Goal: Task Accomplishment & Management: Manage account settings

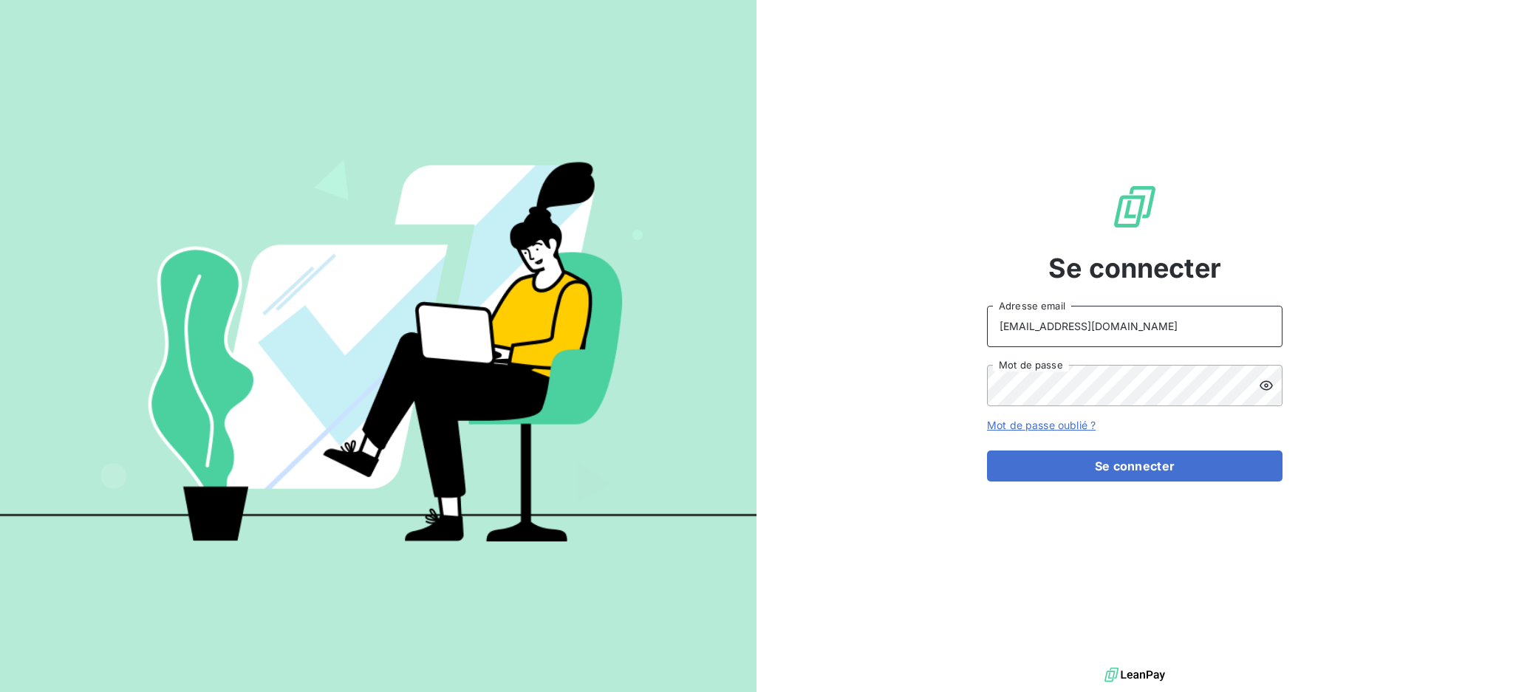
click at [1177, 318] on input "[EMAIL_ADDRESS][DOMAIN_NAME]" at bounding box center [1135, 326] width 296 height 41
type input "[EMAIL_ADDRESS][DOMAIN_NAME]"
click at [1091, 463] on button "Se connecter" at bounding box center [1135, 466] width 296 height 31
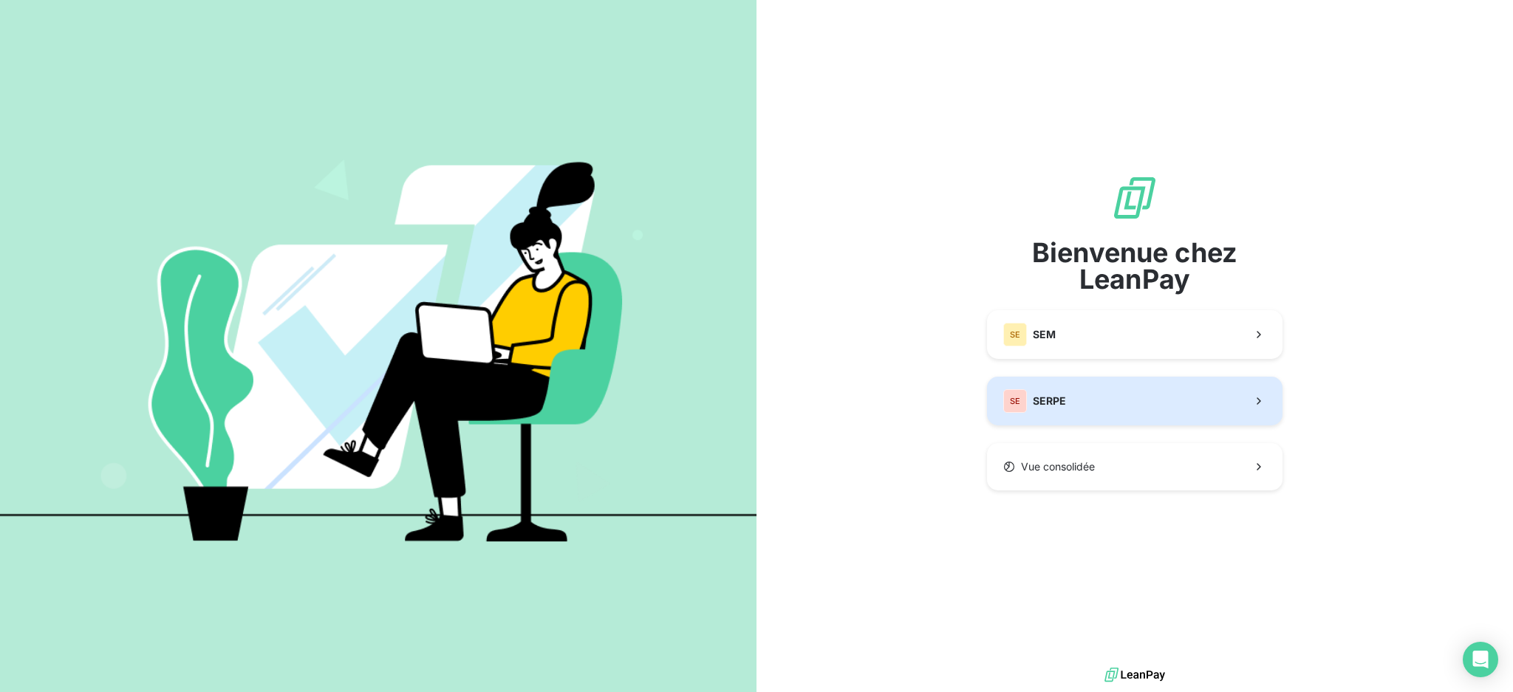
click at [1114, 405] on button "SE SERPE" at bounding box center [1135, 401] width 296 height 49
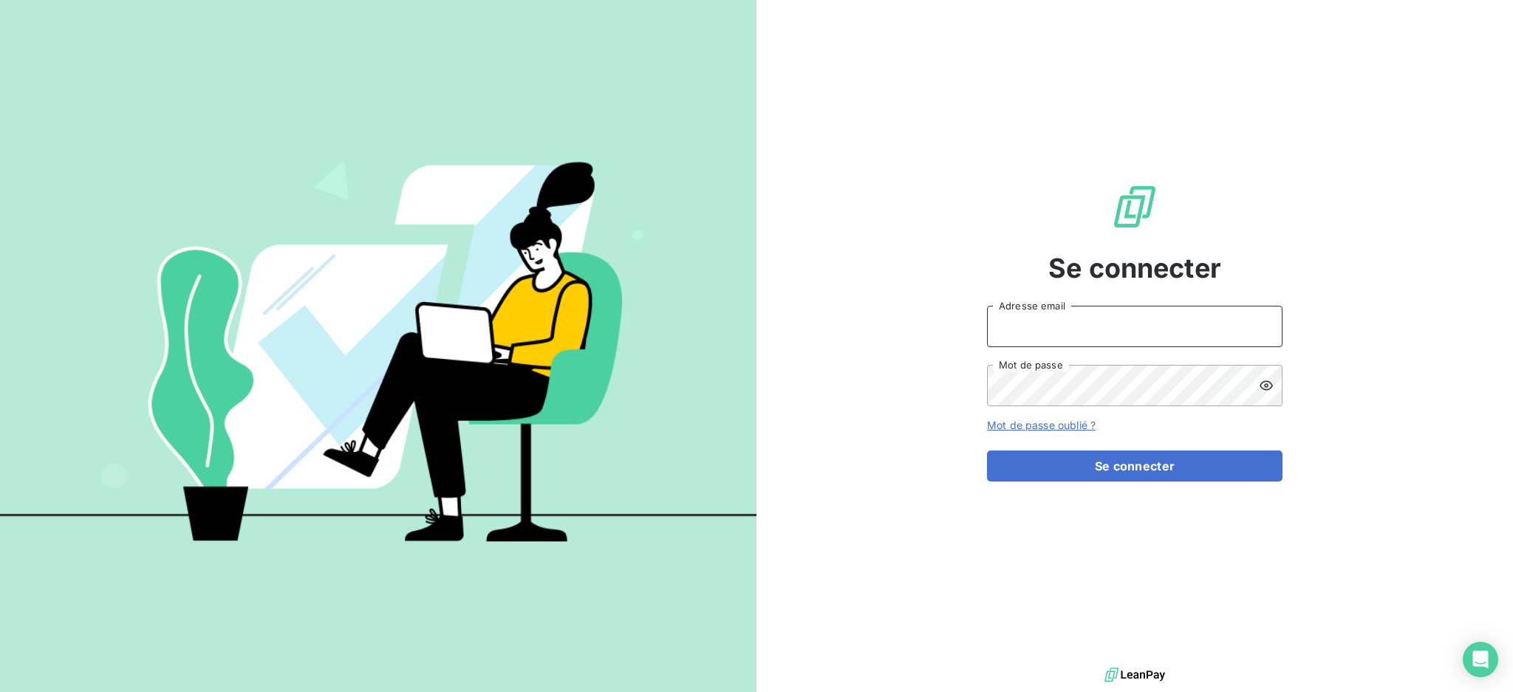
type input "[EMAIL_ADDRESS][DOMAIN_NAME]"
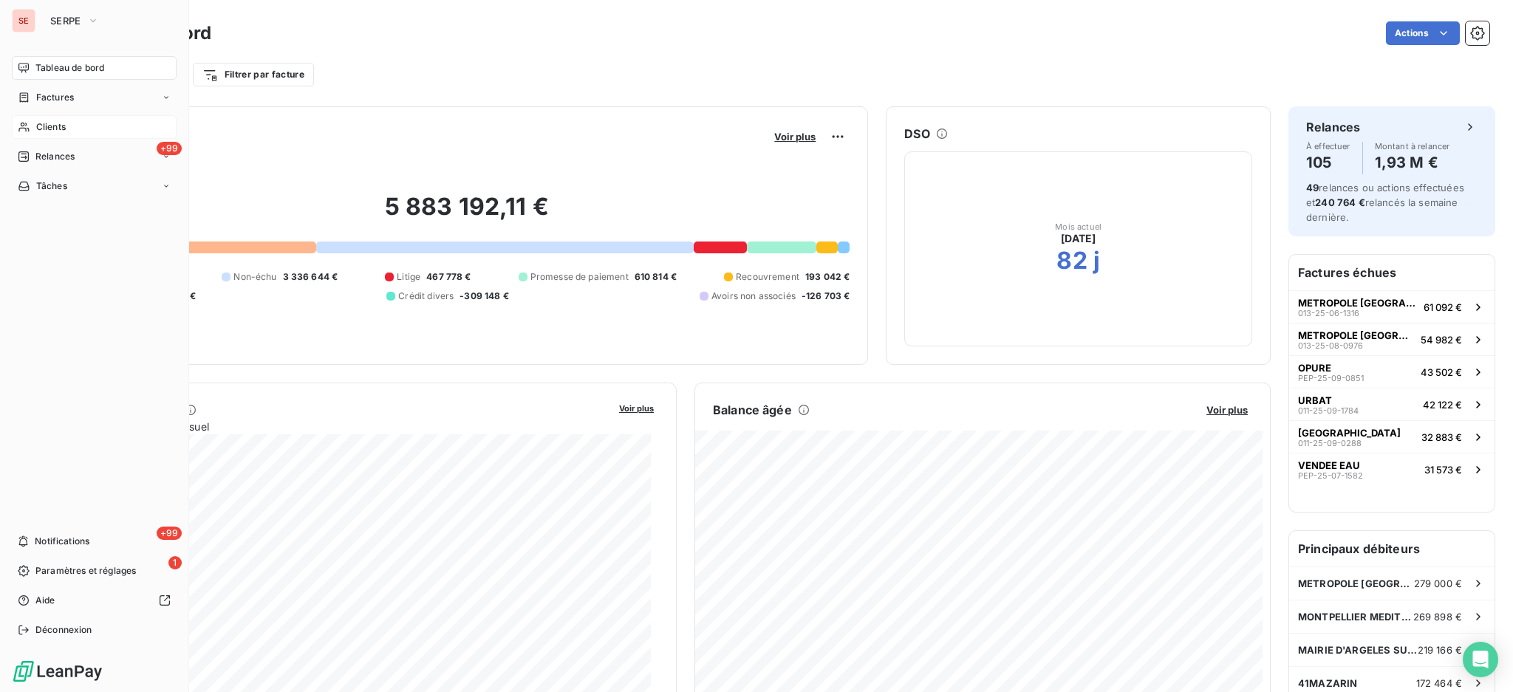
click at [44, 127] on span "Clients" at bounding box center [51, 126] width 30 height 13
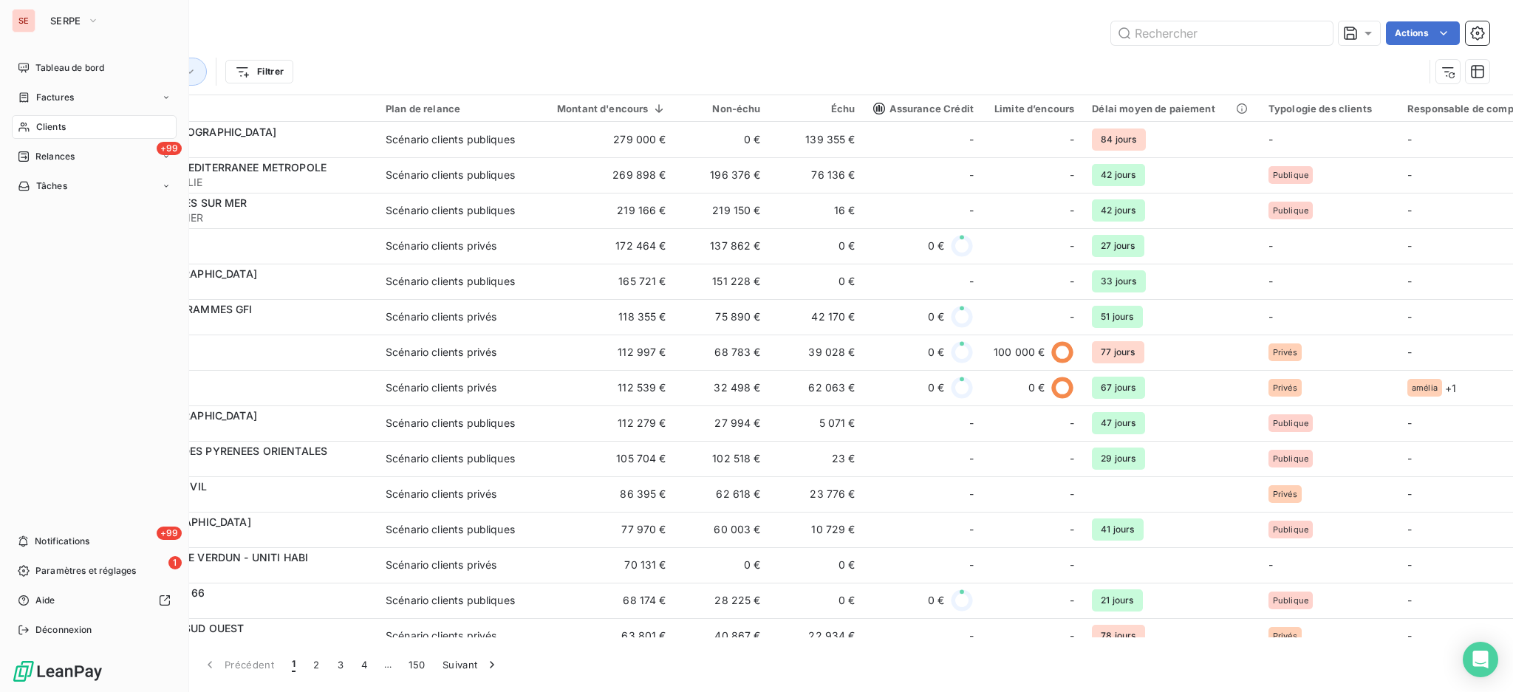
click at [67, 124] on div "Clients" at bounding box center [94, 127] width 165 height 24
click at [53, 160] on span "Relances" at bounding box center [54, 156] width 39 height 13
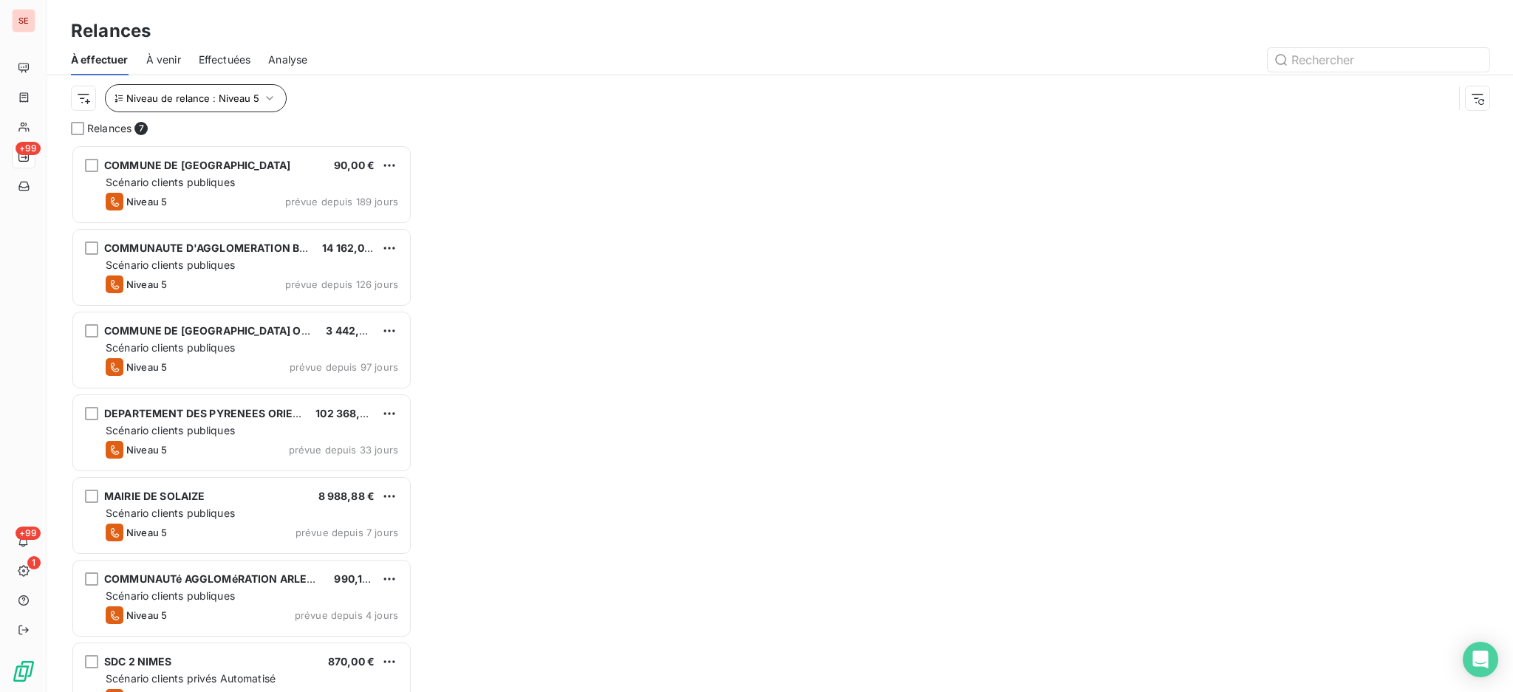
scroll to position [533, 326]
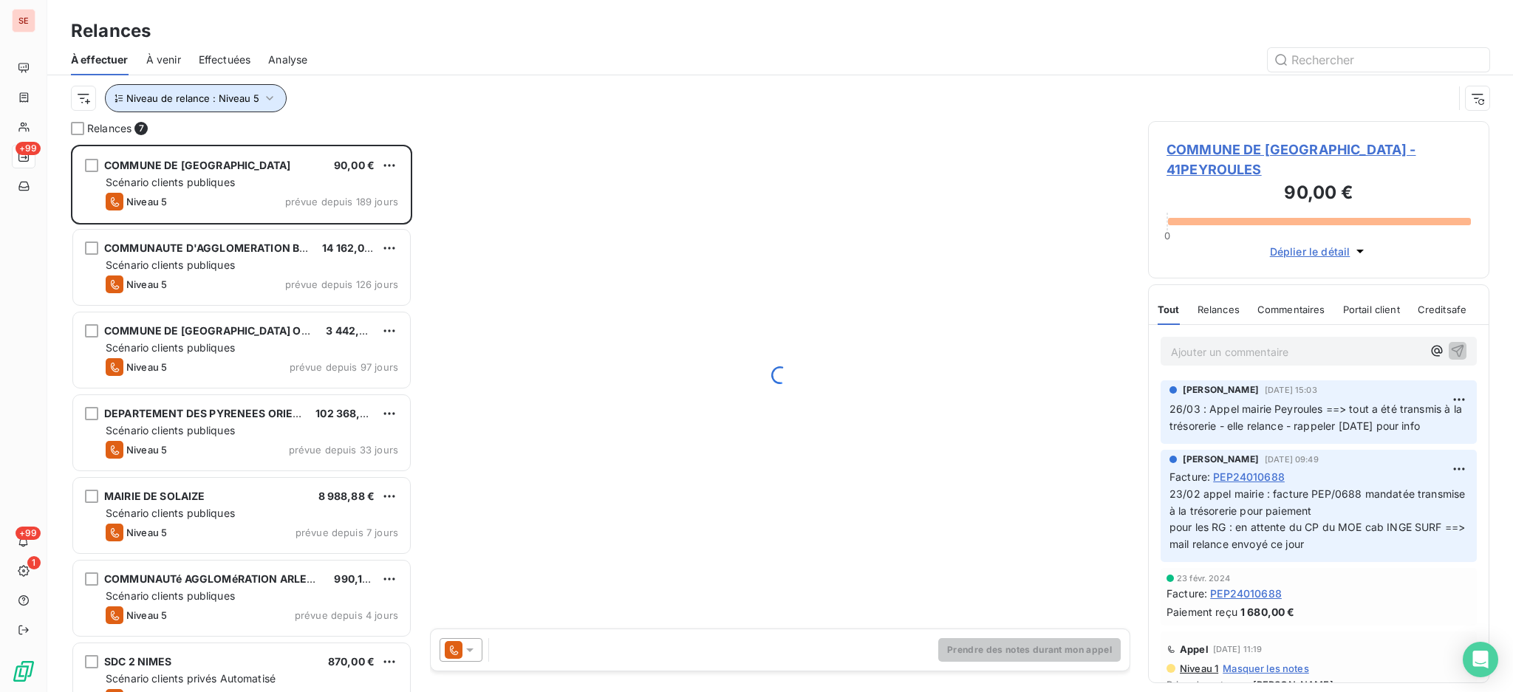
click at [263, 98] on icon "button" at bounding box center [269, 98] width 15 height 15
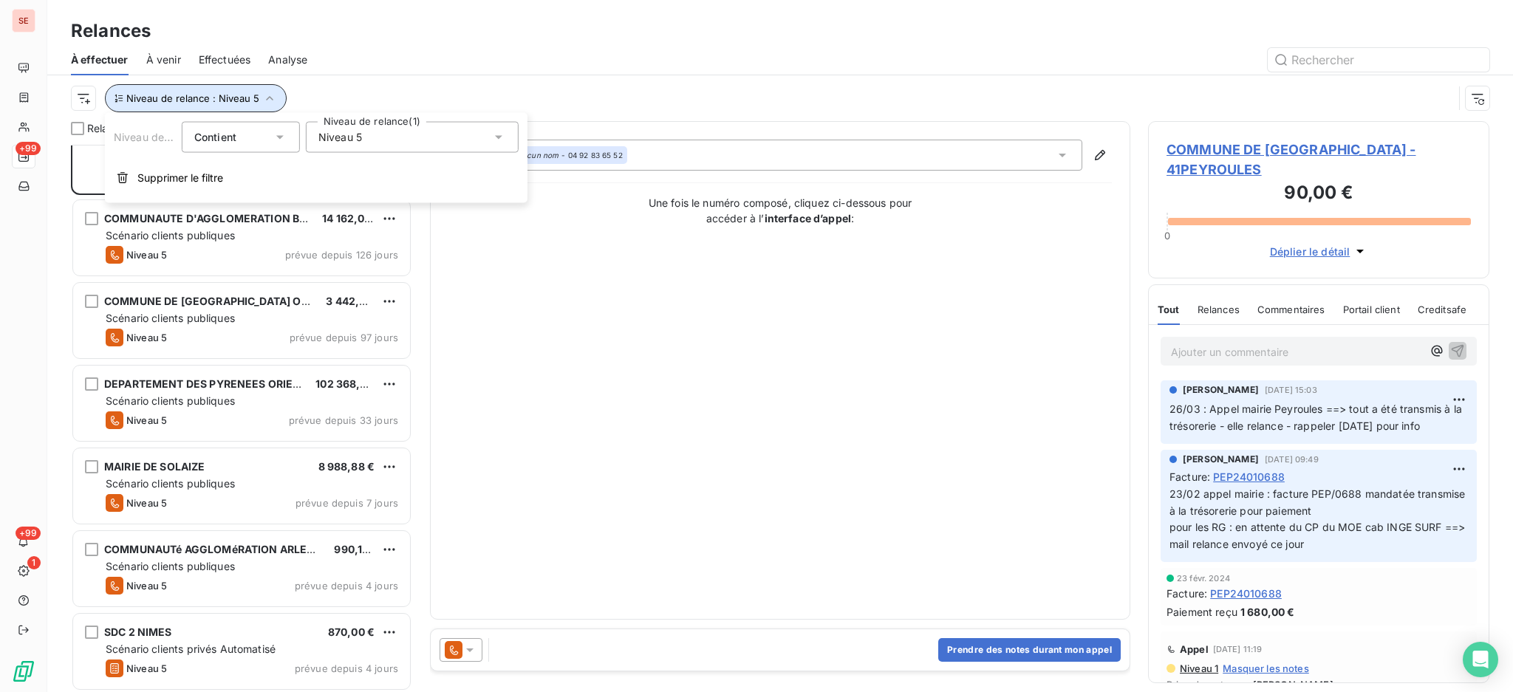
scroll to position [32, 0]
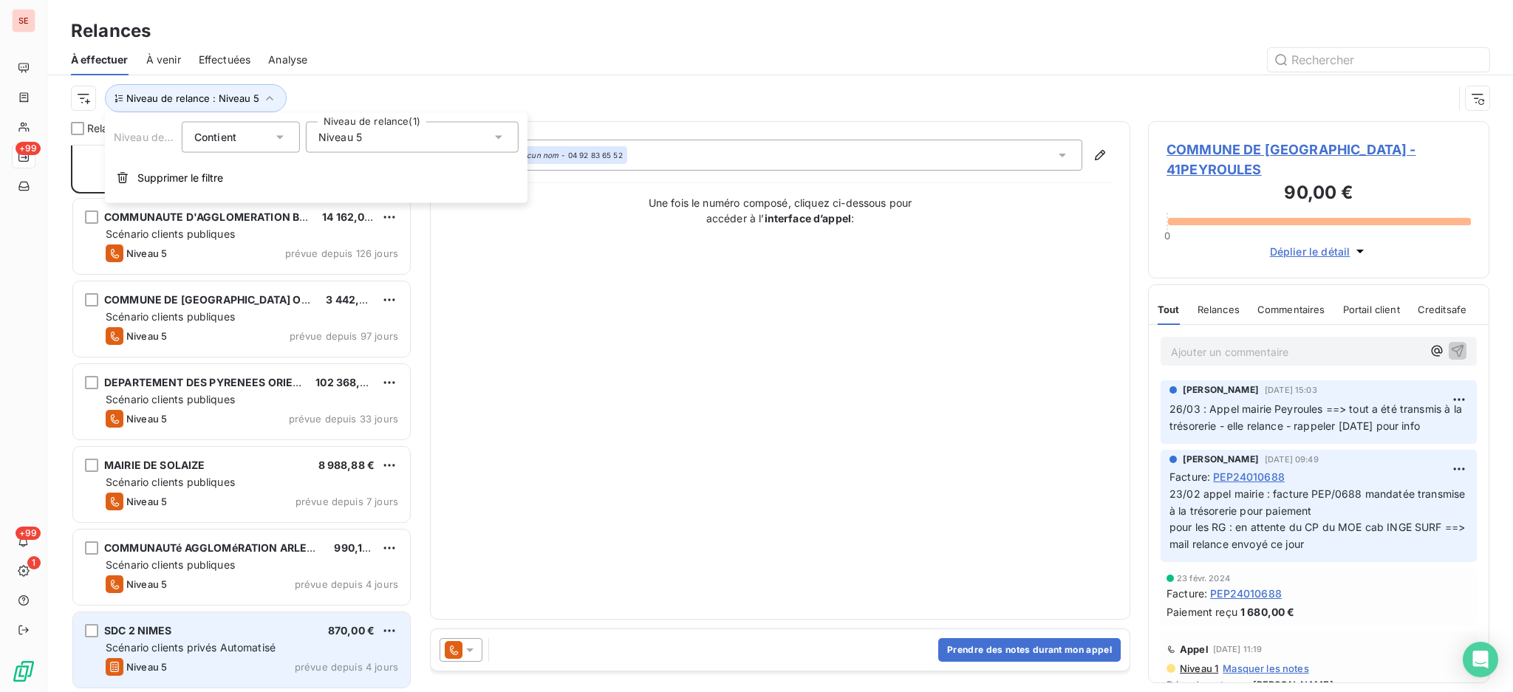
click at [193, 643] on span "Scénario clients privés Automatisé" at bounding box center [191, 647] width 170 height 13
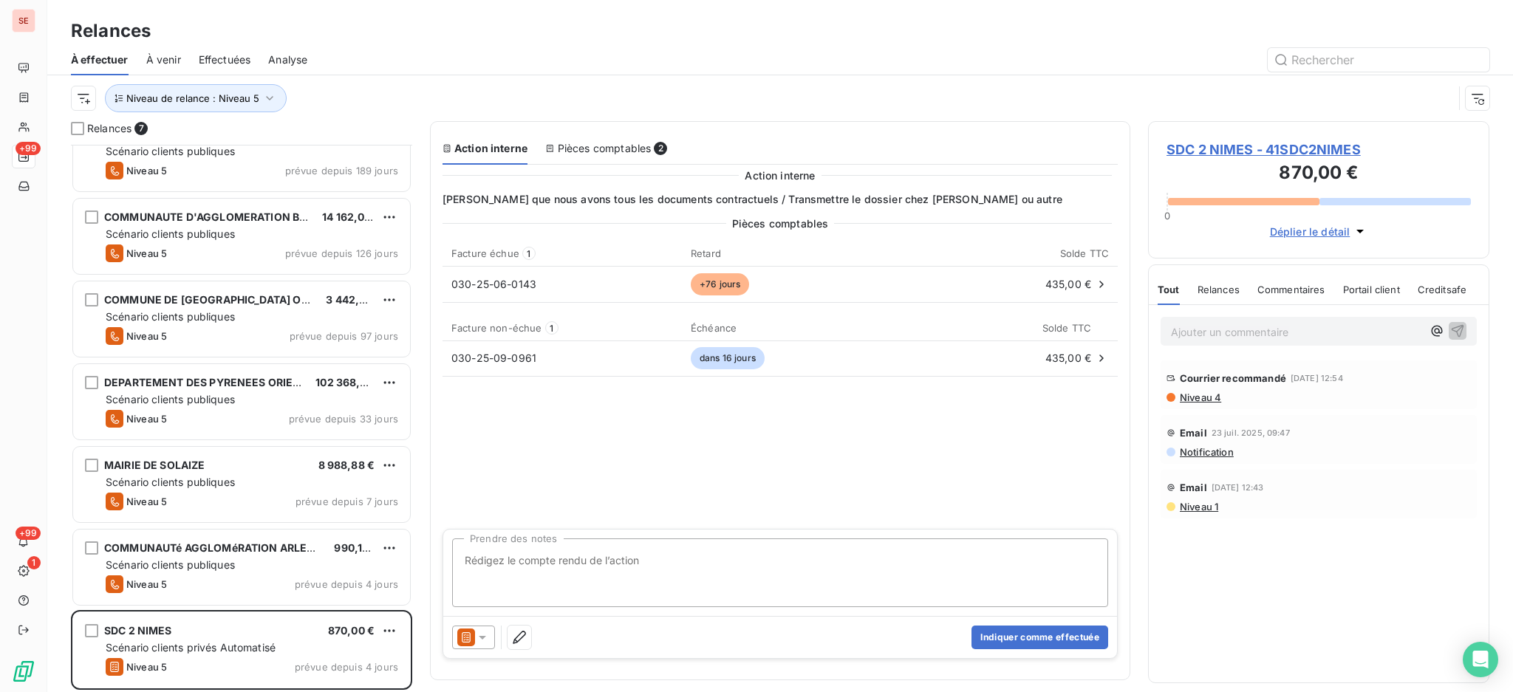
click at [1306, 143] on span "SDC 2 NIMES - 41SDC2NIMES" at bounding box center [1319, 150] width 304 height 20
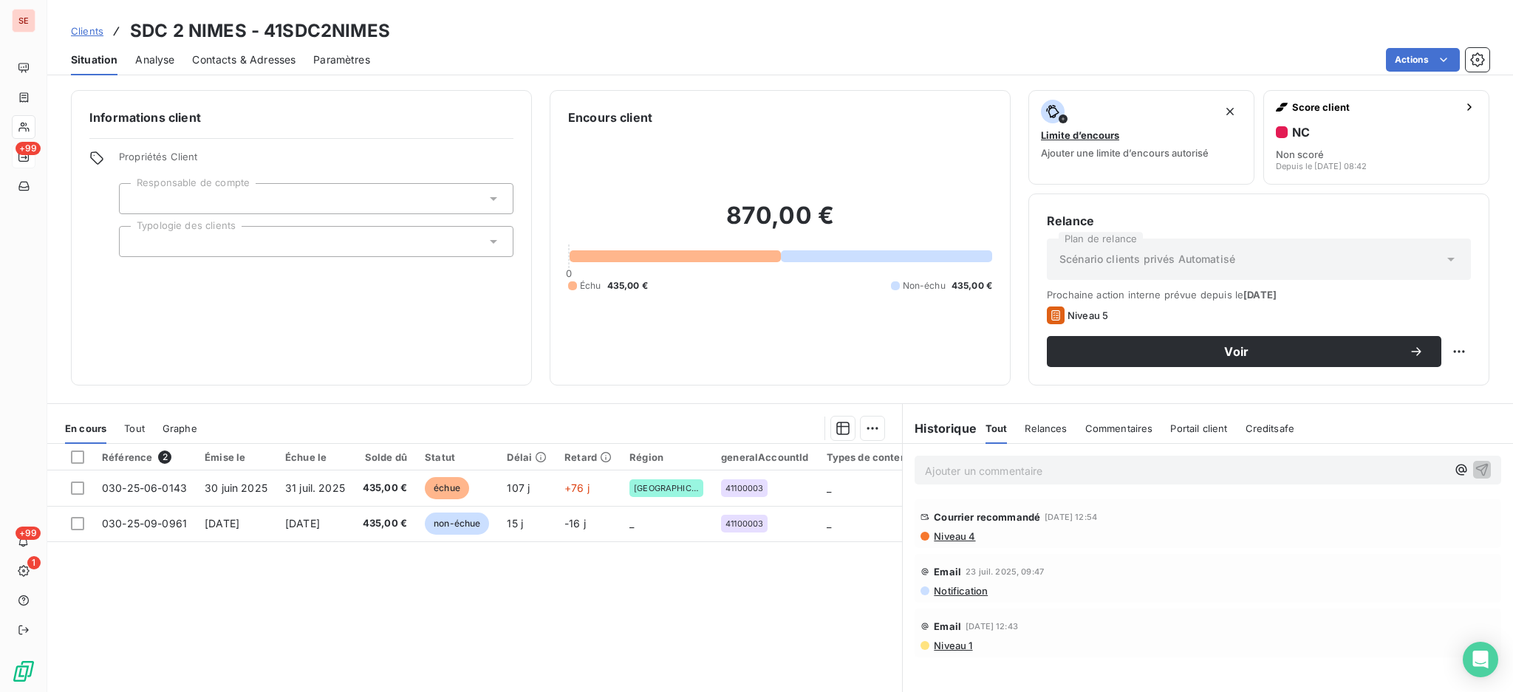
click at [233, 55] on span "Contacts & Adresses" at bounding box center [243, 59] width 103 height 15
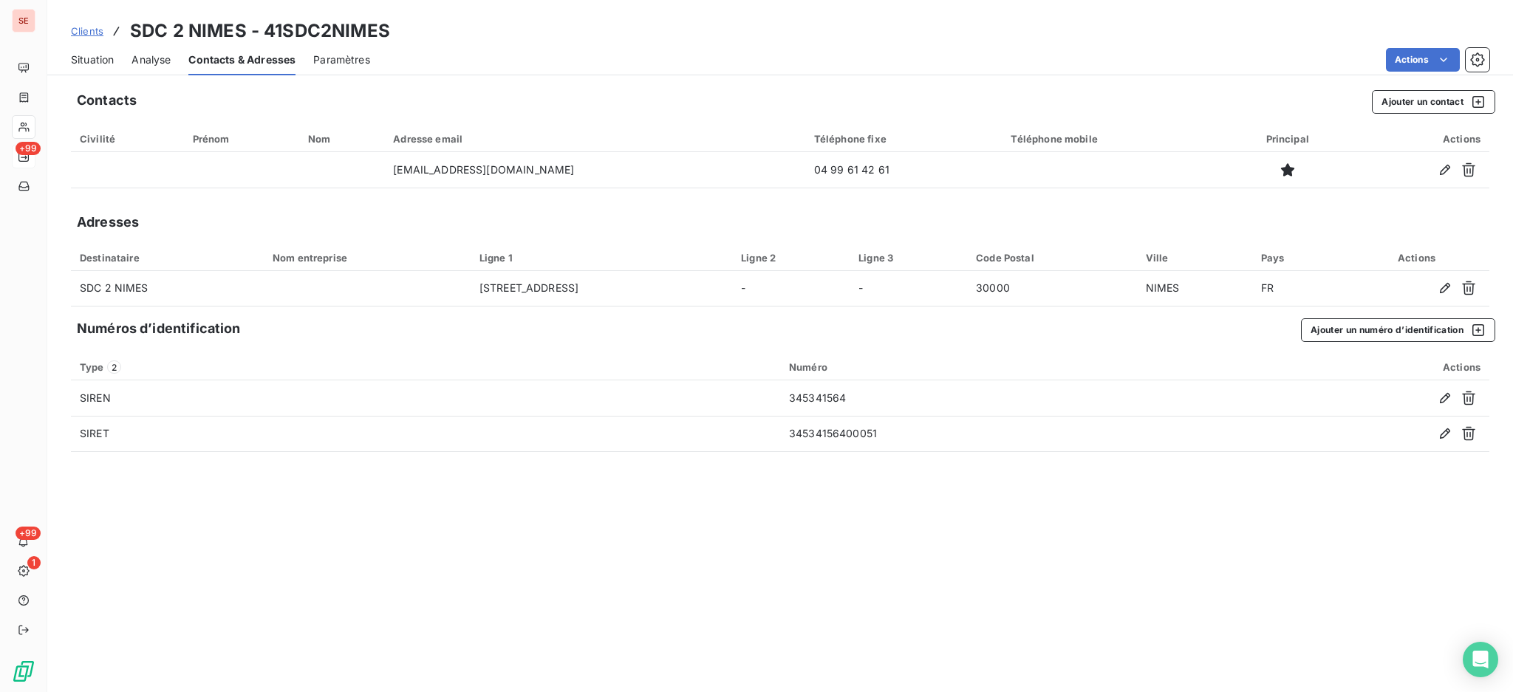
click at [91, 62] on span "Situation" at bounding box center [92, 59] width 43 height 15
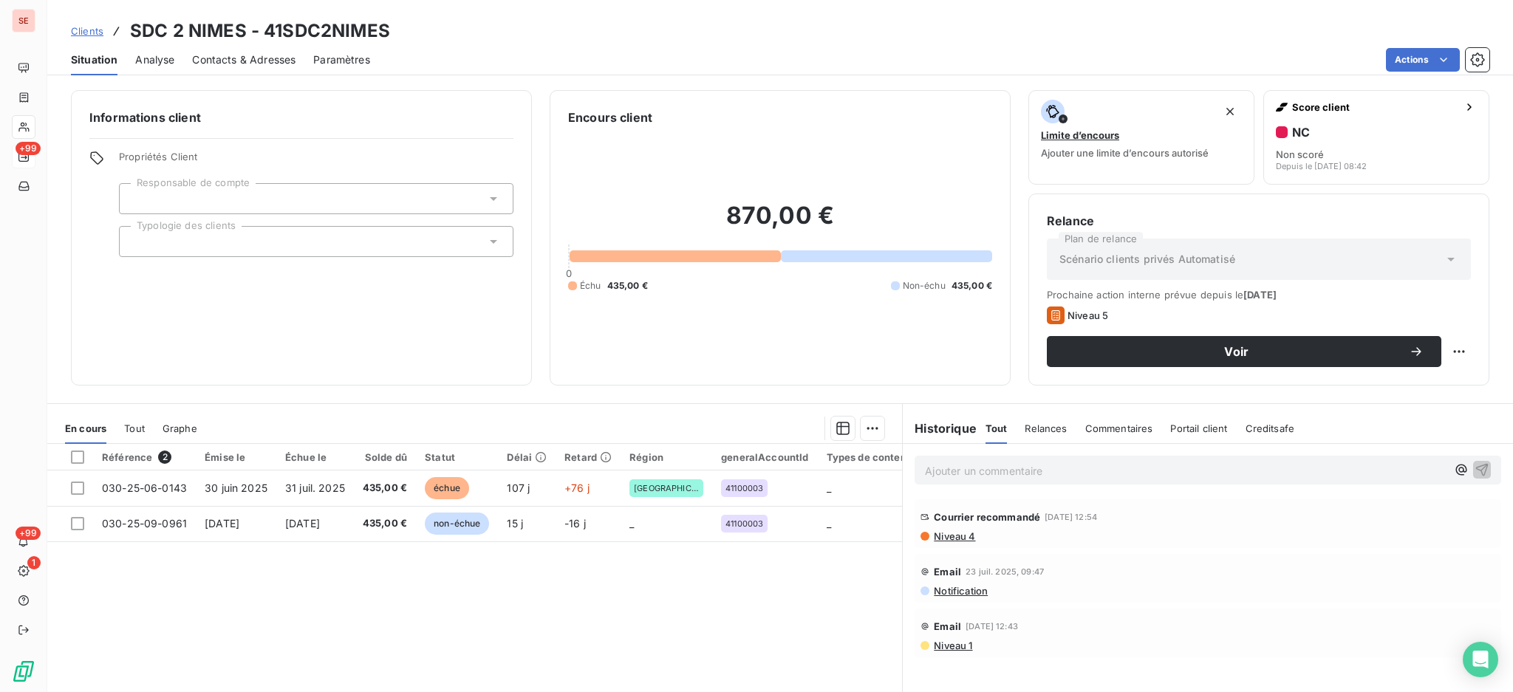
click at [236, 57] on span "Contacts & Adresses" at bounding box center [243, 59] width 103 height 15
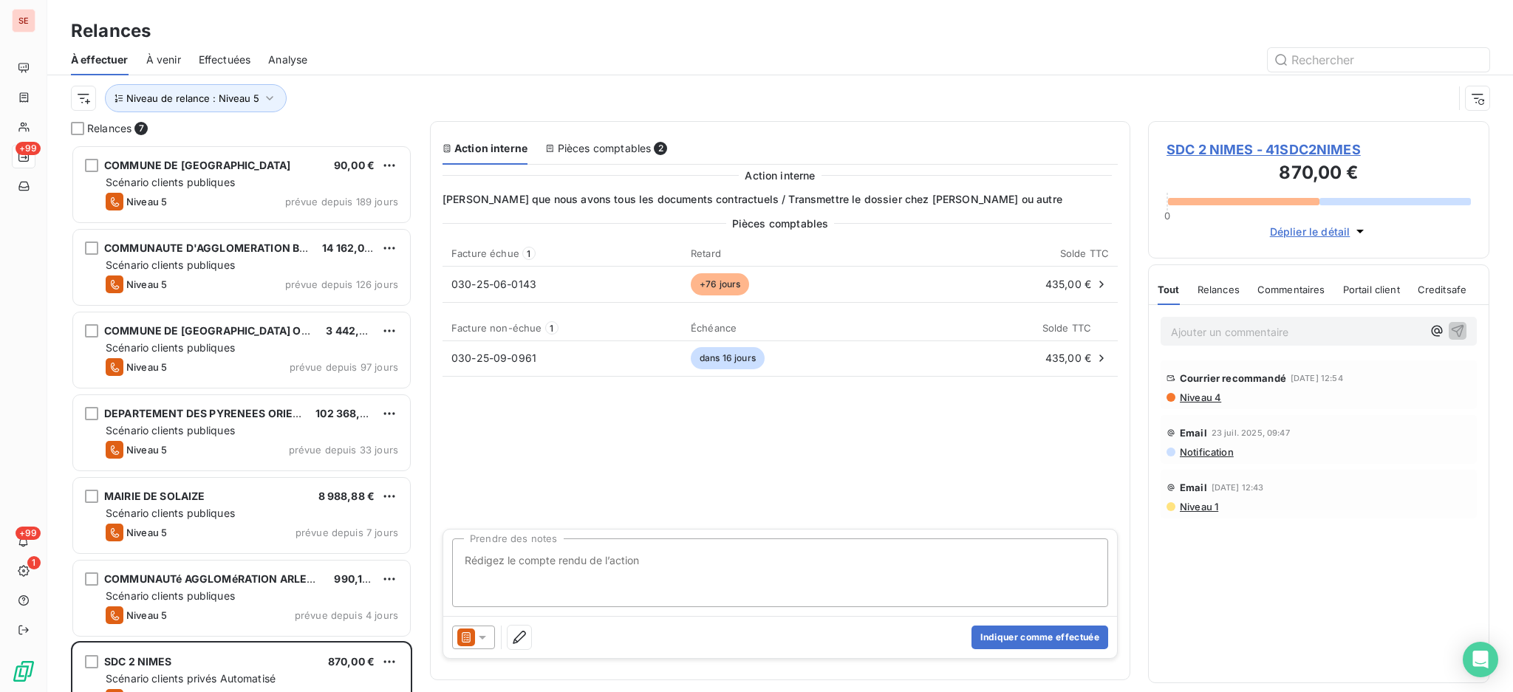
scroll to position [533, 326]
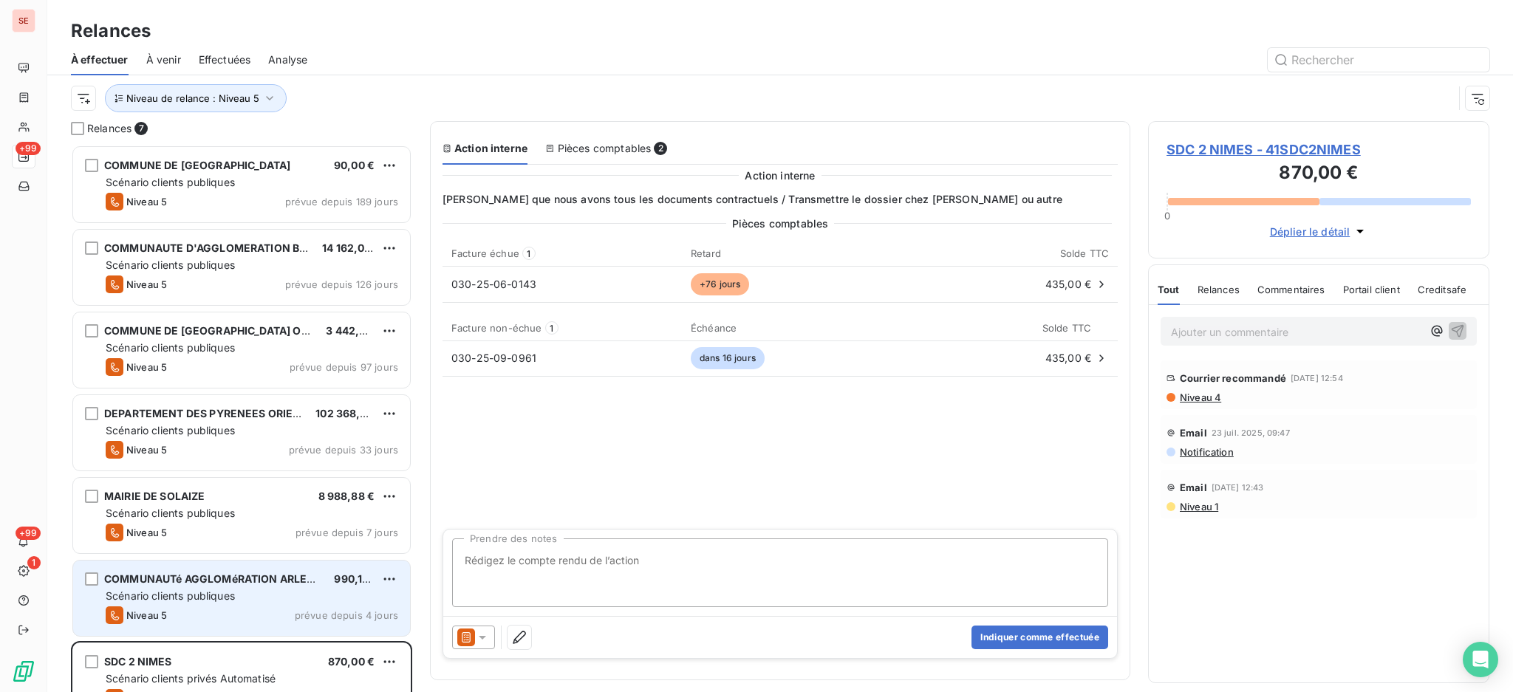
click at [246, 597] on div "Scénario clients publiques" at bounding box center [252, 596] width 293 height 15
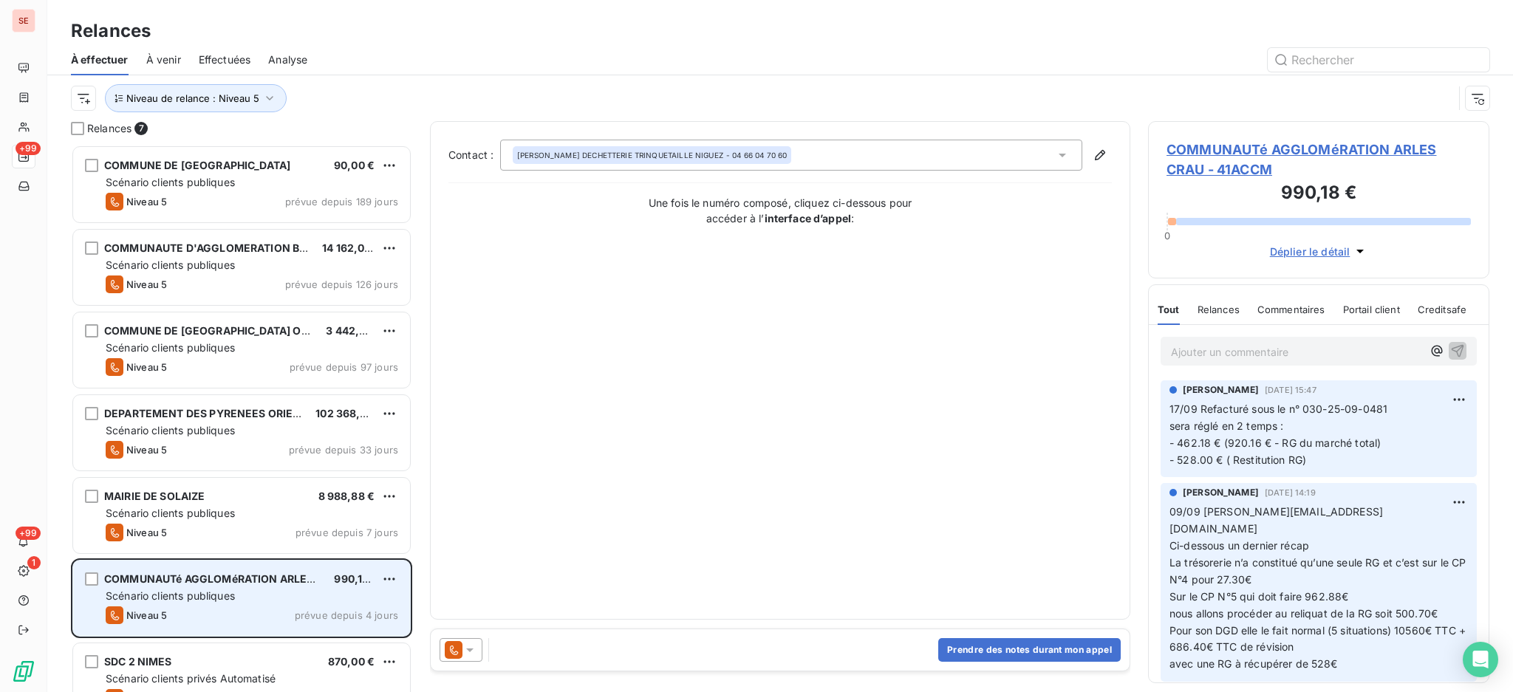
click at [343, 603] on div "Scénario clients publiques" at bounding box center [252, 596] width 293 height 15
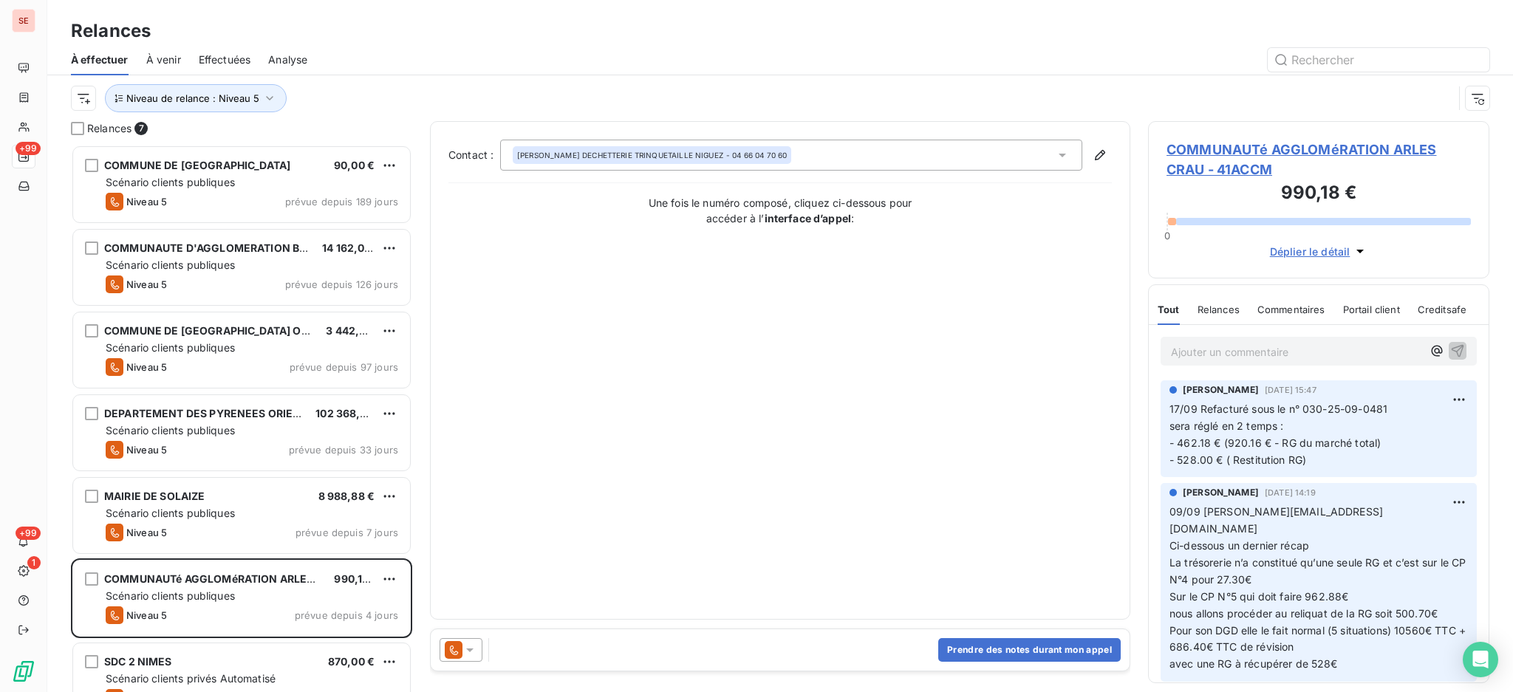
click at [1062, 153] on icon at bounding box center [1062, 155] width 15 height 15
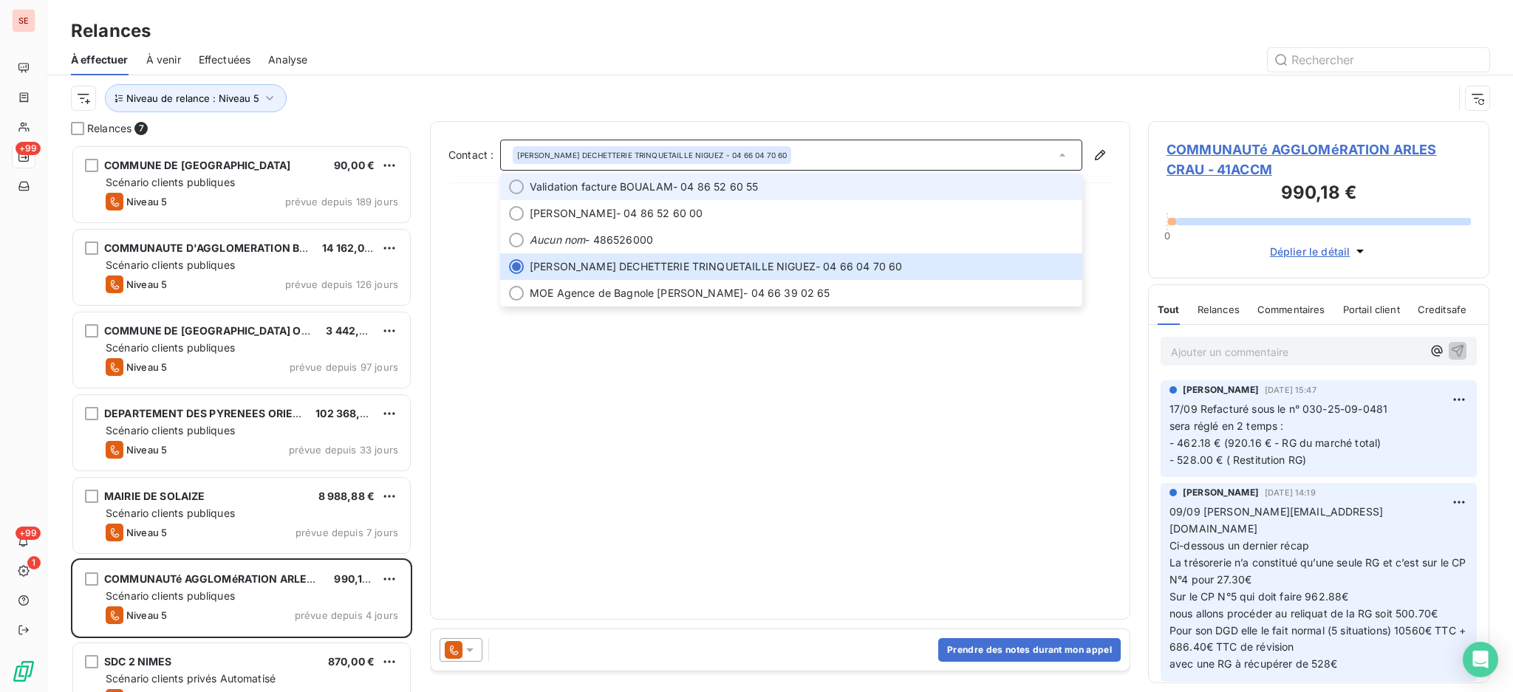
click at [579, 185] on span "Validation facture BOUALAM" at bounding box center [601, 187] width 143 height 15
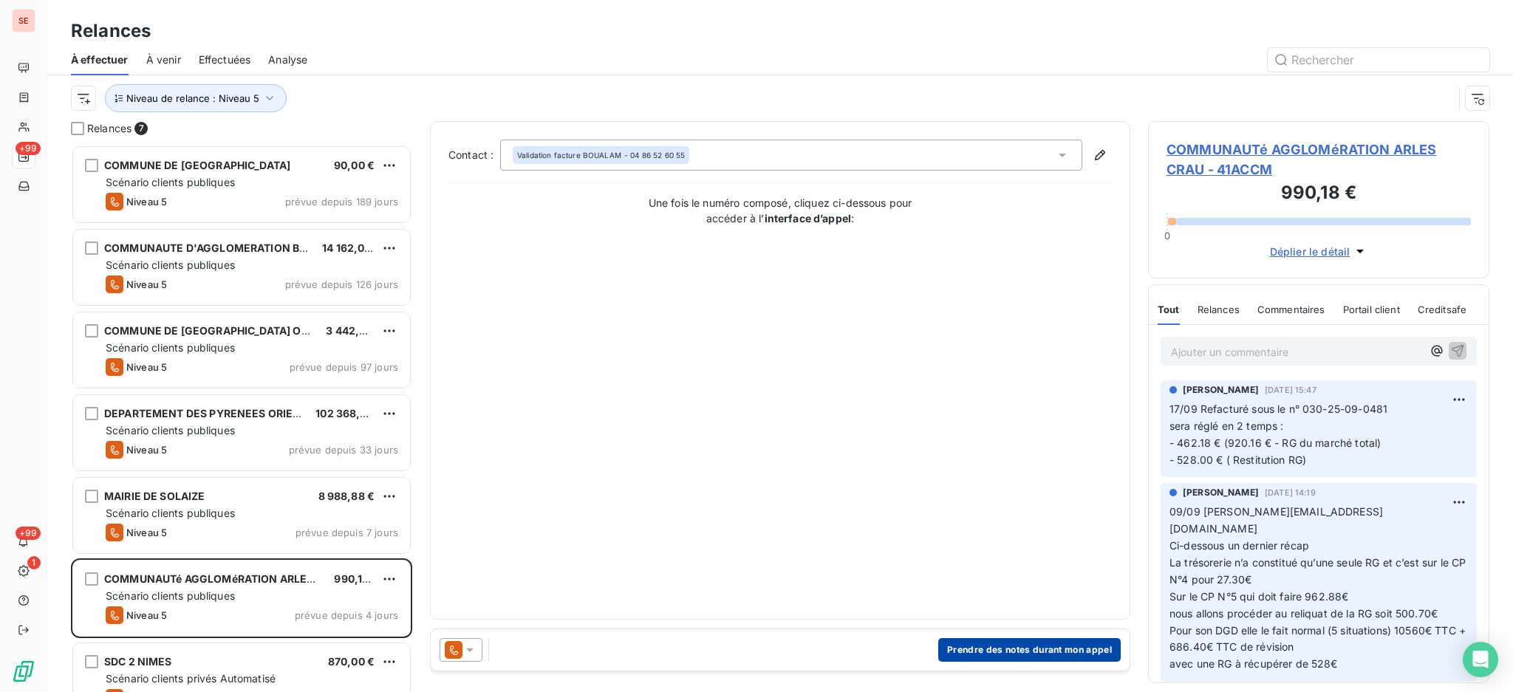
click at [1026, 645] on button "Prendre des notes durant mon appel" at bounding box center [1029, 650] width 183 height 24
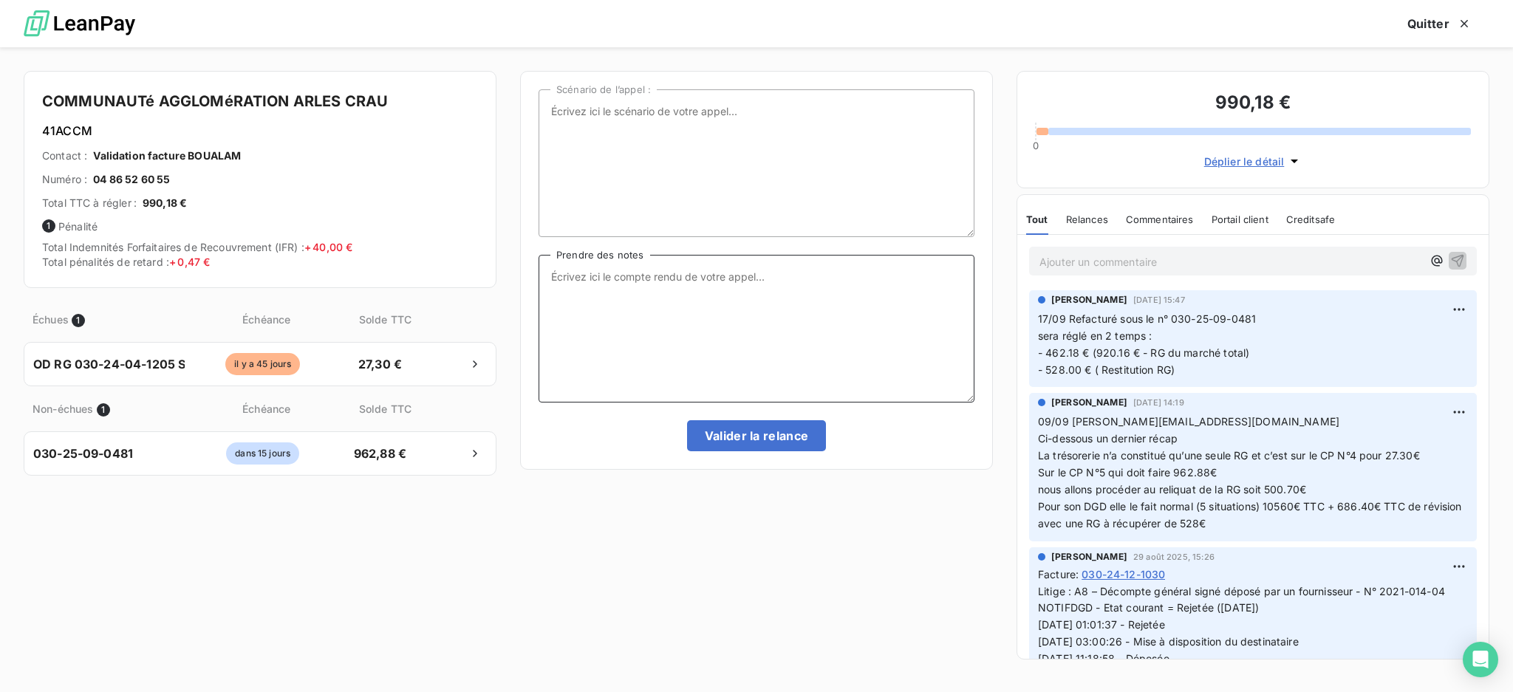
click at [599, 284] on textarea "Prendre des notes" at bounding box center [757, 329] width 436 height 148
type textarea "e"
click at [550, 301] on textarea "Ent tel Mme Boualam en attente de la signature du président mandatement devrait…" at bounding box center [757, 329] width 436 height 148
click at [556, 291] on textarea "Ent tel Mme Boualam en attente de la signature du président Le mandatement devr…" at bounding box center [757, 329] width 436 height 148
click at [657, 277] on textarea "Ent tel Mme Boualam Tout est OK / en attente de la signature du président Le ma…" at bounding box center [757, 329] width 436 height 148
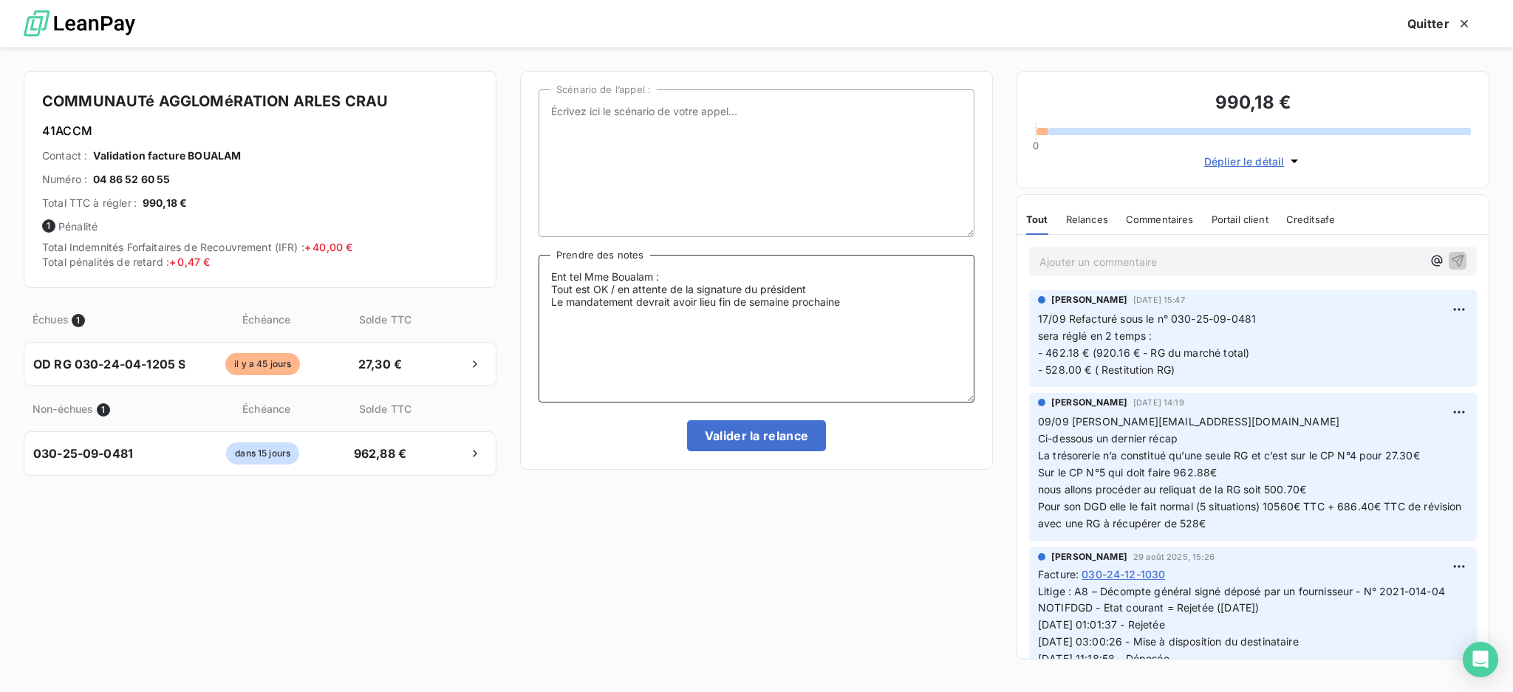
type textarea "Ent tel Mme Boualam : Tout est OK / en attente de la signature du président Le …"
click at [781, 436] on button "Valider la relance" at bounding box center [757, 435] width 140 height 31
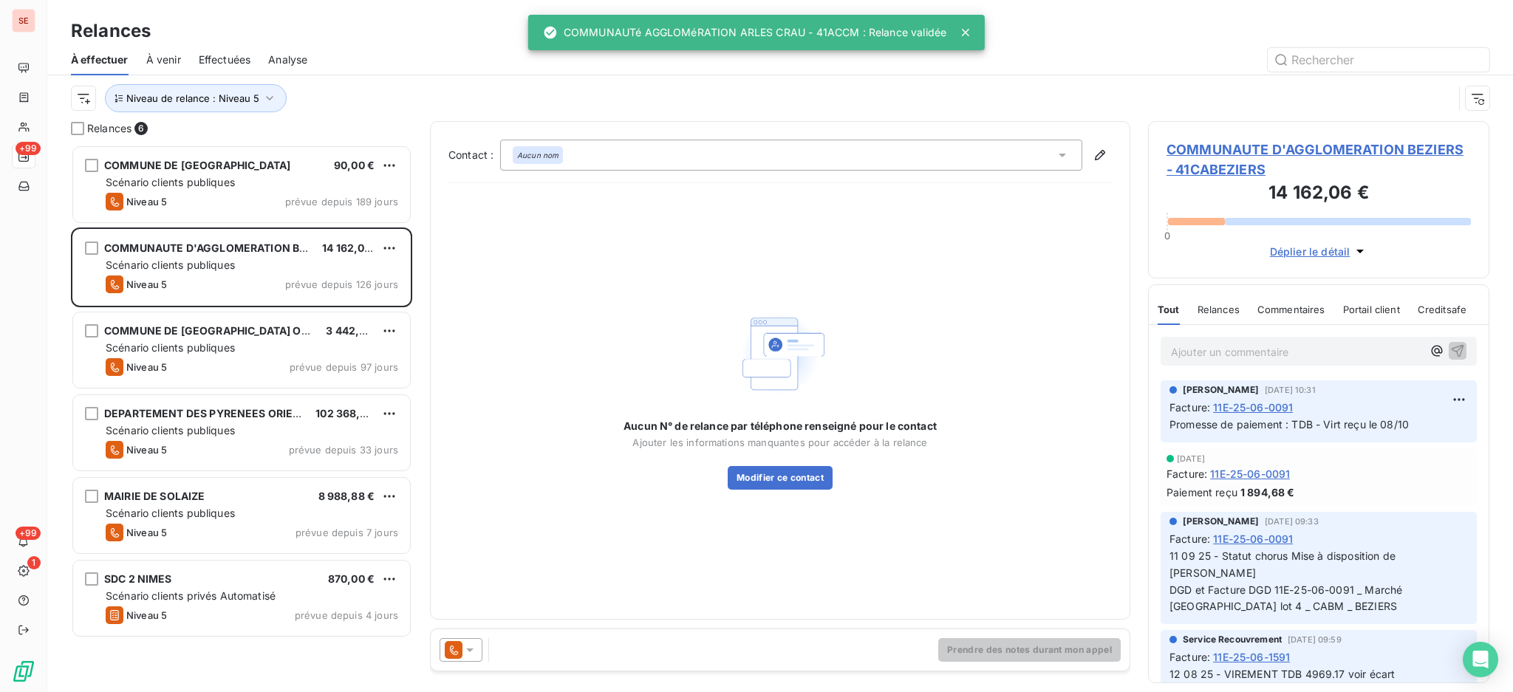
click at [231, 55] on span "Effectuées" at bounding box center [225, 59] width 52 height 15
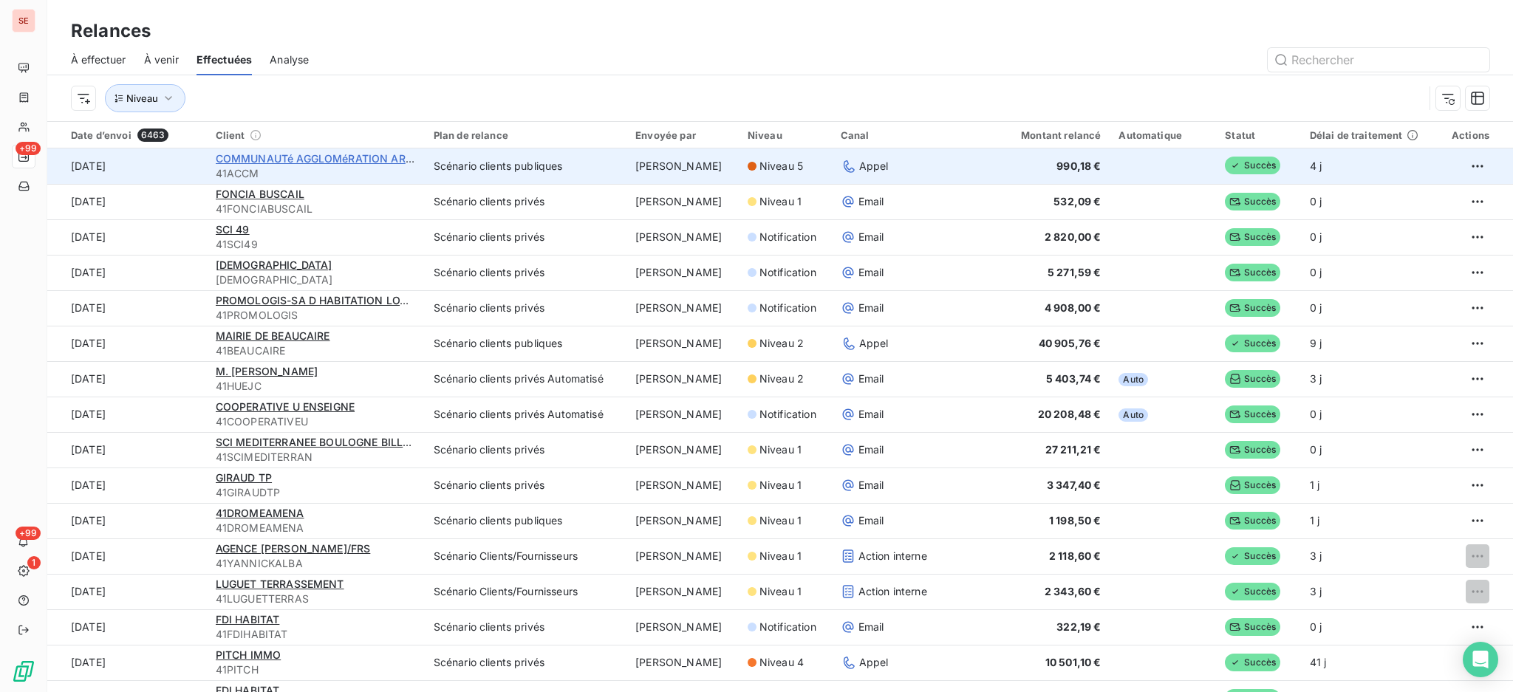
click at [291, 157] on span "COMMUNAUTé AGGLOMéRATION ARLES CRAU" at bounding box center [336, 158] width 241 height 13
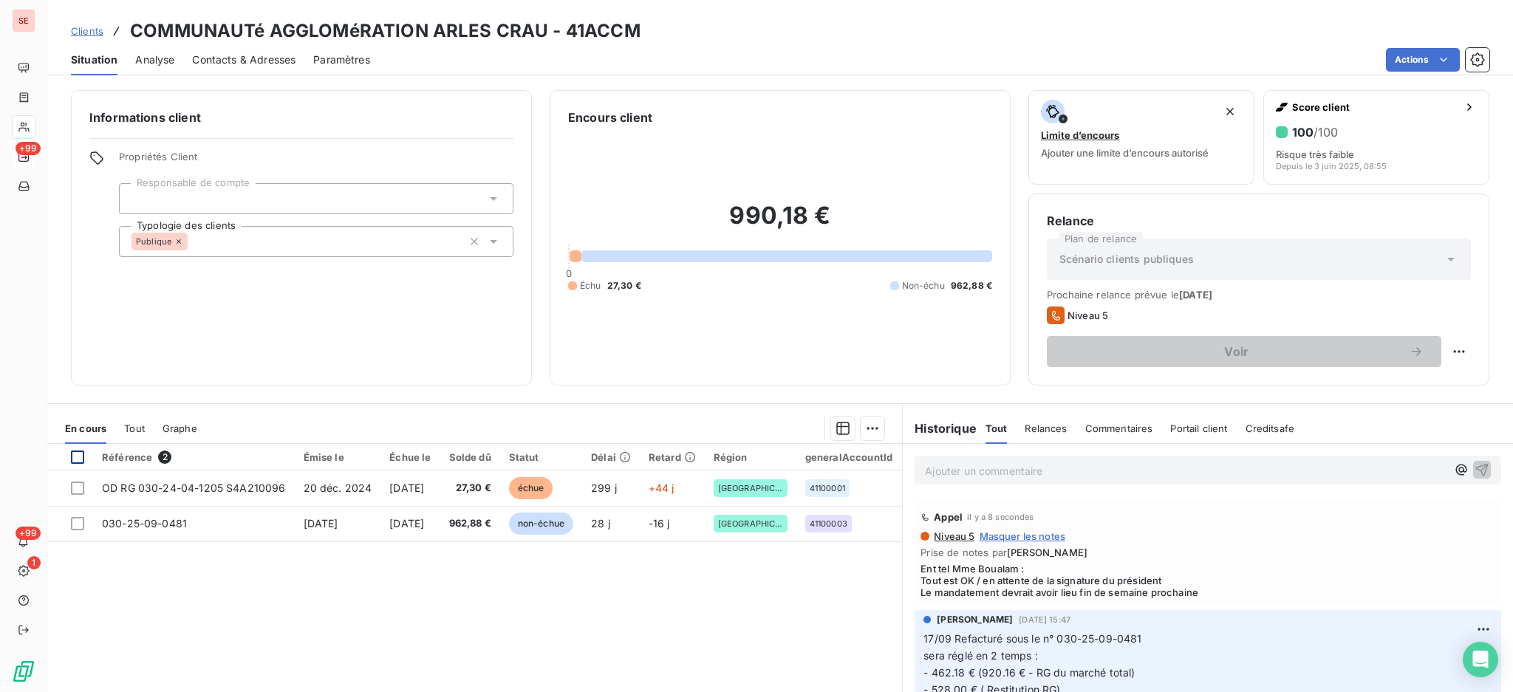
click at [75, 452] on div at bounding box center [77, 457] width 13 height 13
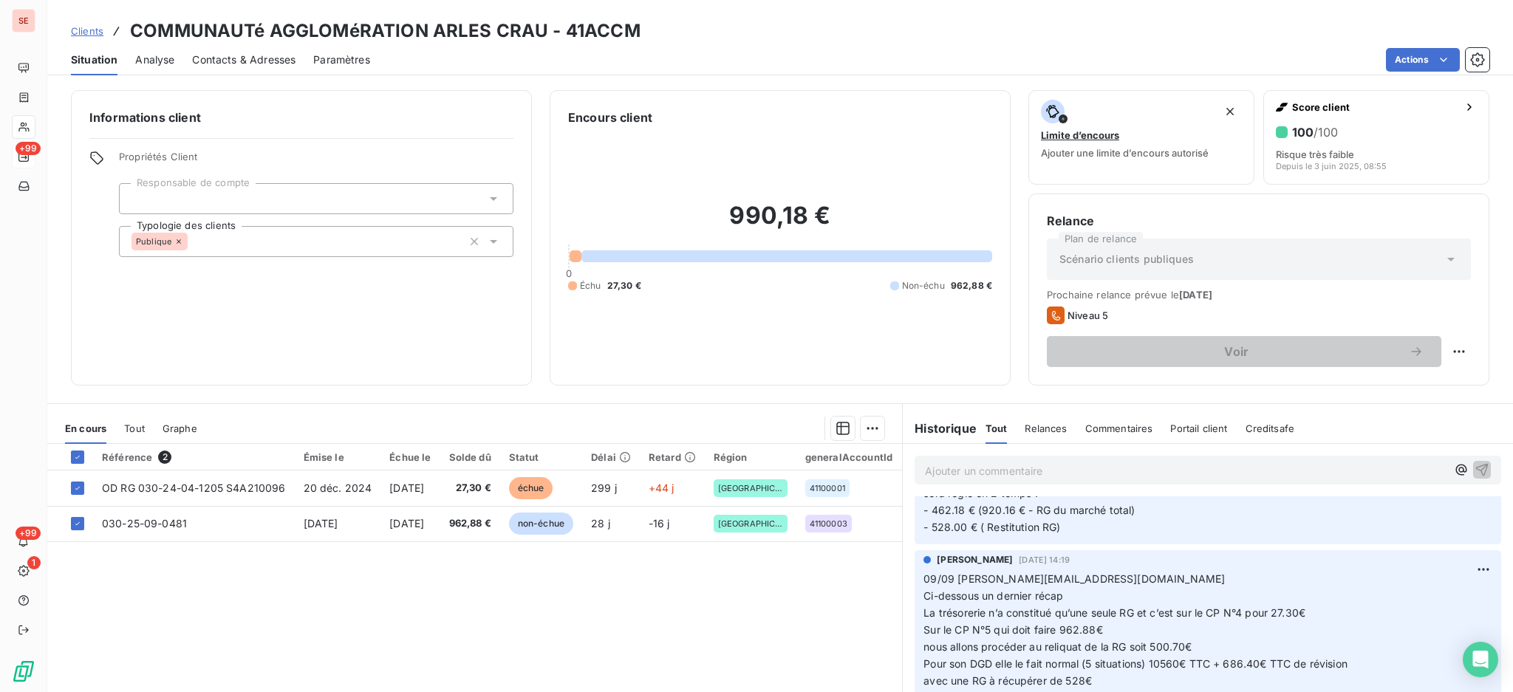
scroll to position [197, 0]
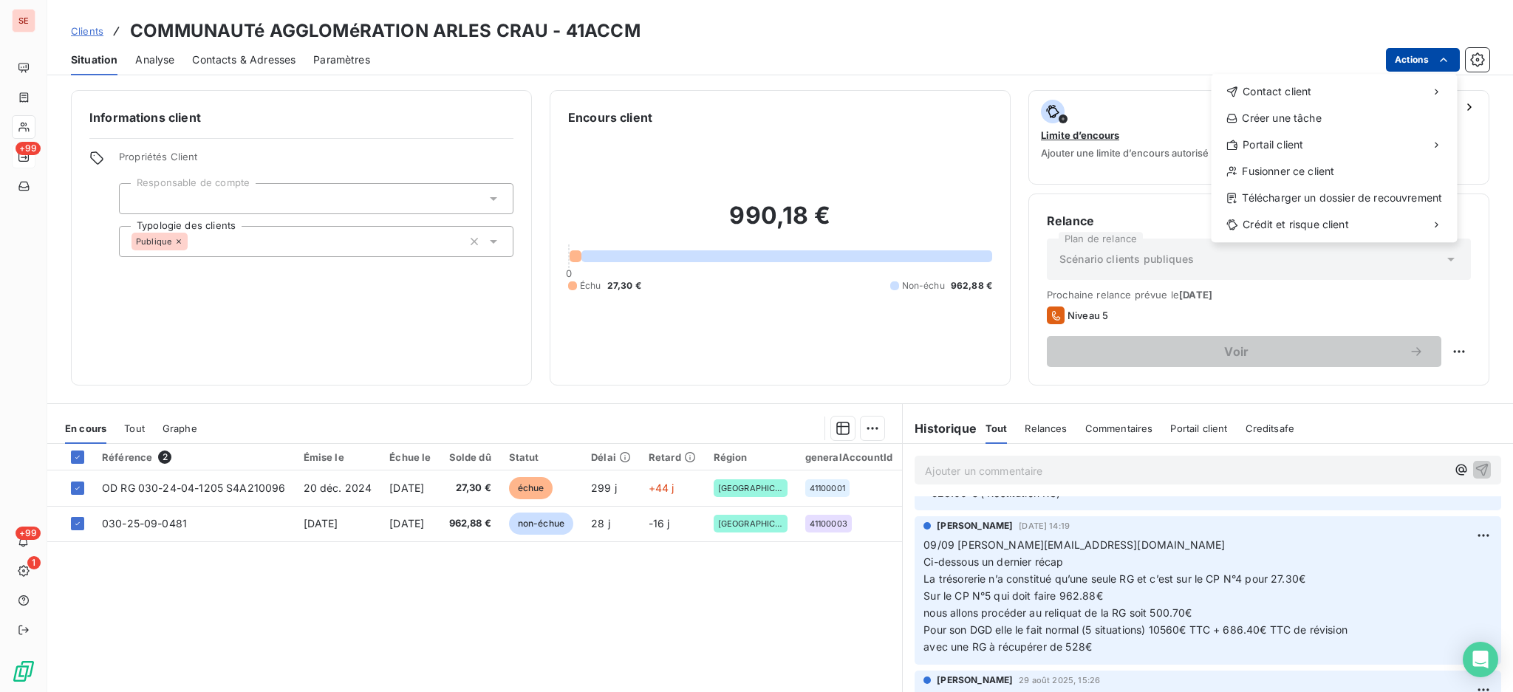
click at [1400, 56] on html "SE +99 +99 1 Clients COMMUNAUTé AGGLOMéRATION ARLES CRAU - 41ACCM Situation Ana…" at bounding box center [756, 346] width 1513 height 692
click at [869, 426] on html "SE +99 +99 1 Clients COMMUNAUTé AGGLOMéRATION ARLES CRAU - 41ACCM Situation Ana…" at bounding box center [756, 346] width 1513 height 692
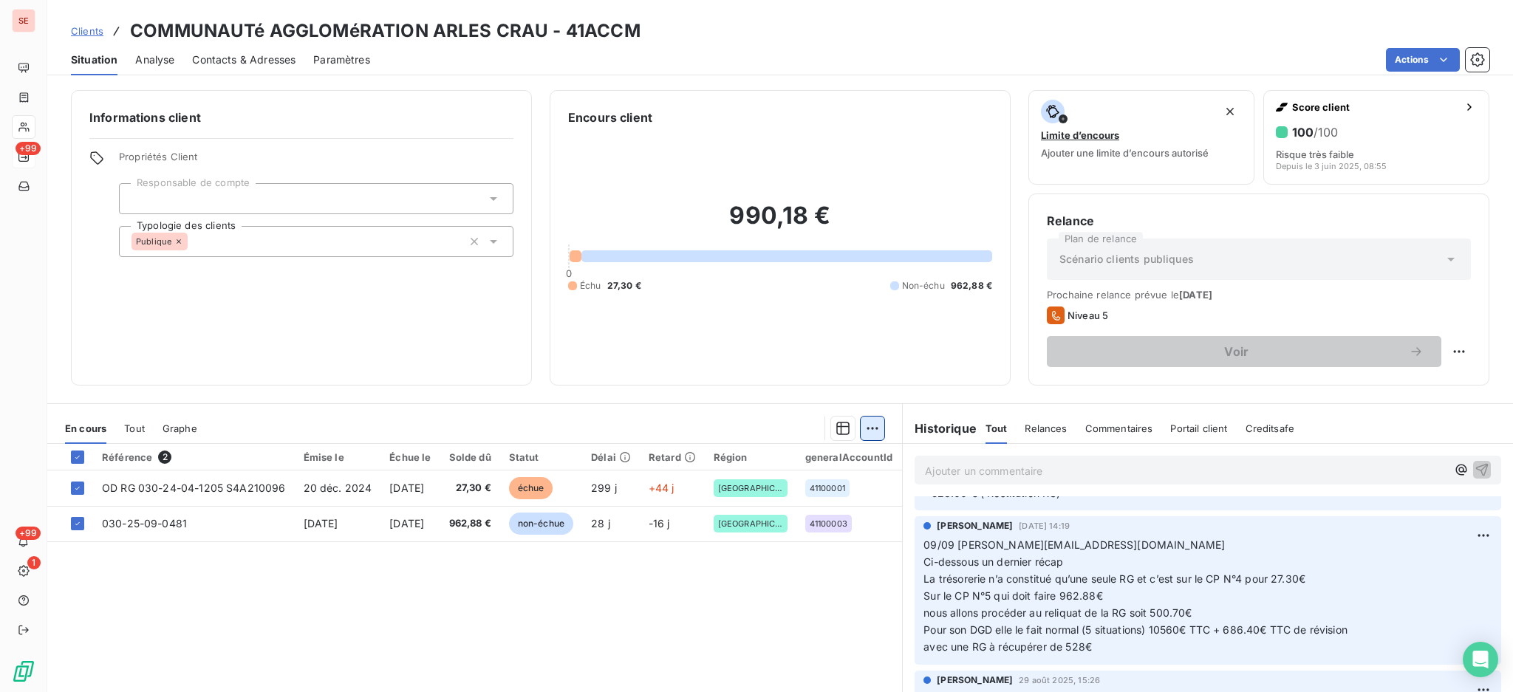
click at [861, 427] on html "SE +99 +99 1 Clients COMMUNAUTé AGGLOMéRATION ARLES CRAU - 41ACCM Situation Ana…" at bounding box center [756, 346] width 1513 height 692
click at [819, 481] on div "Ajouter une promesse de paiement (2 factures)" at bounding box center [734, 487] width 268 height 24
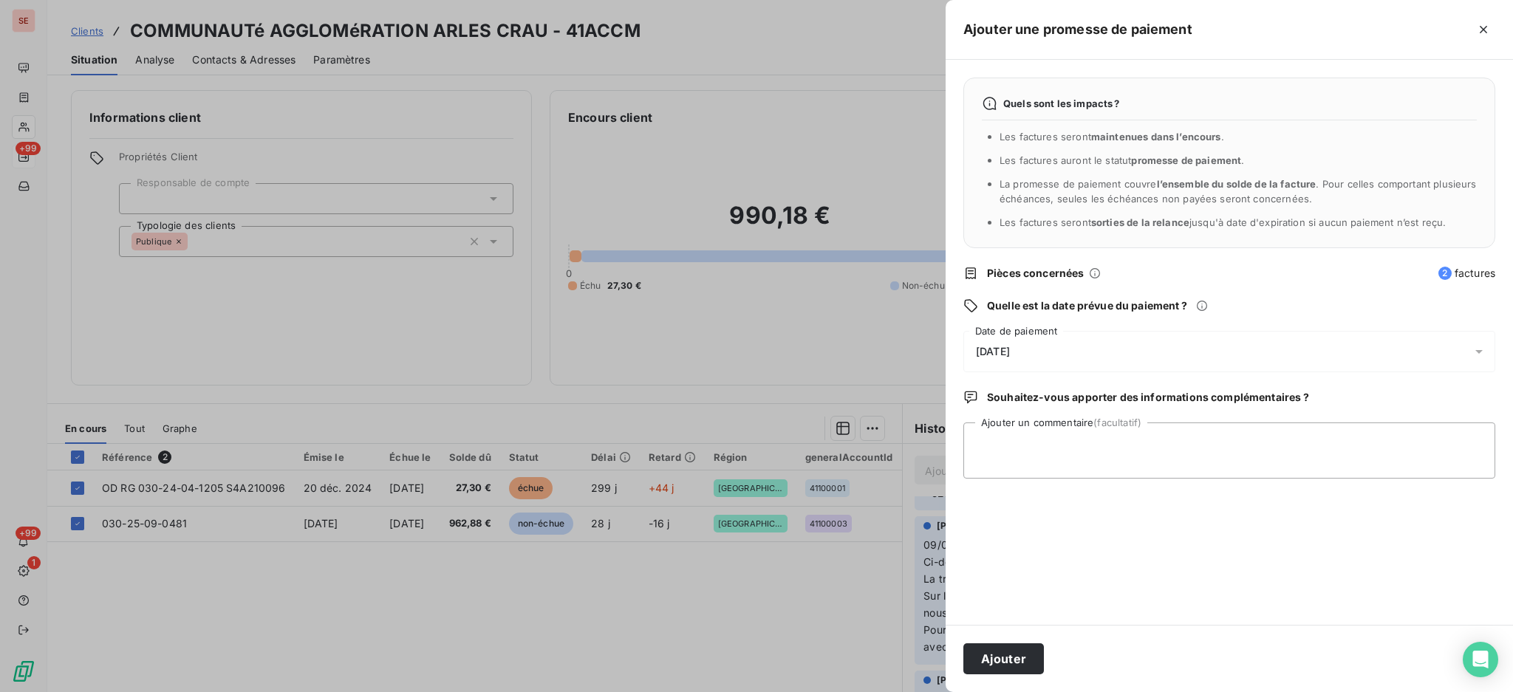
click at [1476, 347] on icon at bounding box center [1479, 351] width 15 height 15
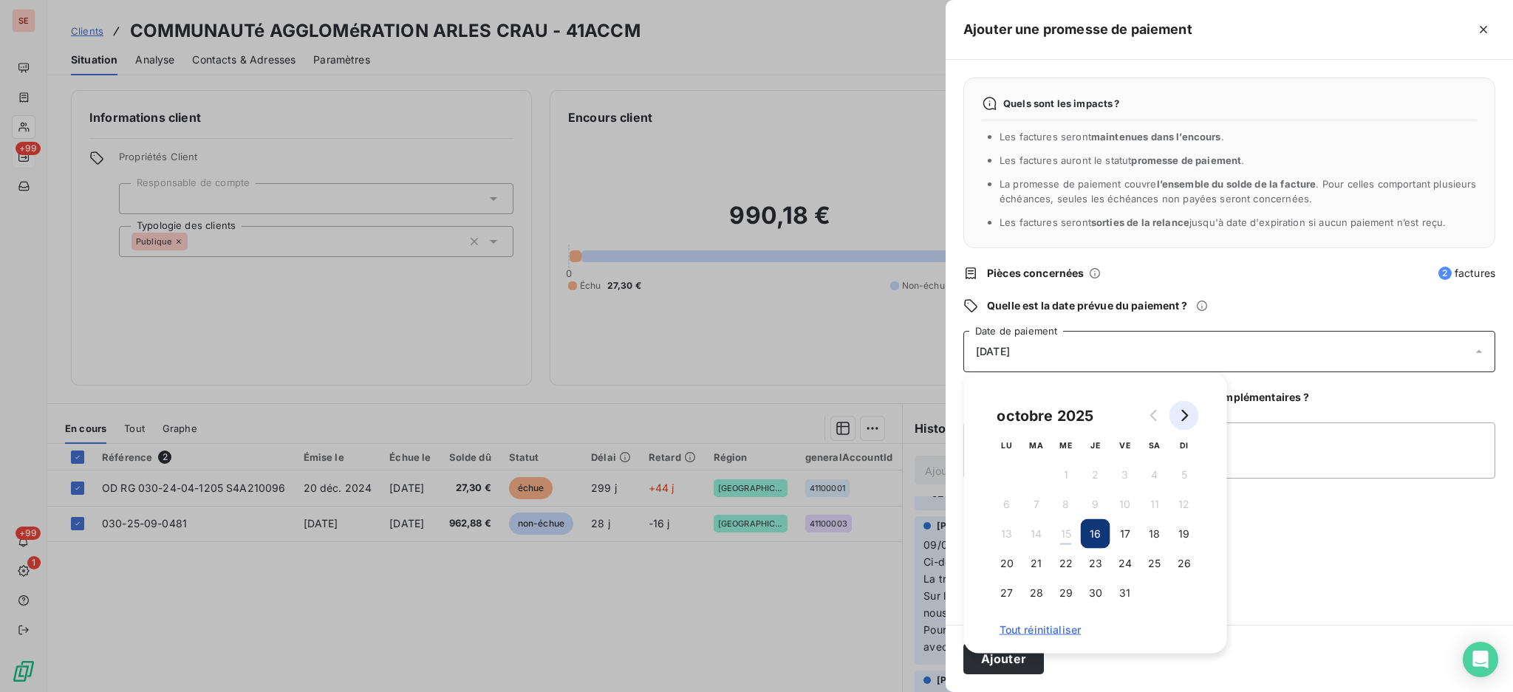
click at [1188, 415] on icon "Go to next month" at bounding box center [1185, 416] width 7 height 12
click at [1118, 507] on button "7" at bounding box center [1126, 505] width 30 height 30
click at [1010, 658] on button "Ajouter" at bounding box center [1004, 659] width 81 height 31
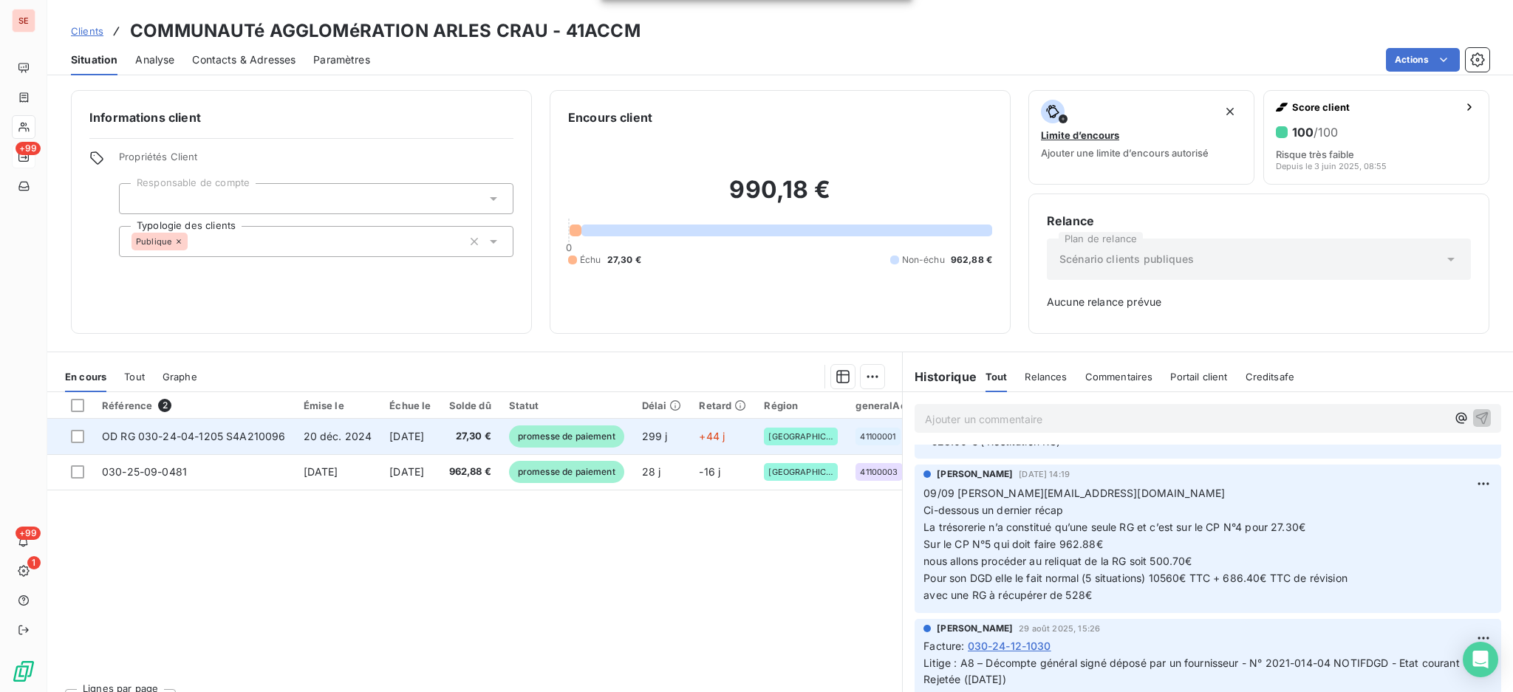
click at [210, 437] on span "OD RG 030-24-04-1205 S4A210096" at bounding box center [194, 436] width 184 height 13
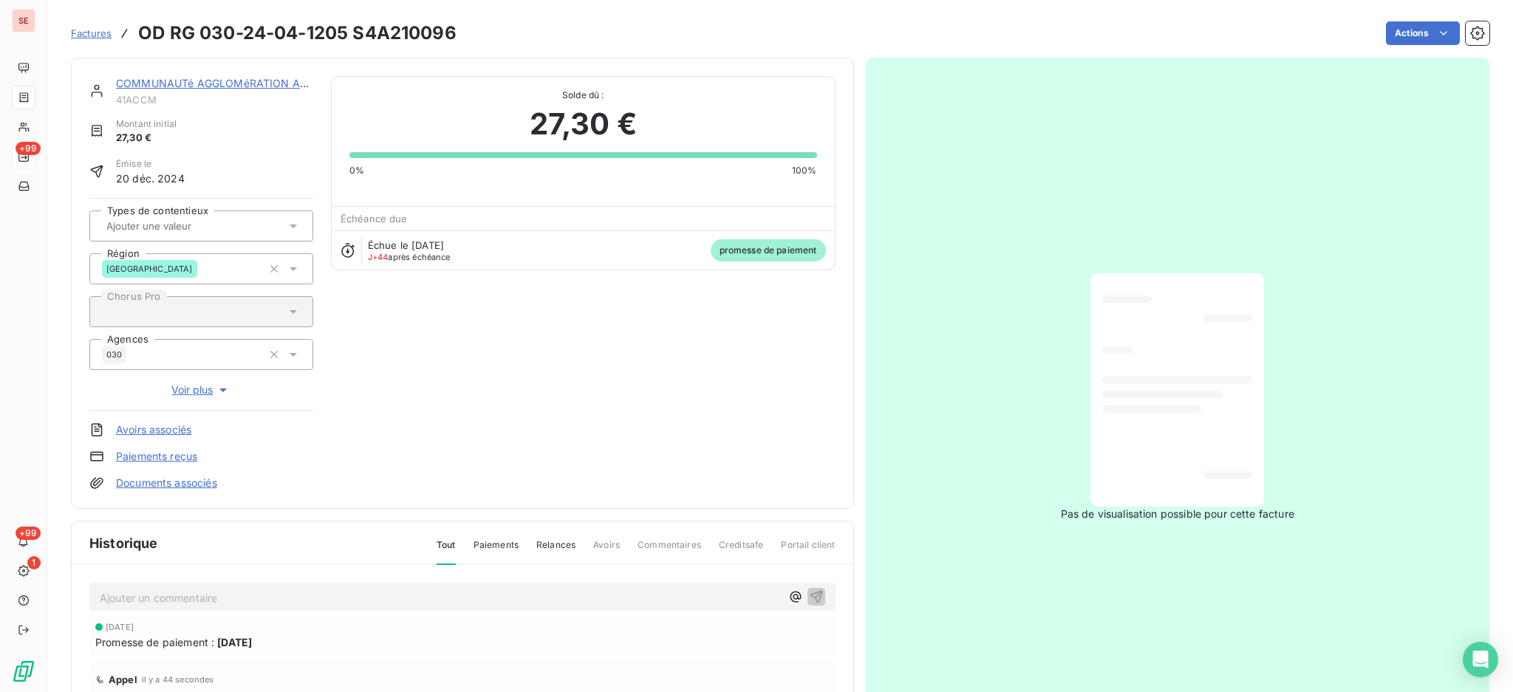
click at [256, 596] on p "Ajouter un commentaire ﻿" at bounding box center [440, 598] width 681 height 18
click at [126, 587] on div "15/10 paiement fin semaine prochaine" at bounding box center [440, 596] width 681 height 18
click at [126, 593] on span "15/10 paiement fin semaine prochaine" at bounding box center [192, 596] width 185 height 13
click at [190, 594] on span "15/10 le paiement fin semaine prochaine" at bounding box center [198, 596] width 197 height 13
click at [190, 594] on span "15/10 le paiement devrait nofin semaine prochaine" at bounding box center [223, 596] width 247 height 13
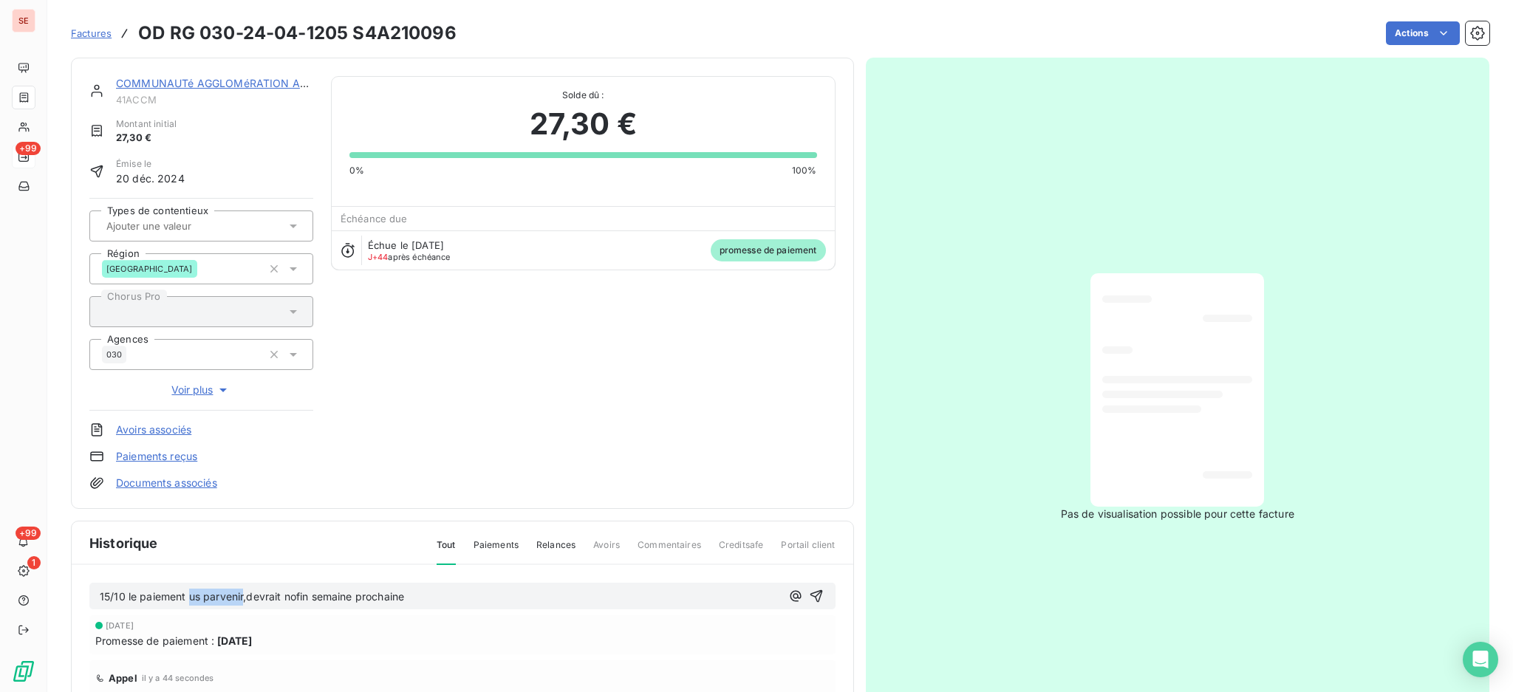
drag, startPoint x: 244, startPoint y: 591, endPoint x: 191, endPoint y: 589, distance: 52.5
click at [191, 590] on span "15/10 le paiement us parvenir,devrait nofin semaine prochaine" at bounding box center [252, 596] width 304 height 13
click at [240, 594] on span "15/10 le paiement,devrait nofin semaine prochaine" at bounding box center [223, 596] width 247 height 13
click at [188, 598] on span "15/10 le paiement,devrait nous parvenir fin semaine prochaine" at bounding box center [252, 596] width 305 height 13
drag, startPoint x: 446, startPoint y: 596, endPoint x: 87, endPoint y: 574, distance: 359.1
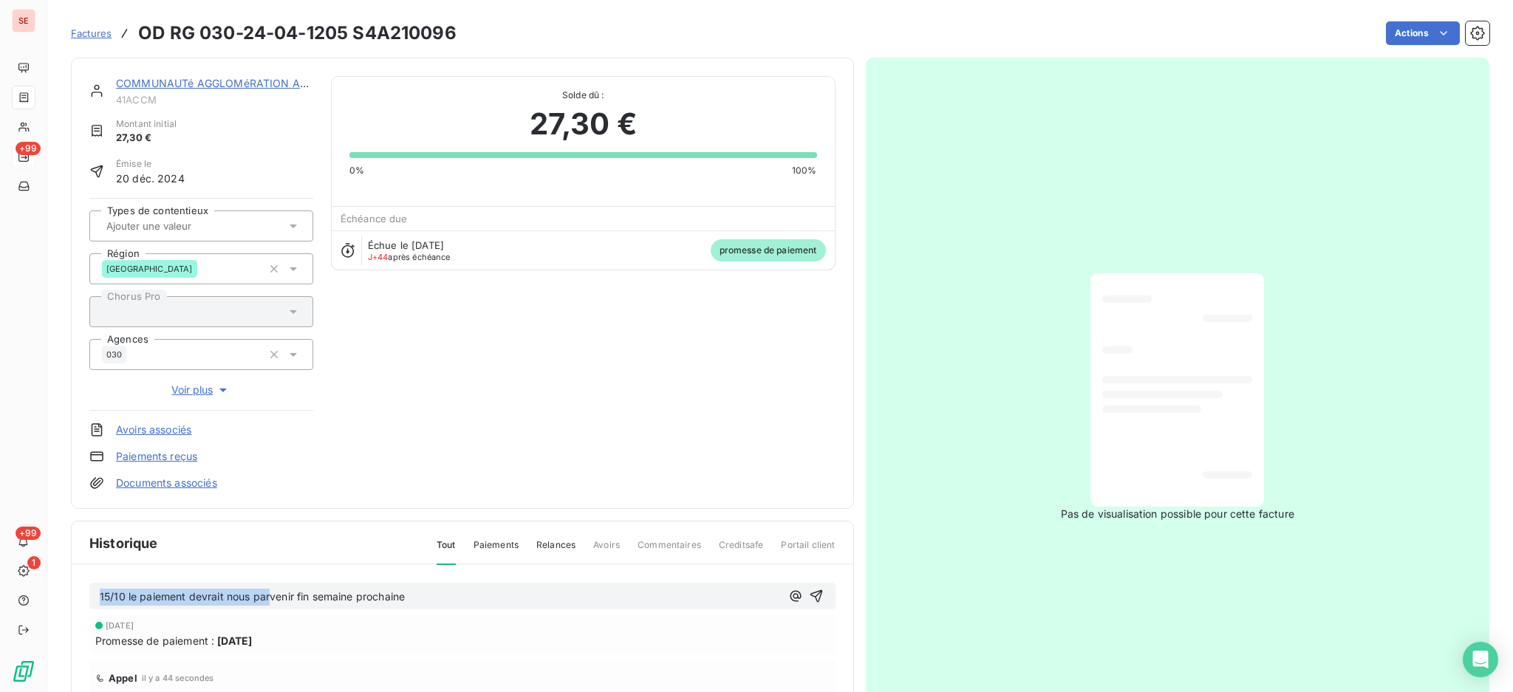
click at [464, 601] on p "15/10 le paiement devrait nous parvenir fin semaine prochaine" at bounding box center [440, 597] width 681 height 17
drag, startPoint x: 396, startPoint y: 590, endPoint x: 79, endPoint y: 568, distance: 317.8
copy span "15/10 le paiement devrait nous parvenir fin semaine prochaine"
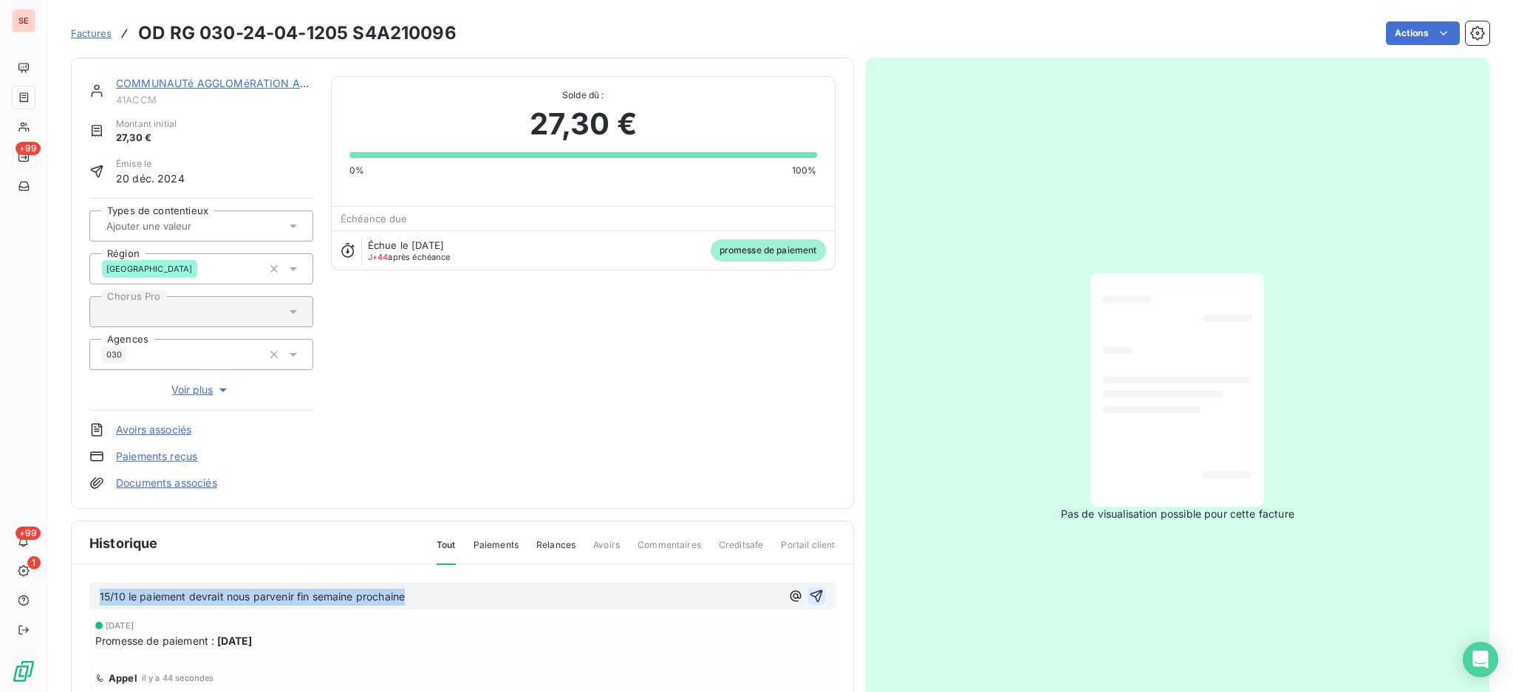
click at [810, 592] on icon "button" at bounding box center [816, 596] width 13 height 13
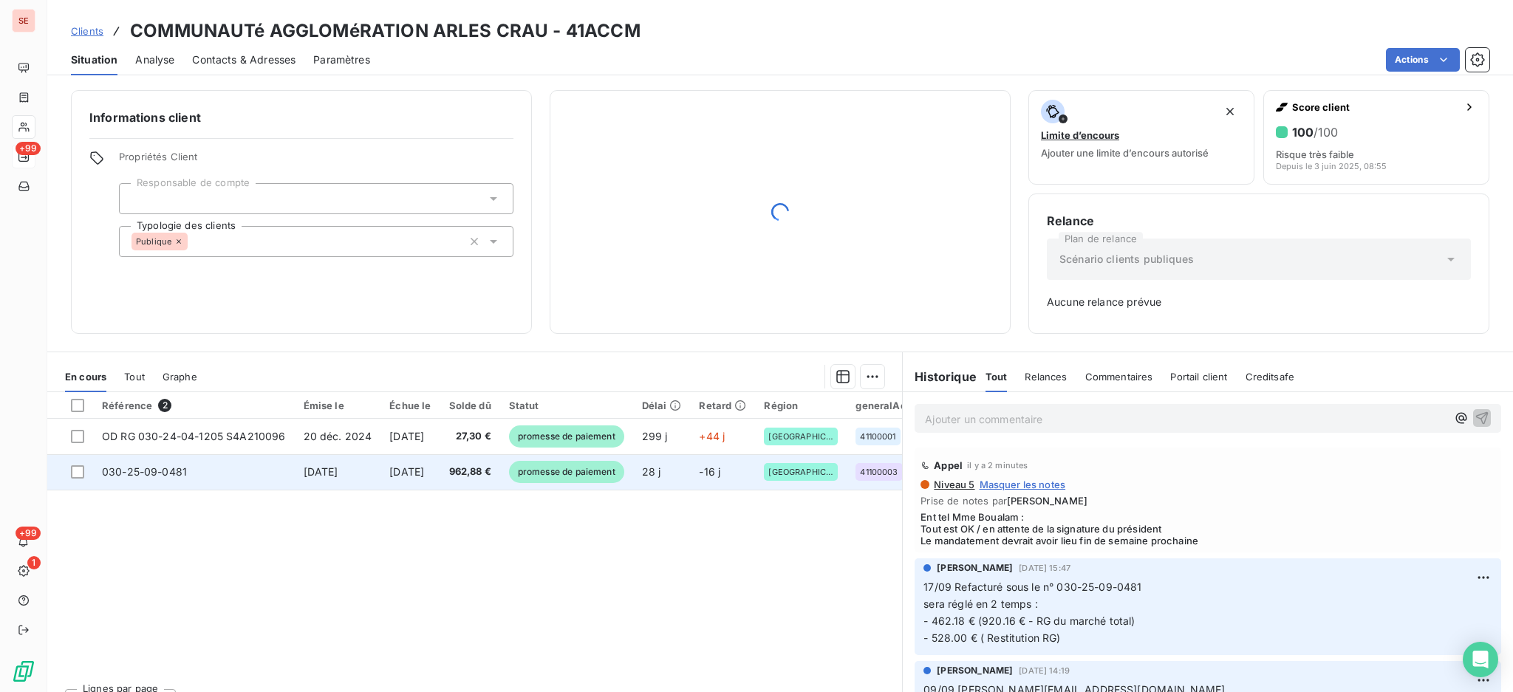
click at [262, 480] on td "030-25-09-0481" at bounding box center [194, 471] width 202 height 35
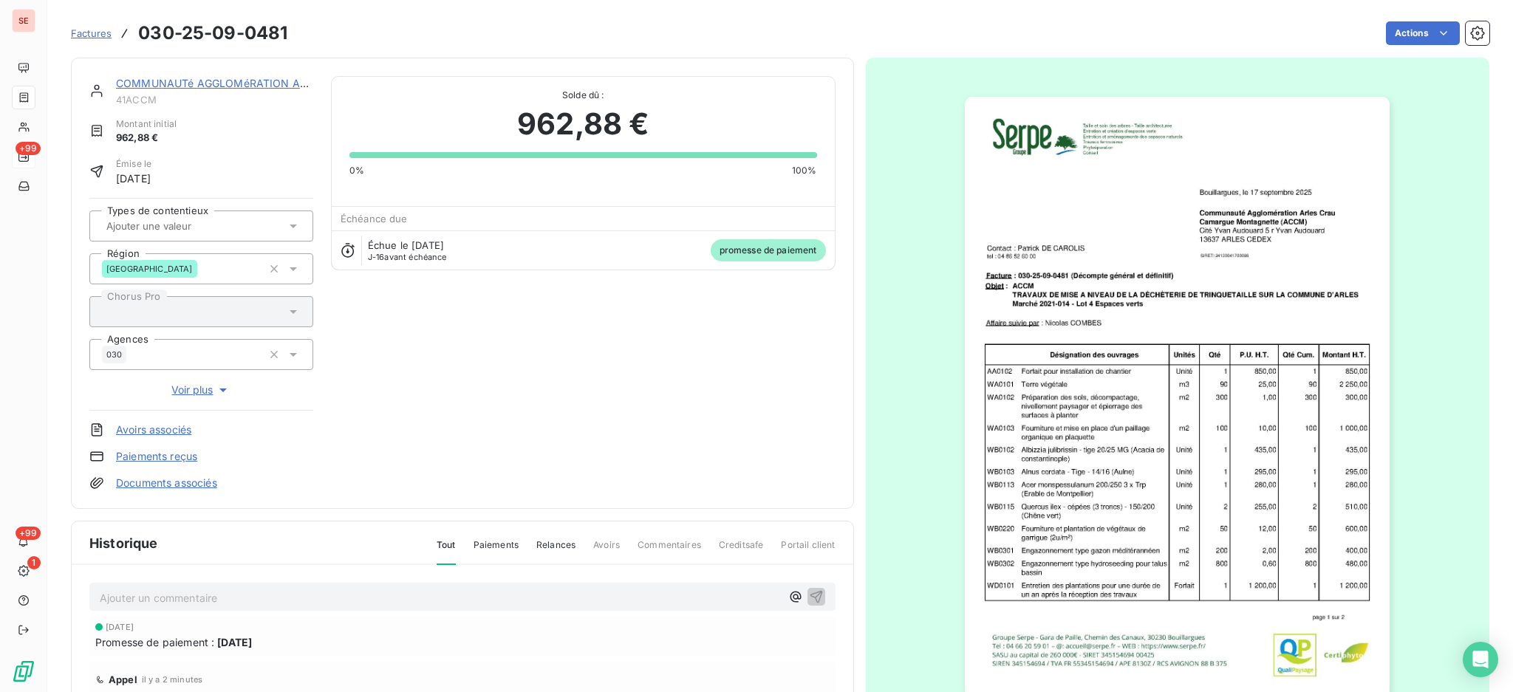
click at [392, 595] on p "Ajouter un commentaire ﻿" at bounding box center [440, 598] width 681 height 18
click at [809, 589] on icon "button" at bounding box center [816, 596] width 15 height 15
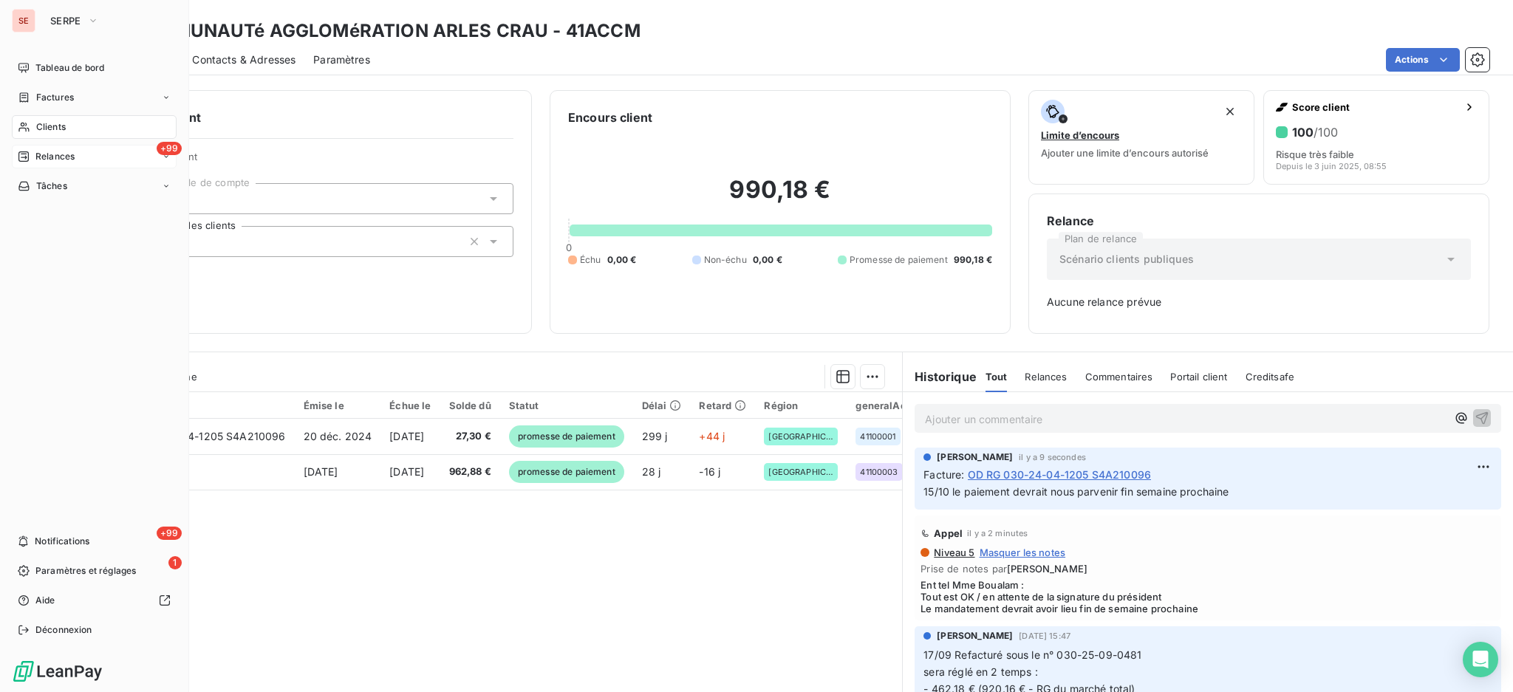
click at [50, 161] on span "Relances" at bounding box center [54, 156] width 39 height 13
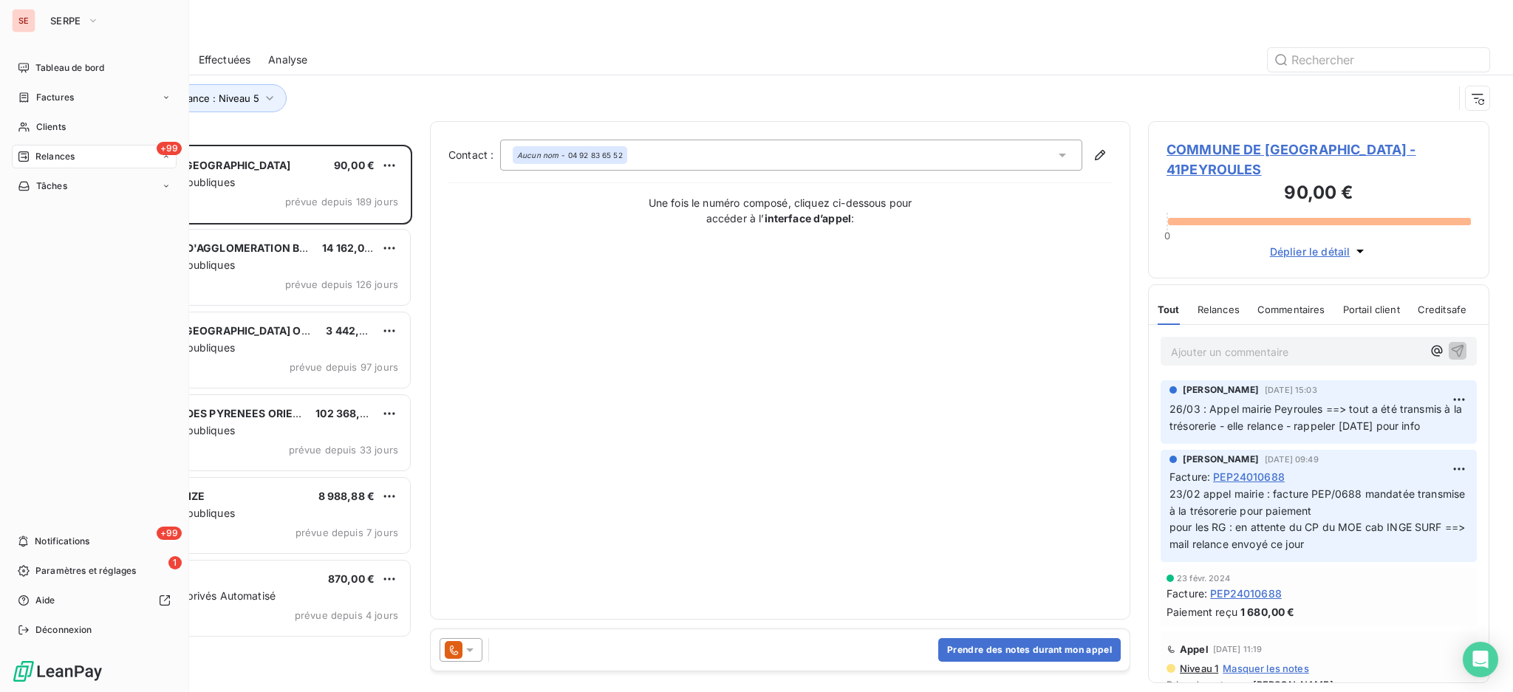
scroll to position [533, 326]
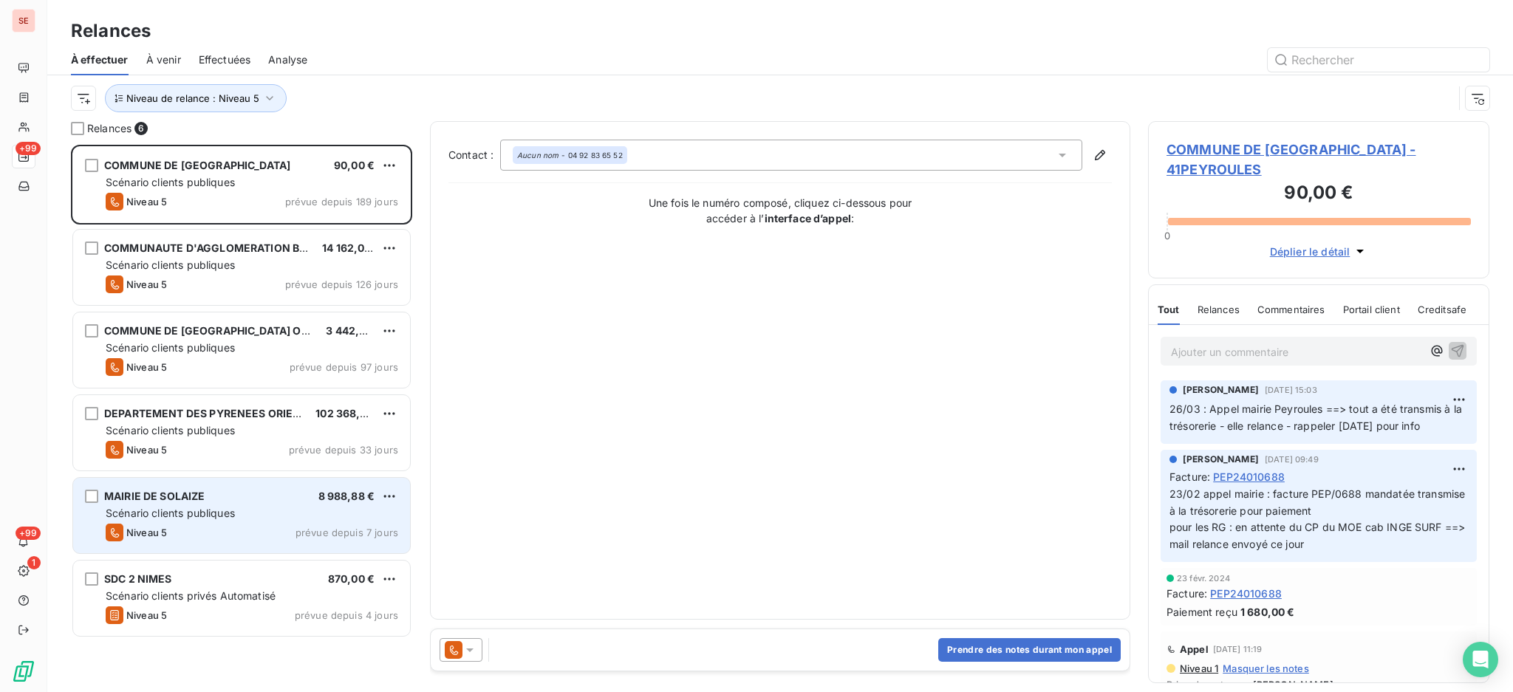
click at [177, 514] on span "Scénario clients publiques" at bounding box center [170, 513] width 129 height 13
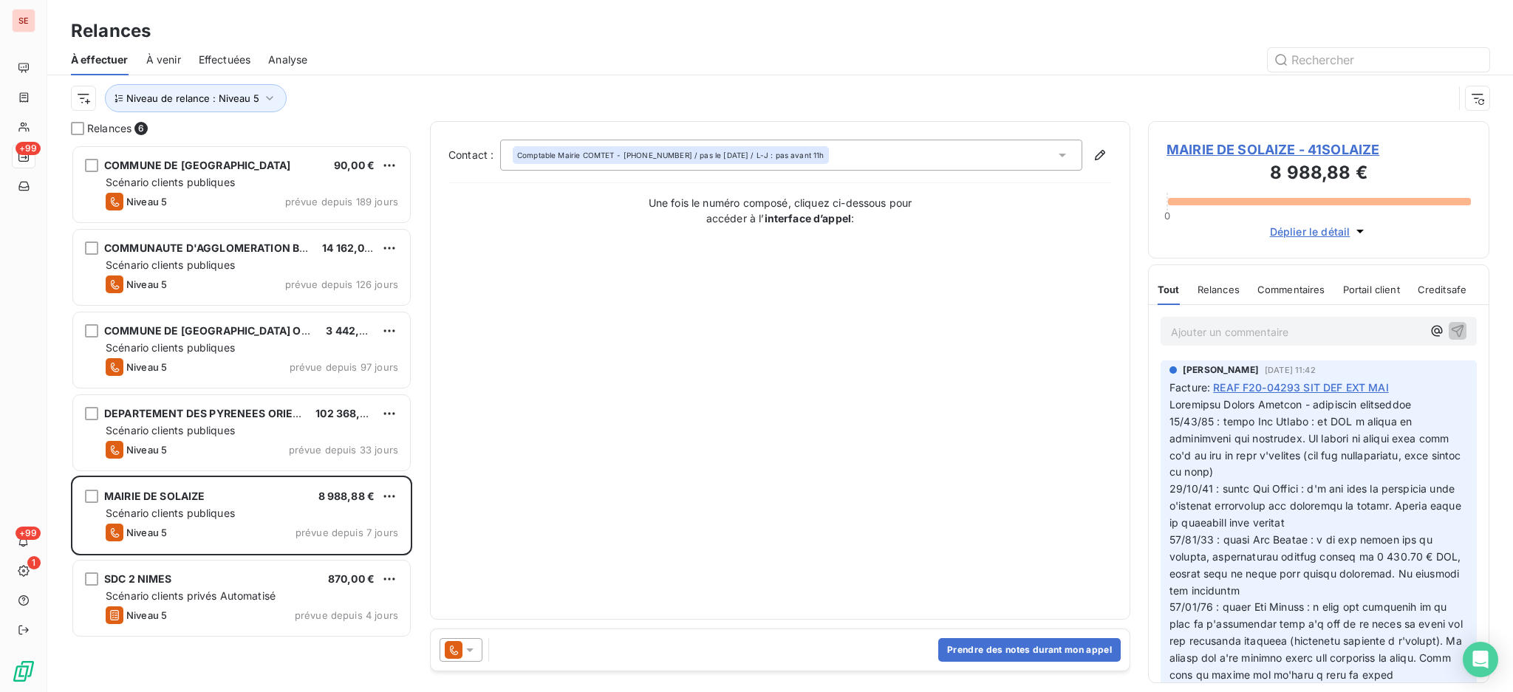
click at [1210, 145] on span "MAIRIE DE SOLAIZE - 41SOLAIZE" at bounding box center [1319, 150] width 304 height 20
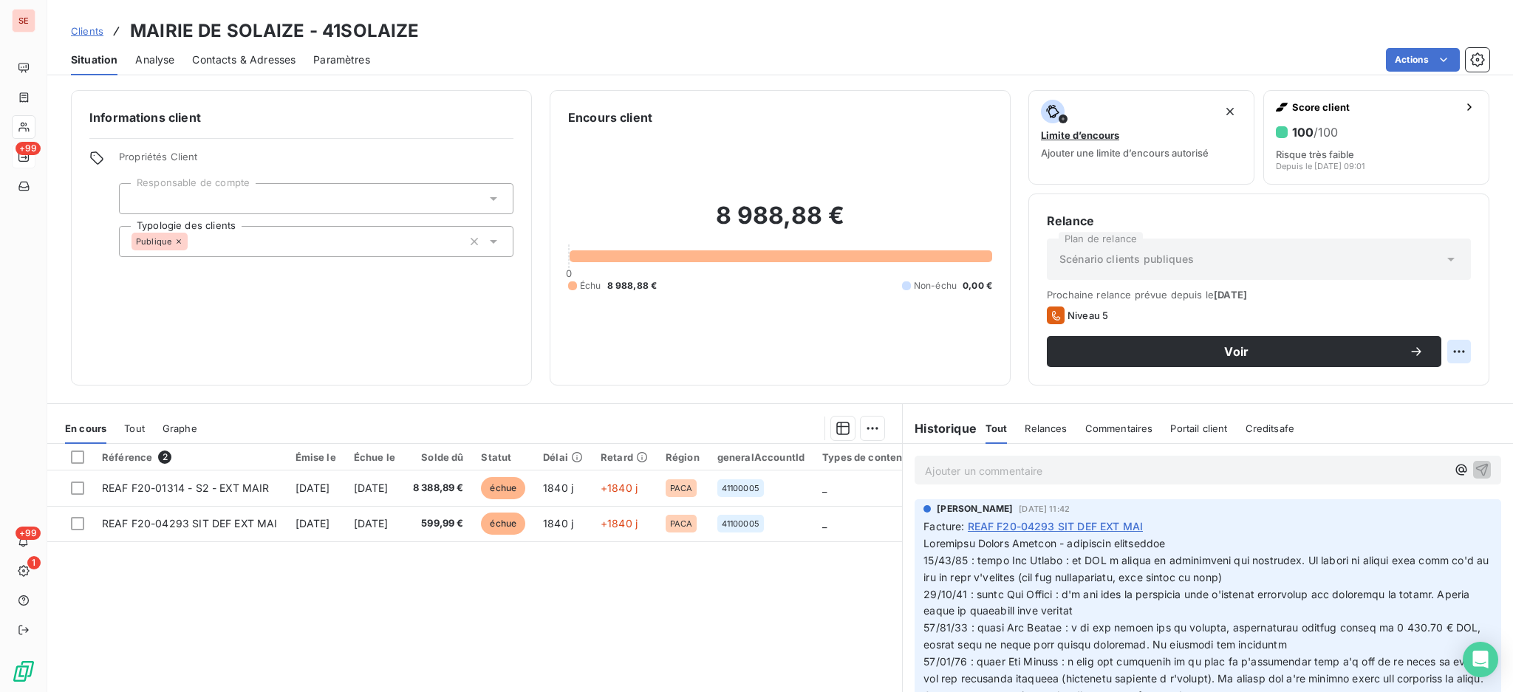
click at [1445, 348] on html "SE +99 +99 1 Clients MAIRIE DE SOLAIZE - 41SOLAIZE Situation Analyse Contacts &…" at bounding box center [756, 346] width 1513 height 692
click at [1421, 378] on div "Replanifier cette action" at bounding box center [1384, 384] width 132 height 24
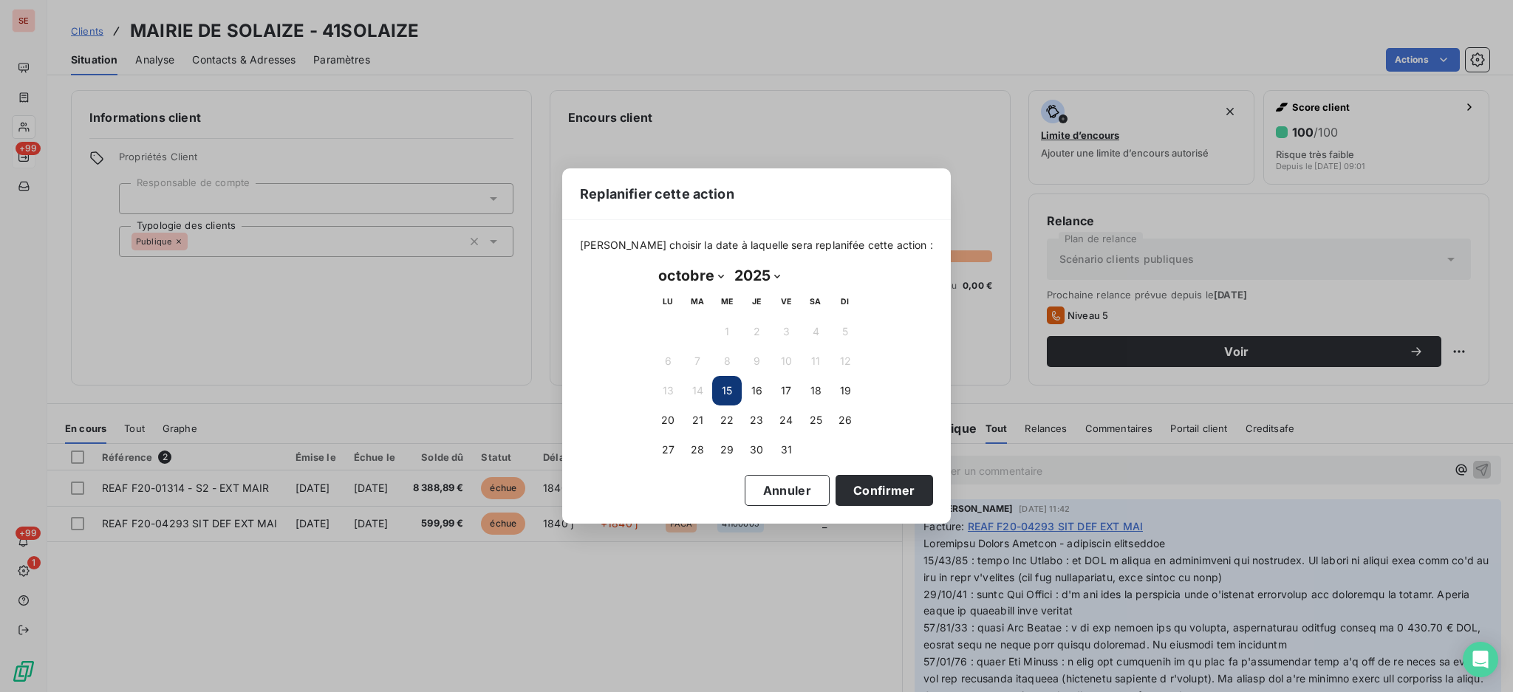
click at [718, 273] on select "janvier février mars avril mai juin juillet août septembre octobre novembre déc…" at bounding box center [691, 276] width 76 height 24
select select "10"
click at [653, 264] on select "janvier février mars avril mai juin juillet août septembre octobre novembre déc…" at bounding box center [691, 276] width 76 height 24
click at [658, 354] on button "3" at bounding box center [668, 362] width 30 height 30
click at [855, 484] on button "Confirmer" at bounding box center [885, 490] width 98 height 31
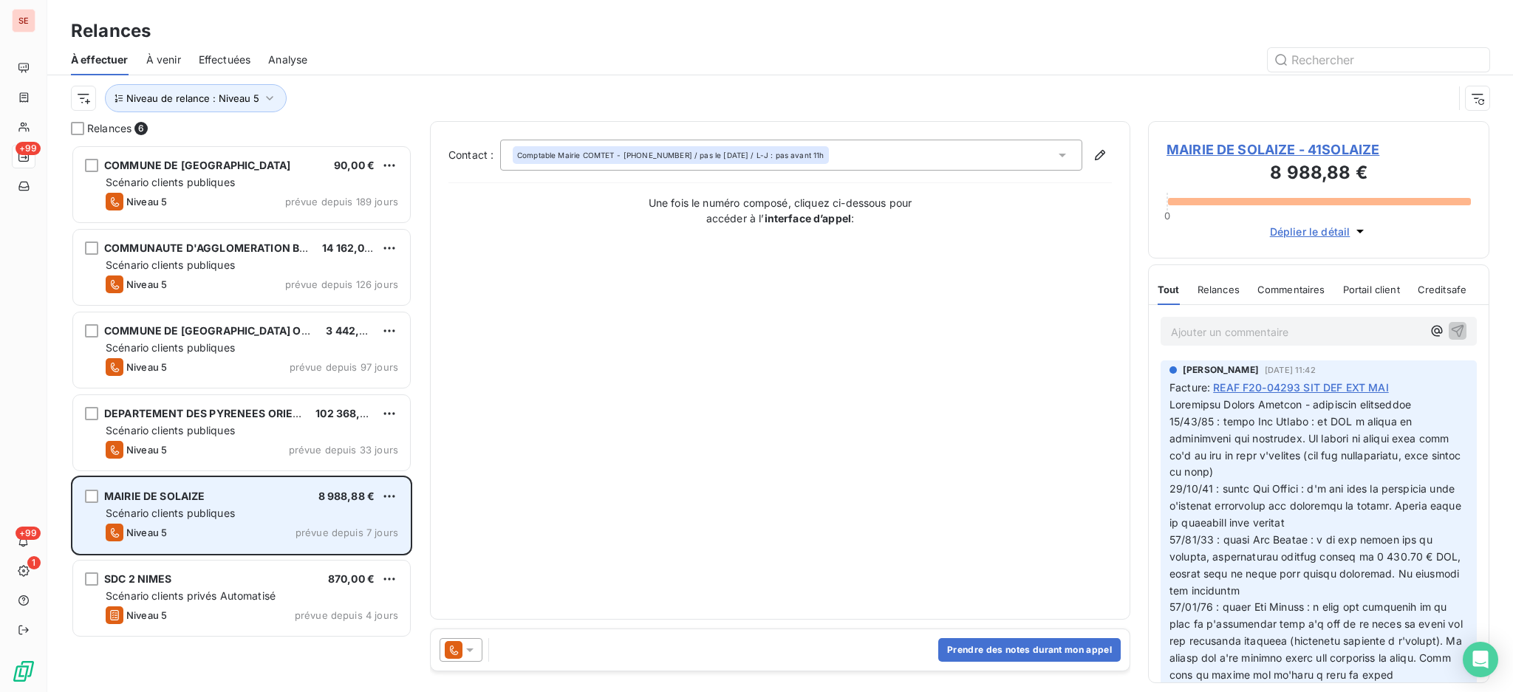
scroll to position [533, 326]
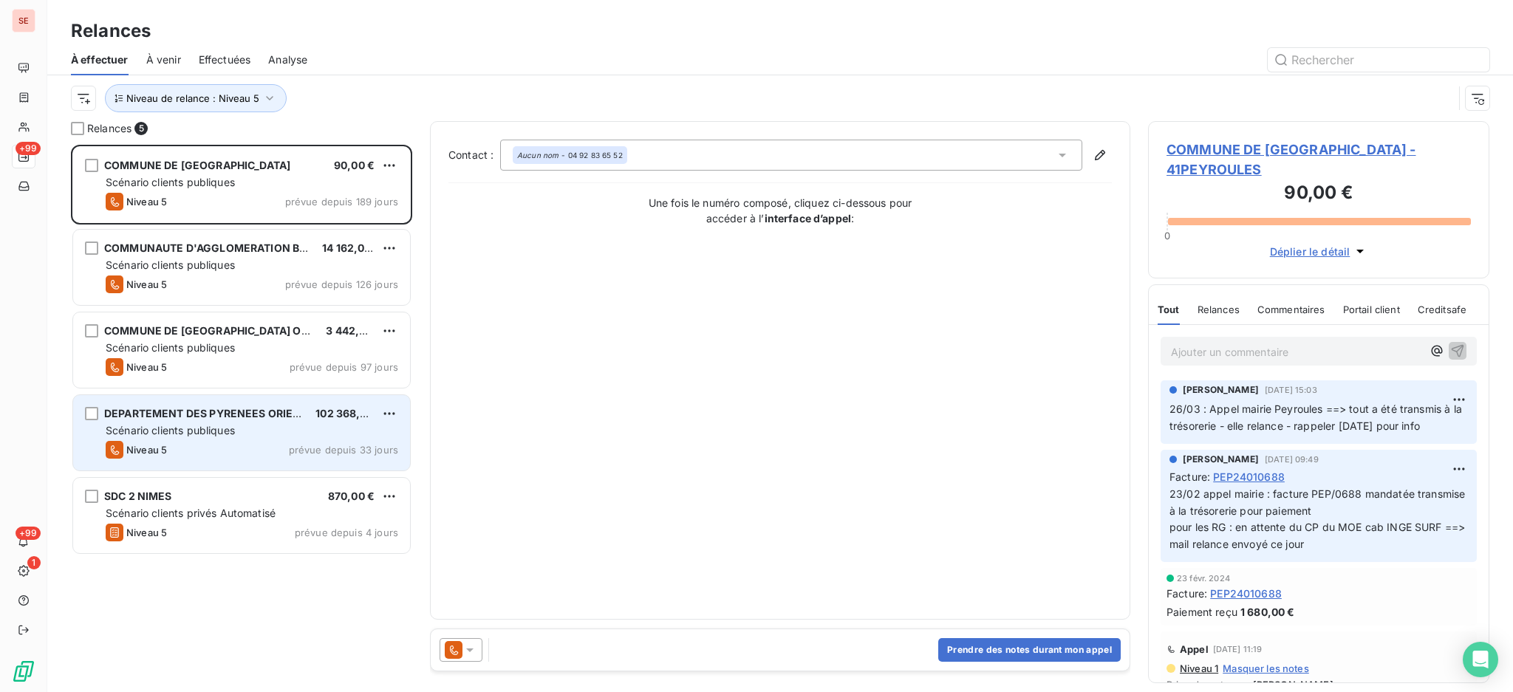
click at [231, 443] on div "Niveau 5 prévue depuis 33 jours" at bounding box center [252, 450] width 293 height 18
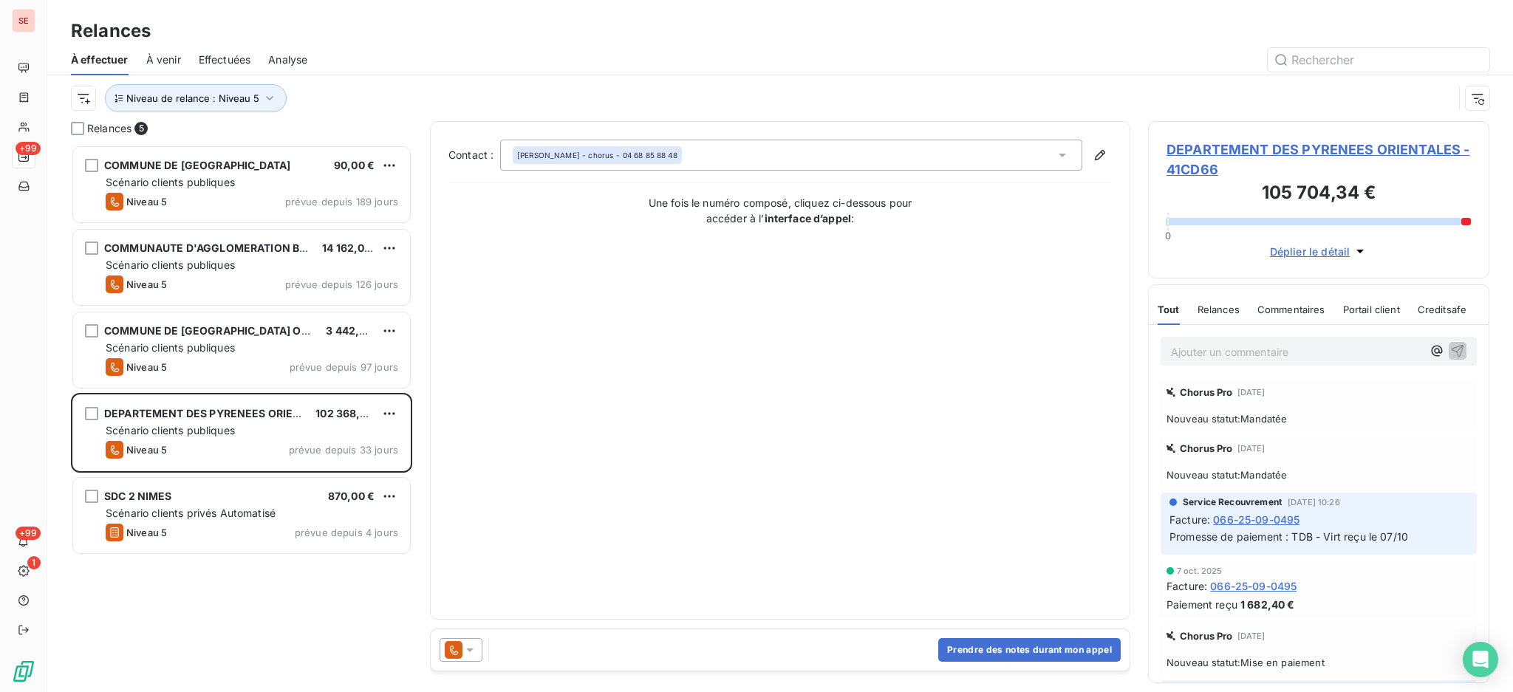
click at [1355, 142] on span "DEPARTEMENT DES PYRENEES ORIENTALES - 41CD66" at bounding box center [1319, 160] width 304 height 40
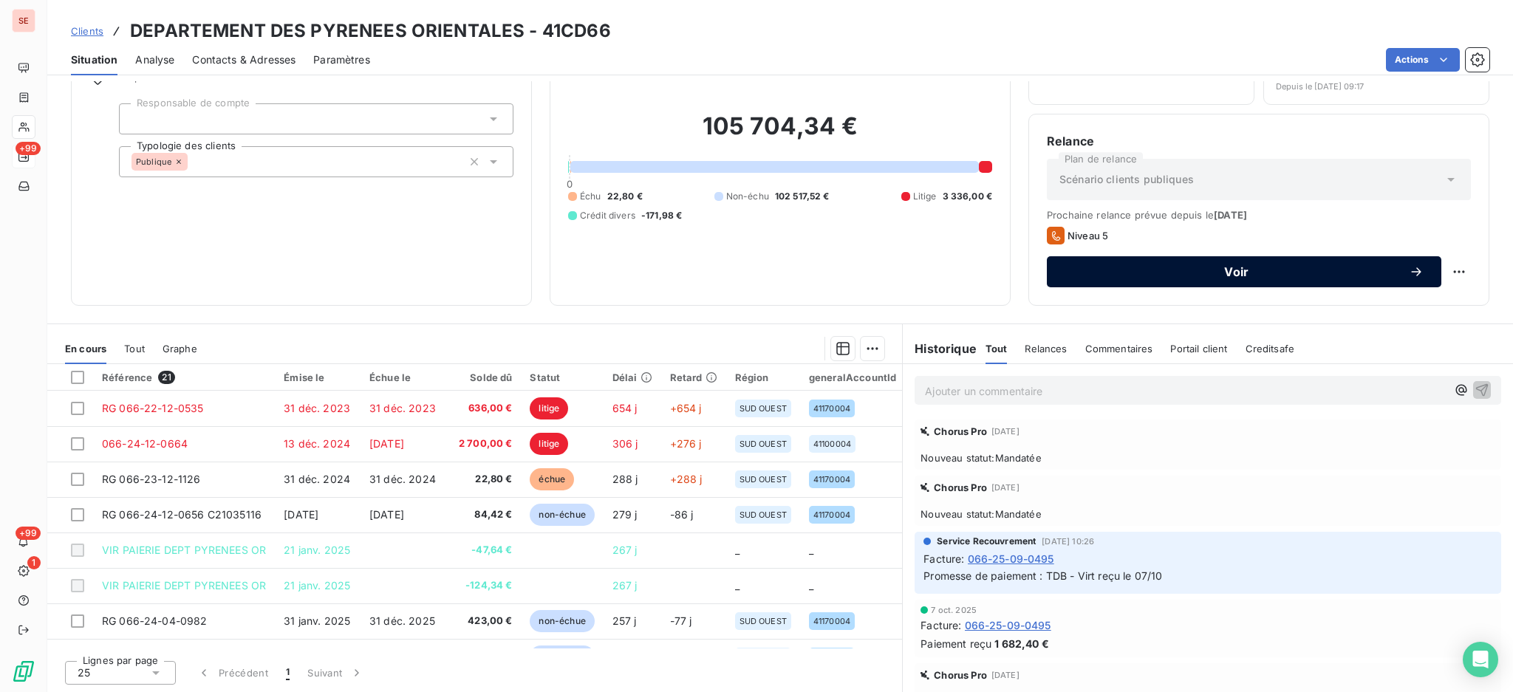
click at [1077, 266] on span "Voir" at bounding box center [1237, 272] width 344 height 12
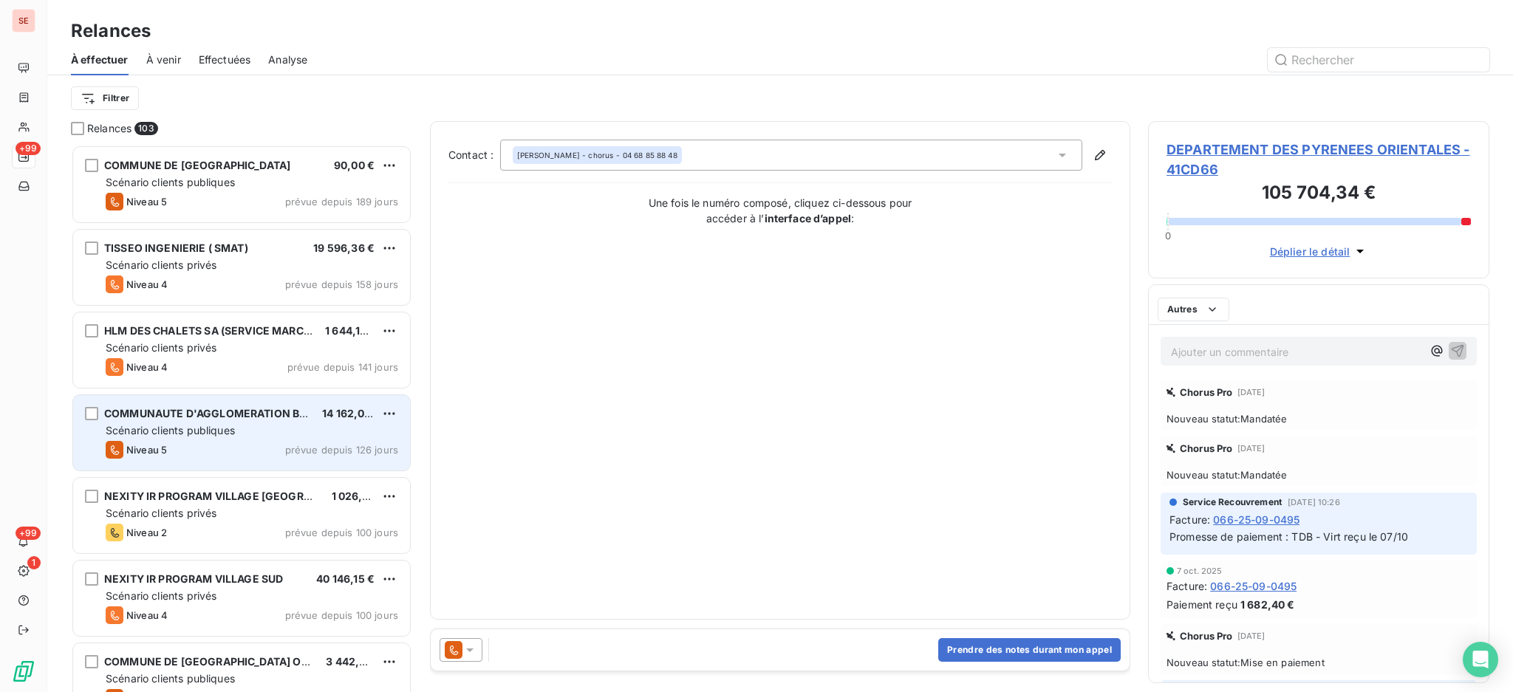
scroll to position [534, 326]
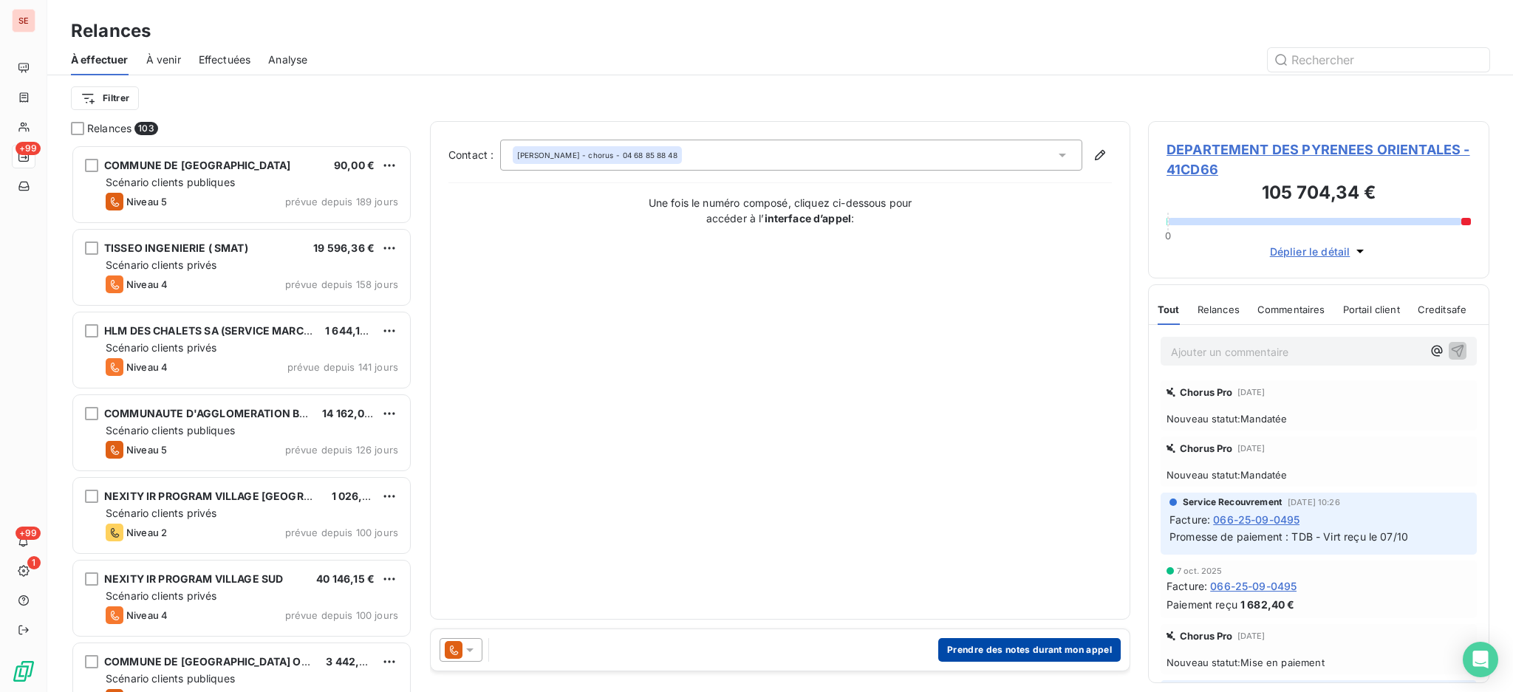
click at [1072, 648] on button "Prendre des notes durant mon appel" at bounding box center [1029, 650] width 183 height 24
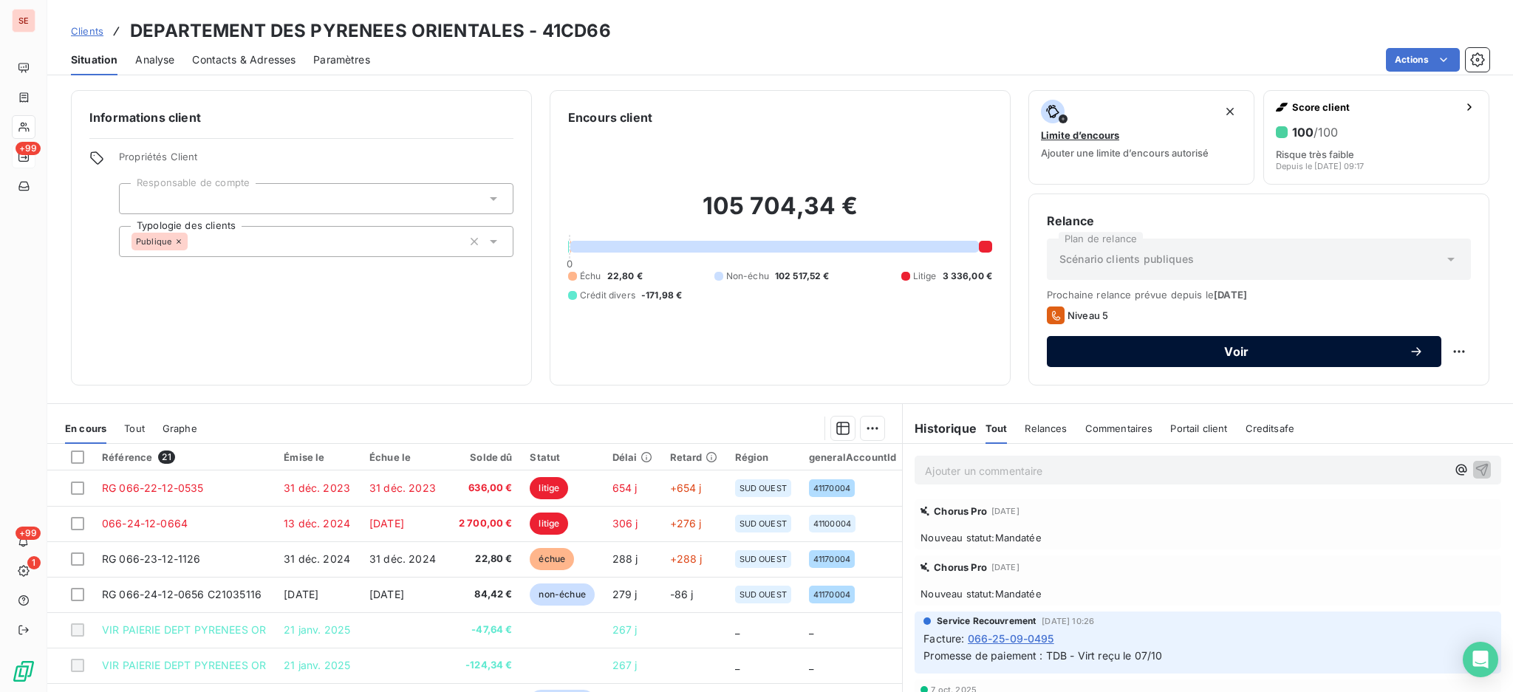
click at [1191, 353] on span "Voir" at bounding box center [1237, 352] width 344 height 12
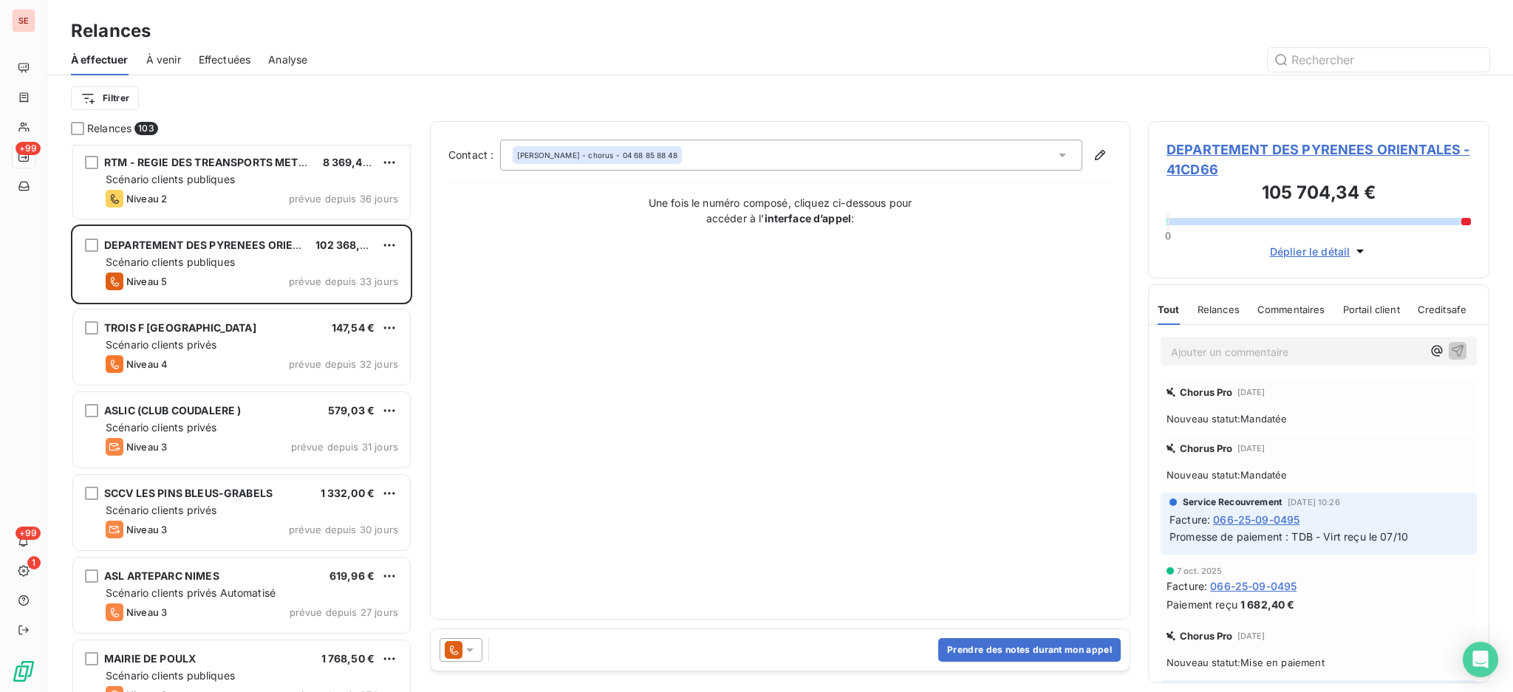
scroll to position [1183, 0]
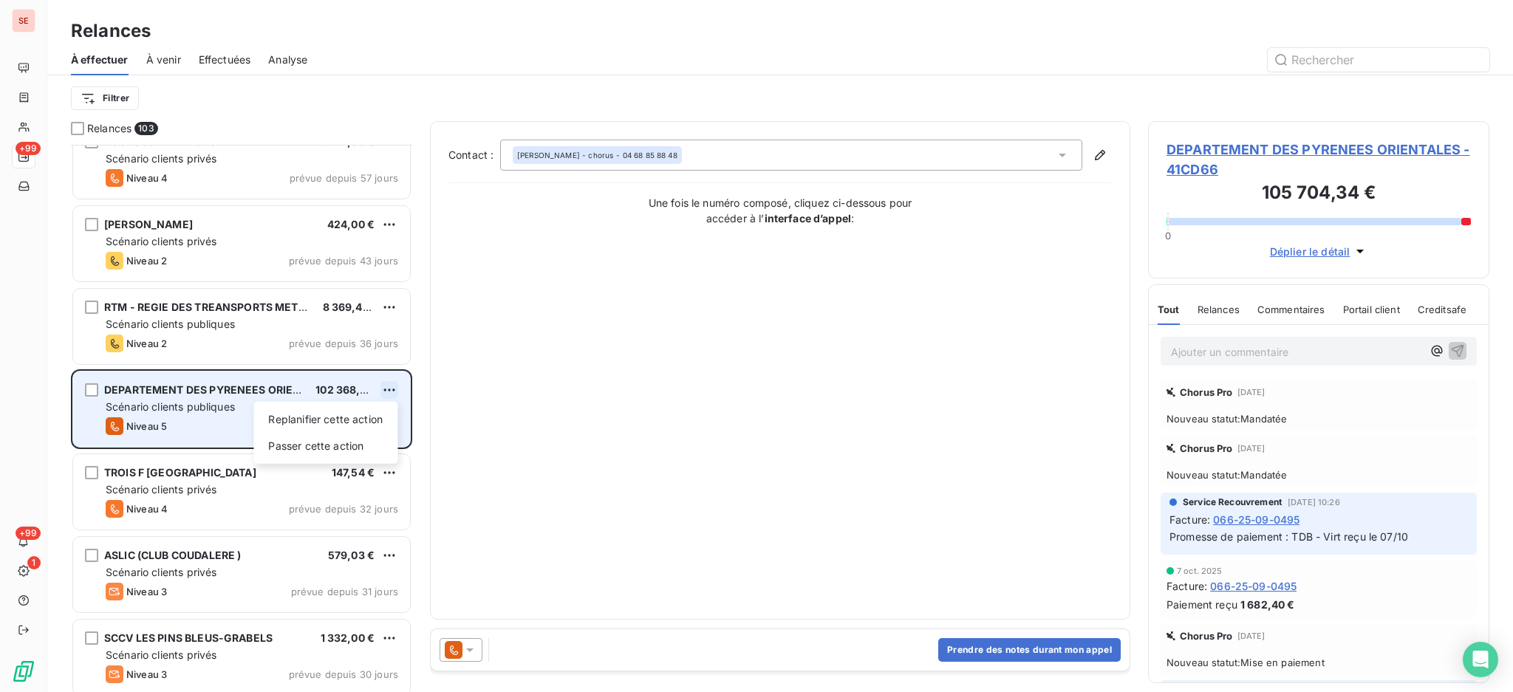
click at [386, 389] on html "SE +99 +99 1 Relances À effectuer À venir Effectuées Analyse Filtrer Relances 1…" at bounding box center [756, 346] width 1513 height 692
click at [352, 446] on div "Passer cette action" at bounding box center [325, 447] width 132 height 24
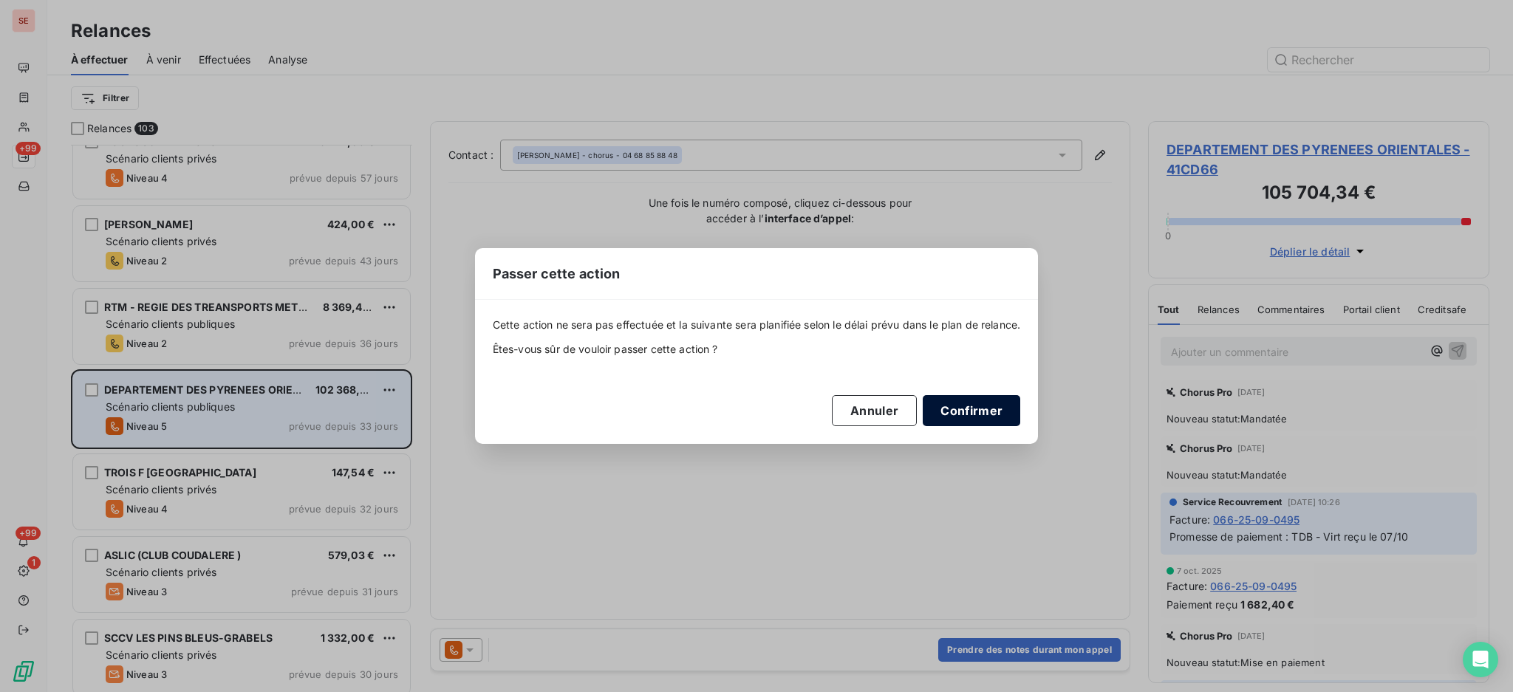
click at [986, 415] on button "Confirmer" at bounding box center [972, 410] width 98 height 31
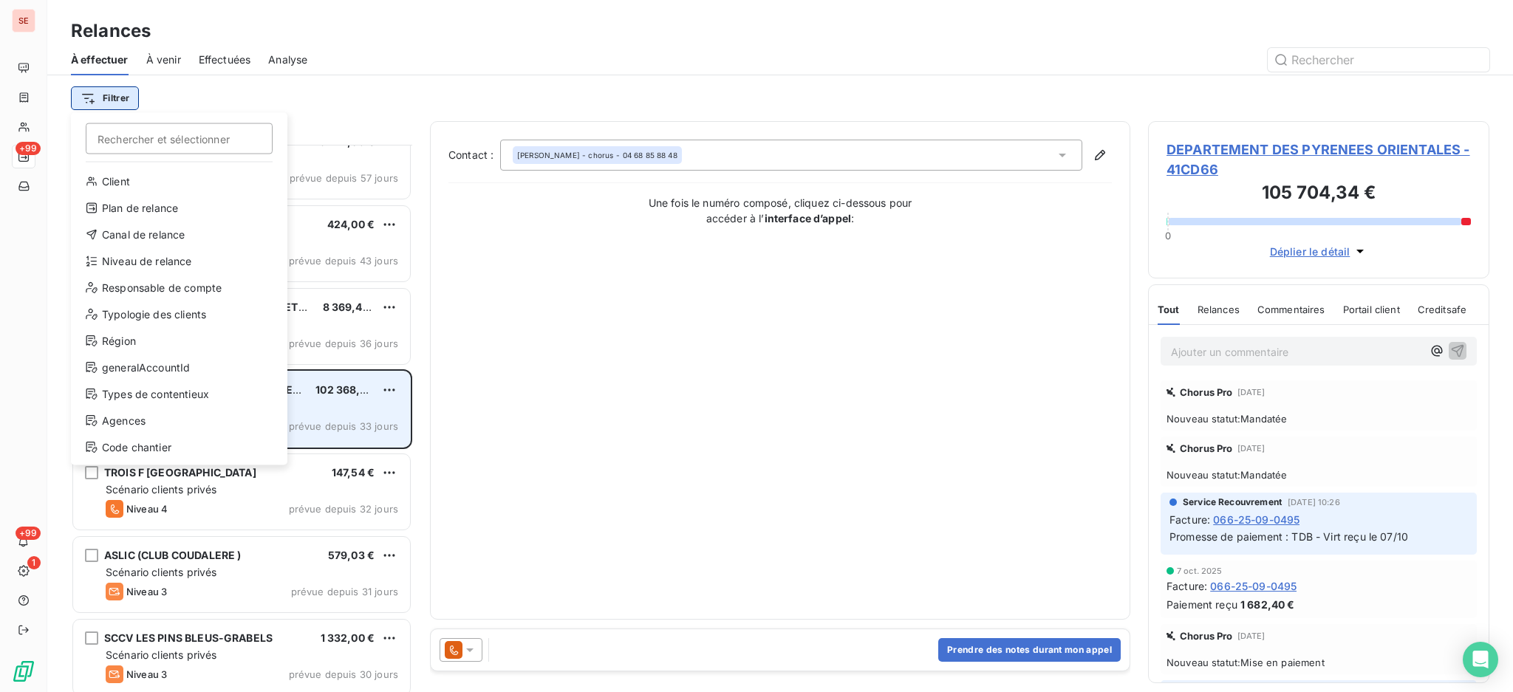
click at [114, 105] on html "SE +99 +99 1 Relances À effectuer À venir Effectuées Analyse Filtrer Rechercher…" at bounding box center [756, 346] width 1513 height 692
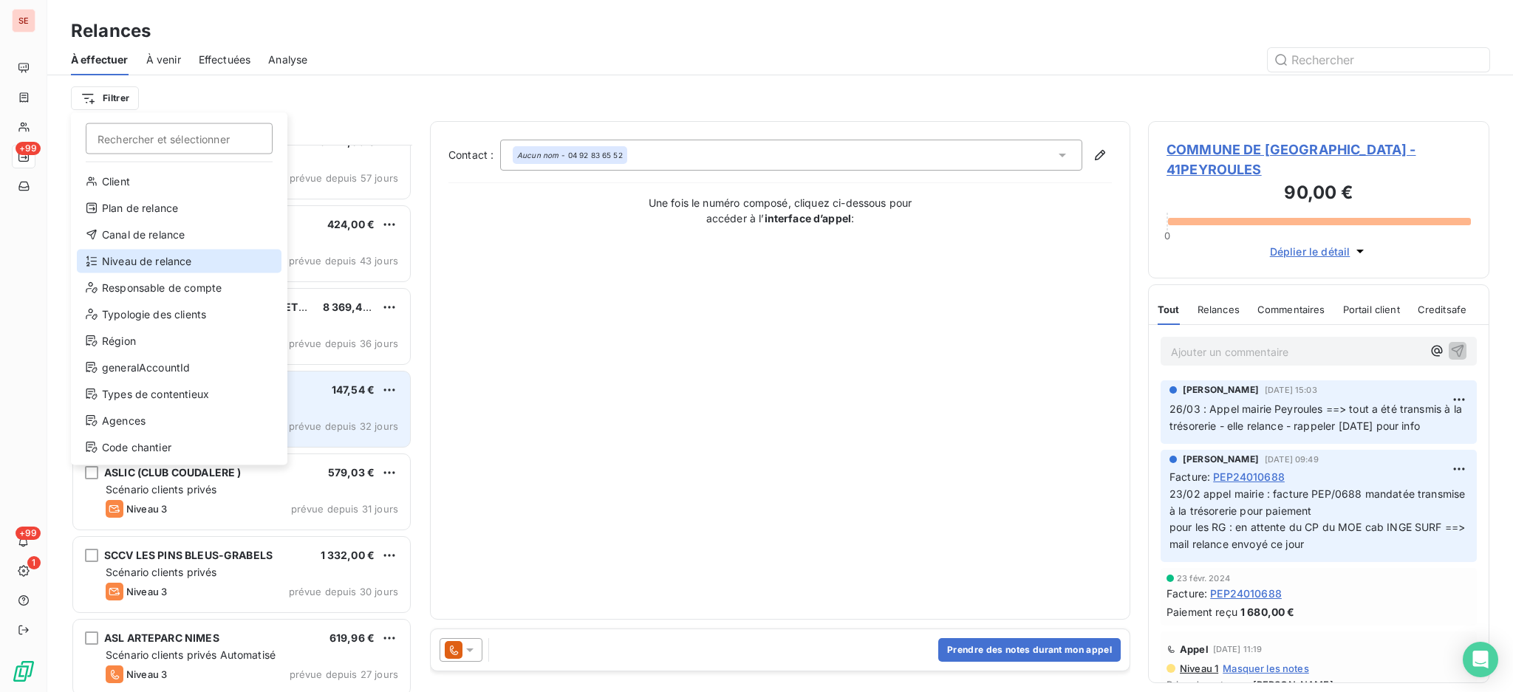
click at [157, 256] on div "Niveau de relance" at bounding box center [179, 262] width 205 height 24
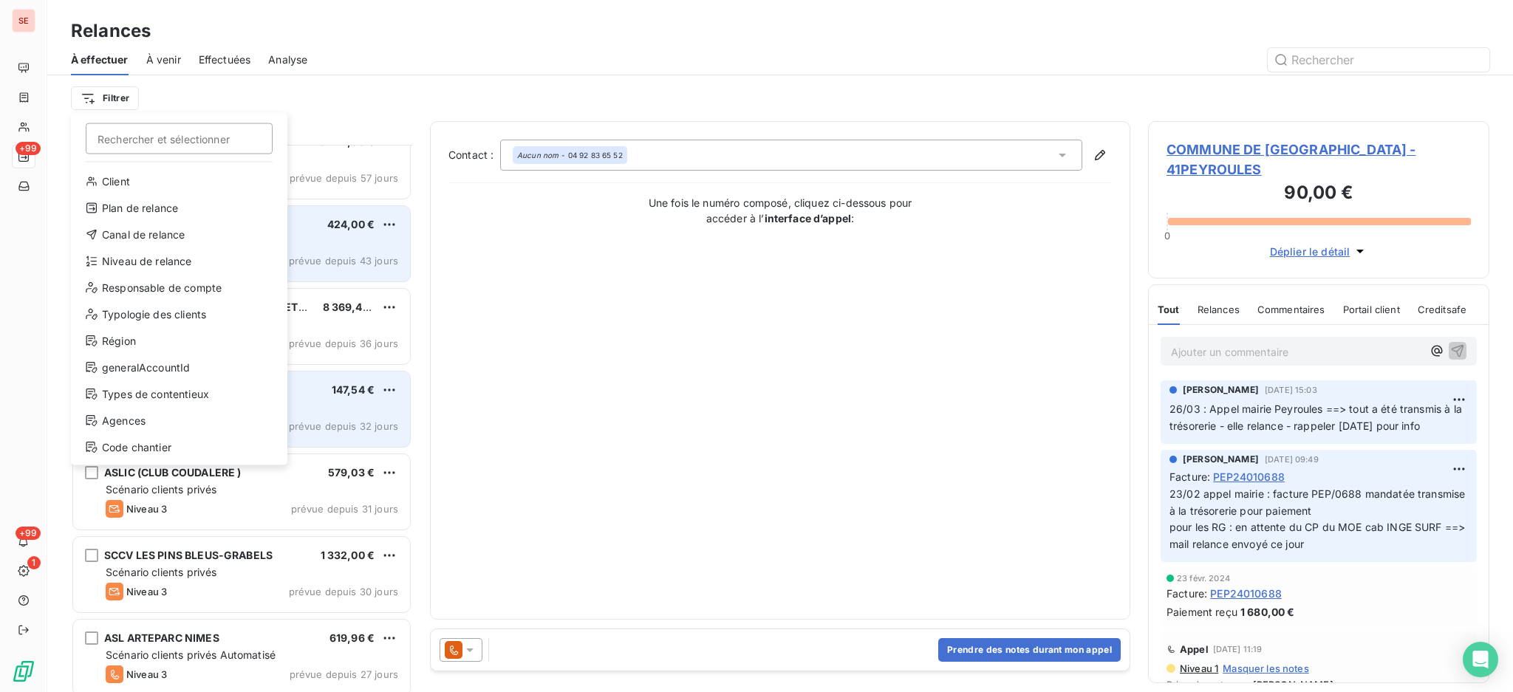
scroll to position [16, 16]
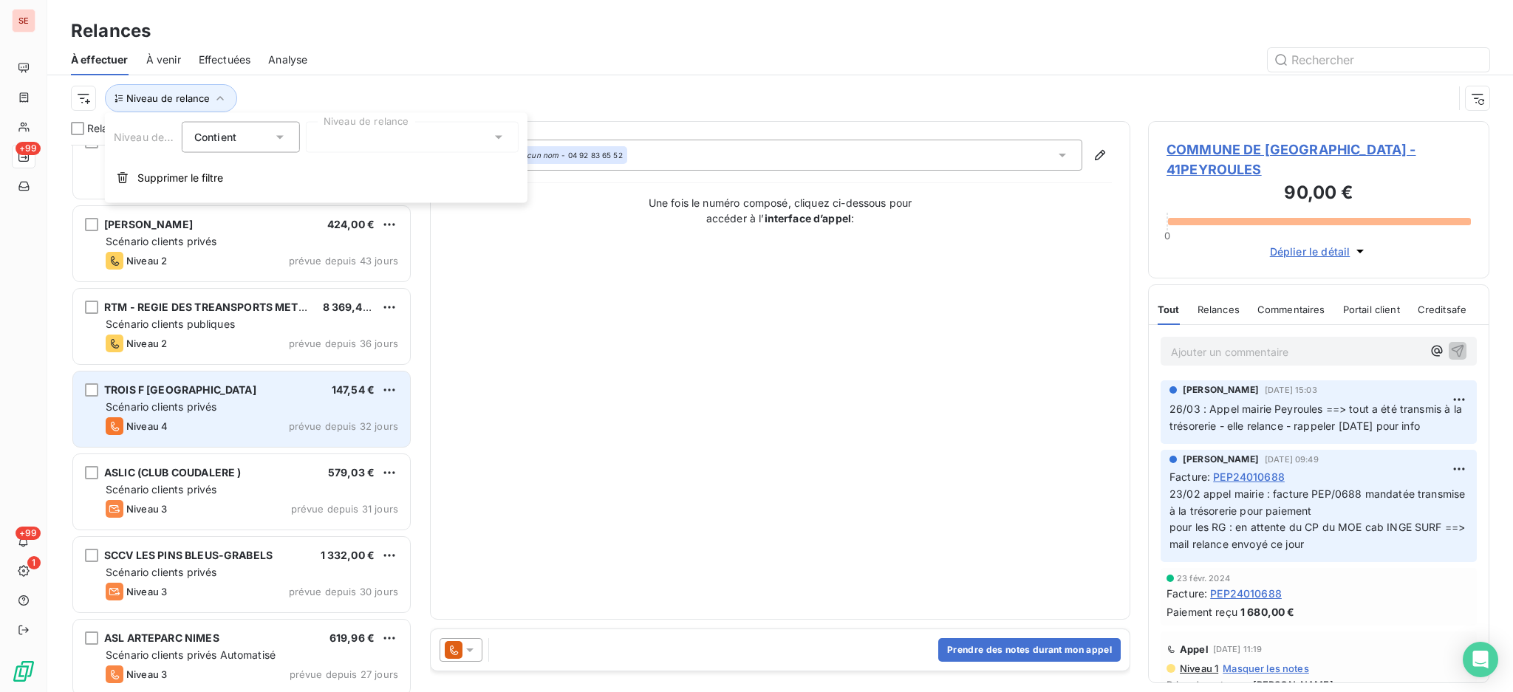
click at [504, 138] on icon at bounding box center [498, 137] width 15 height 15
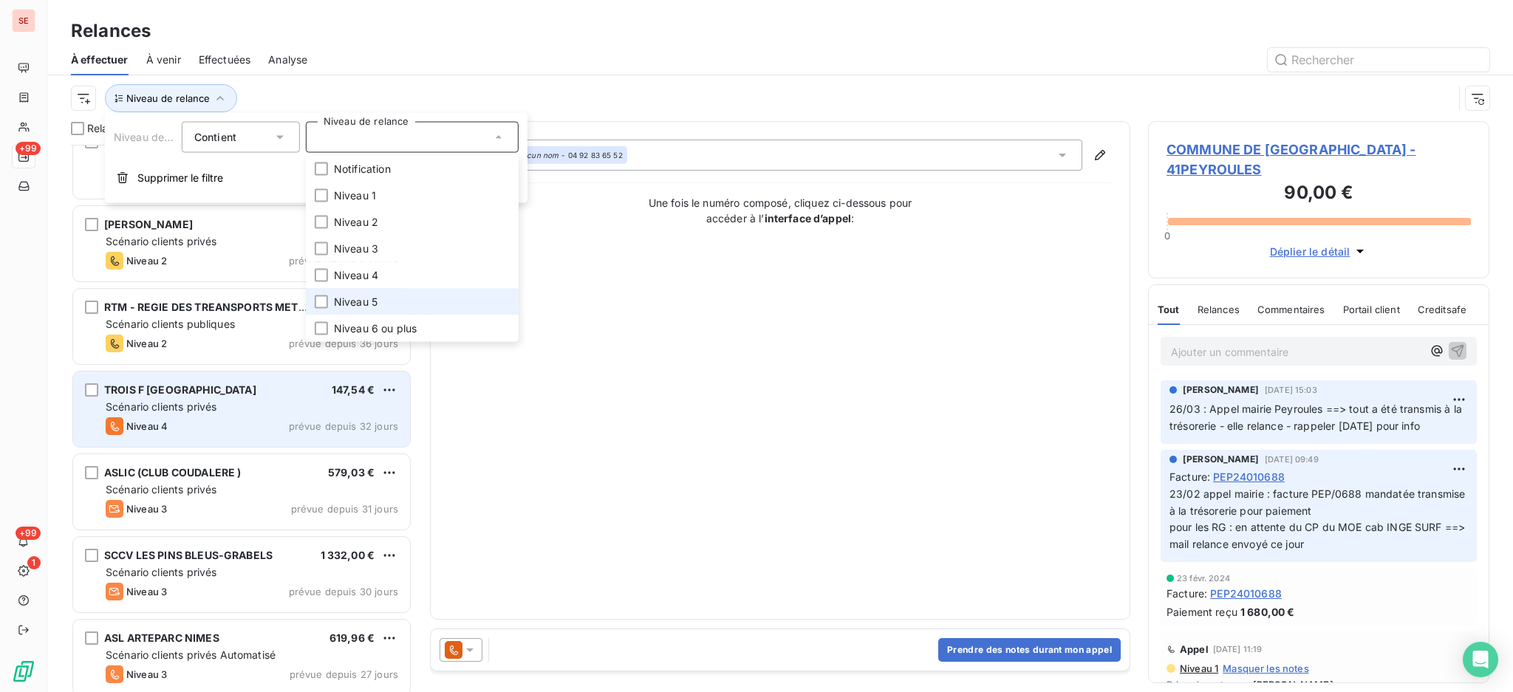
click at [350, 306] on span "Niveau 5" at bounding box center [356, 302] width 44 height 15
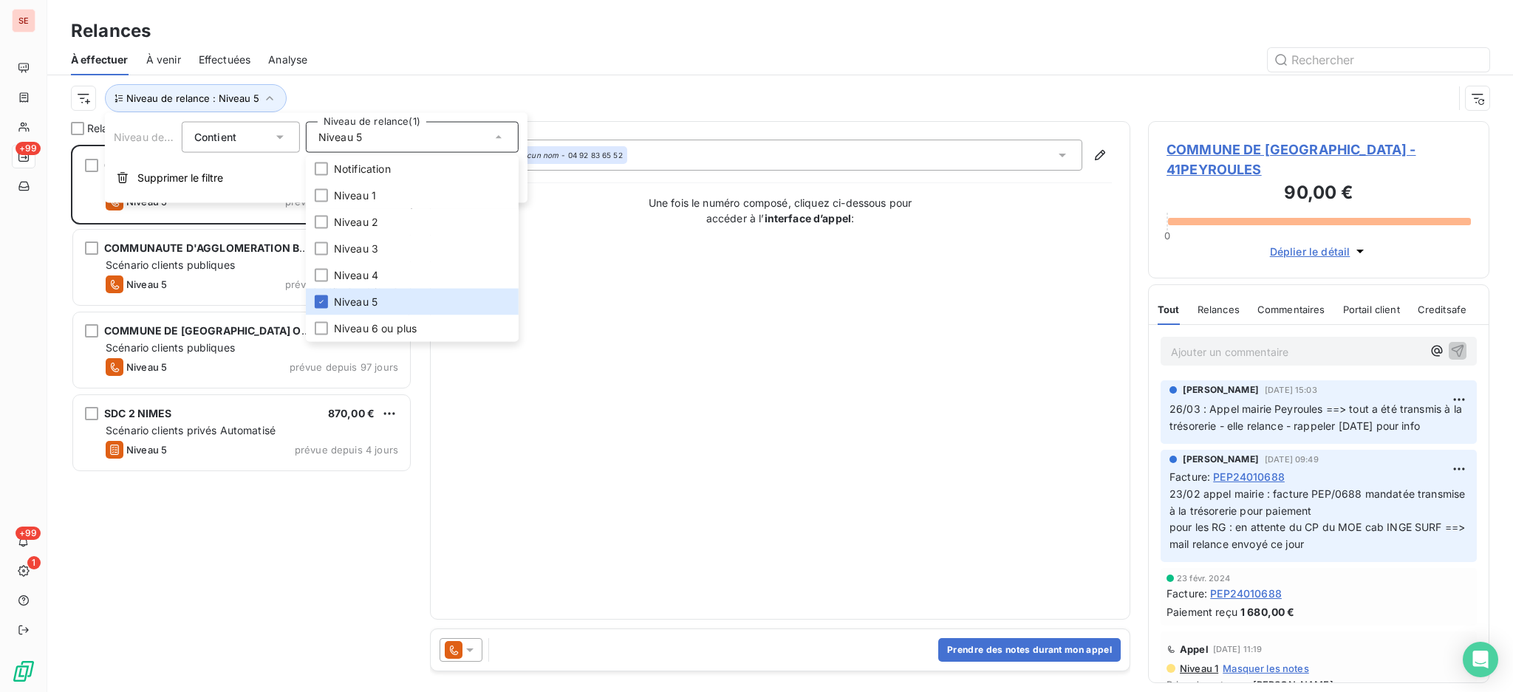
click at [341, 65] on div at bounding box center [907, 60] width 1165 height 24
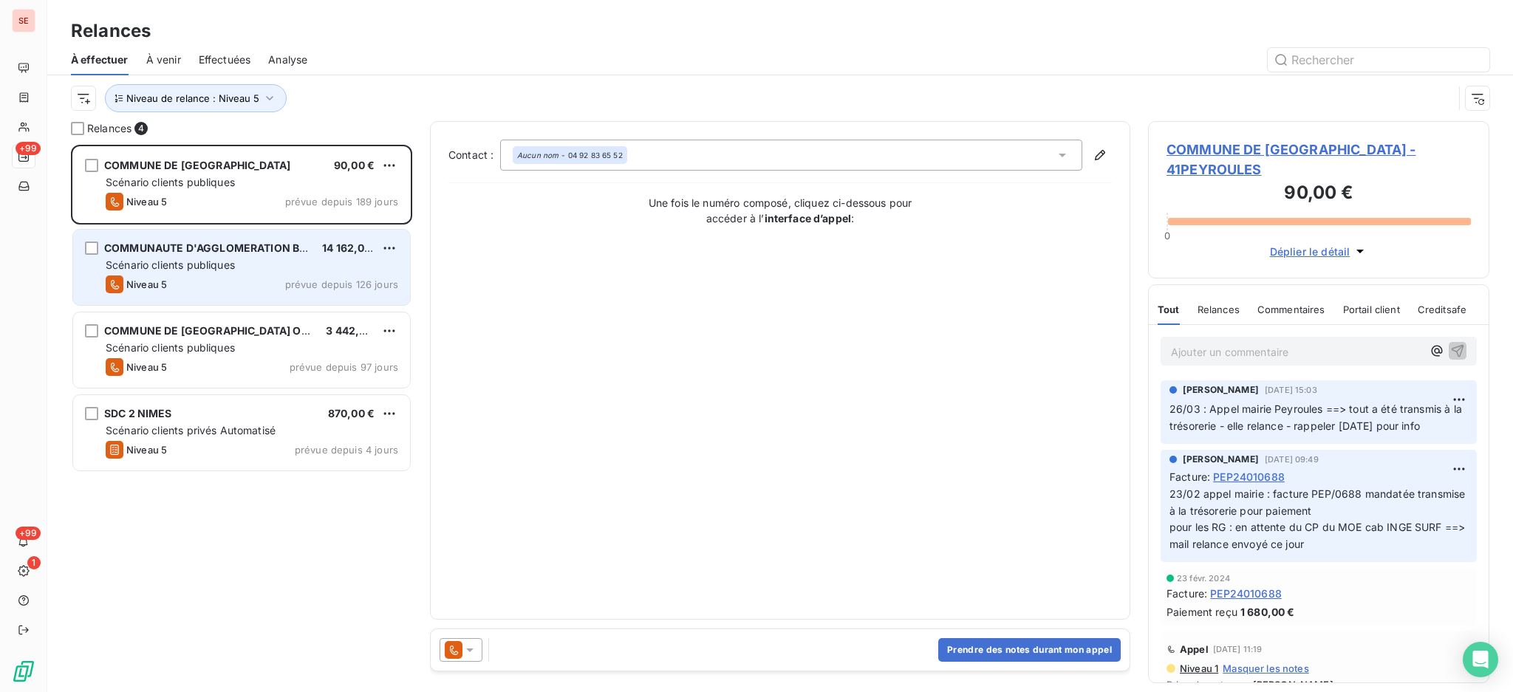
click at [217, 278] on div "Niveau 5 prévue depuis 126 jours" at bounding box center [252, 285] width 293 height 18
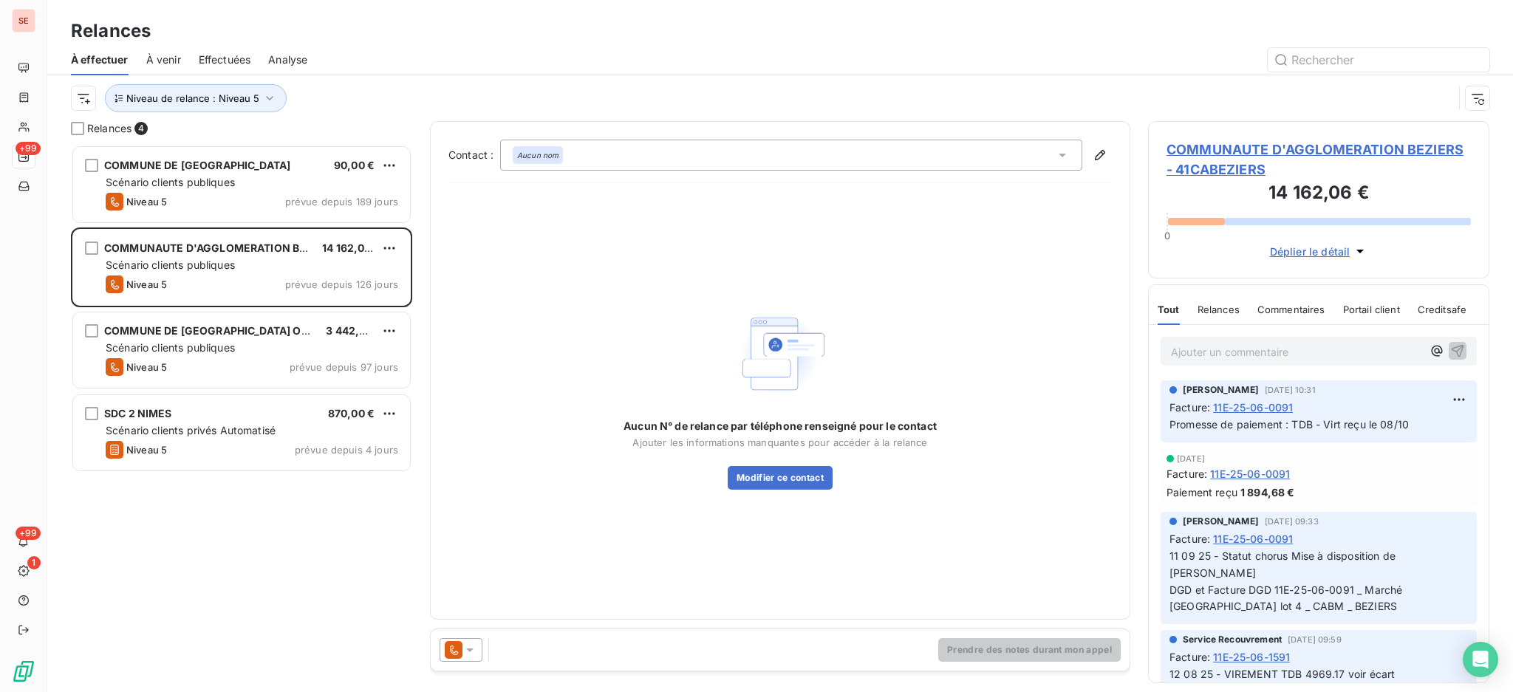
click at [1305, 147] on span "COMMUNAUTE D'AGGLOMERATION BEZIERS - 41CABEZIERS" at bounding box center [1319, 160] width 304 height 40
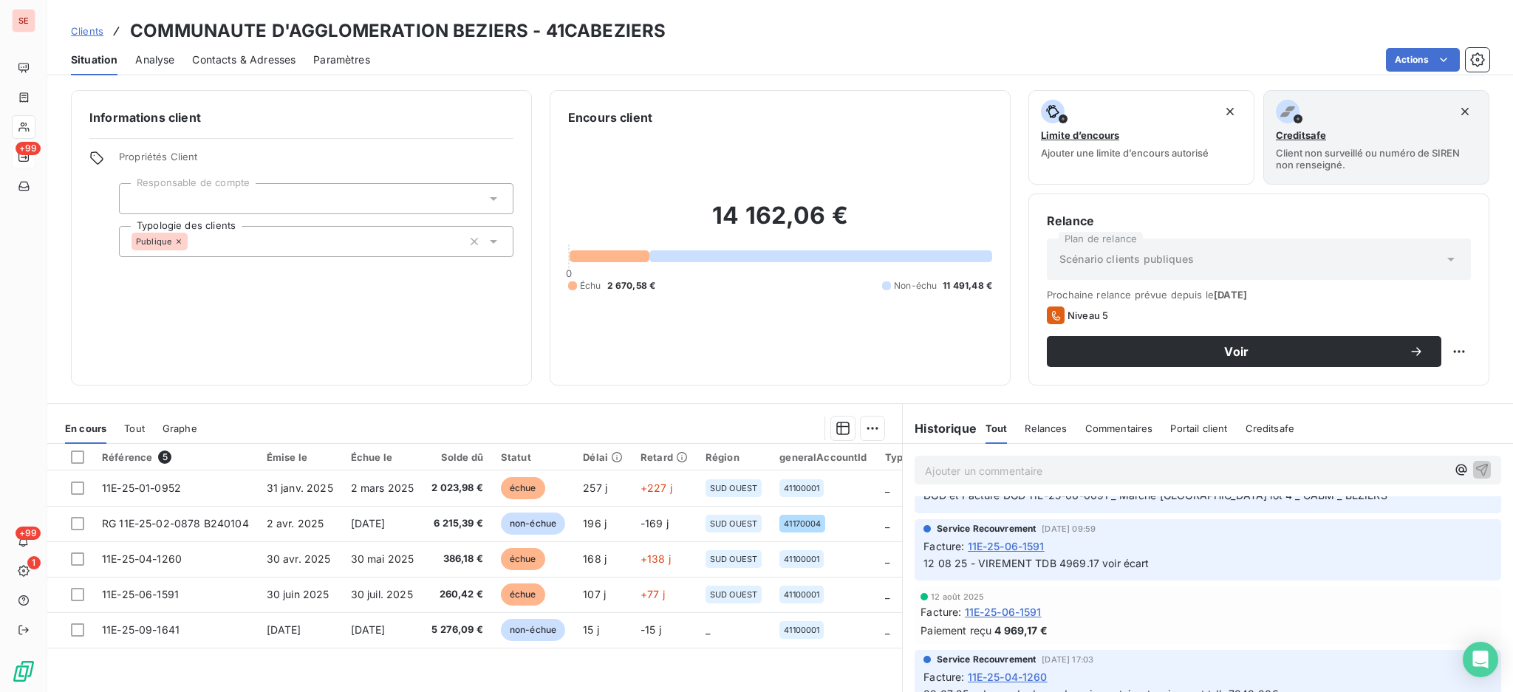
scroll to position [394, 0]
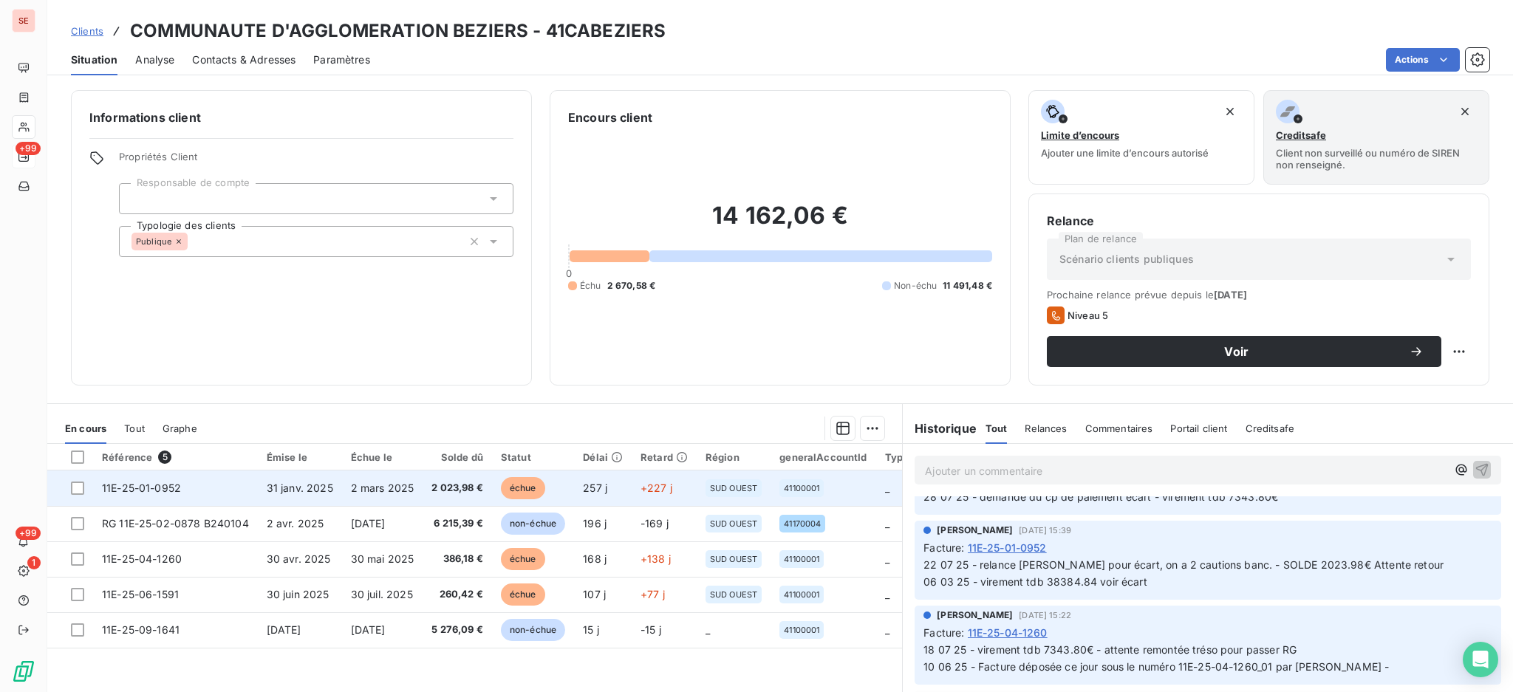
click at [127, 504] on td "11E-25-01-0952" at bounding box center [175, 488] width 165 height 35
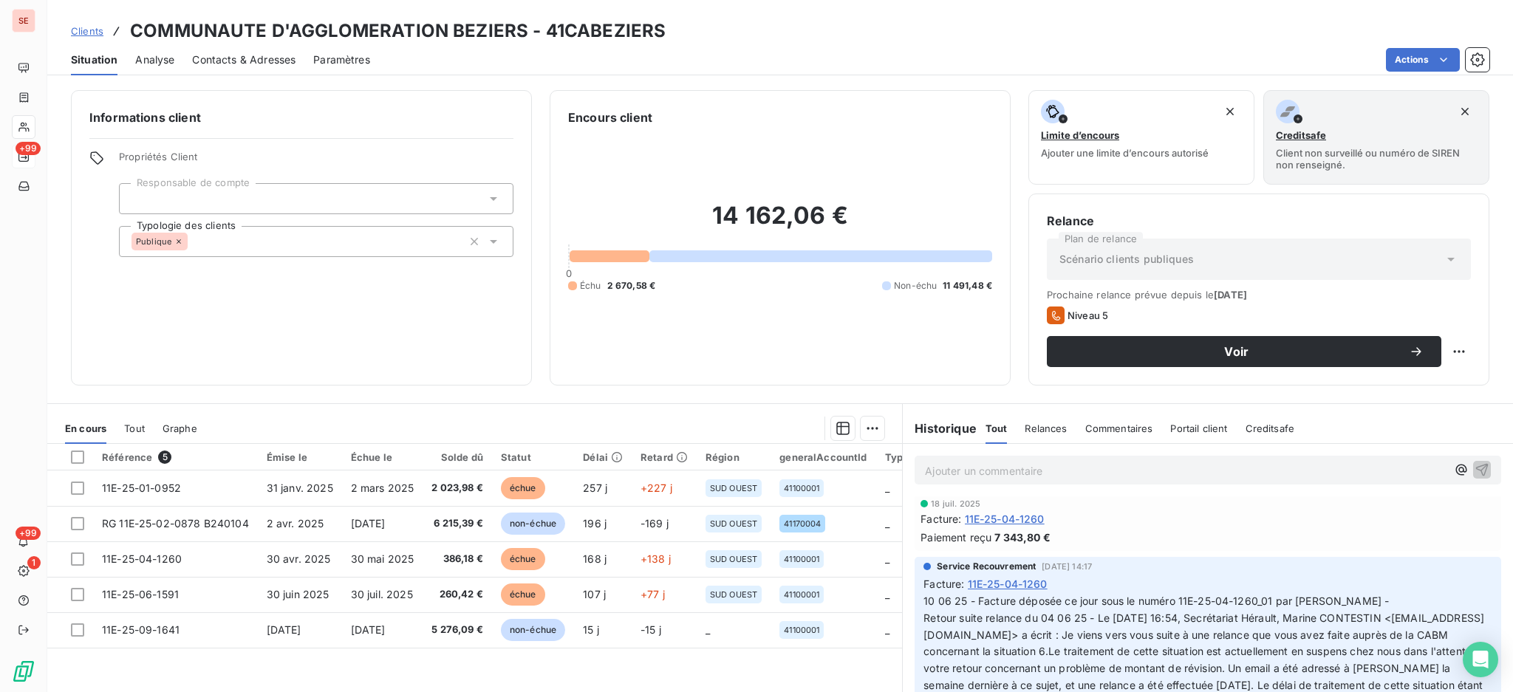
scroll to position [689, 0]
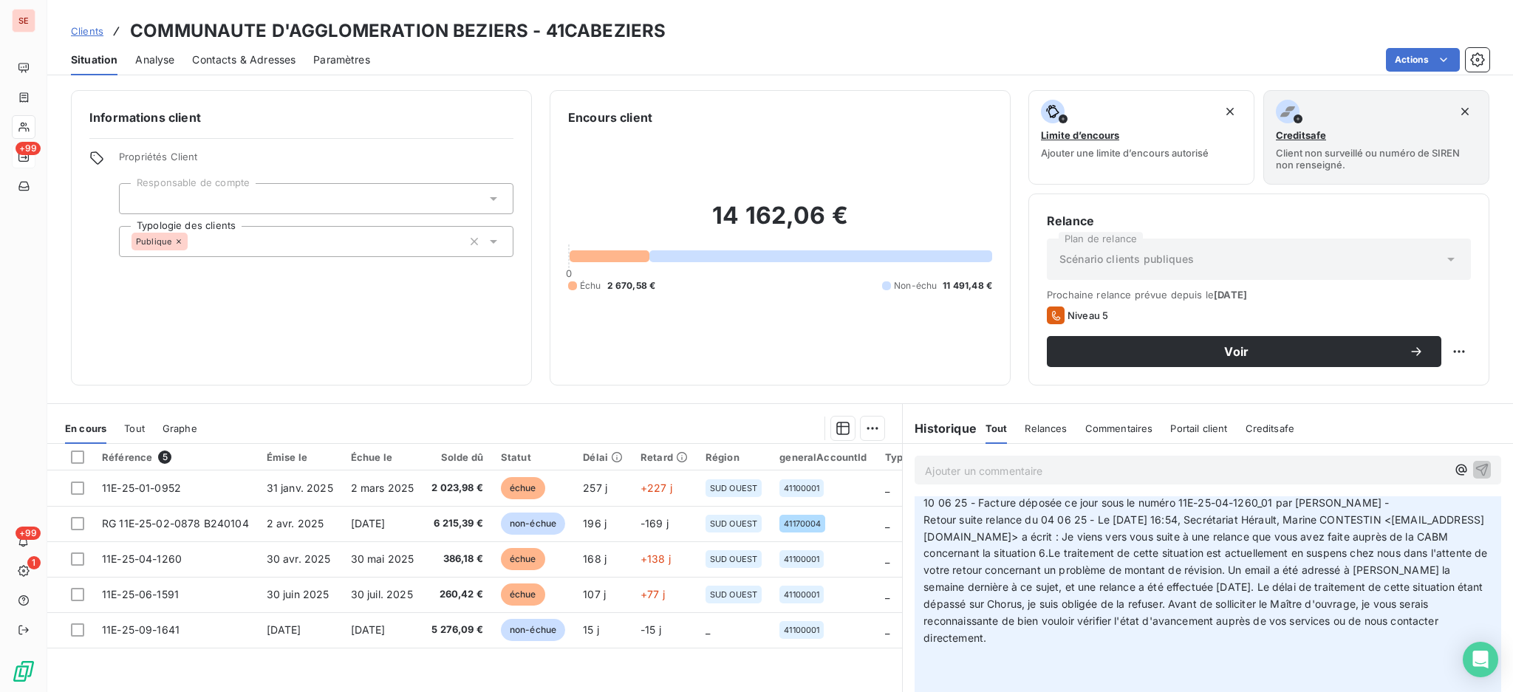
click at [949, 467] on p "Ajouter un commentaire ﻿" at bounding box center [1186, 471] width 522 height 18
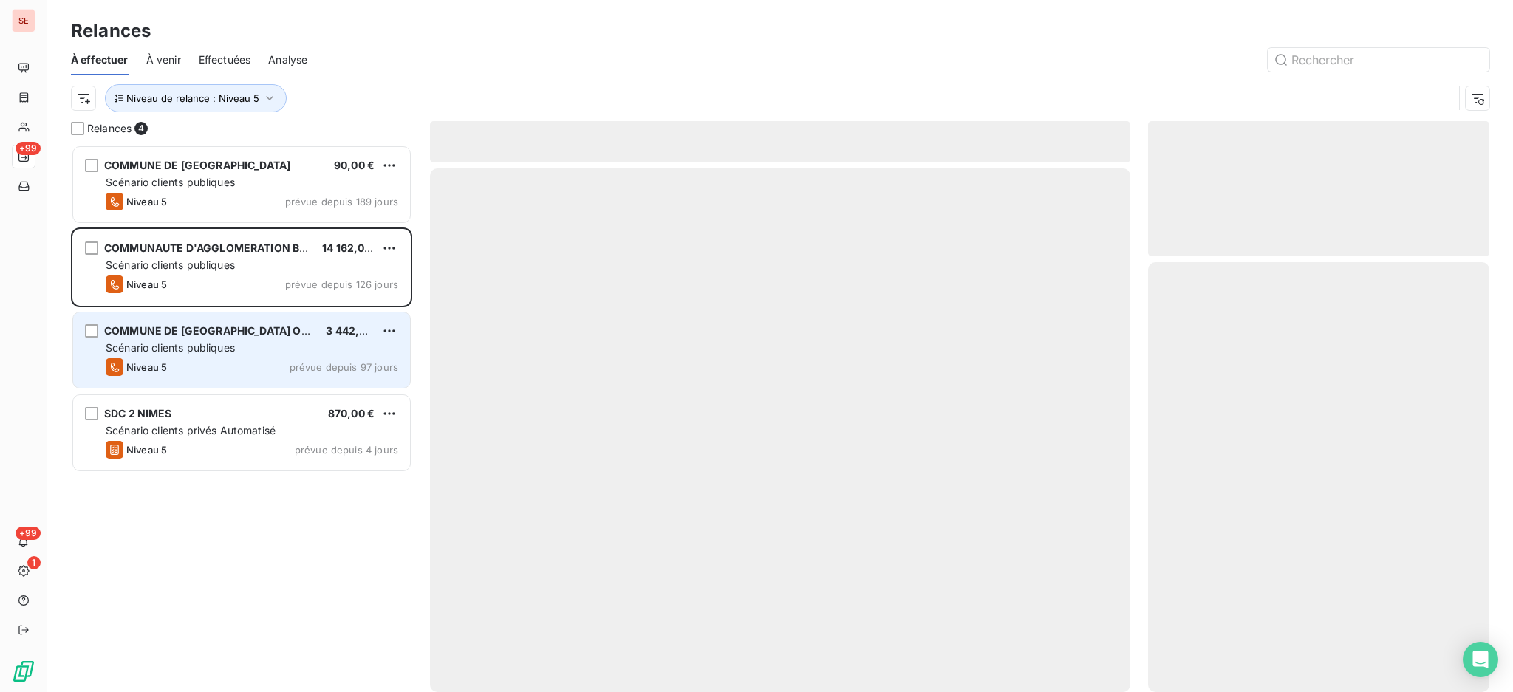
scroll to position [533, 326]
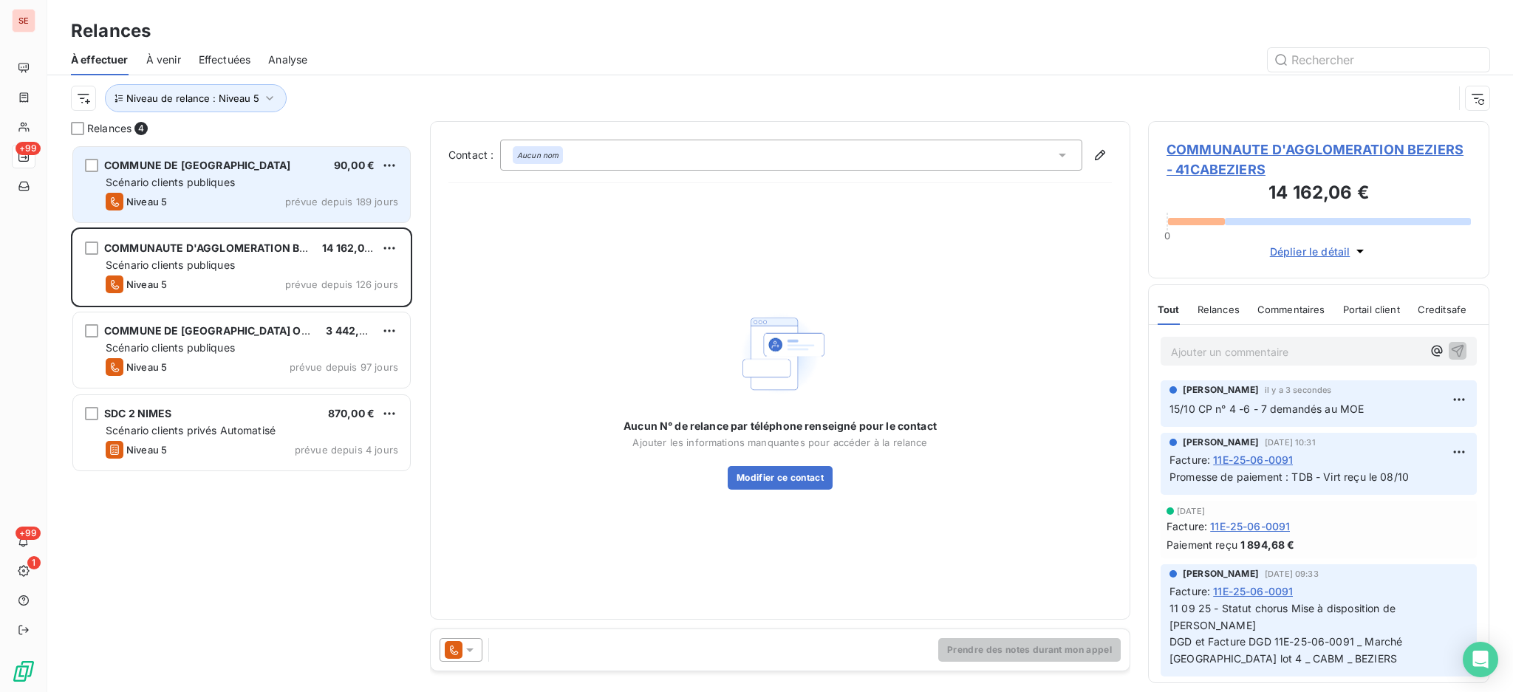
click at [242, 181] on div "Scénario clients publiques" at bounding box center [252, 182] width 293 height 15
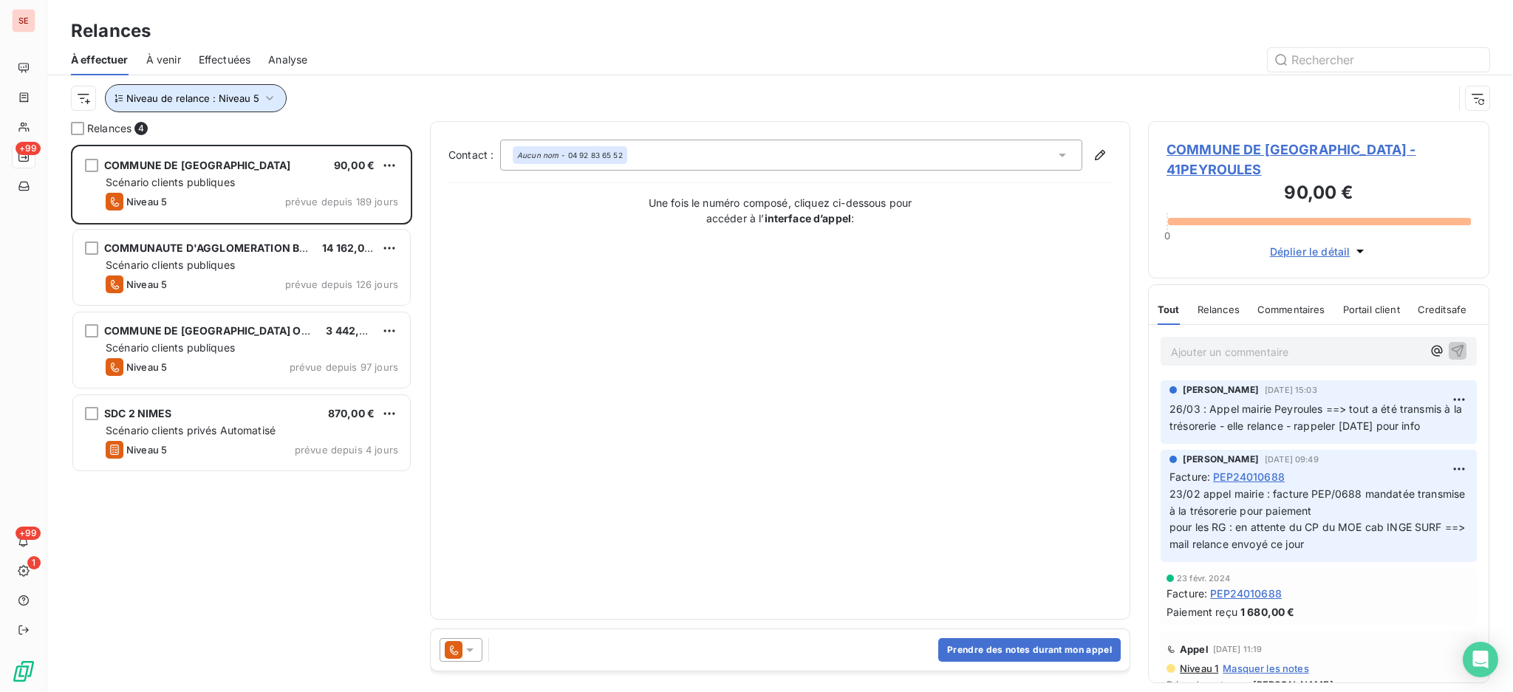
click at [264, 91] on icon "button" at bounding box center [269, 98] width 15 height 15
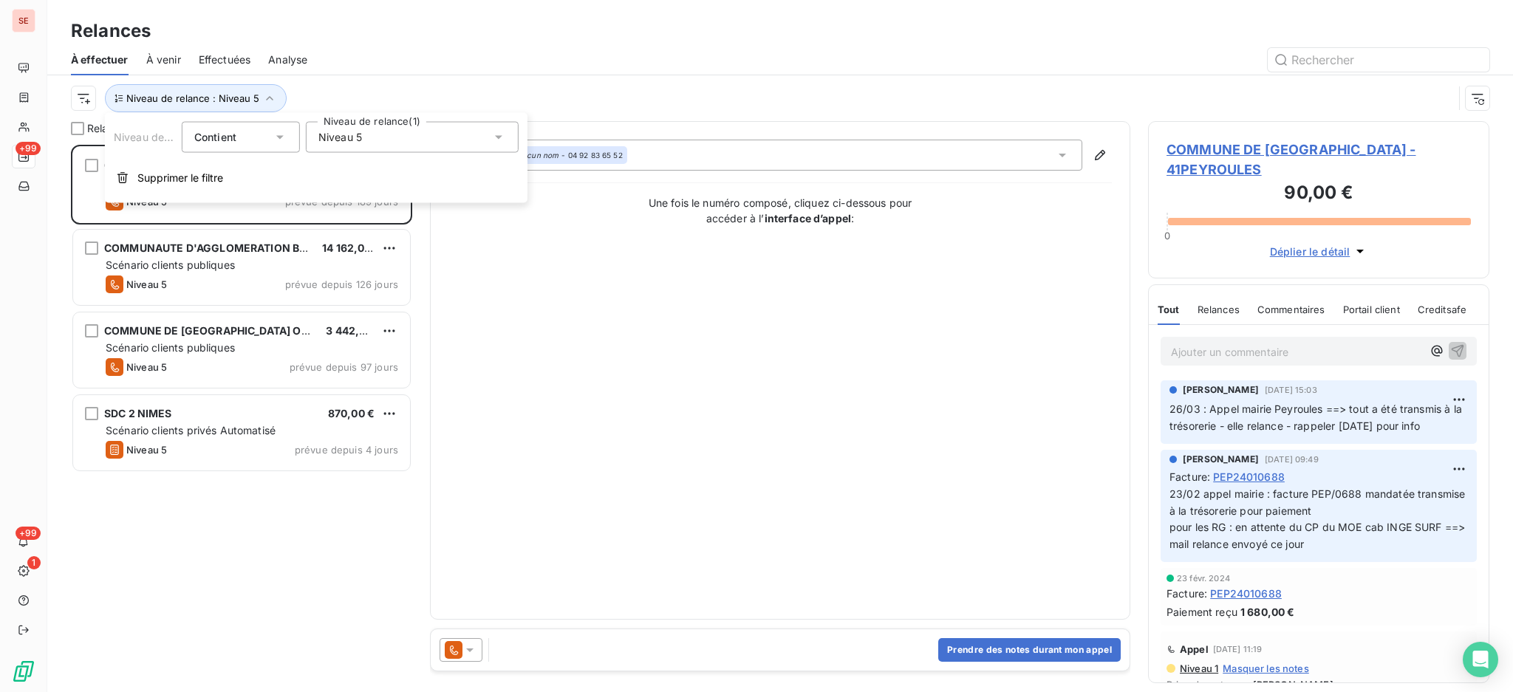
click at [493, 137] on icon at bounding box center [498, 137] width 15 height 15
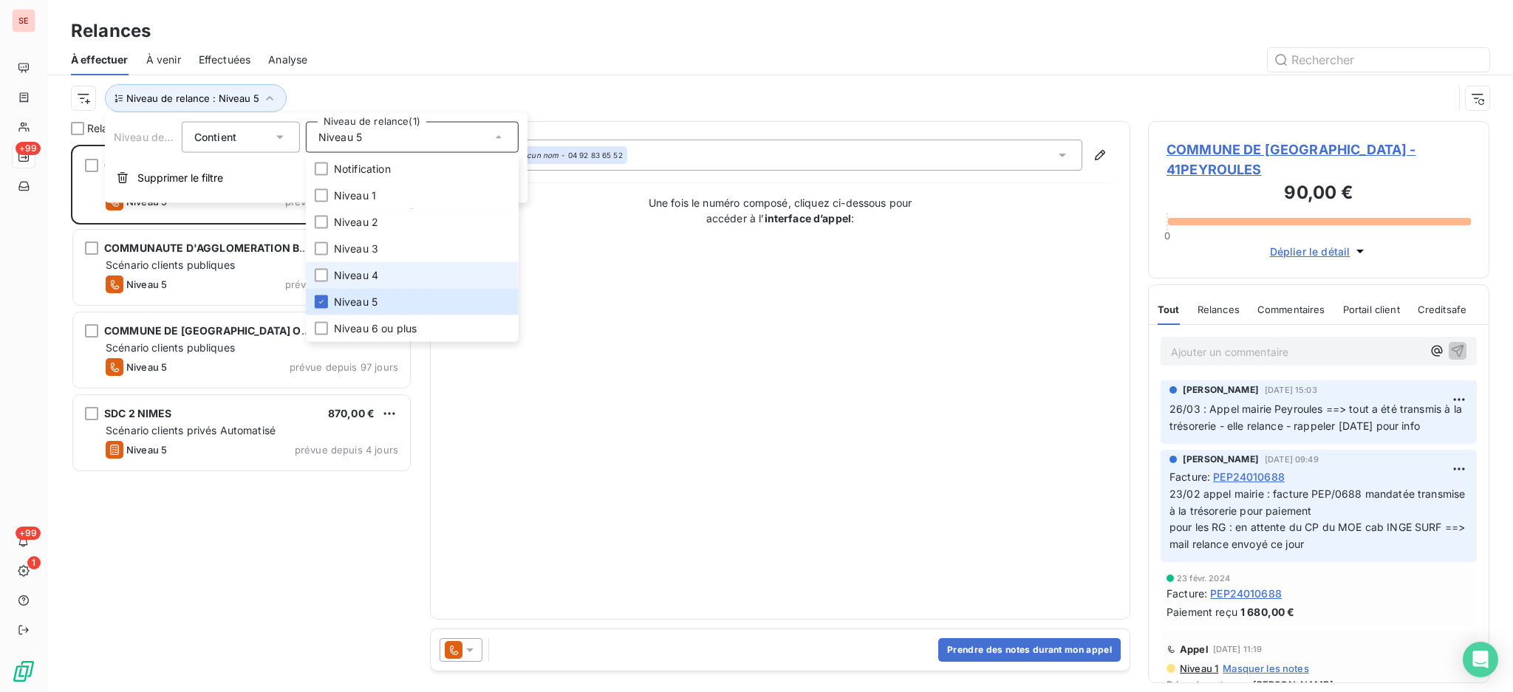
click at [407, 279] on li "Niveau 4" at bounding box center [412, 275] width 213 height 27
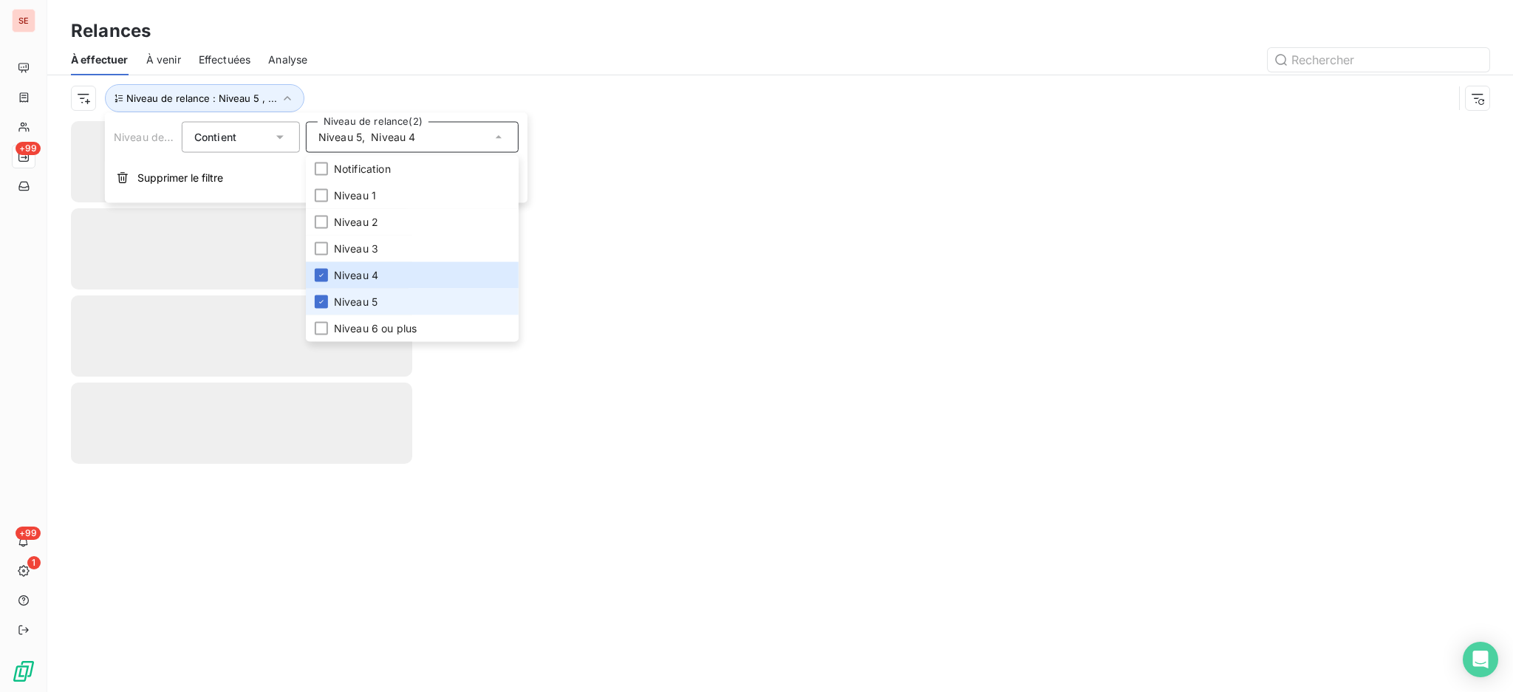
click at [368, 296] on span "Niveau 5" at bounding box center [356, 302] width 44 height 15
click at [361, 30] on div "Relances" at bounding box center [780, 31] width 1466 height 27
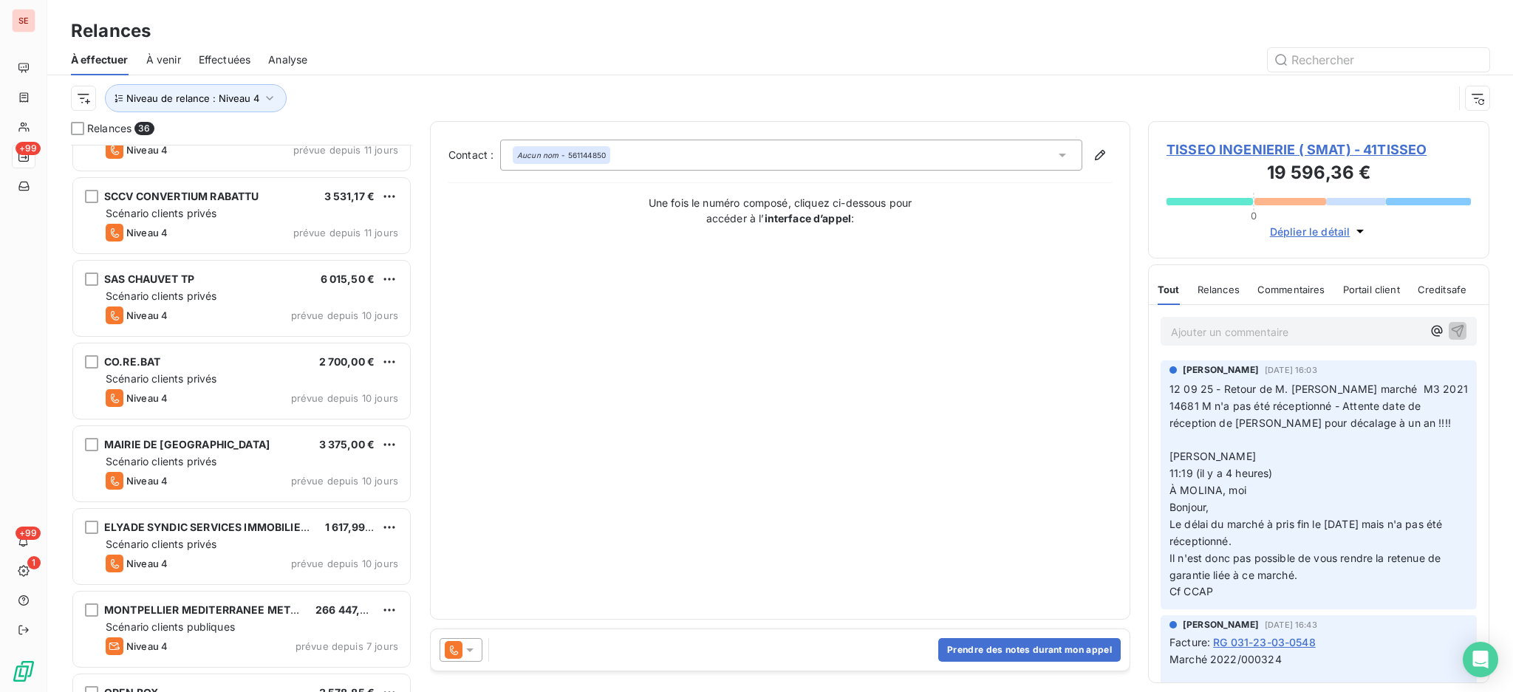
scroll to position [2432, 0]
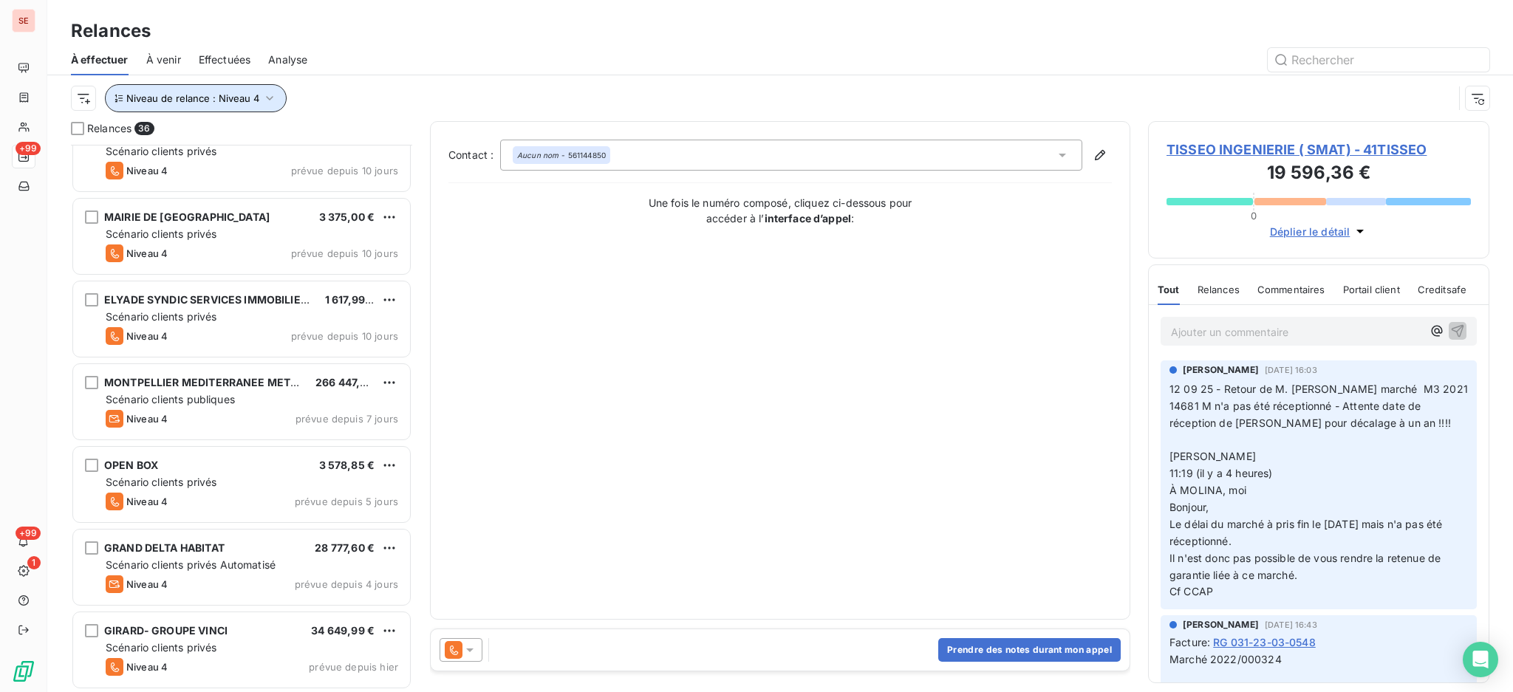
click at [270, 98] on icon "button" at bounding box center [269, 98] width 15 height 15
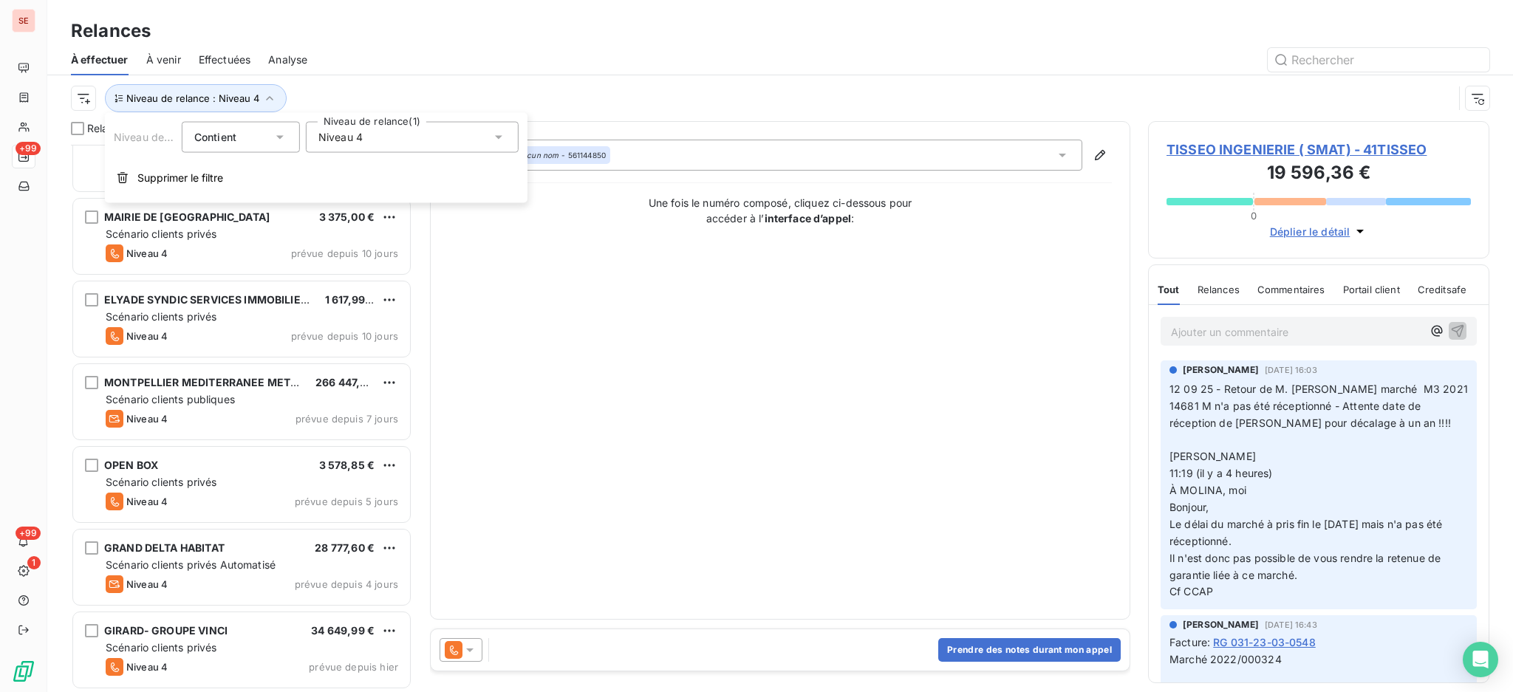
click at [493, 131] on icon at bounding box center [498, 137] width 15 height 15
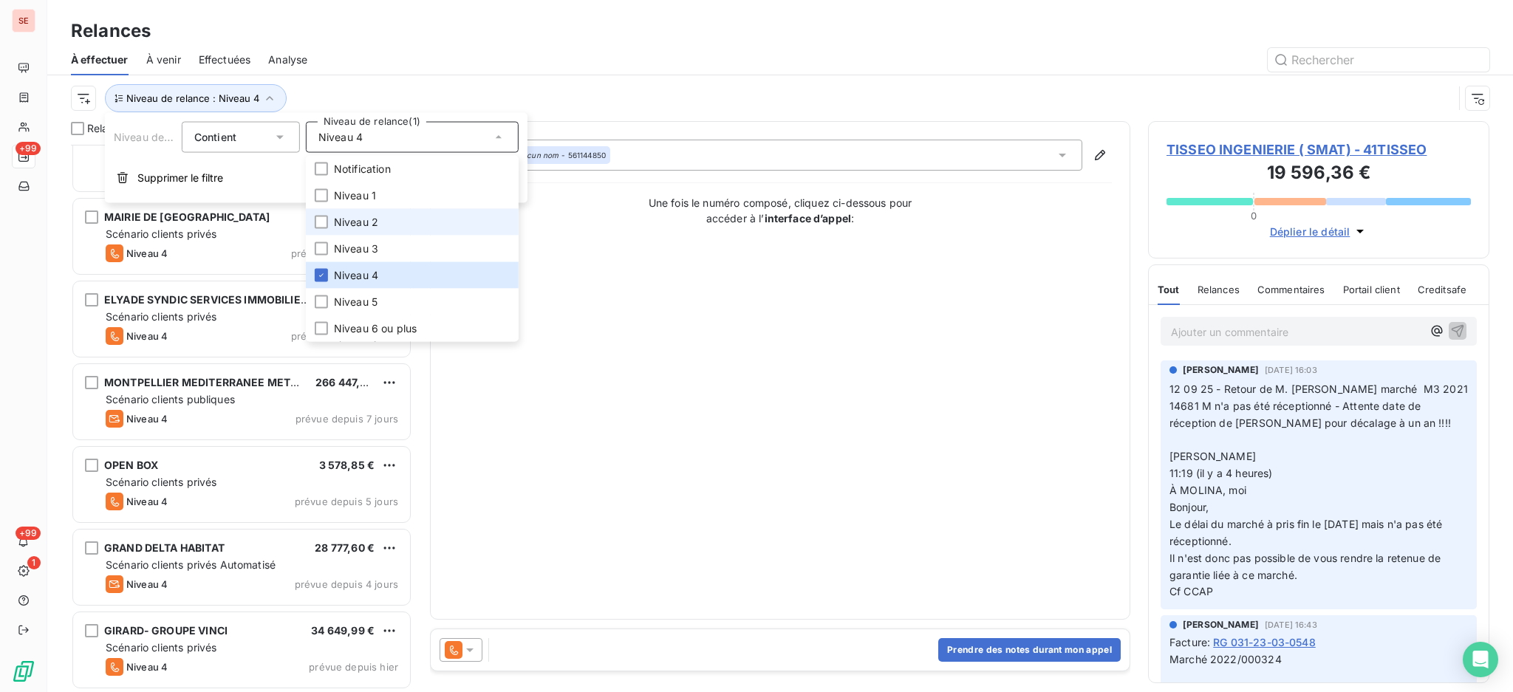
click at [347, 219] on span "Niveau 2" at bounding box center [356, 222] width 44 height 15
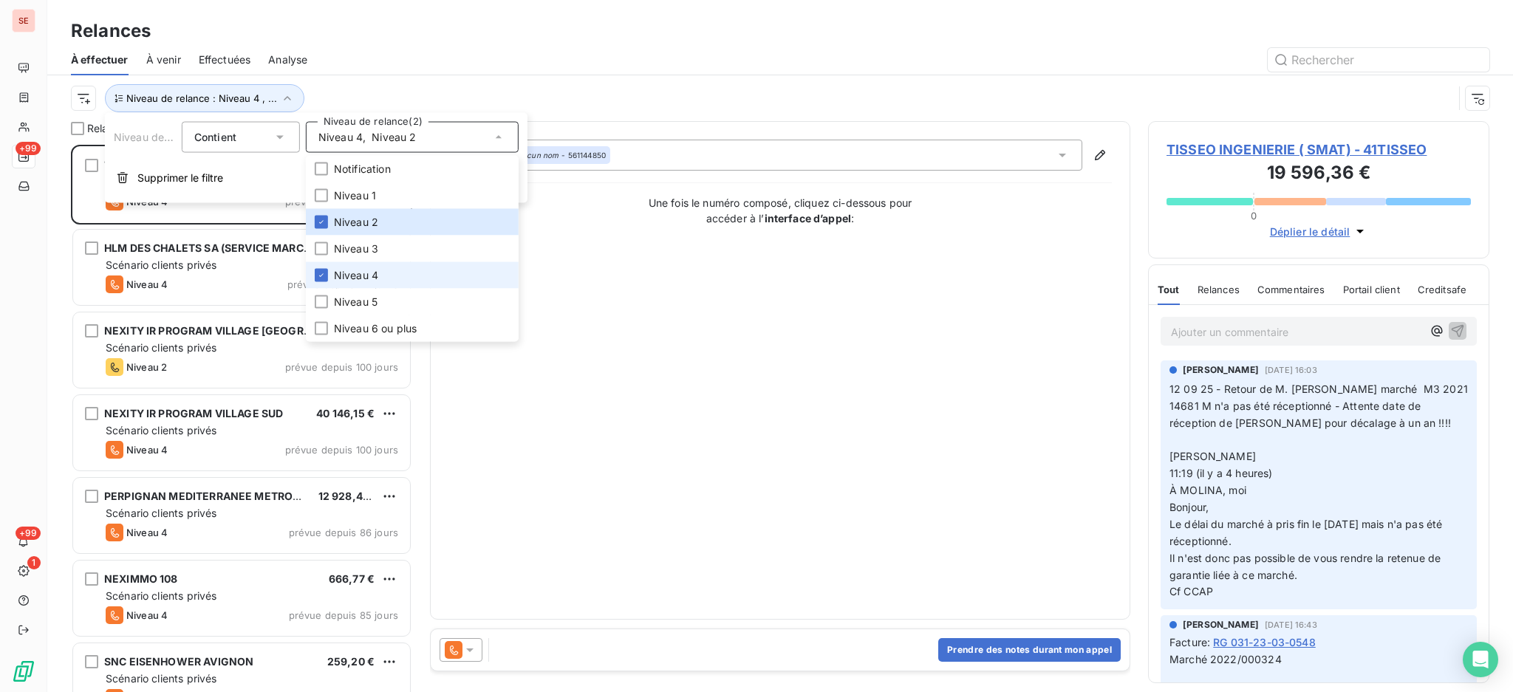
scroll to position [533, 326]
click at [318, 277] on icon at bounding box center [321, 275] width 9 height 9
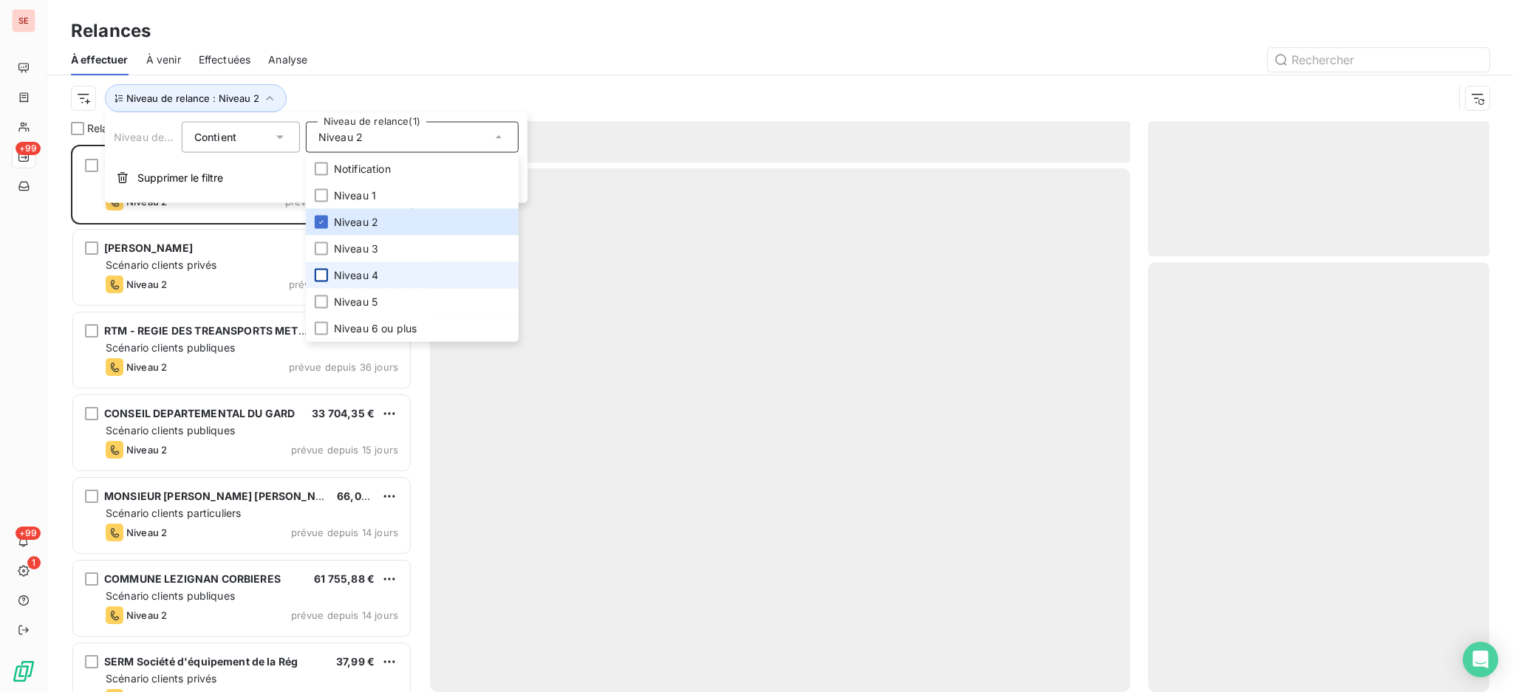
scroll to position [533, 326]
click at [376, 68] on div at bounding box center [907, 60] width 1165 height 24
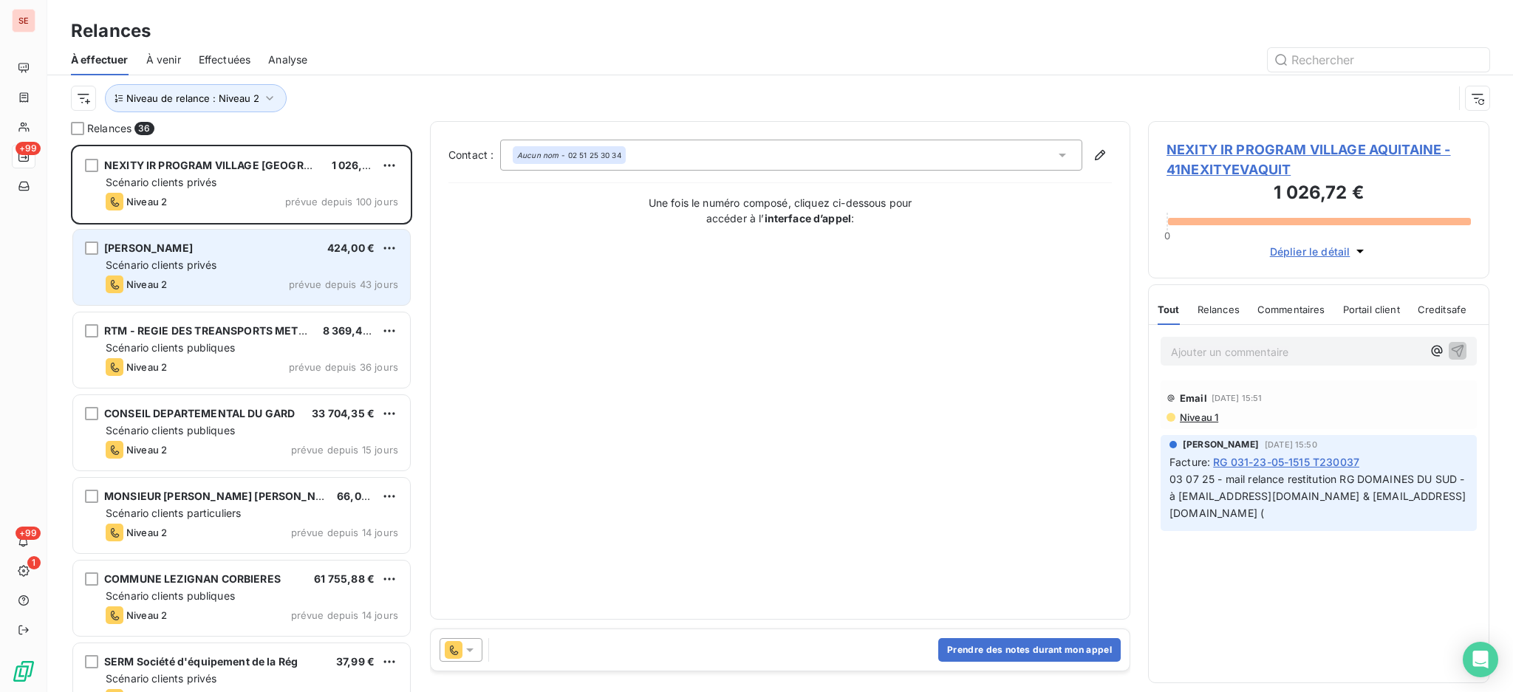
click at [230, 291] on div "Niveau 2 prévue depuis 43 jours" at bounding box center [252, 285] width 293 height 18
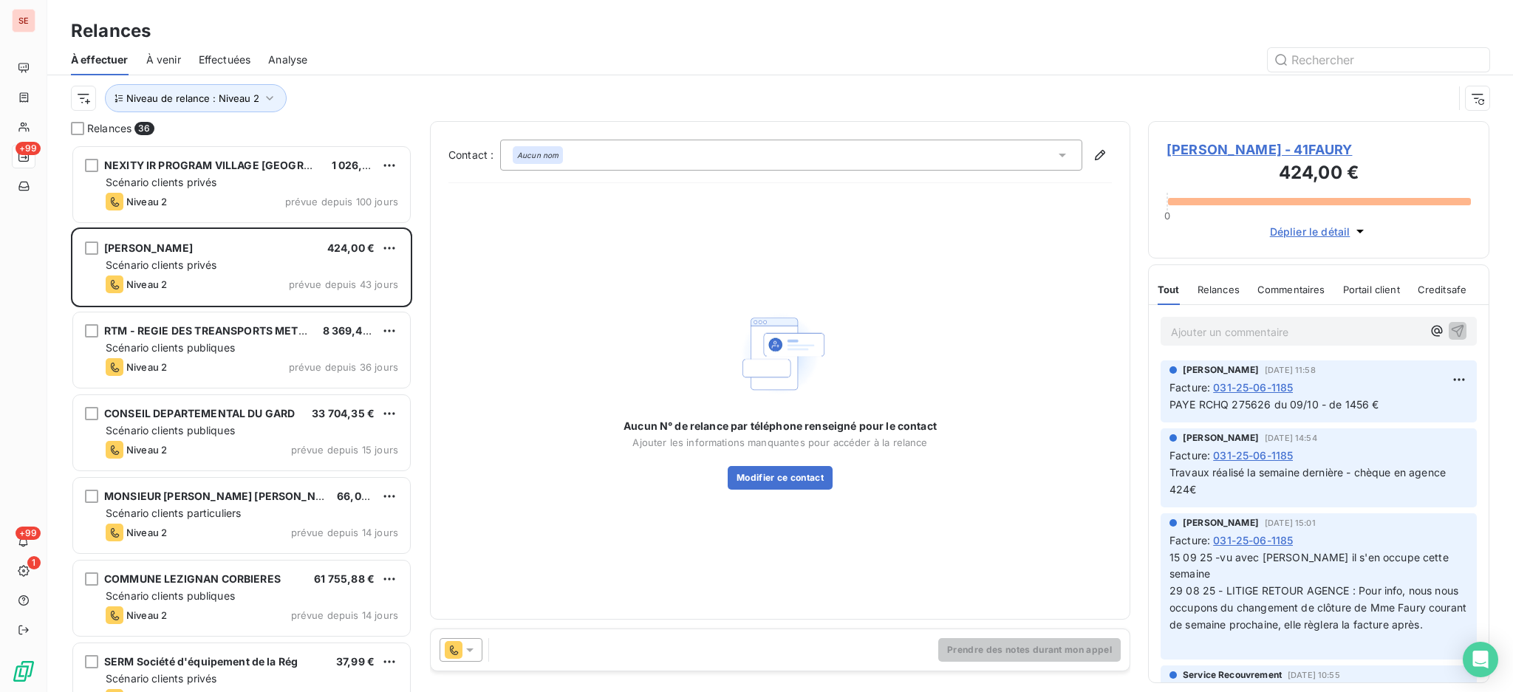
click at [1201, 146] on span "[PERSON_NAME] - 41FAURY" at bounding box center [1319, 150] width 304 height 20
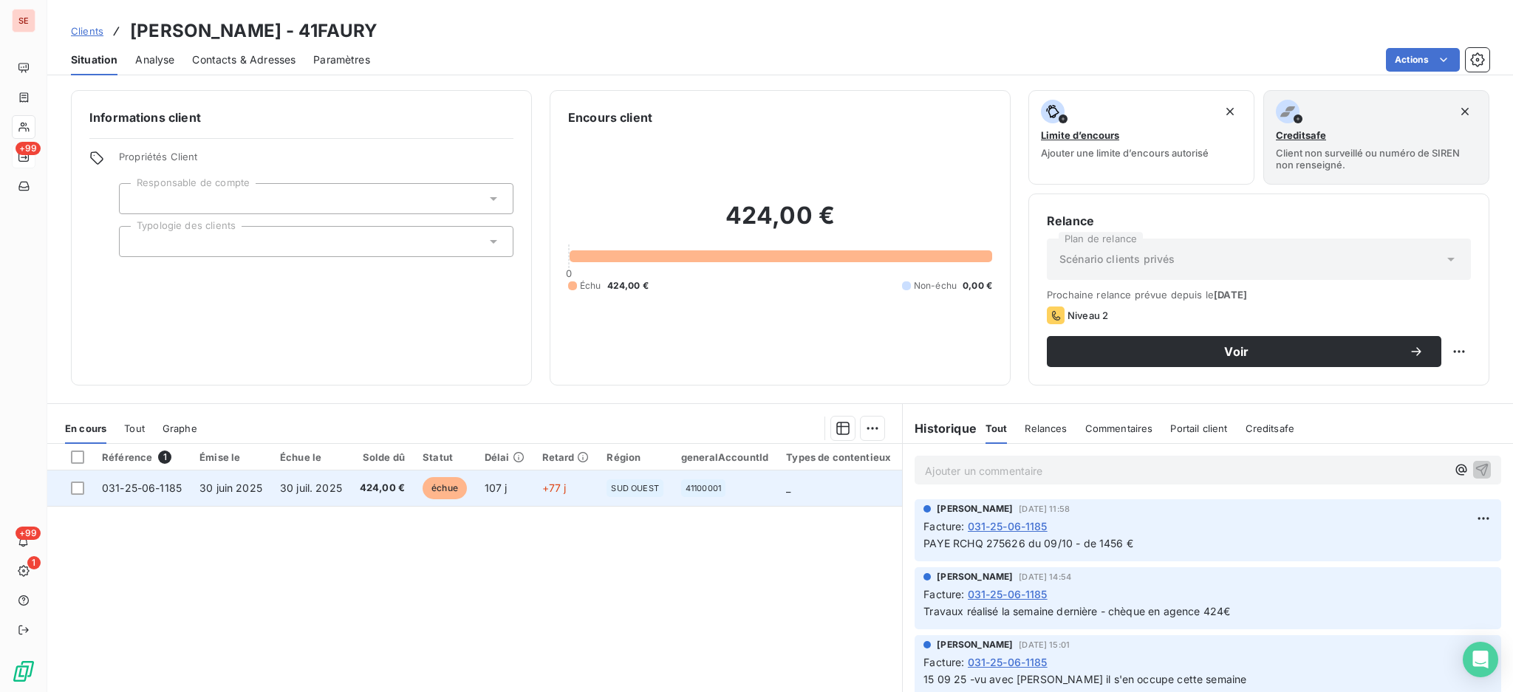
click at [276, 488] on td "30 juil. 2025" at bounding box center [311, 488] width 80 height 35
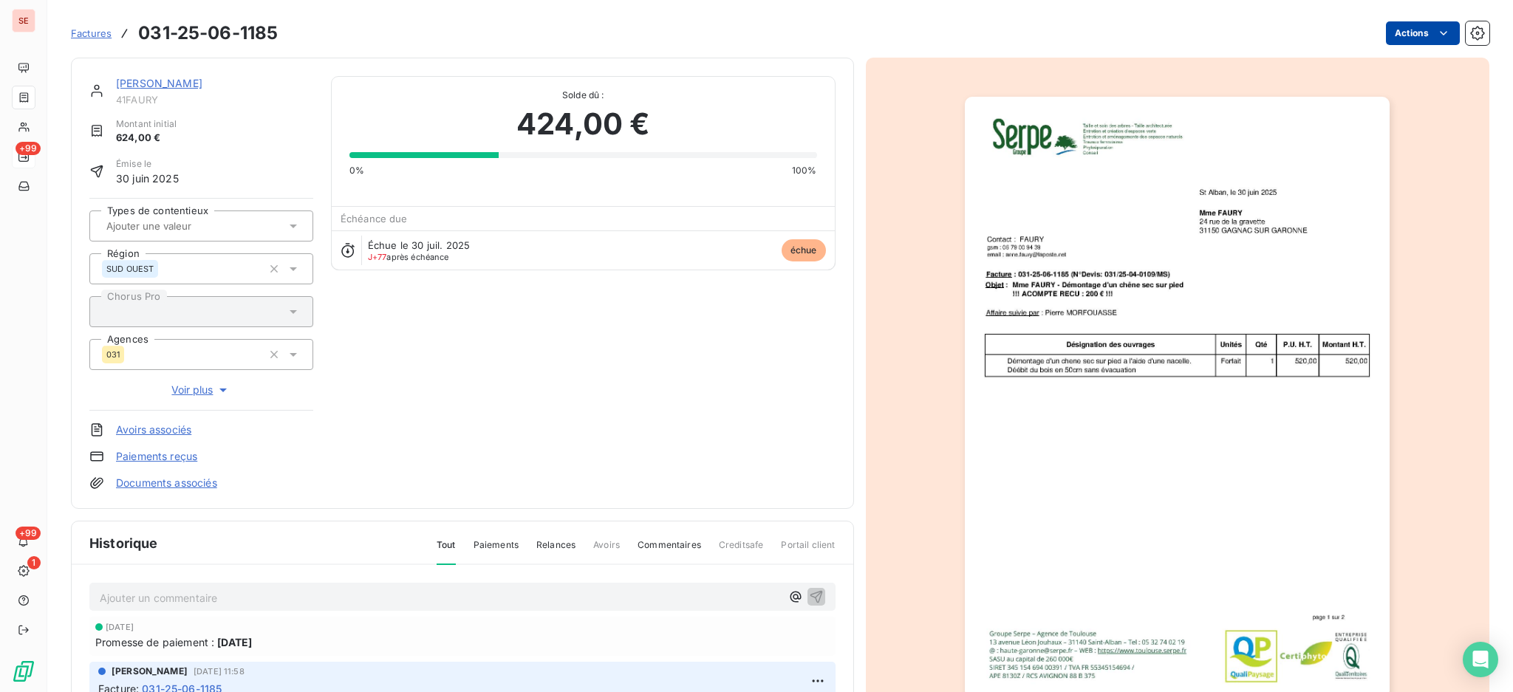
click at [1388, 33] on html "SE +99 +99 1 Factures 031-25-06-1185 Actions [PERSON_NAME] 41FAURY Montant init…" at bounding box center [756, 346] width 1513 height 692
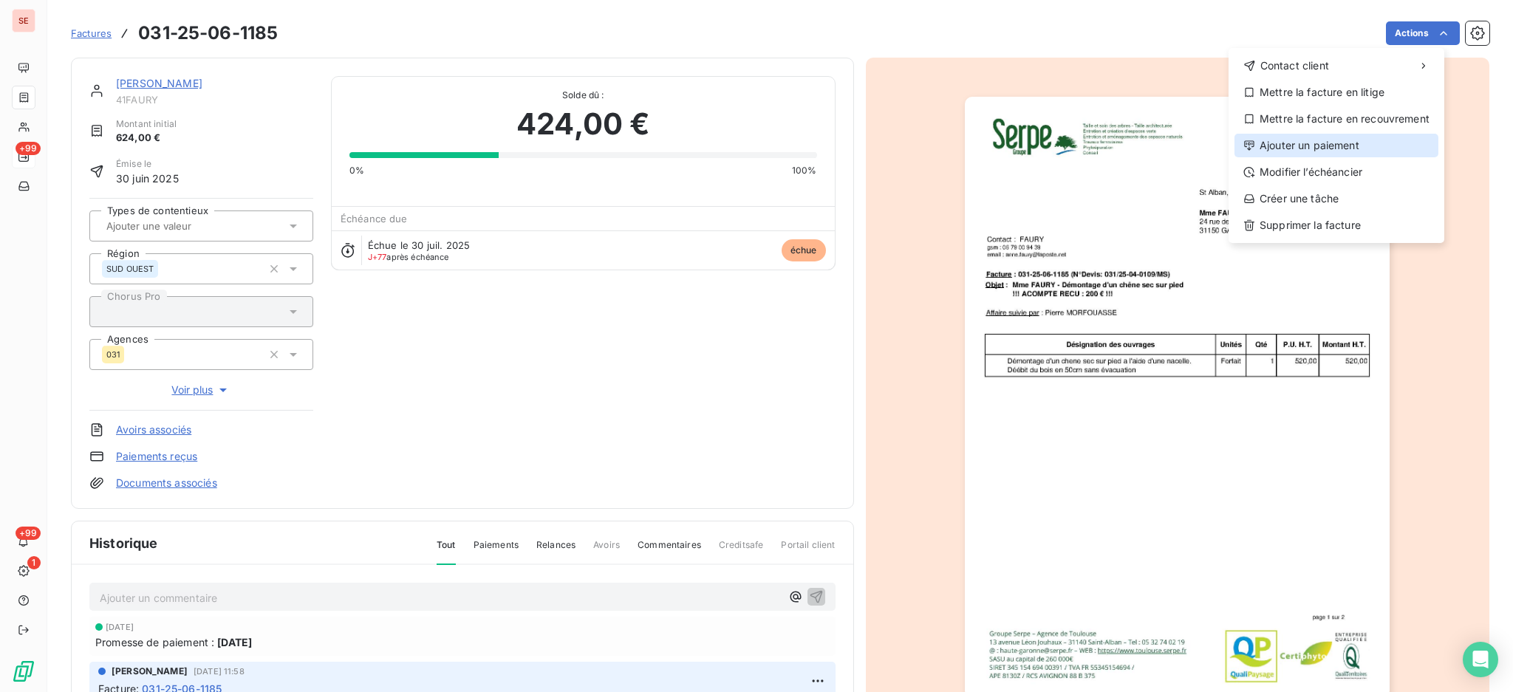
click at [1355, 140] on div "Ajouter un paiement" at bounding box center [1337, 146] width 204 height 24
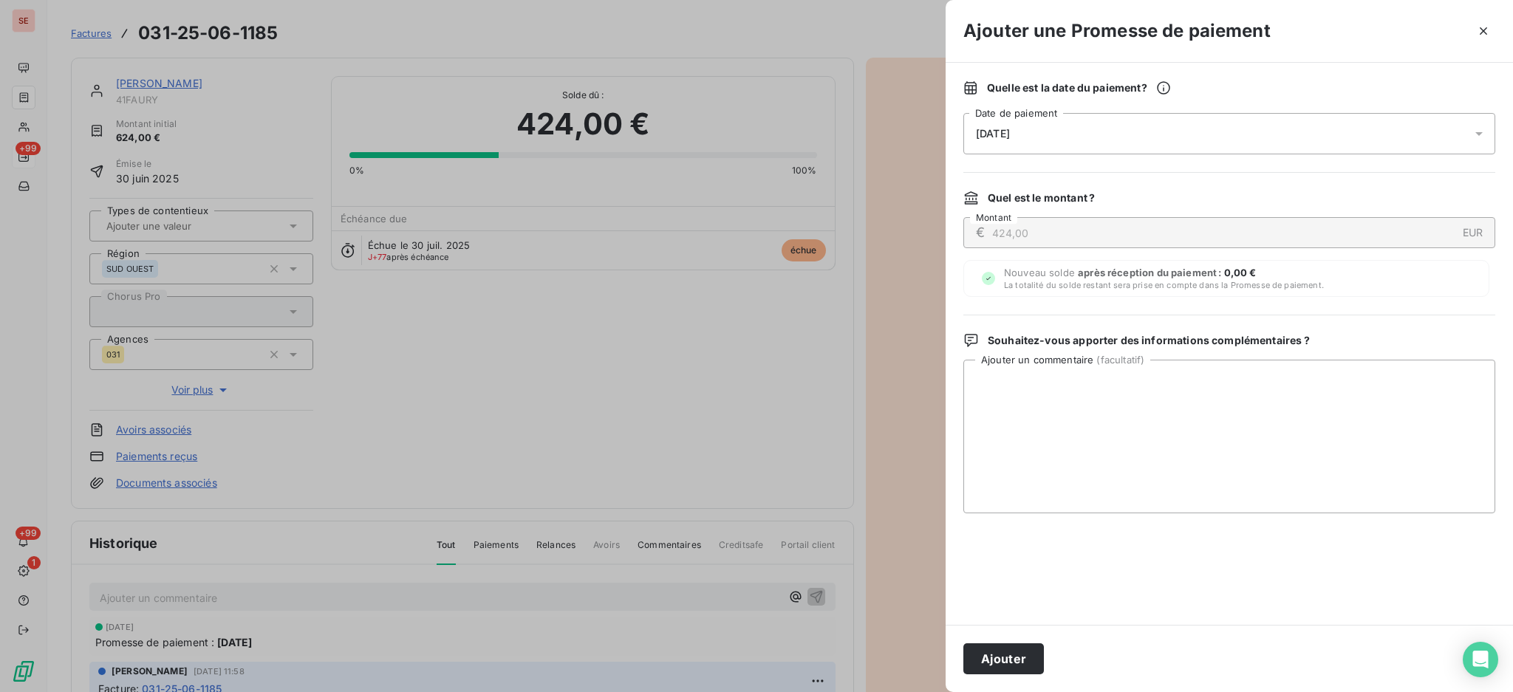
click at [1482, 134] on icon at bounding box center [1479, 133] width 15 height 15
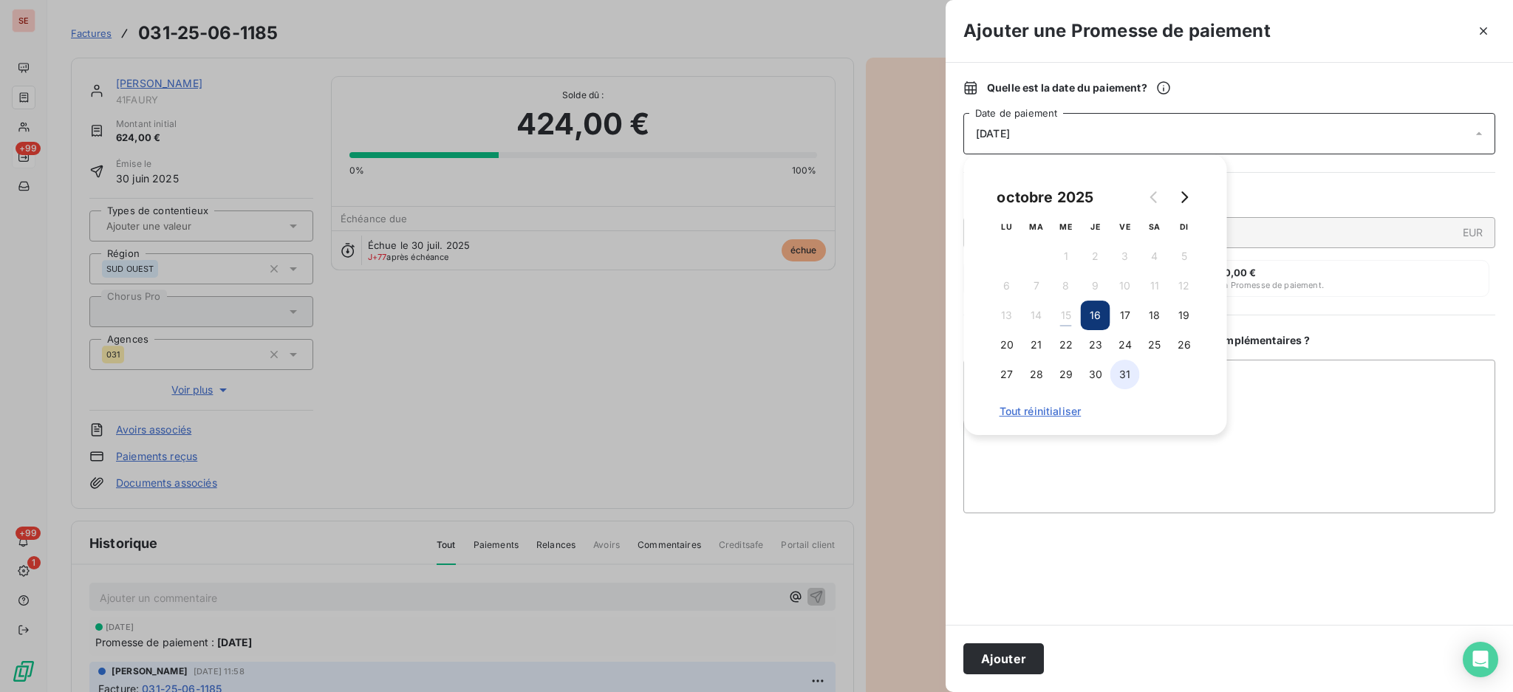
click at [1126, 374] on button "31" at bounding box center [1126, 375] width 30 height 30
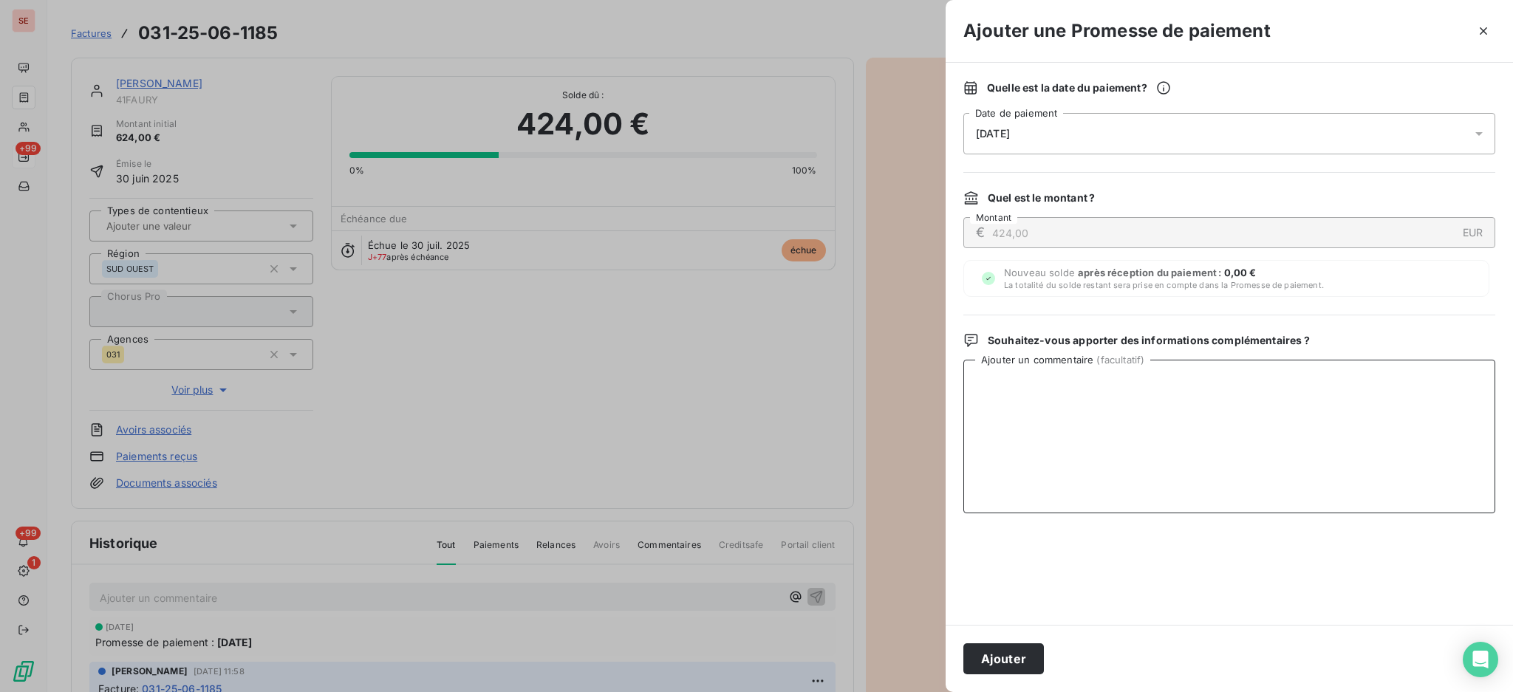
click at [1306, 392] on textarea "Ajouter un commentaire ( facultatif )" at bounding box center [1230, 437] width 532 height 154
drag, startPoint x: 1077, startPoint y: 382, endPoint x: 968, endPoint y: 377, distance: 108.8
click at [968, 377] on textarea "COMPTA SOLDE -" at bounding box center [1230, 437] width 532 height 154
type textarea "Facture soldée en compta - bug Lean Pay"
click at [1013, 655] on button "Ajouter" at bounding box center [1004, 659] width 81 height 31
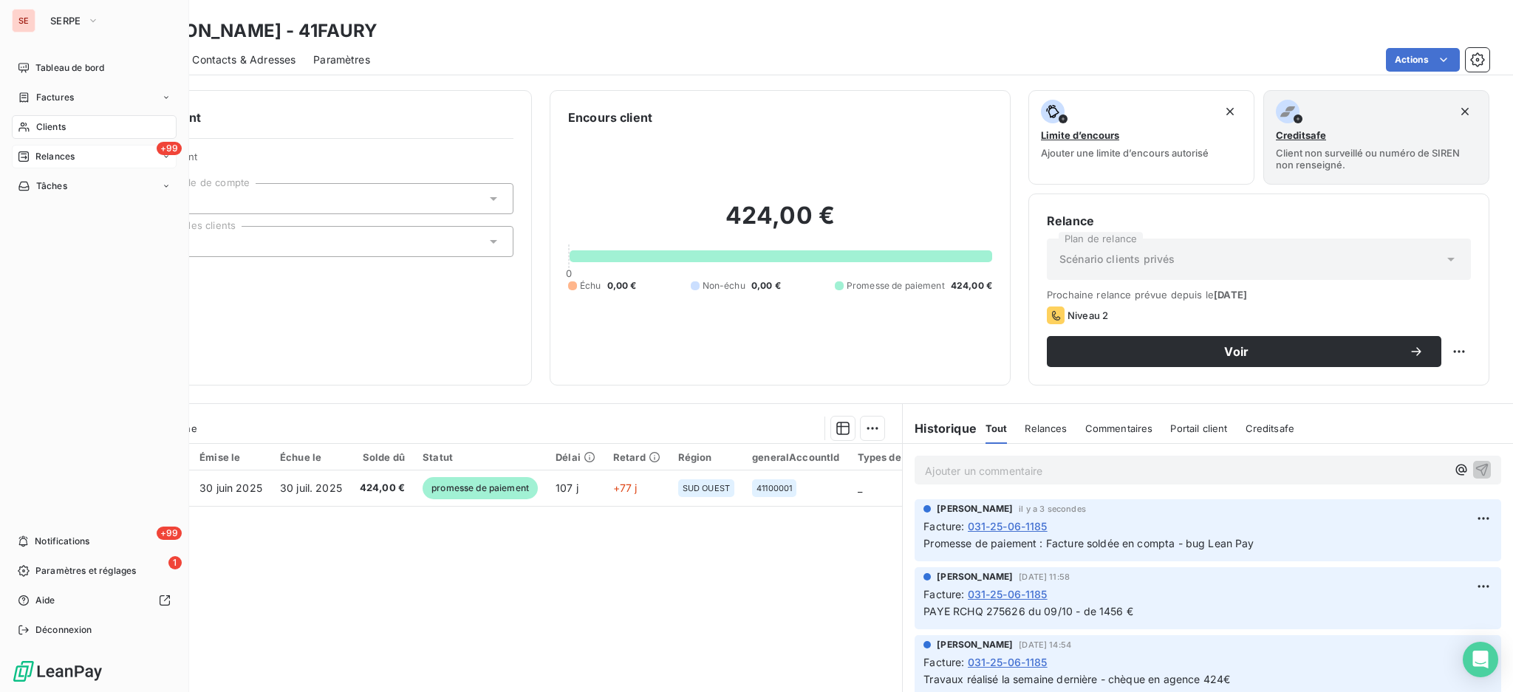
click at [68, 151] on span "Relances" at bounding box center [54, 156] width 39 height 13
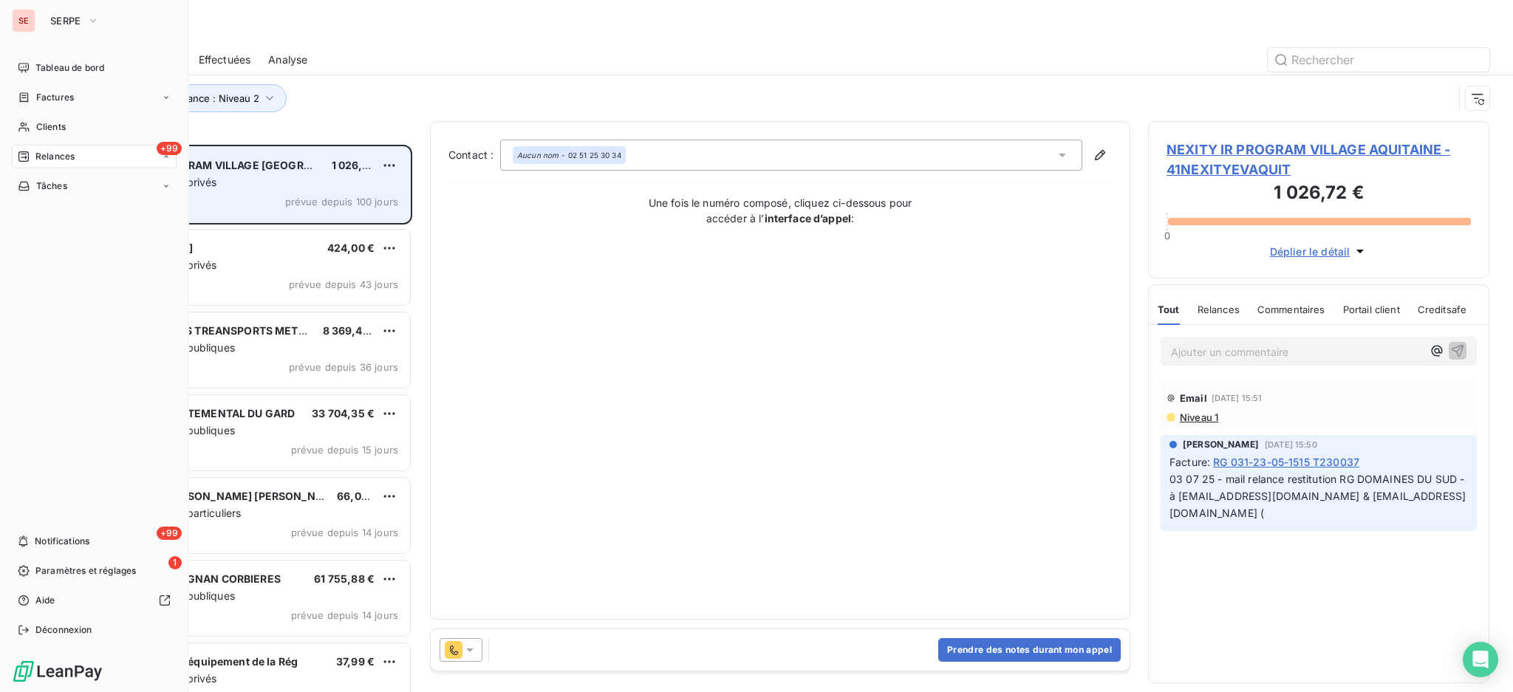
scroll to position [533, 326]
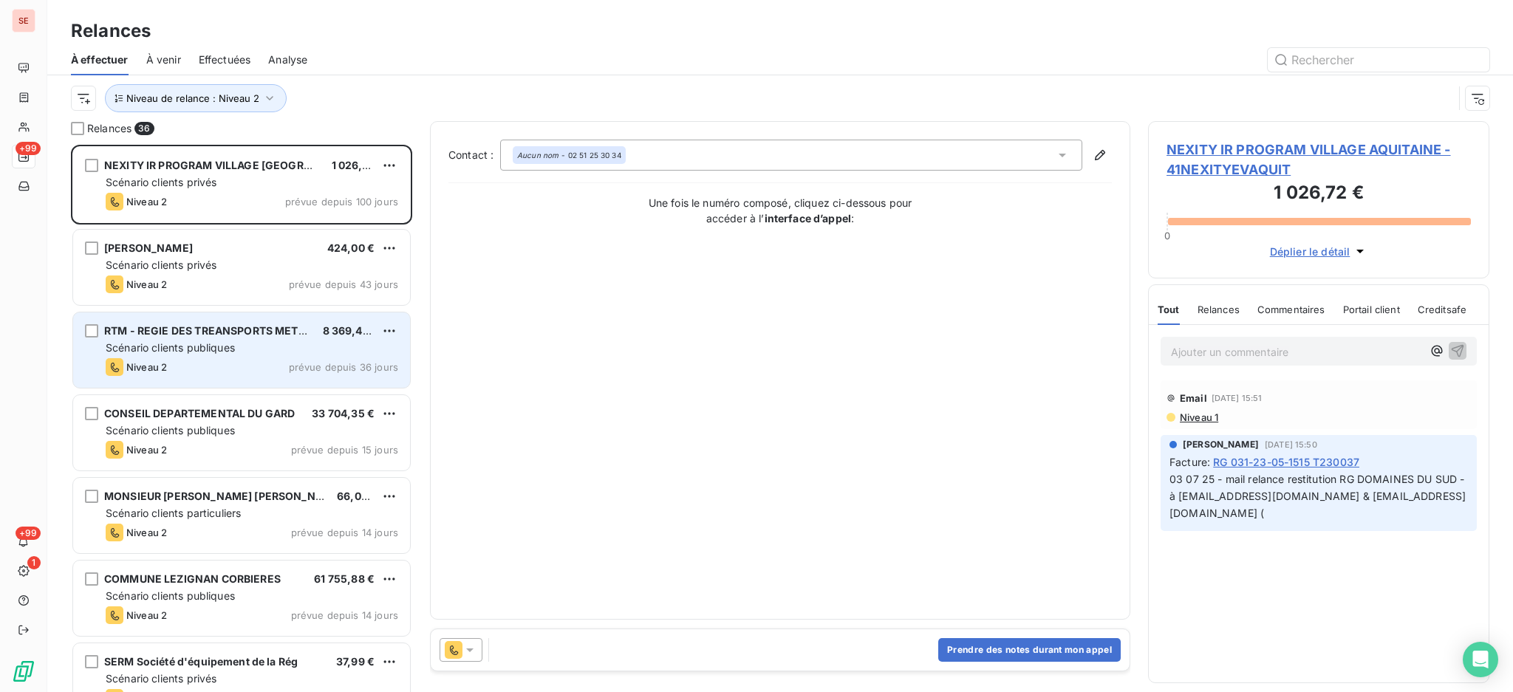
click at [188, 341] on span "Scénario clients publiques" at bounding box center [170, 347] width 129 height 13
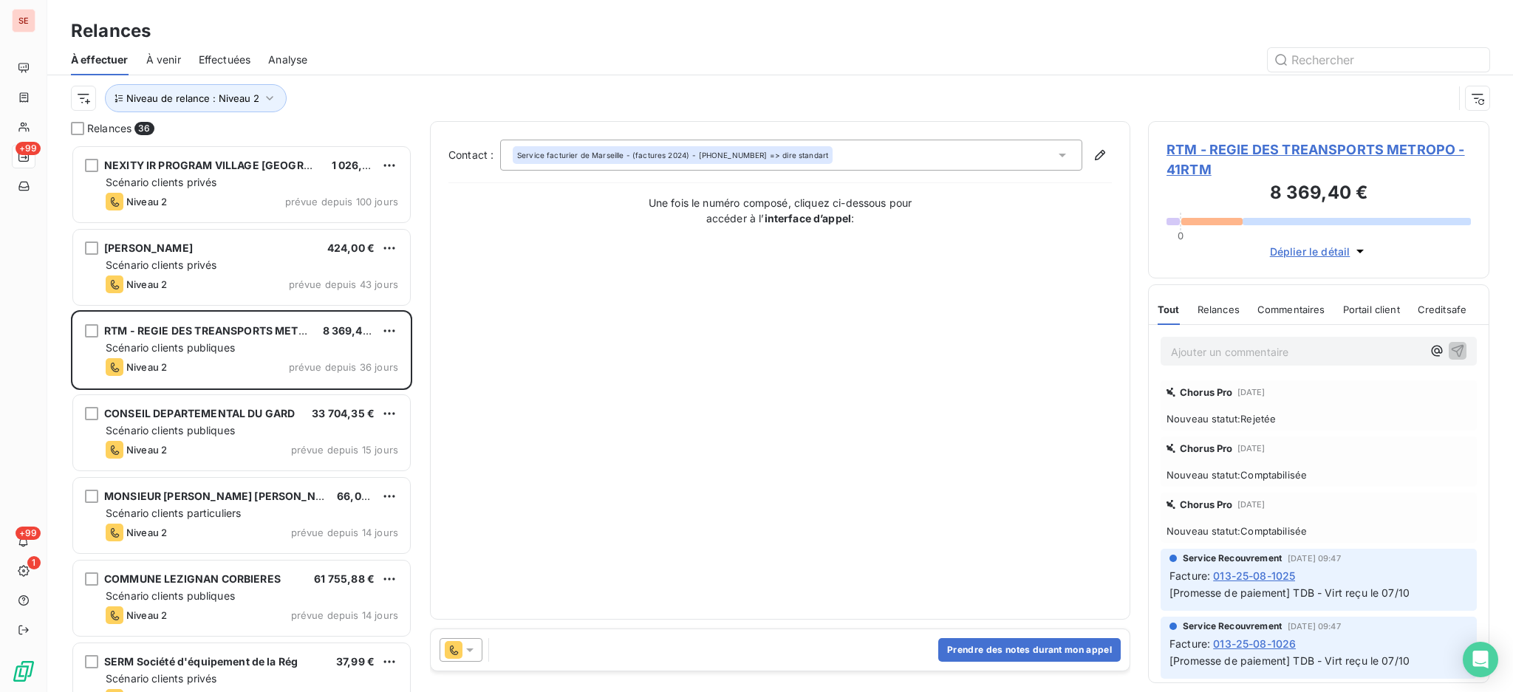
click at [1234, 146] on span "RTM - REGIE DES TREANSPORTS METROPO - 41RTM" at bounding box center [1319, 160] width 304 height 40
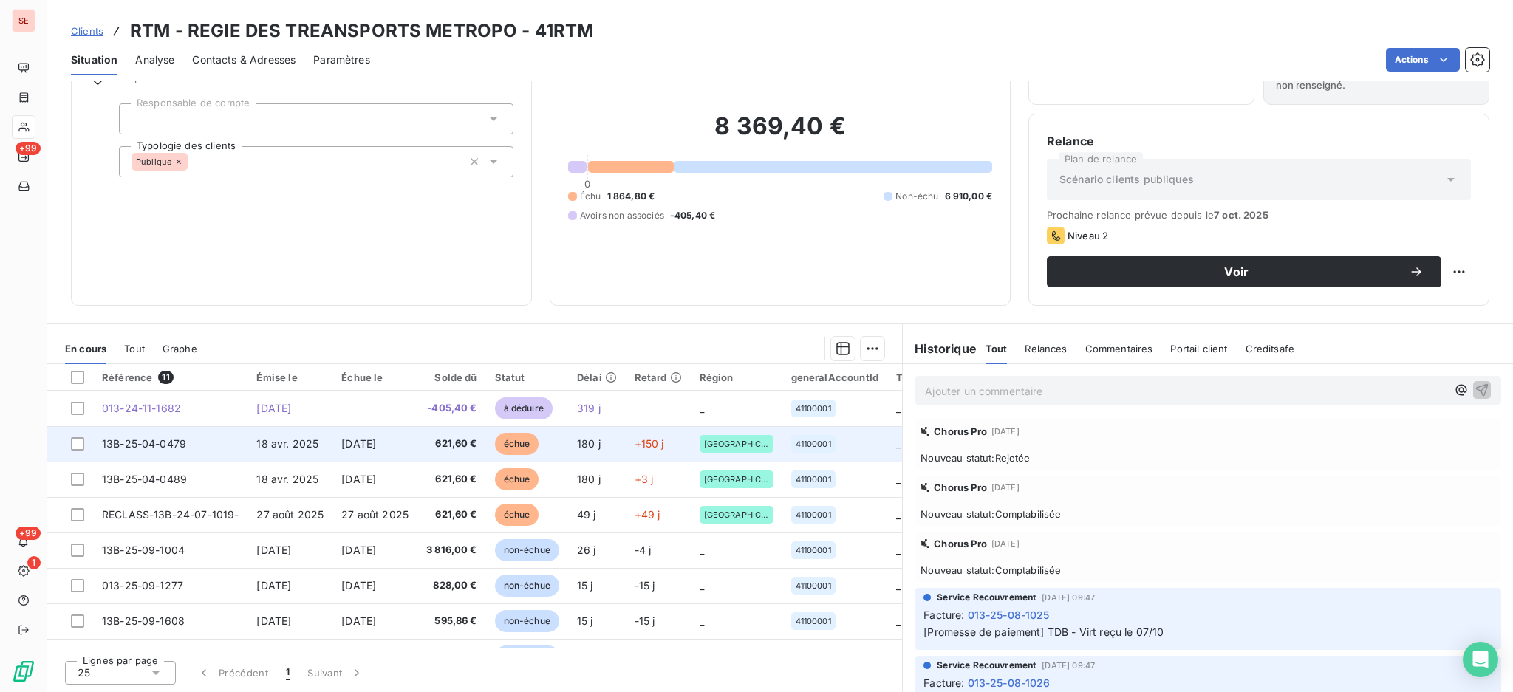
click at [252, 445] on td "18 avr. 2025" at bounding box center [290, 443] width 85 height 35
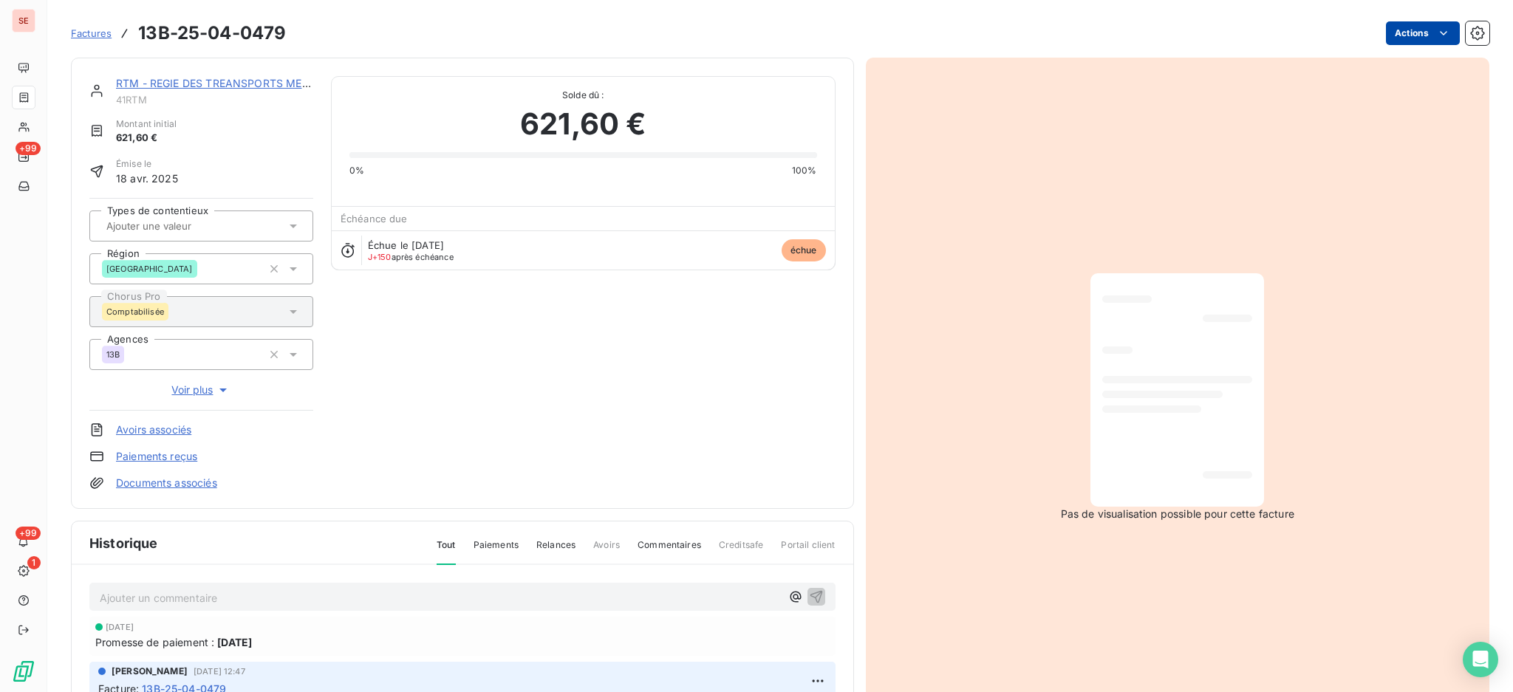
click at [1411, 30] on html "SE +99 +99 1 Factures 13B-25-04-0479 Actions RTM - REGIE DES TREANSPORTS METROP…" at bounding box center [756, 346] width 1513 height 692
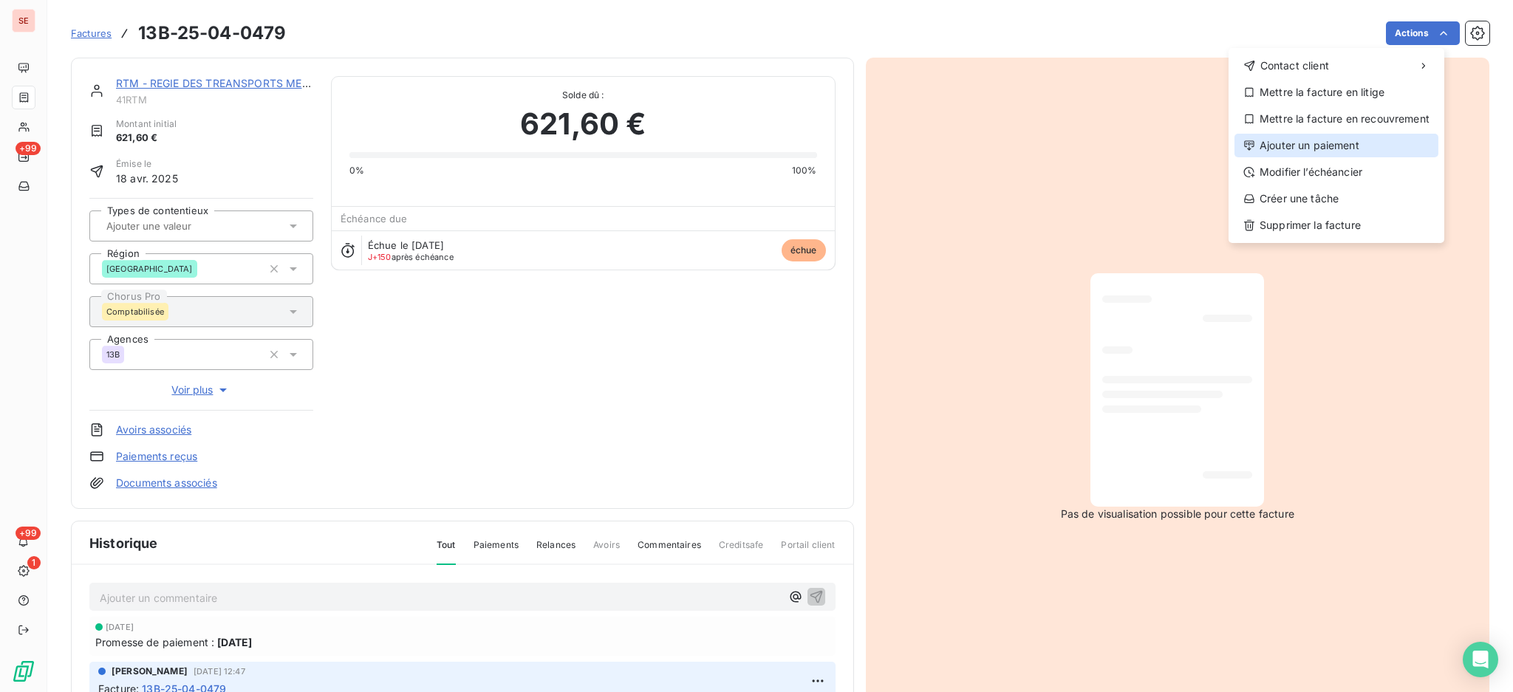
click at [1374, 140] on div "Ajouter un paiement" at bounding box center [1337, 146] width 204 height 24
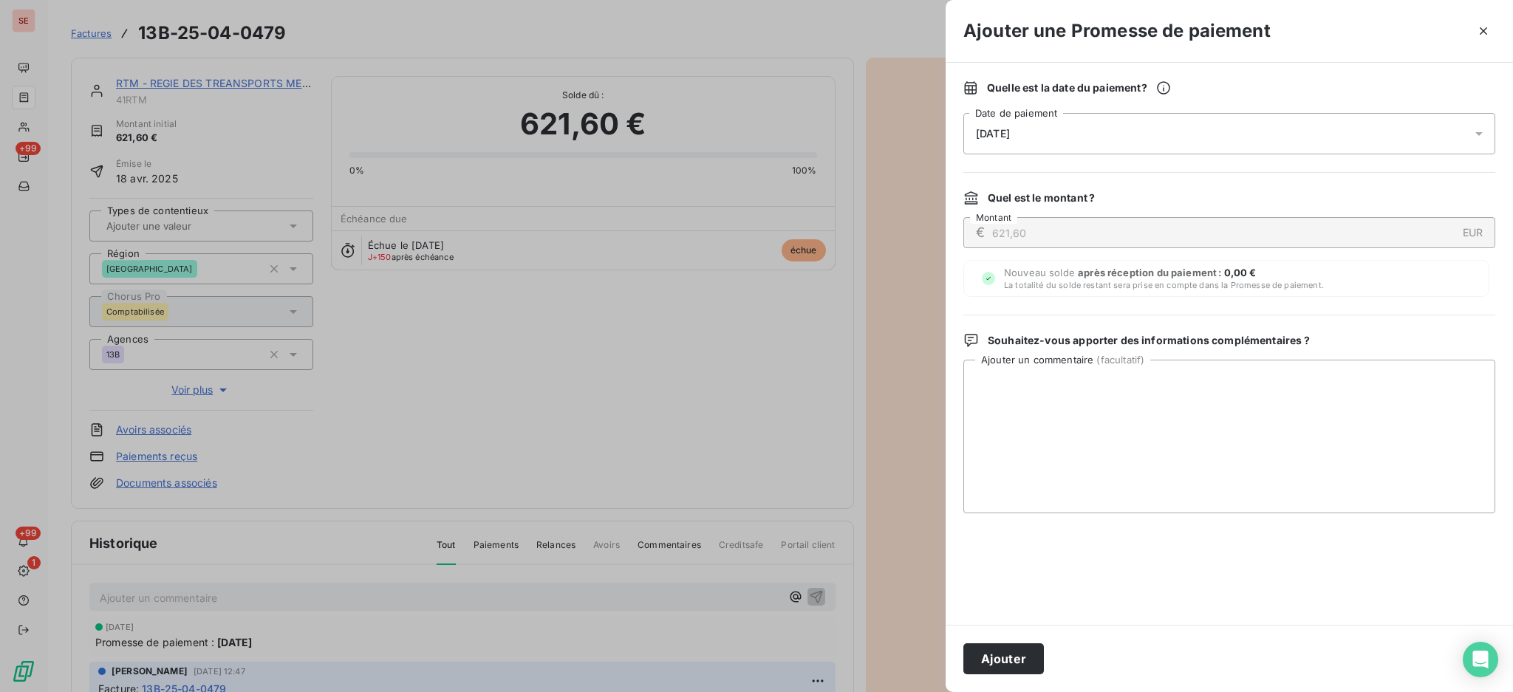
click at [1479, 136] on icon at bounding box center [1479, 133] width 15 height 15
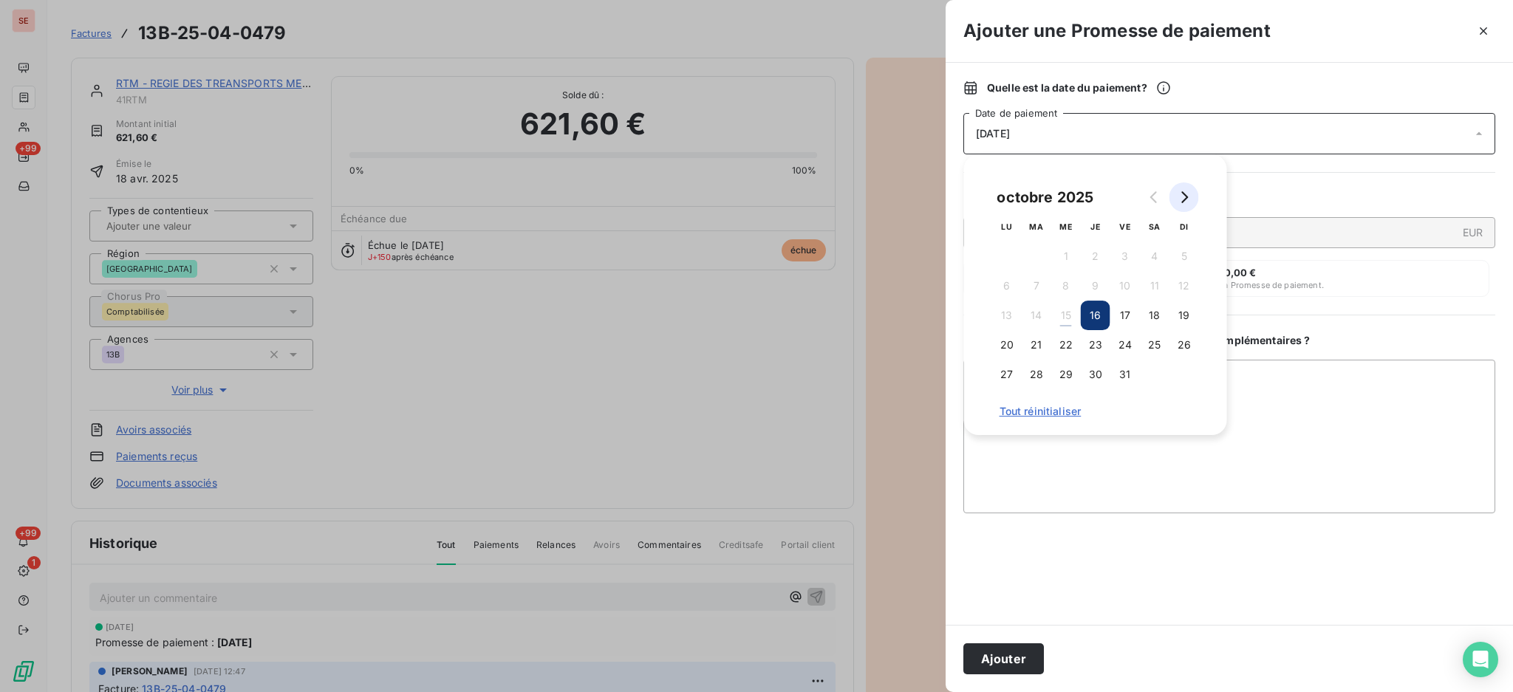
click at [1189, 195] on icon "Go to next month" at bounding box center [1185, 197] width 12 height 12
click at [1123, 284] on button "7" at bounding box center [1126, 286] width 30 height 30
click at [1270, 401] on textarea "Ajouter un commentaire ( facultatif )" at bounding box center [1230, 437] width 532 height 154
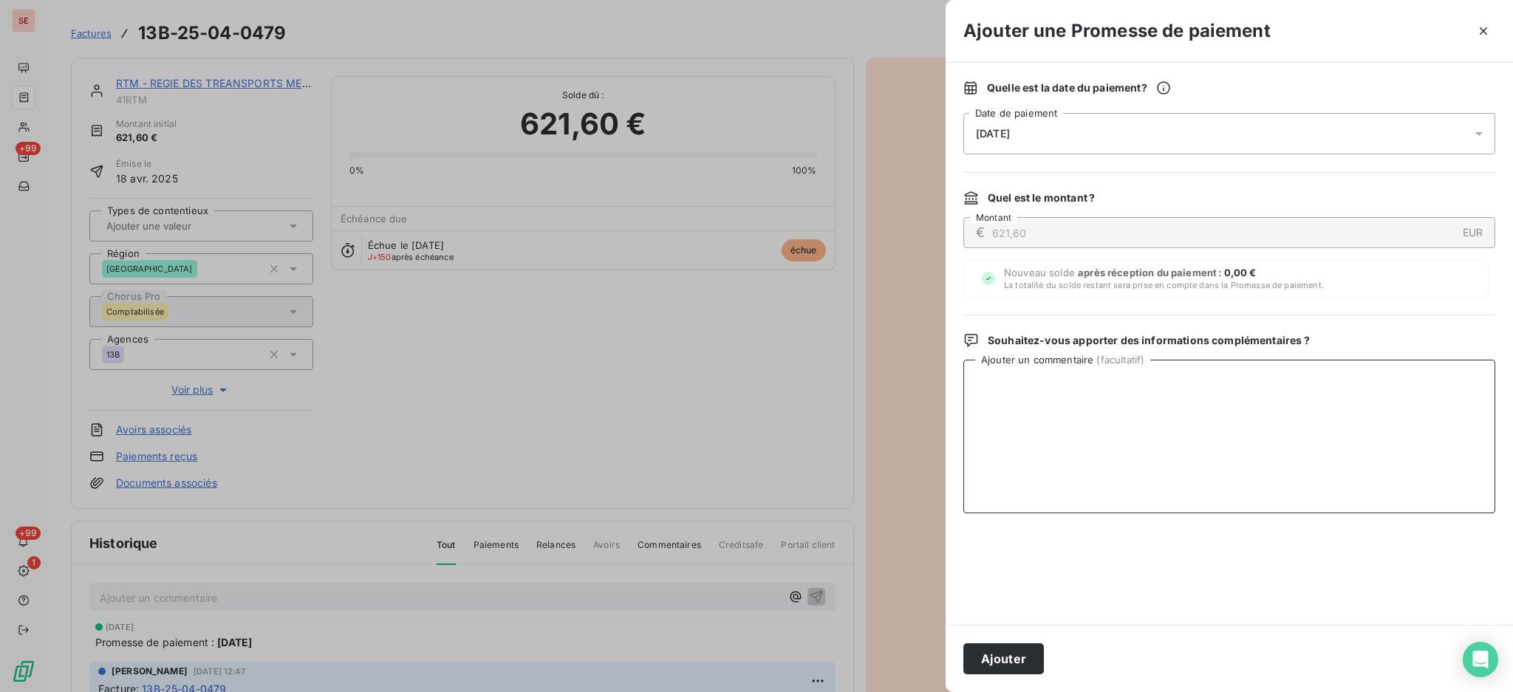
paste textarea "[DATE] Mise en paiement API TECH_005980406200087 ([EMAIL_ADDRESS][DOMAIN_NAME])…"
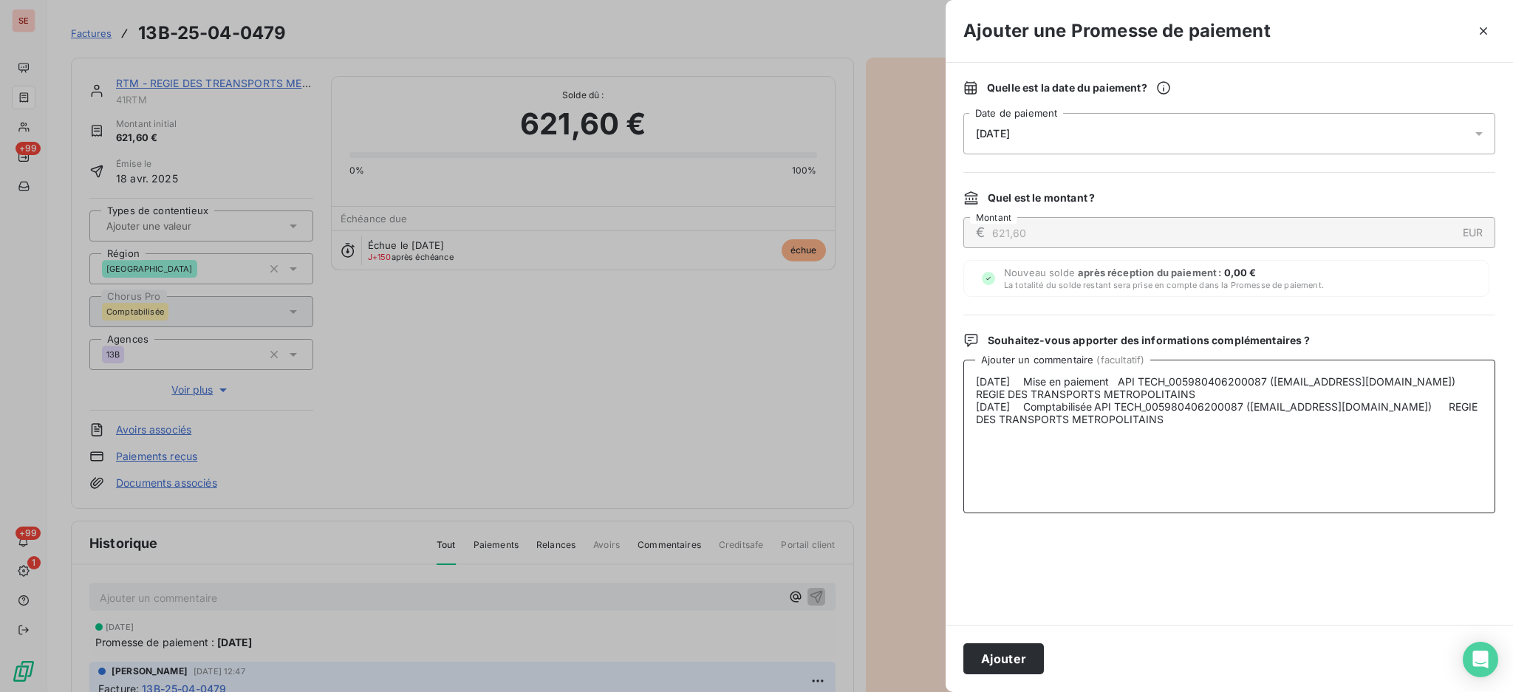
drag, startPoint x: 1166, startPoint y: 427, endPoint x: 975, endPoint y: 407, distance: 192.4
click at [975, 407] on textarea "[DATE] Mise en paiement API TECH_005980406200087 ([EMAIL_ADDRESS][DOMAIN_NAME])…" at bounding box center [1230, 437] width 532 height 154
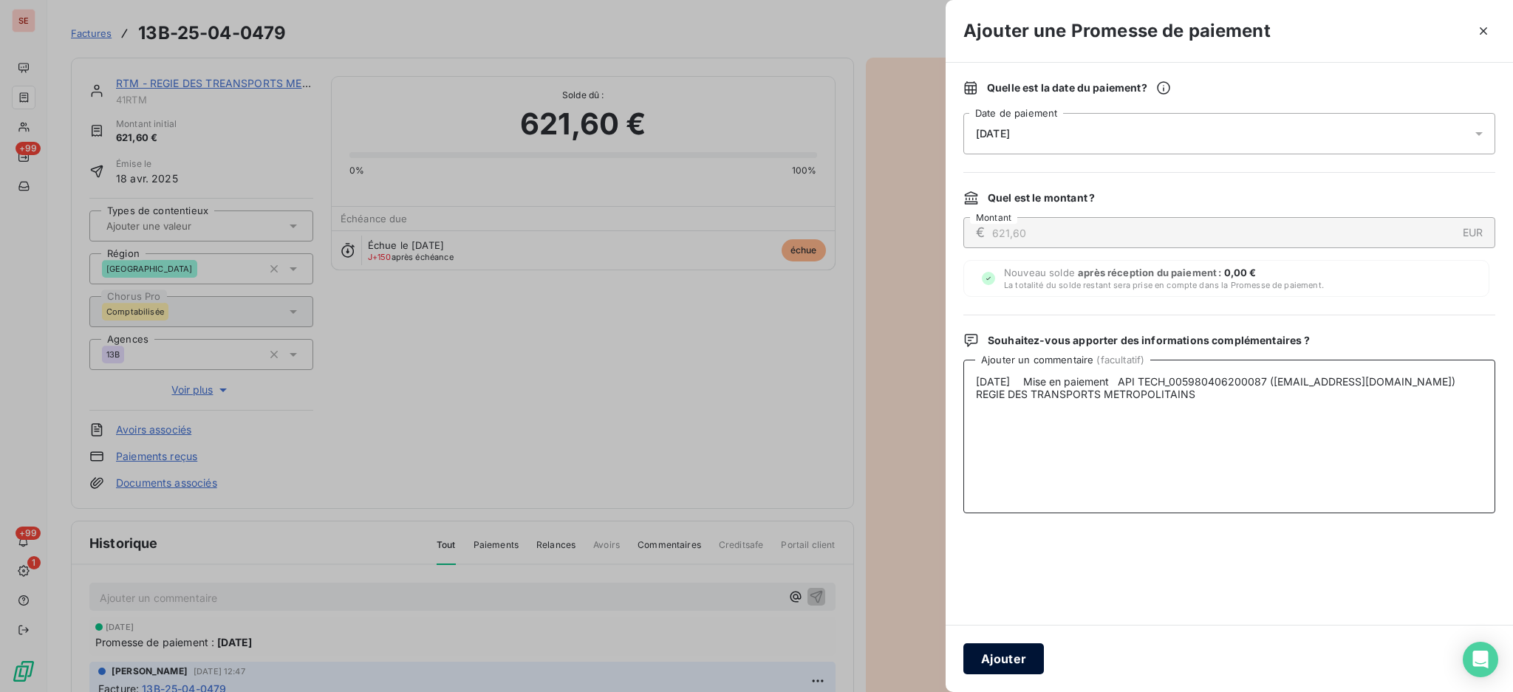
type textarea "[DATE] Mise en paiement API TECH_005980406200087 ([EMAIL_ADDRESS][DOMAIN_NAME])…"
click at [1008, 655] on button "Ajouter" at bounding box center [1004, 659] width 81 height 31
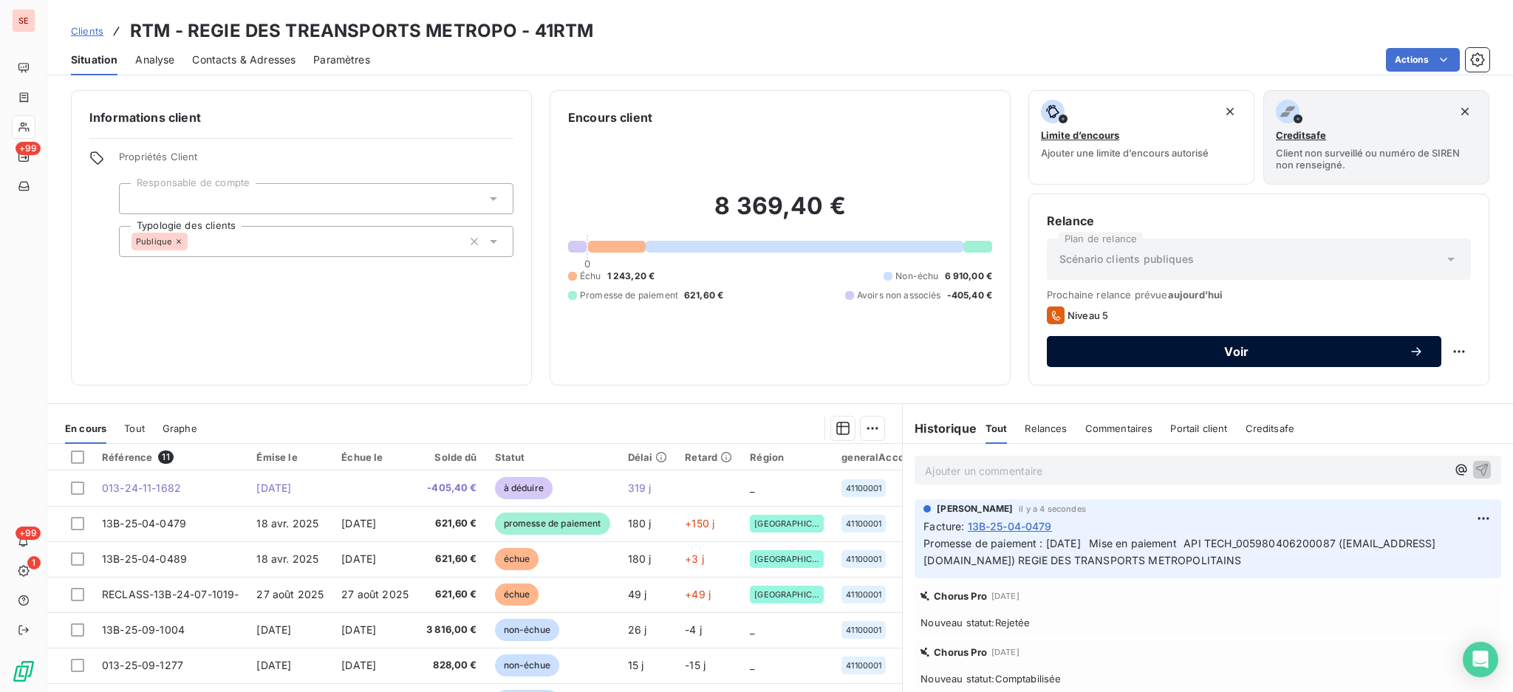
click at [1185, 347] on span "Voir" at bounding box center [1237, 352] width 344 height 12
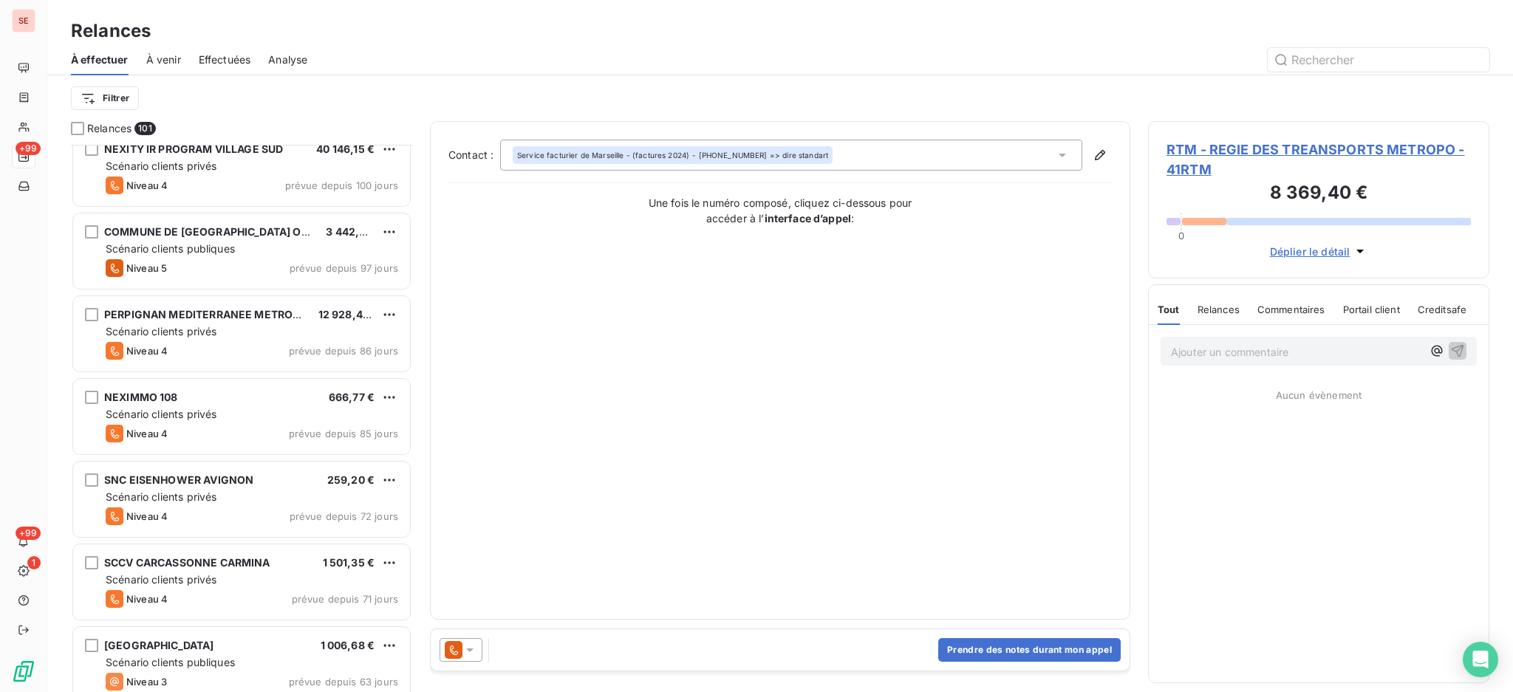
scroll to position [592, 0]
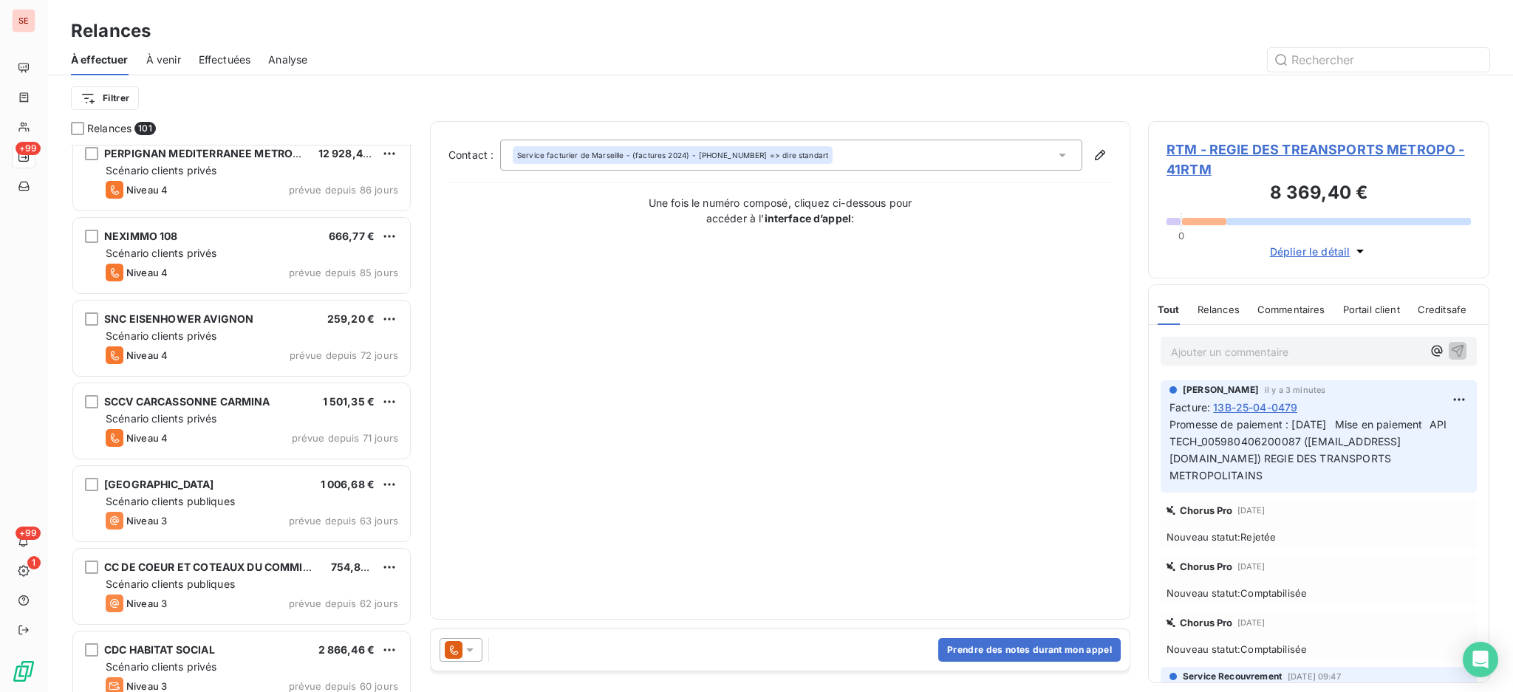
click at [1064, 159] on icon at bounding box center [1062, 155] width 15 height 15
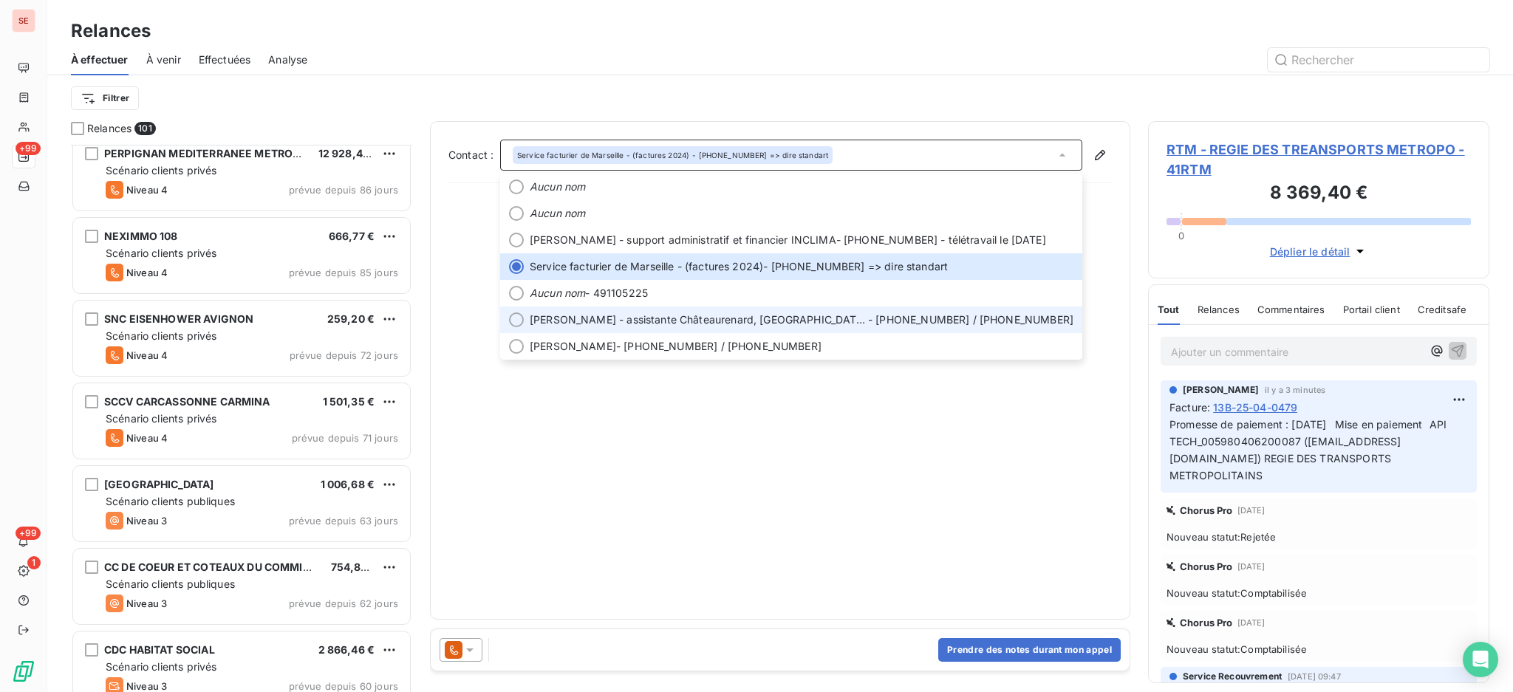
click at [601, 324] on span "[PERSON_NAME] - assistante Châteaurenard, [GEOGRAPHIC_DATA], [GEOGRAPHIC_DATA] …" at bounding box center [699, 320] width 338 height 15
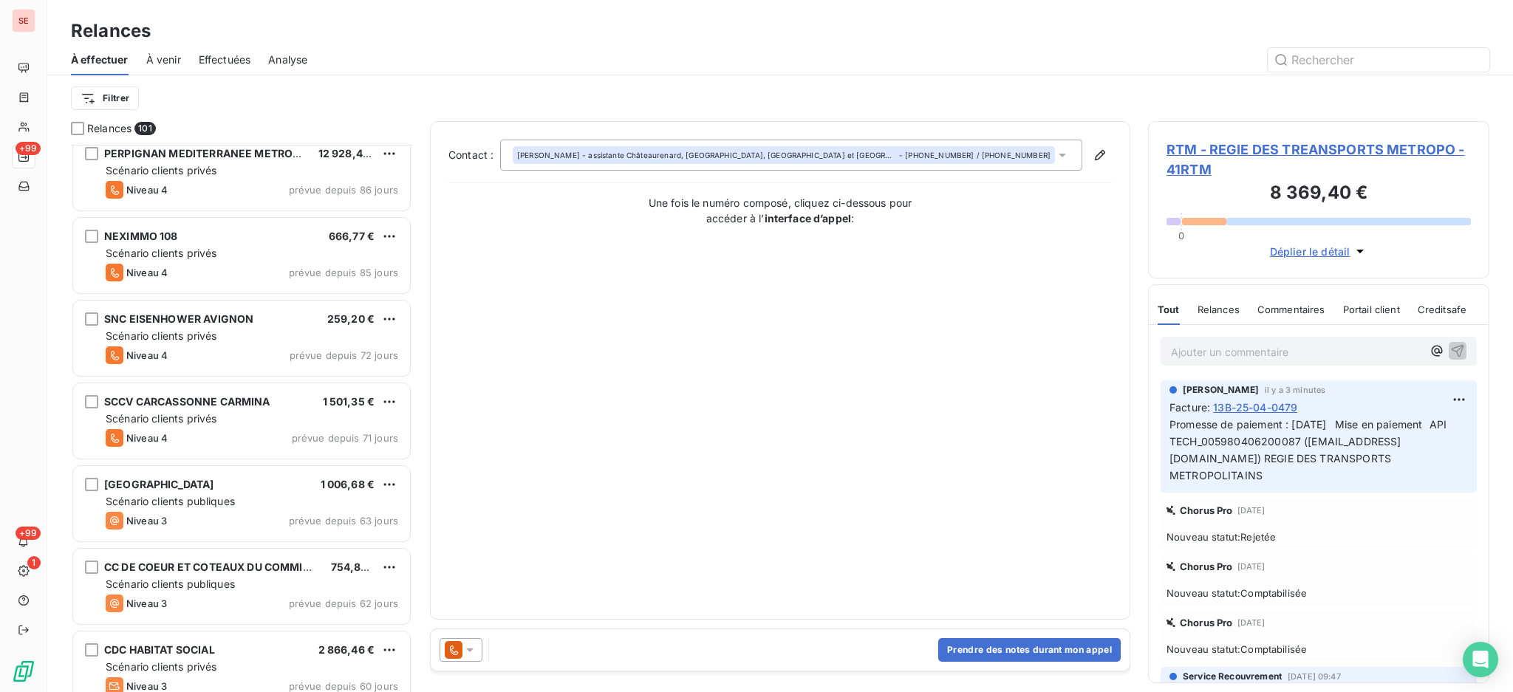
click at [1208, 151] on span "RTM - REGIE DES TREANSPORTS METROPO - 41RTM" at bounding box center [1319, 160] width 304 height 40
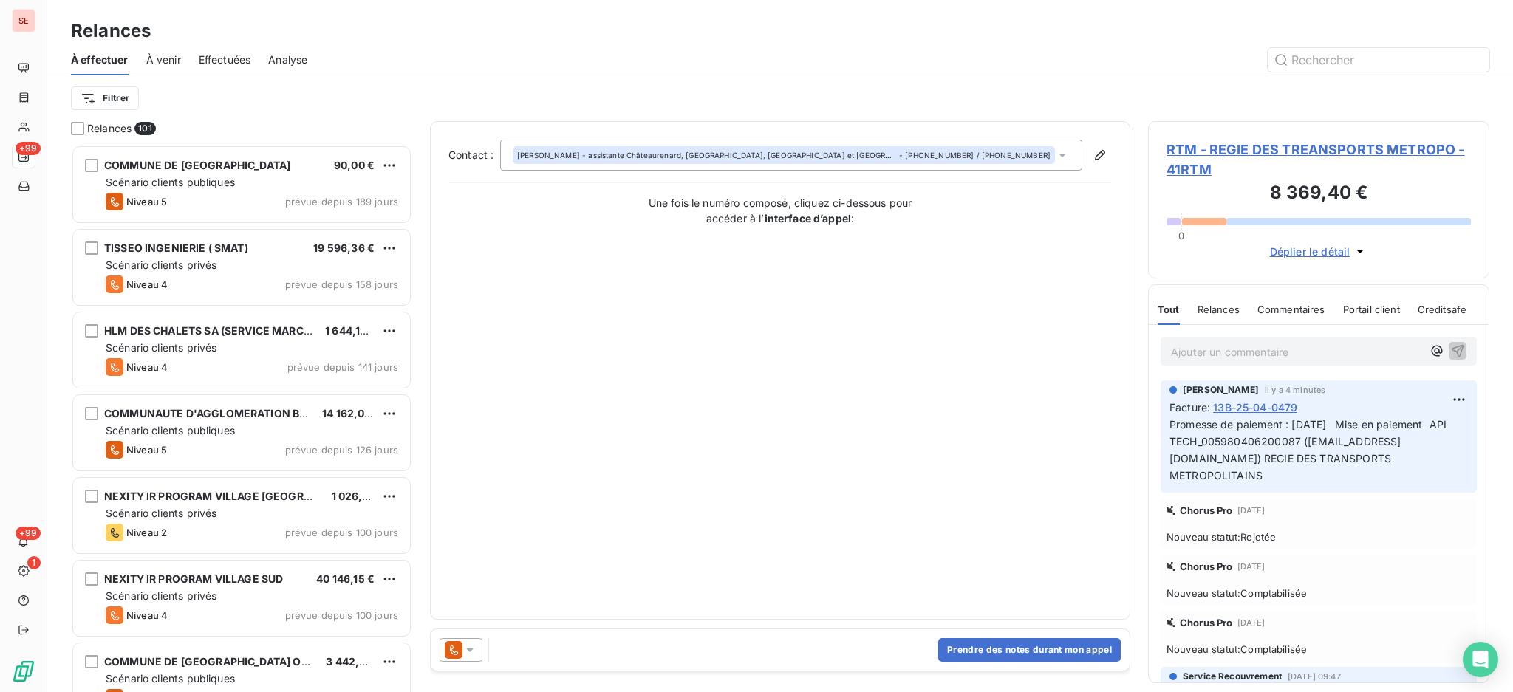
scroll to position [534, 326]
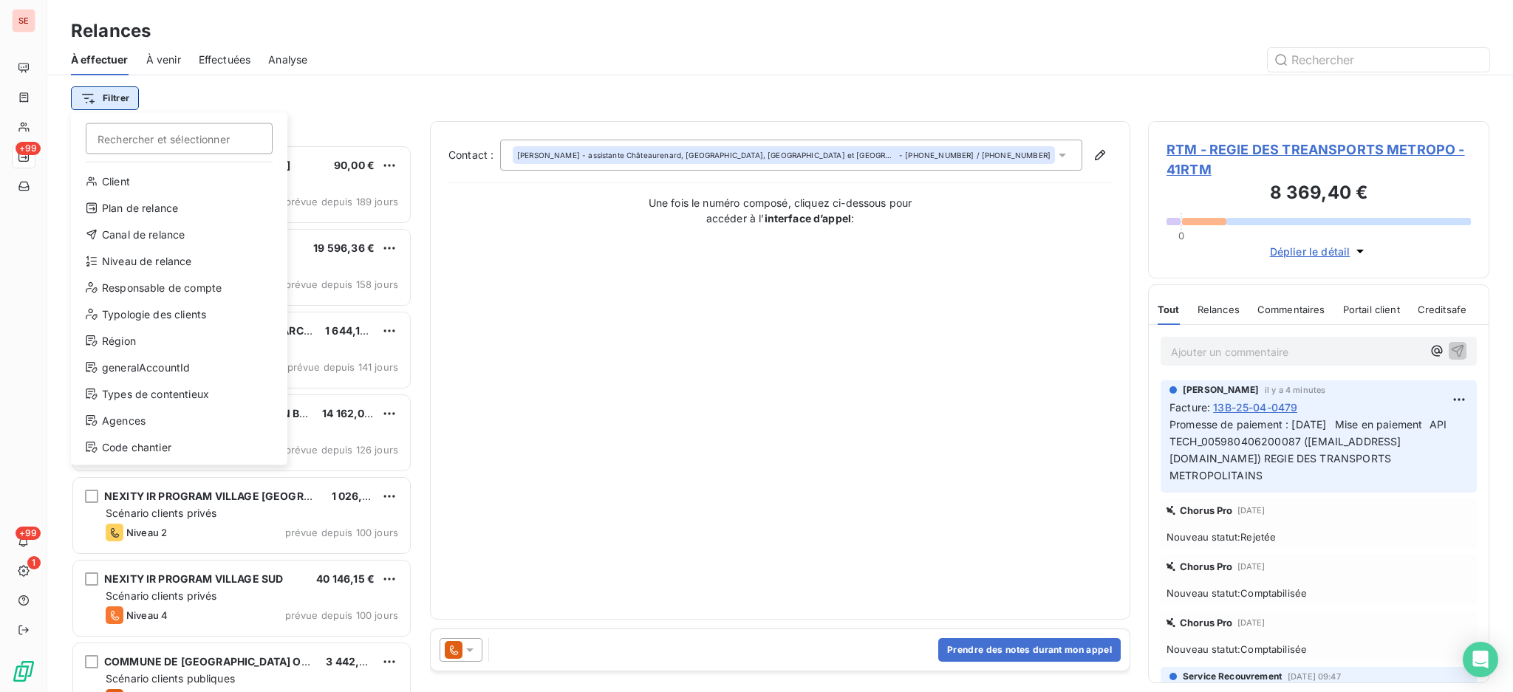
click at [100, 99] on html "SE +99 +99 1 Relances À effectuer À venir Effectuées Analyse Filtrer Rechercher…" at bounding box center [756, 346] width 1513 height 692
click at [171, 264] on div "Niveau de relance" at bounding box center [179, 262] width 205 height 24
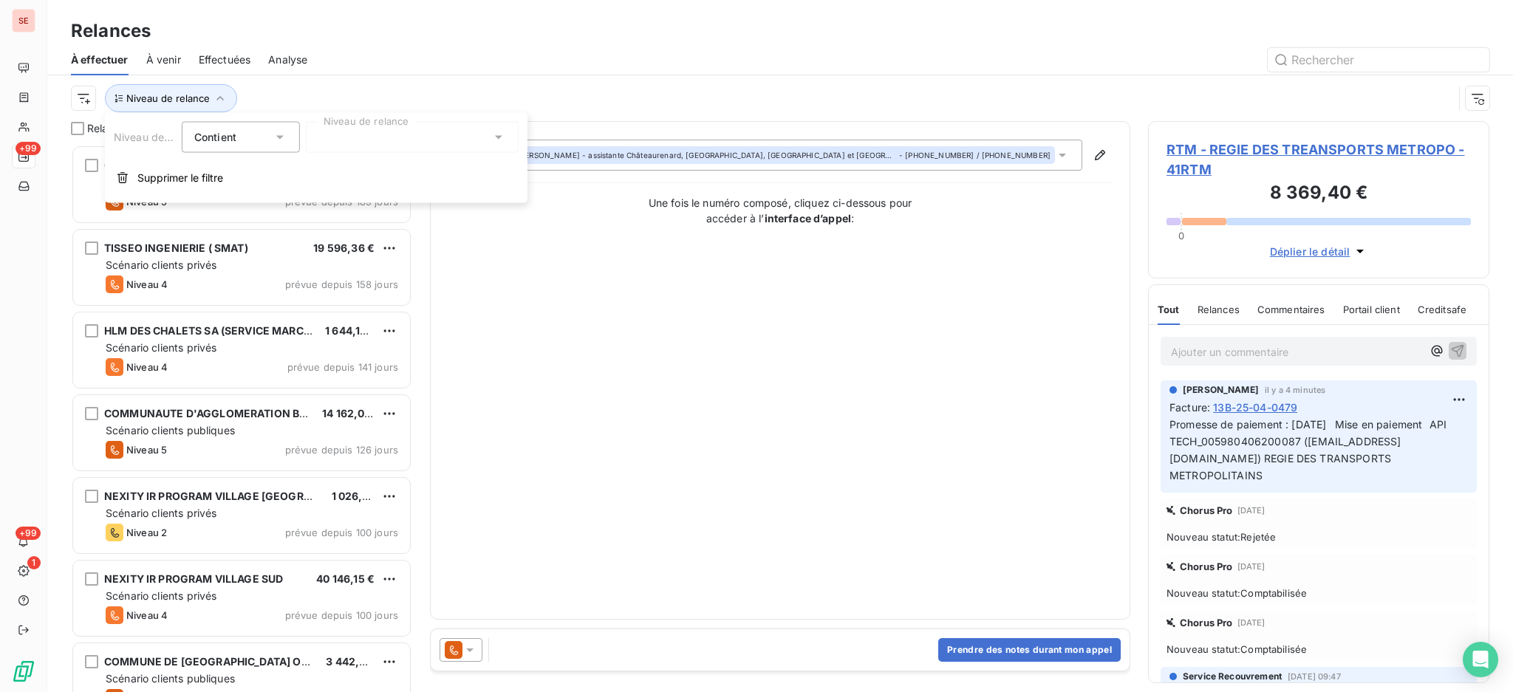
click at [498, 132] on icon at bounding box center [498, 137] width 15 height 15
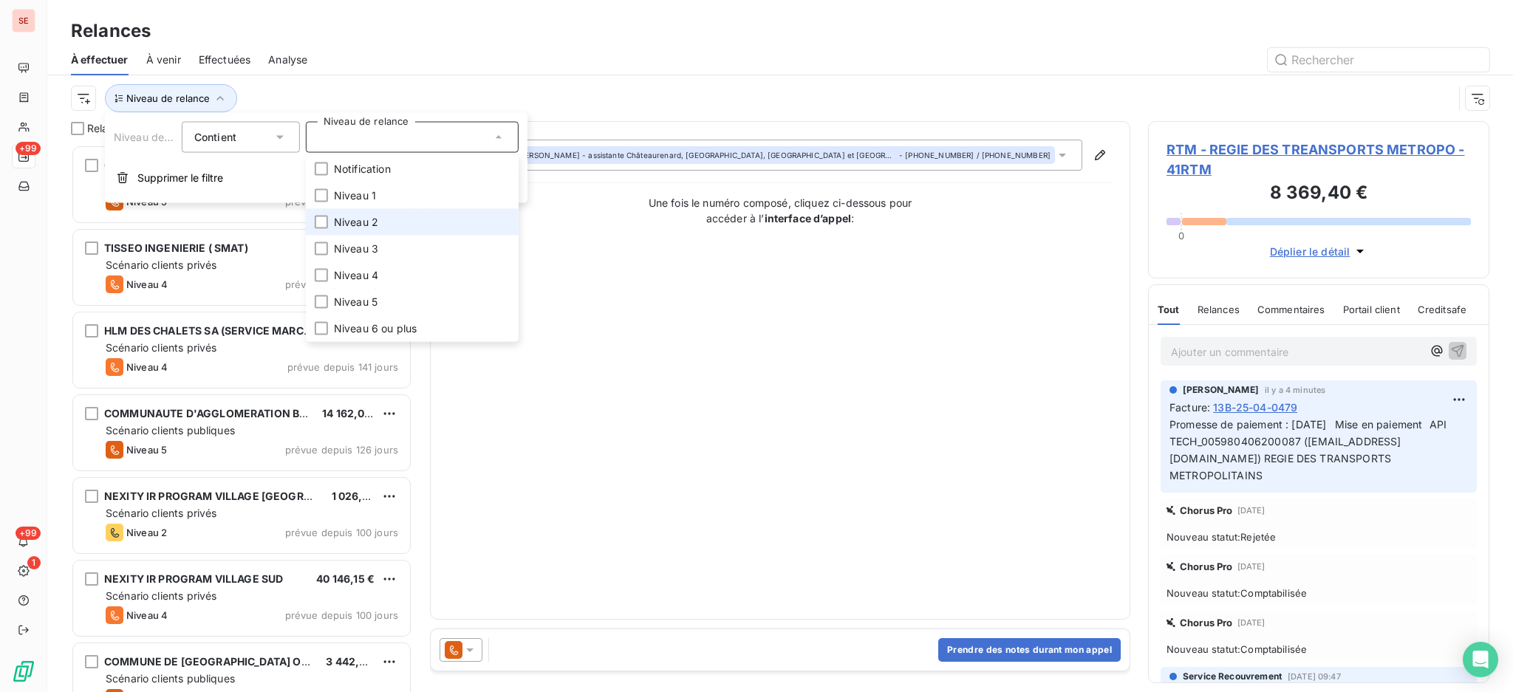
click at [398, 216] on li "Niveau 2" at bounding box center [412, 222] width 213 height 27
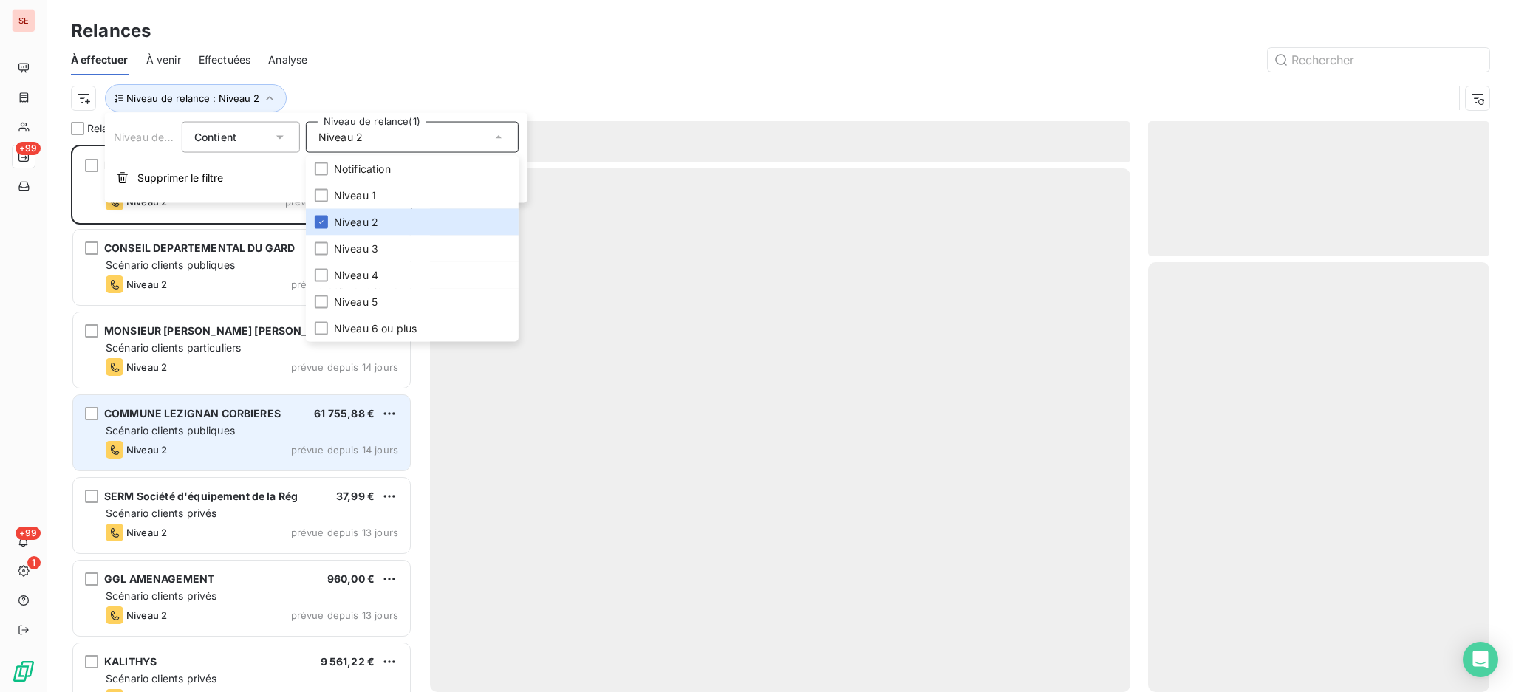
scroll to position [533, 326]
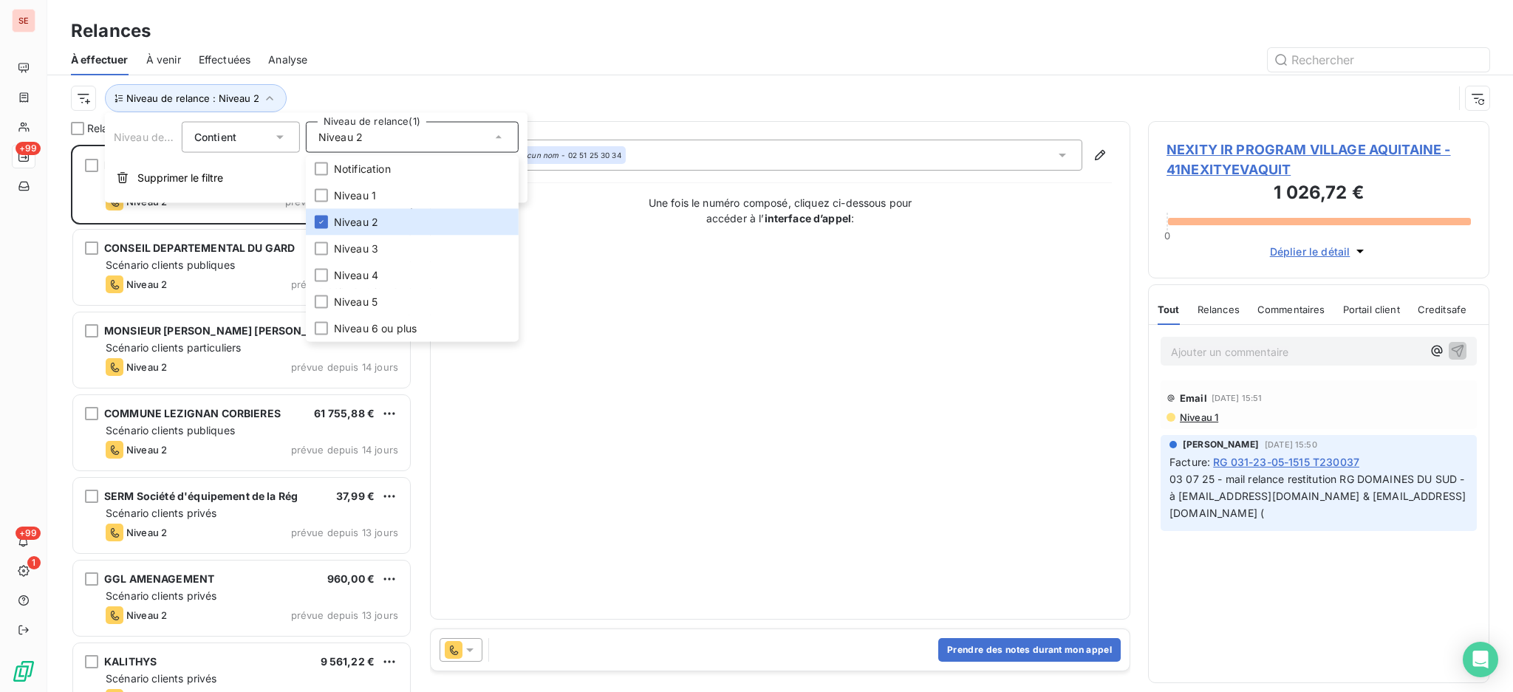
click at [763, 493] on div "Contact : Aucun nom - 02 51 25 30 34 Une fois le numéro composé, cliquez ci-des…" at bounding box center [781, 371] width 664 height 462
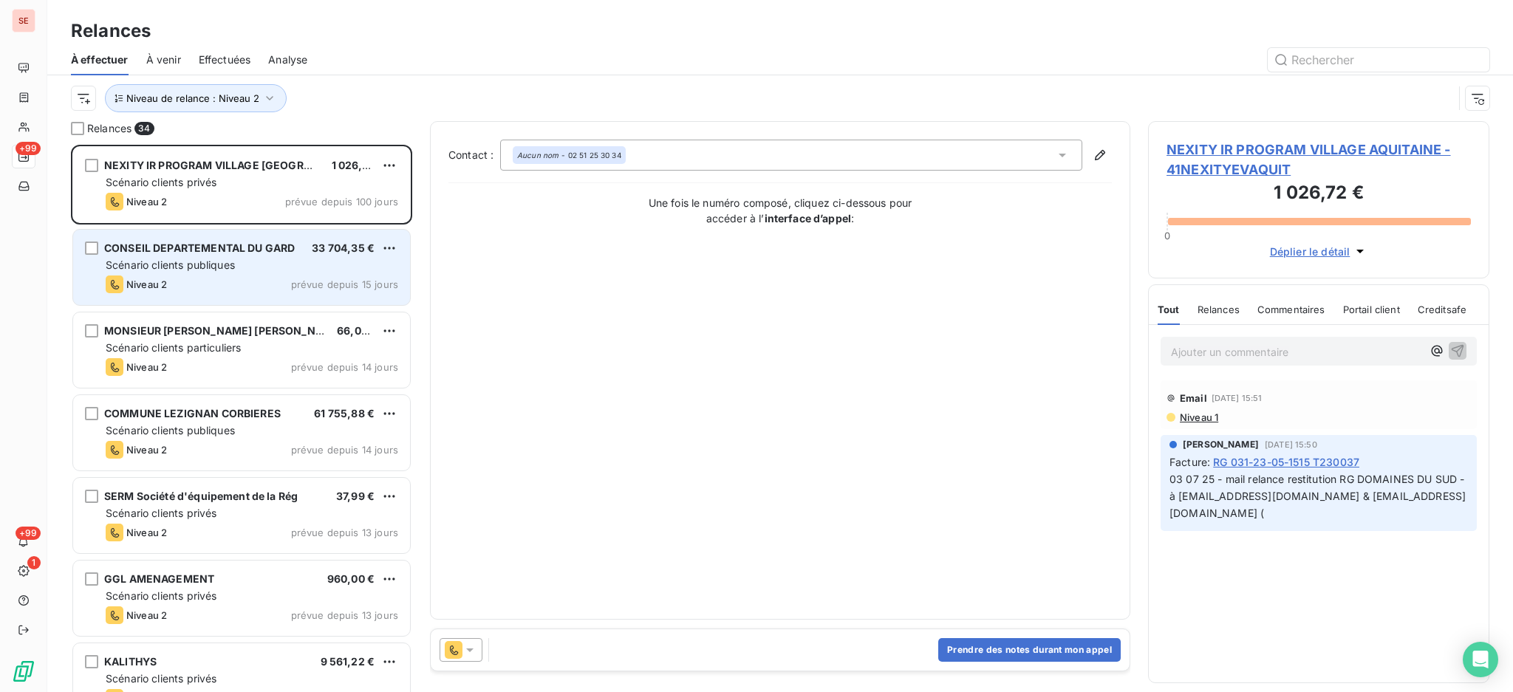
click at [217, 249] on span "CONSEIL DEPARTEMENTAL DU GARD" at bounding box center [199, 248] width 191 height 13
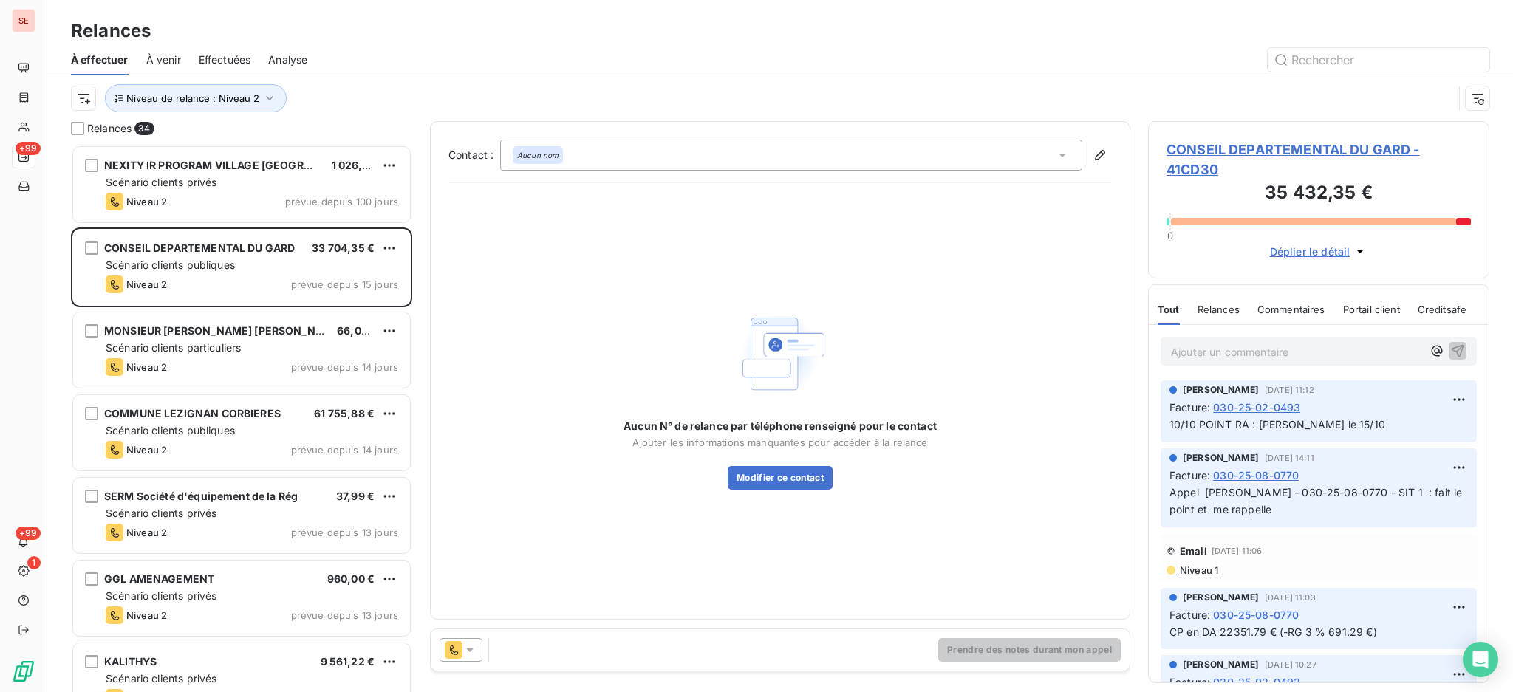
click at [1256, 148] on span "CONSEIL DEPARTEMENTAL DU GARD - 41CD30" at bounding box center [1319, 160] width 304 height 40
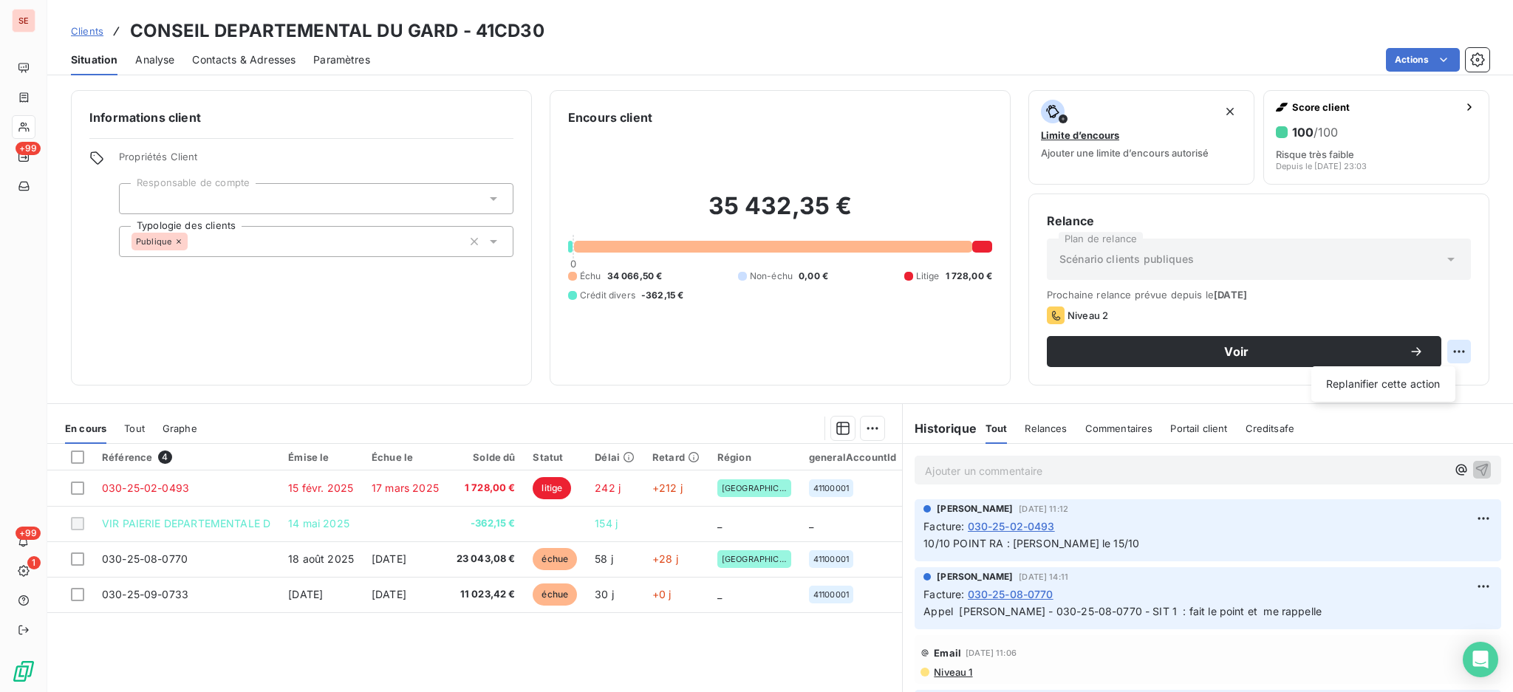
click at [1444, 350] on html "SE +99 +99 1 Clients CONSEIL DEPARTEMENTAL DU GARD - 41CD30 Situation Analyse C…" at bounding box center [756, 346] width 1513 height 692
click at [1427, 387] on div "Replanifier cette action" at bounding box center [1384, 384] width 132 height 24
select select "9"
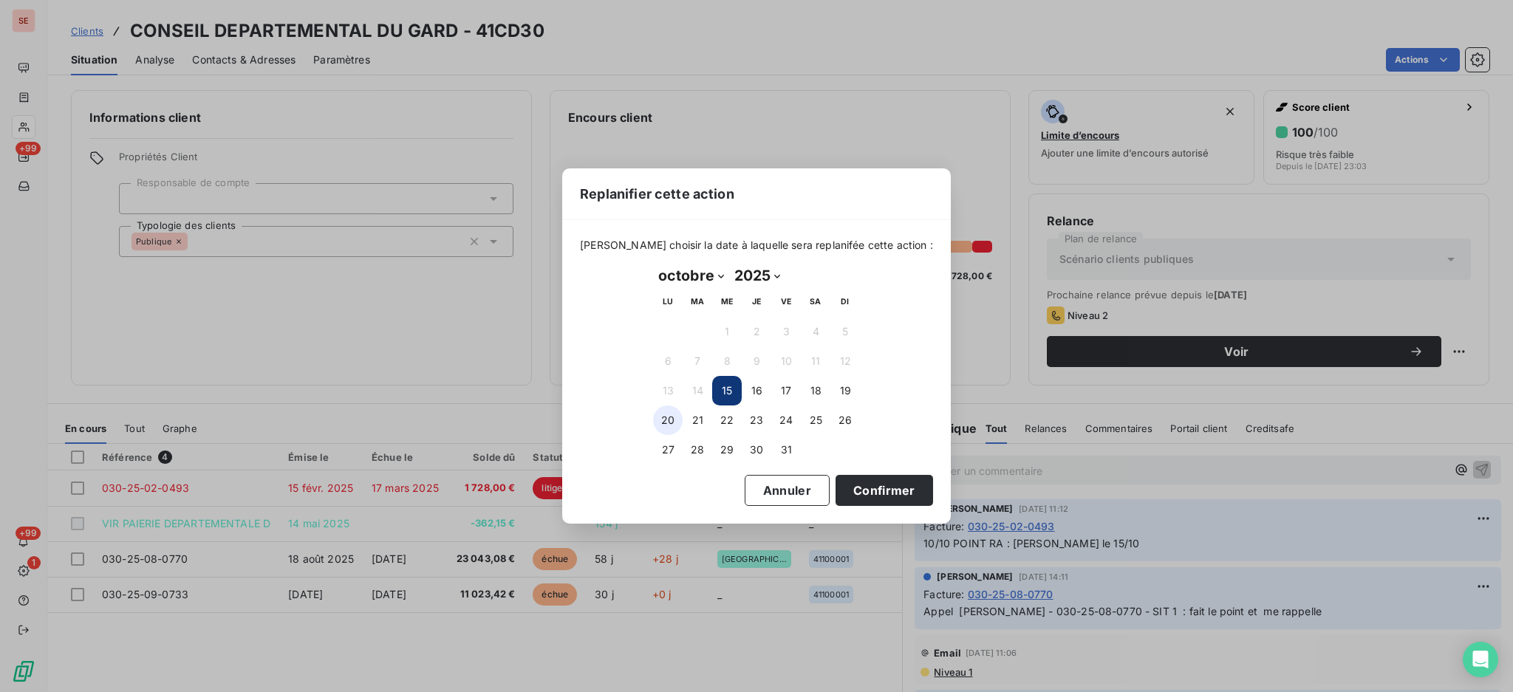
click at [663, 415] on button "20" at bounding box center [668, 421] width 30 height 30
click at [870, 481] on button "Confirmer" at bounding box center [885, 490] width 98 height 31
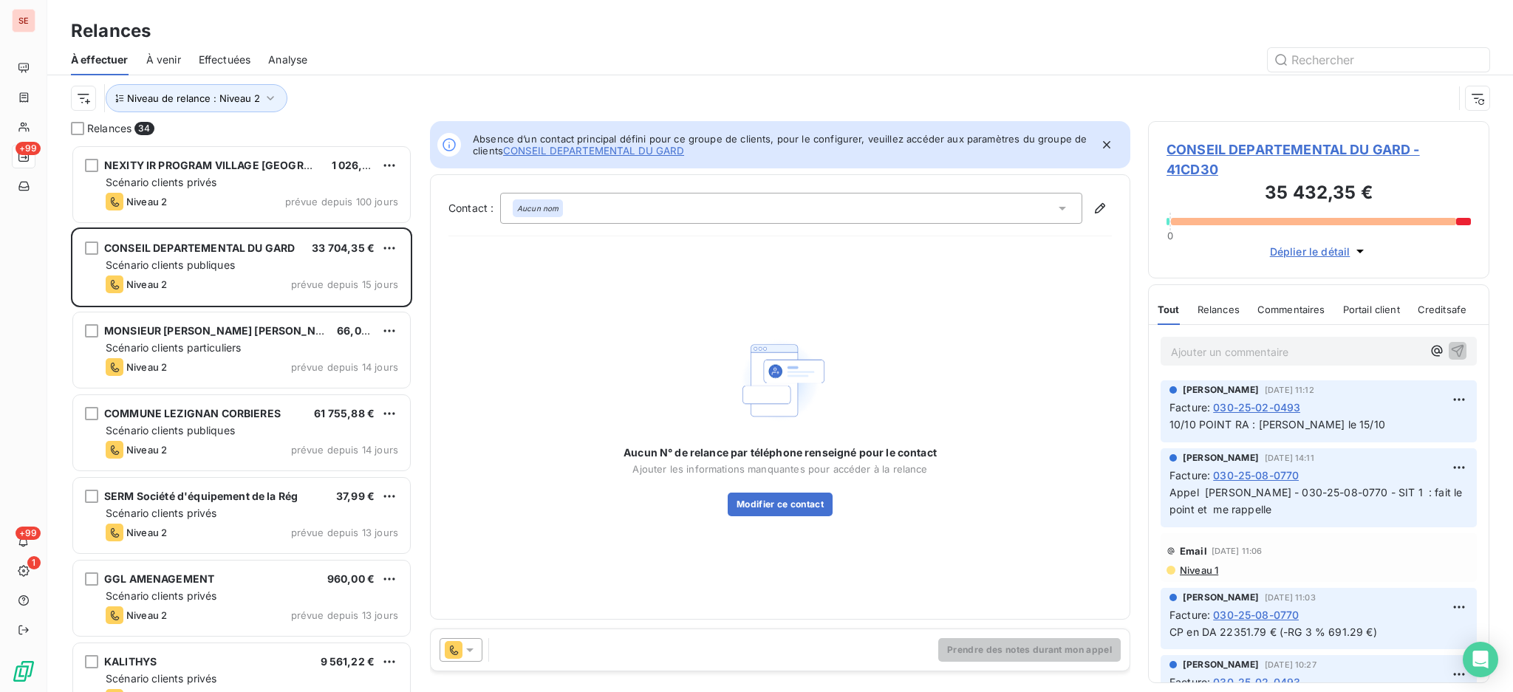
scroll to position [16, 16]
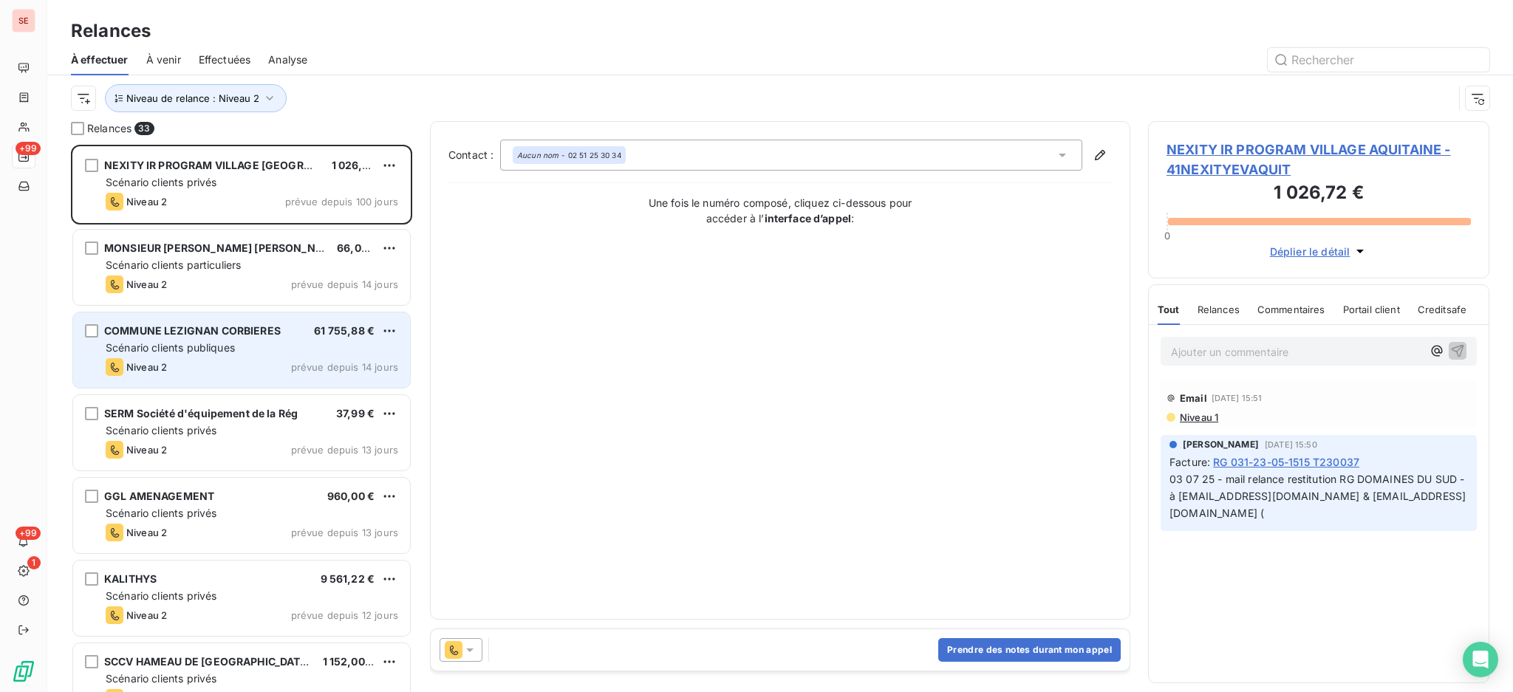
click at [228, 350] on span "Scénario clients publiques" at bounding box center [170, 347] width 129 height 13
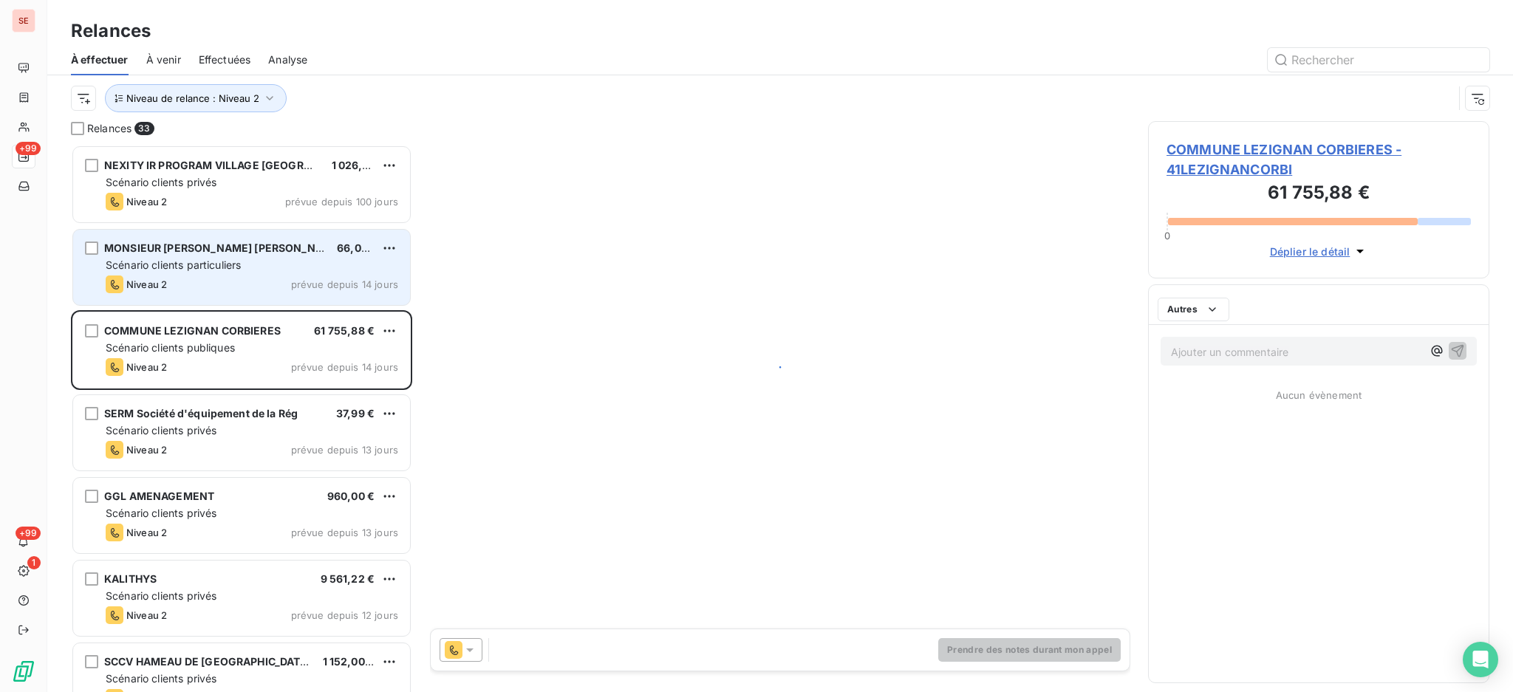
click at [234, 270] on span "Scénario clients particuliers" at bounding box center [173, 265] width 135 height 13
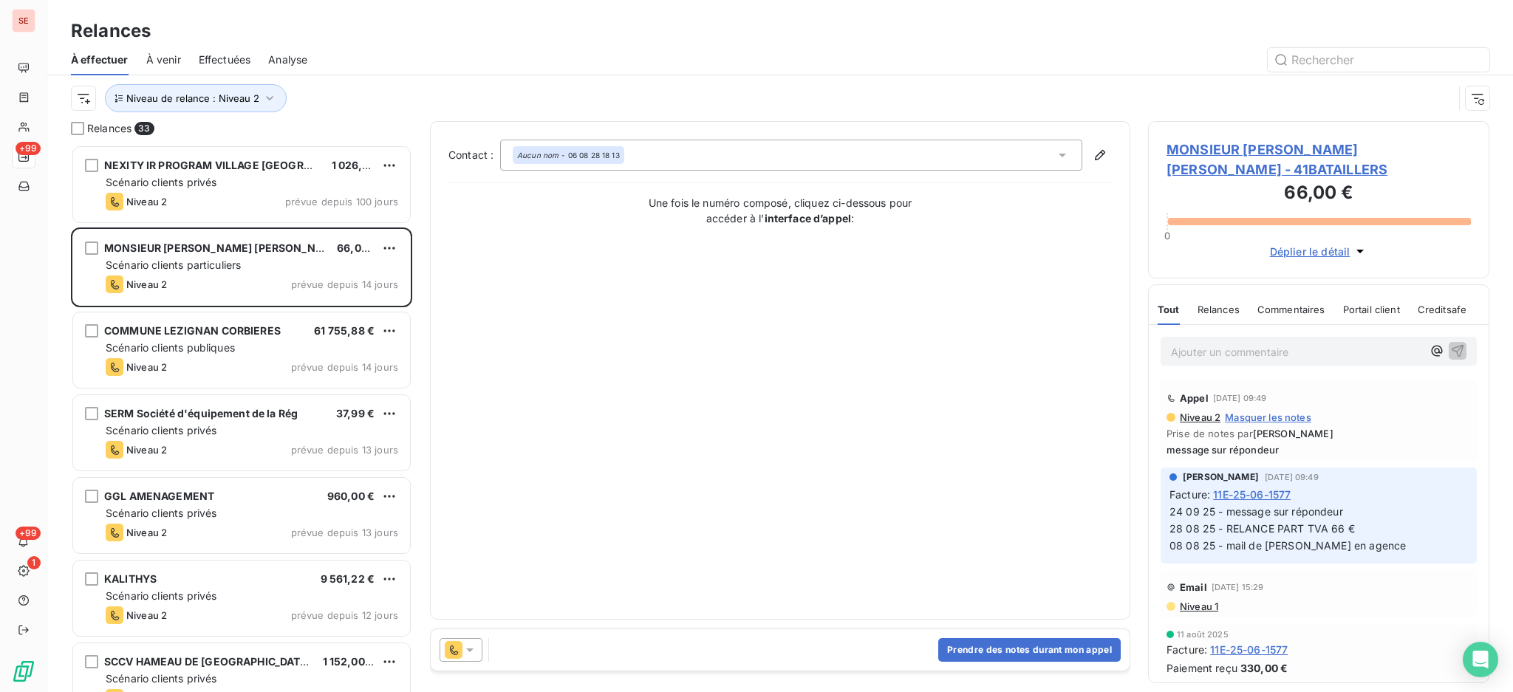
click at [1061, 155] on icon at bounding box center [1062, 156] width 7 height 4
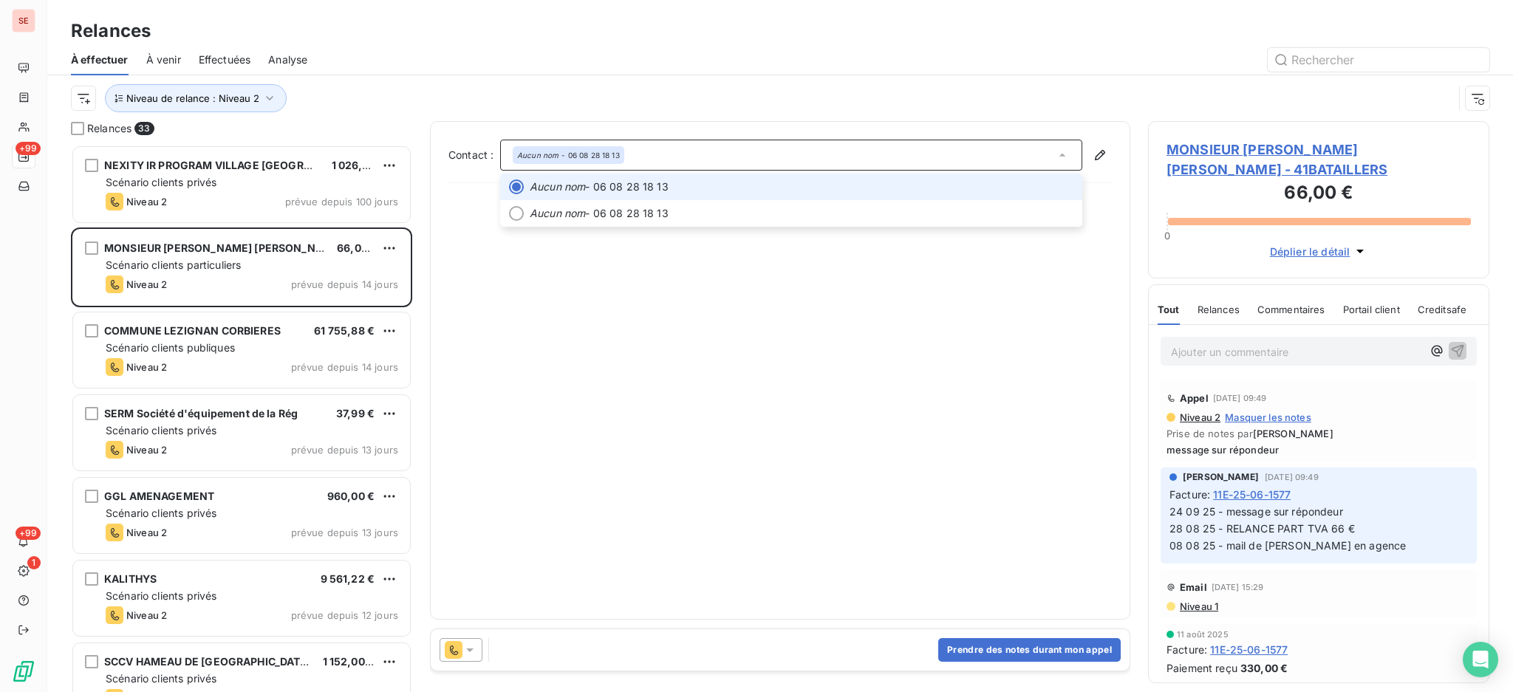
click at [1061, 155] on icon at bounding box center [1063, 155] width 6 height 3
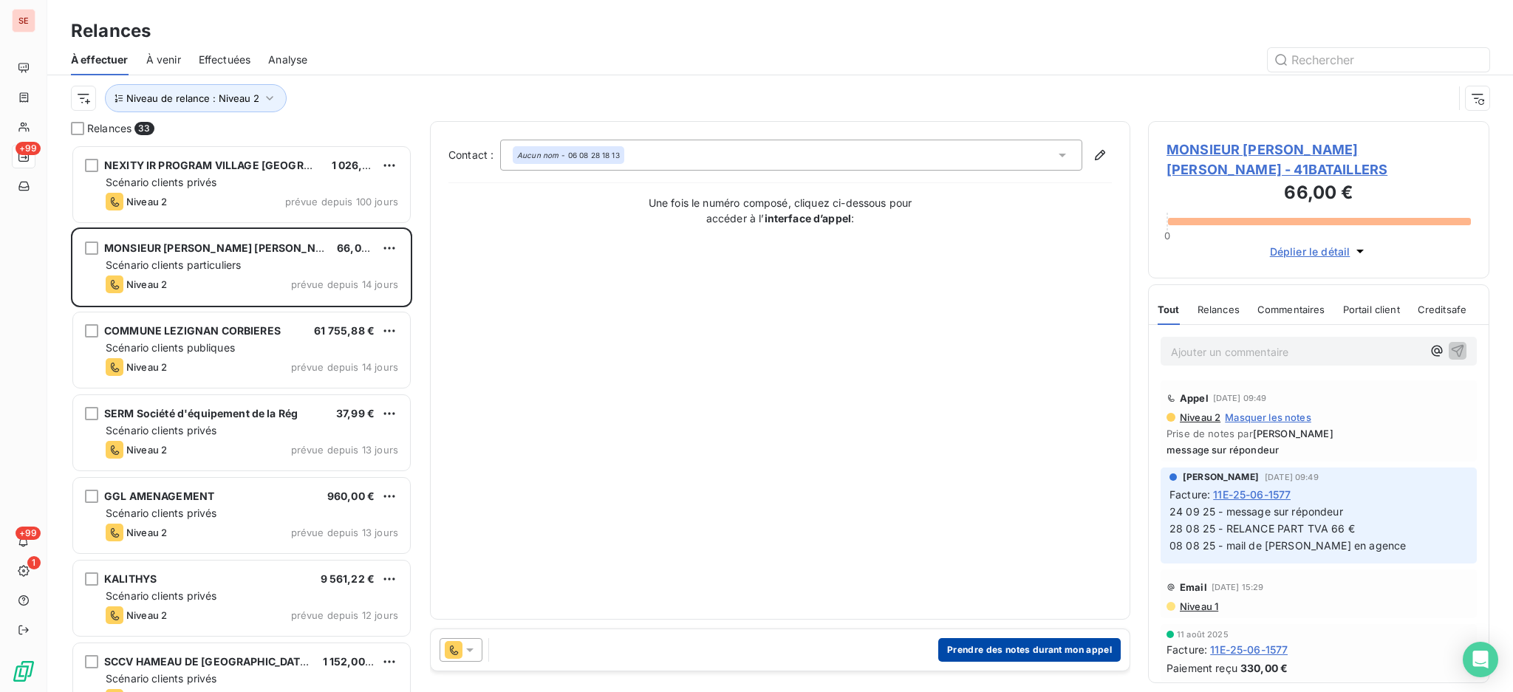
click at [990, 643] on button "Prendre des notes durant mon appel" at bounding box center [1029, 650] width 183 height 24
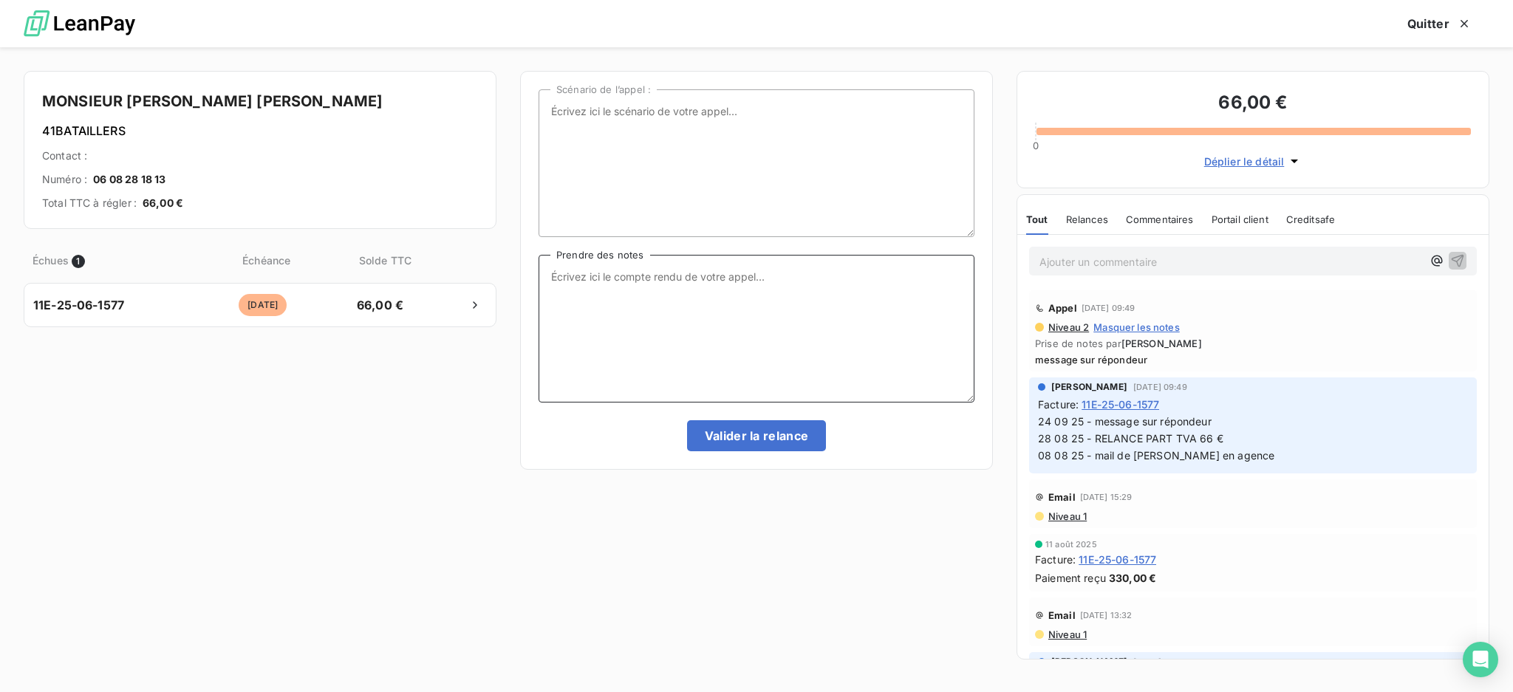
click at [746, 285] on textarea "Prendre des notes" at bounding box center [757, 329] width 436 height 148
click at [690, 285] on textarea "Appel Mr [PERSON_NAME]" at bounding box center [757, 329] width 436 height 148
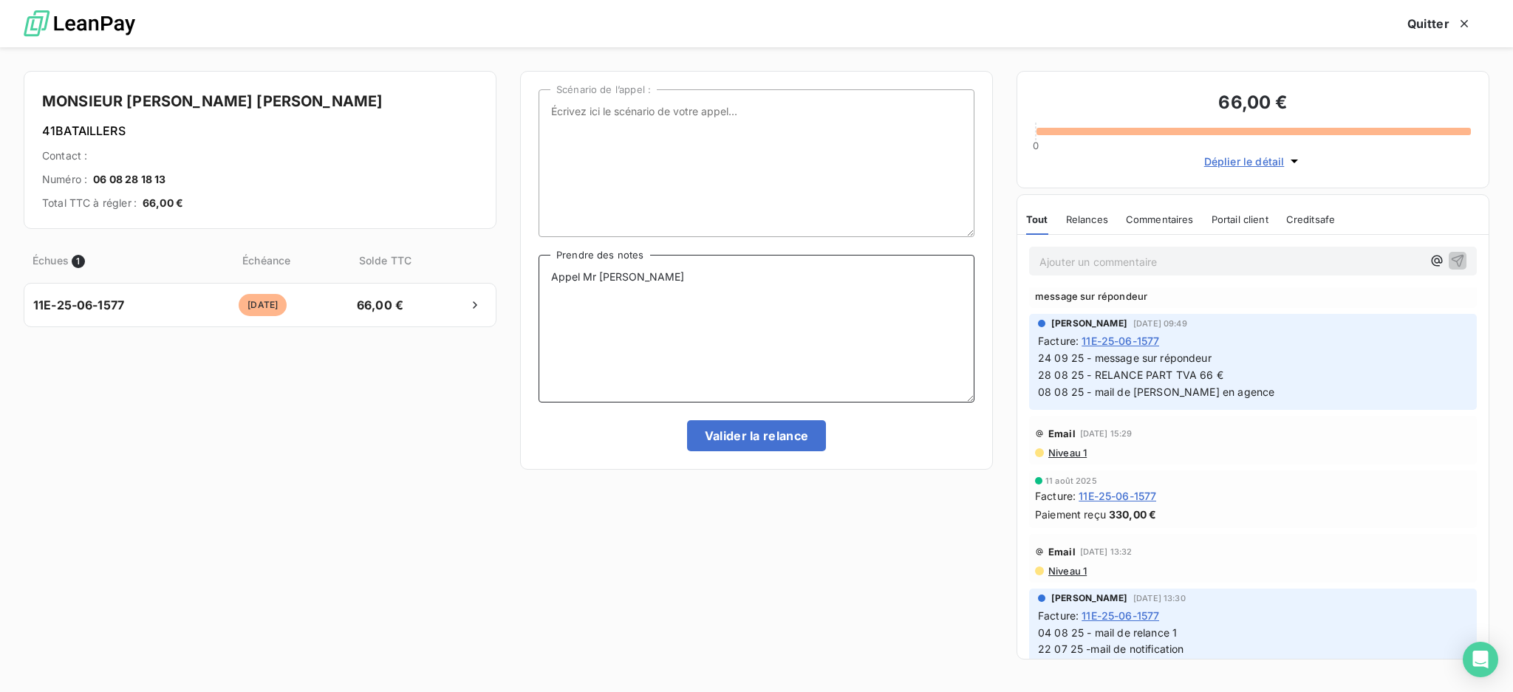
scroll to position [98, 0]
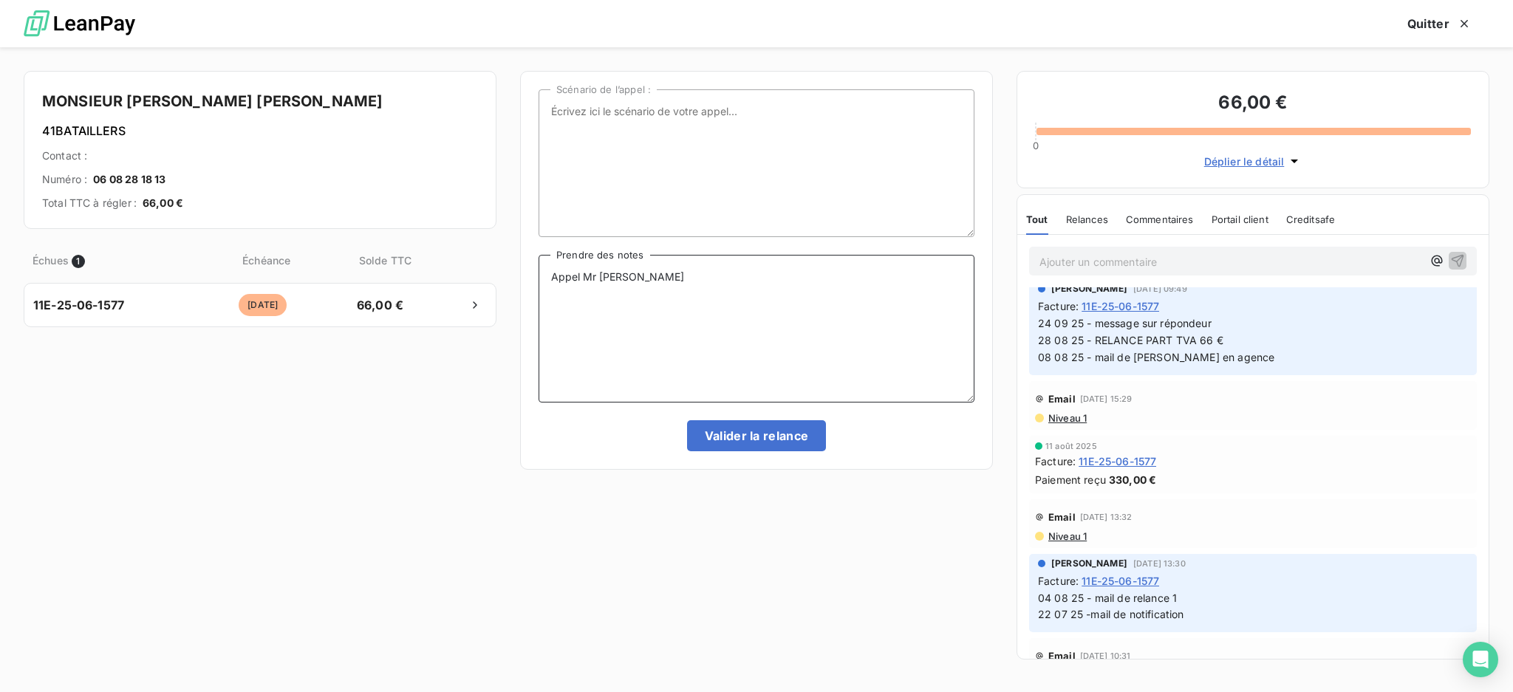
click at [721, 279] on textarea "Appel Mr [PERSON_NAME]" at bounding box center [757, 329] width 436 height 148
click at [607, 285] on textarea "Appel Mr [PERSON_NAME] je lui renvoi la facture par mail" at bounding box center [757, 329] width 436 height 148
click at [738, 296] on textarea "Appel Mr [PERSON_NAME] je lui renvoie la facture par mail" at bounding box center [757, 329] width 436 height 148
click at [746, 289] on textarea "Appel Mr [PERSON_NAME] je lui renvoie la facture par mail" at bounding box center [757, 329] width 436 height 148
type textarea "Appel Mr [PERSON_NAME] je lui renvoie la facture par mail - il fera le compléme…"
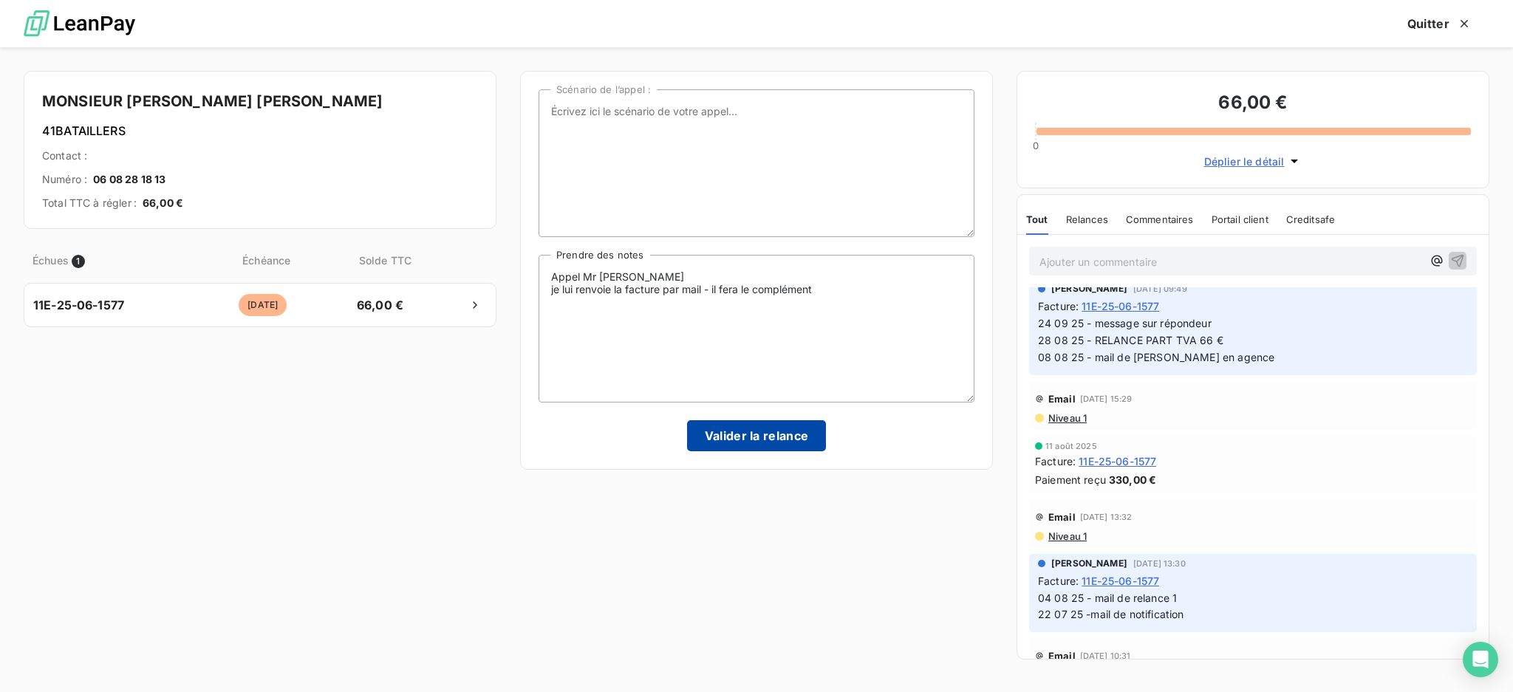
click at [723, 440] on button "Valider la relance" at bounding box center [757, 435] width 140 height 31
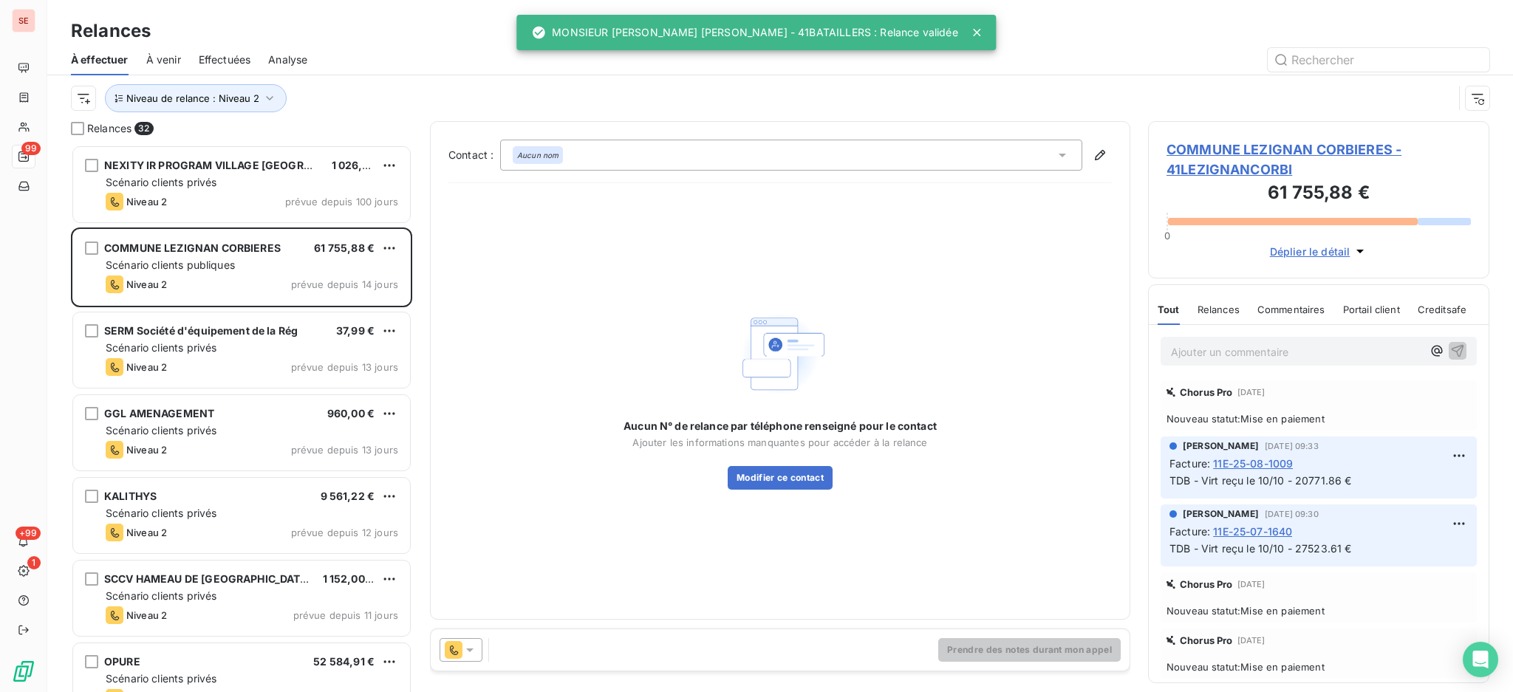
click at [220, 52] on span "Effectuées" at bounding box center [225, 59] width 52 height 15
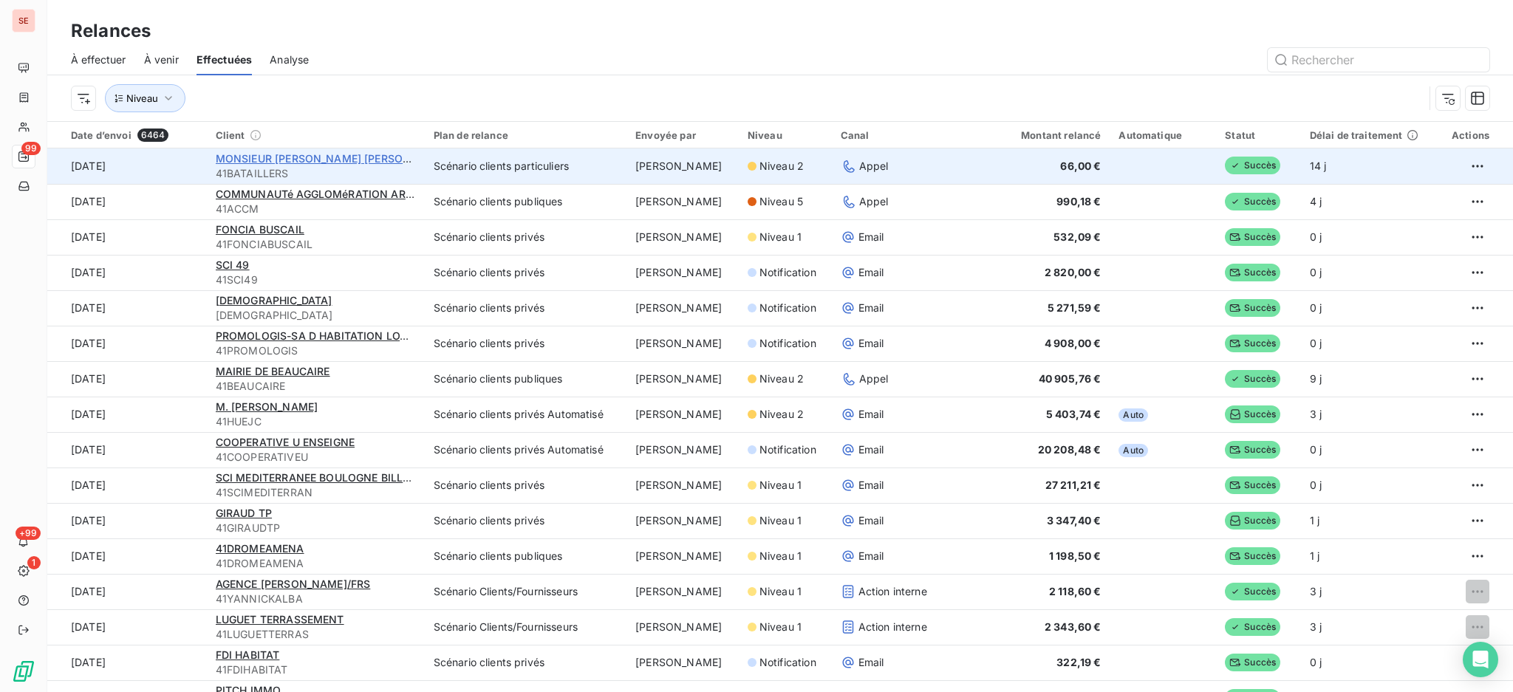
click at [270, 155] on span "MONSIEUR [PERSON_NAME] [PERSON_NAME]" at bounding box center [333, 158] width 235 height 13
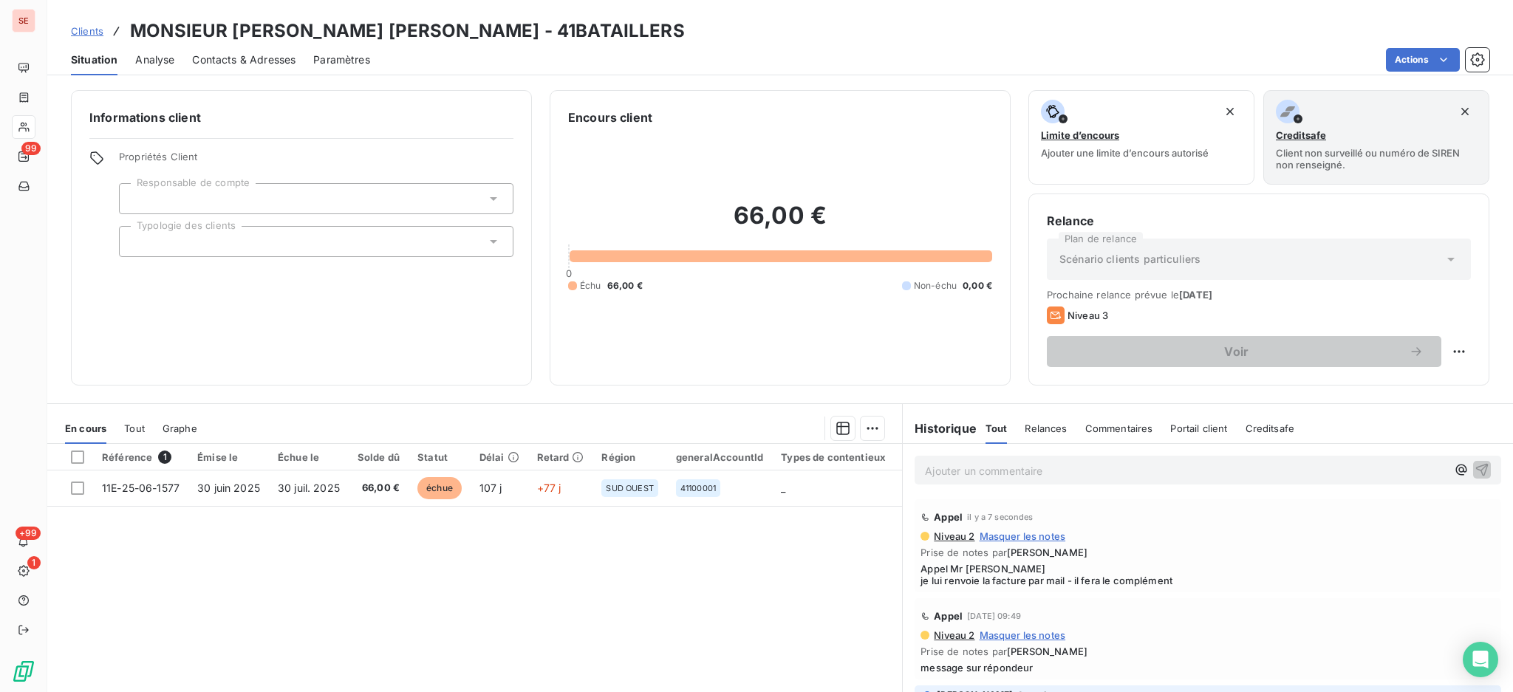
click at [263, 58] on span "Contacts & Adresses" at bounding box center [243, 59] width 103 height 15
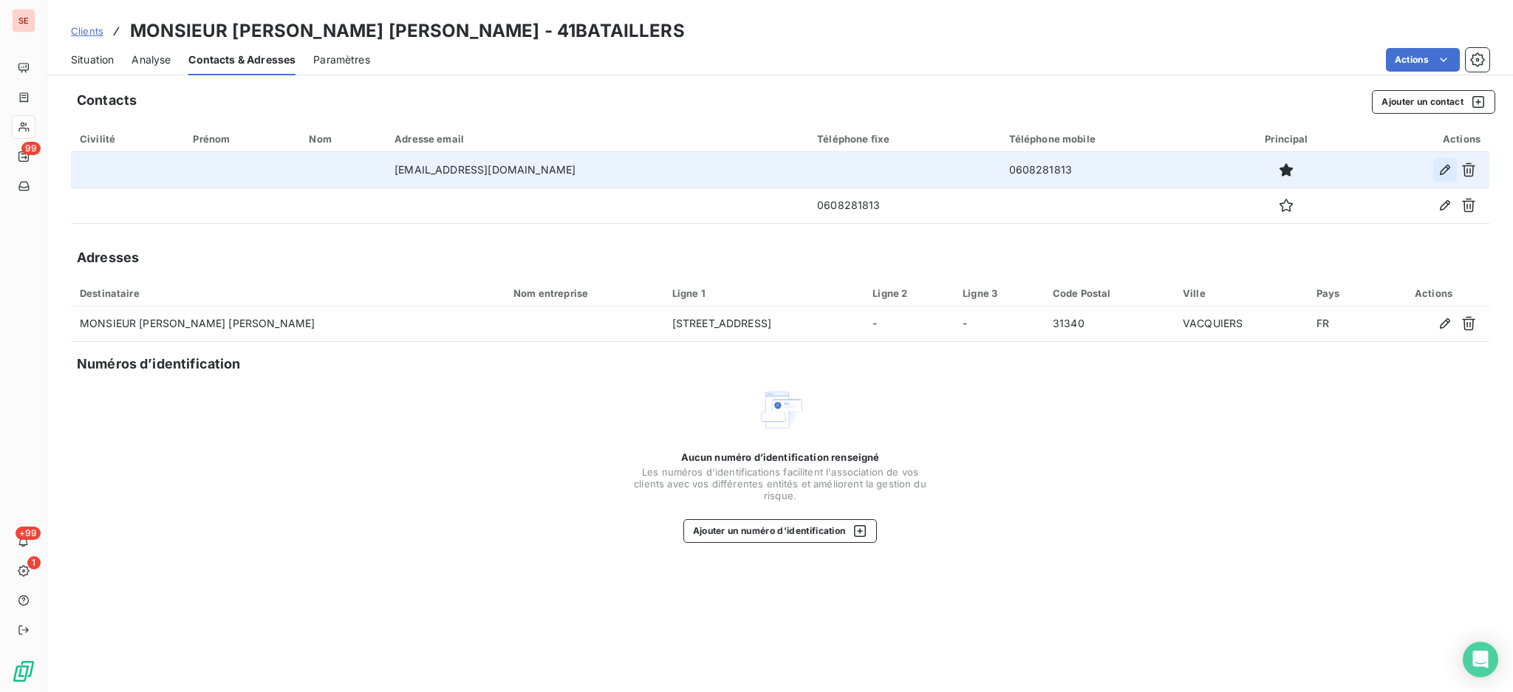
click at [1448, 164] on icon "button" at bounding box center [1445, 170] width 15 height 15
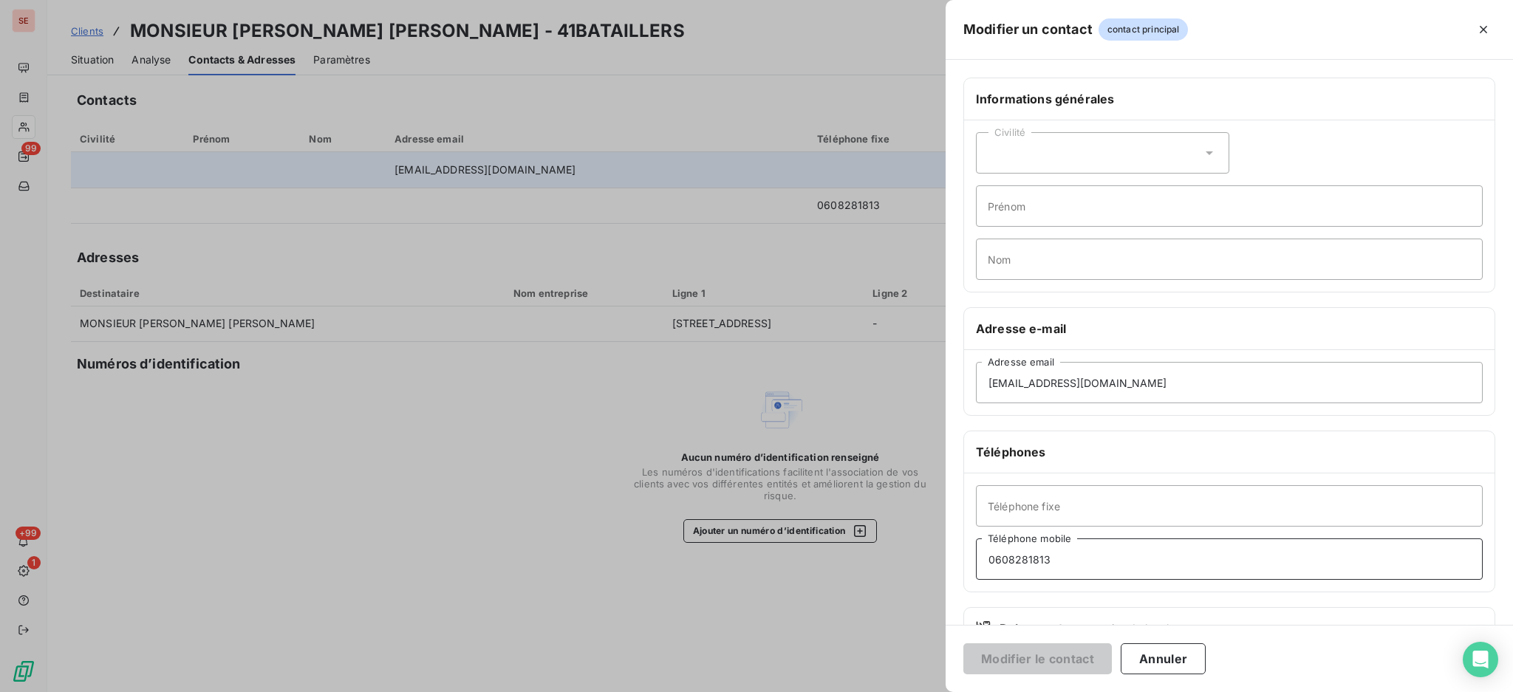
click at [1005, 559] on input "0608281813" at bounding box center [1229, 559] width 507 height 41
type input "06 08 28 18 13"
click at [1054, 651] on button "Modifier le contact" at bounding box center [1038, 659] width 149 height 31
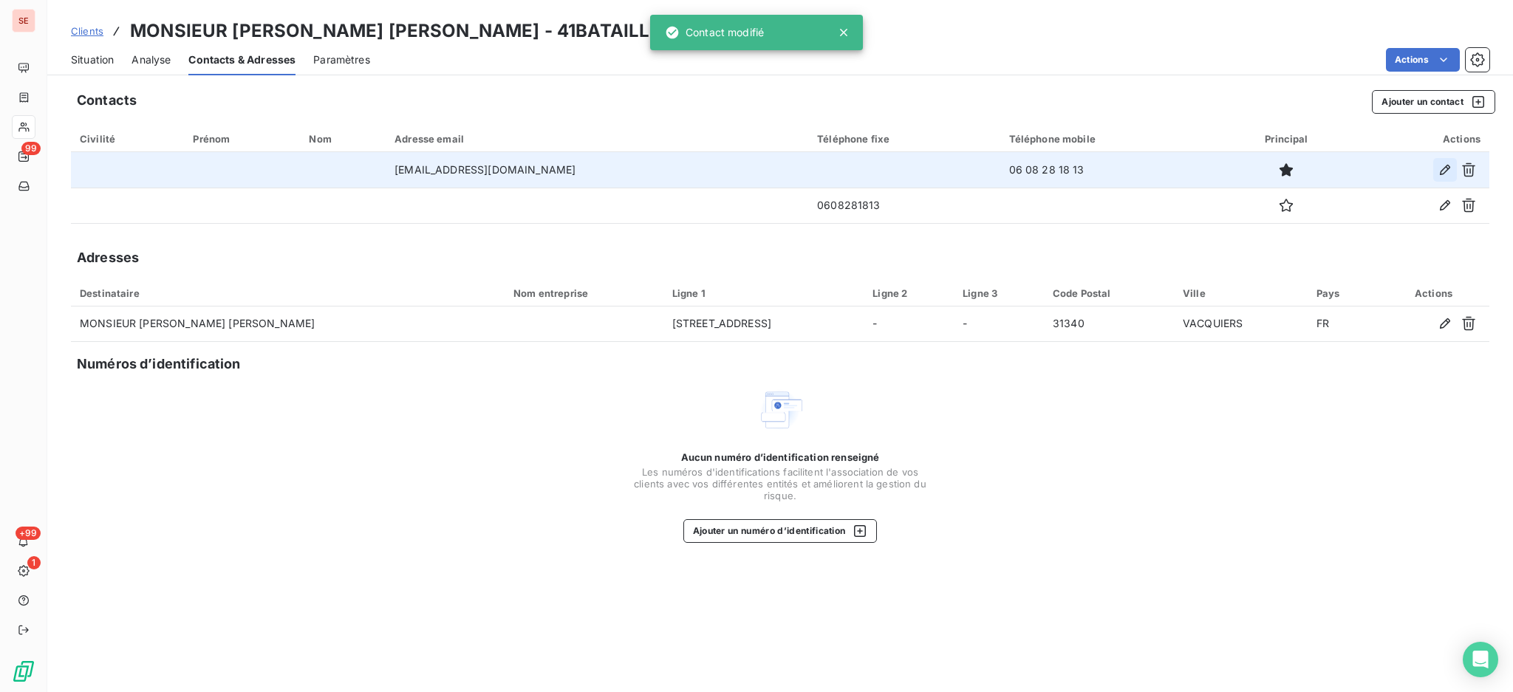
click at [1446, 168] on icon "button" at bounding box center [1445, 170] width 15 height 15
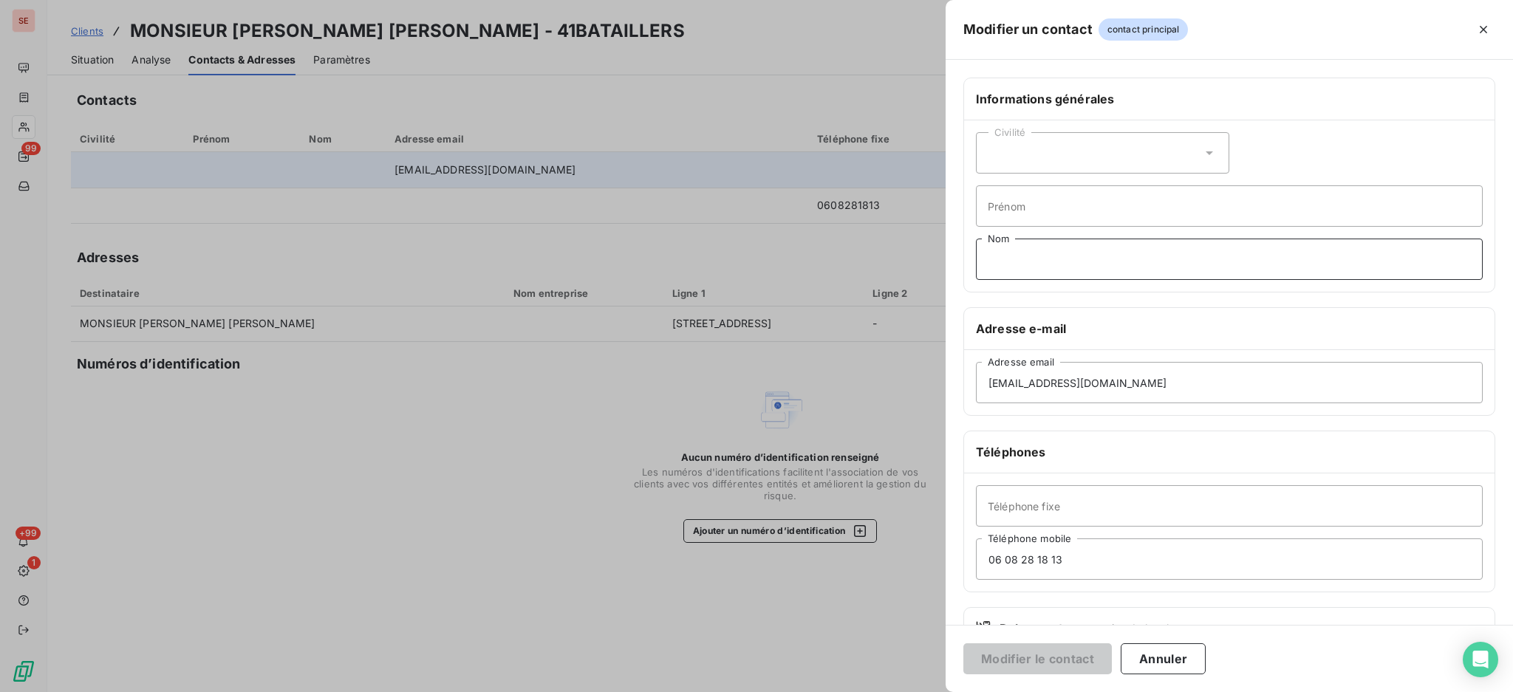
drag, startPoint x: 1027, startPoint y: 264, endPoint x: 941, endPoint y: 254, distance: 86.3
click at [1027, 264] on input "Nom" at bounding box center [1229, 259] width 507 height 41
type input "BATAILLER"
click at [1043, 195] on input "Prénom" at bounding box center [1229, 205] width 507 height 41
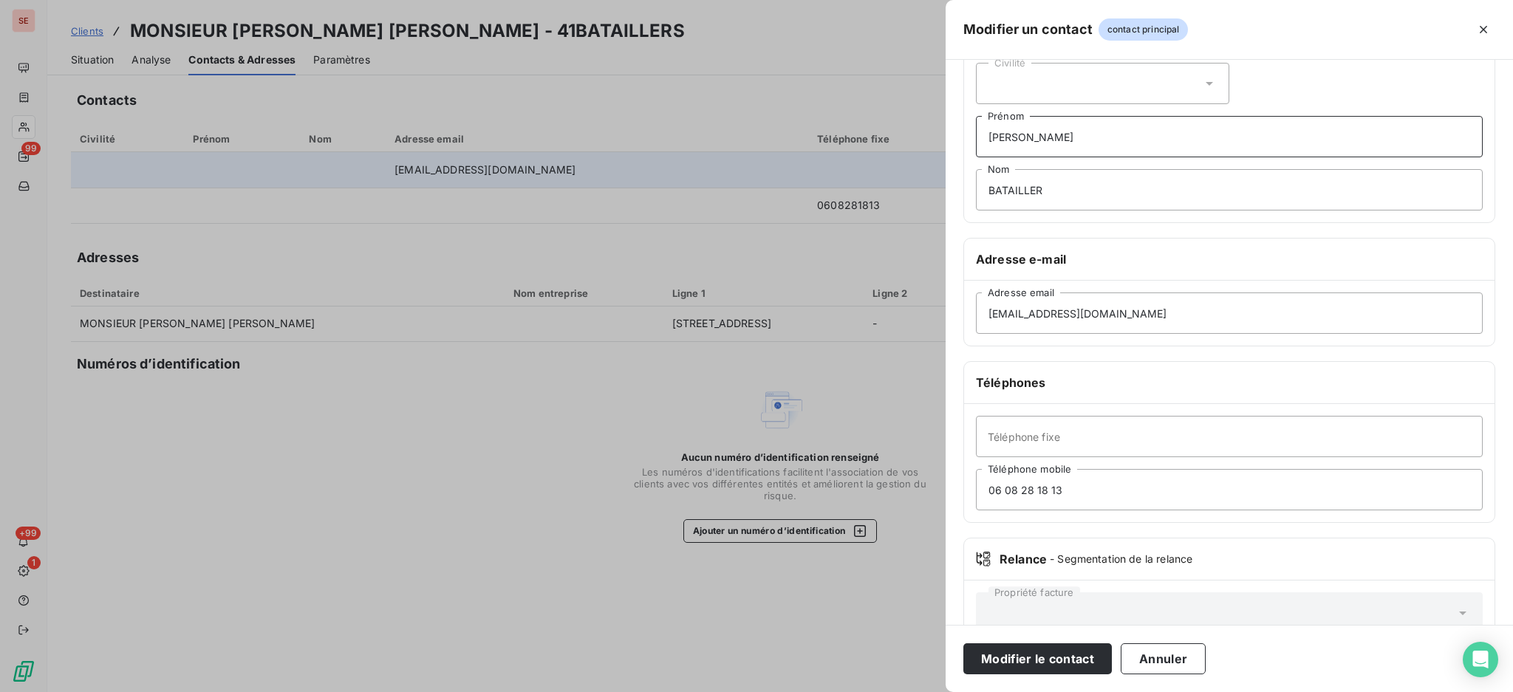
scroll to position [98, 0]
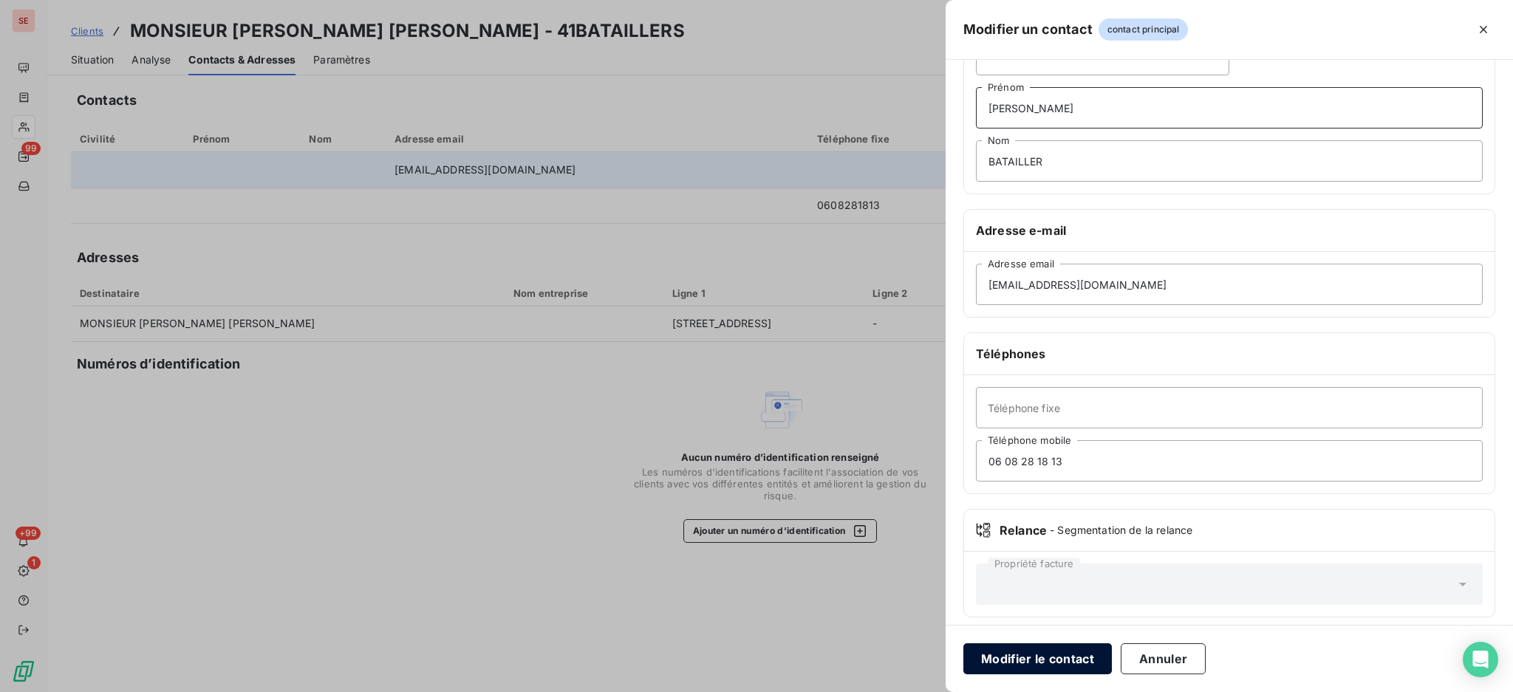
type input "[PERSON_NAME]"
click at [1047, 648] on button "Modifier le contact" at bounding box center [1038, 659] width 149 height 31
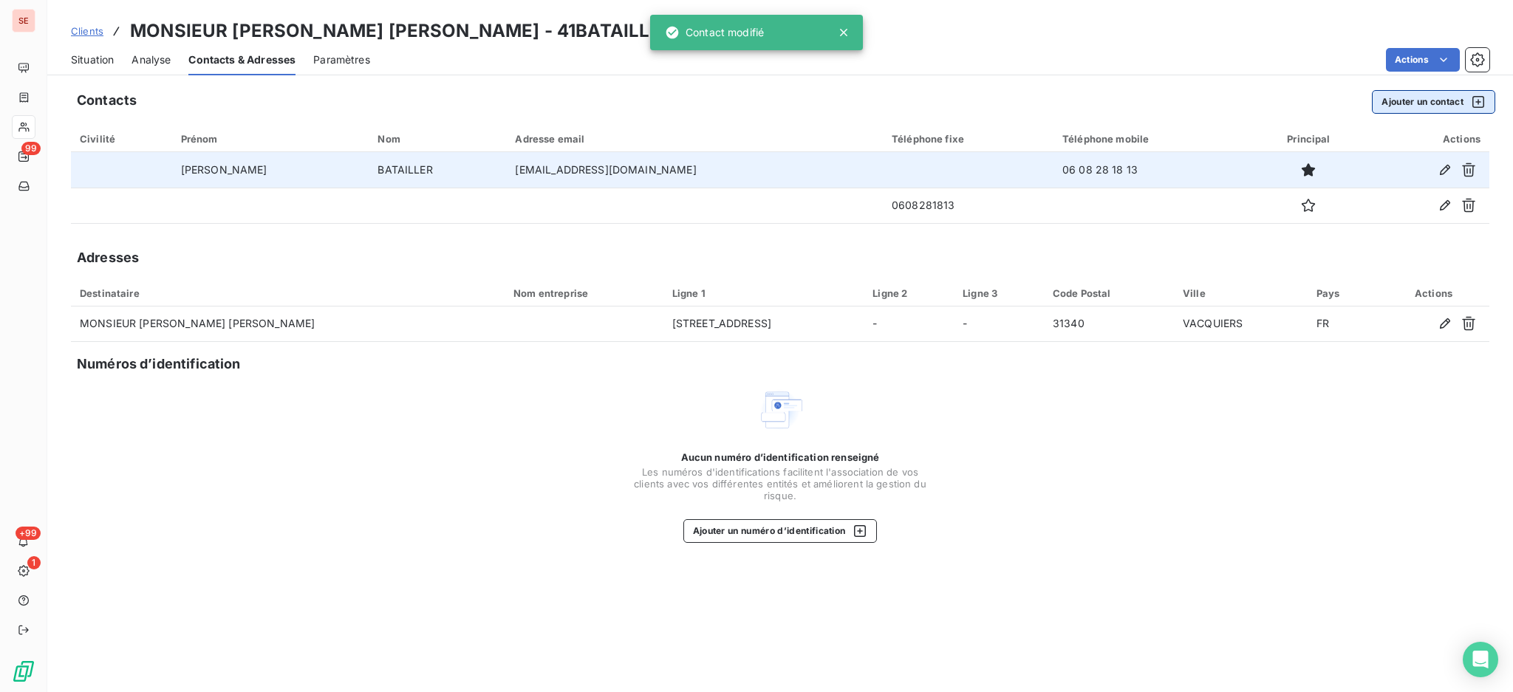
click at [1408, 98] on button "Ajouter un contact" at bounding box center [1433, 102] width 123 height 24
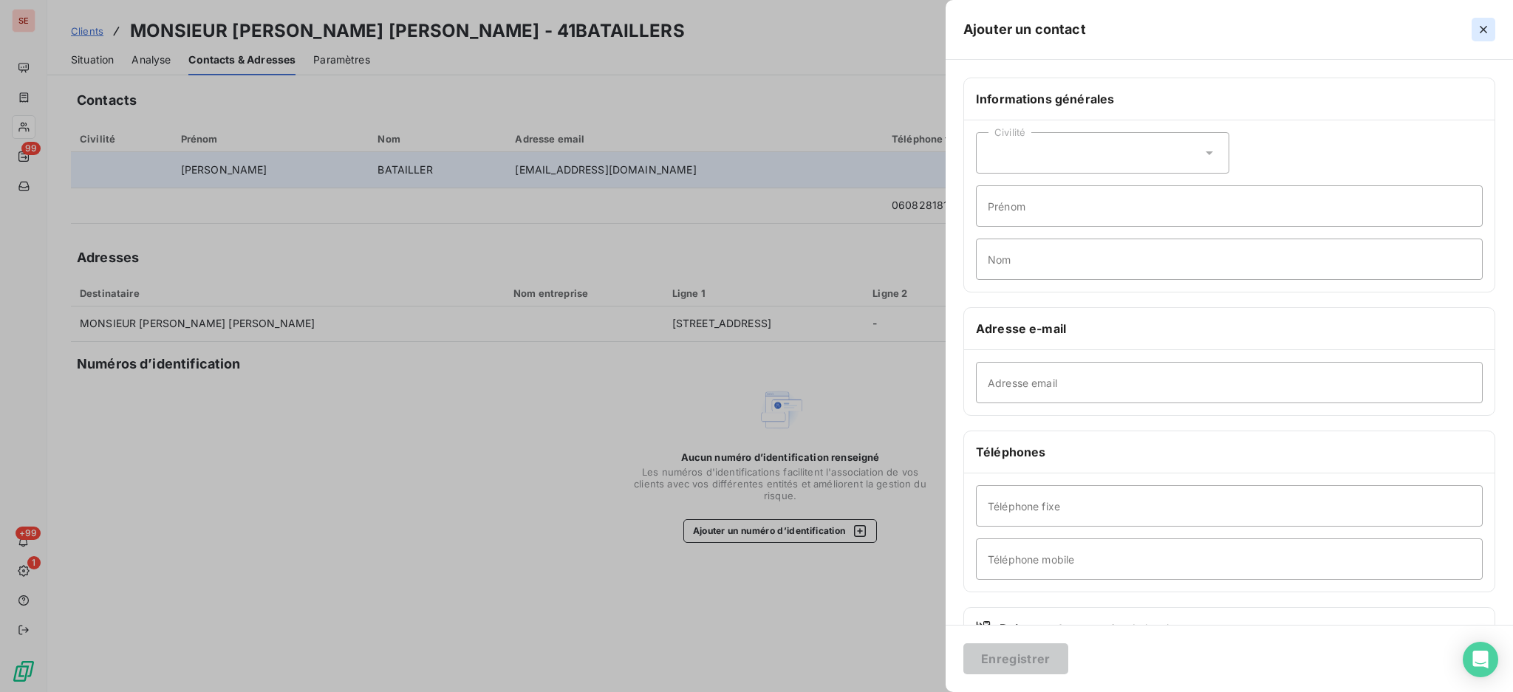
click at [1487, 27] on icon "button" at bounding box center [1483, 29] width 15 height 15
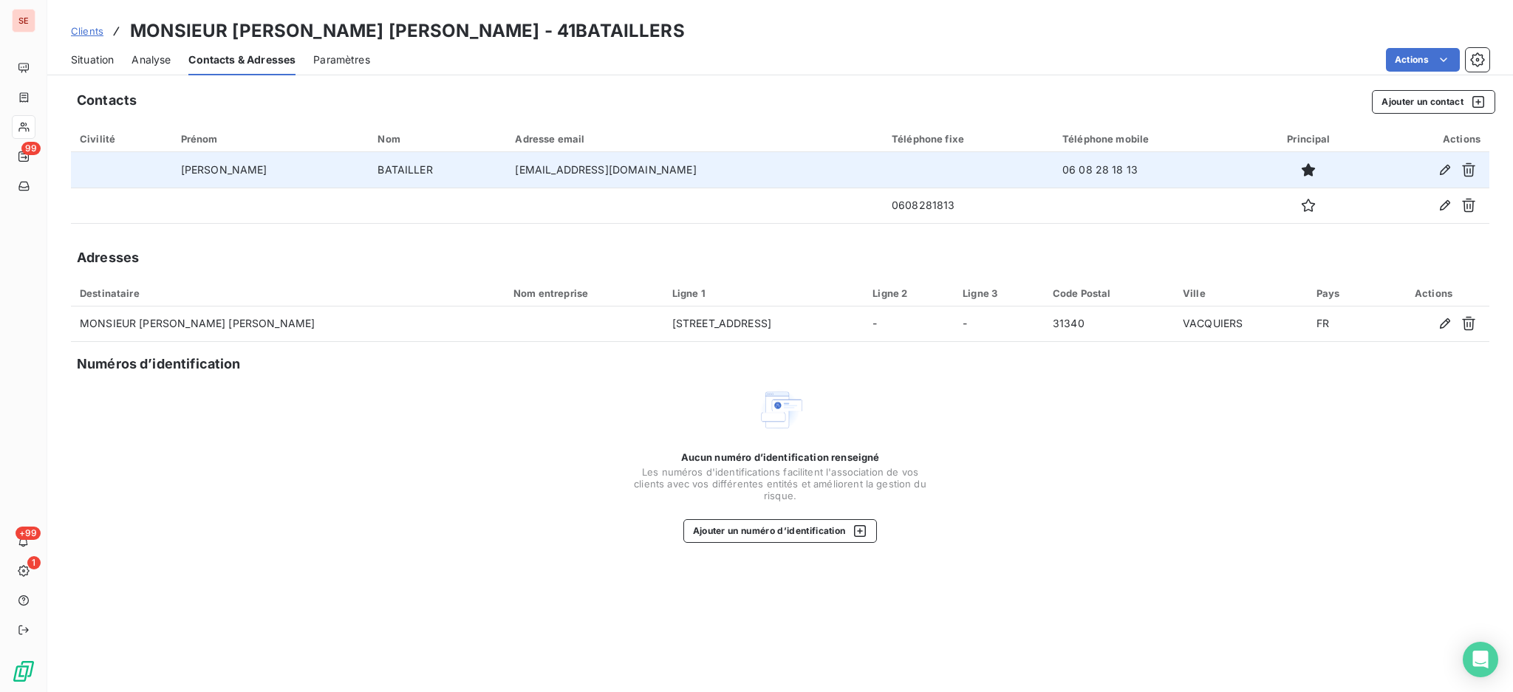
click at [90, 58] on span "Situation" at bounding box center [92, 59] width 43 height 15
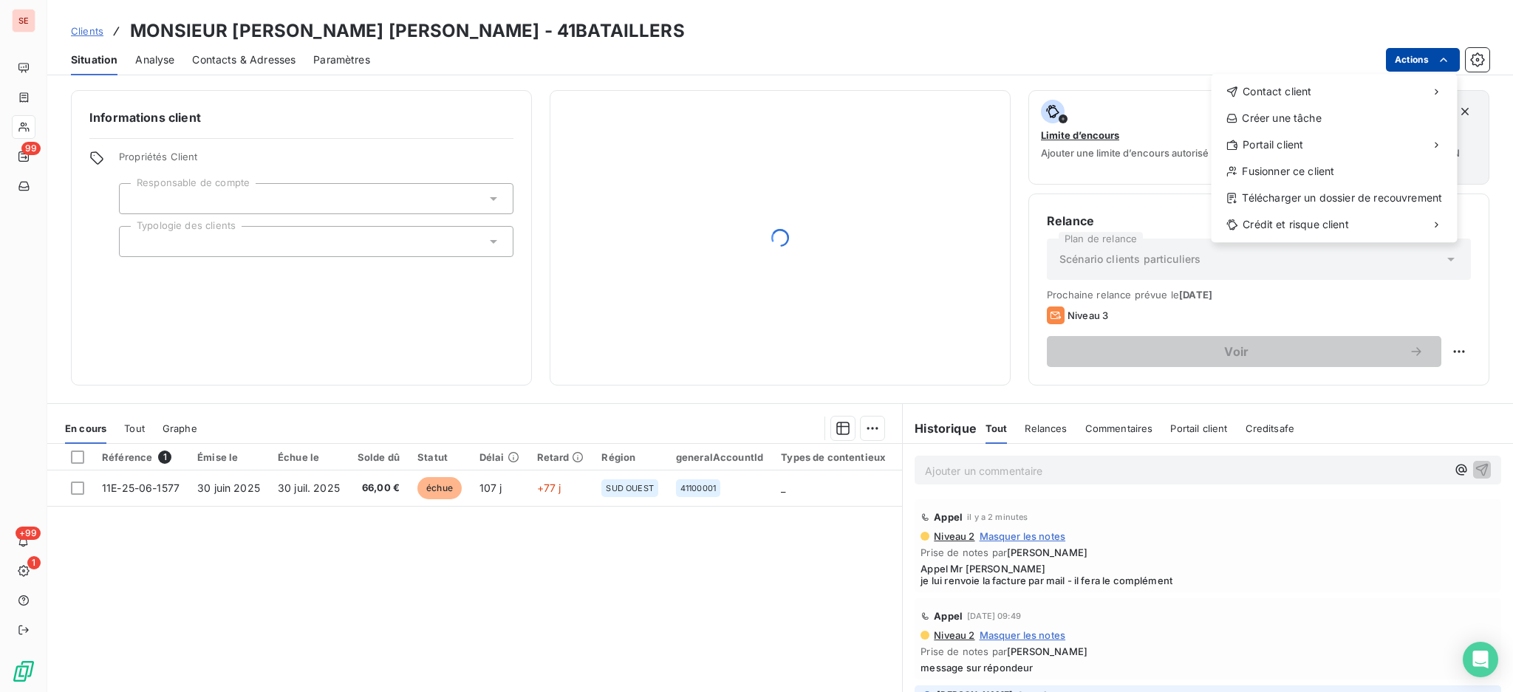
click at [1408, 61] on html "SE 99 +99 1 Clients MONSIEUR [PERSON_NAME] [PERSON_NAME] - 41BATAILLERS Situati…" at bounding box center [756, 346] width 1513 height 692
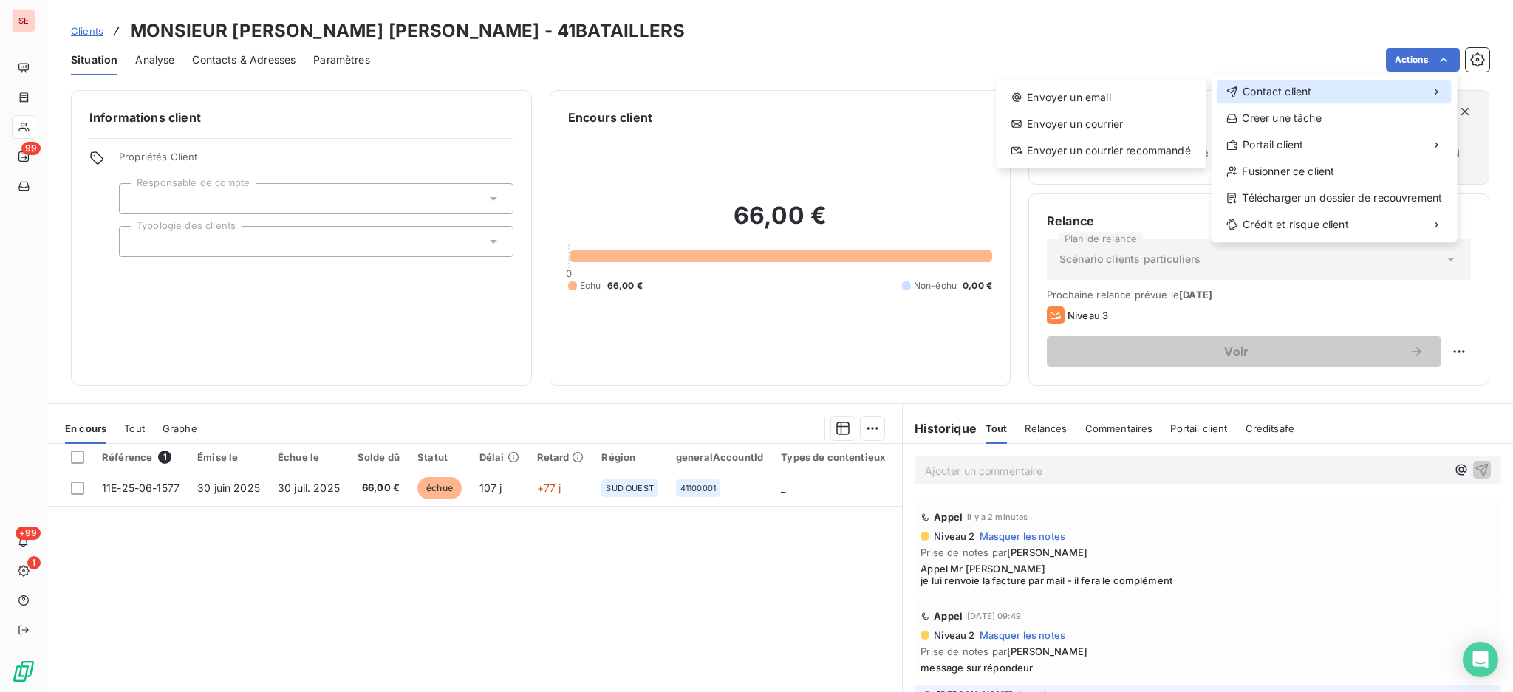
click at [1346, 95] on div "Contact client" at bounding box center [1334, 92] width 234 height 24
click at [1125, 98] on div "Envoyer un email" at bounding box center [1101, 98] width 198 height 24
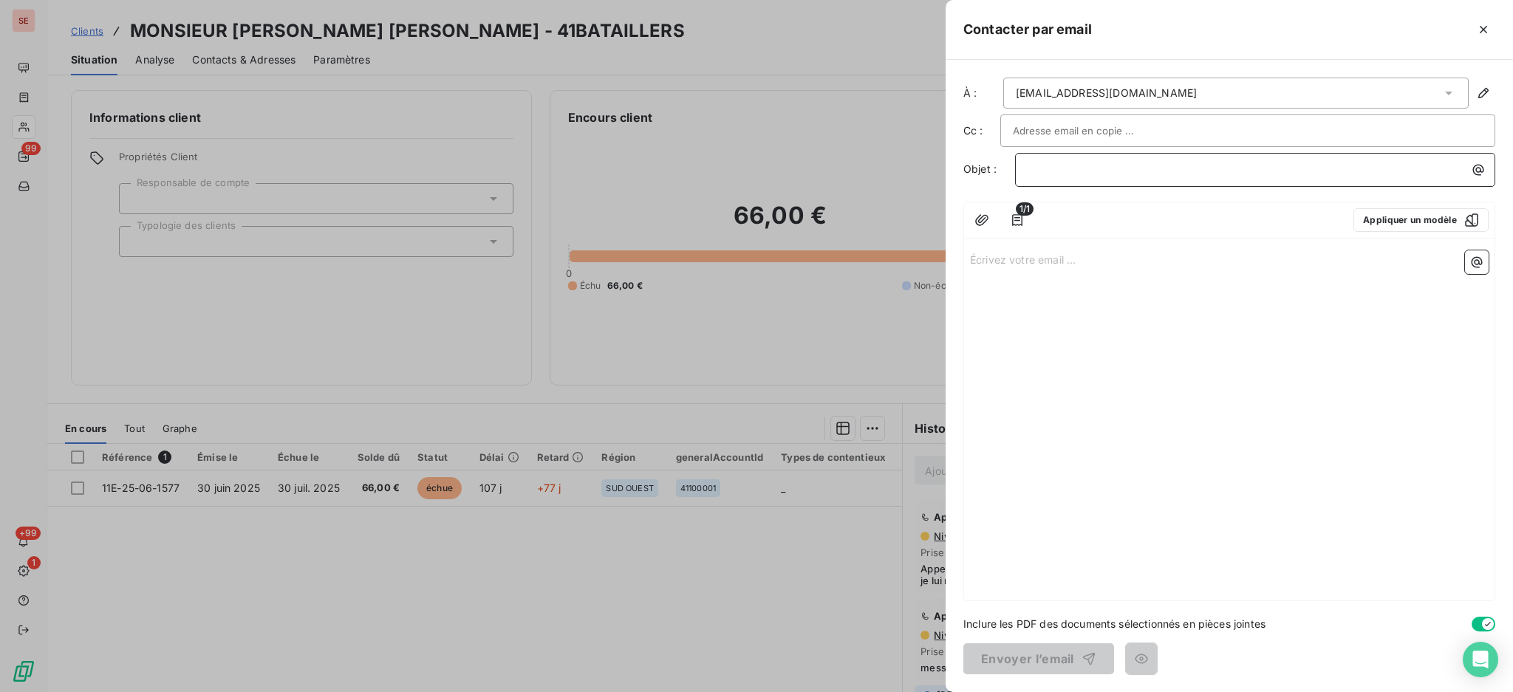
click at [1286, 171] on p "﻿" at bounding box center [1259, 169] width 463 height 17
click at [1476, 171] on icon "button" at bounding box center [1479, 170] width 11 height 11
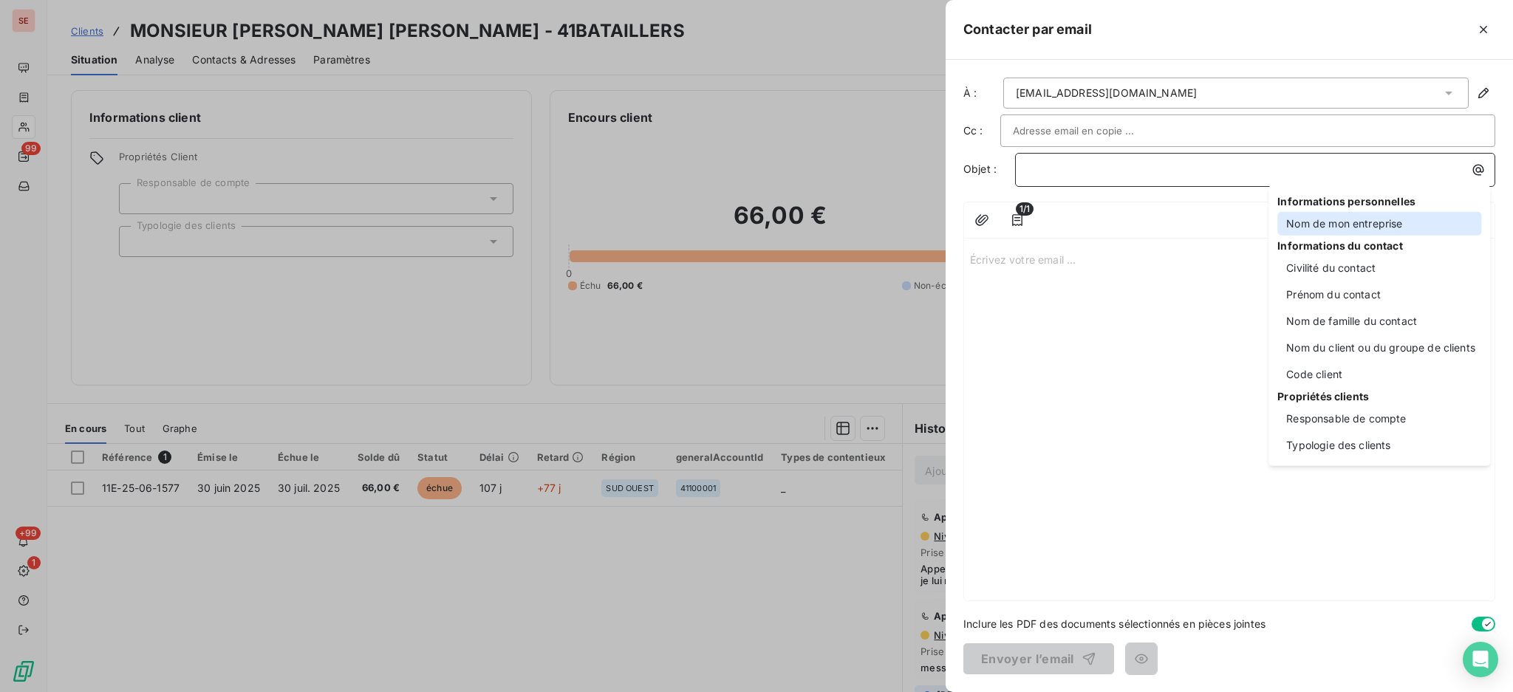
click at [1352, 228] on div "Nom de mon entreprise" at bounding box center [1380, 224] width 204 height 24
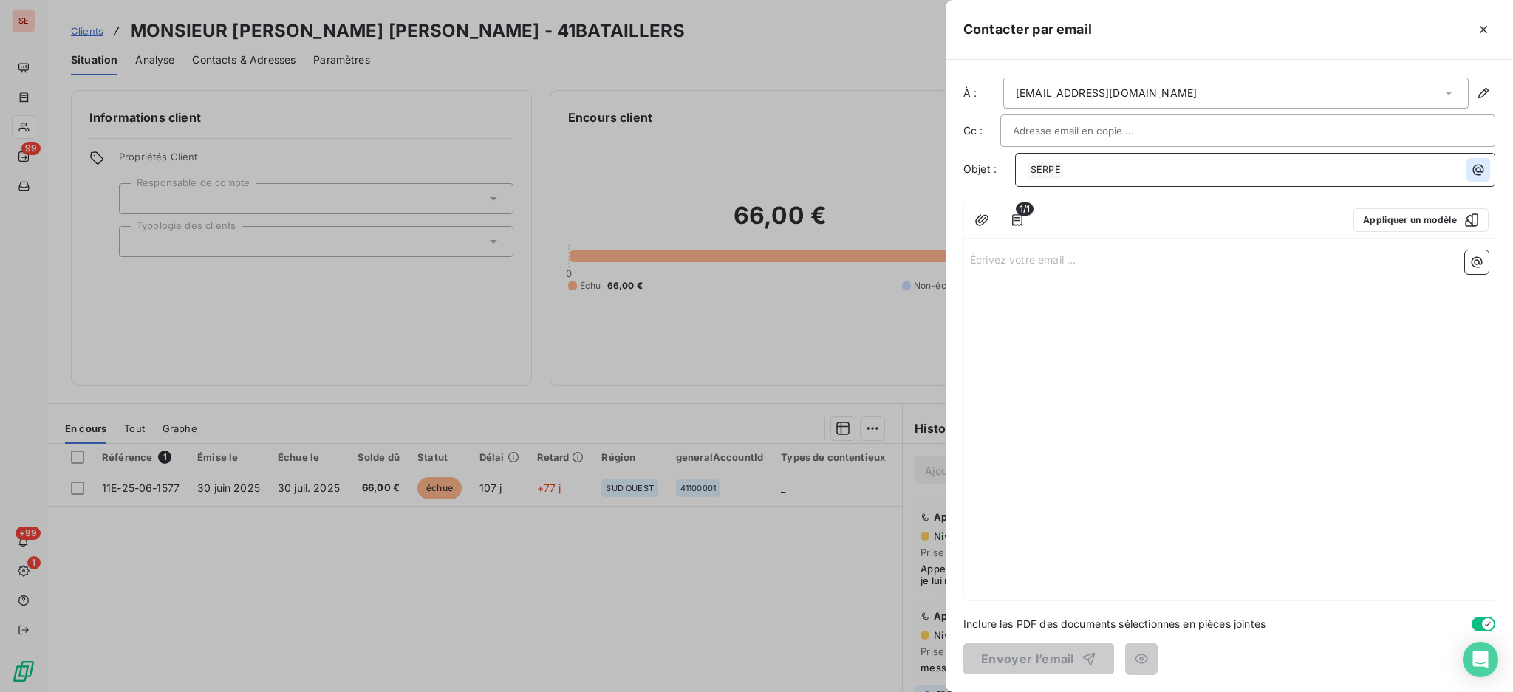
click at [1479, 172] on icon "button" at bounding box center [1479, 170] width 11 height 11
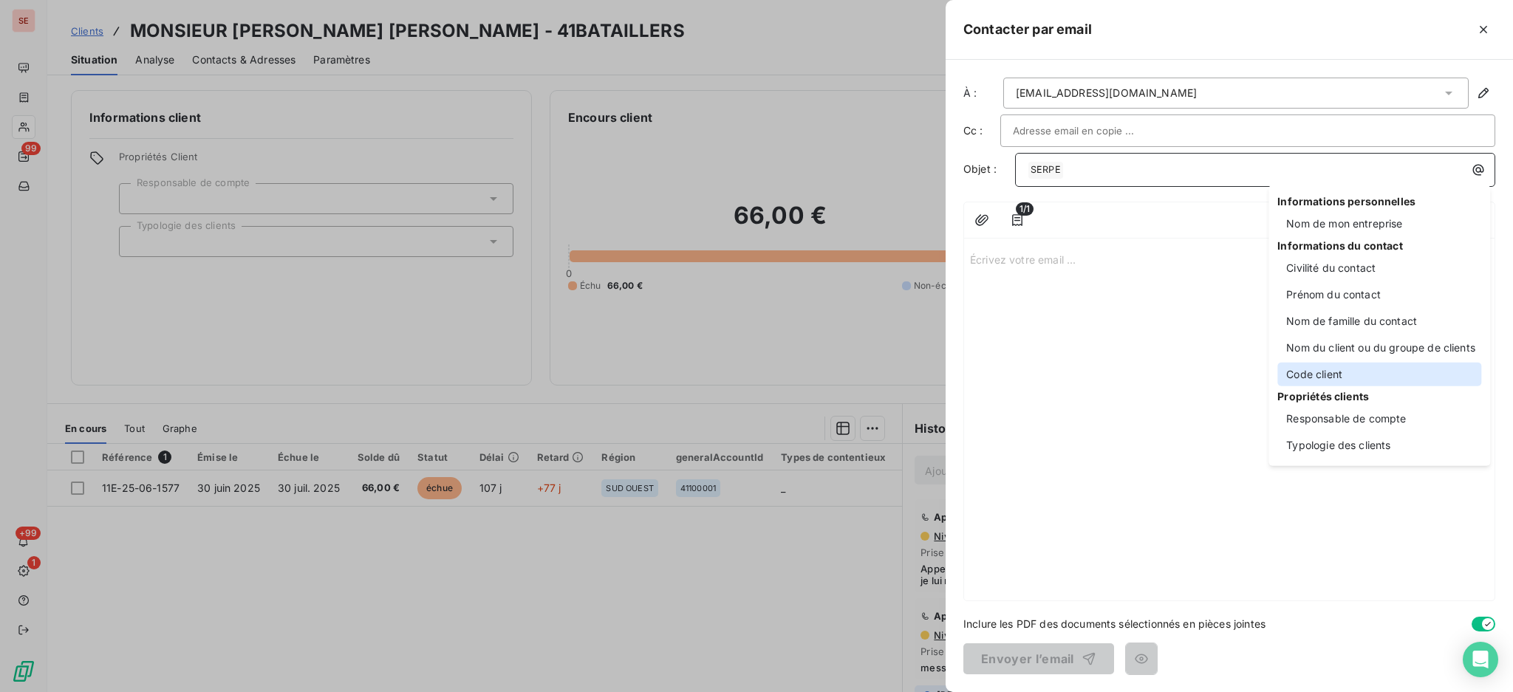
drag, startPoint x: 1328, startPoint y: 374, endPoint x: 1334, endPoint y: 363, distance: 12.6
click at [1328, 372] on div "Code client" at bounding box center [1380, 375] width 204 height 24
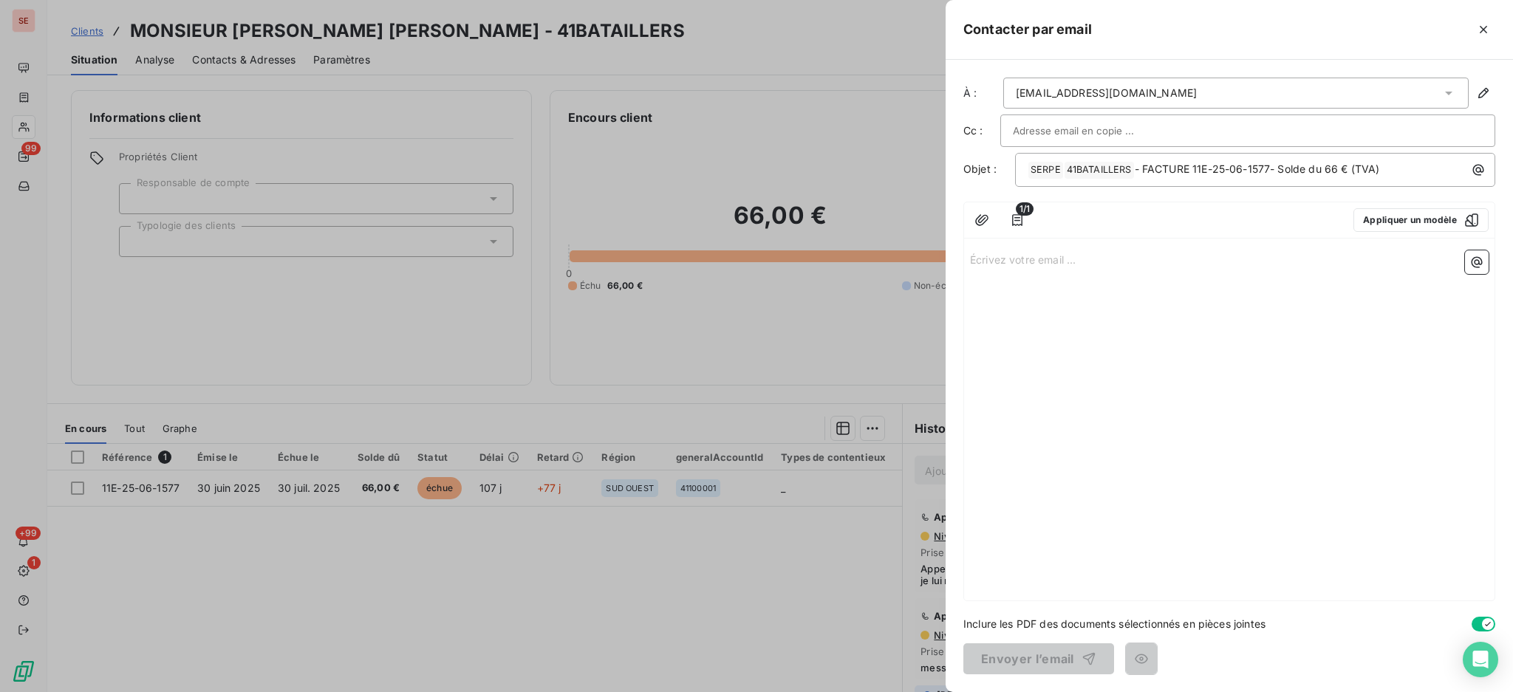
click at [1042, 262] on p "Écrivez votre email ... ﻿" at bounding box center [1229, 259] width 519 height 17
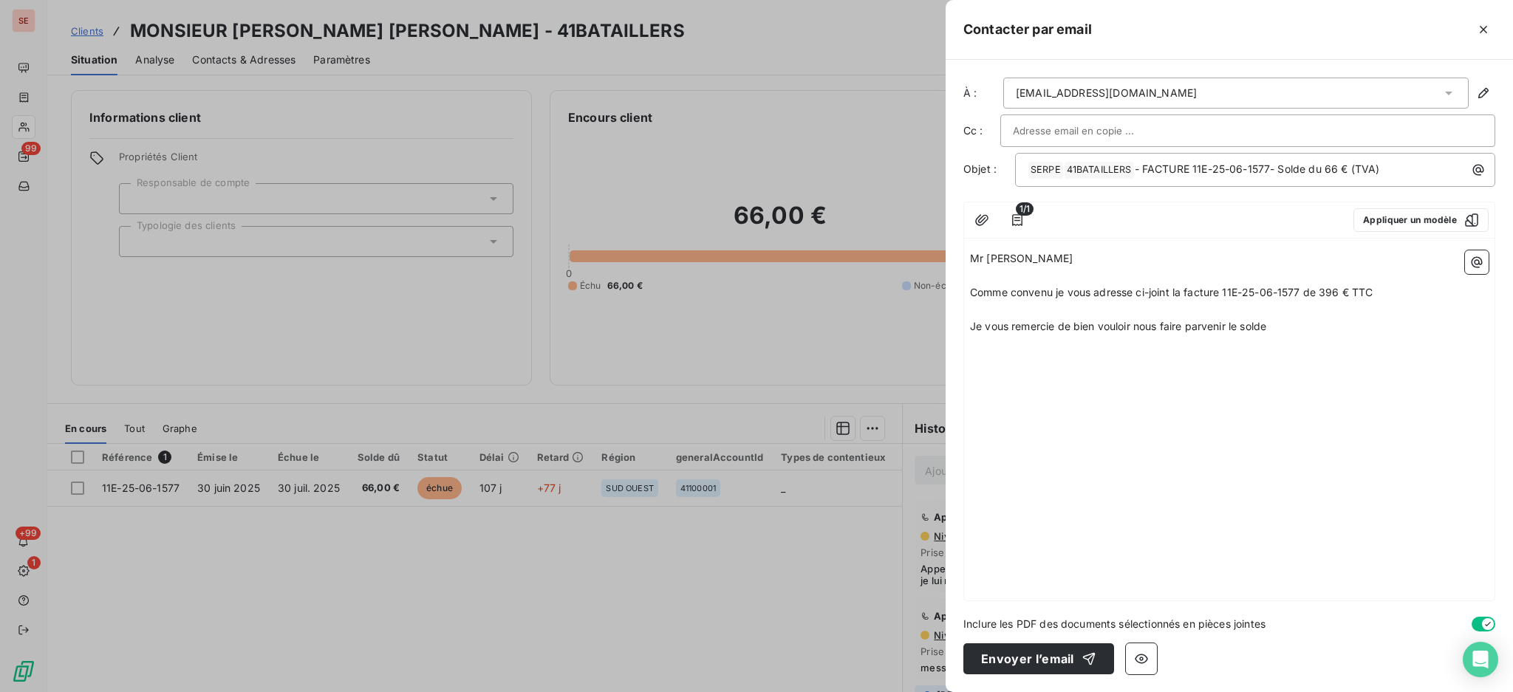
click at [1408, 292] on p "Comme convenu je vous adresse ci-joint la facture 11E-25-06-1577 de 396 € TTC" at bounding box center [1229, 293] width 519 height 17
click at [1292, 349] on p "Je vous remercie de bien vouloir nous faire parvenir le solde" at bounding box center [1229, 343] width 519 height 17
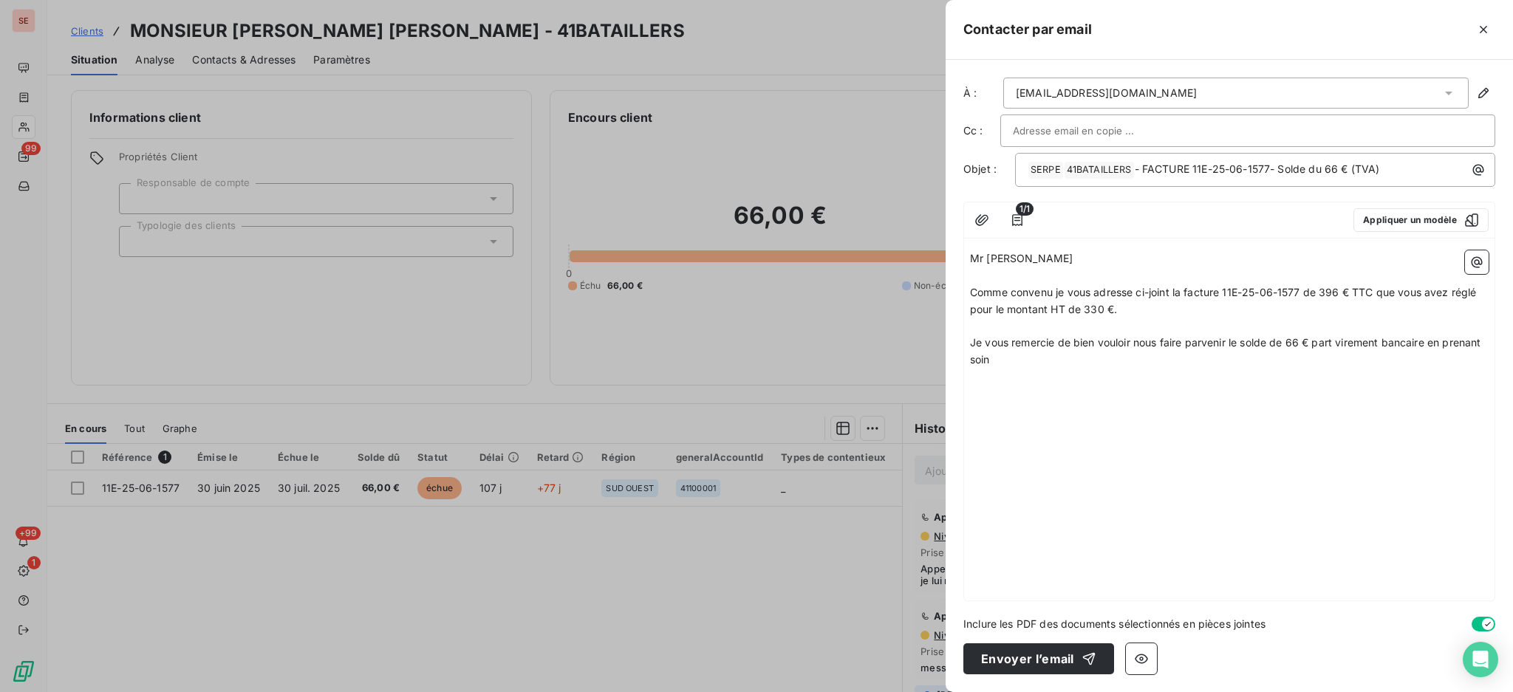
click at [1429, 338] on span "Je vous remercie de bien vouloir nous faire parvenir le solde de 66 € part vire…" at bounding box center [1227, 351] width 514 height 30
click at [1189, 363] on p "Je vous remercie de bien vouloir nous faire parvenir le solde de 66 € part vire…" at bounding box center [1229, 352] width 519 height 34
click at [1474, 267] on icon "button" at bounding box center [1477, 262] width 15 height 15
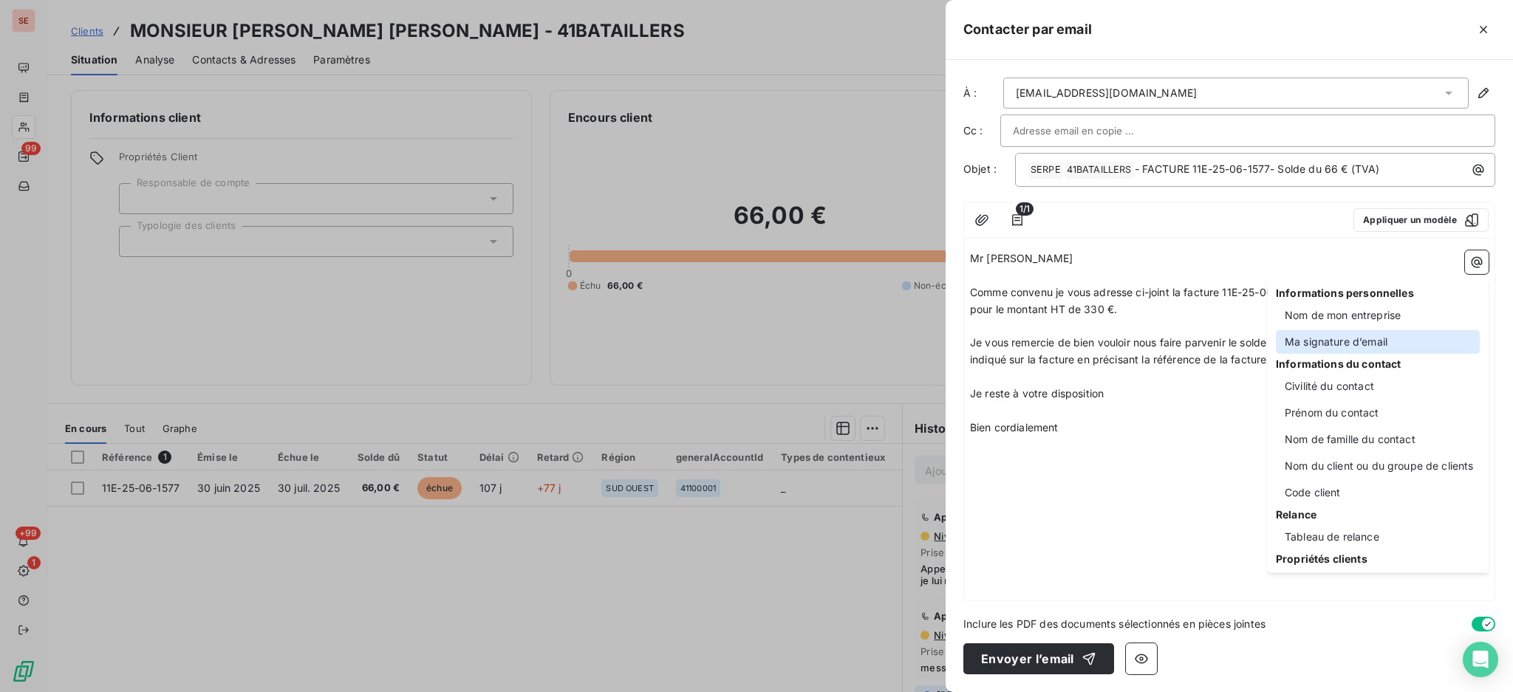
click at [1332, 344] on div "Ma signature d’email" at bounding box center [1378, 342] width 204 height 24
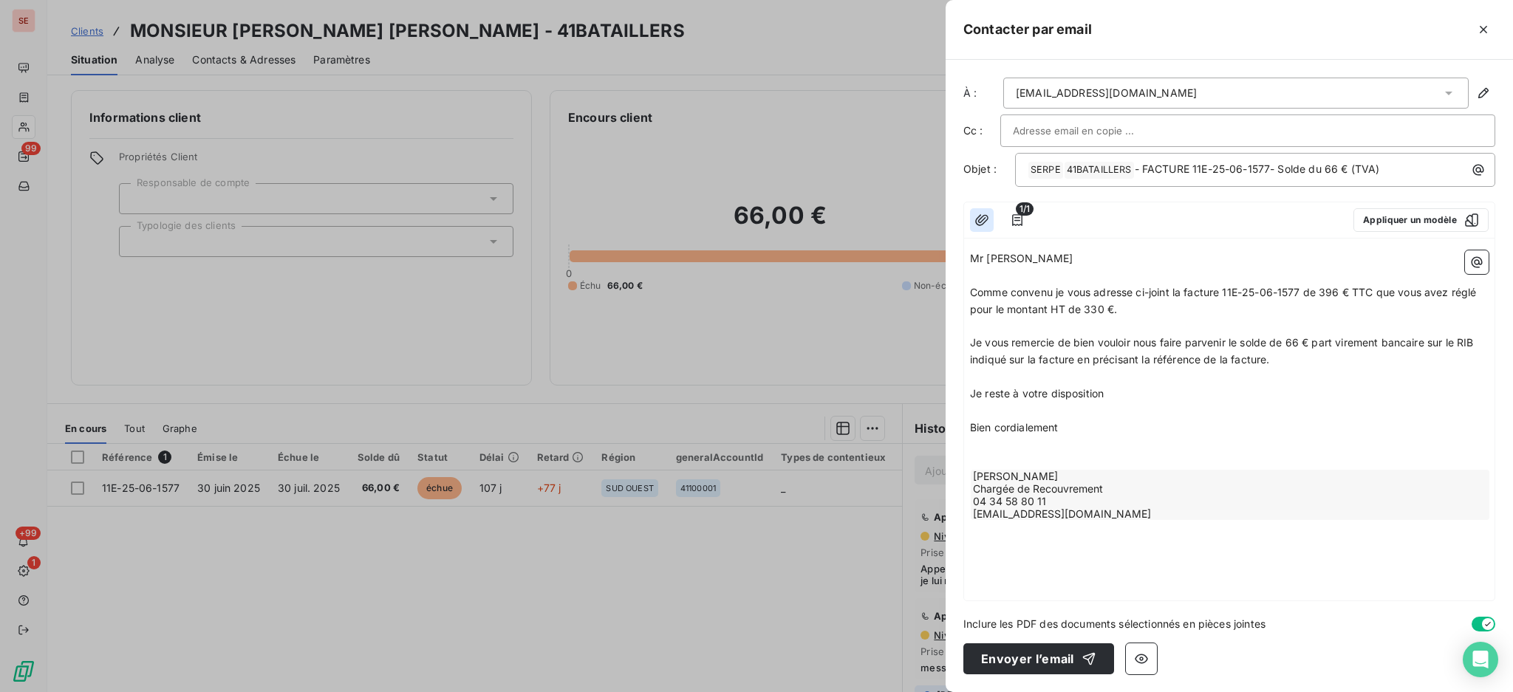
click at [977, 222] on icon "button" at bounding box center [982, 220] width 15 height 15
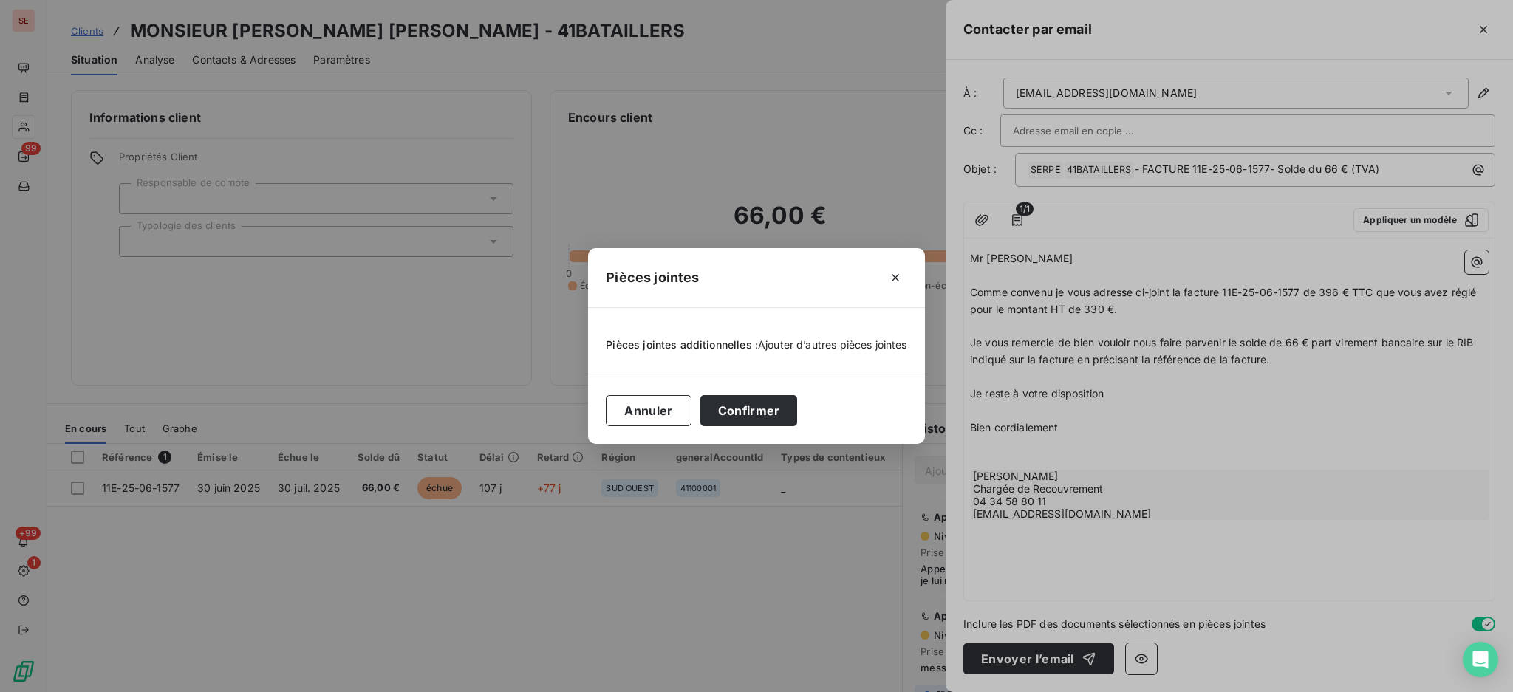
click at [797, 344] on span "Ajouter d’autres pièces jointes" at bounding box center [832, 344] width 149 height 13
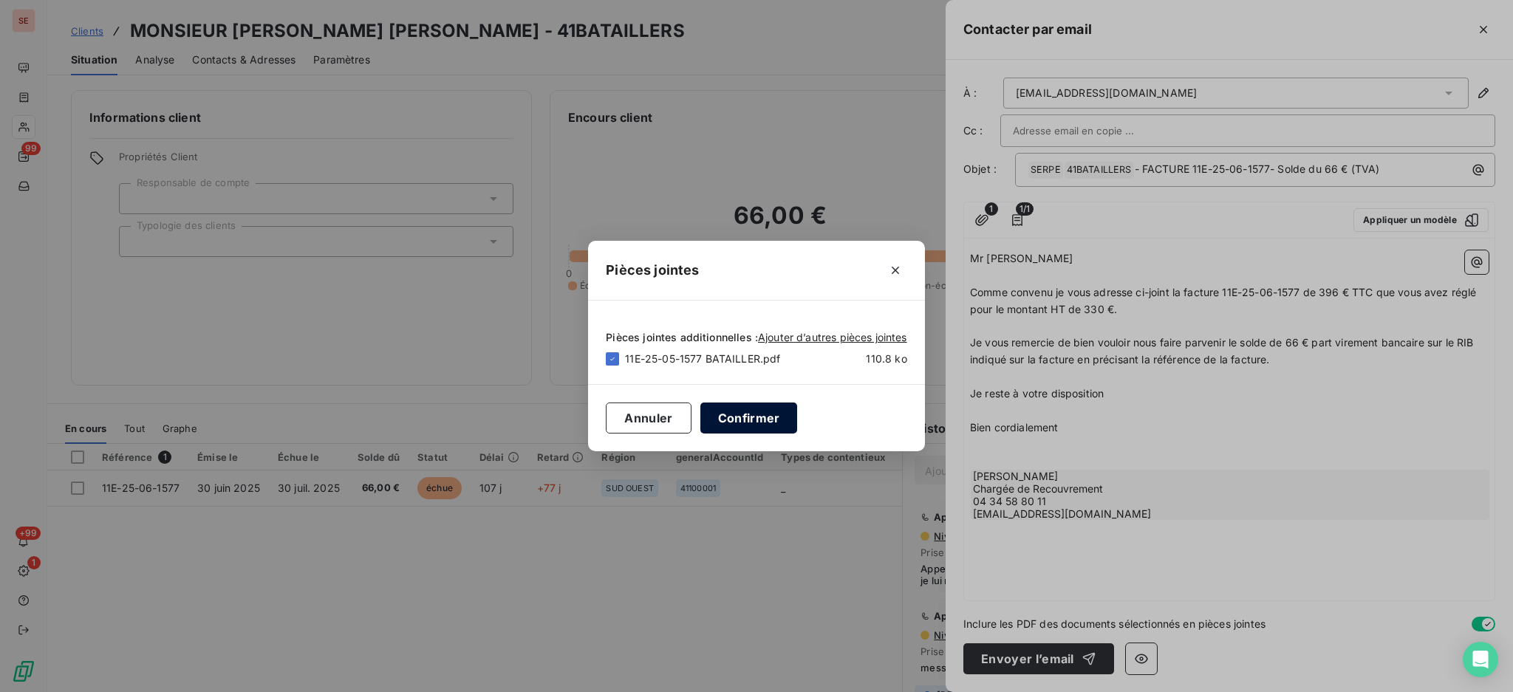
click at [723, 409] on button "Confirmer" at bounding box center [750, 418] width 98 height 31
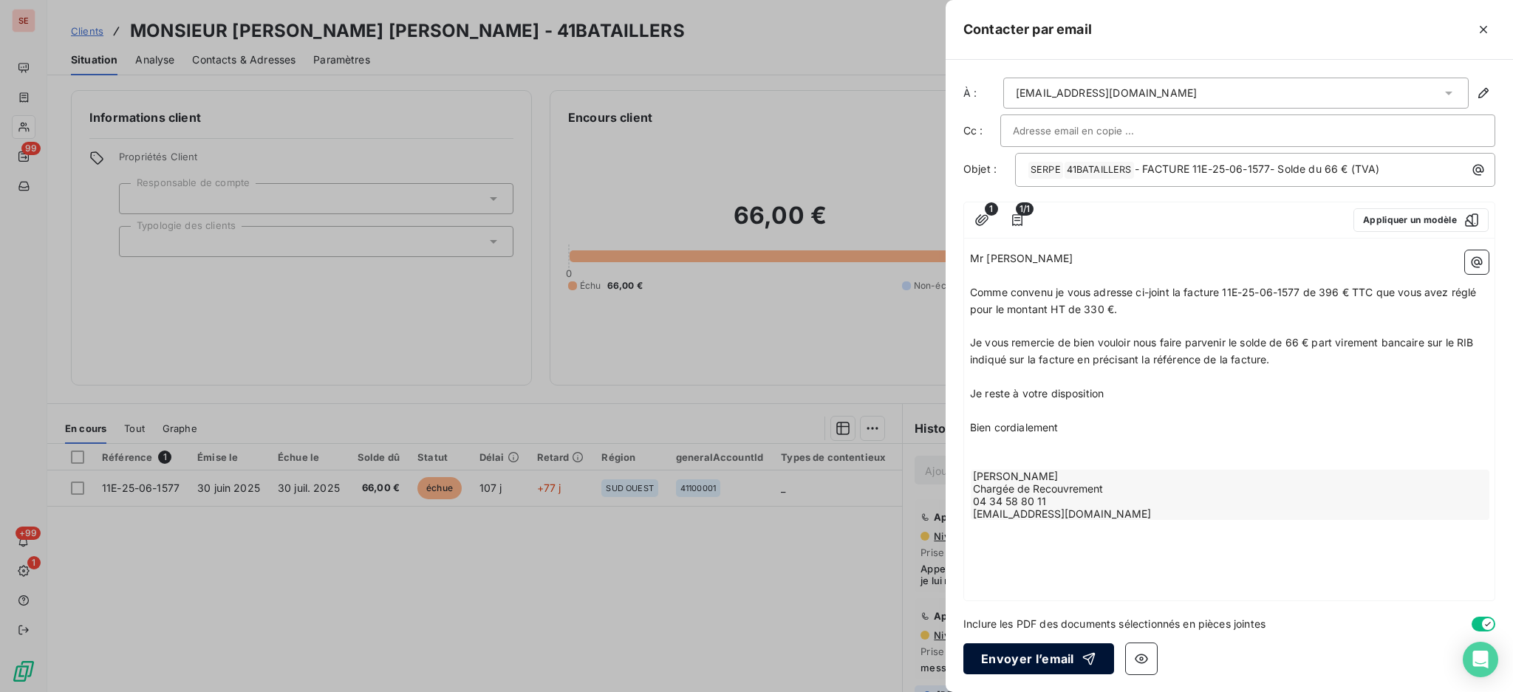
click at [1019, 658] on button "Envoyer l’email" at bounding box center [1039, 659] width 151 height 31
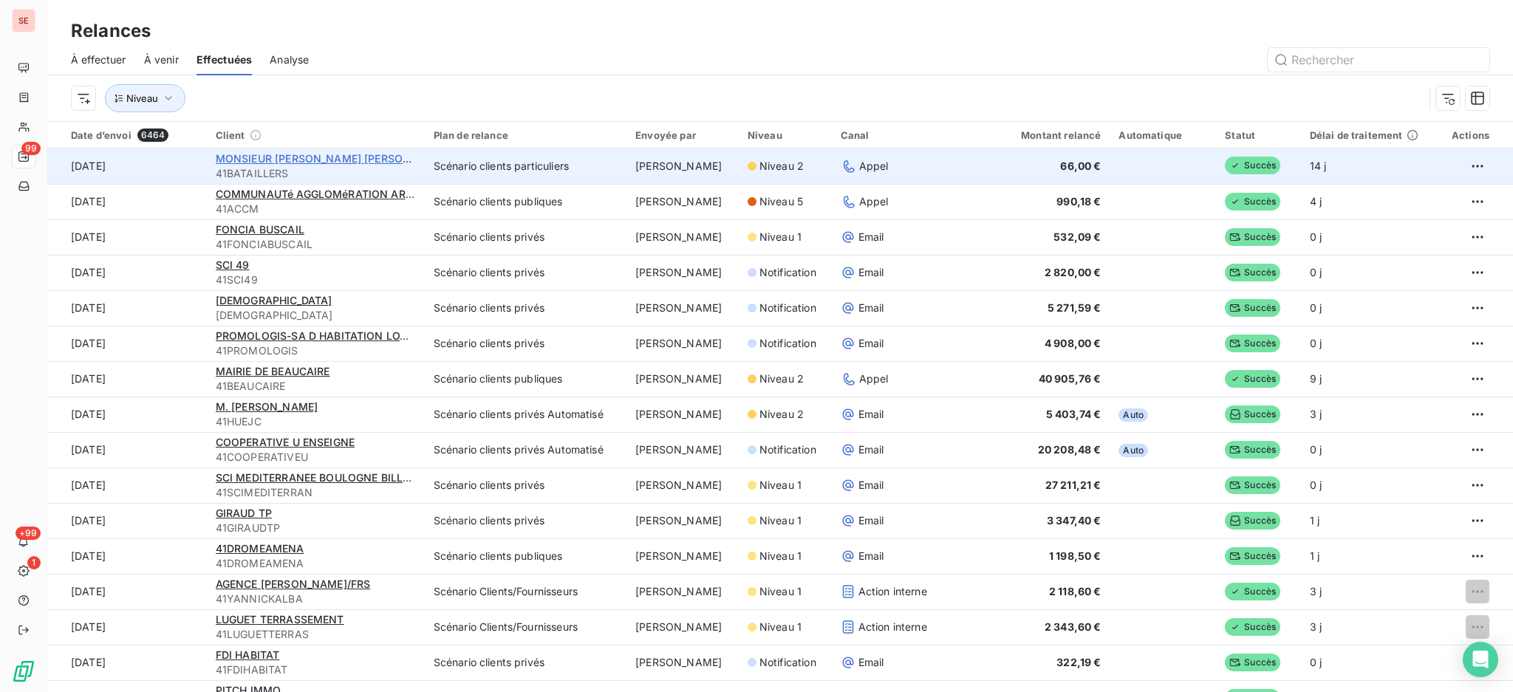
click at [327, 157] on span "MONSIEUR [PERSON_NAME] [PERSON_NAME]" at bounding box center [333, 158] width 235 height 13
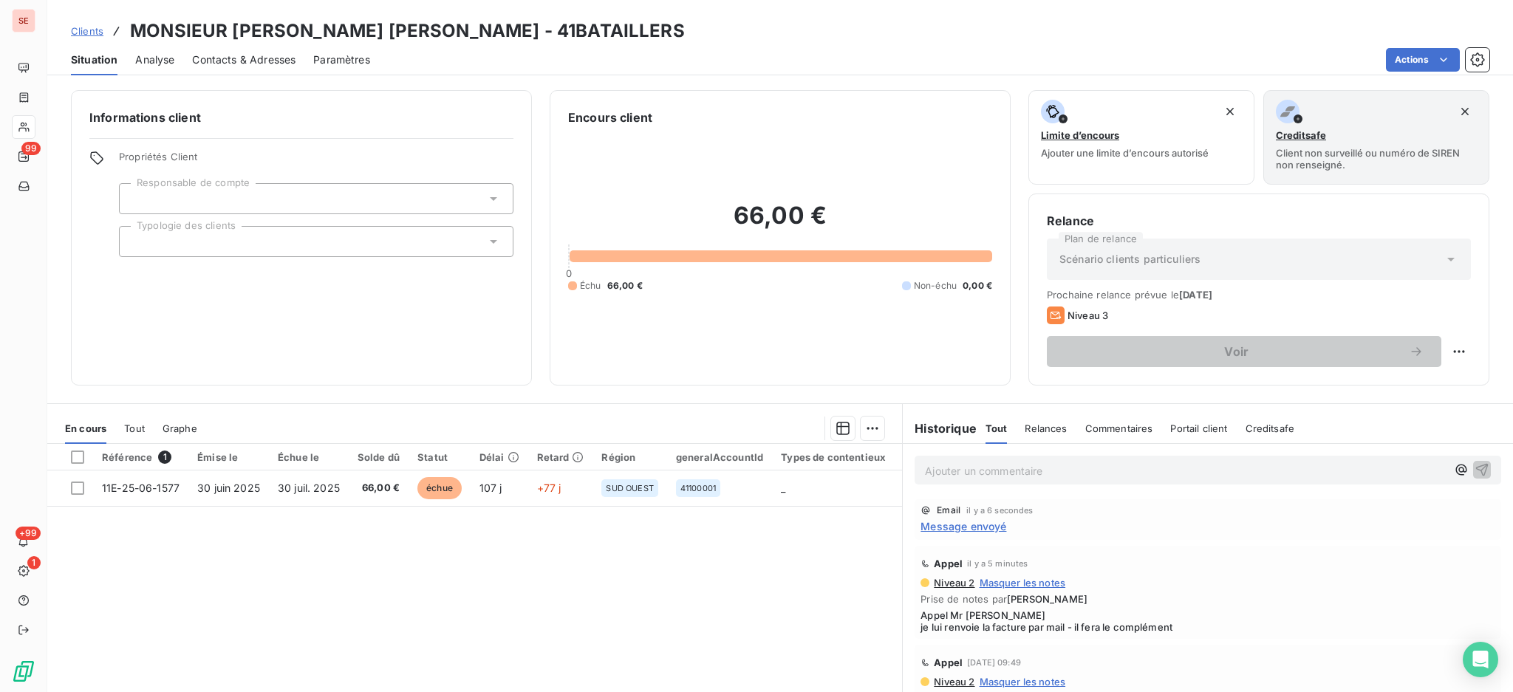
click at [1055, 470] on p "Ajouter un commentaire ﻿" at bounding box center [1186, 471] width 522 height 18
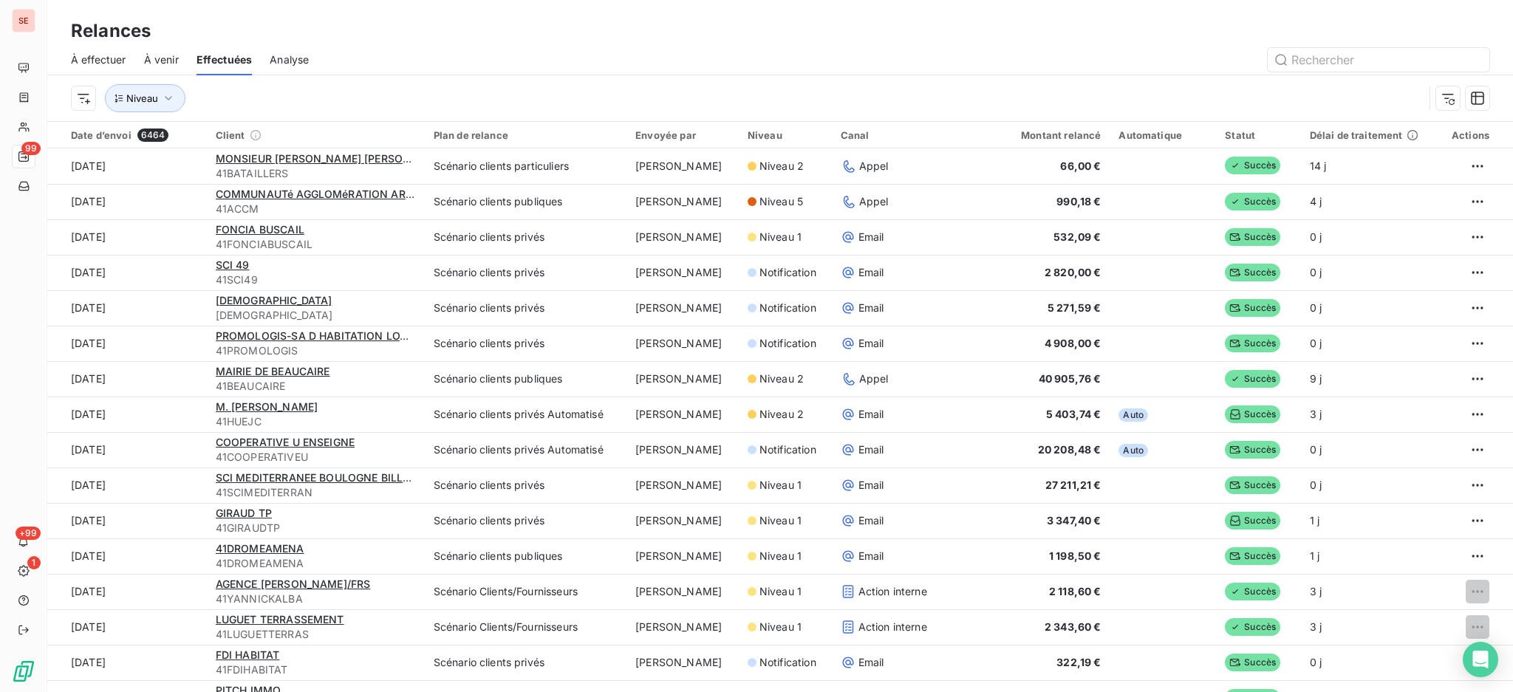
click at [111, 55] on span "À effectuer" at bounding box center [98, 59] width 55 height 15
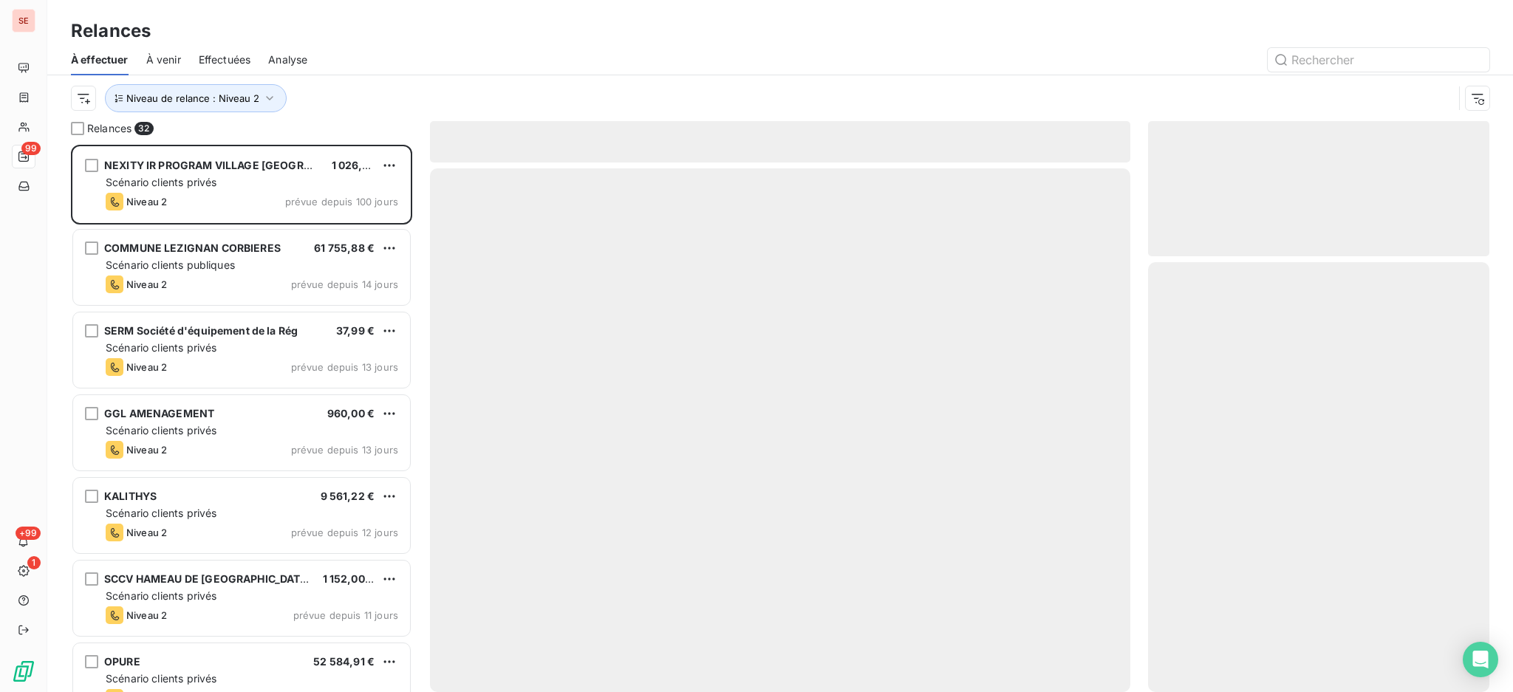
scroll to position [533, 326]
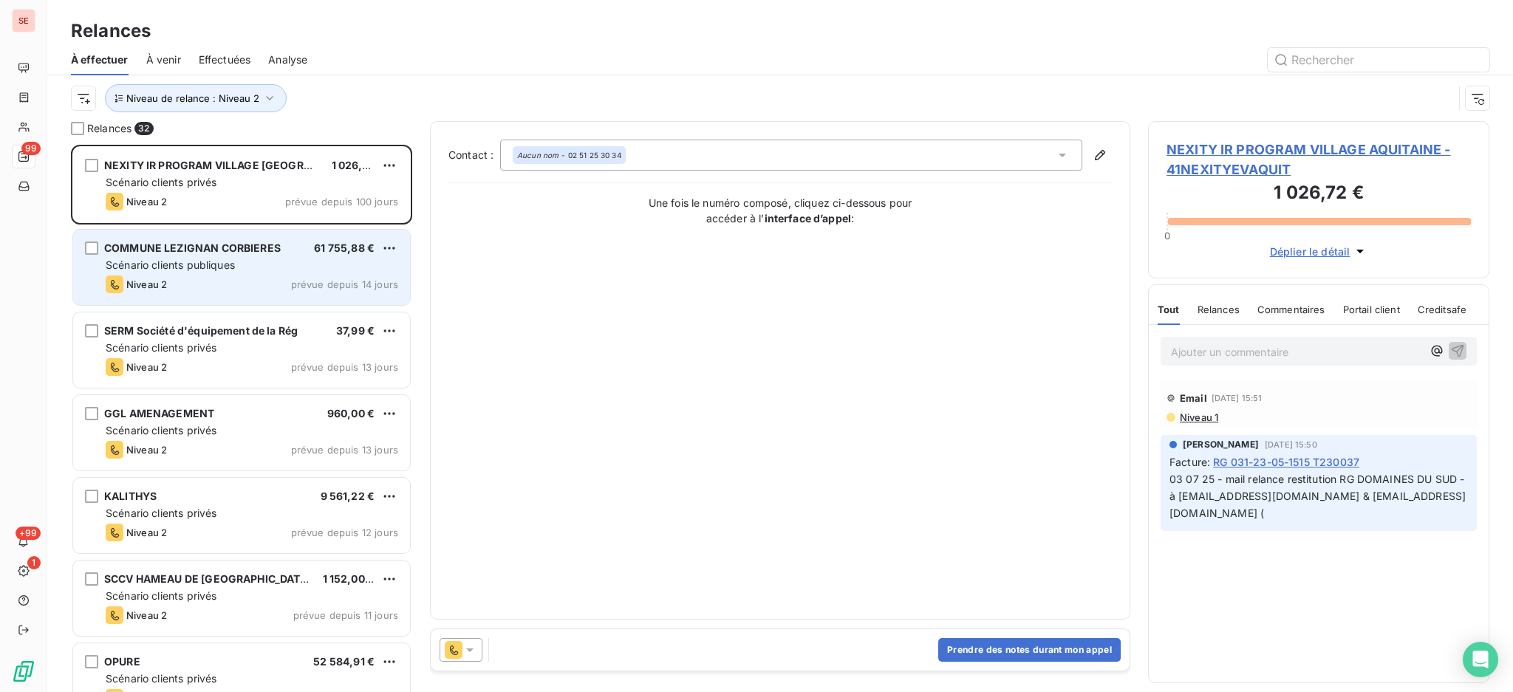
click at [242, 265] on div "Scénario clients publiques" at bounding box center [252, 265] width 293 height 15
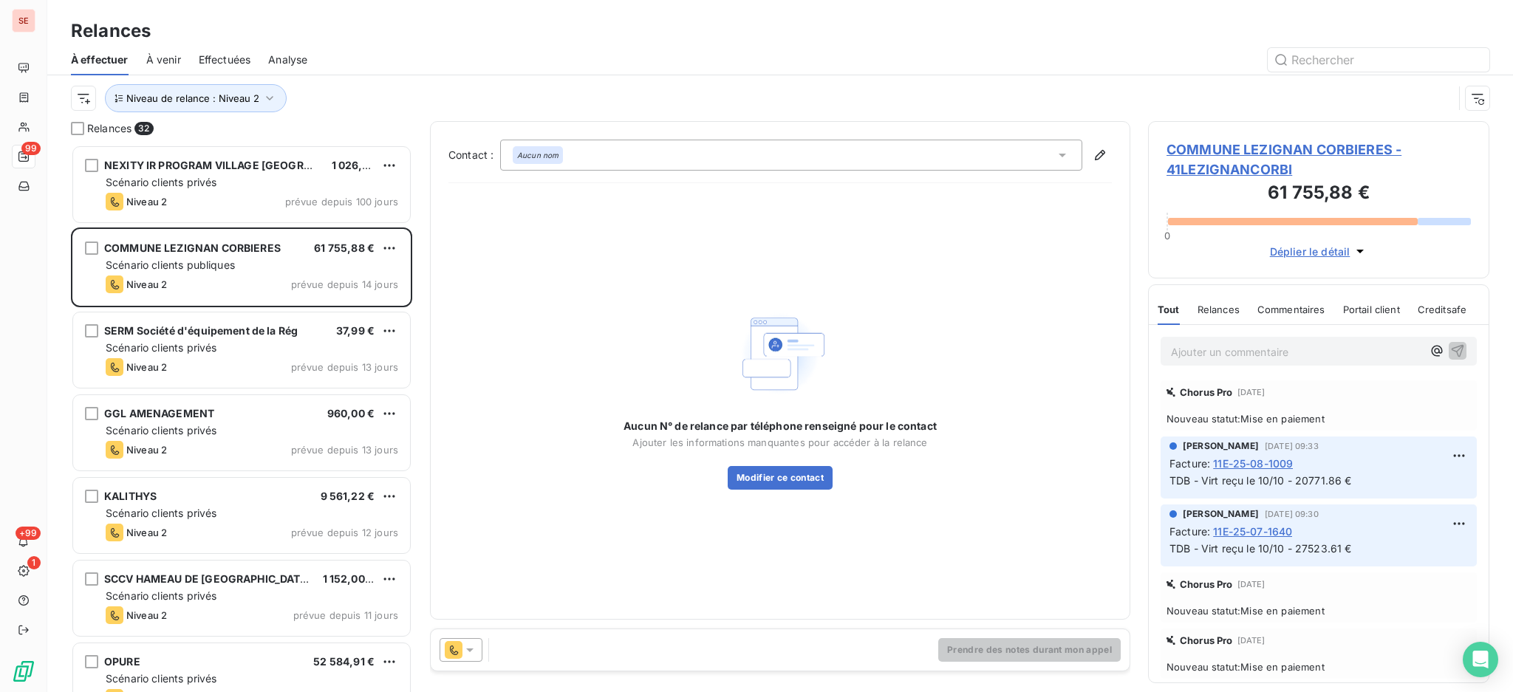
click at [1224, 145] on span "COMMUNE LEZIGNAN CORBIERES - 41LEZIGNANCORBI" at bounding box center [1319, 160] width 304 height 40
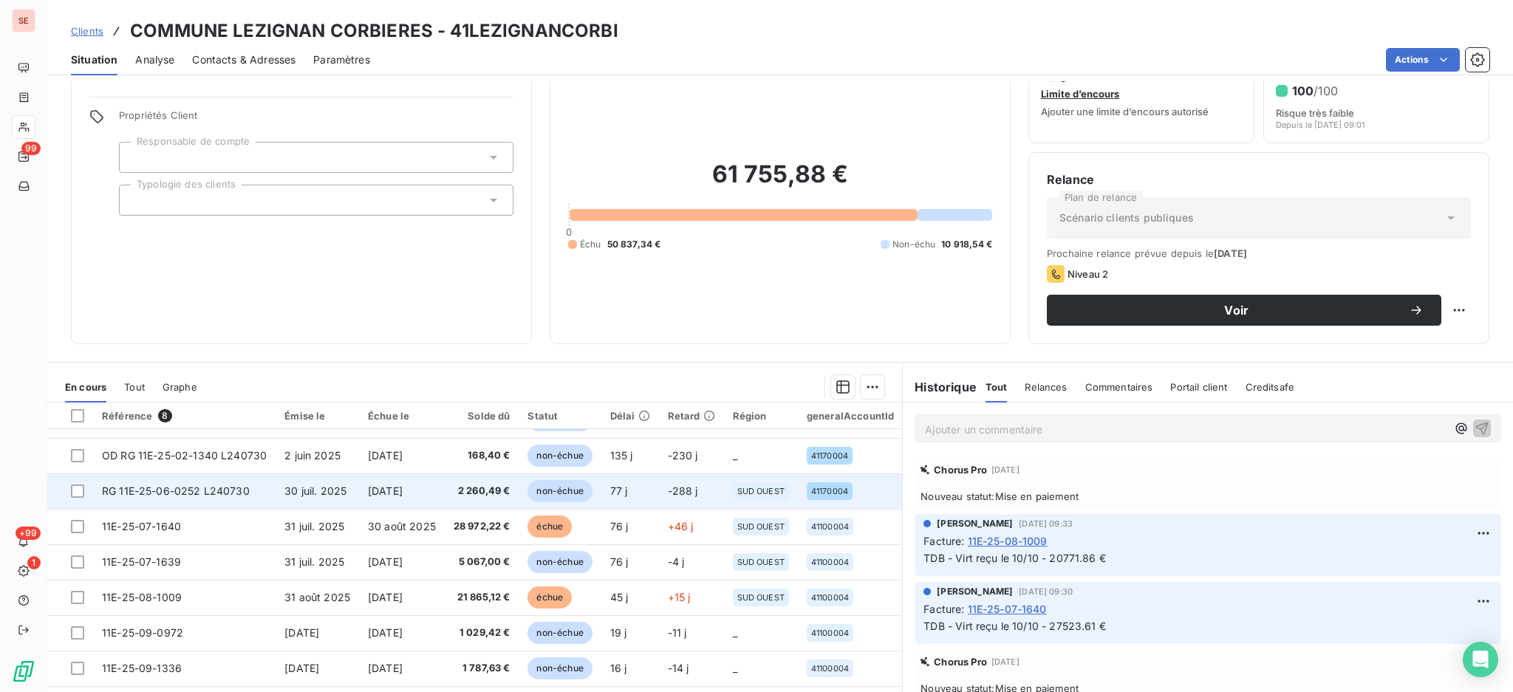
scroll to position [80, 0]
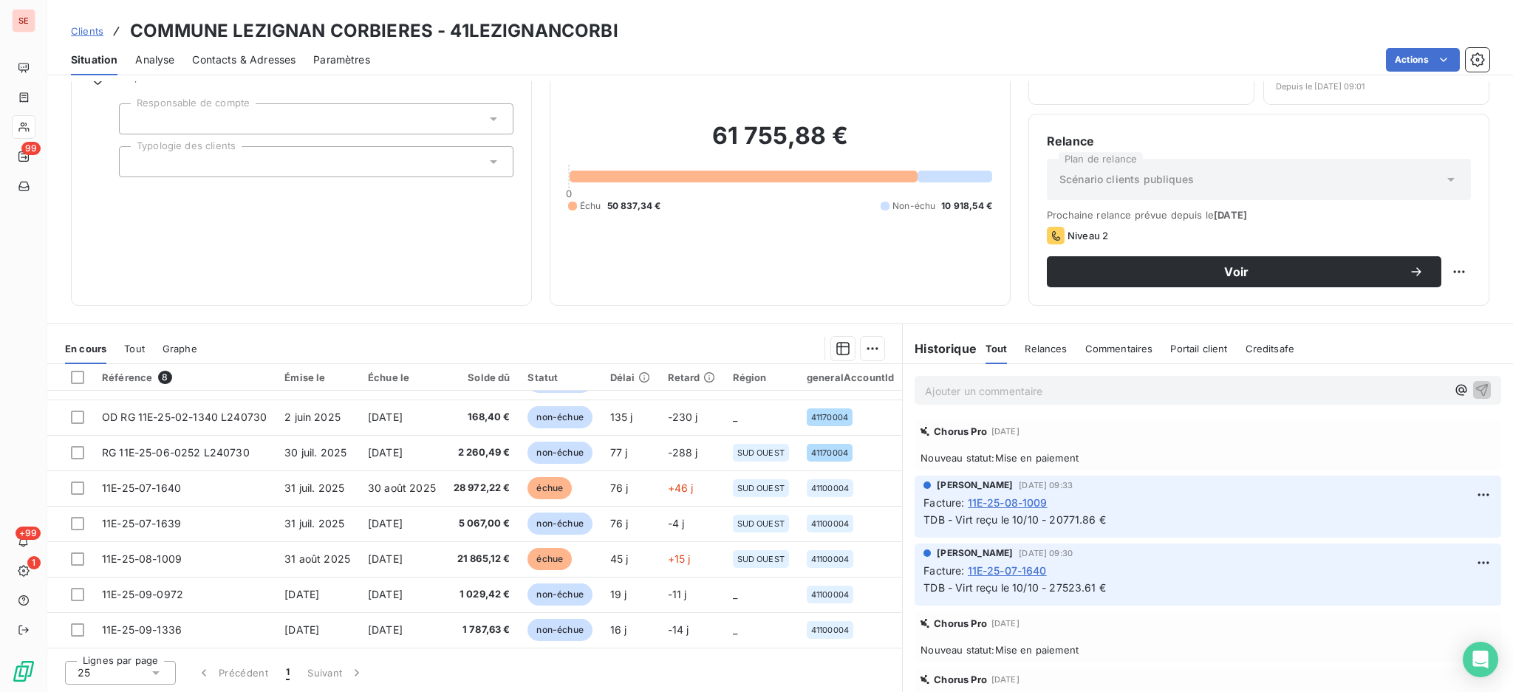
click at [238, 58] on span "Contacts & Adresses" at bounding box center [243, 59] width 103 height 15
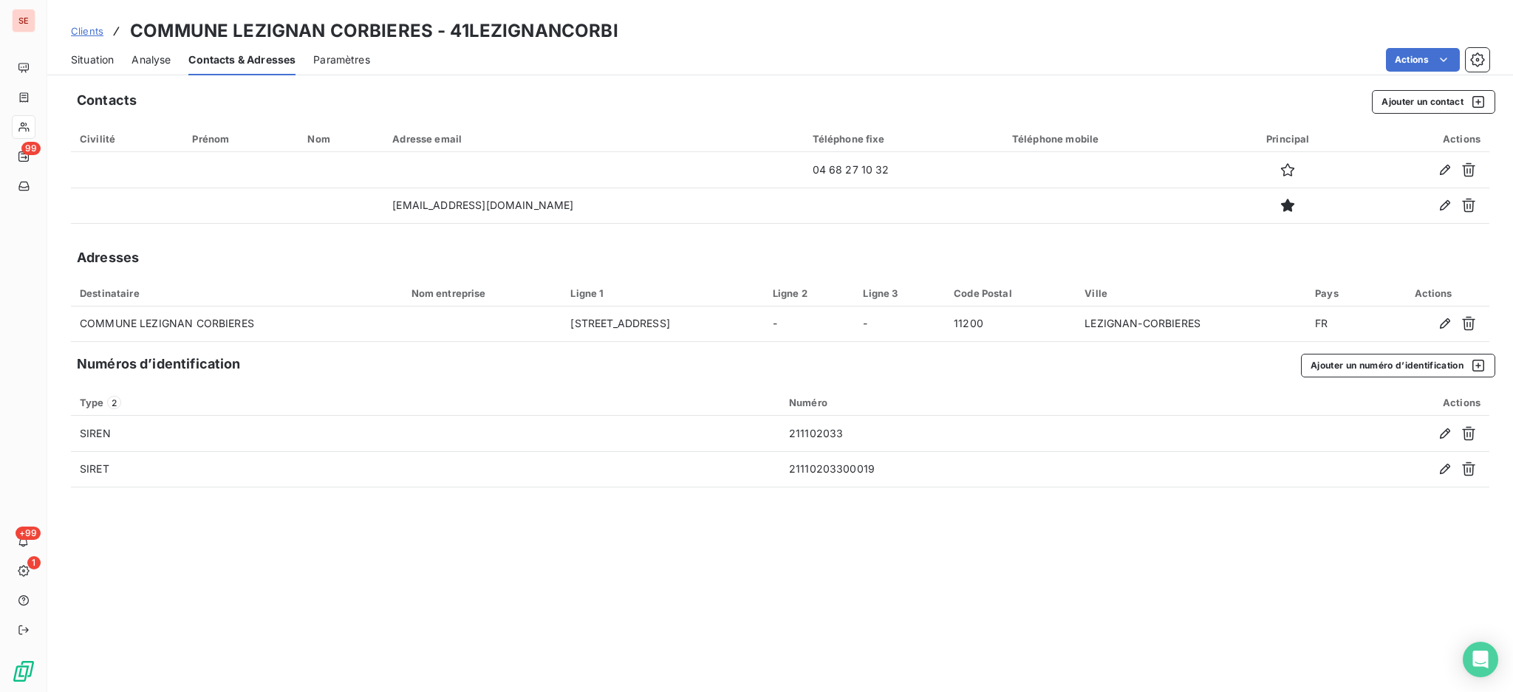
click at [84, 59] on span "Situation" at bounding box center [92, 59] width 43 height 15
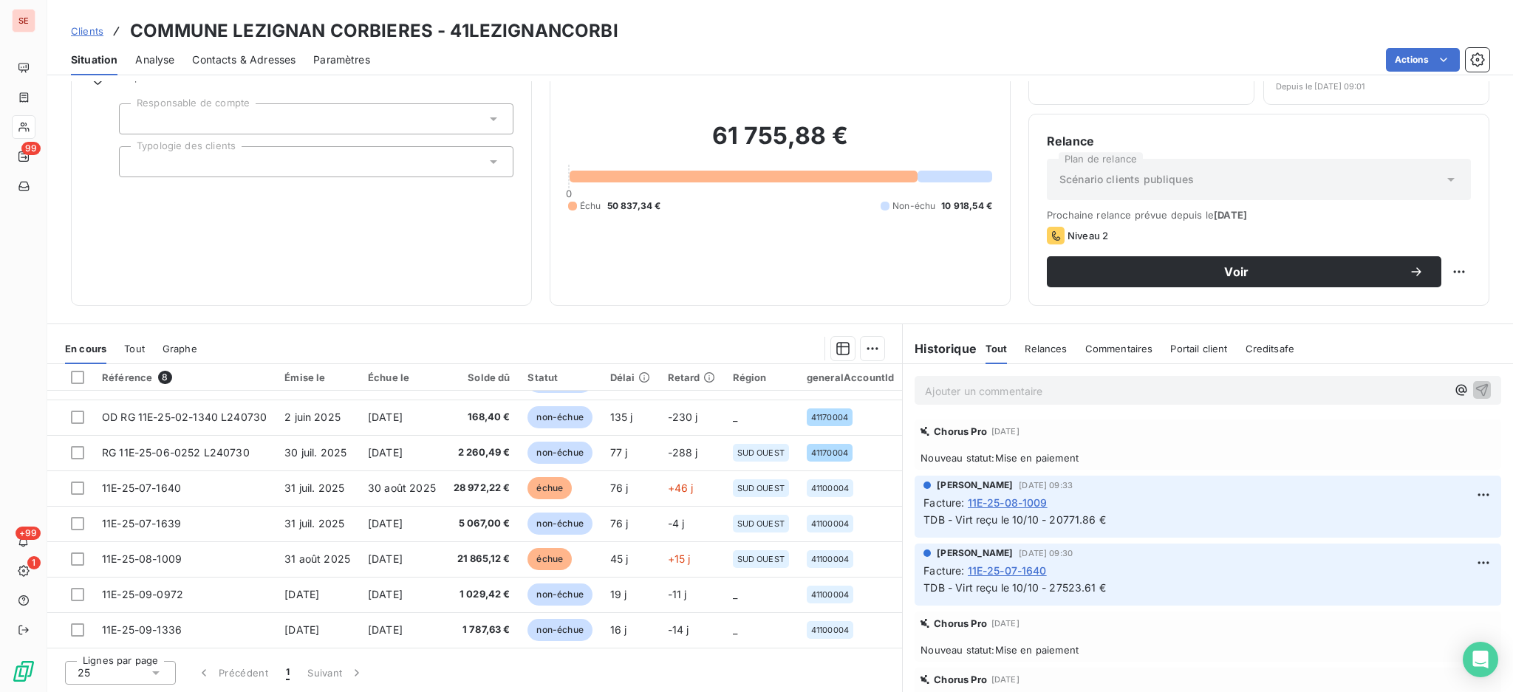
click at [364, 231] on div "Informations client Propriétés Client Responsable de compte Typologie des clien…" at bounding box center [301, 158] width 461 height 296
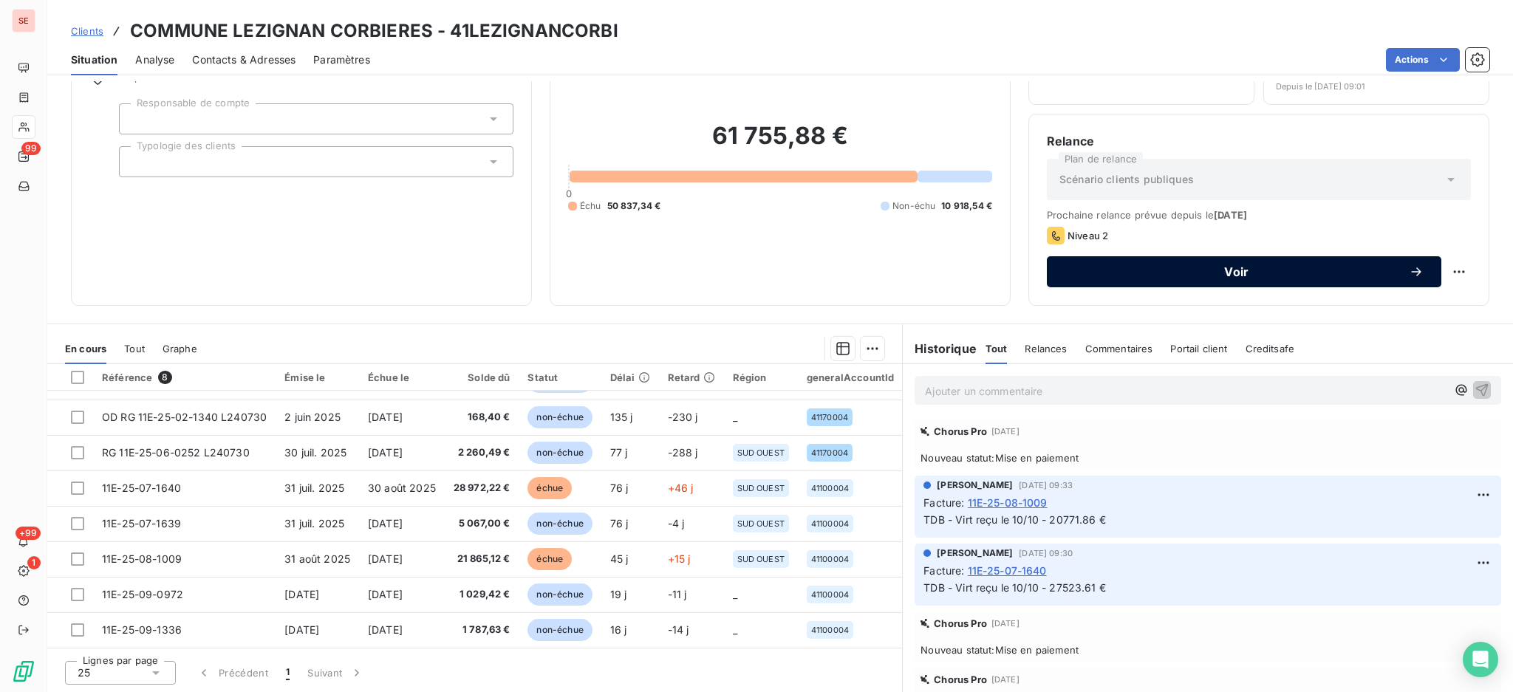
click at [1186, 266] on span "Voir" at bounding box center [1237, 272] width 344 height 12
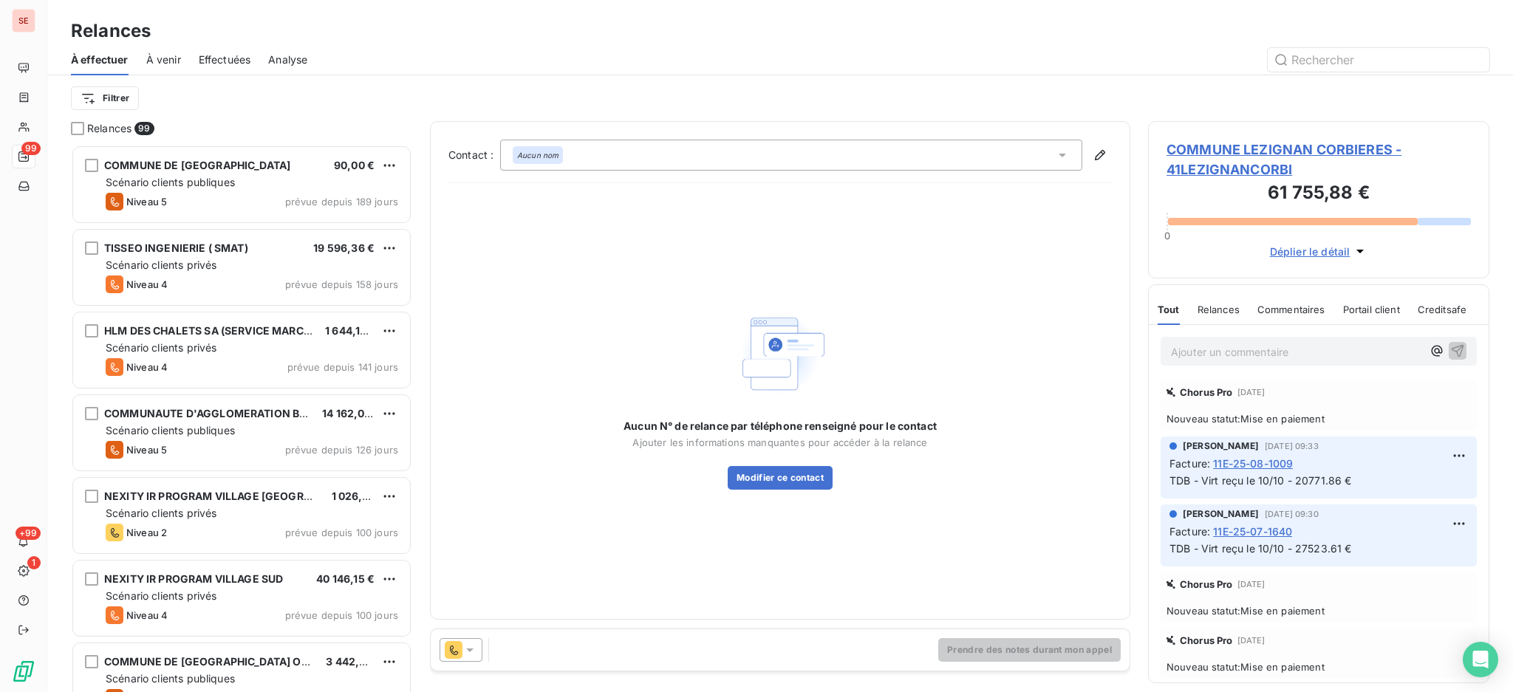
scroll to position [534, 326]
click at [1070, 154] on div "Aucun nom" at bounding box center [791, 155] width 582 height 31
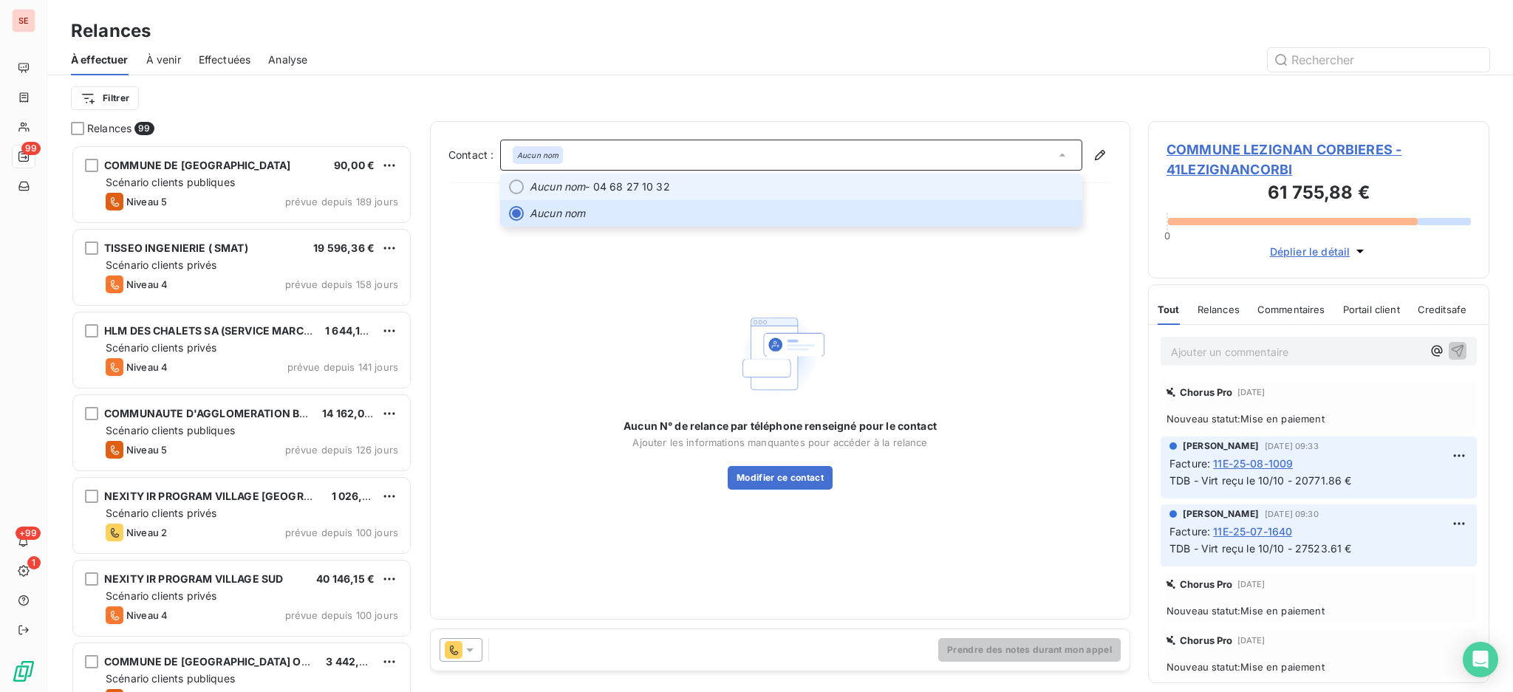
click at [935, 183] on span "Aucun nom - 04 68 27 10 32" at bounding box center [802, 187] width 544 height 15
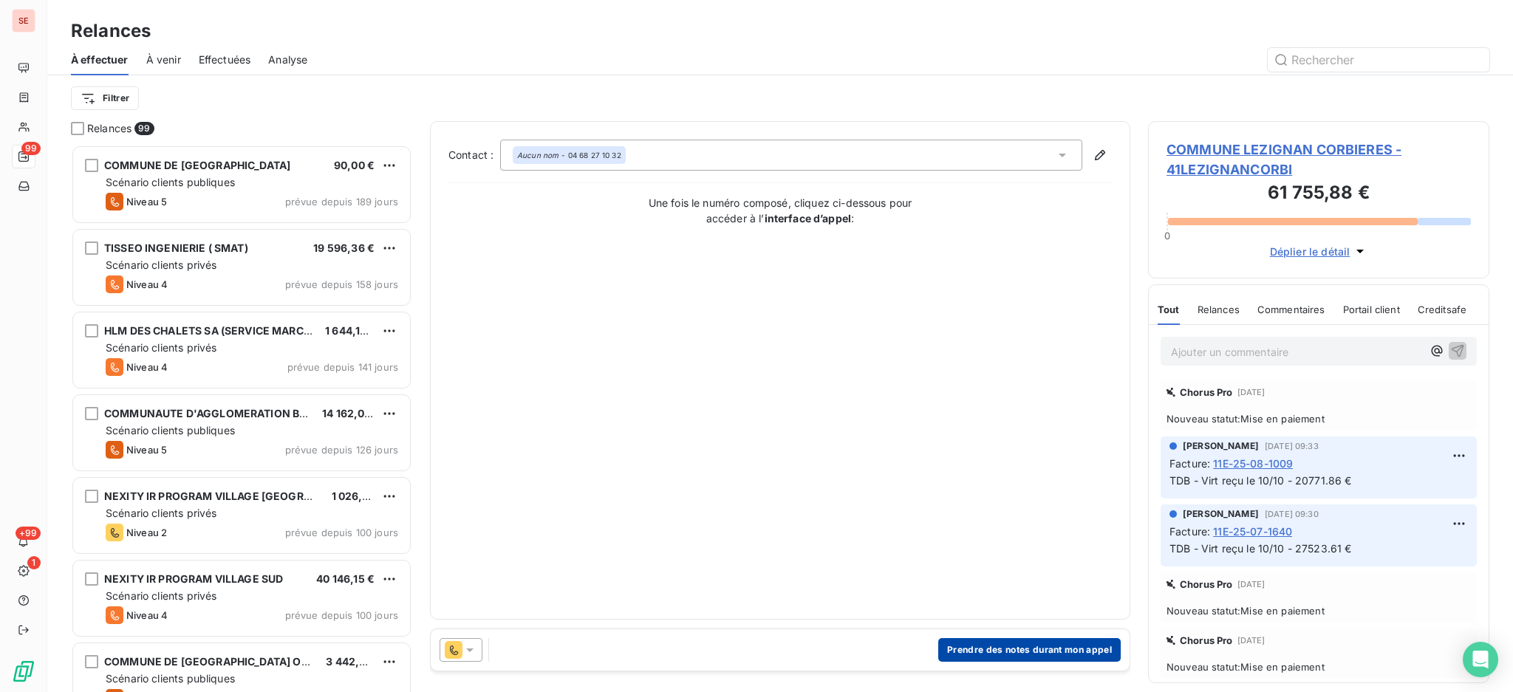
click at [1013, 655] on button "Prendre des notes durant mon appel" at bounding box center [1029, 650] width 183 height 24
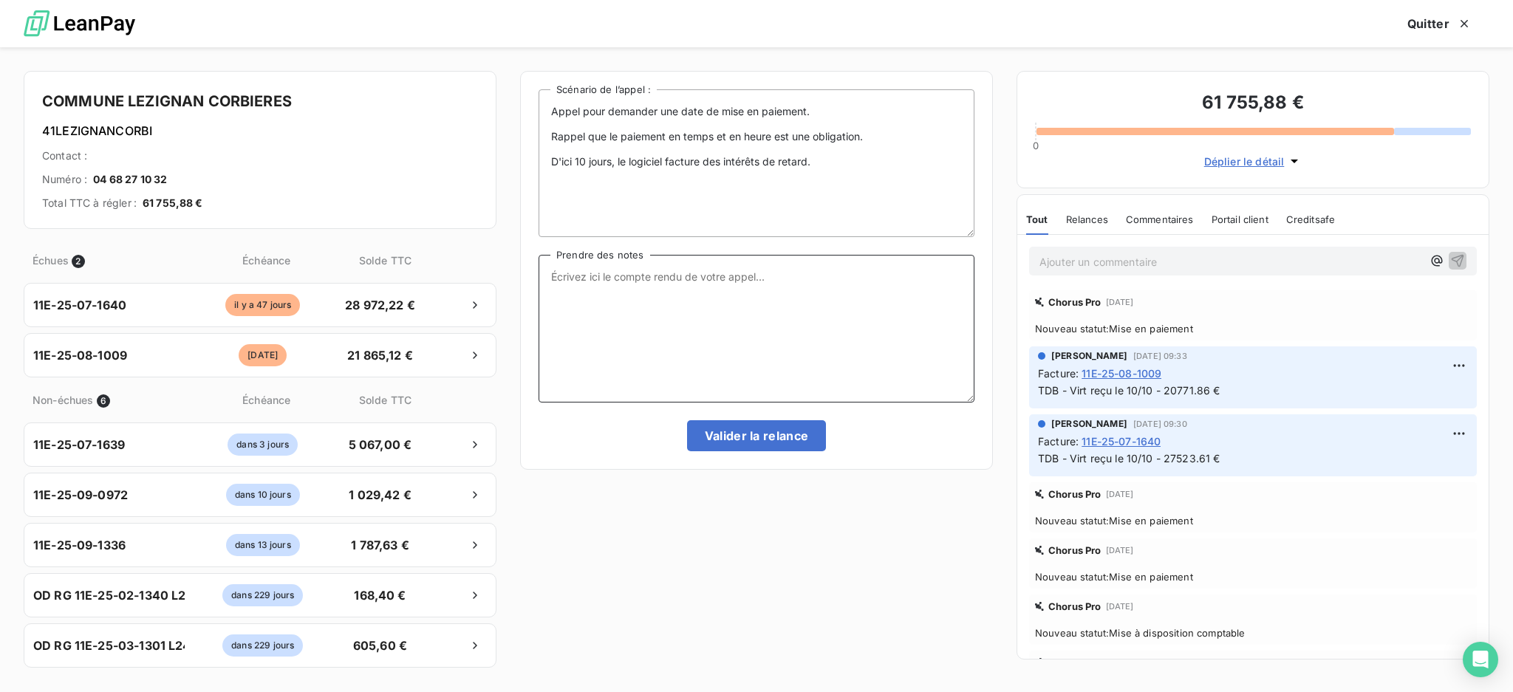
click at [588, 285] on textarea "Prendre des notes" at bounding box center [757, 329] width 436 height 148
type textarea "a"
click at [652, 291] on textarea "Appel compta : 11E-25-07-1640 - SIT 4 11E-25-08-1009 - SIT 5" at bounding box center [757, 329] width 436 height 148
click at [664, 282] on textarea "Appel compta : COURS DE LA REPUBLIQUE - LEZIGNAN CORBIERES 11E-25-07-1640 - SIT…" at bounding box center [757, 329] width 436 height 148
type textarea "Appel compta : COURS DE LA REPUBLIQUE - LEZIGNAN CORBIERES 11E-25-07-1640 - SIT…"
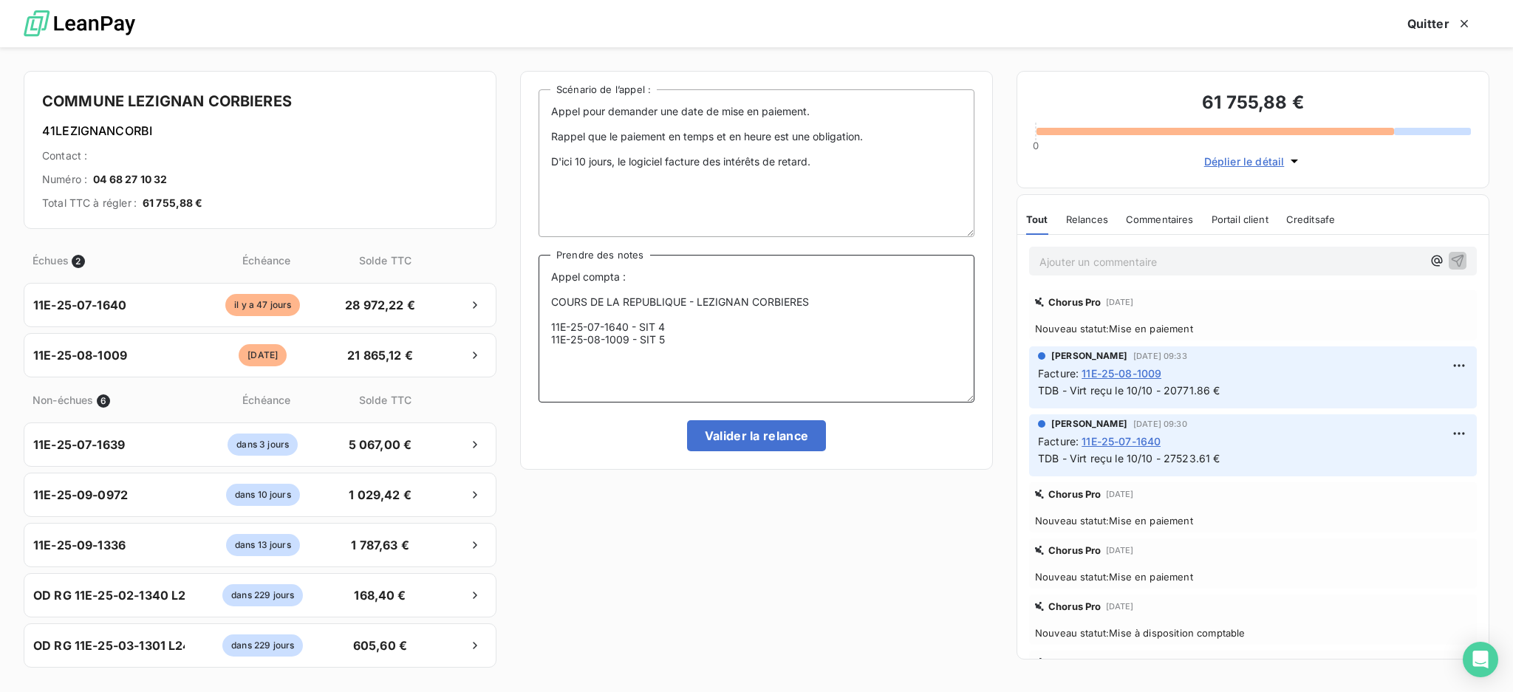
drag, startPoint x: 670, startPoint y: 337, endPoint x: 540, endPoint y: 250, distance: 156.0
click at [540, 250] on div "Appel pour demander une date de mise en paiement. Rappel que le paiement en tem…" at bounding box center [757, 270] width 436 height 362
click at [823, 353] on textarea "Appel compta : COURS DE LA REPUBLIQUE - LEZIGNAN CORBIERES 11E-25-07-1640 - SIT…" at bounding box center [757, 329] width 436 height 148
drag, startPoint x: 835, startPoint y: 299, endPoint x: 548, endPoint y: 299, distance: 286.7
click at [548, 299] on textarea "Appel compta : COURS DE LA REPUBLIQUE - LEZIGNAN CORBIERES 11E-25-07-1640 - SIT…" at bounding box center [757, 329] width 436 height 148
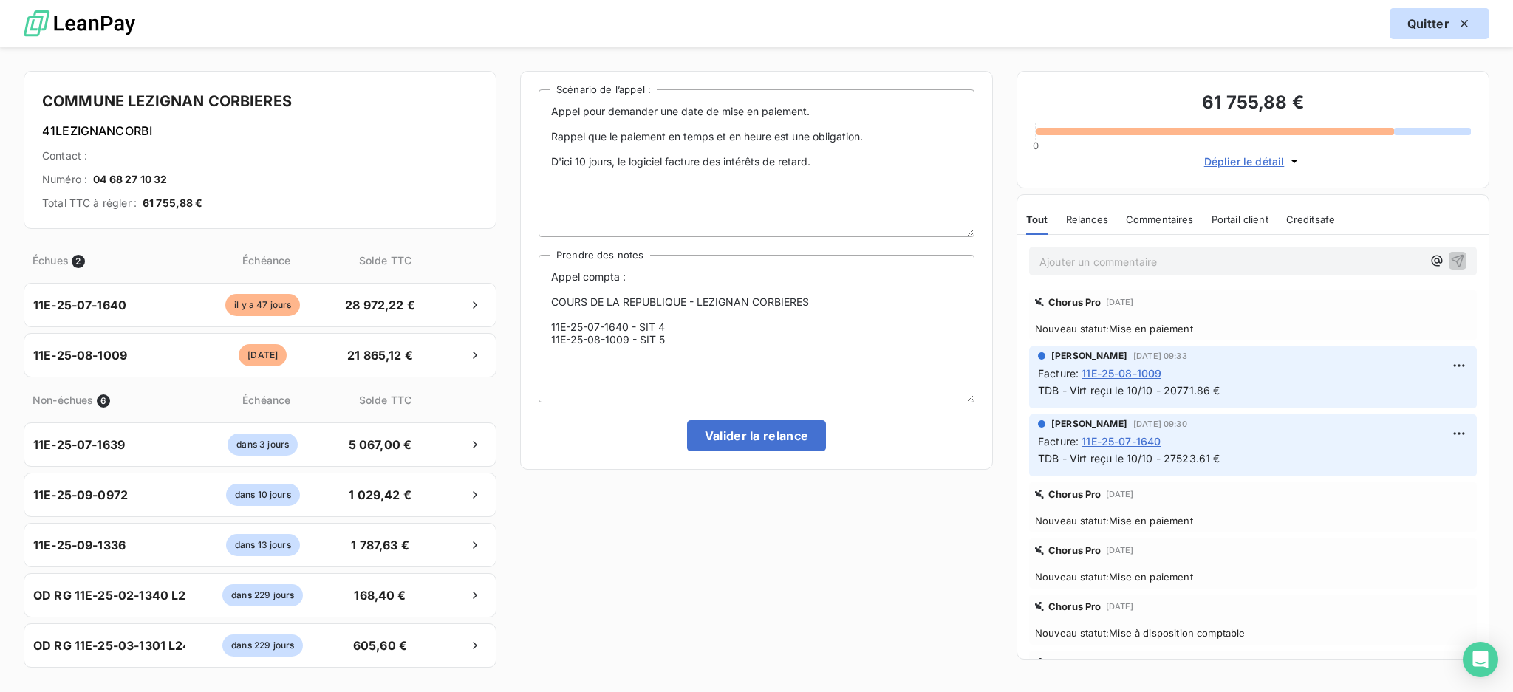
click at [1428, 27] on button "Quitter" at bounding box center [1440, 23] width 100 height 31
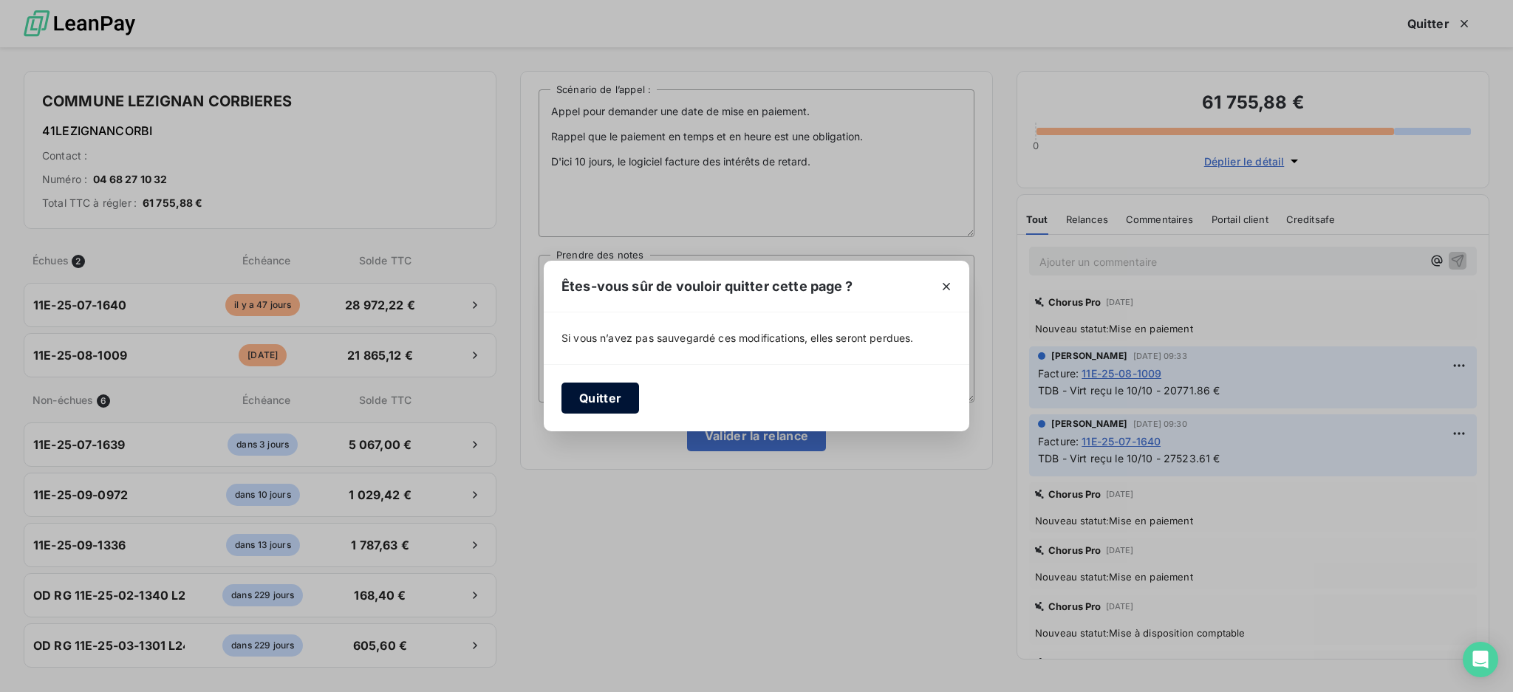
click at [595, 403] on button "Quitter" at bounding box center [601, 398] width 78 height 31
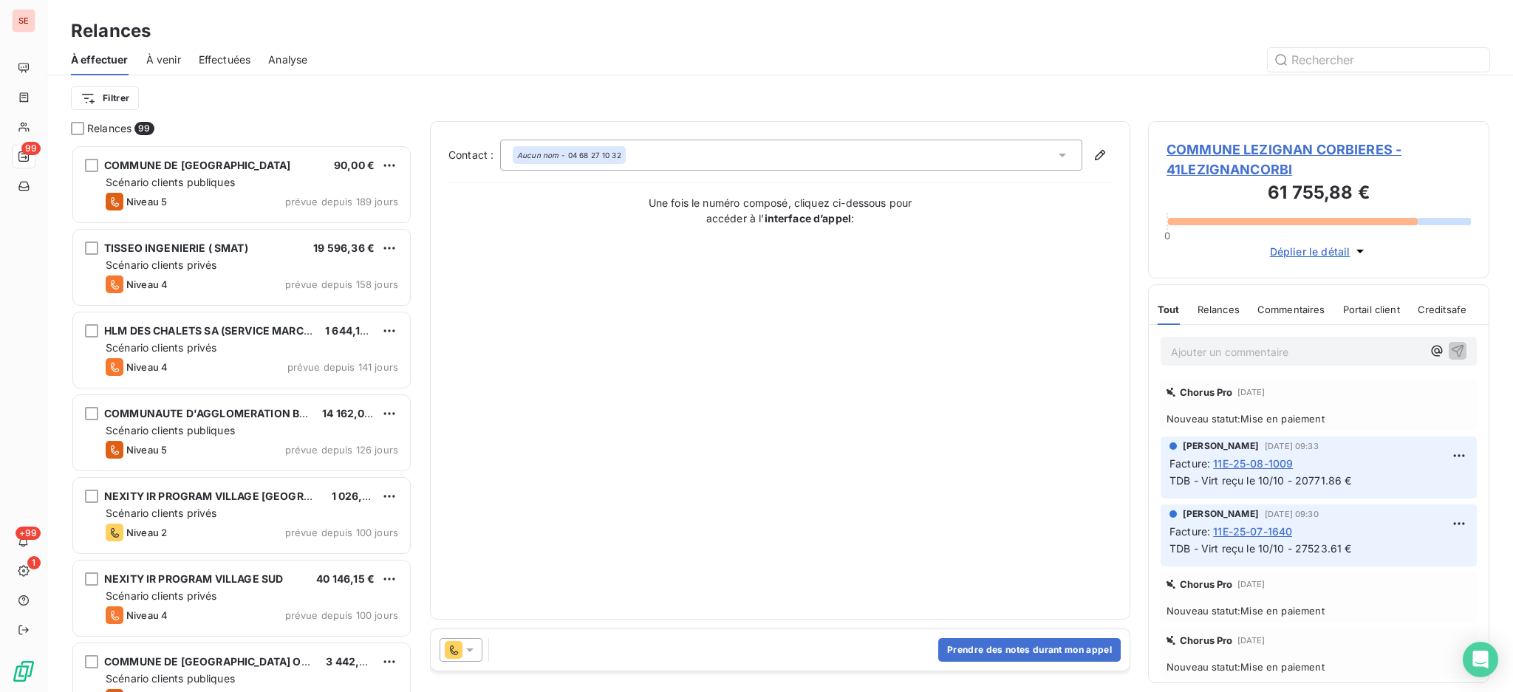
click at [1312, 151] on span "COMMUNE LEZIGNAN CORBIERES - 41LEZIGNANCORBI" at bounding box center [1319, 160] width 304 height 40
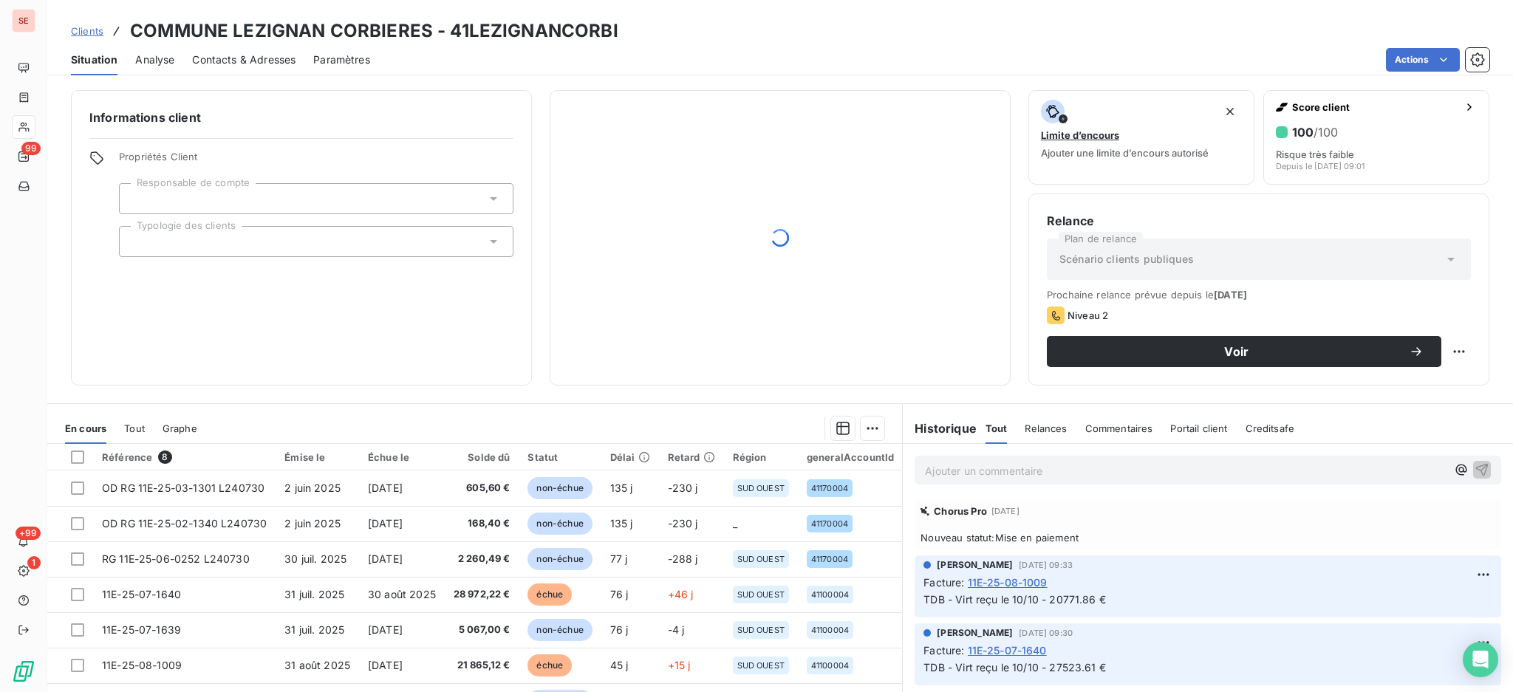
click at [1046, 457] on div "Ajouter un commentaire ﻿" at bounding box center [1208, 470] width 587 height 29
click at [1043, 469] on p "Ajouter un commentaire ﻿" at bounding box center [1186, 471] width 522 height 18
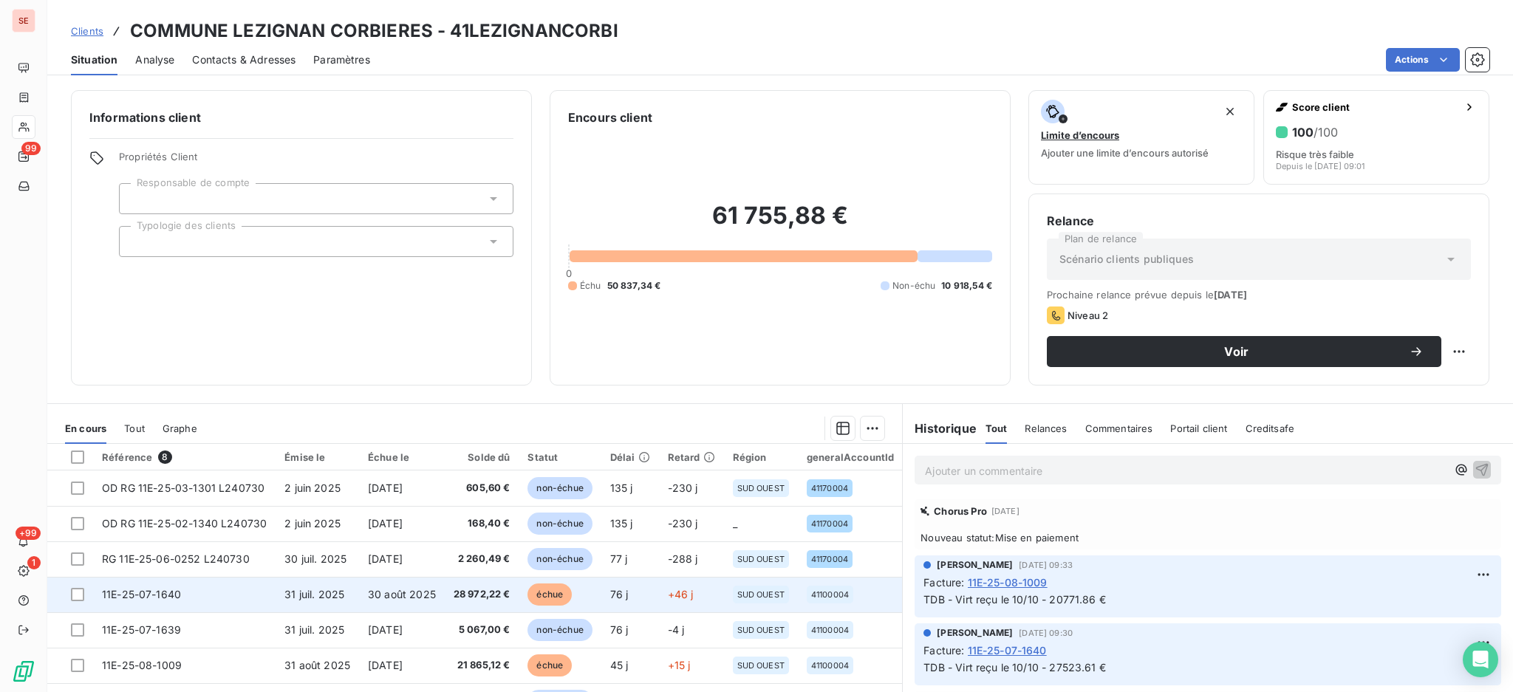
click at [475, 603] on td "28 972,22 €" at bounding box center [482, 594] width 75 height 35
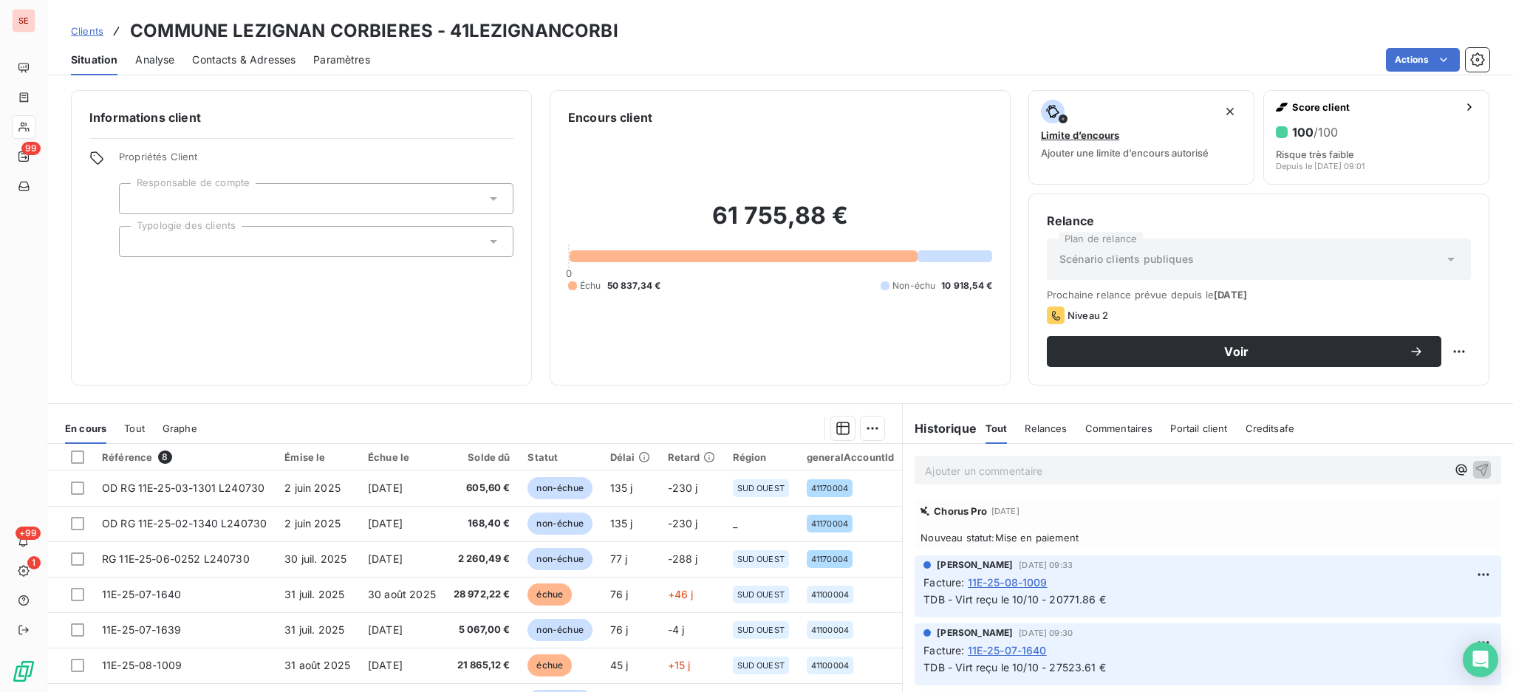
click at [963, 477] on p "Ajouter un commentaire ﻿" at bounding box center [1186, 471] width 522 height 18
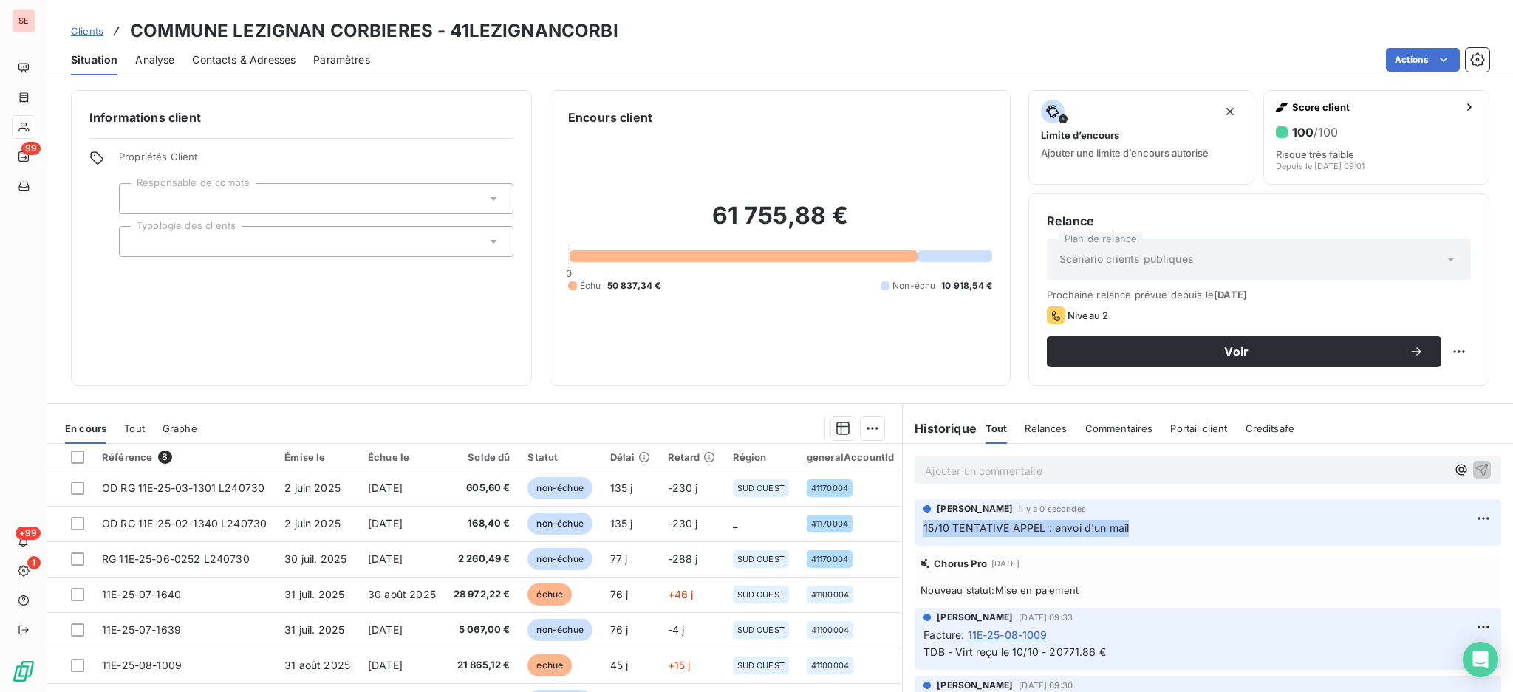
drag, startPoint x: 1143, startPoint y: 526, endPoint x: 897, endPoint y: 531, distance: 246.1
click at [903, 531] on div "[PERSON_NAME] il y a 0 secondes 15/10 TENTATIVE APPEL : envoi d'un mail" at bounding box center [1208, 523] width 610 height 52
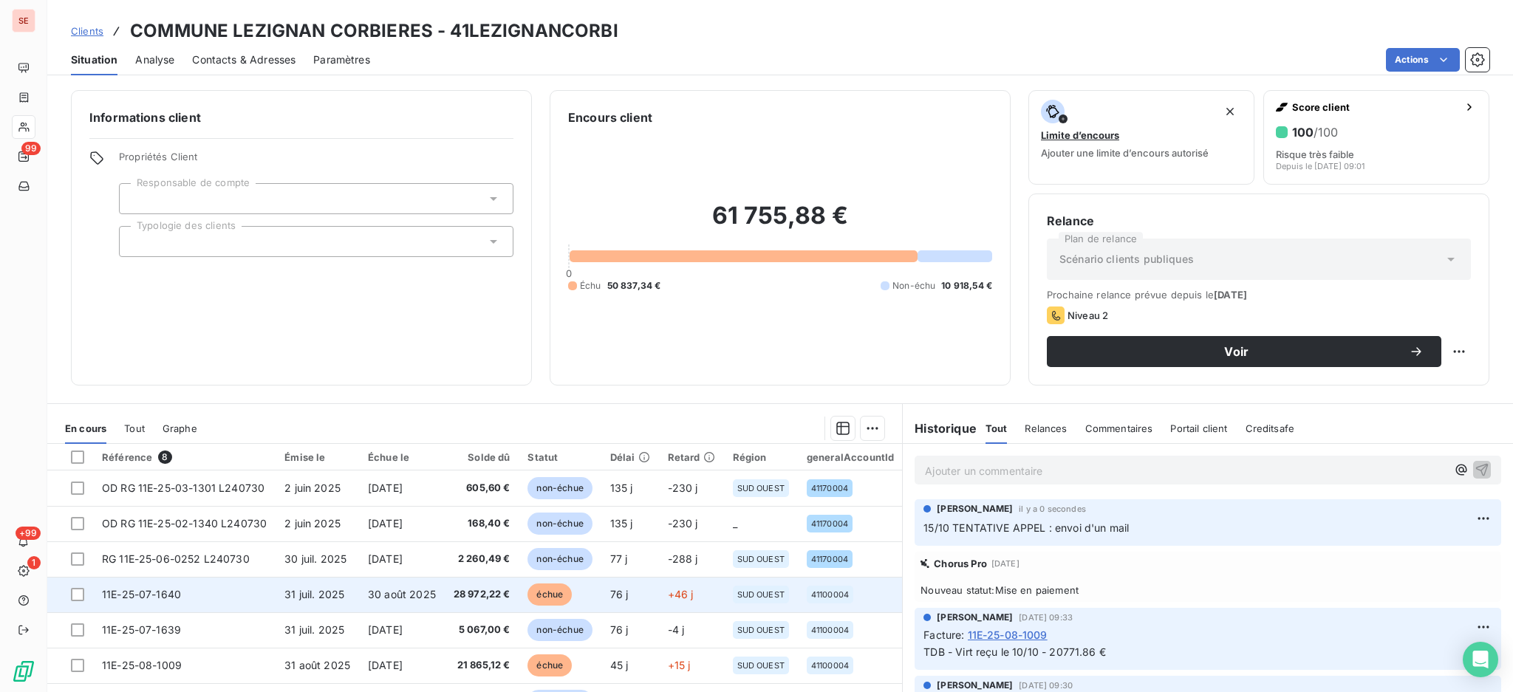
click at [498, 591] on span "28 972,22 €" at bounding box center [482, 594] width 57 height 15
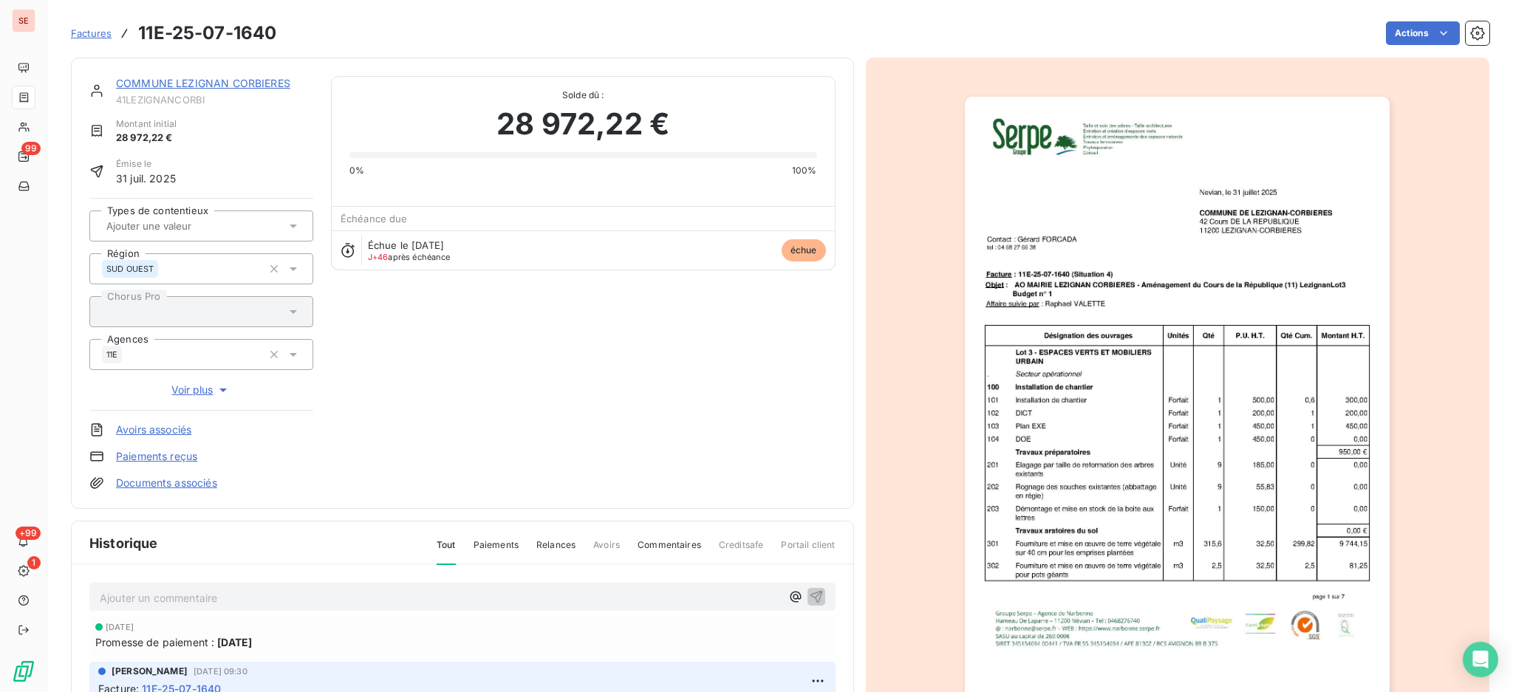
click at [731, 596] on p "Ajouter un commentaire ﻿" at bounding box center [440, 598] width 681 height 18
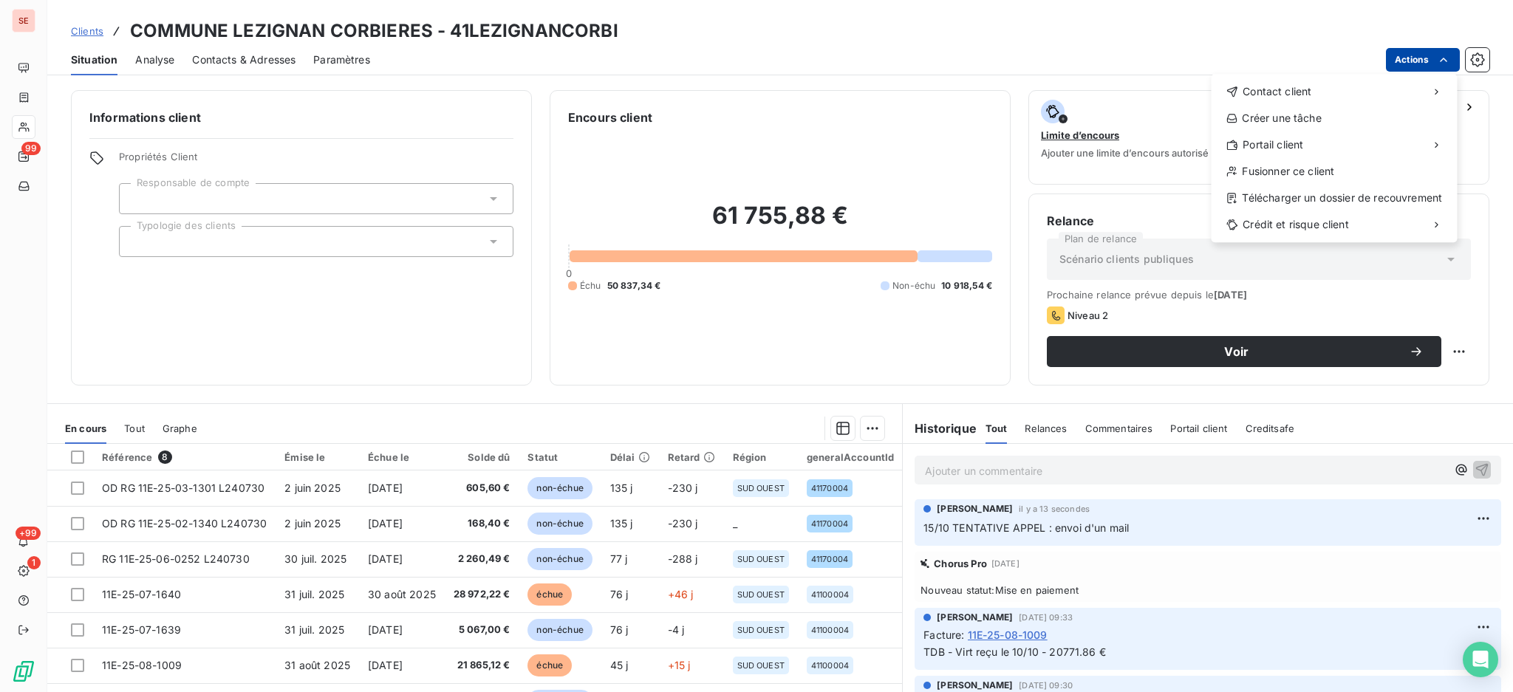
click at [1406, 54] on html "SE 99 +99 1 Clients COMMUNE LEZIGNAN CORBIERES - 41LEZIGNANCORBI Situation Anal…" at bounding box center [756, 346] width 1513 height 692
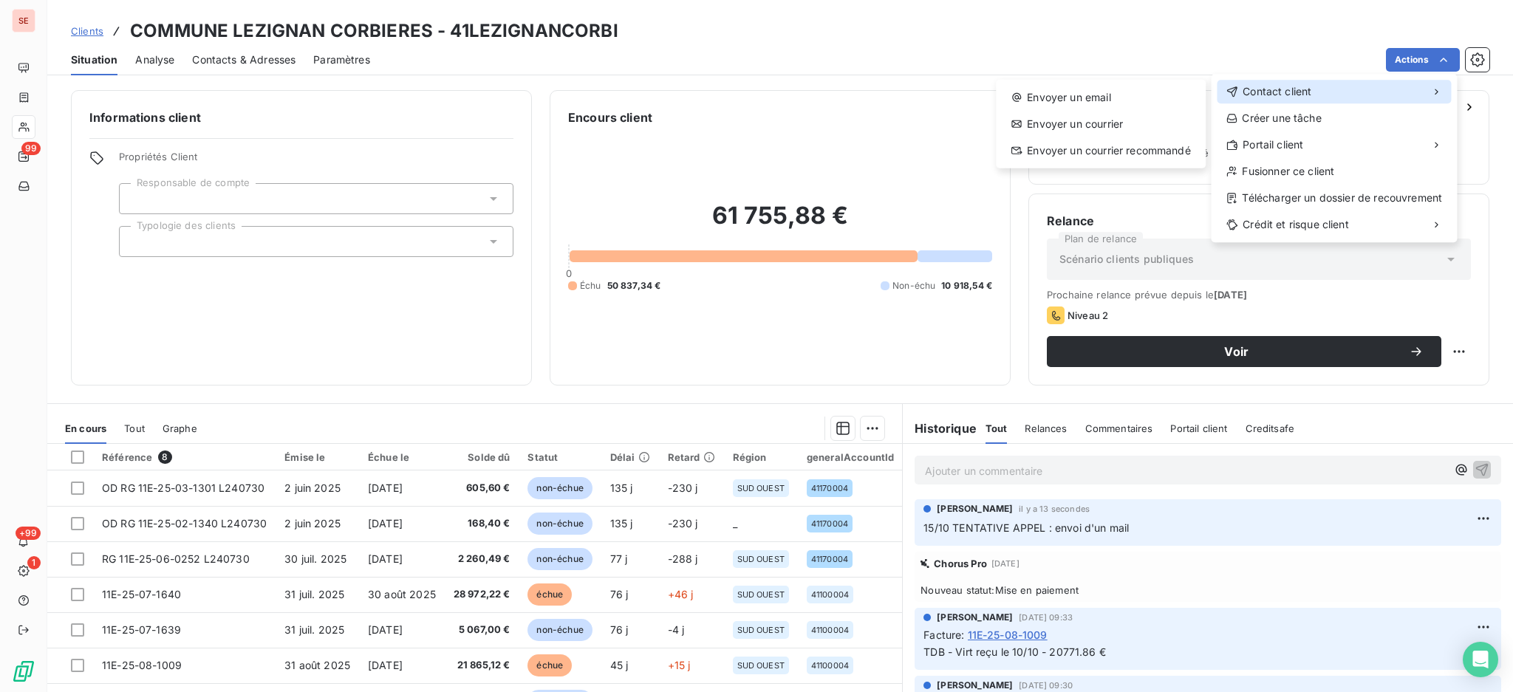
click at [1262, 91] on span "Contact client" at bounding box center [1277, 91] width 69 height 15
click at [1070, 86] on div "Envoyer un email" at bounding box center [1101, 98] width 198 height 24
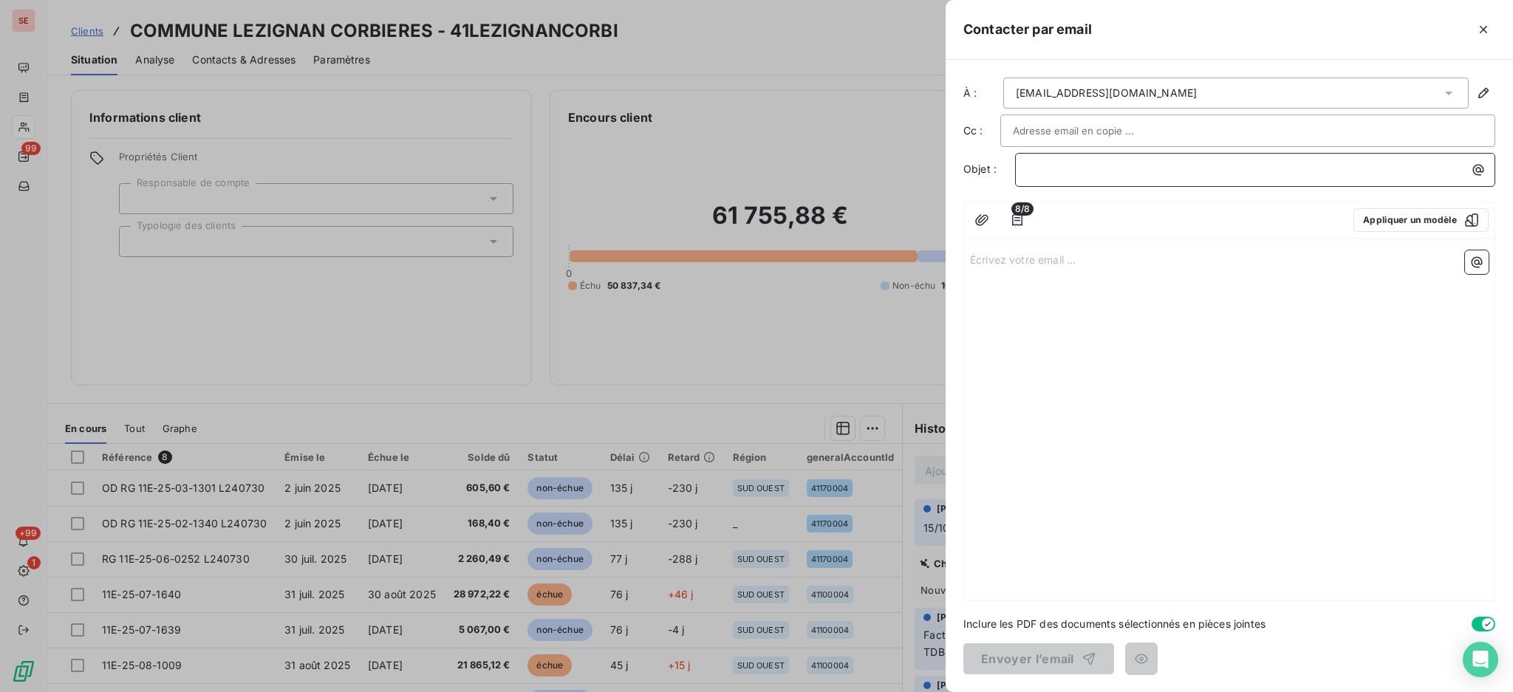
click at [1157, 171] on p "﻿" at bounding box center [1259, 169] width 463 height 17
click at [1479, 171] on icon "button" at bounding box center [1478, 170] width 15 height 15
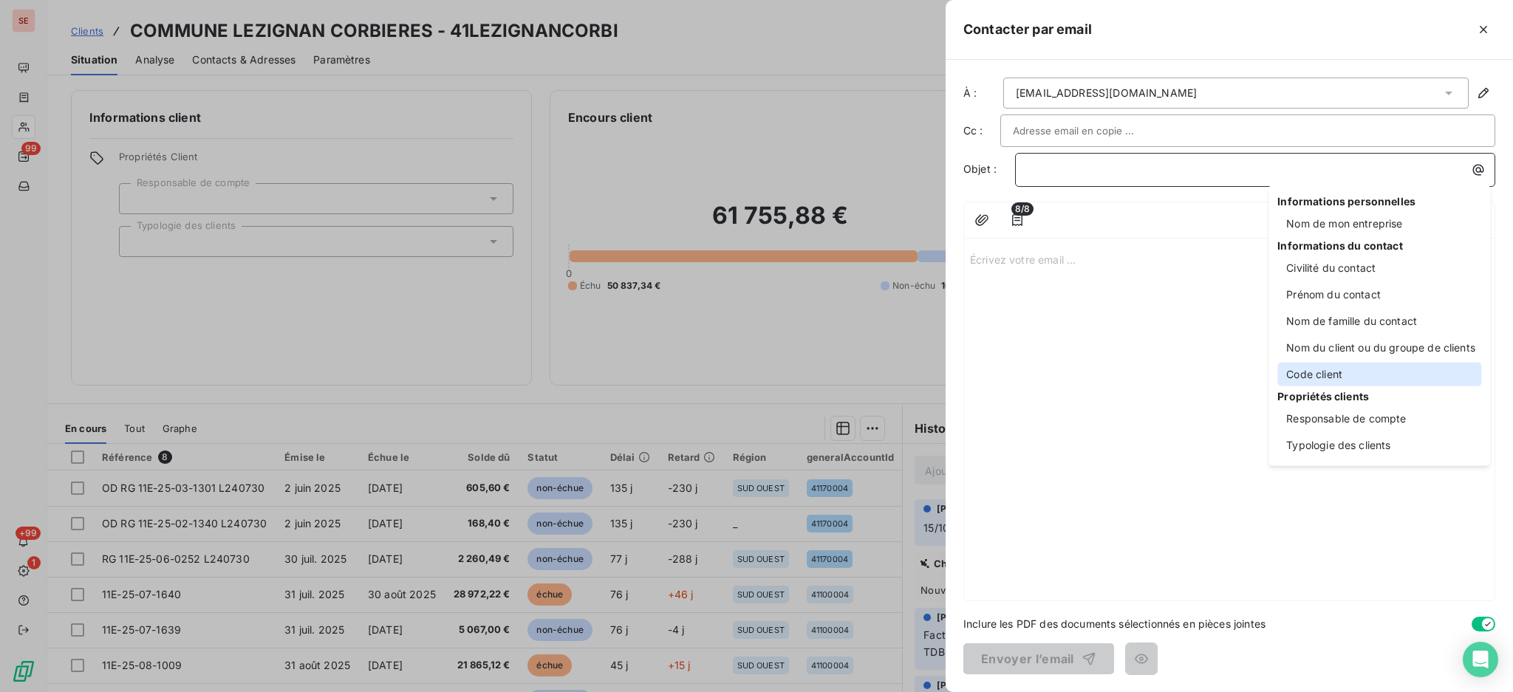
click at [1335, 372] on div "Code client" at bounding box center [1380, 375] width 204 height 24
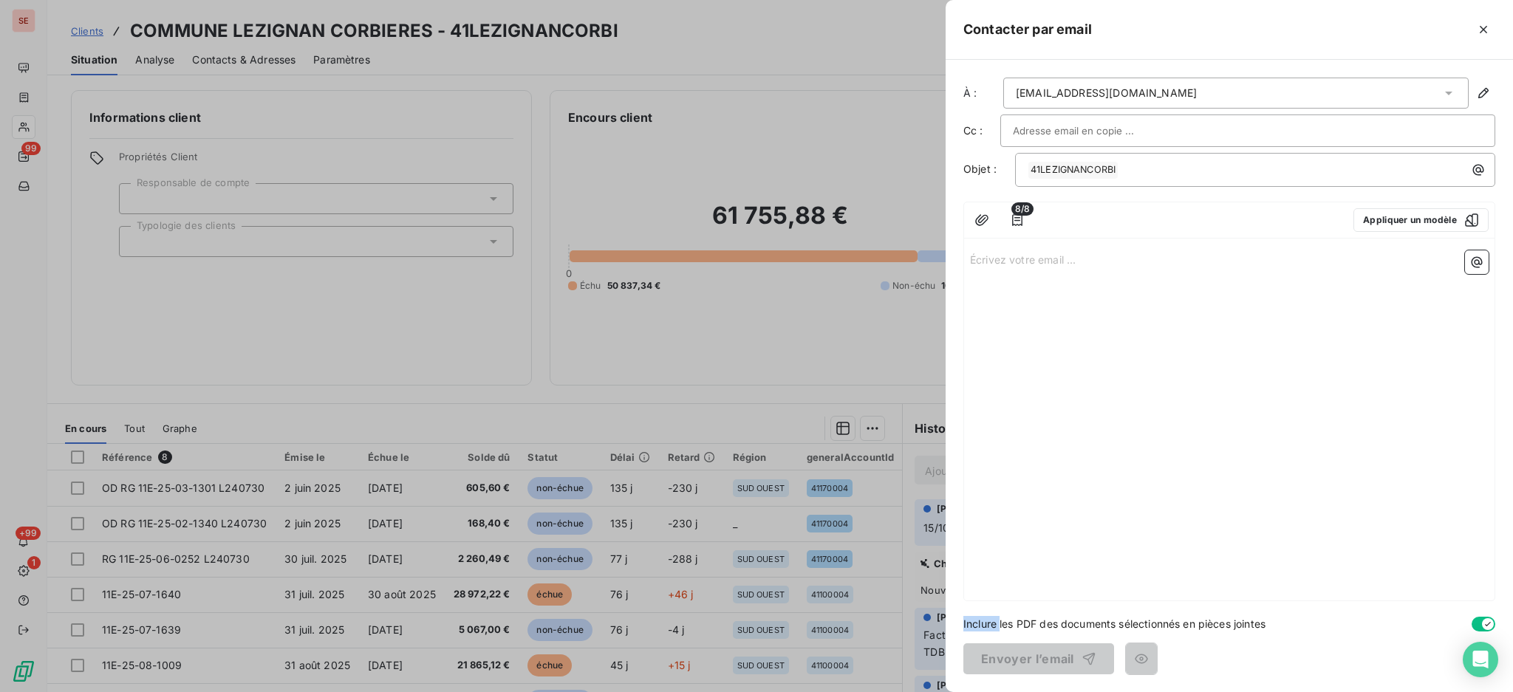
click at [1335, 372] on div "Écrivez votre email ... ﻿" at bounding box center [1229, 423] width 531 height 356
drag, startPoint x: 1151, startPoint y: 166, endPoint x: 888, endPoint y: 158, distance: 263.9
click at [888, 692] on div "Contacter par email À : [EMAIL_ADDRESS][DOMAIN_NAME] Cc : Objet : ﻿ 41LEZIGNANC…" at bounding box center [756, 692] width 1513 height 0
click at [1476, 170] on icon "button" at bounding box center [1478, 170] width 15 height 15
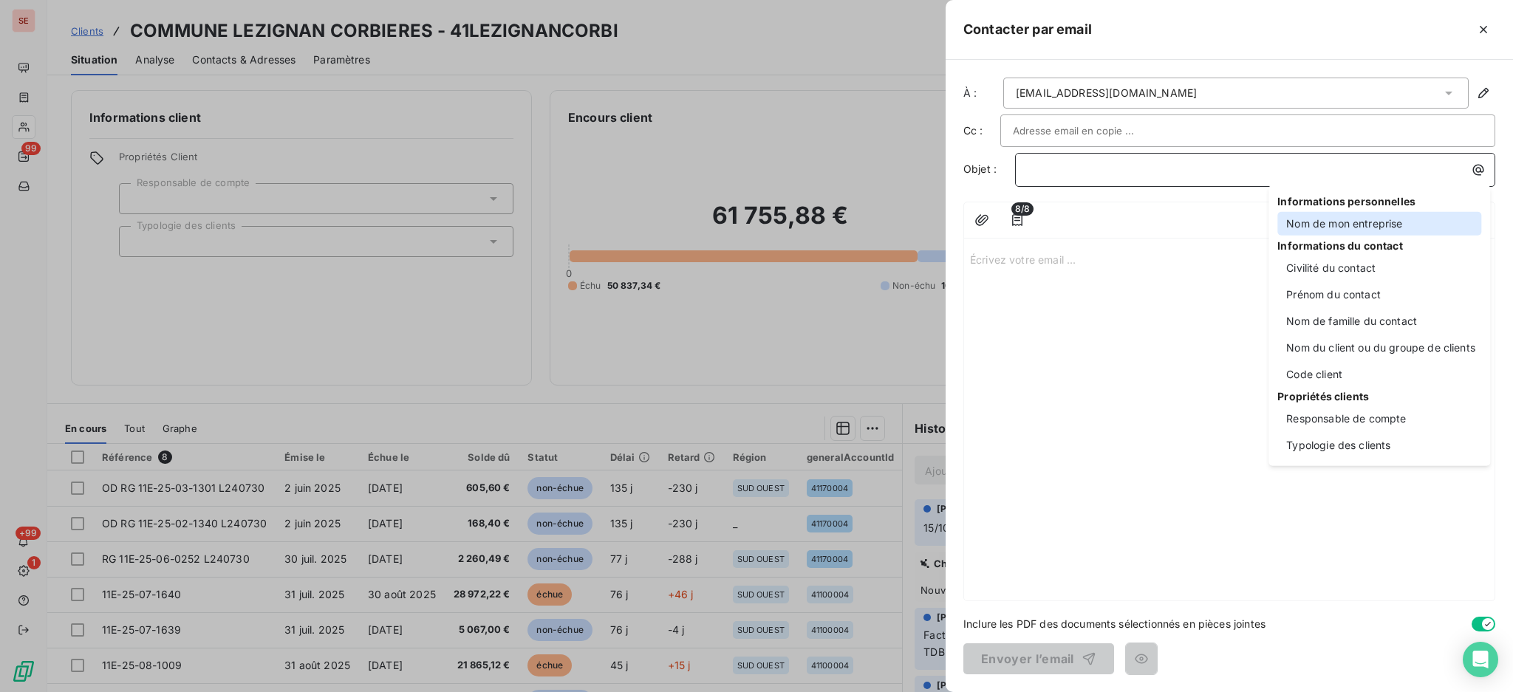
click at [1326, 226] on div "Nom de mon entreprise" at bounding box center [1380, 224] width 204 height 24
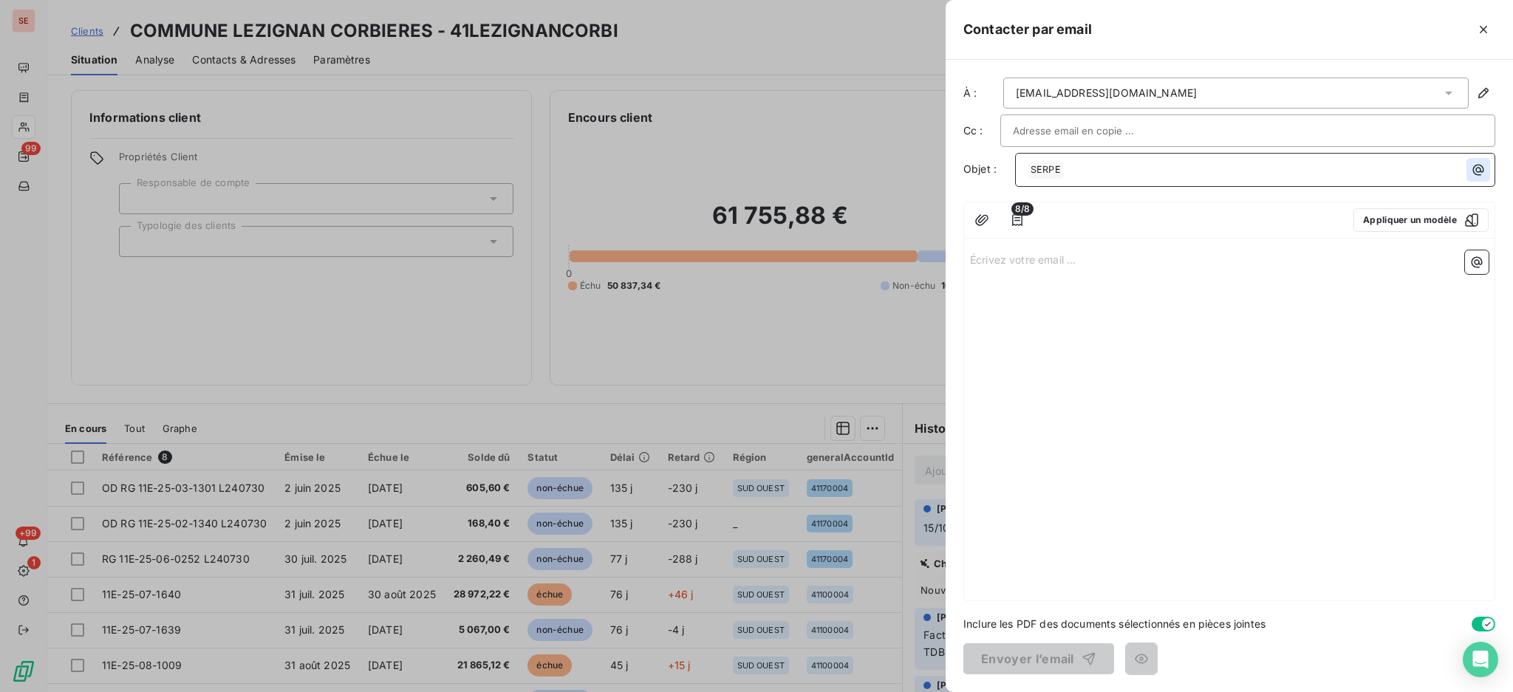
click at [1476, 168] on icon "button" at bounding box center [1479, 170] width 11 height 11
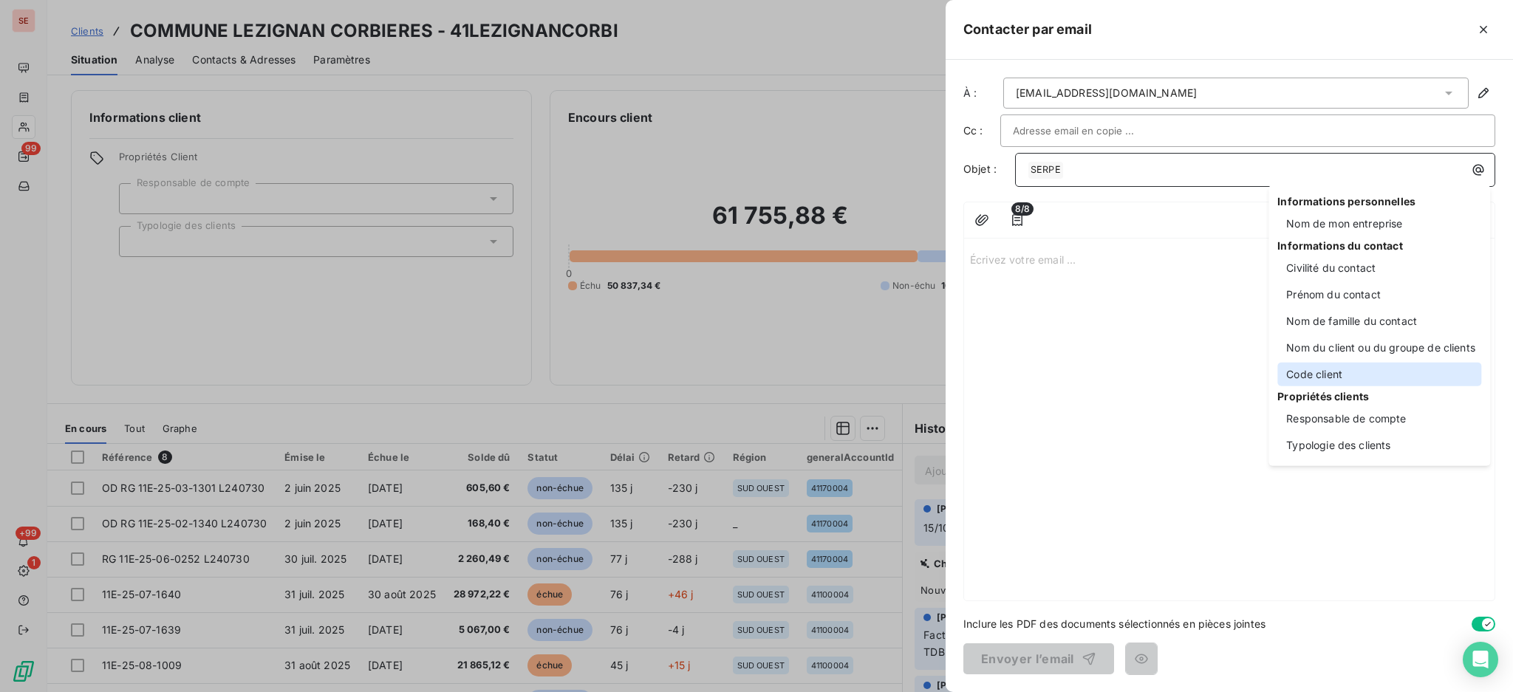
click at [1361, 372] on div "Code client" at bounding box center [1380, 375] width 204 height 24
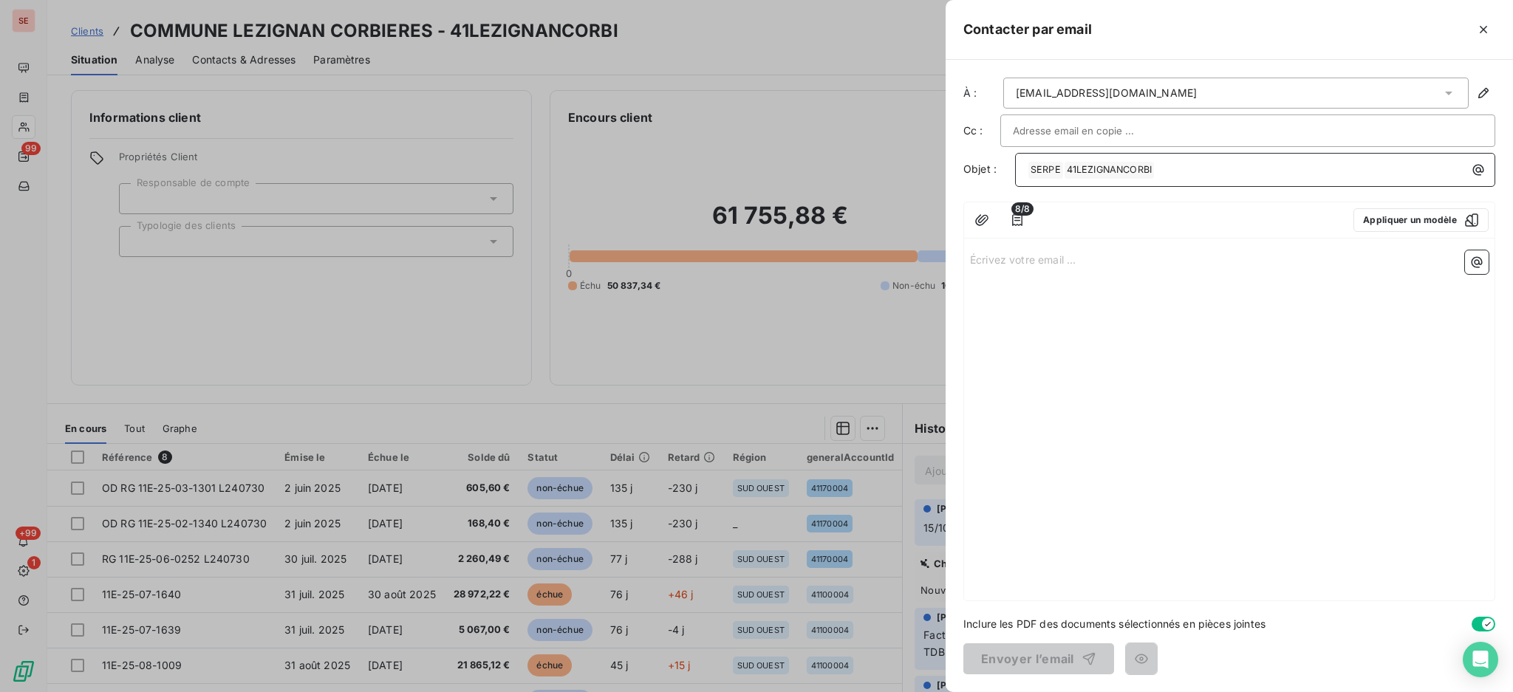
click at [1309, 189] on div "À : [EMAIL_ADDRESS][DOMAIN_NAME] Cc : Objet : ﻿ SERPE ﻿ ﻿ 41LEZIGNANCORBI ﻿ ﻿ 8…" at bounding box center [1230, 376] width 568 height 633
click at [1240, 168] on p "﻿ SERPE ﻿ ﻿ 41LEZIGNANCORBI ﻿ ﻿" at bounding box center [1259, 170] width 463 height 18
click at [1162, 169] on span "- COURS DE LA REPUBLIQUE - LEZIGNAN CORBIERES" at bounding box center [1290, 169] width 270 height 13
click at [1032, 276] on p "Écrivez votre email ... ﻿" at bounding box center [1229, 273] width 519 height 17
drag, startPoint x: 689, startPoint y: 242, endPoint x: 808, endPoint y: 397, distance: 194.5
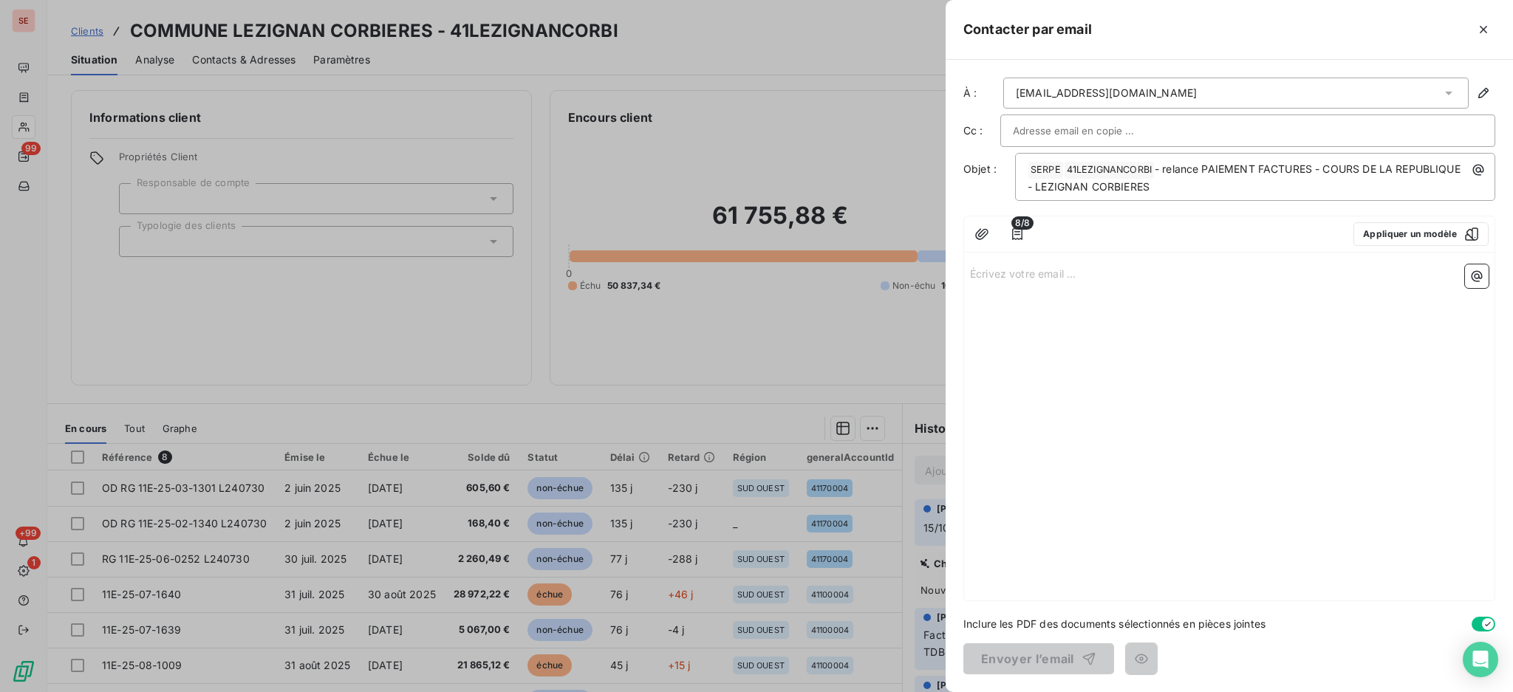
click at [771, 393] on div at bounding box center [756, 346] width 1513 height 692
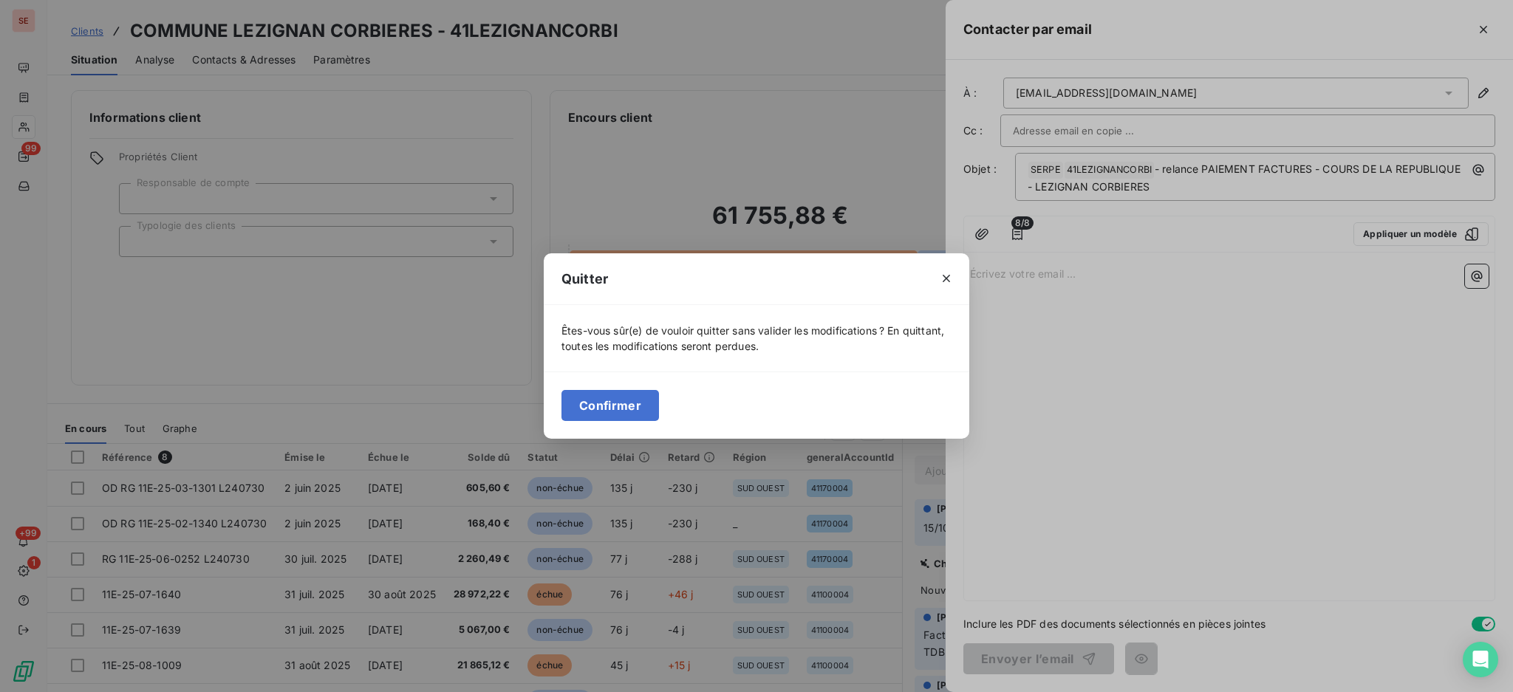
click at [1057, 285] on div "Quitter Êtes-vous sûr(e) de vouloir quitter sans valider les modifications ? En…" at bounding box center [756, 346] width 1513 height 692
click at [942, 275] on icon "button" at bounding box center [946, 278] width 15 height 15
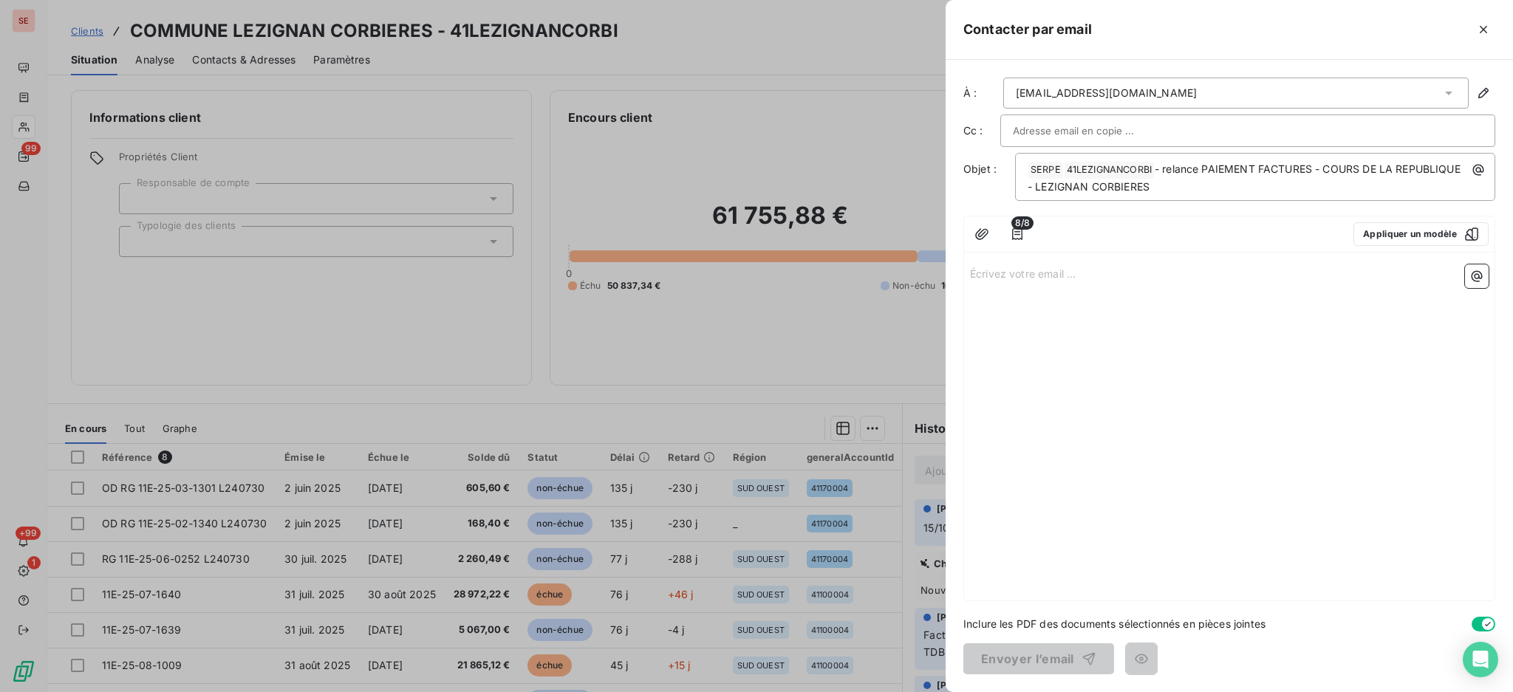
click at [1018, 272] on p "Écrivez votre email ... ﻿" at bounding box center [1229, 273] width 519 height 17
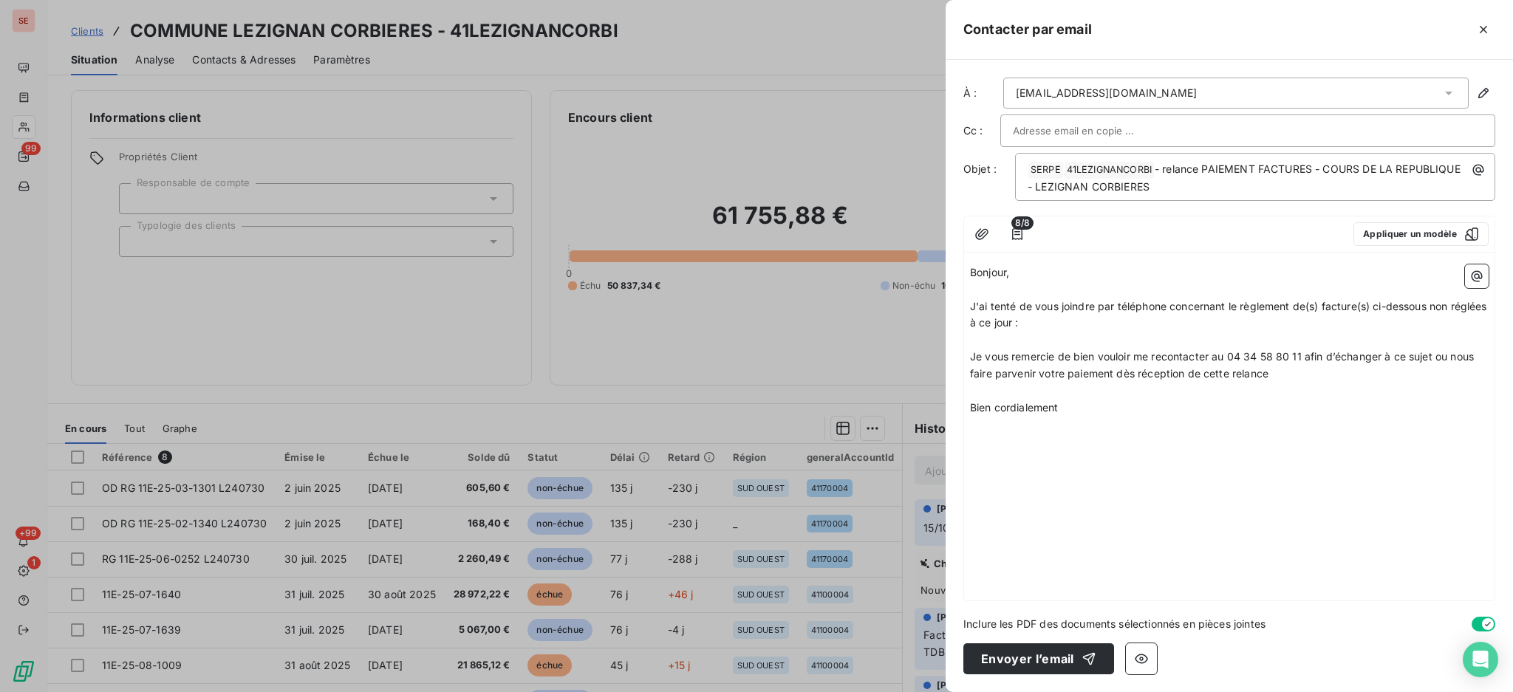
click at [1082, 333] on p "﻿" at bounding box center [1229, 340] width 519 height 17
click at [1479, 272] on icon "button" at bounding box center [1477, 275] width 11 height 11
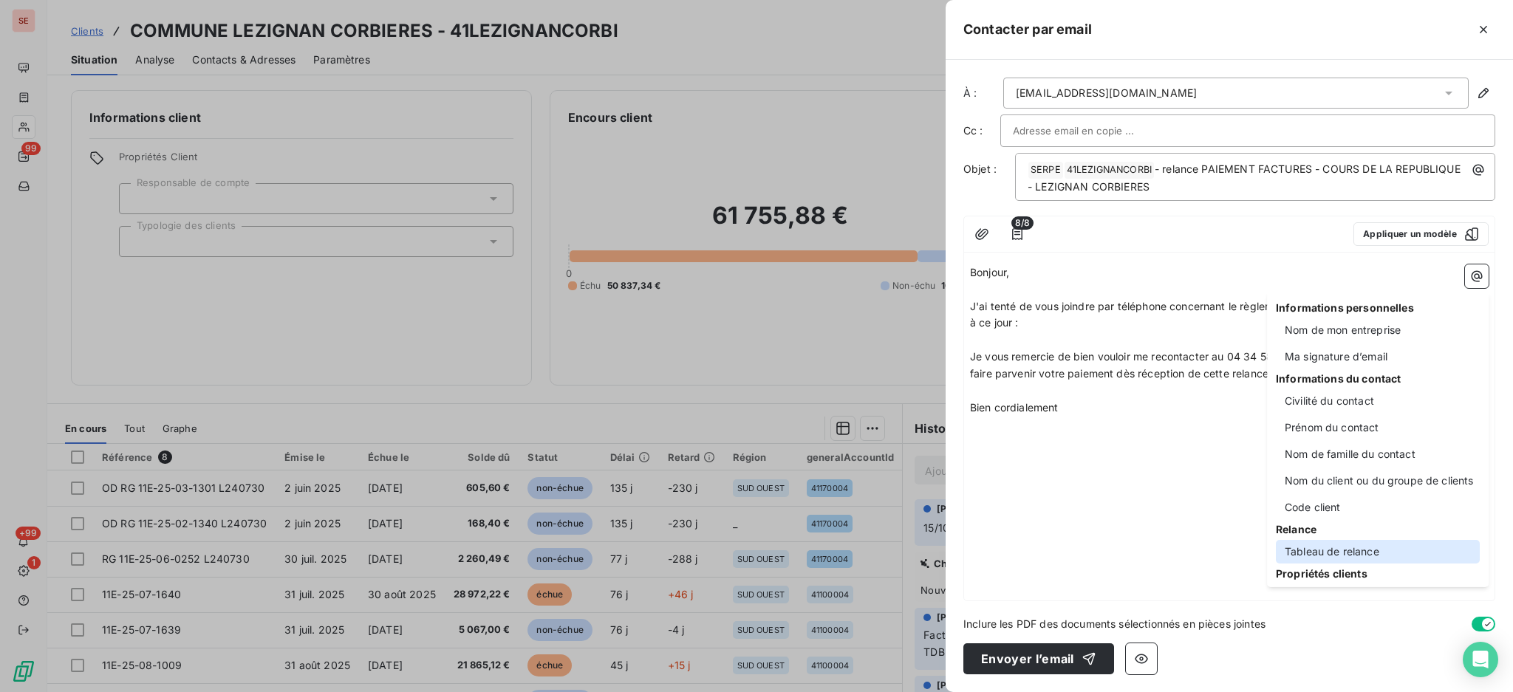
click at [1317, 548] on div "Tableau de relance" at bounding box center [1378, 552] width 204 height 24
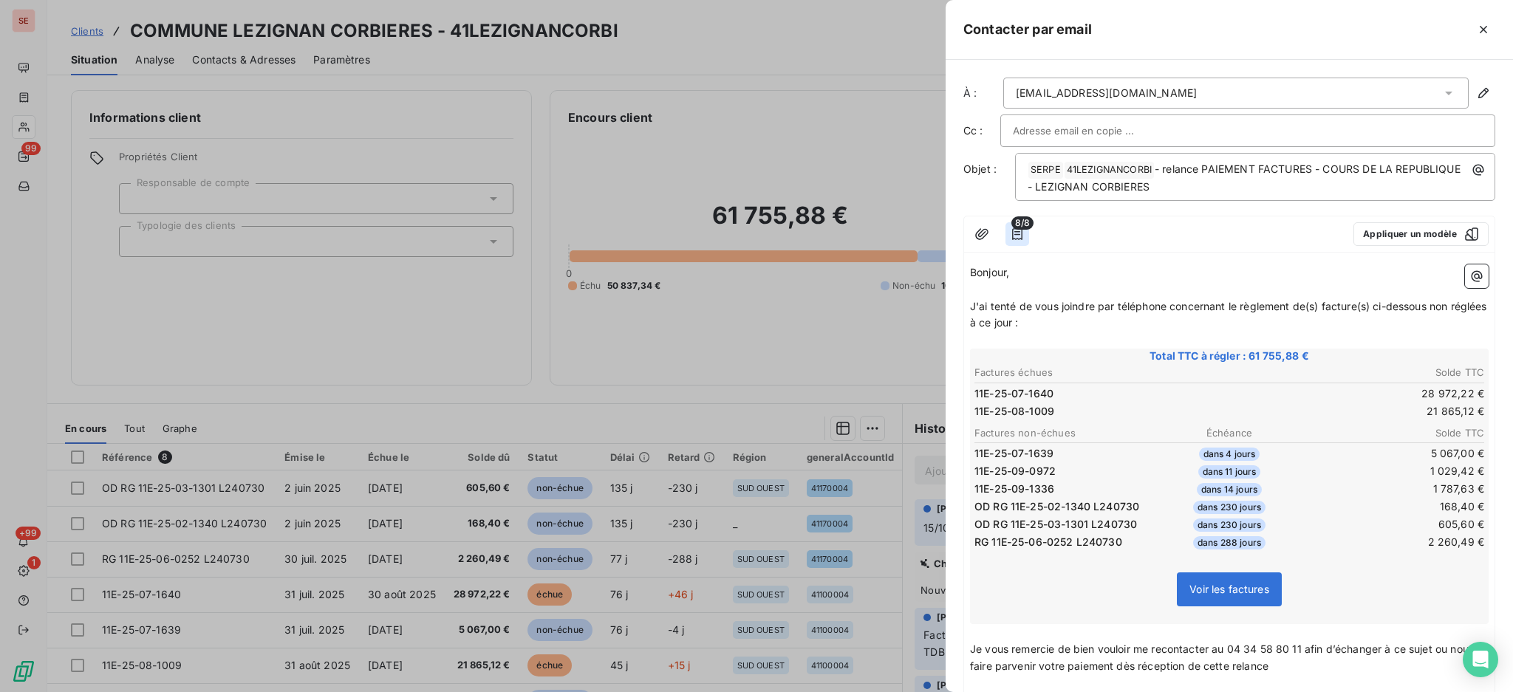
click at [1015, 235] on icon "button" at bounding box center [1017, 234] width 15 height 15
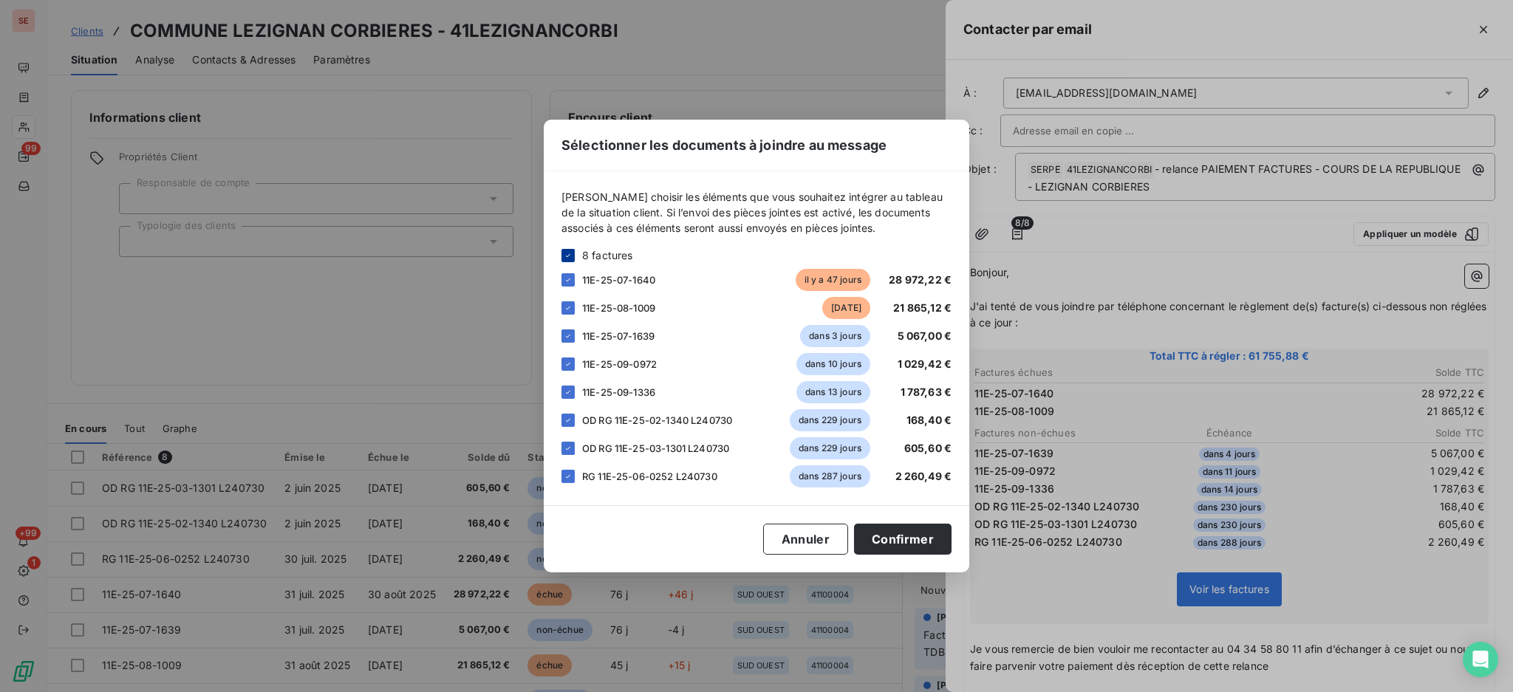
click at [568, 253] on icon at bounding box center [568, 255] width 9 height 9
click at [564, 282] on div at bounding box center [568, 279] width 13 height 13
click at [565, 307] on div at bounding box center [568, 307] width 13 height 13
click at [902, 540] on button "Confirmer" at bounding box center [903, 539] width 98 height 31
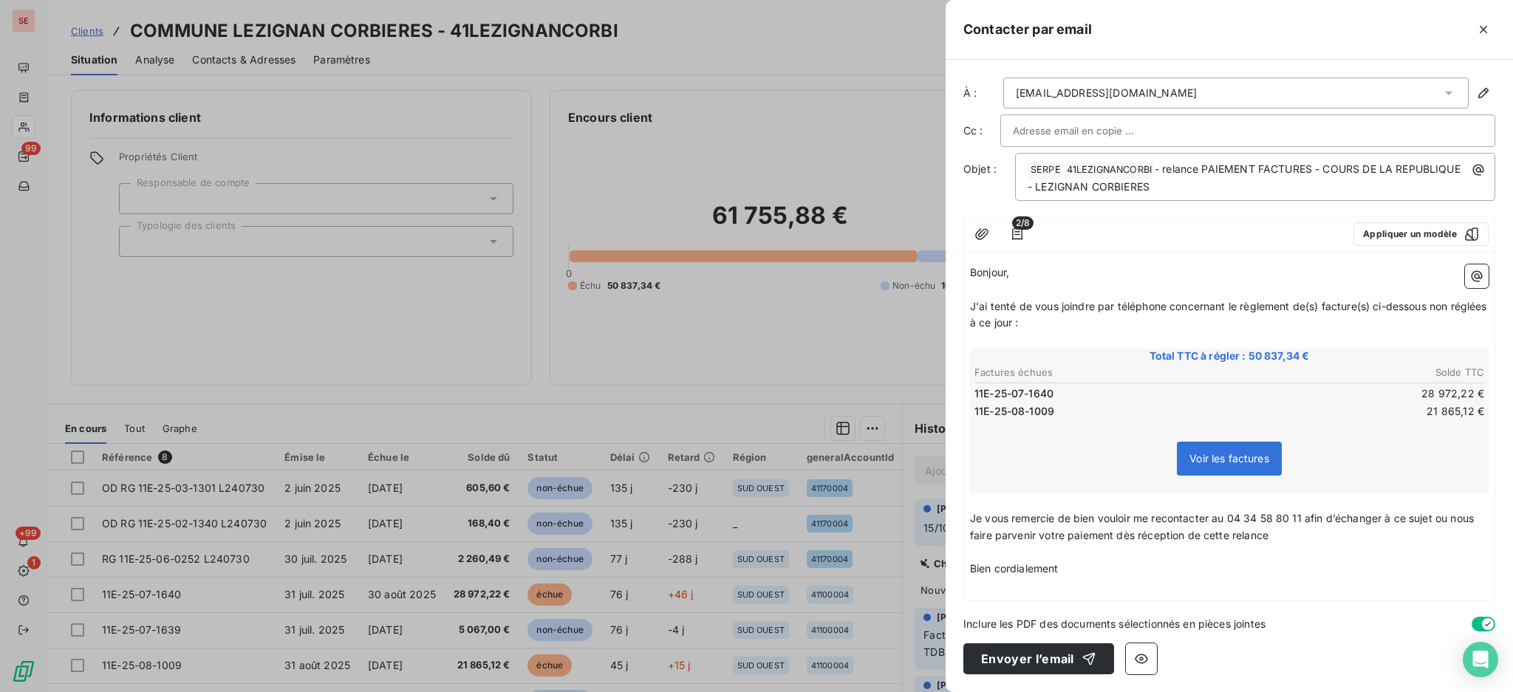
click at [1091, 584] on p "﻿" at bounding box center [1229, 586] width 519 height 17
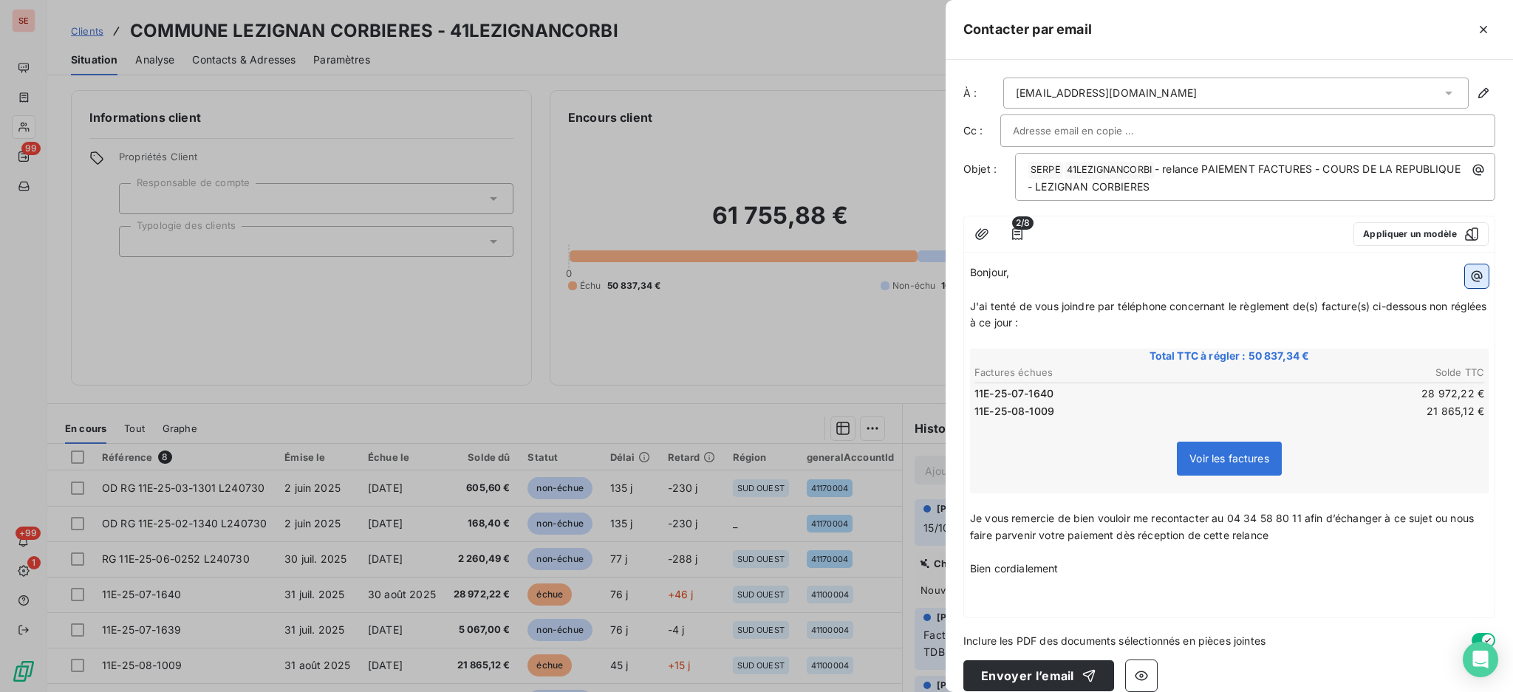
click at [1470, 276] on icon "button" at bounding box center [1477, 276] width 15 height 15
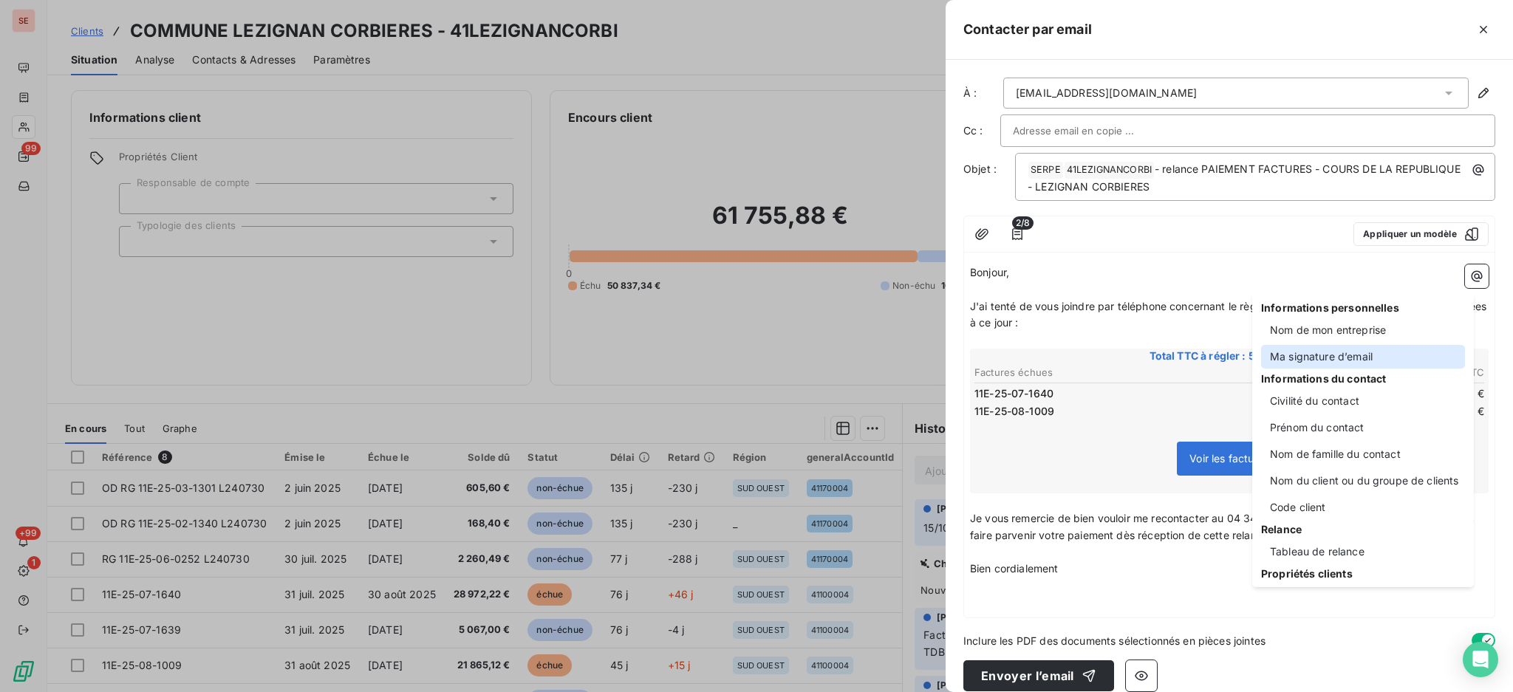
click at [1313, 358] on div "Ma signature d’email" at bounding box center [1363, 357] width 204 height 24
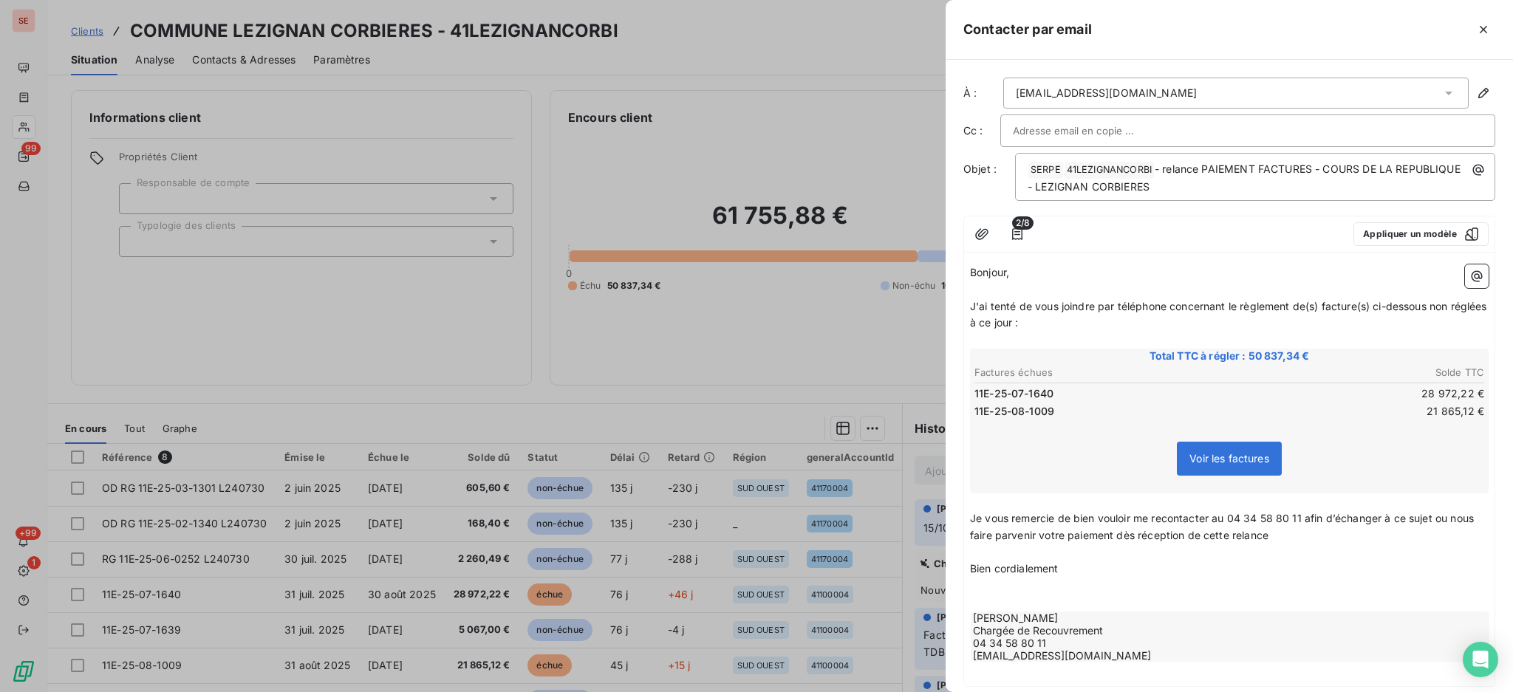
click at [1318, 532] on p "Je vous remercie de bien vouloir me recontacter au 04 34 58 80 11 afin d’échang…" at bounding box center [1229, 528] width 519 height 34
drag, startPoint x: 1396, startPoint y: 536, endPoint x: 1415, endPoint y: 541, distance: 19.9
click at [1415, 541] on div "Bonjour, ﻿ J'ai tenté de vous joindre par téléphone concernant le règlement de(…" at bounding box center [1229, 473] width 519 height 416
click at [1420, 537] on p "Je vous remercie de bien vouloir me recontacter au 04 34 58 80 11 afin d’échang…" at bounding box center [1229, 528] width 519 height 34
click at [1394, 531] on p "Je vous remercie de bien vouloir me recontacter au 04 34 58 80 11 afin d’échang…" at bounding box center [1229, 528] width 519 height 34
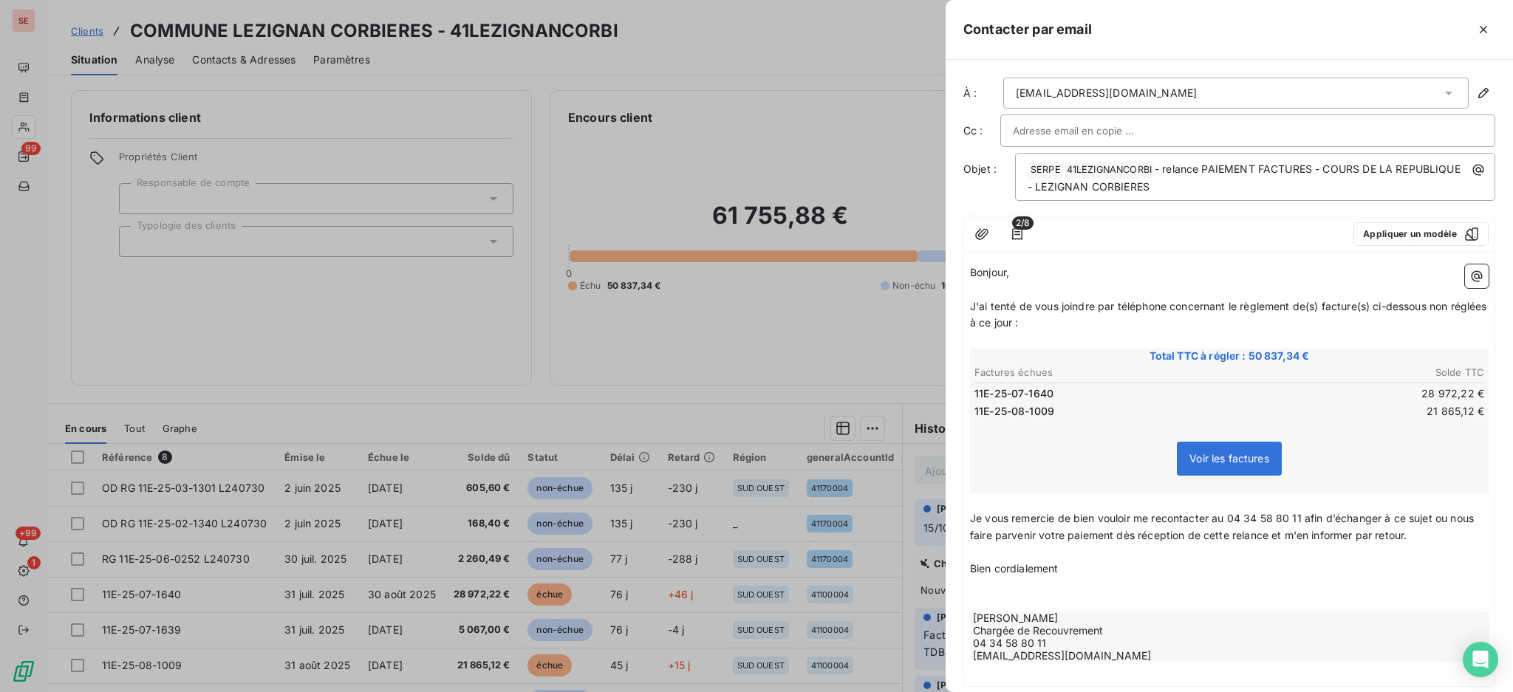
click at [1009, 549] on p "﻿" at bounding box center [1229, 552] width 519 height 17
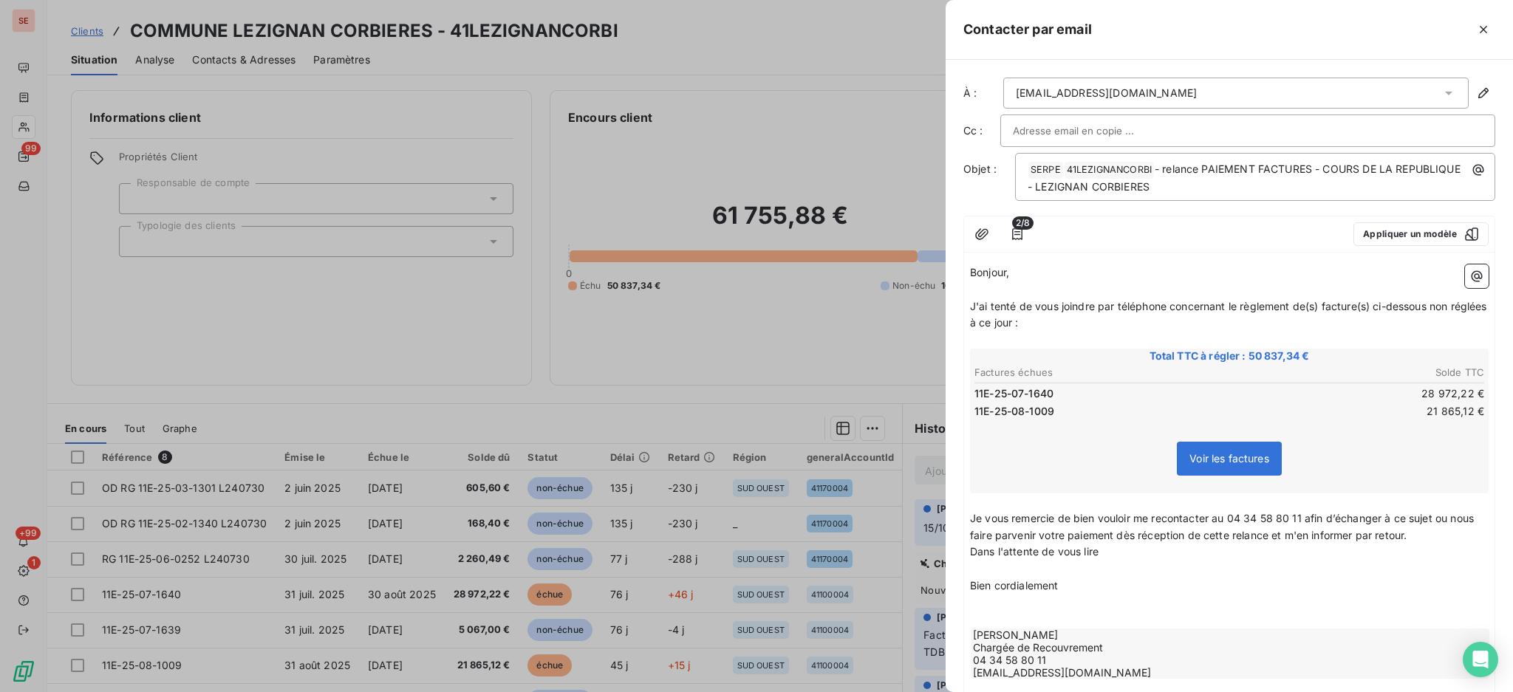
click at [1463, 527] on p "Je vous remercie de bien vouloir me recontacter au 04 34 58 80 11 afin d’échang…" at bounding box center [1229, 528] width 519 height 34
click at [980, 233] on icon "button" at bounding box center [981, 233] width 13 height 11
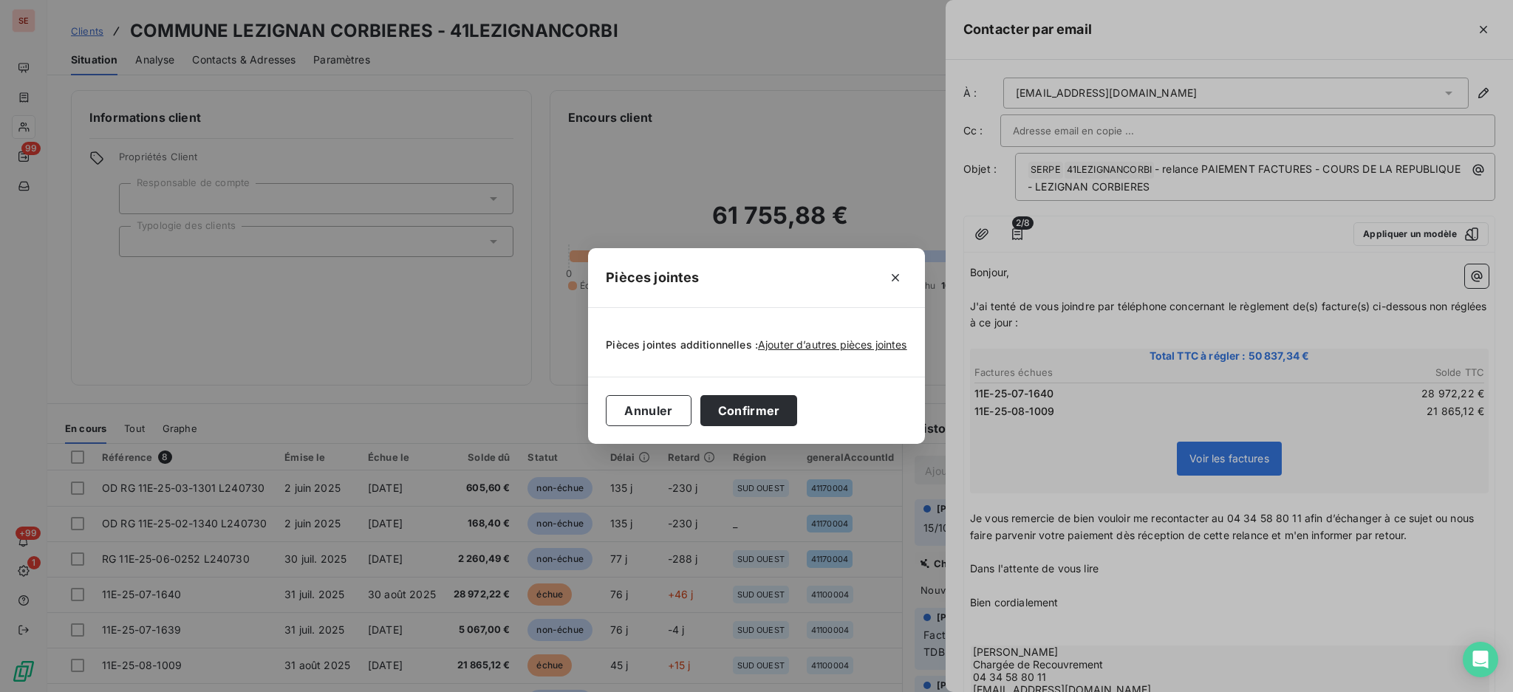
click at [839, 336] on div "Pièces jointes additionnelles : Ajouter d’autres pièces jointes" at bounding box center [756, 342] width 301 height 33
click at [836, 338] on span "Ajouter d’autres pièces jointes" at bounding box center [832, 344] width 149 height 13
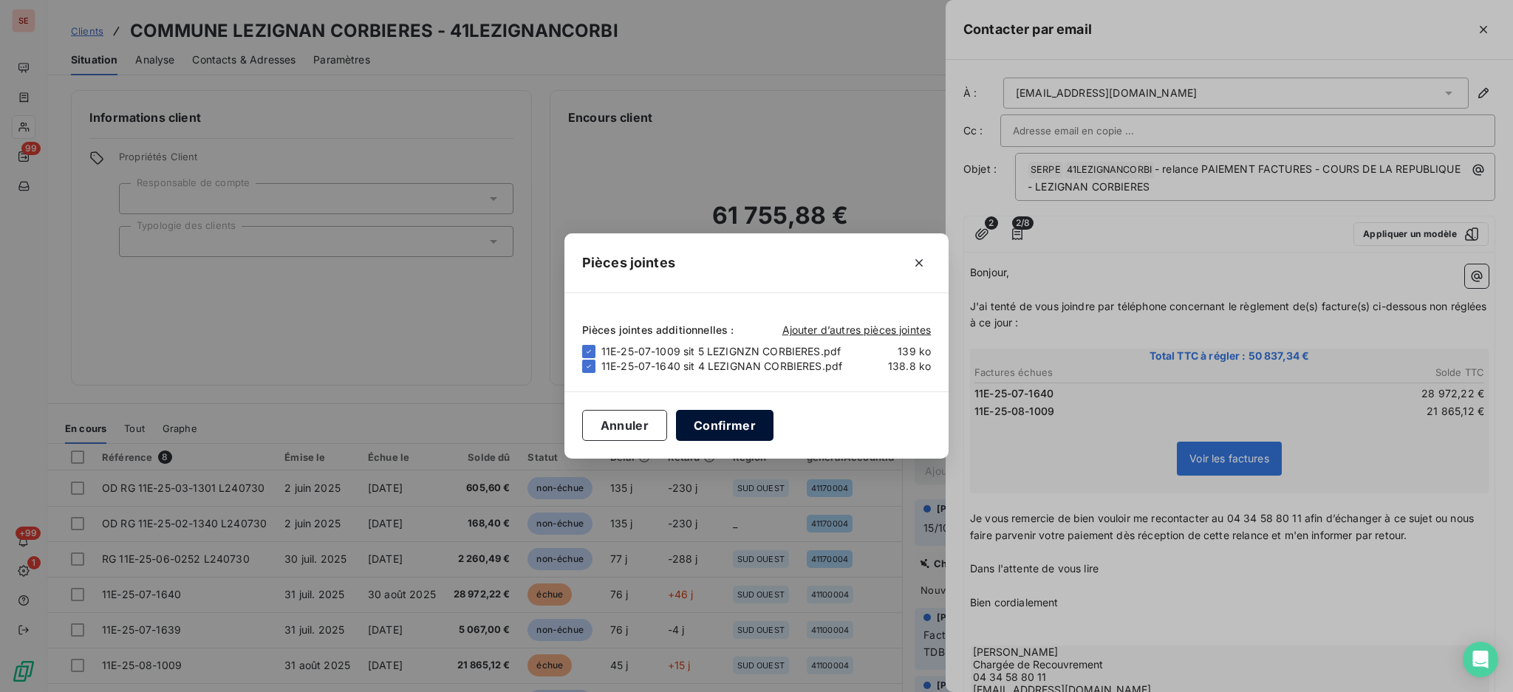
click at [708, 435] on button "Confirmer" at bounding box center [725, 425] width 98 height 31
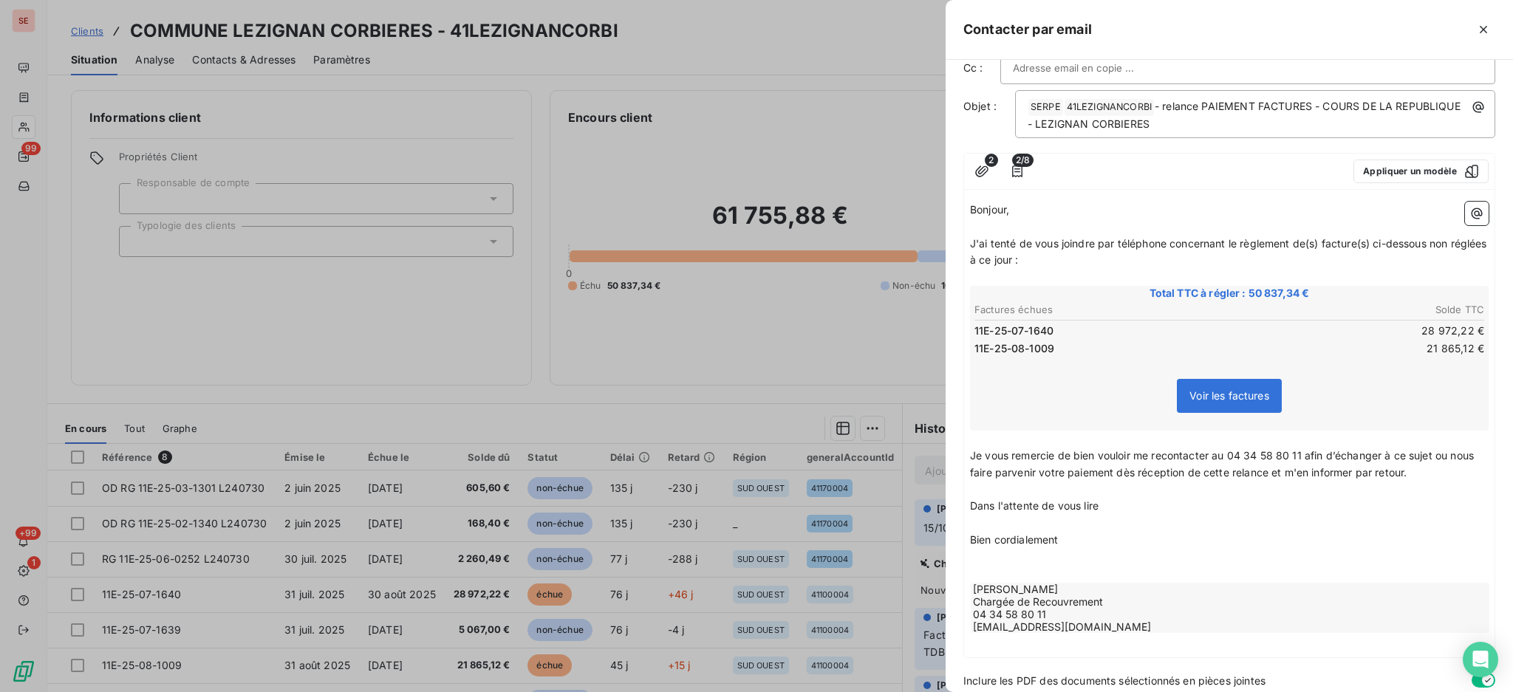
scroll to position [115, 0]
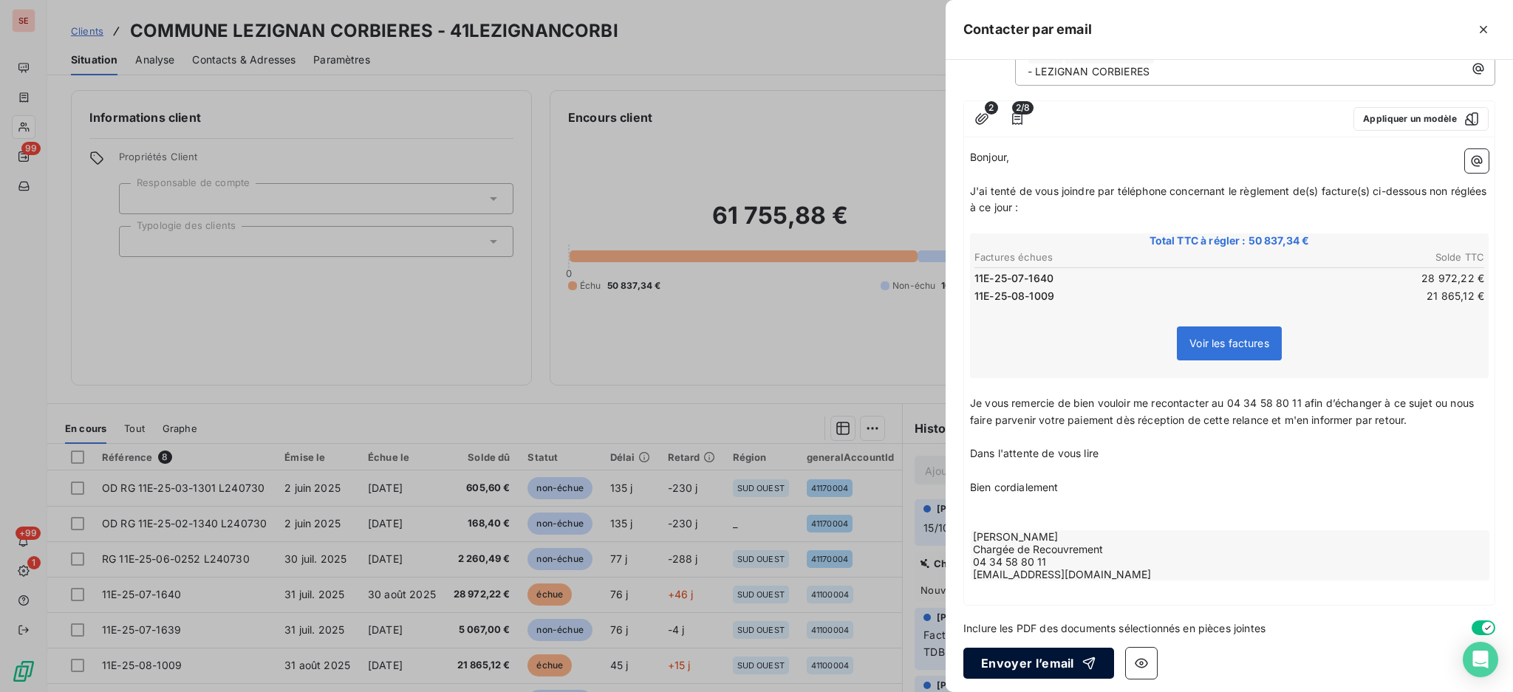
click at [1066, 661] on button "Envoyer l’email" at bounding box center [1039, 663] width 151 height 31
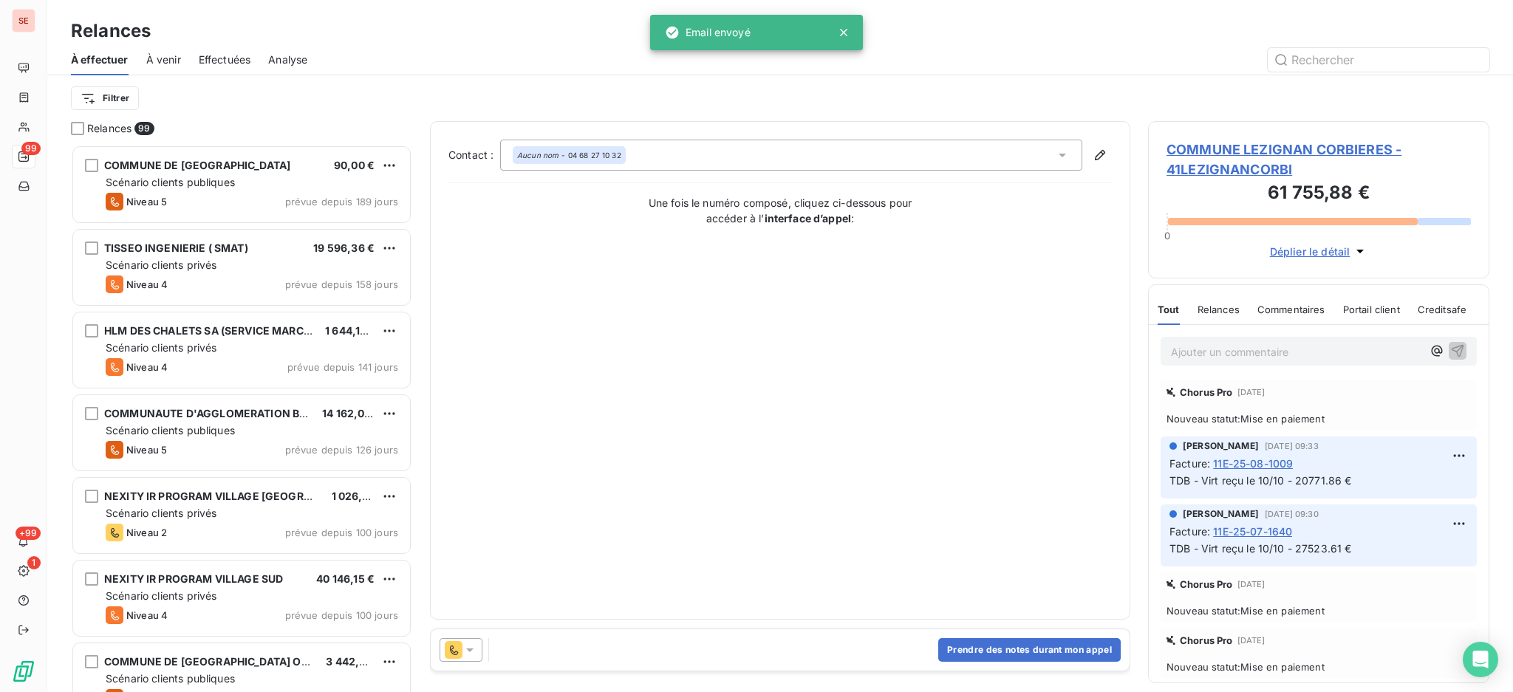
scroll to position [534, 326]
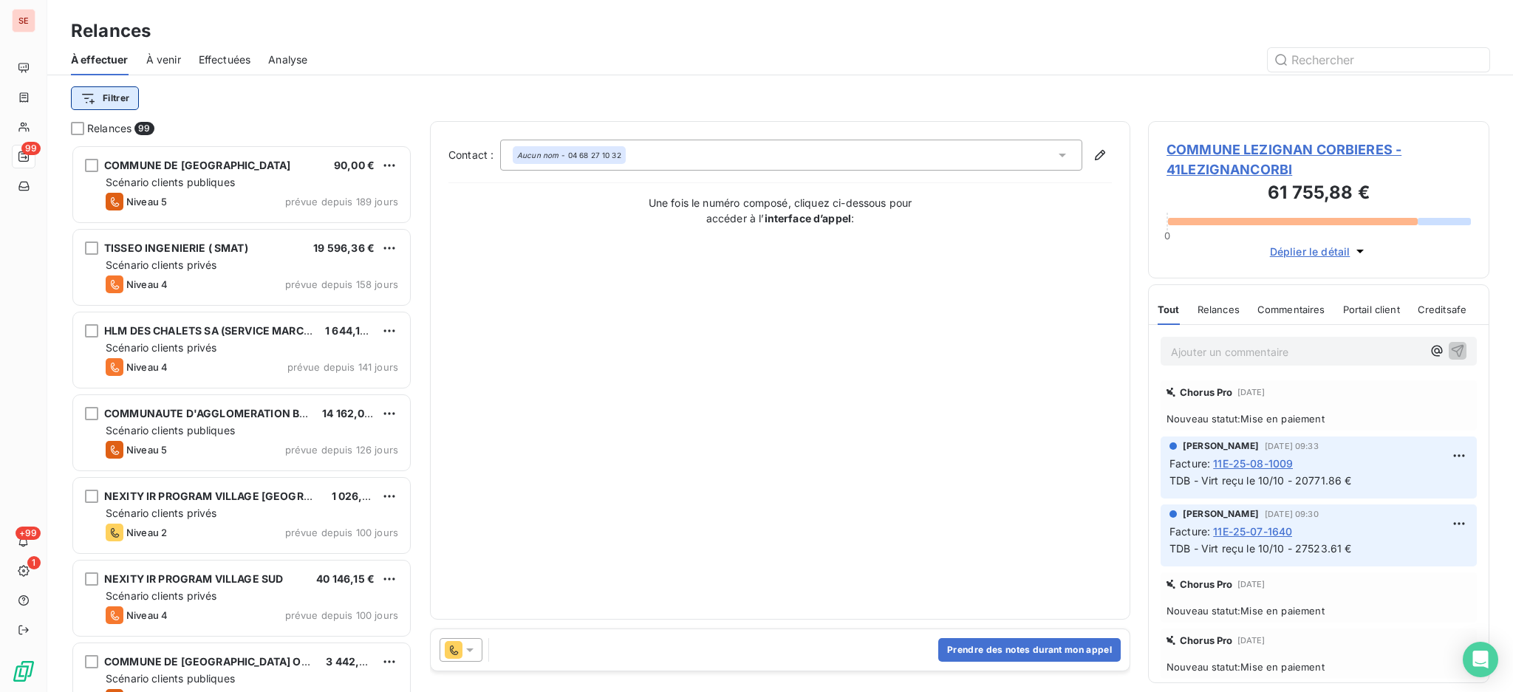
click at [89, 92] on html "SE 99 +99 1 Relances À effectuer À venir Effectuées Analyse Filtrer Relances 99…" at bounding box center [756, 346] width 1513 height 692
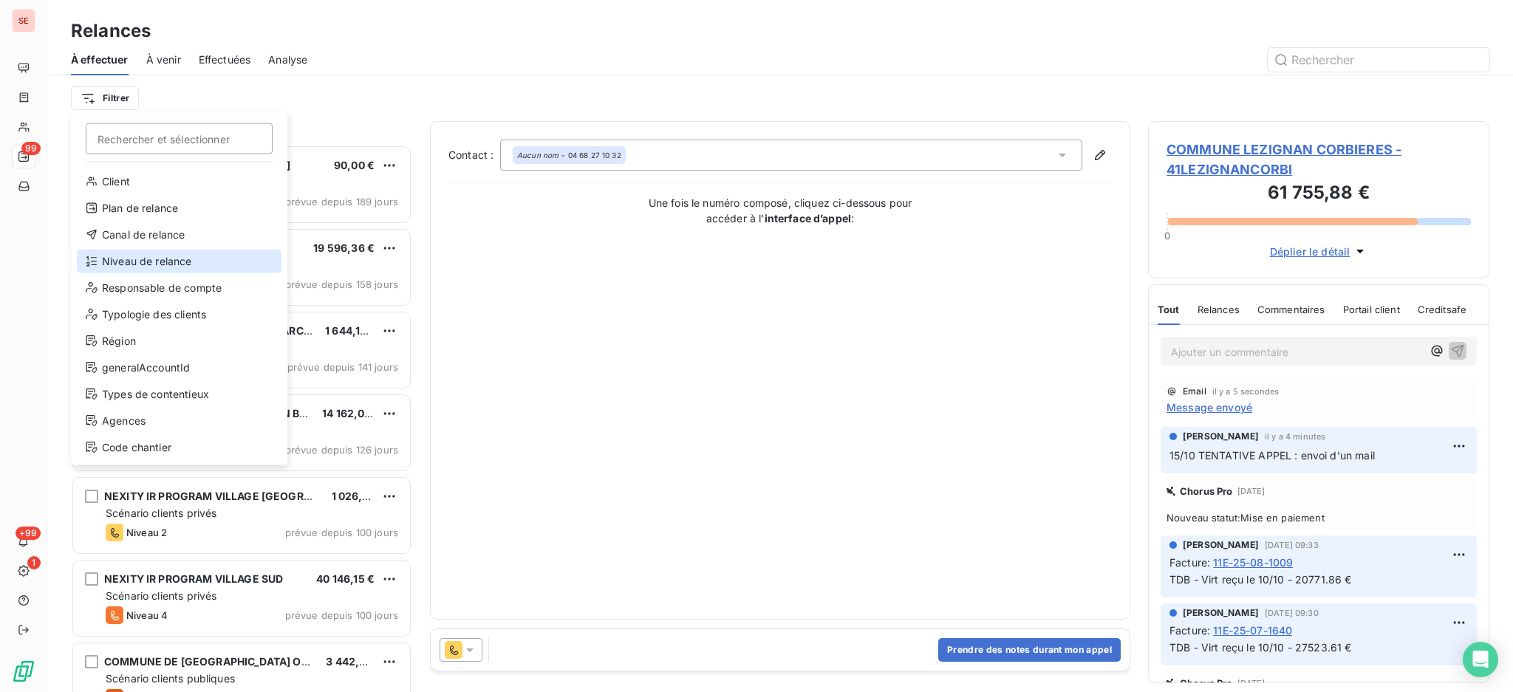
click at [163, 257] on div "Niveau de relance" at bounding box center [179, 262] width 205 height 24
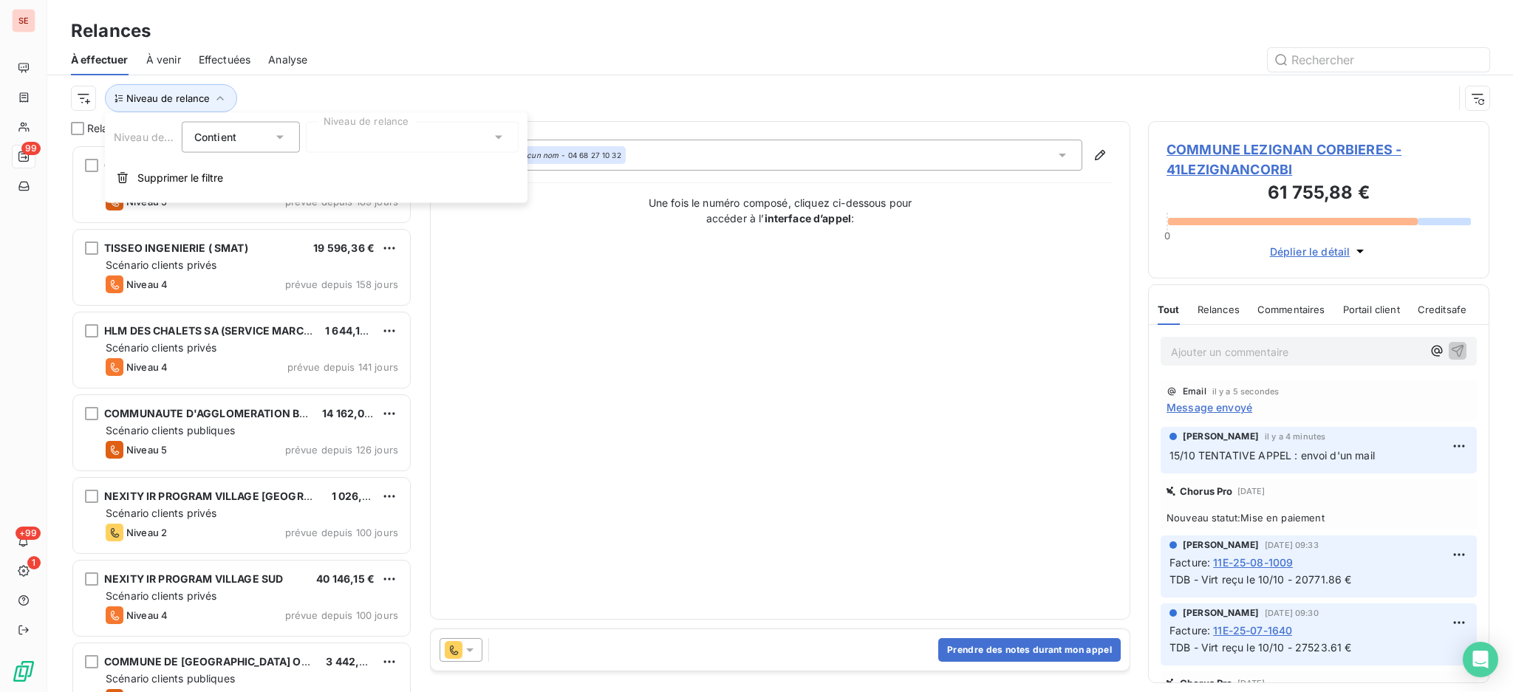
click at [502, 132] on icon at bounding box center [498, 137] width 15 height 15
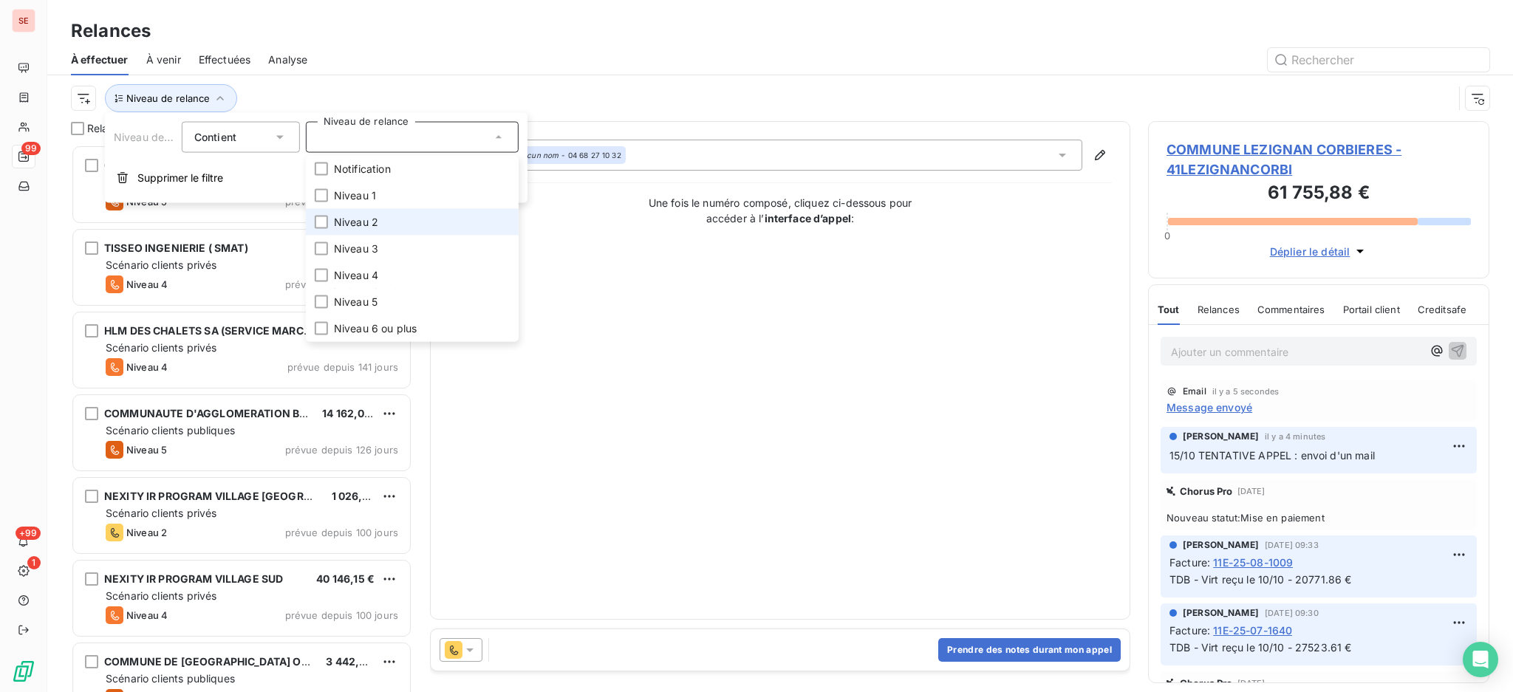
click at [393, 216] on li "Niveau 2" at bounding box center [412, 222] width 213 height 27
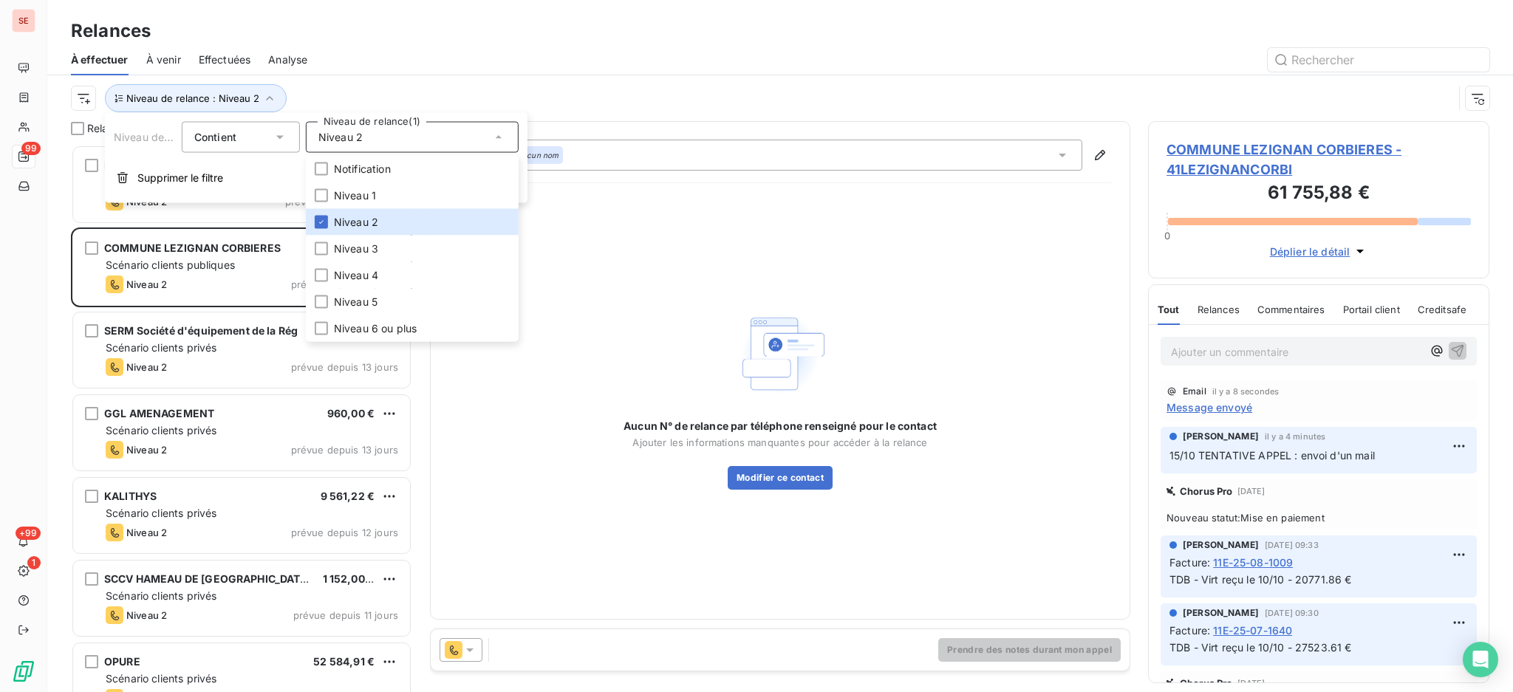
scroll to position [533, 326]
click at [367, 58] on div at bounding box center [907, 60] width 1165 height 24
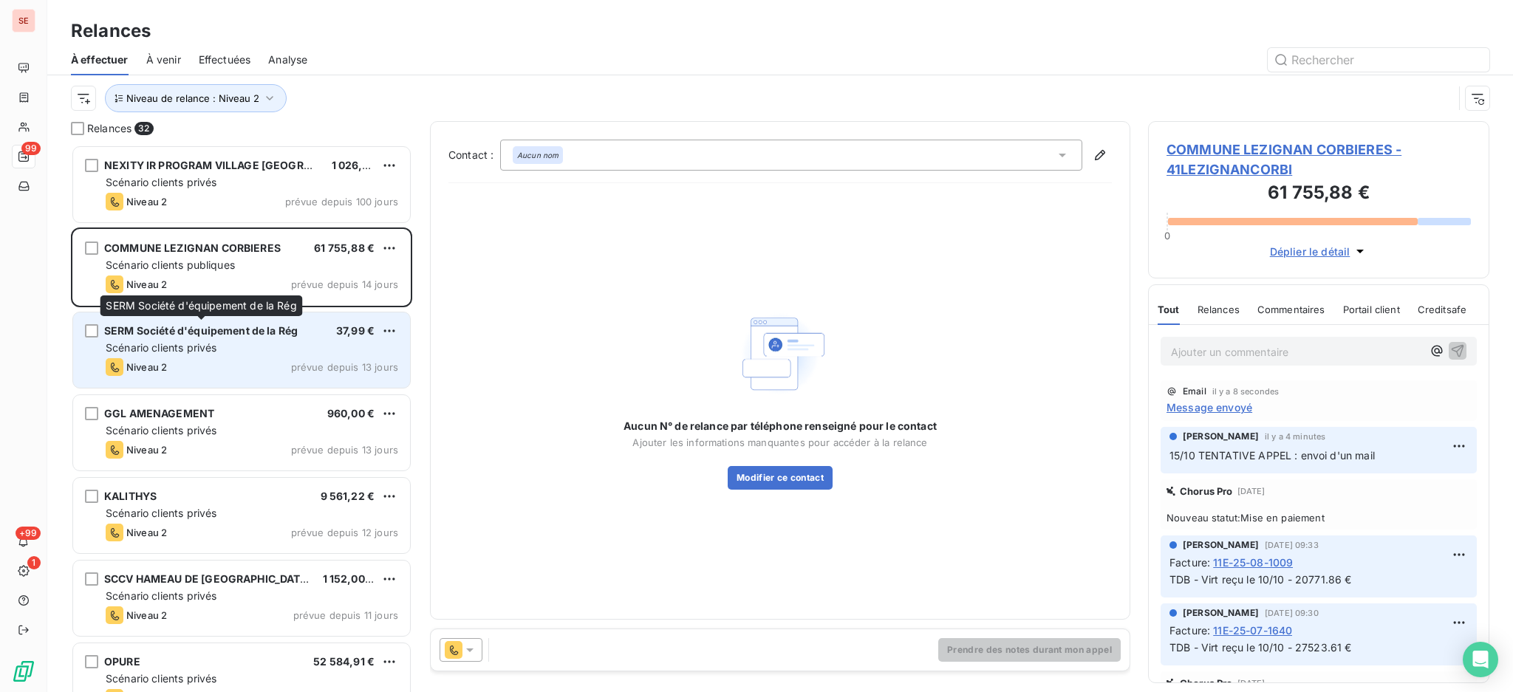
click at [277, 331] on span "SERM Société d'équipement de la Rég" at bounding box center [201, 330] width 194 height 13
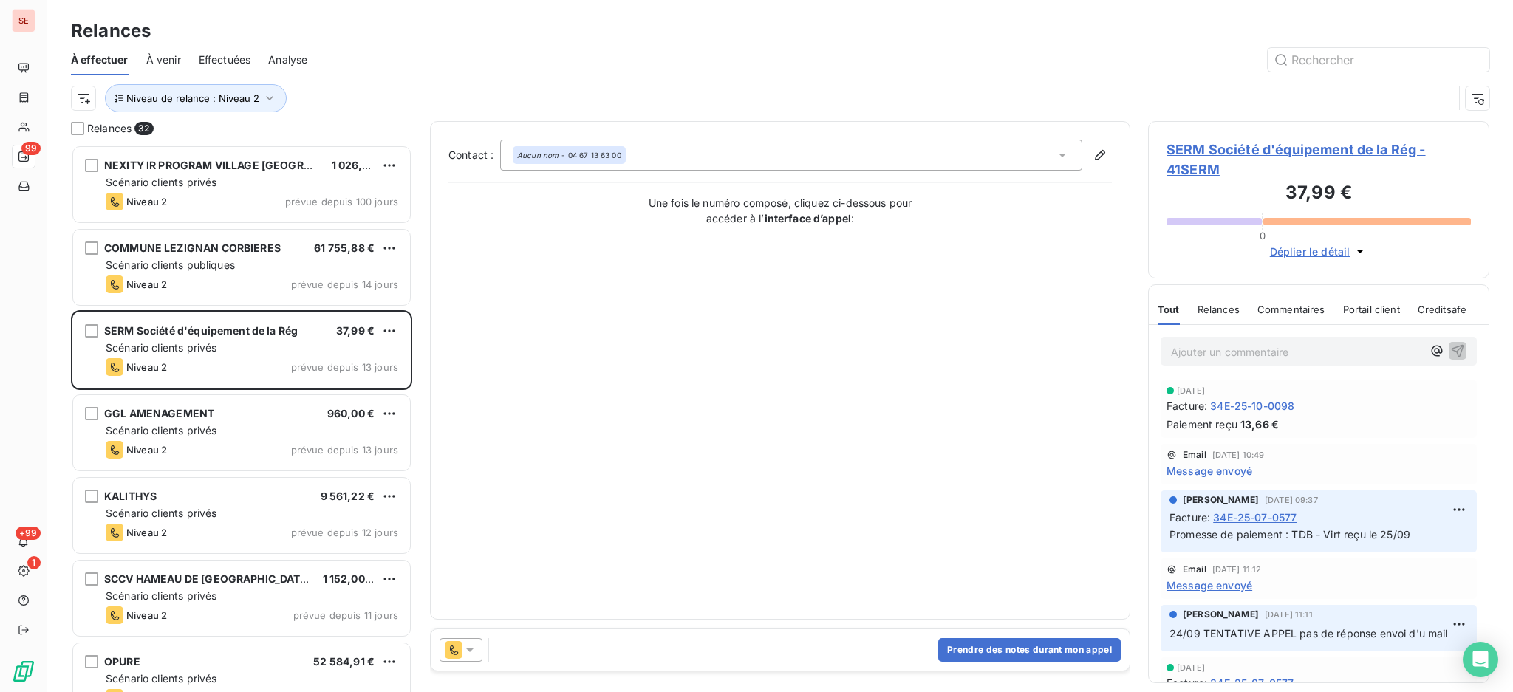
click at [1226, 146] on span "SERM Société d'équipement de la Rég - 41SERM" at bounding box center [1319, 160] width 304 height 40
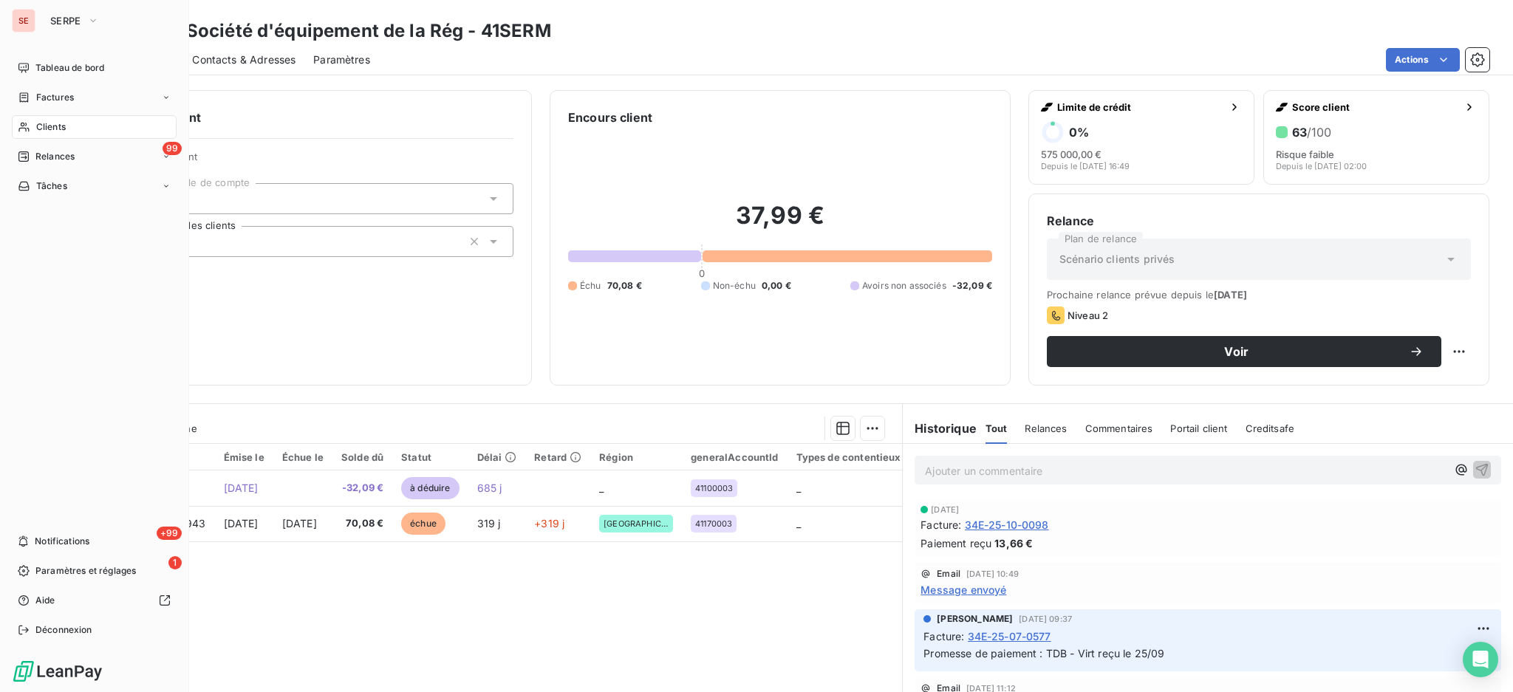
click at [51, 123] on span "Clients" at bounding box center [51, 126] width 30 height 13
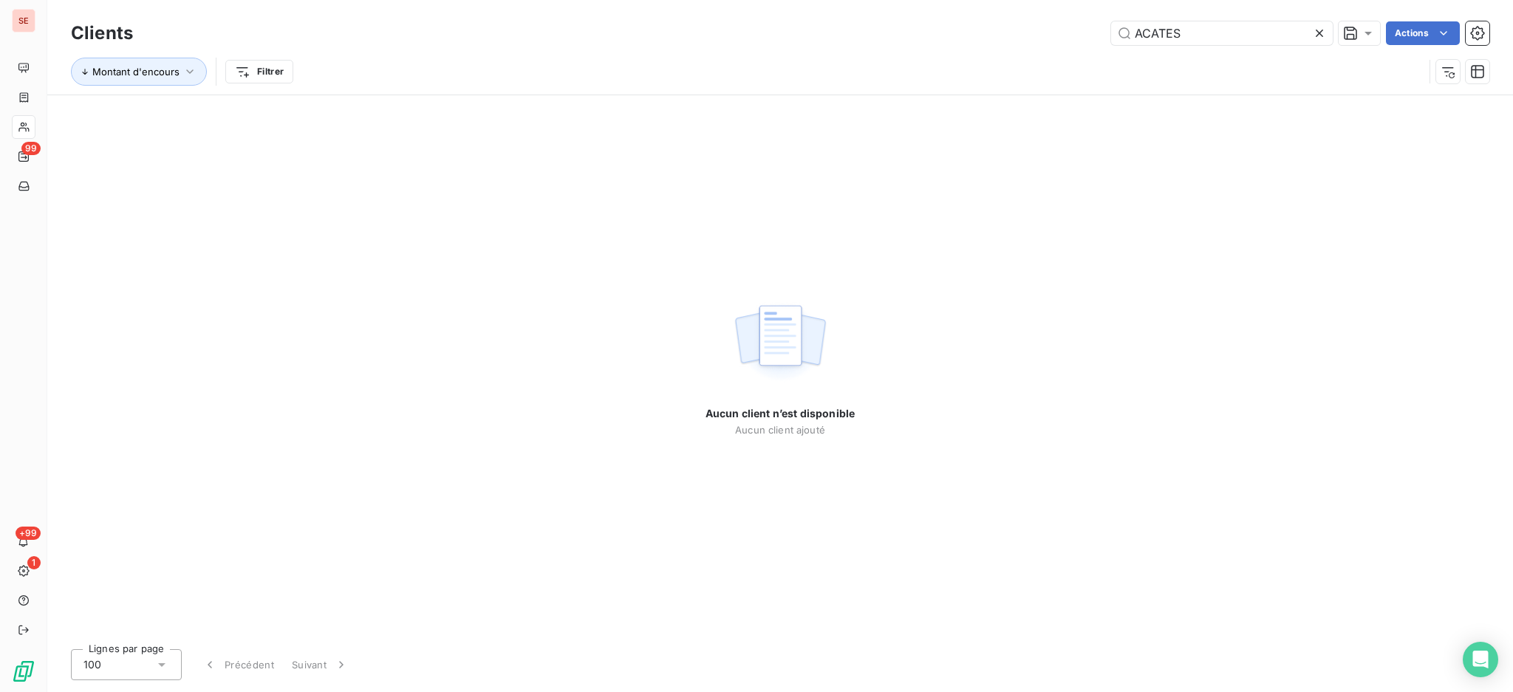
type input "ACATE"
drag, startPoint x: 1182, startPoint y: 33, endPoint x: 1109, endPoint y: 18, distance: 74.8
click at [1109, 18] on div "Clients ACATE Actions" at bounding box center [780, 33] width 1419 height 31
drag, startPoint x: 1154, startPoint y: 33, endPoint x: 1161, endPoint y: 37, distance: 8.6
click at [1154, 32] on input "41ACATE" at bounding box center [1222, 33] width 222 height 24
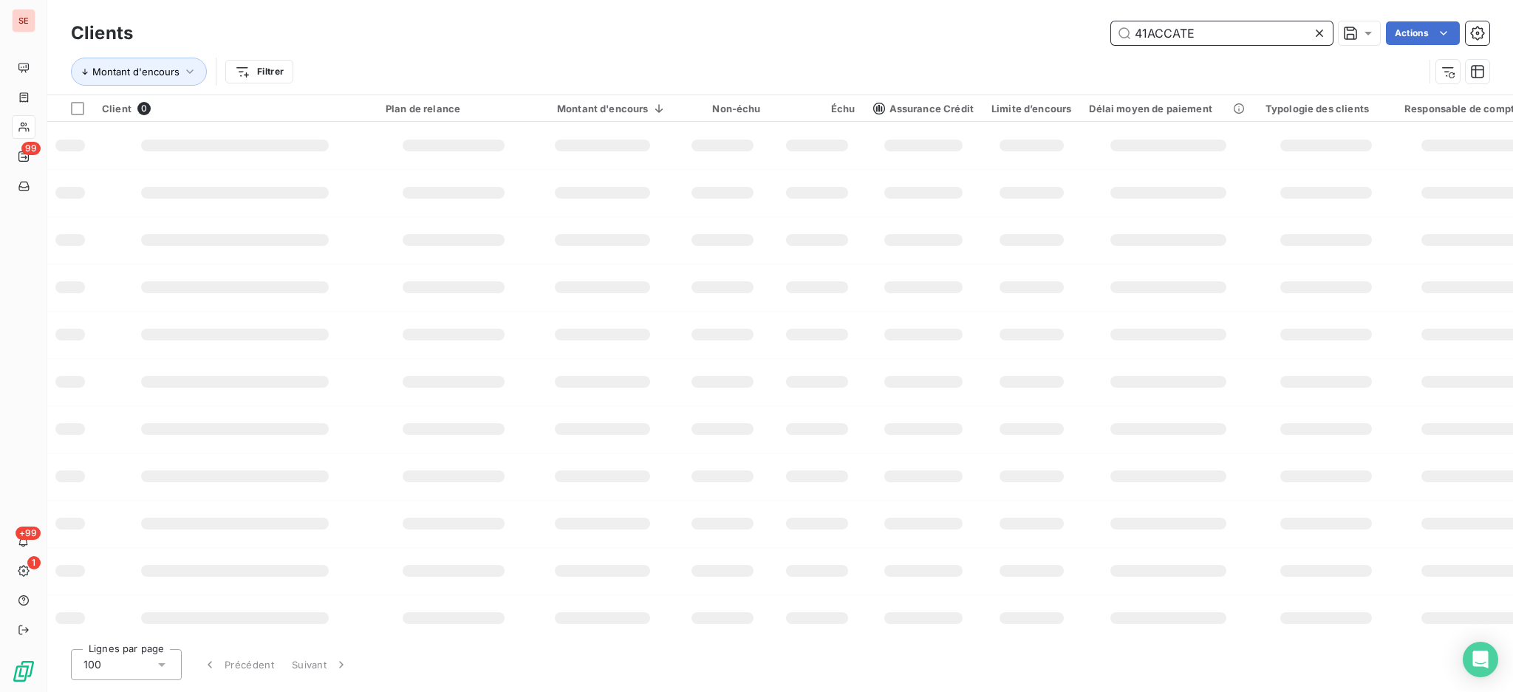
type input "41ACCATE"
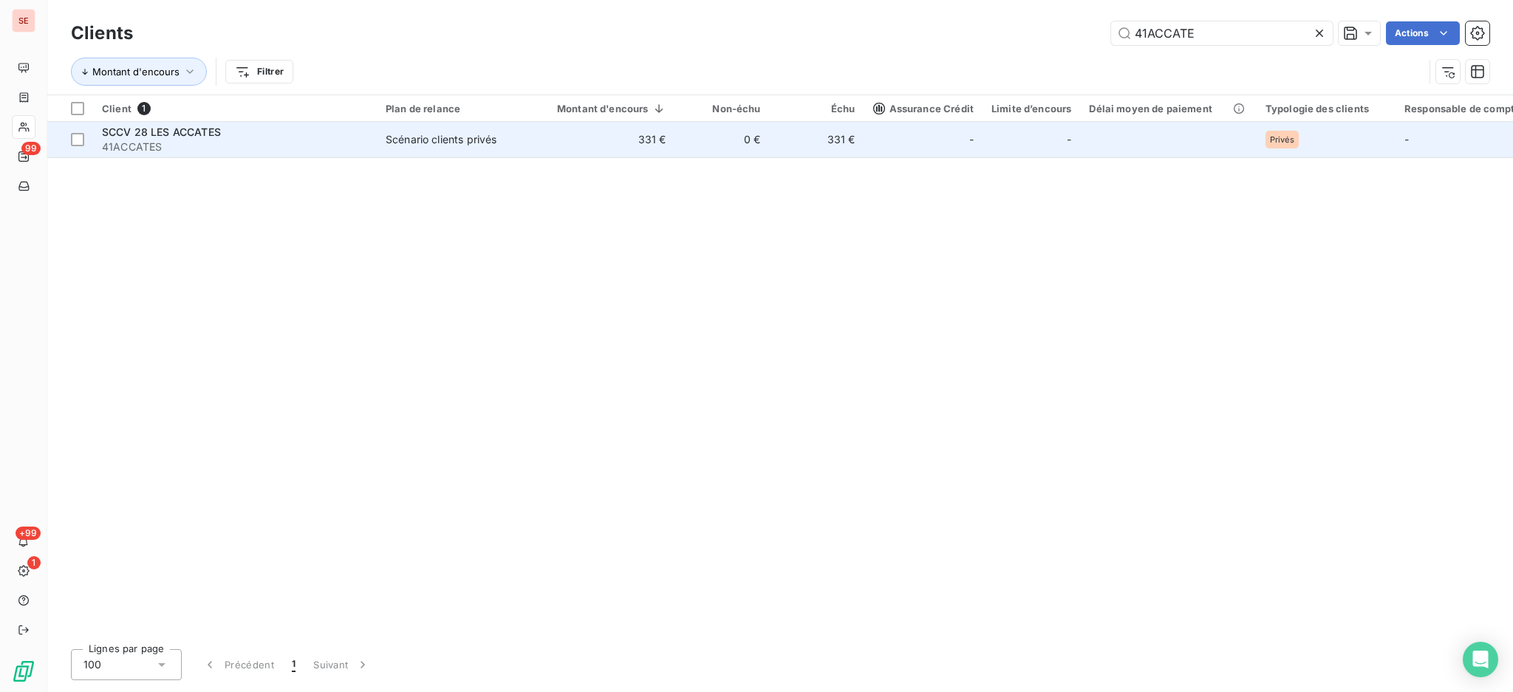
click at [402, 143] on div "Scénario clients privés" at bounding box center [441, 139] width 111 height 15
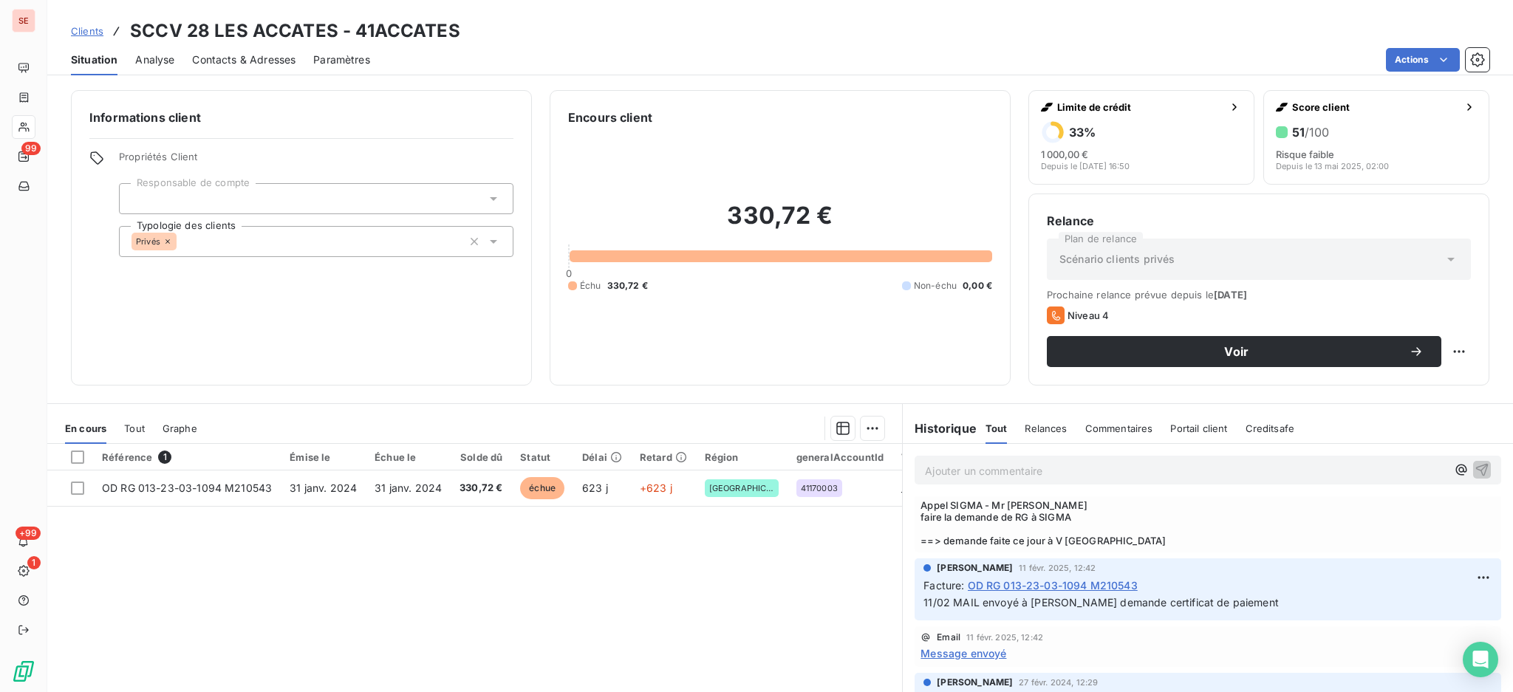
scroll to position [98, 0]
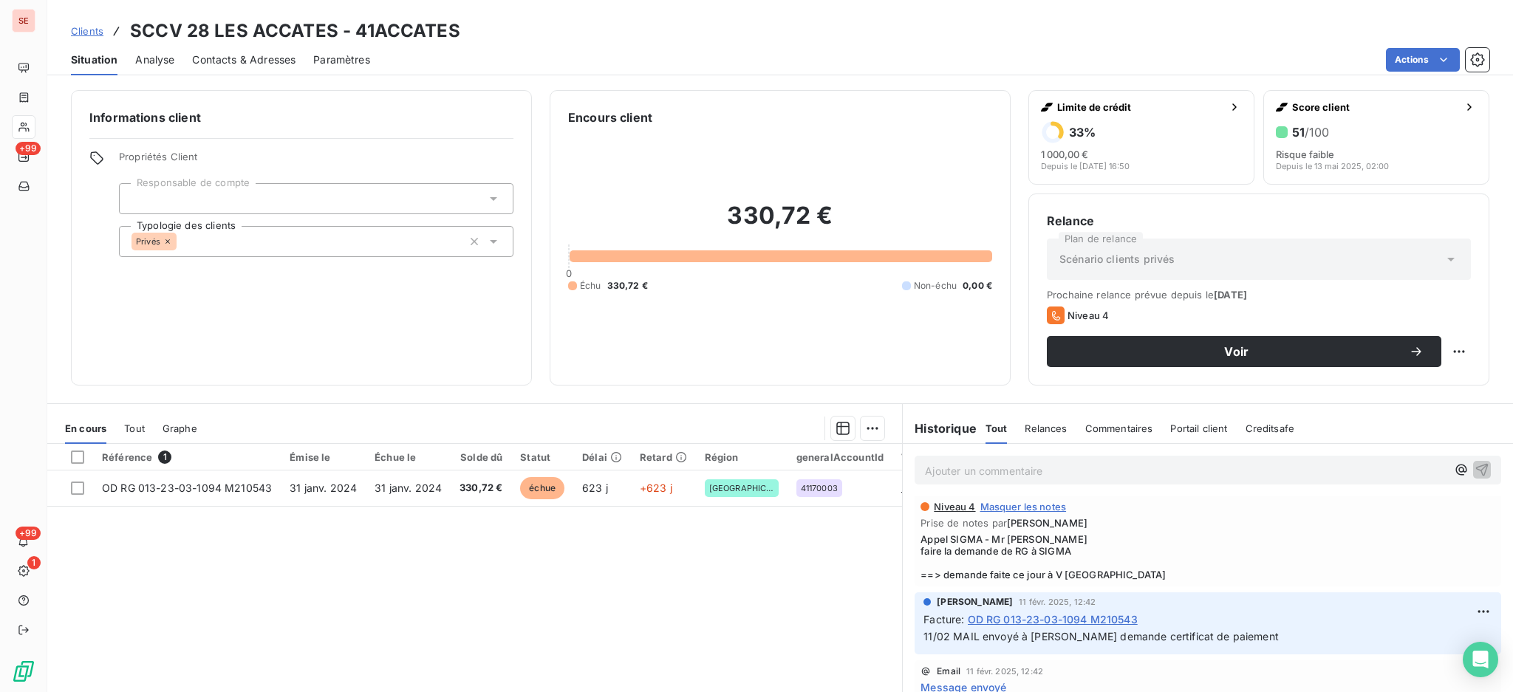
click at [267, 55] on span "Contacts & Adresses" at bounding box center [243, 59] width 103 height 15
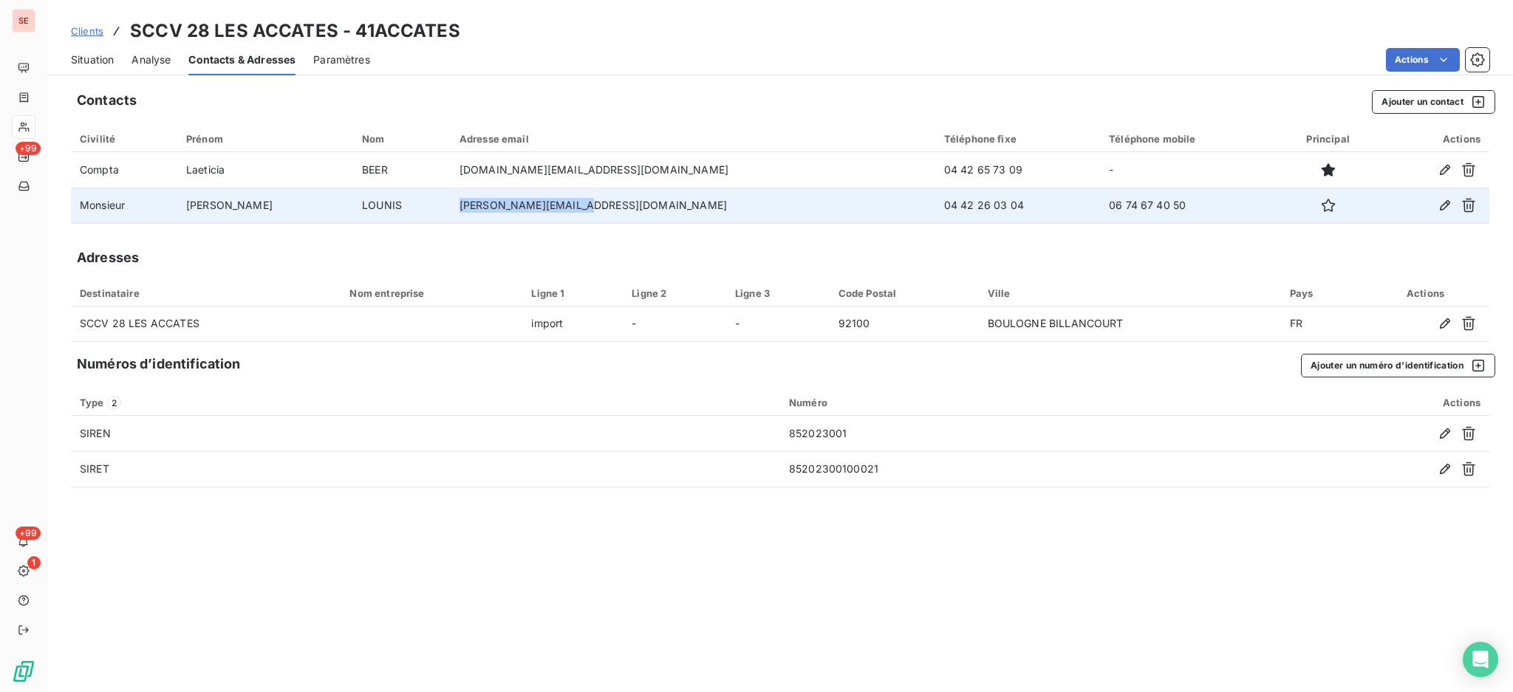
drag, startPoint x: 562, startPoint y: 205, endPoint x: 434, endPoint y: 208, distance: 127.9
click at [451, 208] on td "[PERSON_NAME][EMAIL_ADDRESS][DOMAIN_NAME]" at bounding box center [693, 205] width 485 height 35
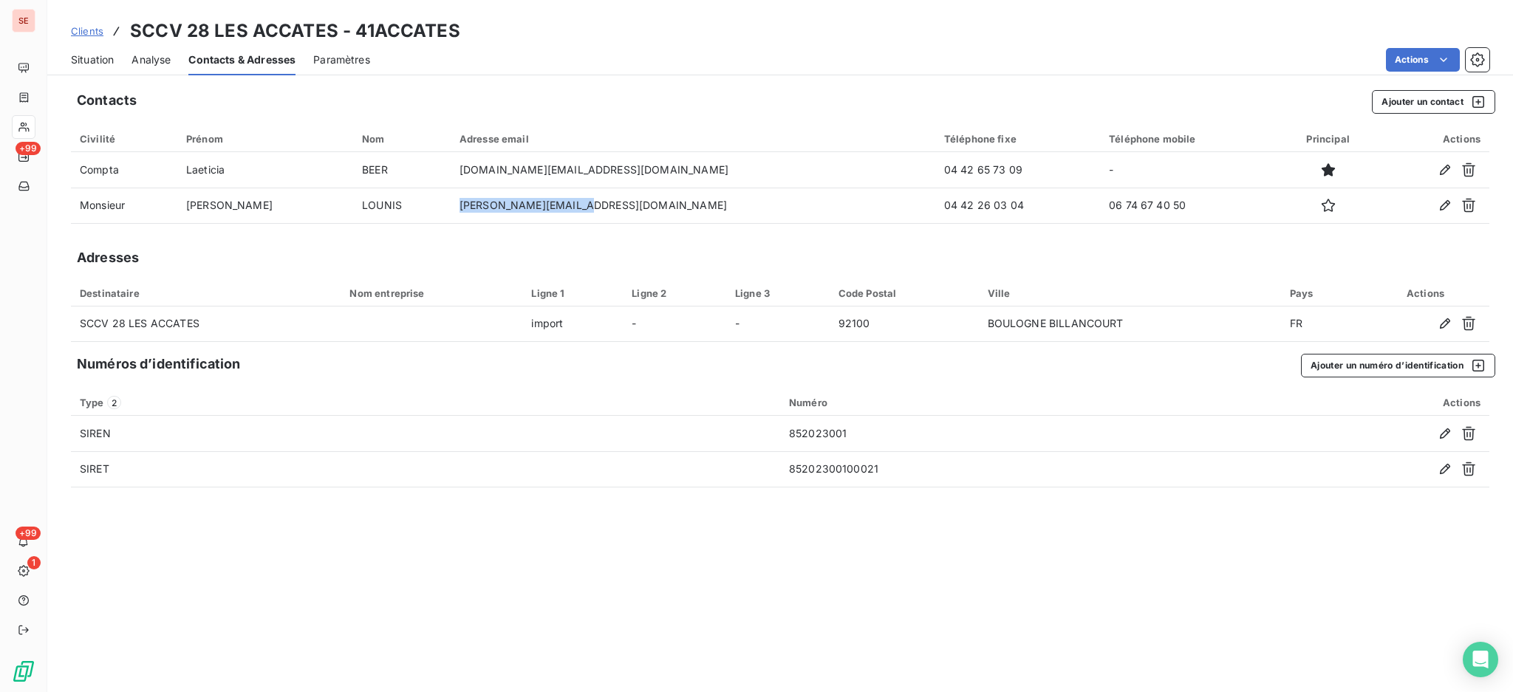
click at [87, 56] on span "Situation" at bounding box center [92, 59] width 43 height 15
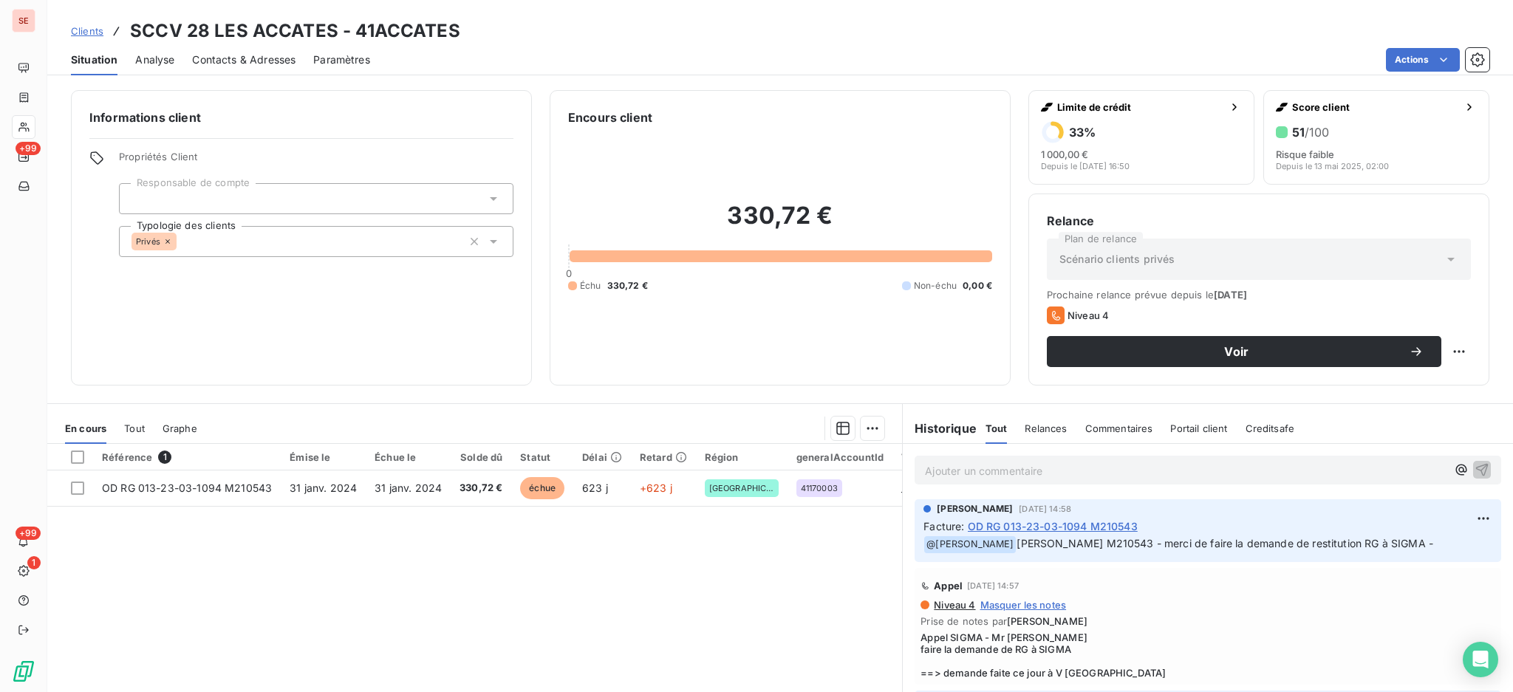
click at [431, 312] on div "Informations client Propriétés Client Responsable de compte Typologie des clien…" at bounding box center [301, 238] width 461 height 296
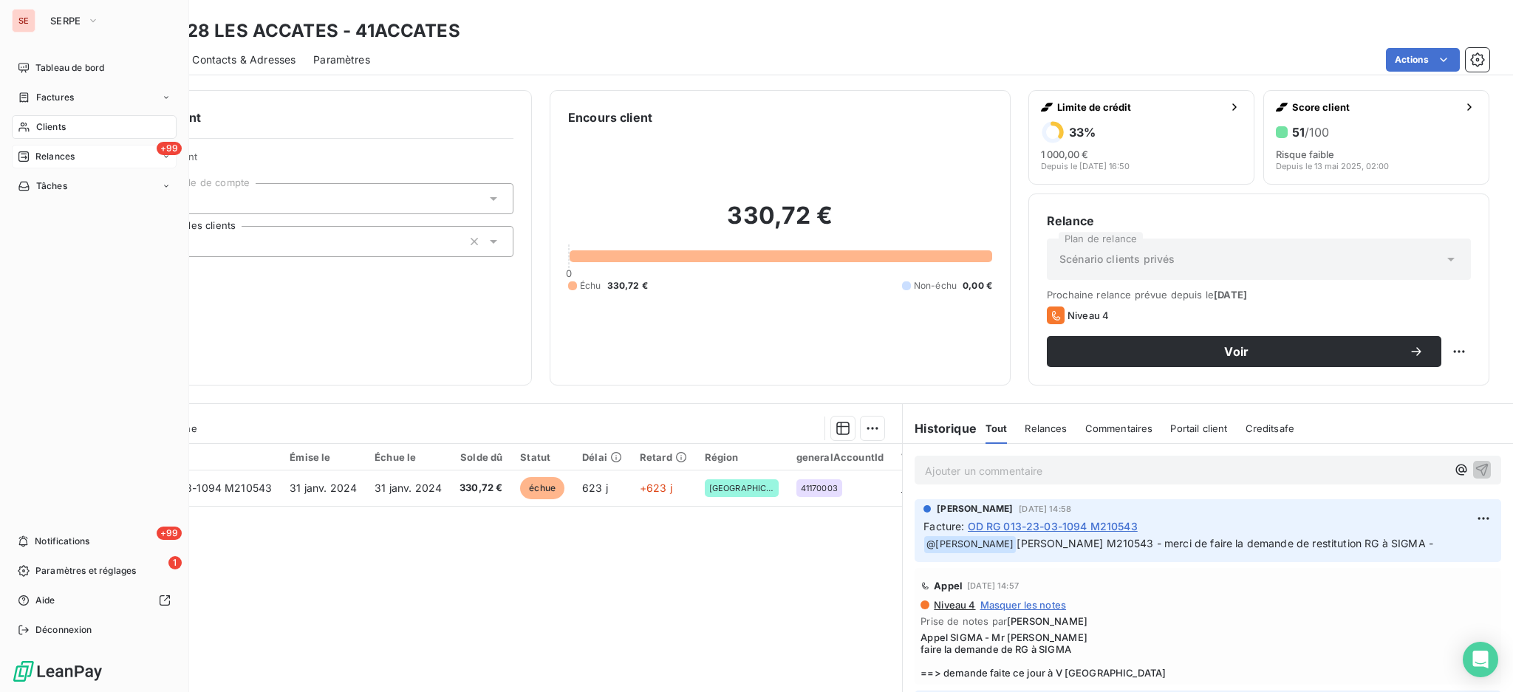
click at [40, 151] on span "Relances" at bounding box center [54, 156] width 39 height 13
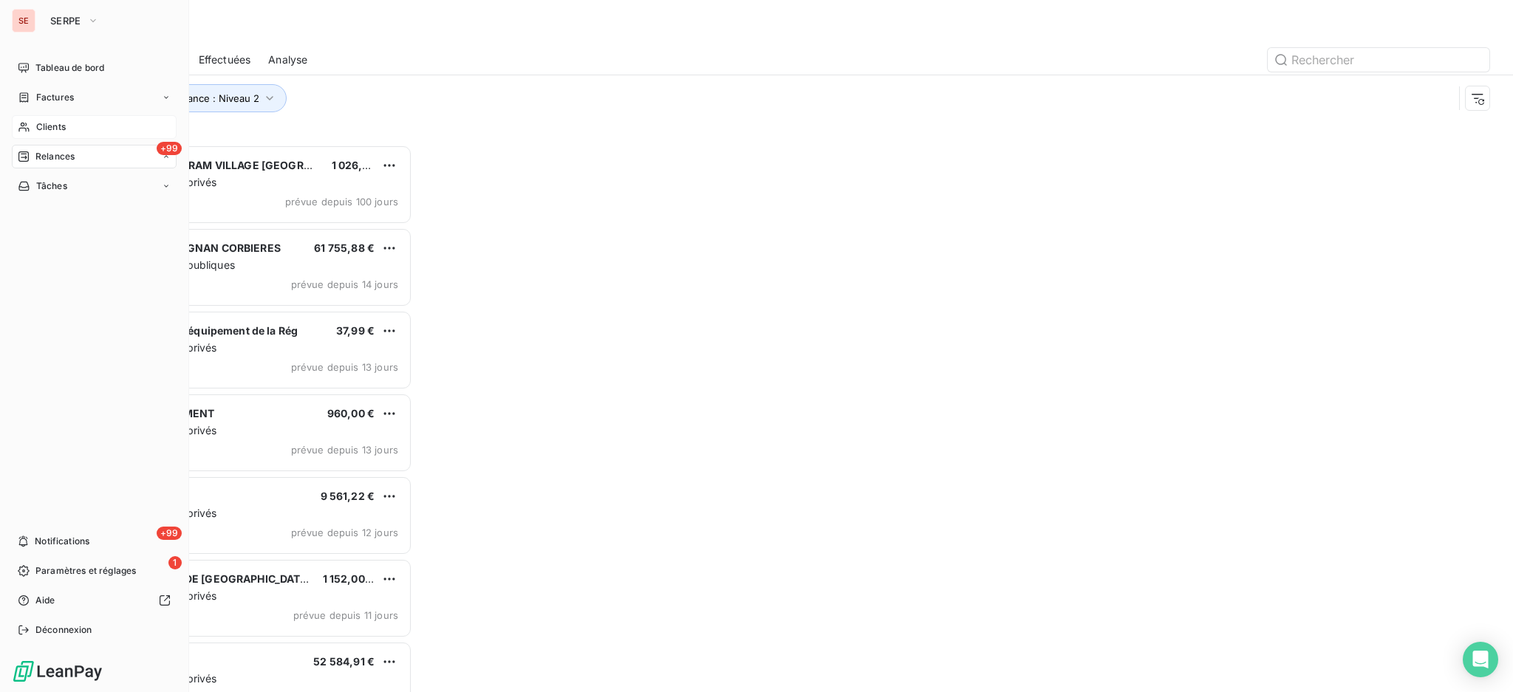
scroll to position [533, 326]
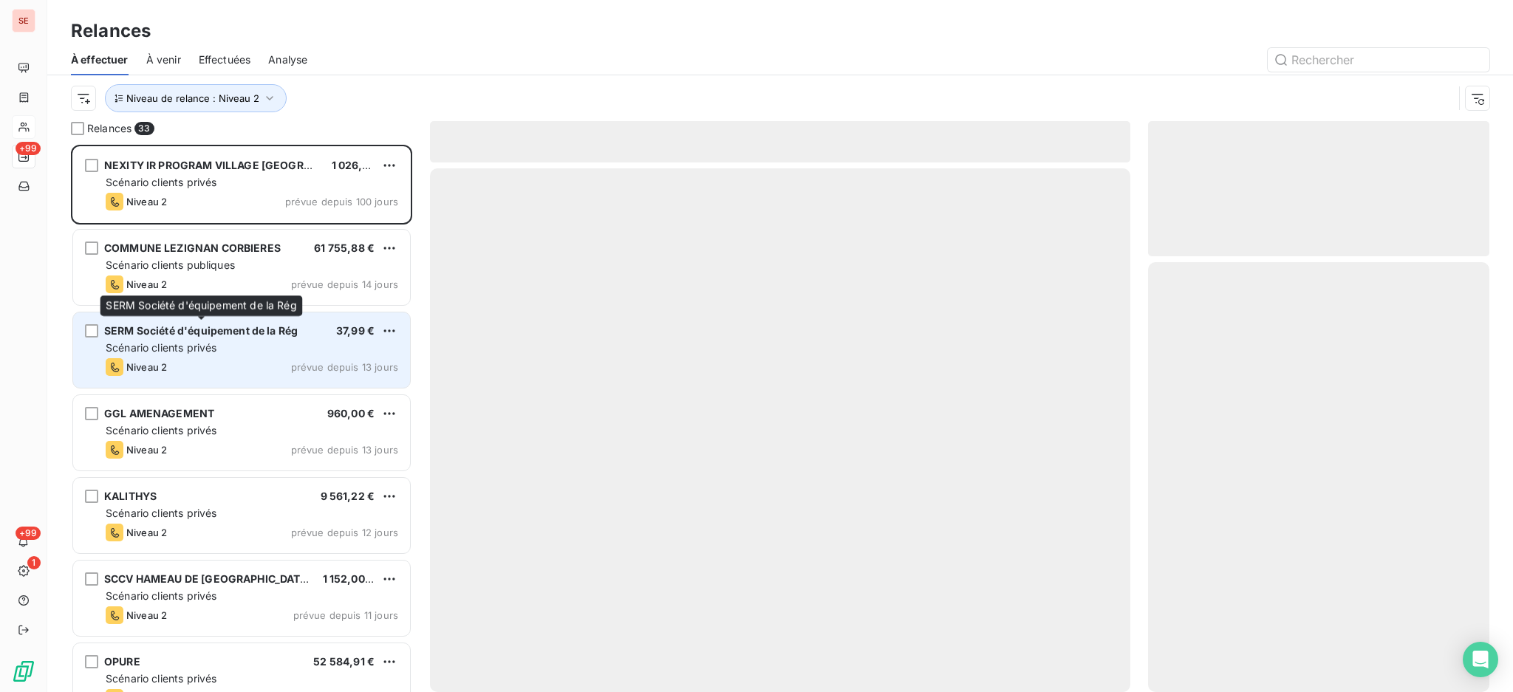
click at [215, 329] on span "SERM Société d'équipement de la Rég" at bounding box center [201, 330] width 194 height 13
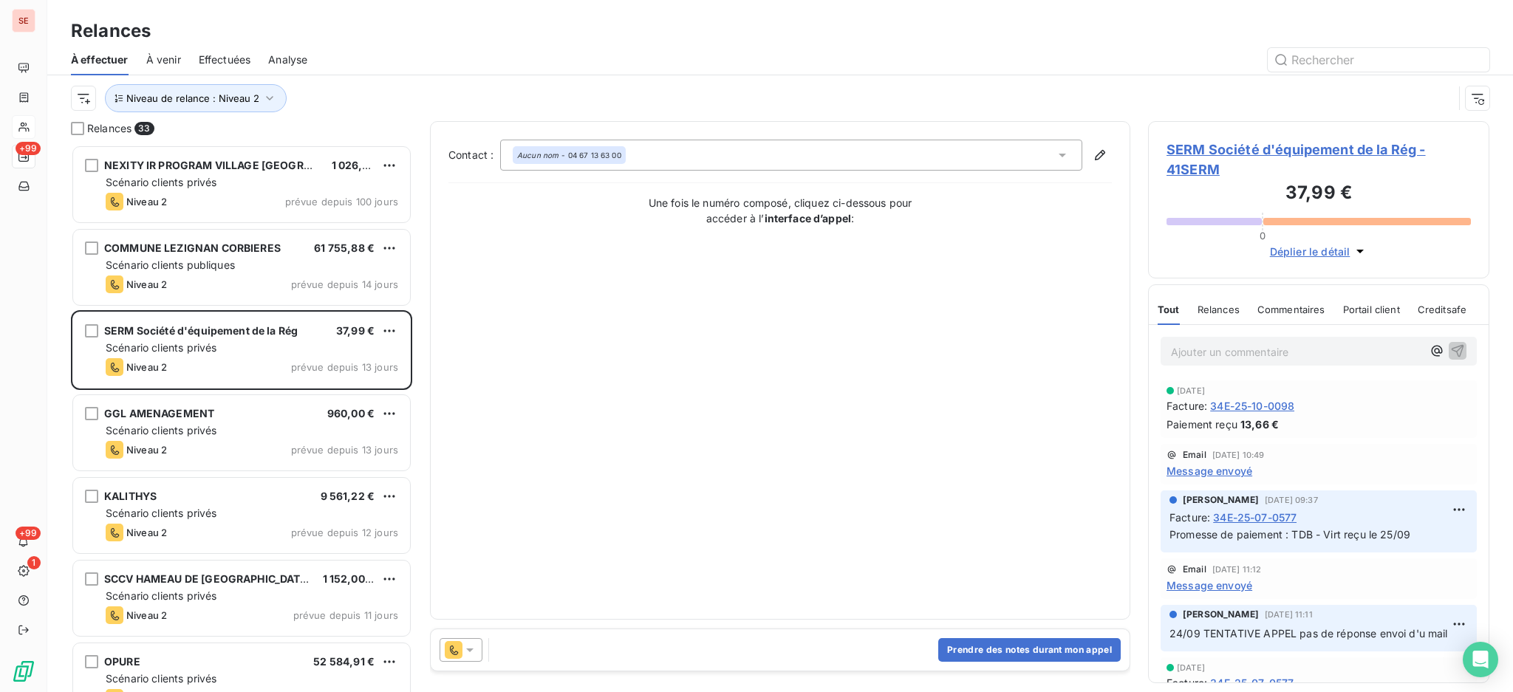
click at [1244, 352] on p "Ajouter un commentaire ﻿" at bounding box center [1296, 352] width 251 height 18
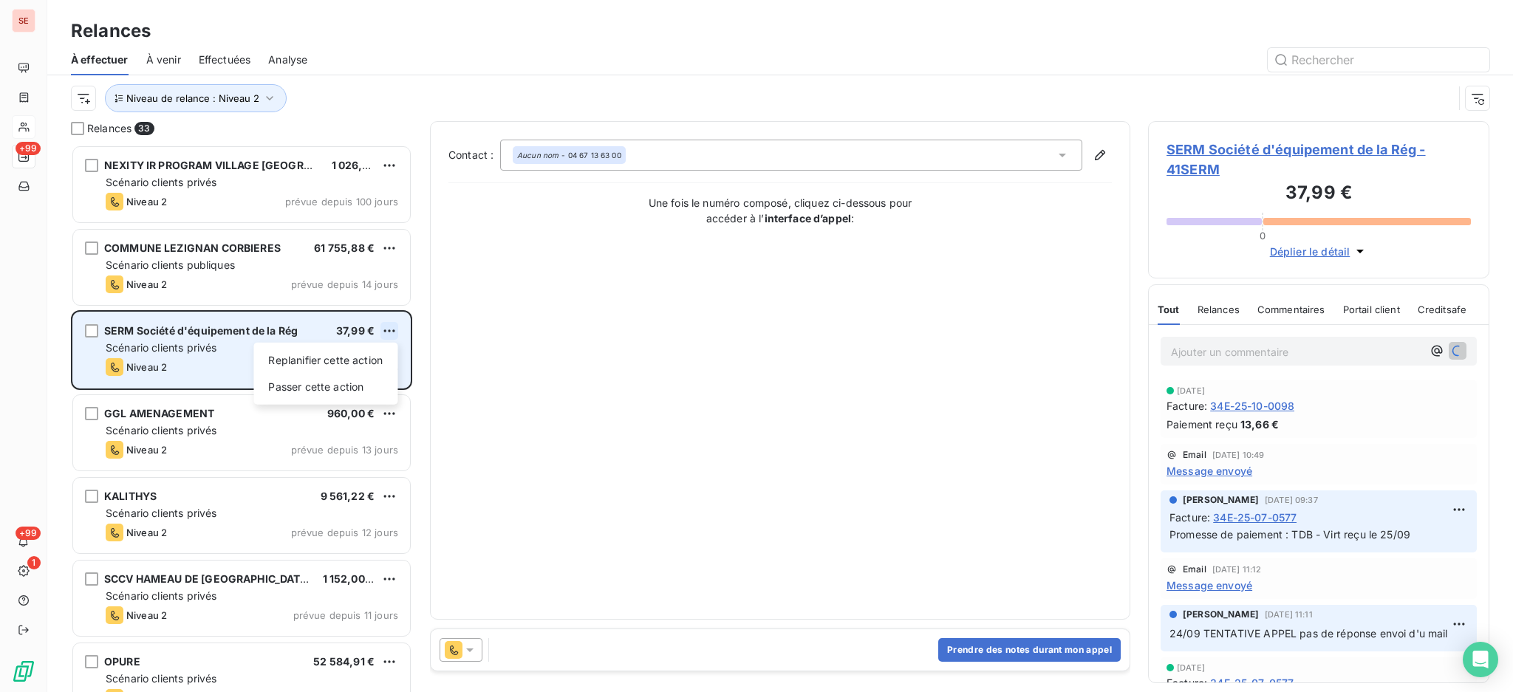
click at [393, 332] on html "SE +99 +99 1 Relances À effectuer À venir Effectuées Analyse Niveau de relance …" at bounding box center [756, 346] width 1513 height 692
click at [367, 386] on div "Passer cette action" at bounding box center [325, 387] width 132 height 24
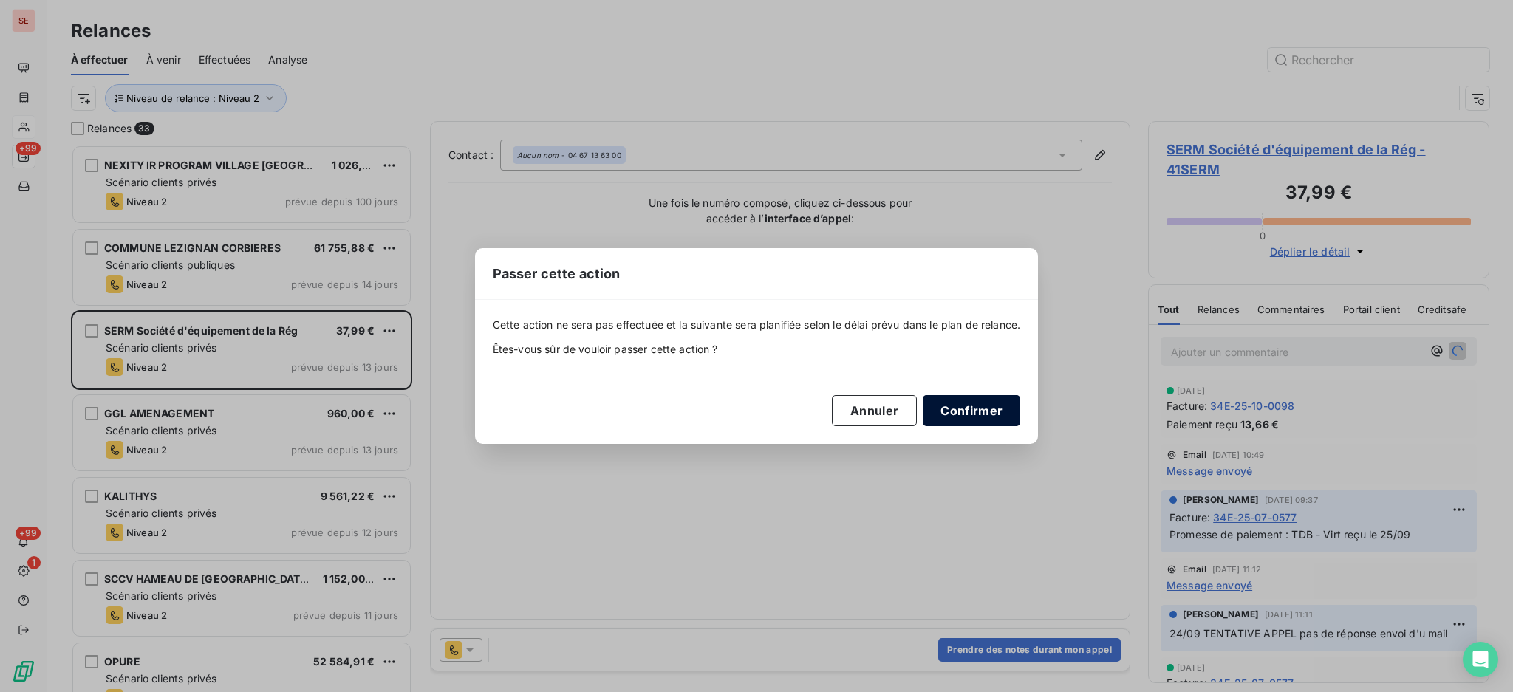
click at [979, 403] on button "Confirmer" at bounding box center [972, 410] width 98 height 31
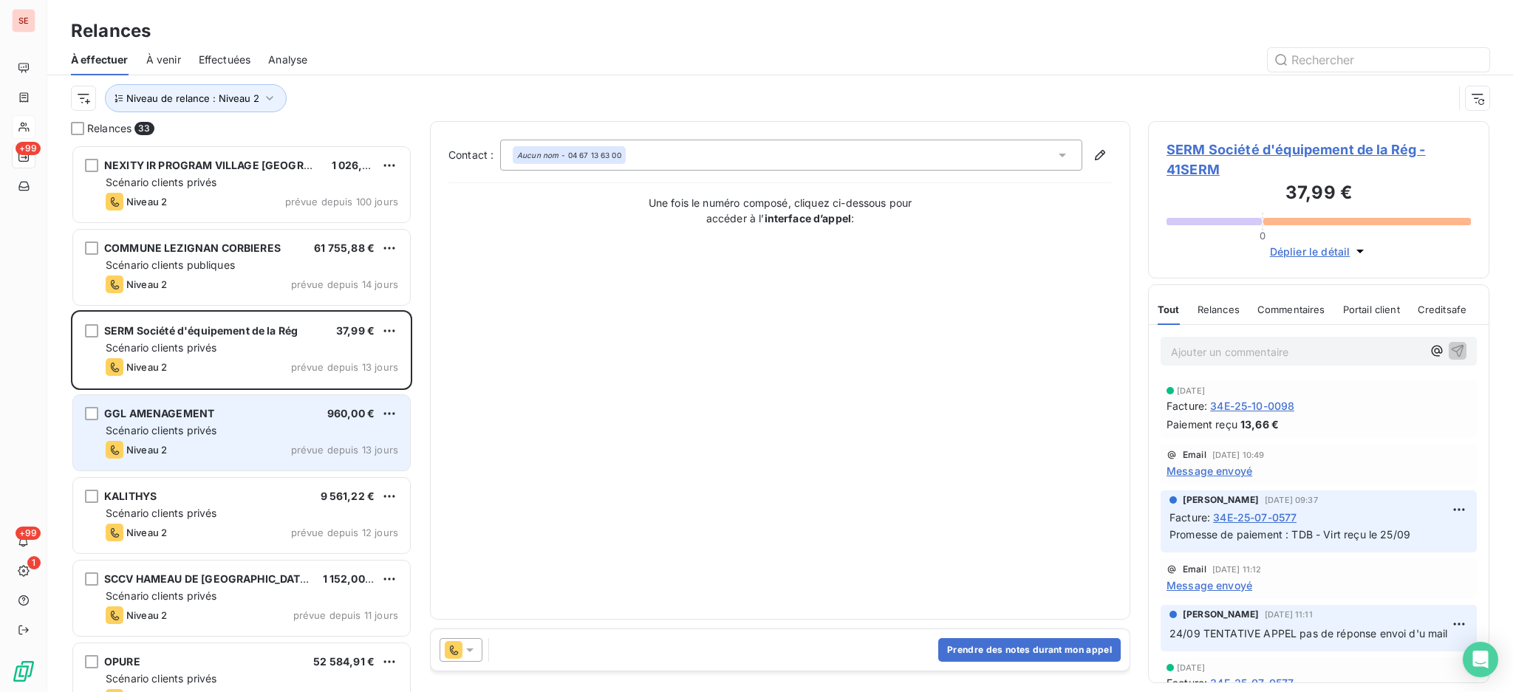
click at [222, 426] on div "Scénario clients privés" at bounding box center [252, 430] width 293 height 15
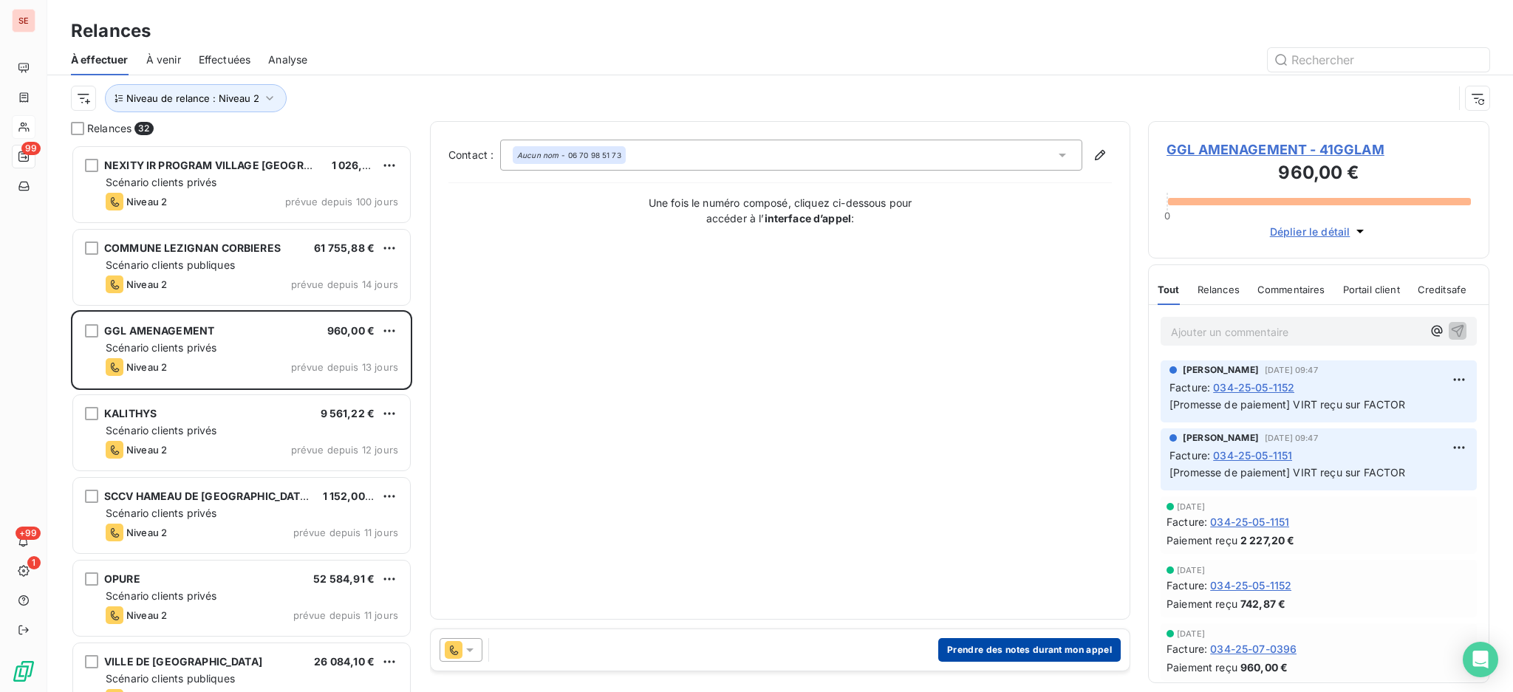
click at [1057, 644] on button "Prendre des notes durant mon appel" at bounding box center [1029, 650] width 183 height 24
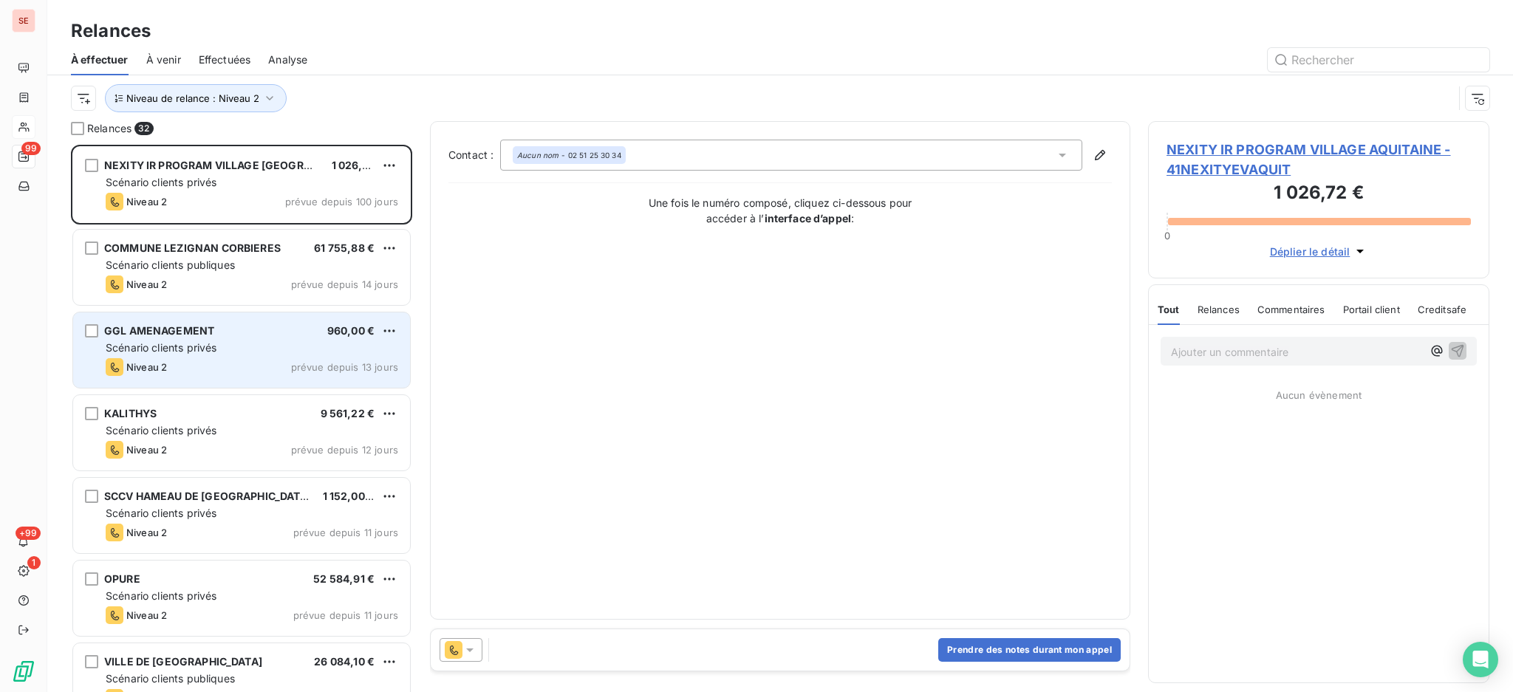
click at [191, 365] on div "Niveau 2 prévue depuis 13 jours" at bounding box center [252, 367] width 293 height 18
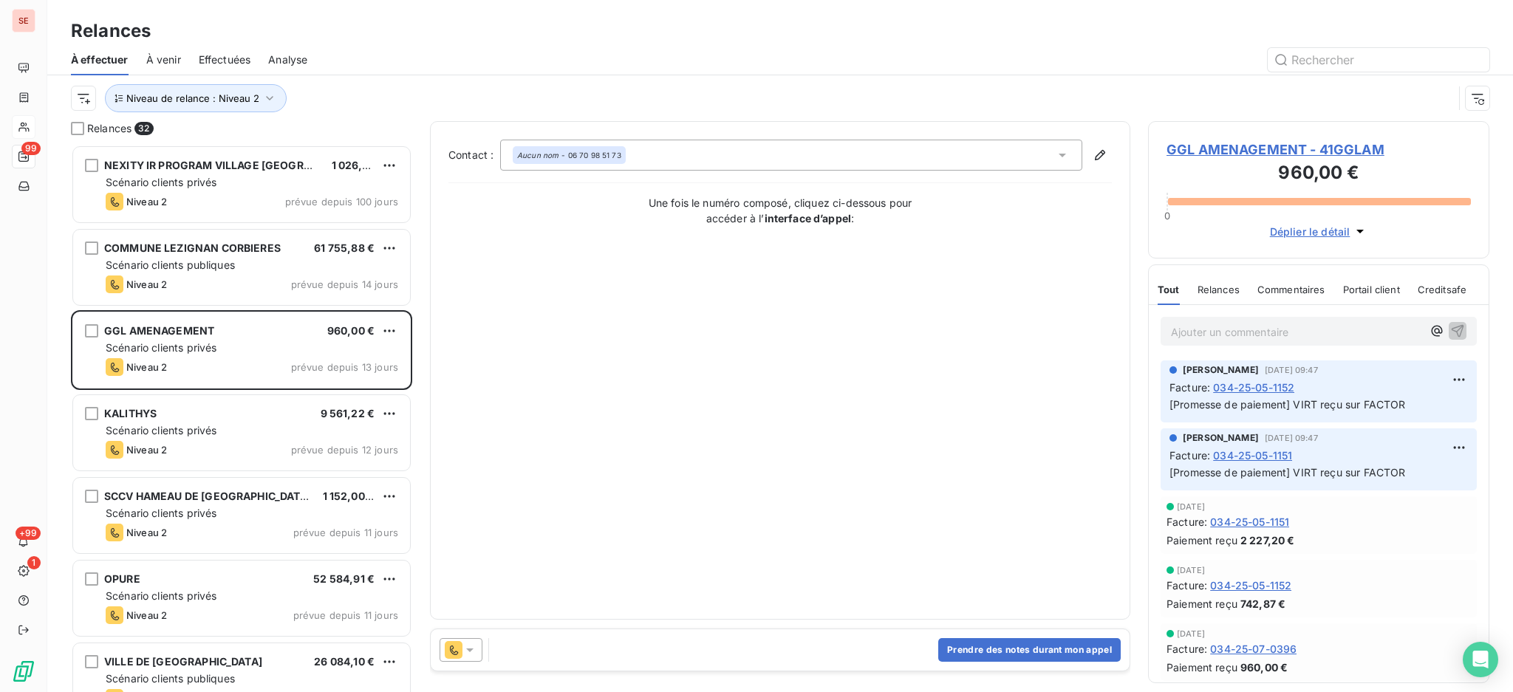
click at [1209, 147] on span "GGL AMENAGEMENT - 41GGLAM" at bounding box center [1319, 150] width 304 height 20
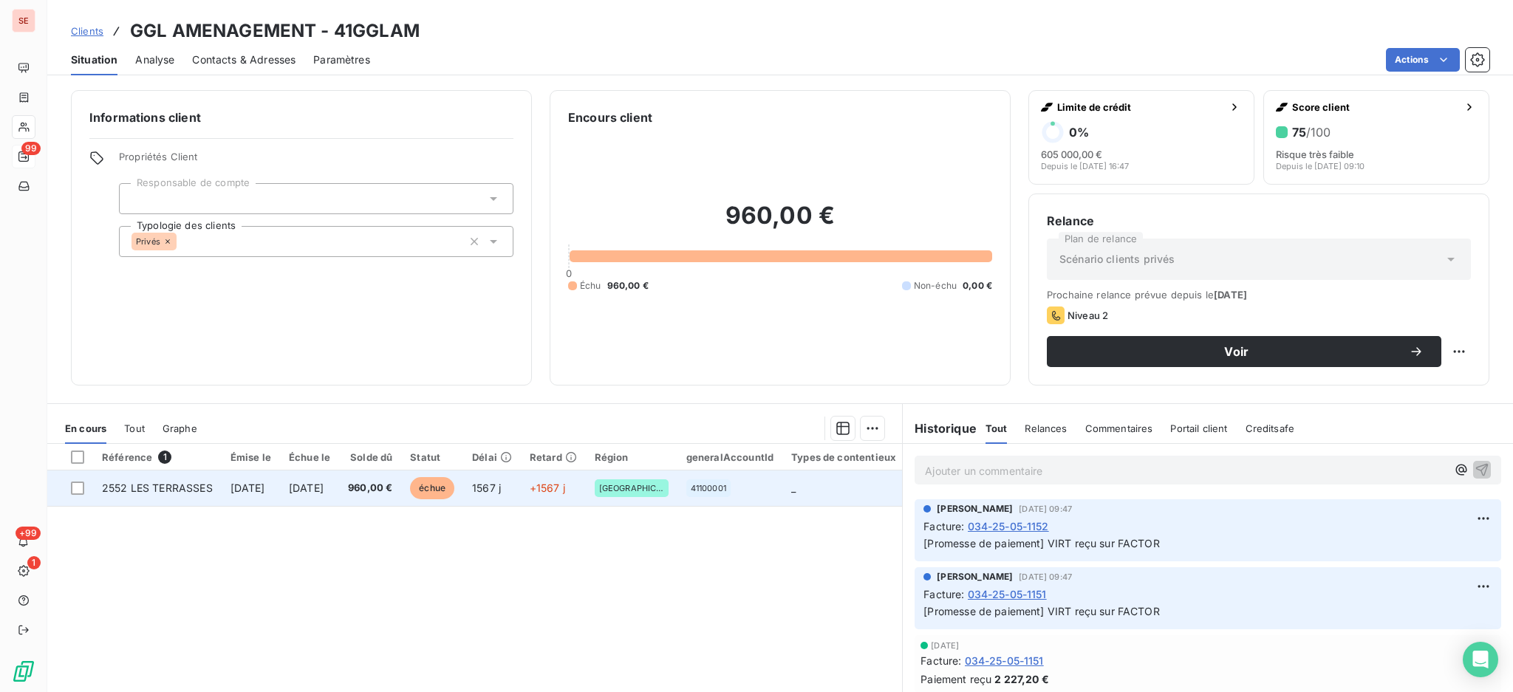
click at [253, 483] on span "[DATE]" at bounding box center [248, 488] width 35 height 13
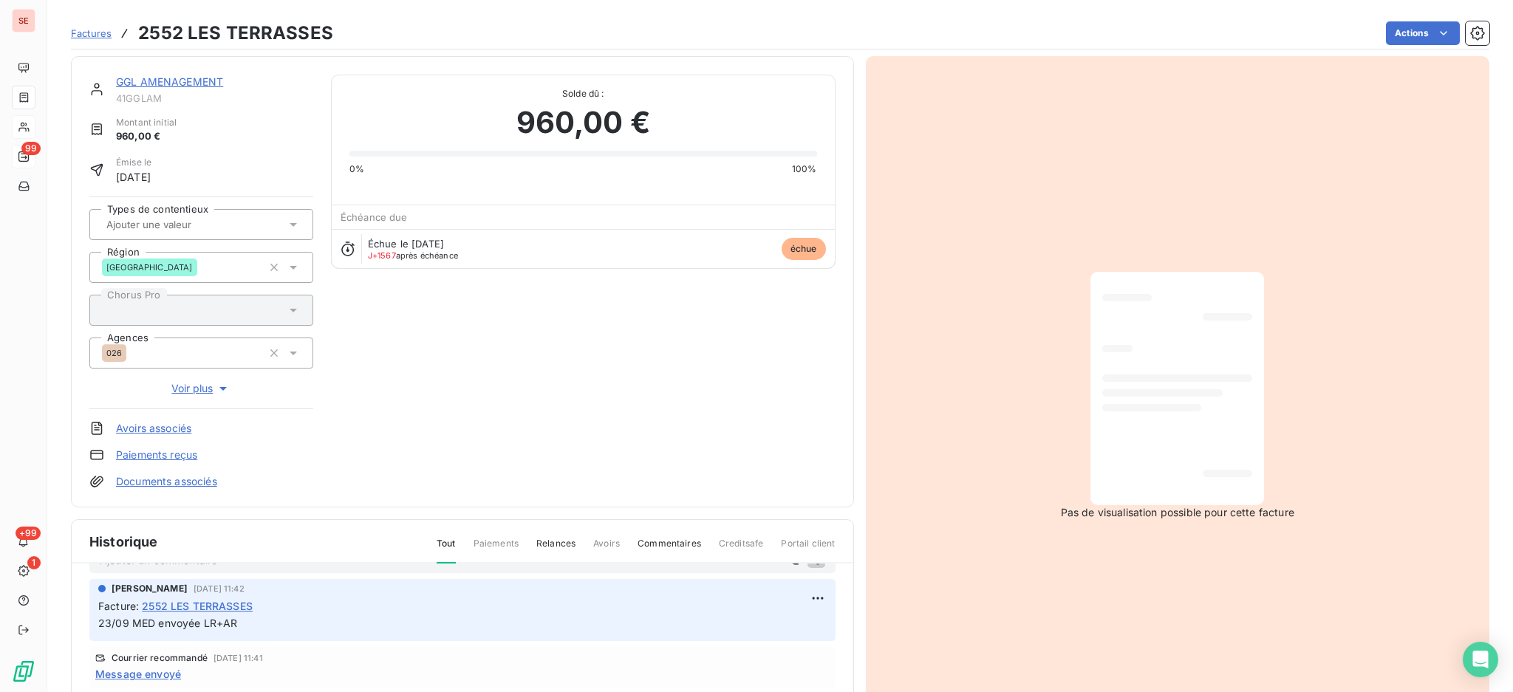
scroll to position [98, 0]
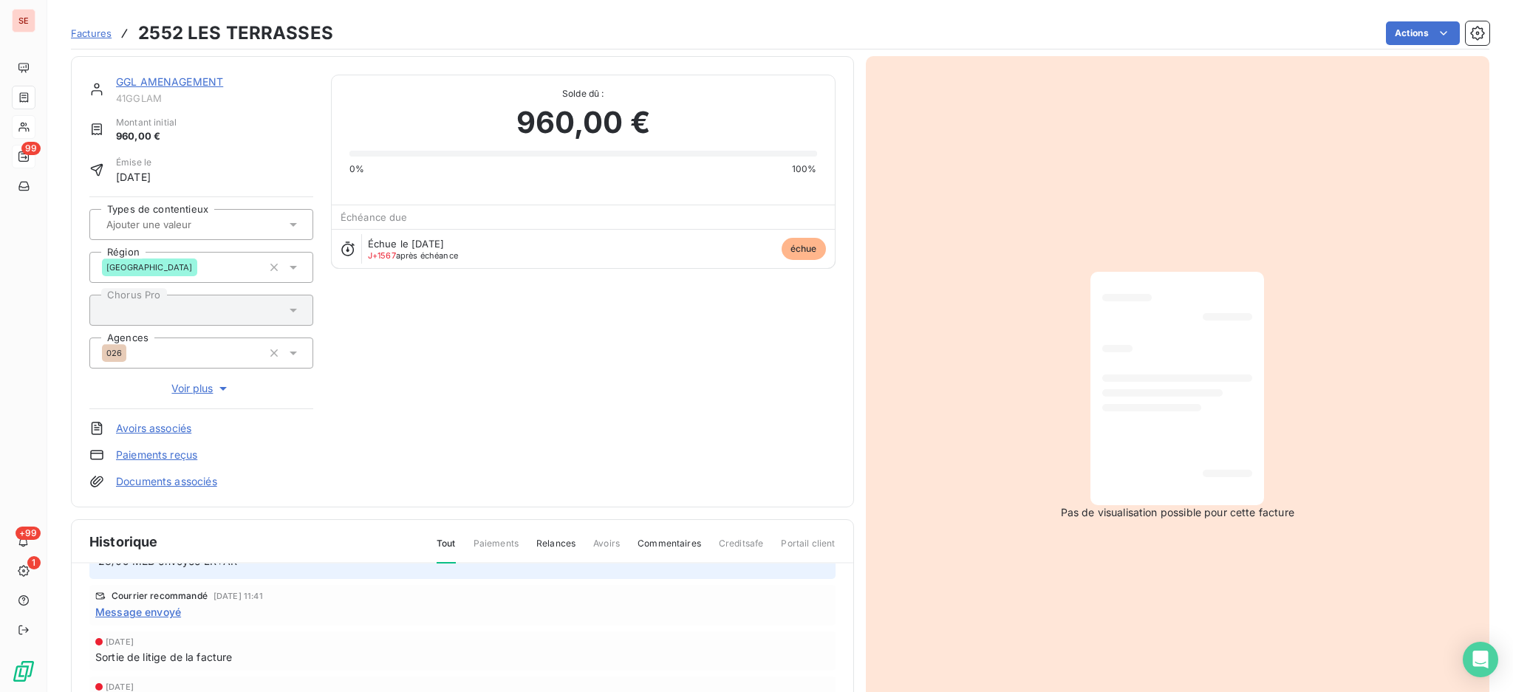
click at [133, 607] on span "Message envoyé" at bounding box center [138, 612] width 86 height 16
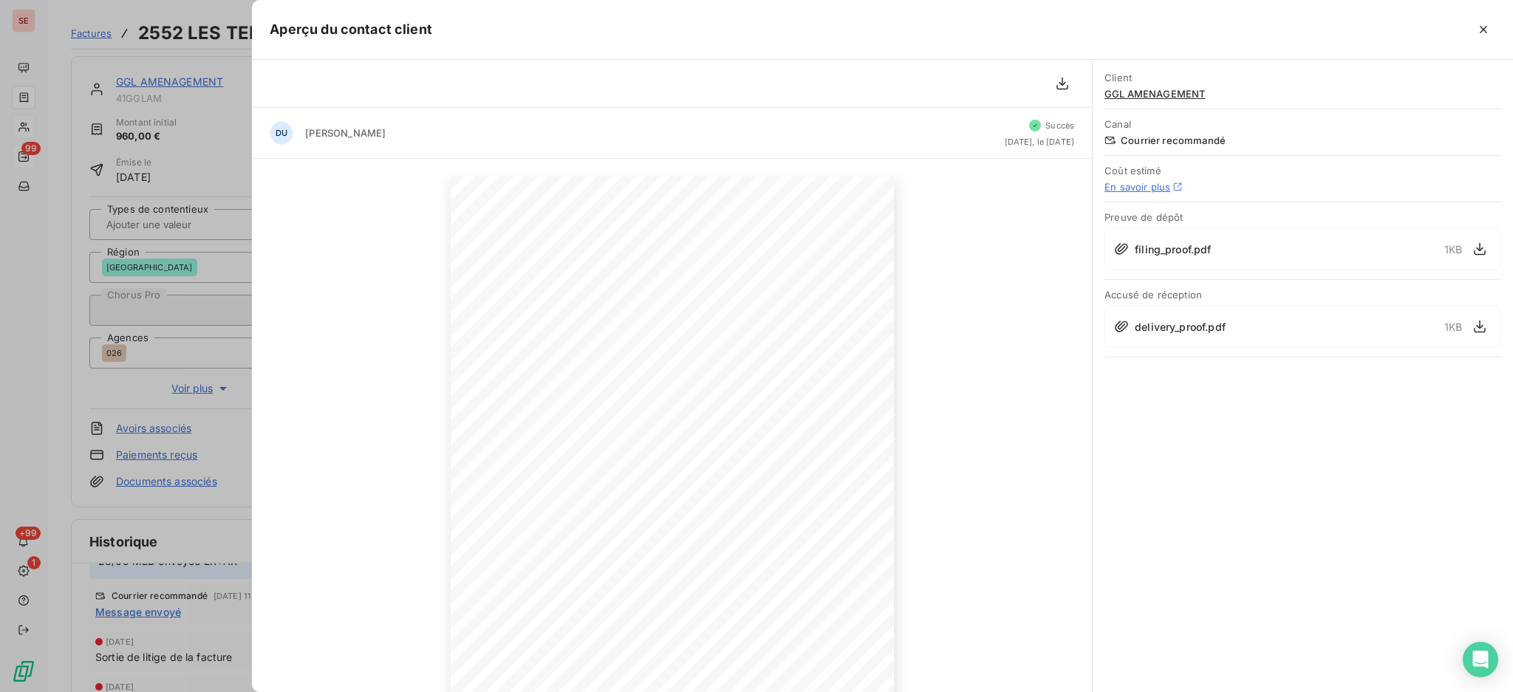
click at [1482, 28] on icon "button" at bounding box center [1483, 29] width 15 height 15
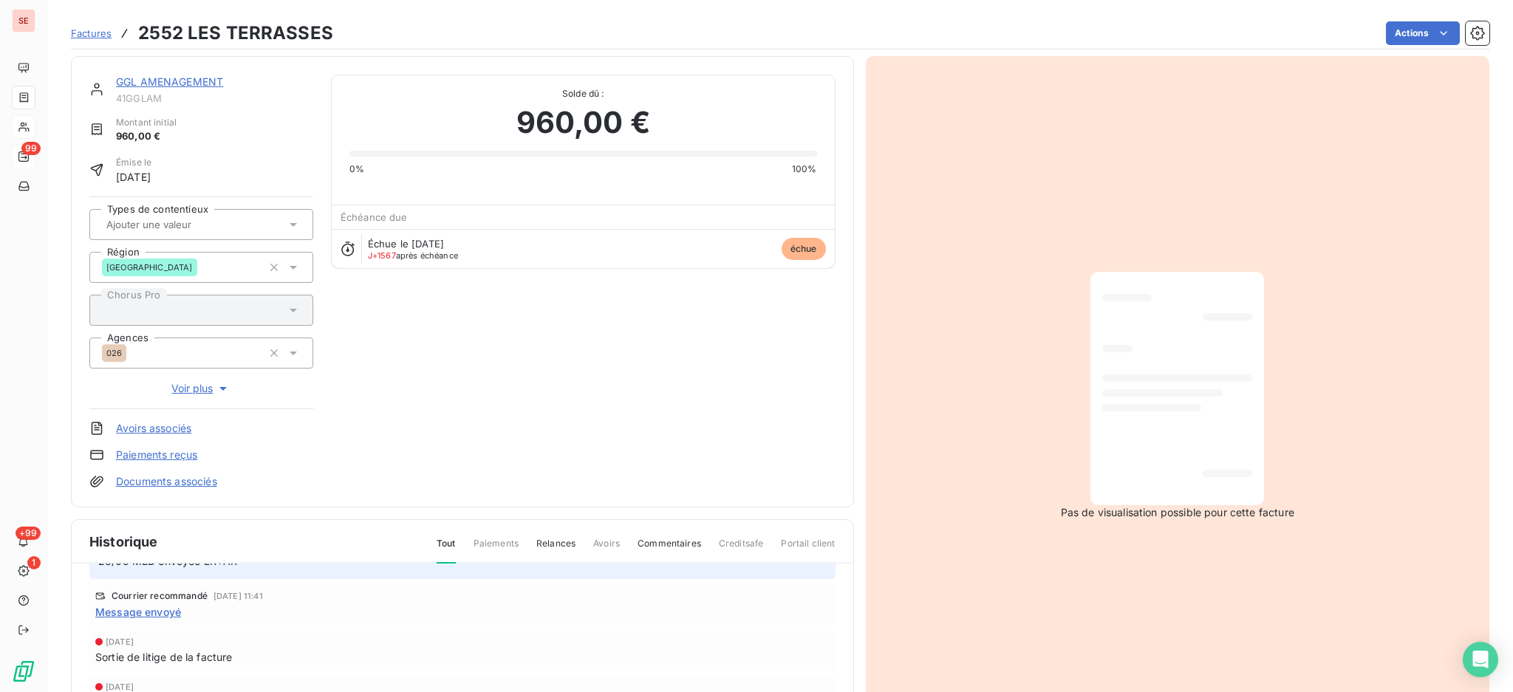
click at [174, 483] on link "Documents associés" at bounding box center [166, 481] width 101 height 15
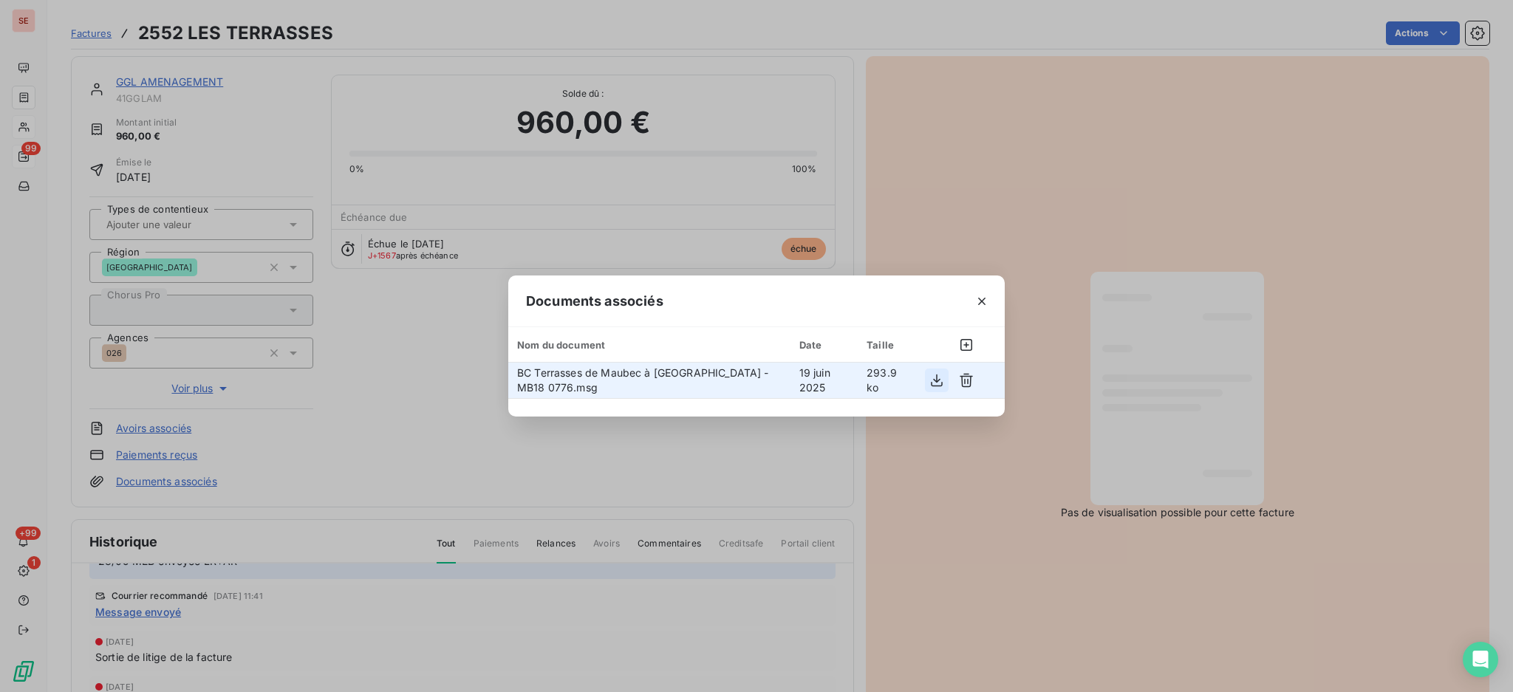
click at [936, 373] on icon "button" at bounding box center [937, 380] width 15 height 15
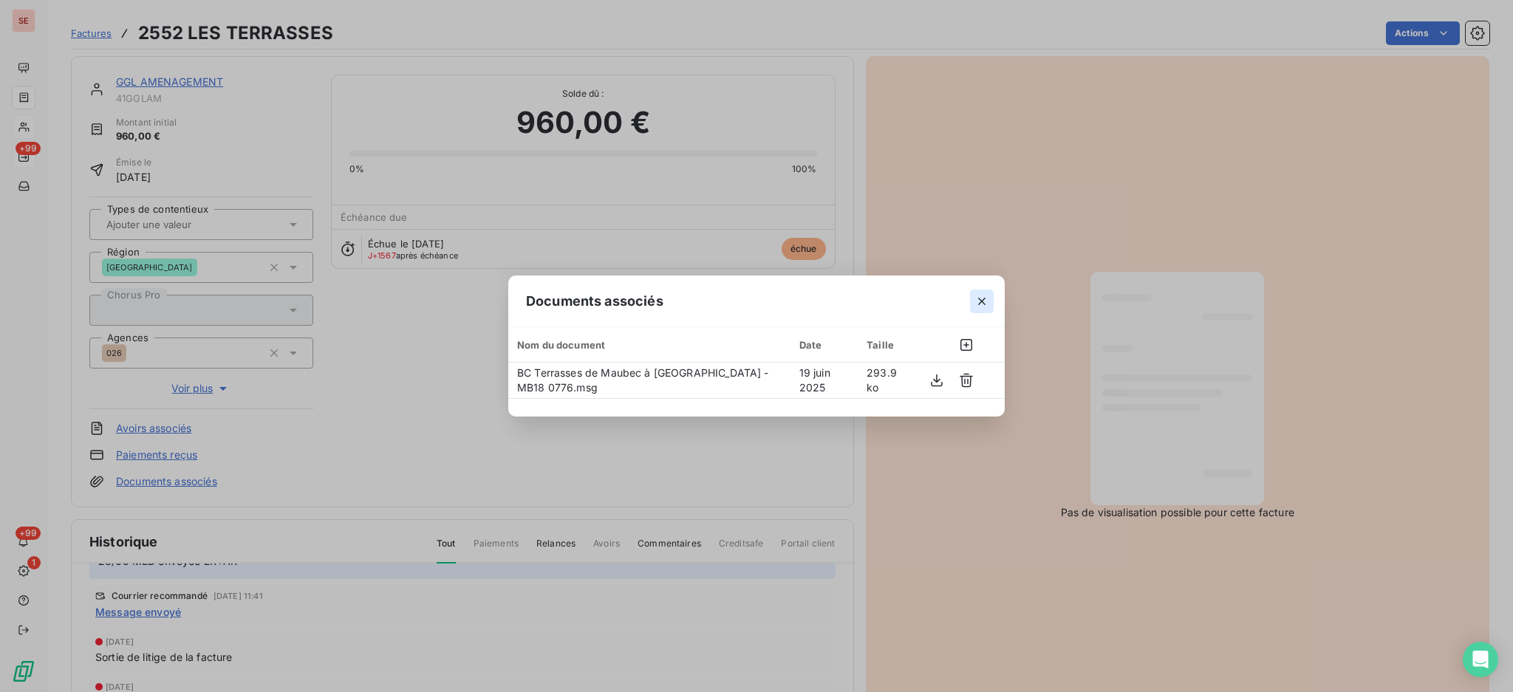
click at [988, 300] on icon "button" at bounding box center [982, 301] width 15 height 15
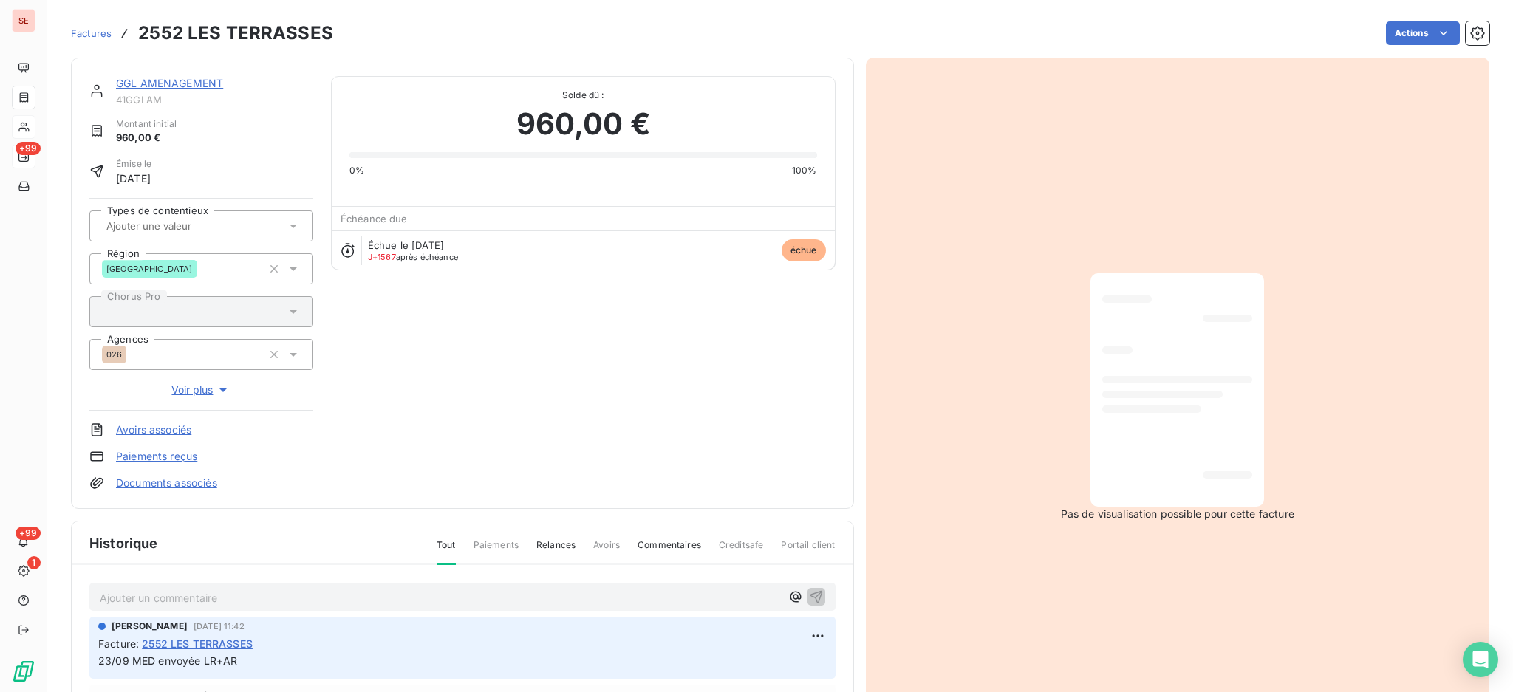
scroll to position [0, 0]
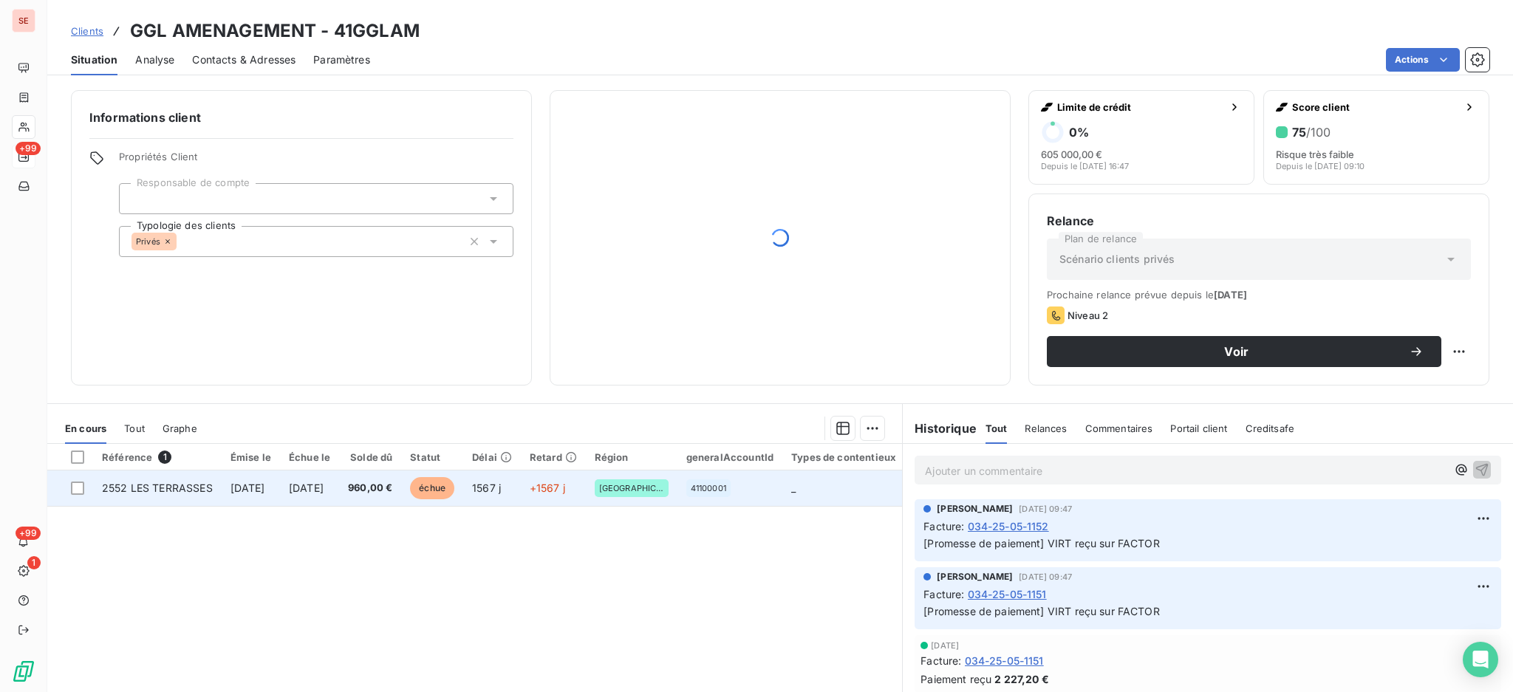
click at [324, 494] on span "[DATE]" at bounding box center [306, 488] width 35 height 13
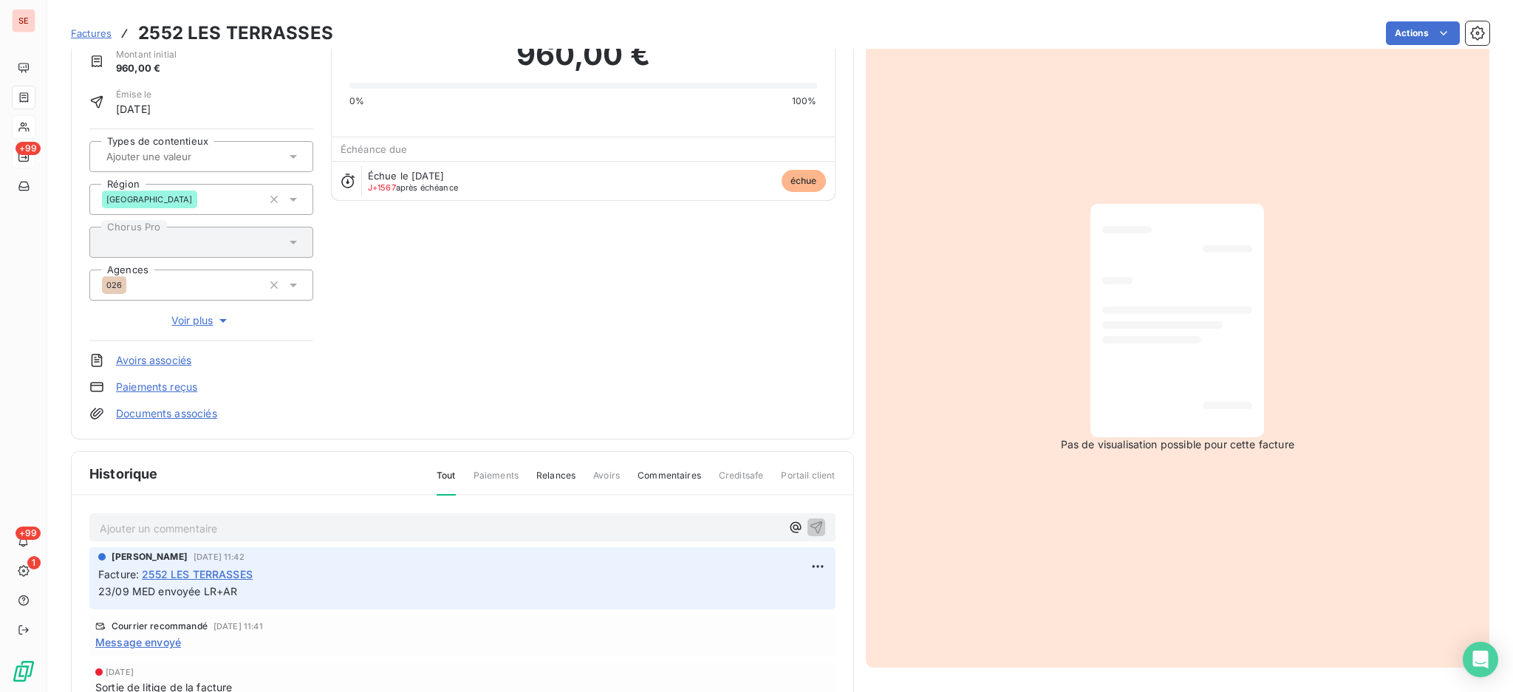
scroll to position [196, 0]
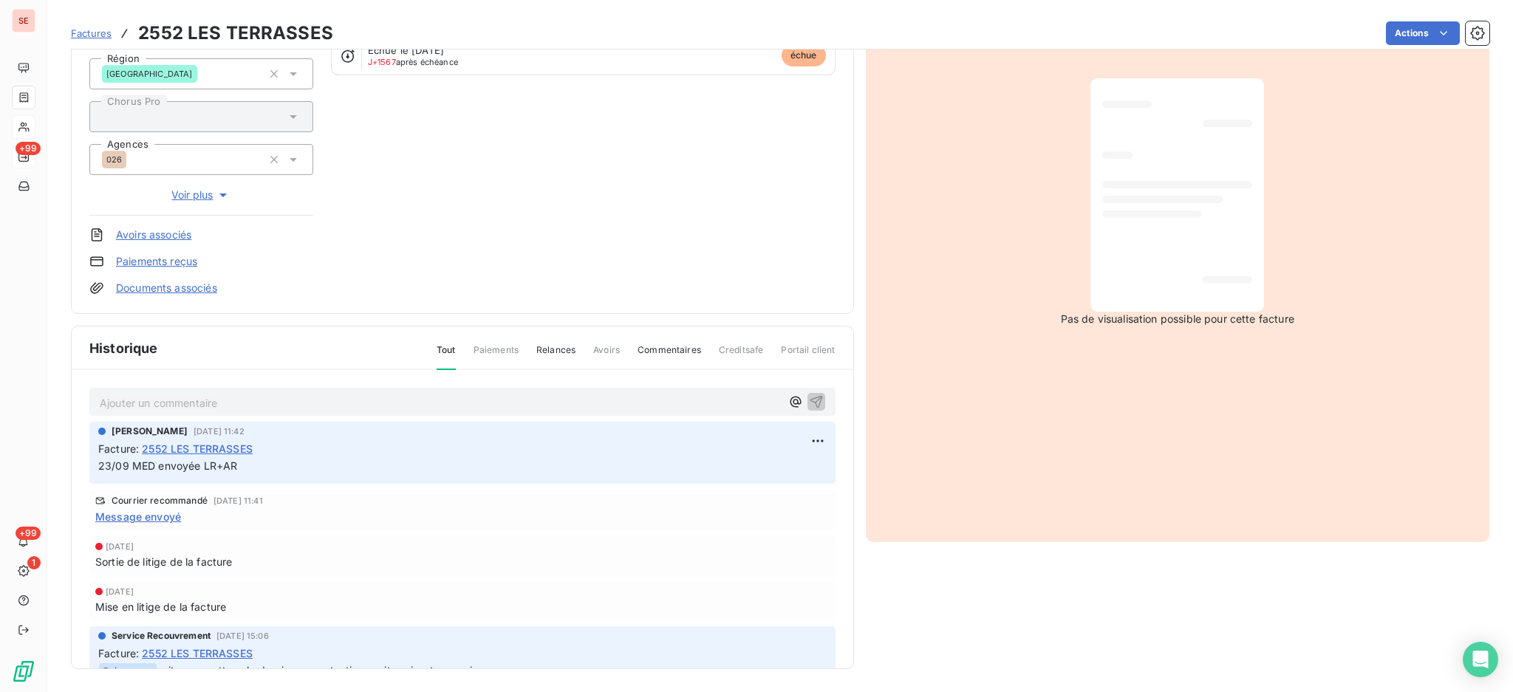
click at [121, 516] on span "Message envoyé" at bounding box center [138, 517] width 86 height 16
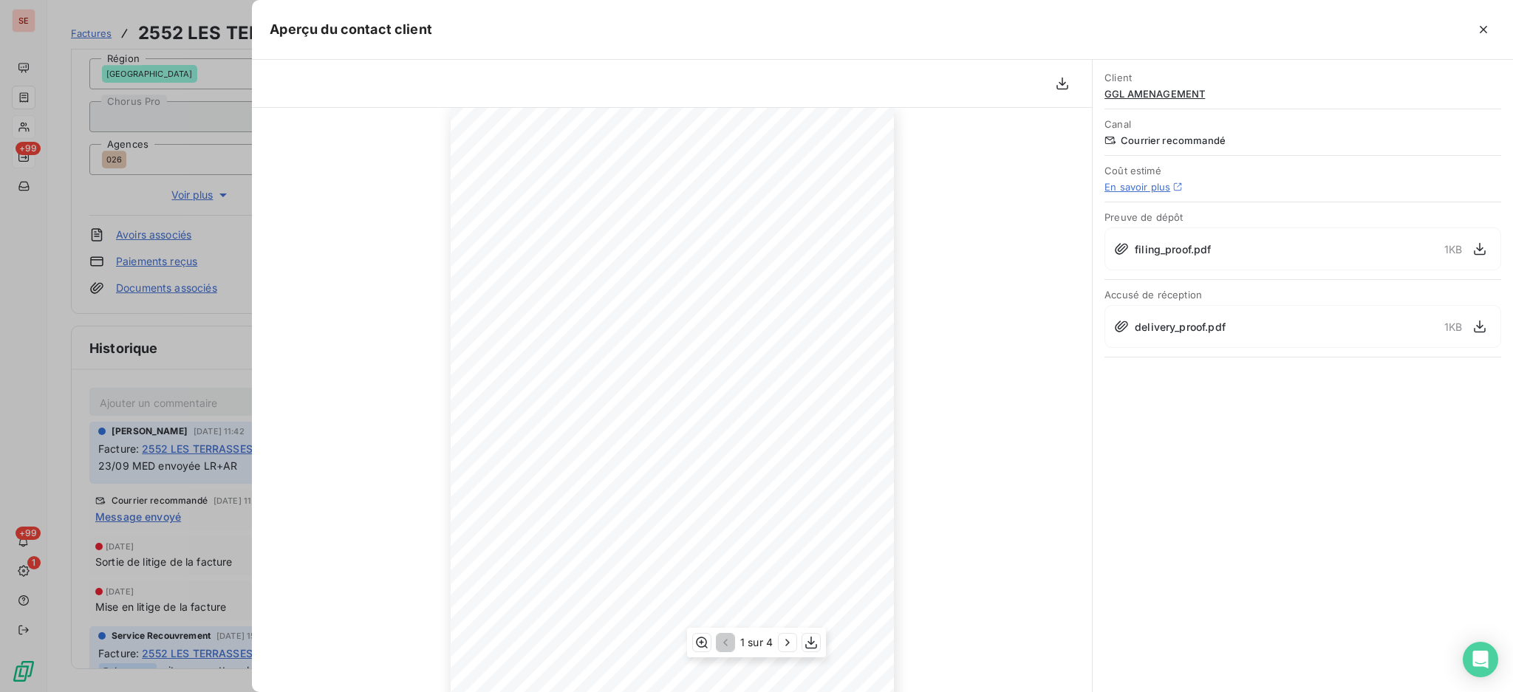
scroll to position [129, 0]
click at [1483, 324] on icon "button" at bounding box center [1480, 326] width 15 height 15
click at [1484, 30] on icon "button" at bounding box center [1483, 29] width 15 height 15
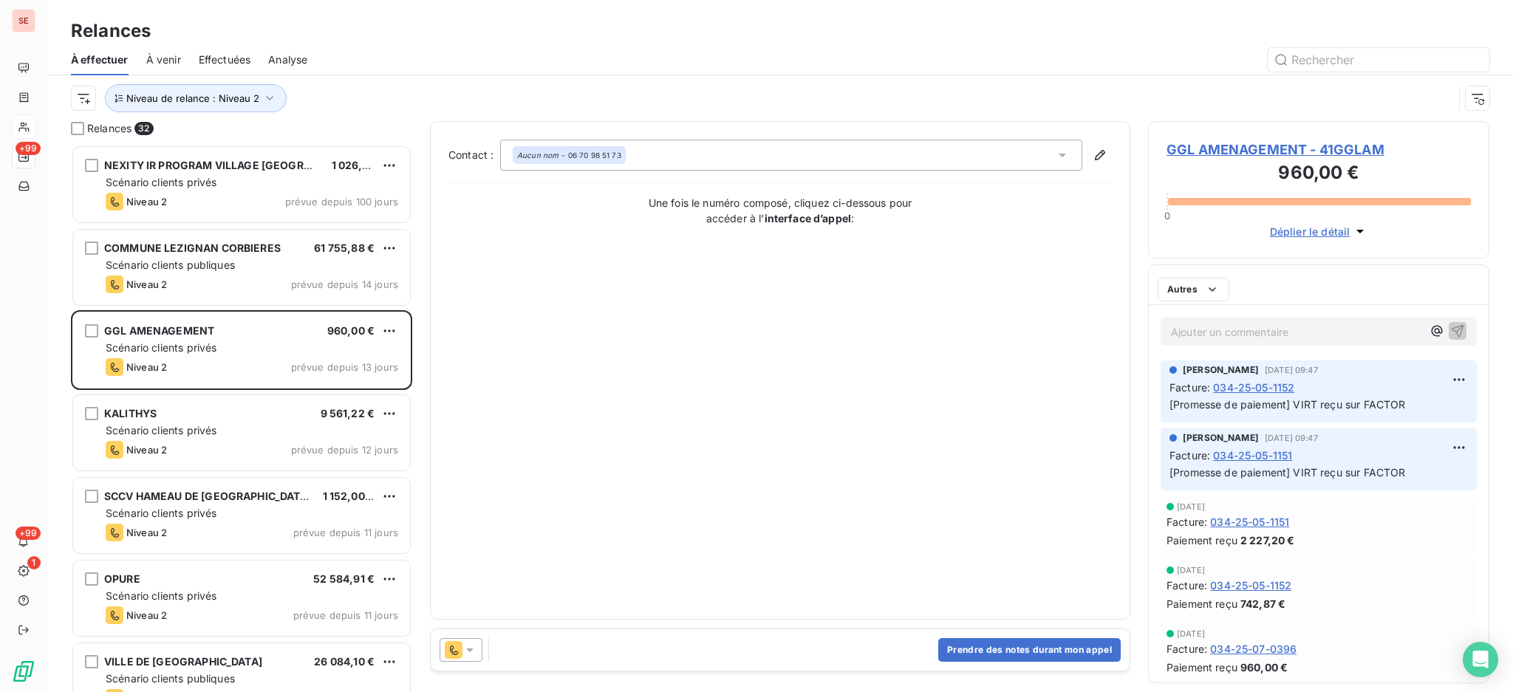
scroll to position [533, 326]
click at [1275, 152] on span "GGL AMENAGEMENT - 41GGLAM" at bounding box center [1319, 150] width 304 height 20
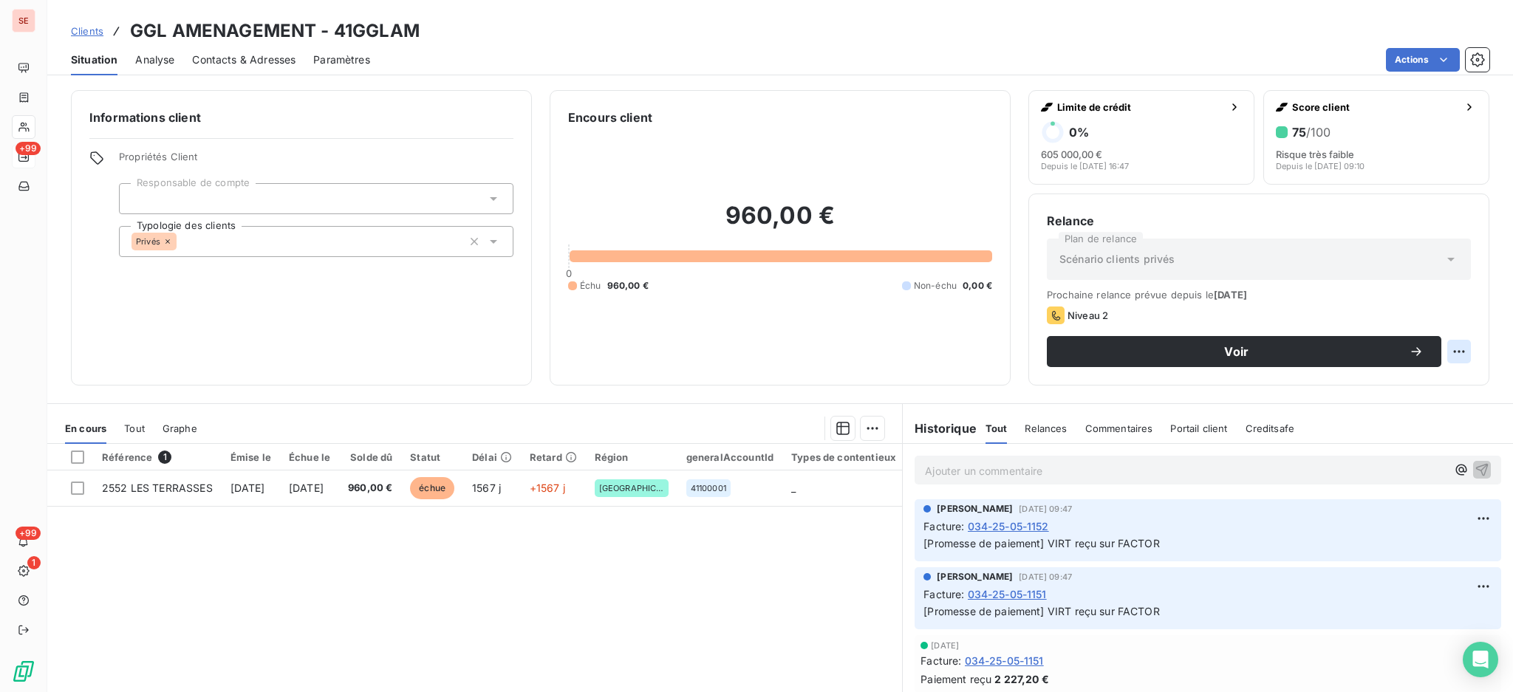
click at [1439, 344] on html "SE +99 +99 1 Clients GGL AMENAGEMENT - 41GGLAM Situation Analyse Contacts & Adr…" at bounding box center [756, 346] width 1513 height 692
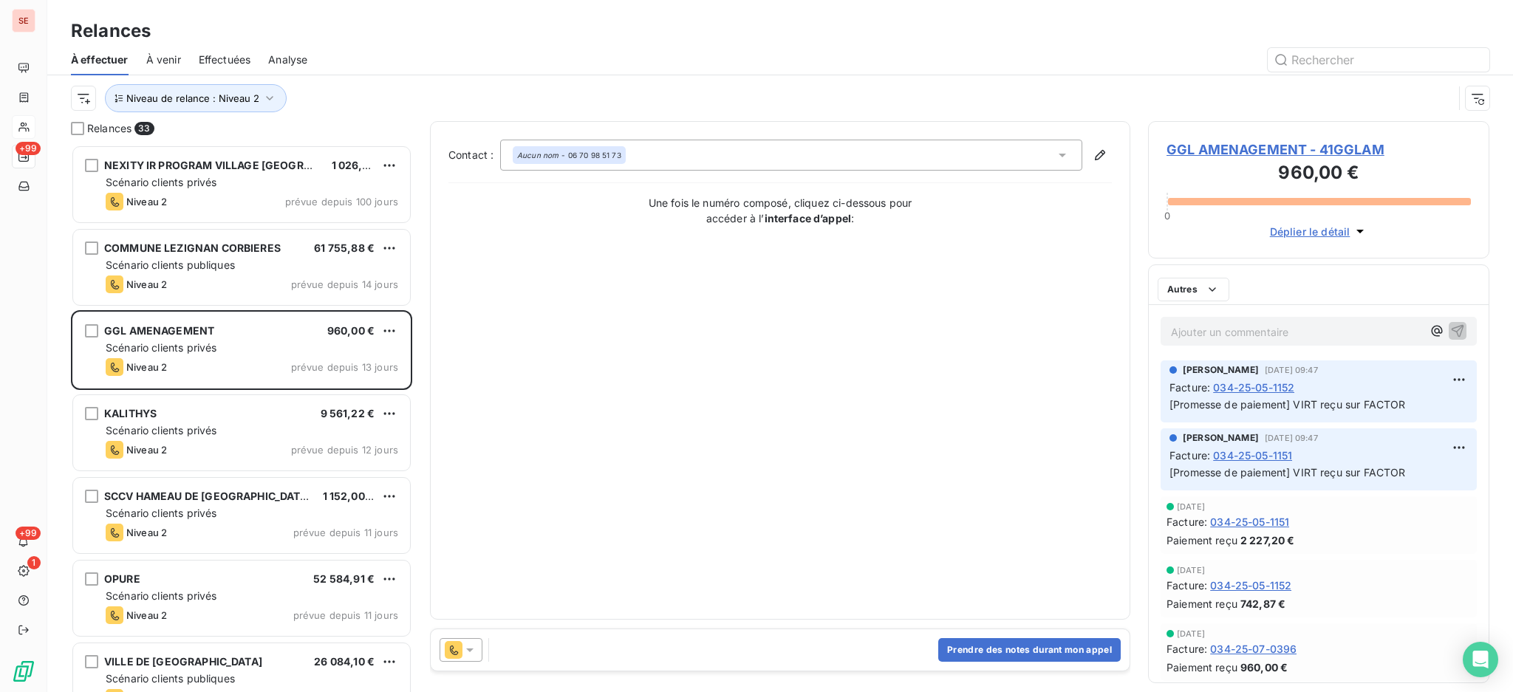
scroll to position [533, 326]
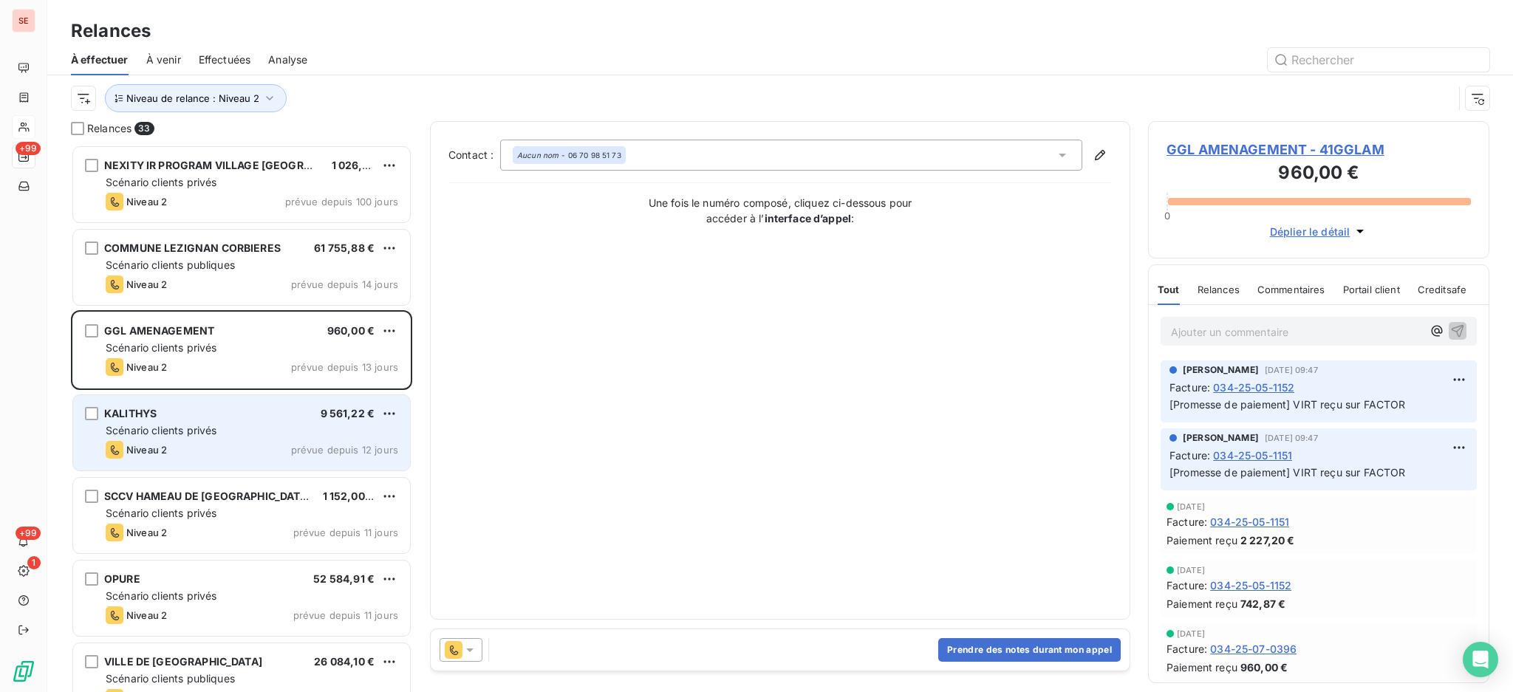
click at [242, 435] on div "Scénario clients privés" at bounding box center [252, 430] width 293 height 15
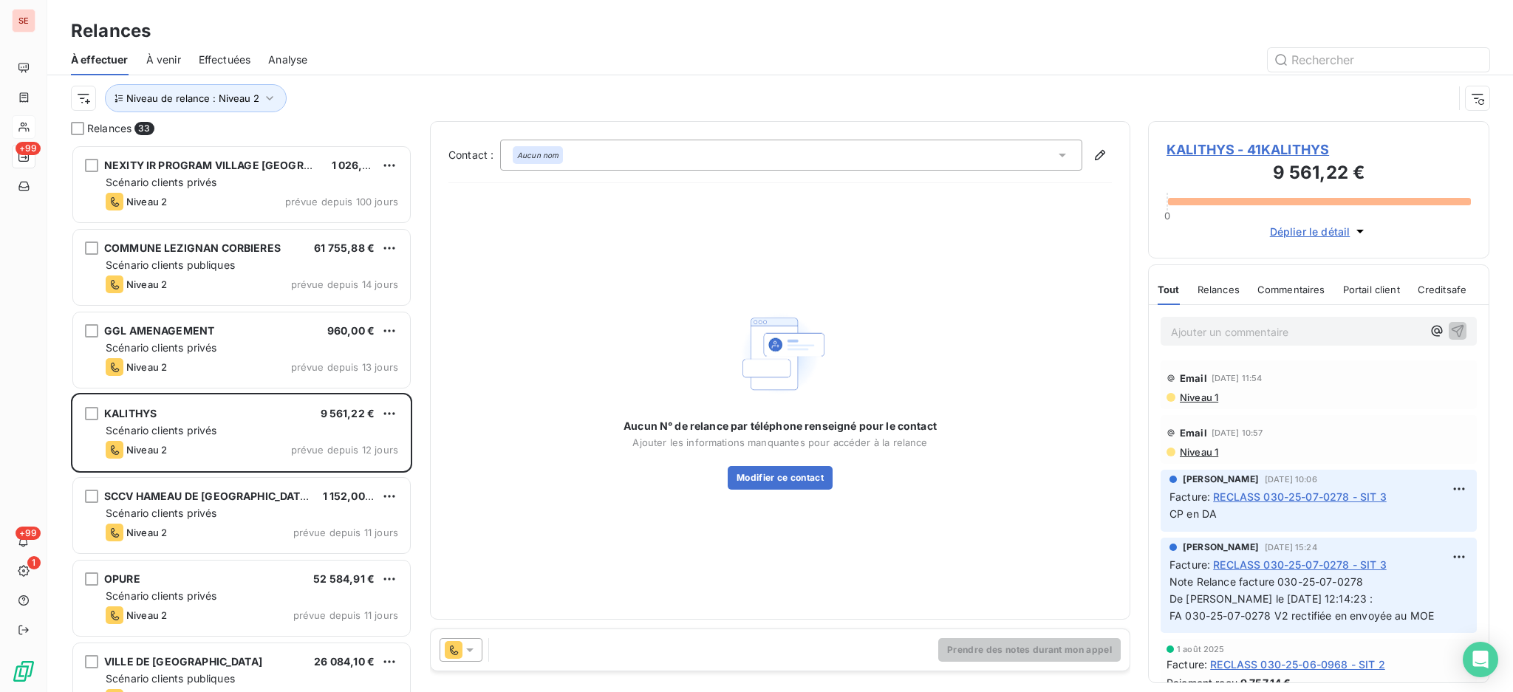
click at [1204, 149] on span "KALITHYS - 41KALITHYS" at bounding box center [1319, 150] width 304 height 20
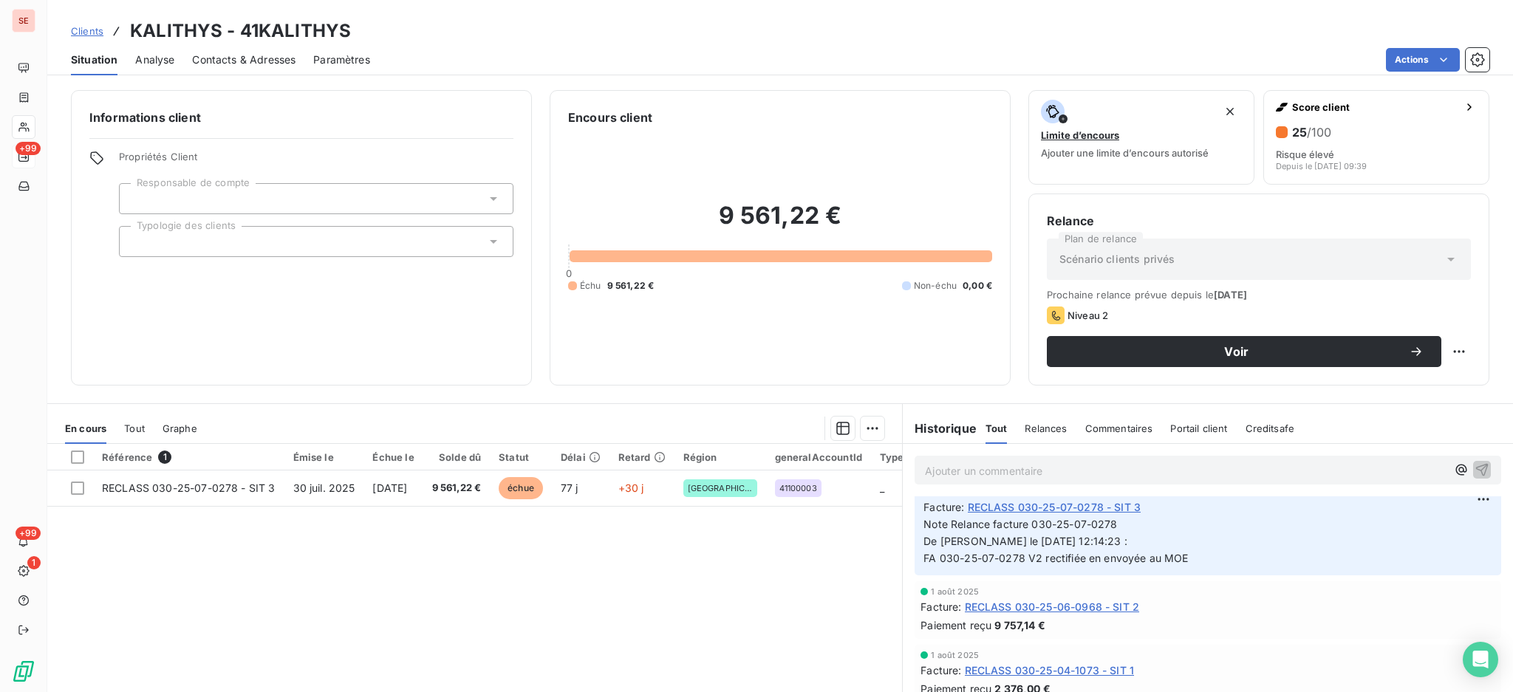
scroll to position [98, 0]
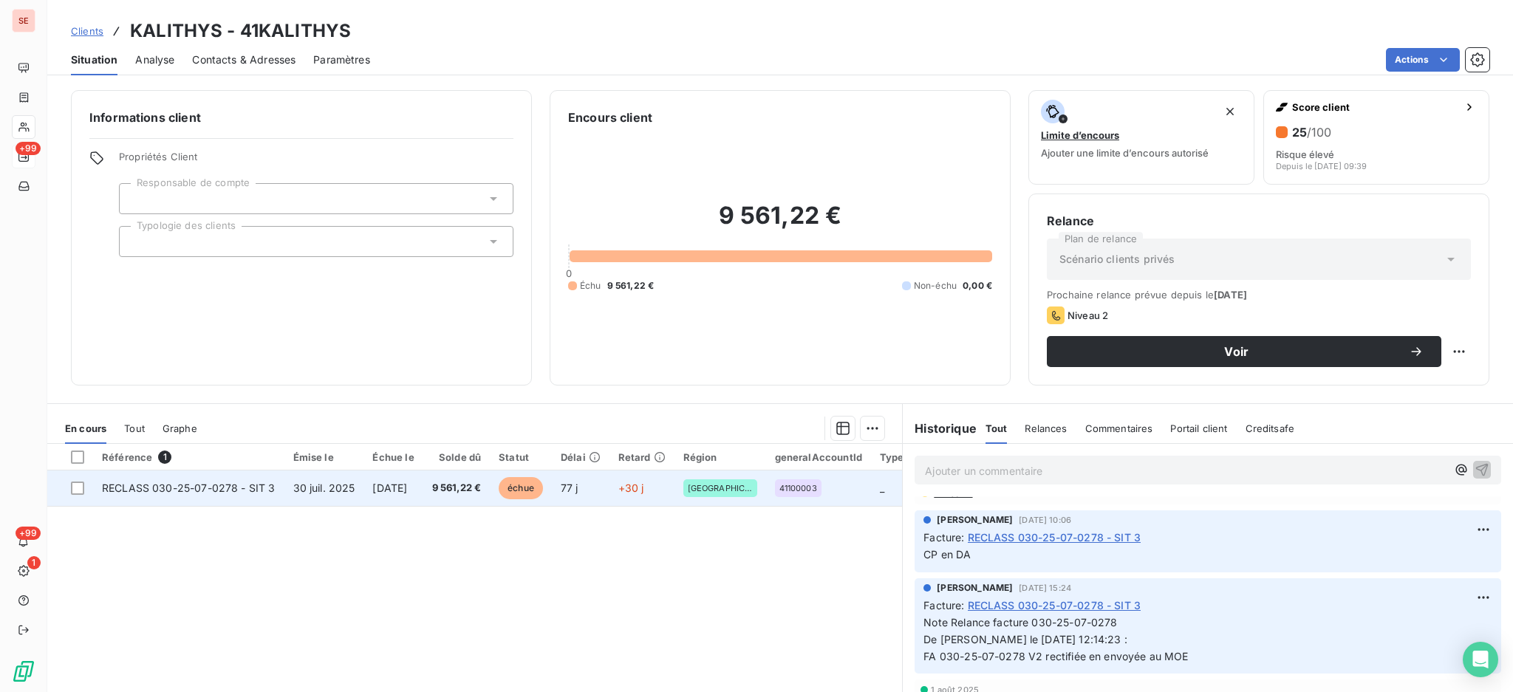
click at [195, 497] on td "RECLASS 030-25-07-0278 - SIT 3" at bounding box center [188, 488] width 191 height 35
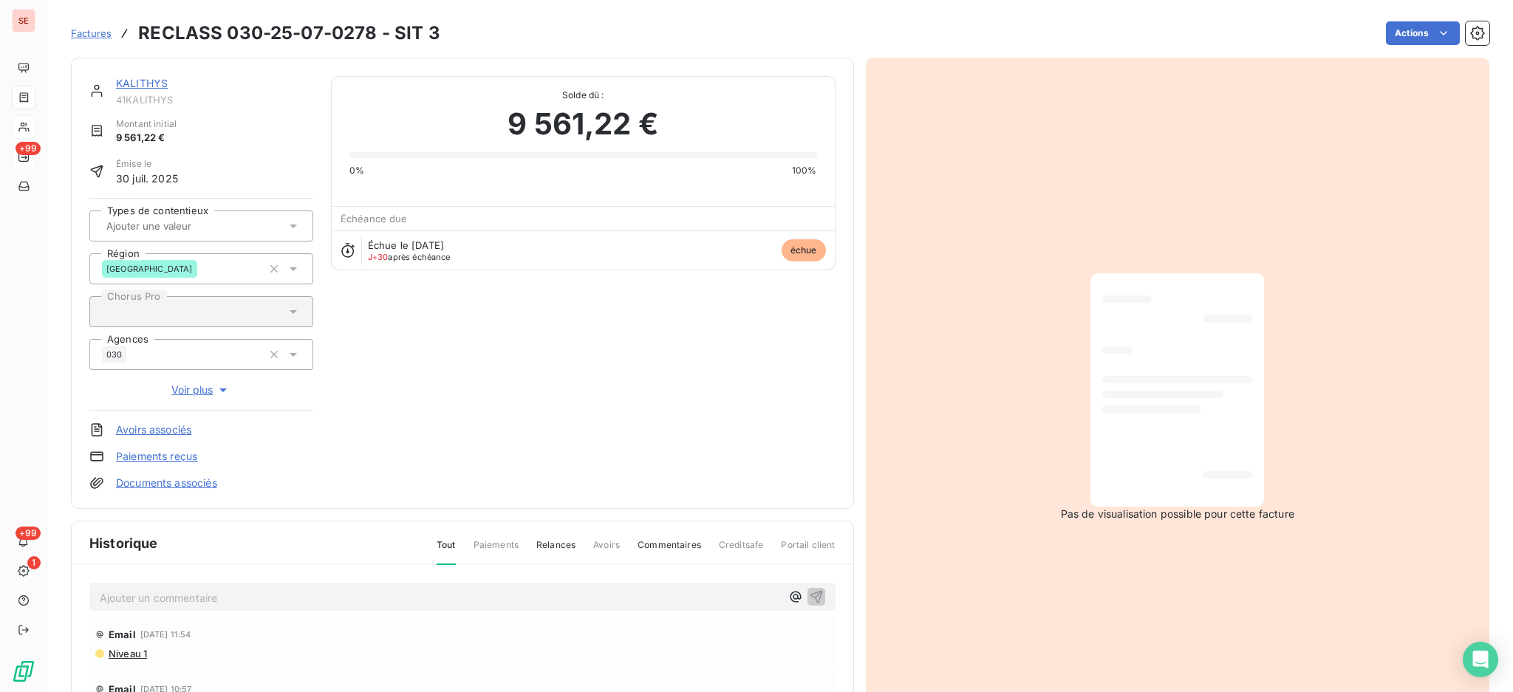
click at [159, 488] on link "Documents associés" at bounding box center [166, 483] width 101 height 15
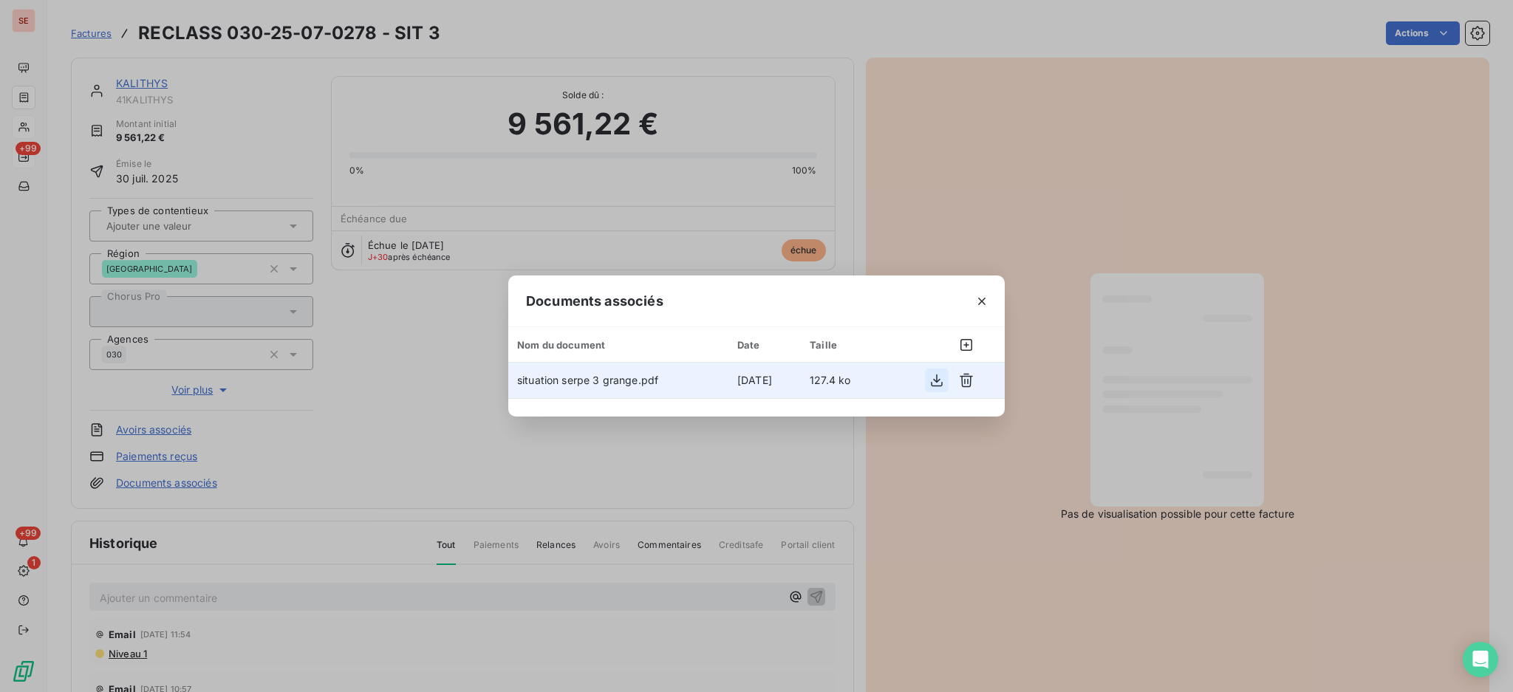
click at [935, 378] on icon "button" at bounding box center [937, 380] width 15 height 15
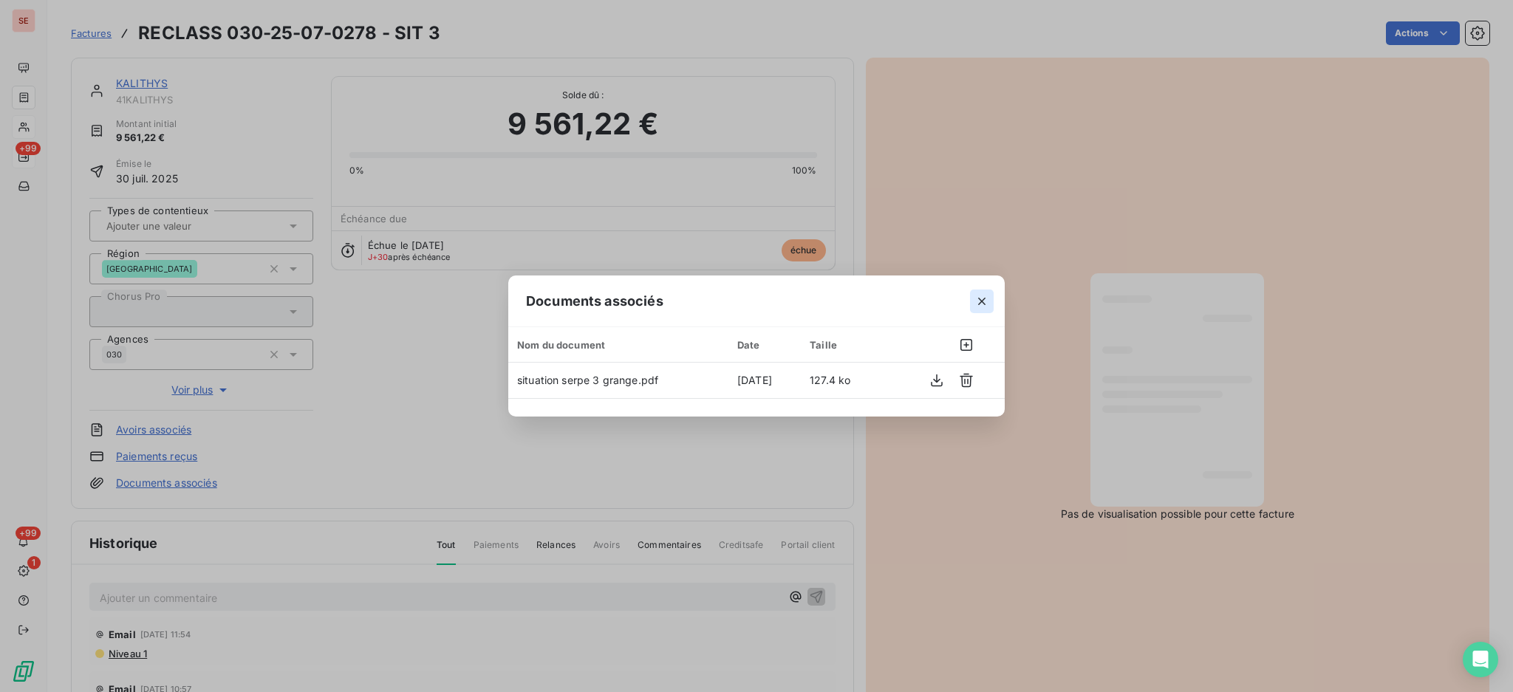
click at [977, 302] on icon "button" at bounding box center [982, 301] width 15 height 15
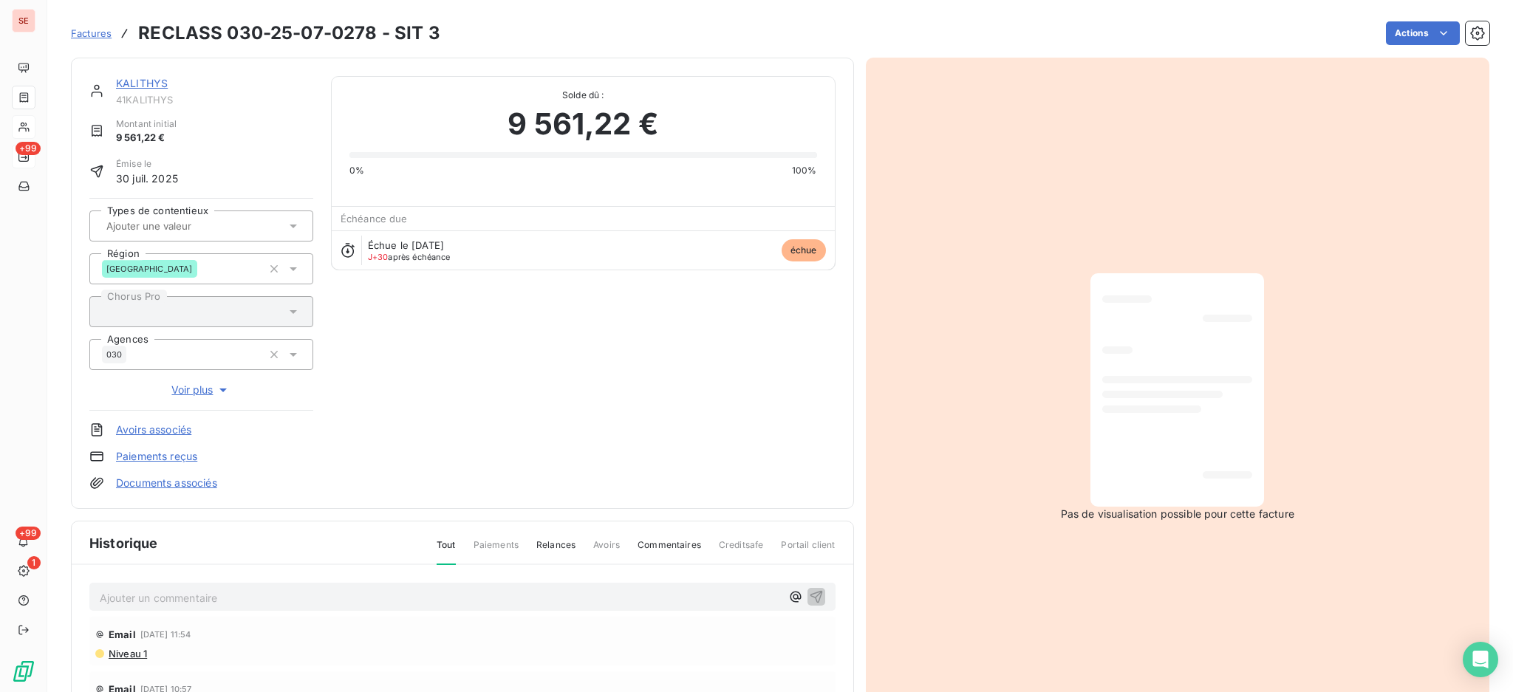
click at [128, 80] on link "KALITHYS" at bounding box center [142, 83] width 52 height 13
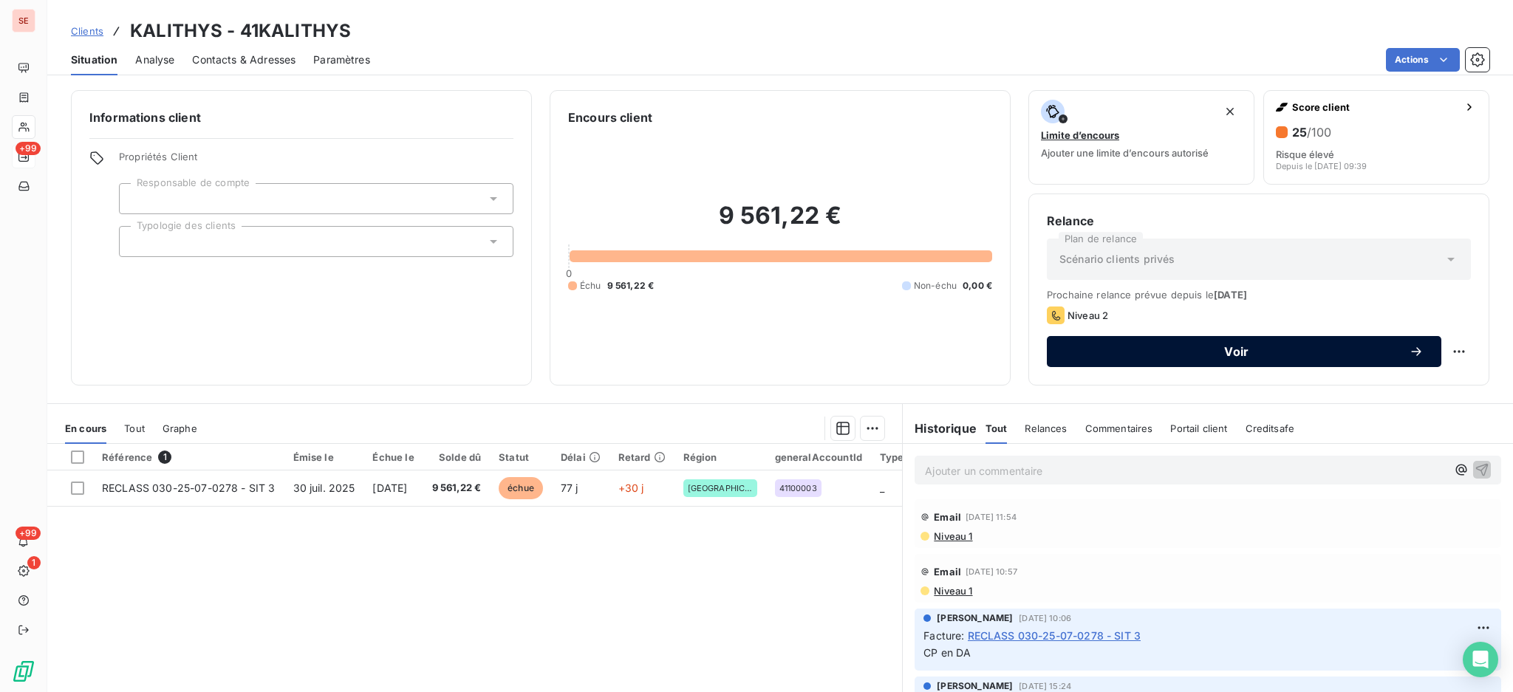
click at [1185, 355] on span "Voir" at bounding box center [1237, 352] width 344 height 12
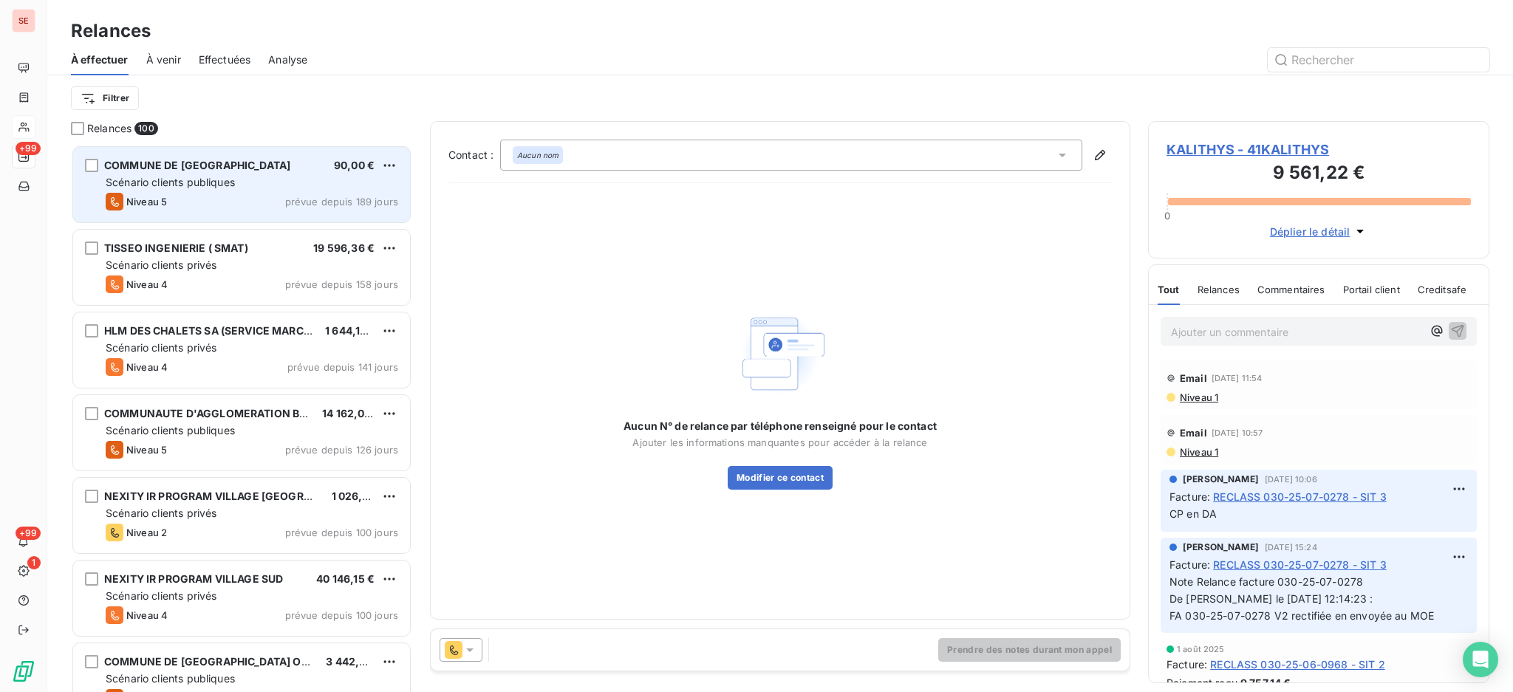
scroll to position [534, 326]
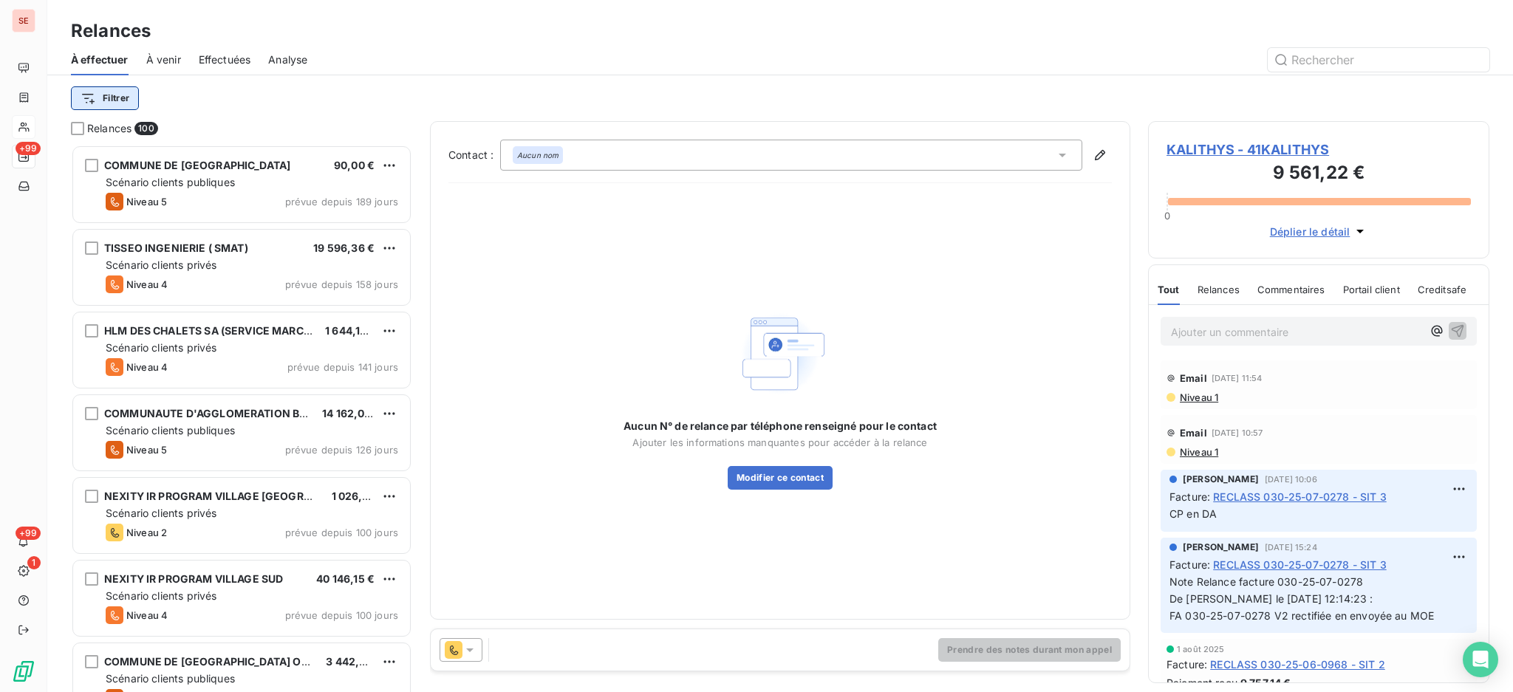
click at [95, 94] on html "SE +99 +99 1 Relances À effectuer À venir Effectuées Analyse Filtrer Relances 1…" at bounding box center [756, 346] width 1513 height 692
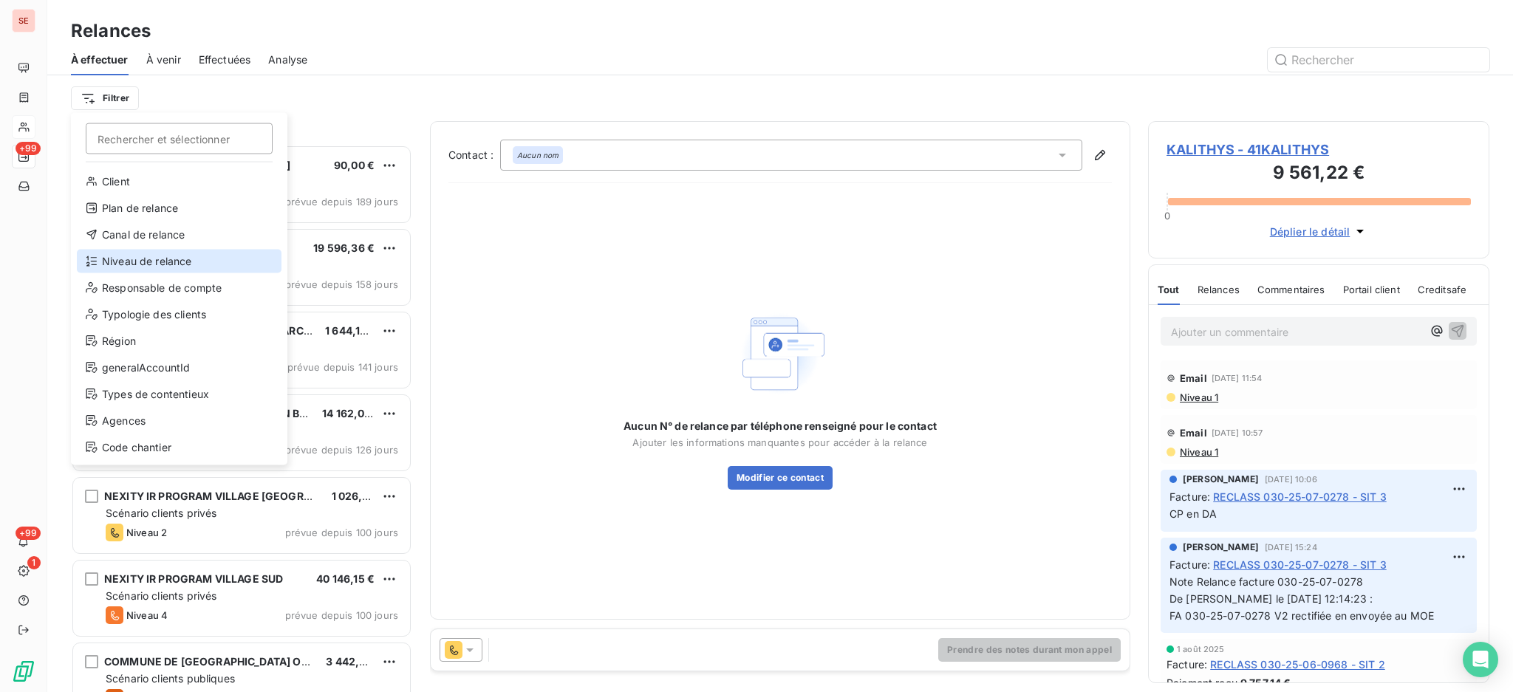
click at [157, 254] on div "Niveau de relance" at bounding box center [179, 262] width 205 height 24
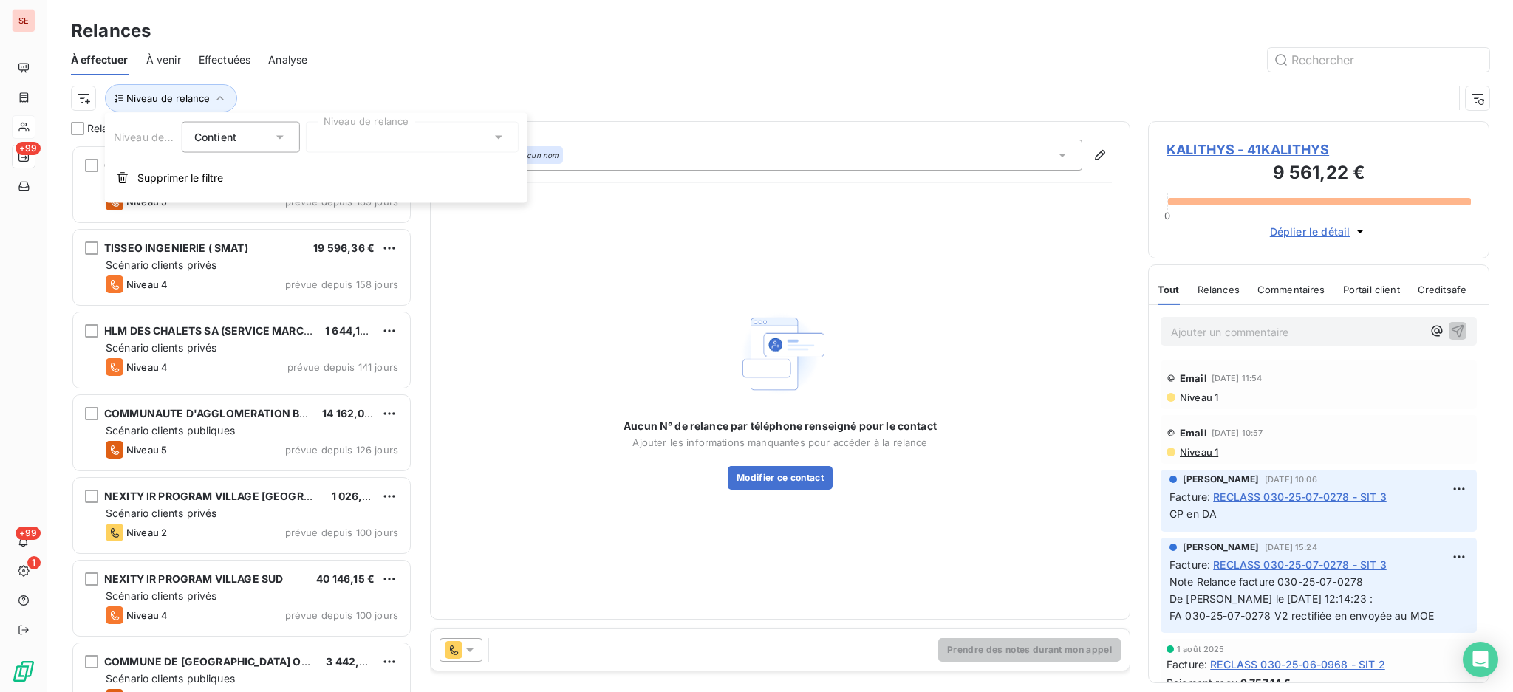
scroll to position [16, 16]
click at [494, 130] on icon at bounding box center [498, 137] width 15 height 15
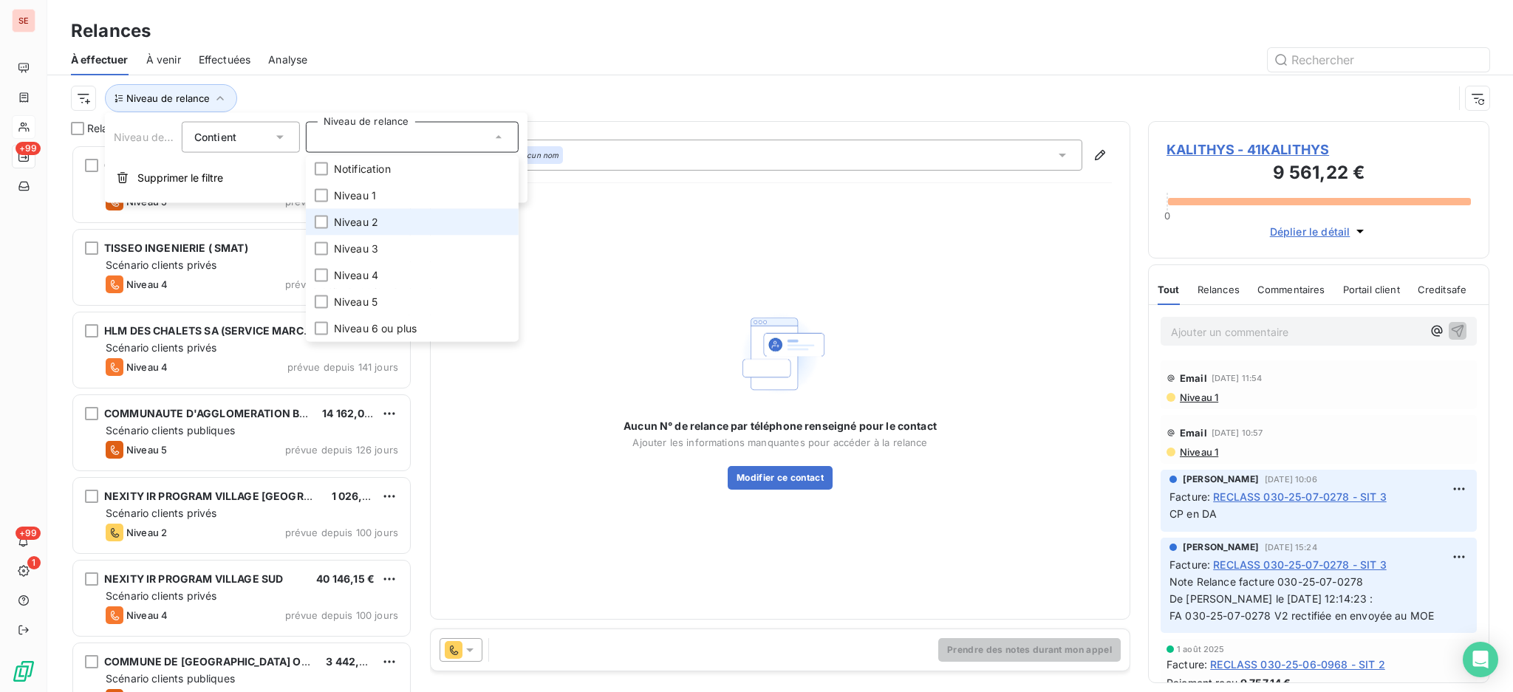
click at [399, 222] on li "Niveau 2" at bounding box center [412, 222] width 213 height 27
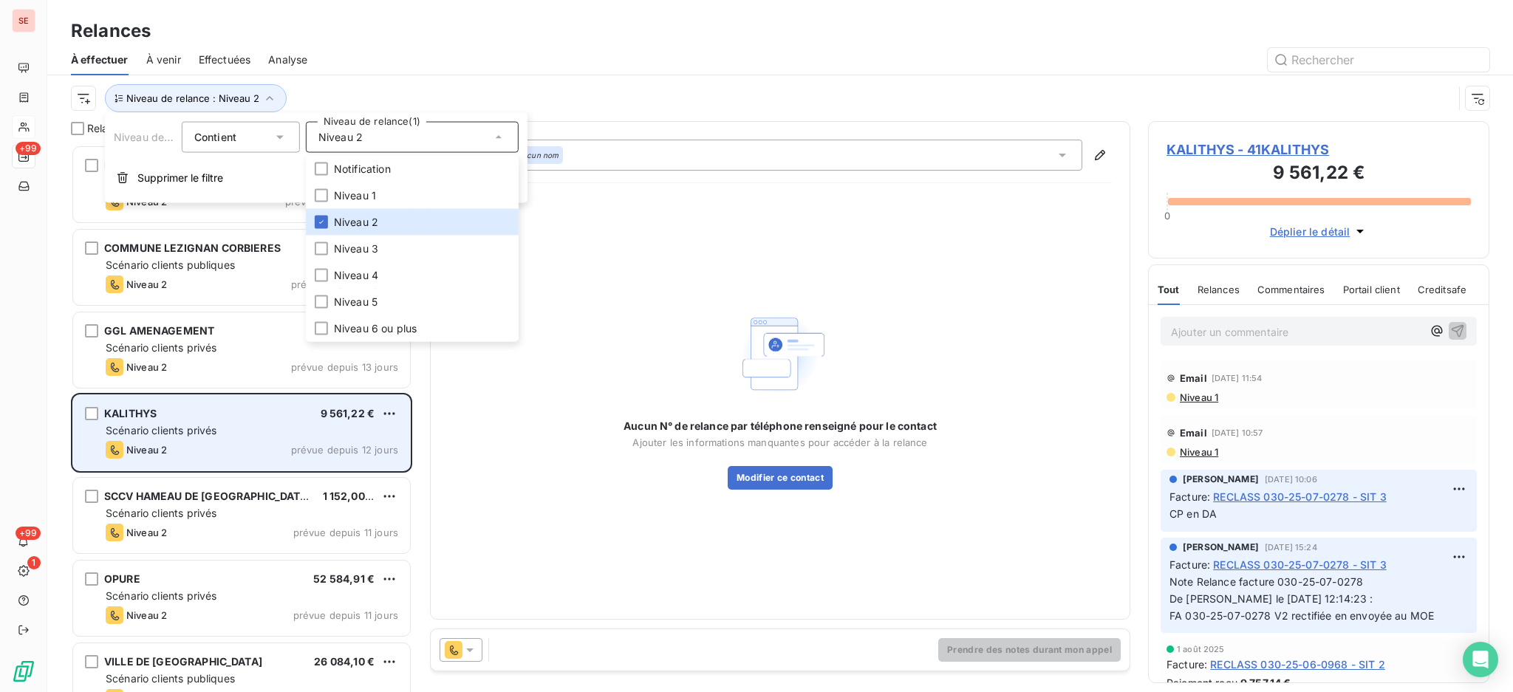
click at [314, 442] on div "Niveau 2 prévue depuis 12 jours" at bounding box center [252, 450] width 293 height 18
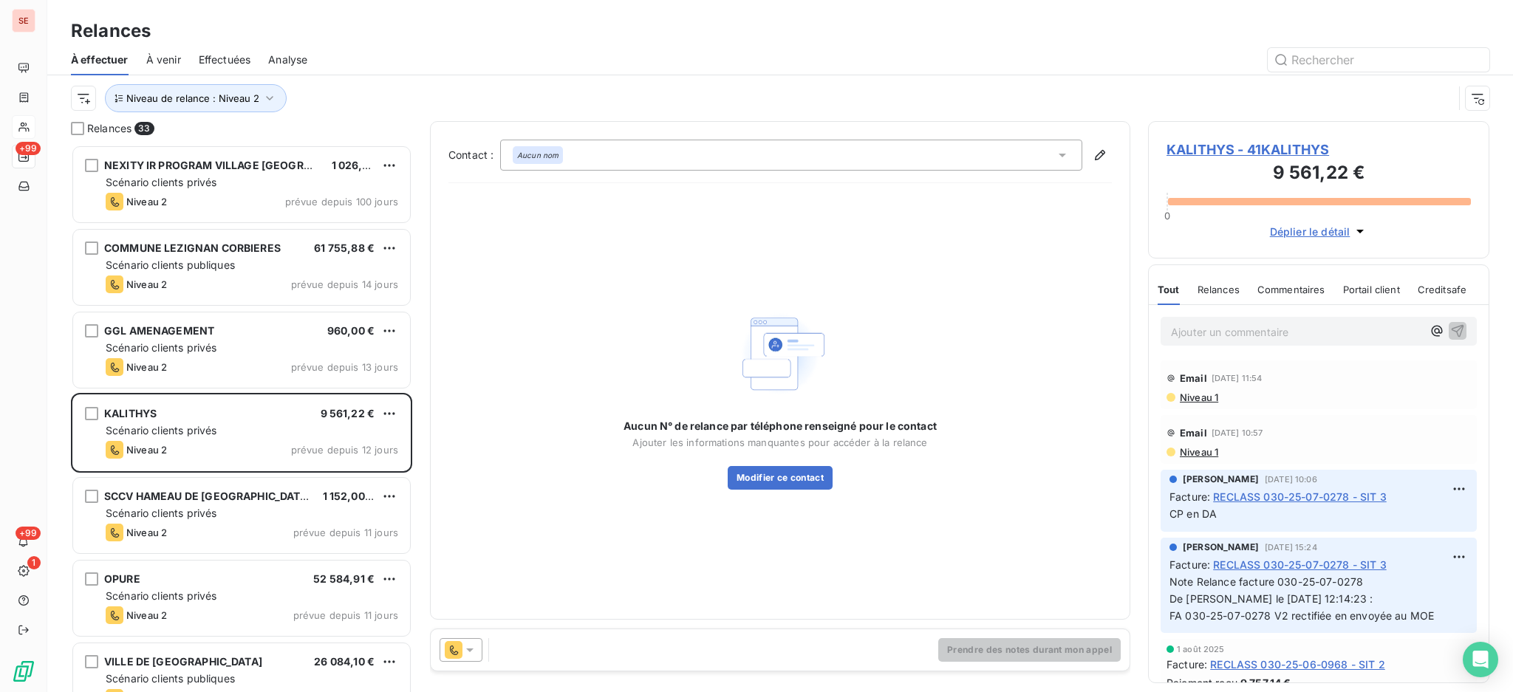
click at [1314, 146] on span "KALITHYS - 41KALITHYS" at bounding box center [1319, 150] width 304 height 20
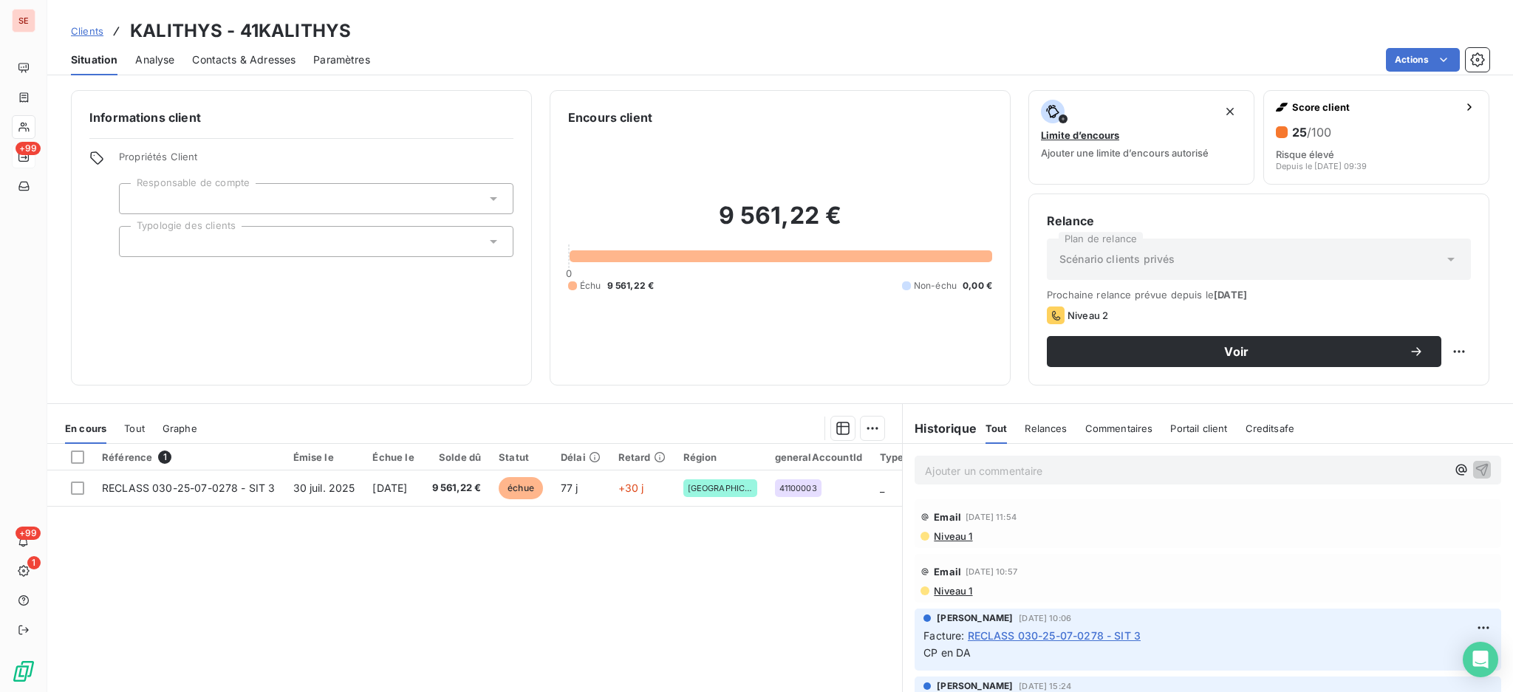
click at [260, 56] on span "Contacts & Adresses" at bounding box center [243, 59] width 103 height 15
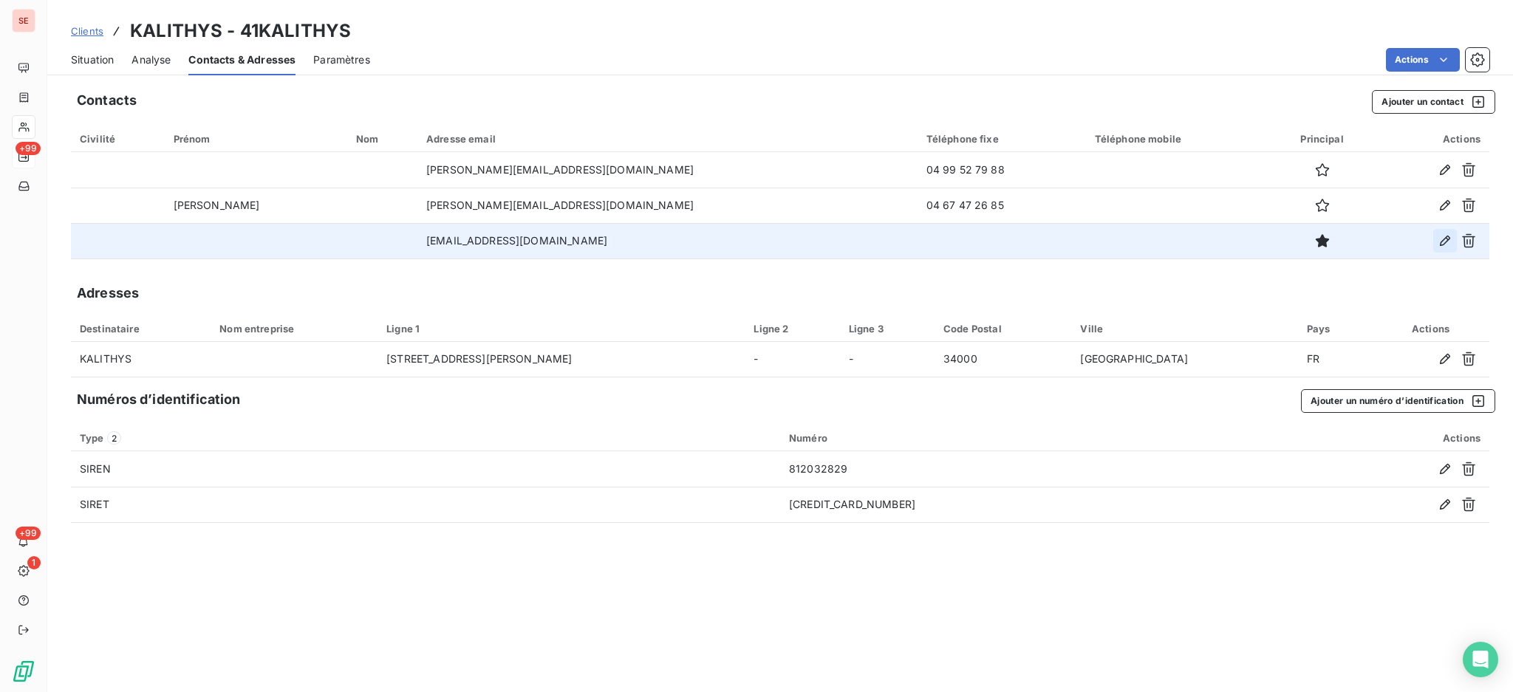
click at [1447, 243] on icon "button" at bounding box center [1445, 241] width 15 height 15
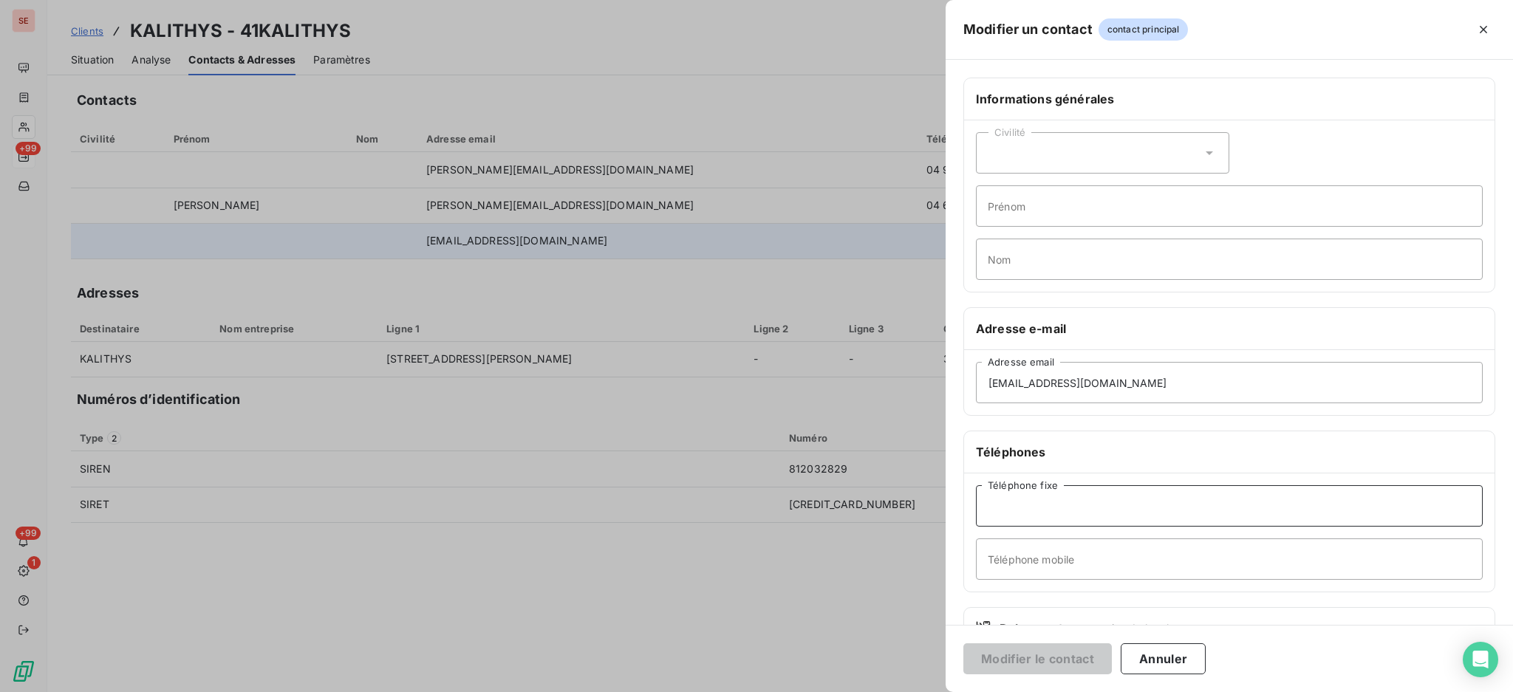
click at [1057, 503] on input "Téléphone fixe" at bounding box center [1229, 506] width 507 height 41
paste input "04 67 47 26 85"
type input "04 67 47 26 85"
click at [1049, 657] on button "Modifier le contact" at bounding box center [1038, 659] width 149 height 31
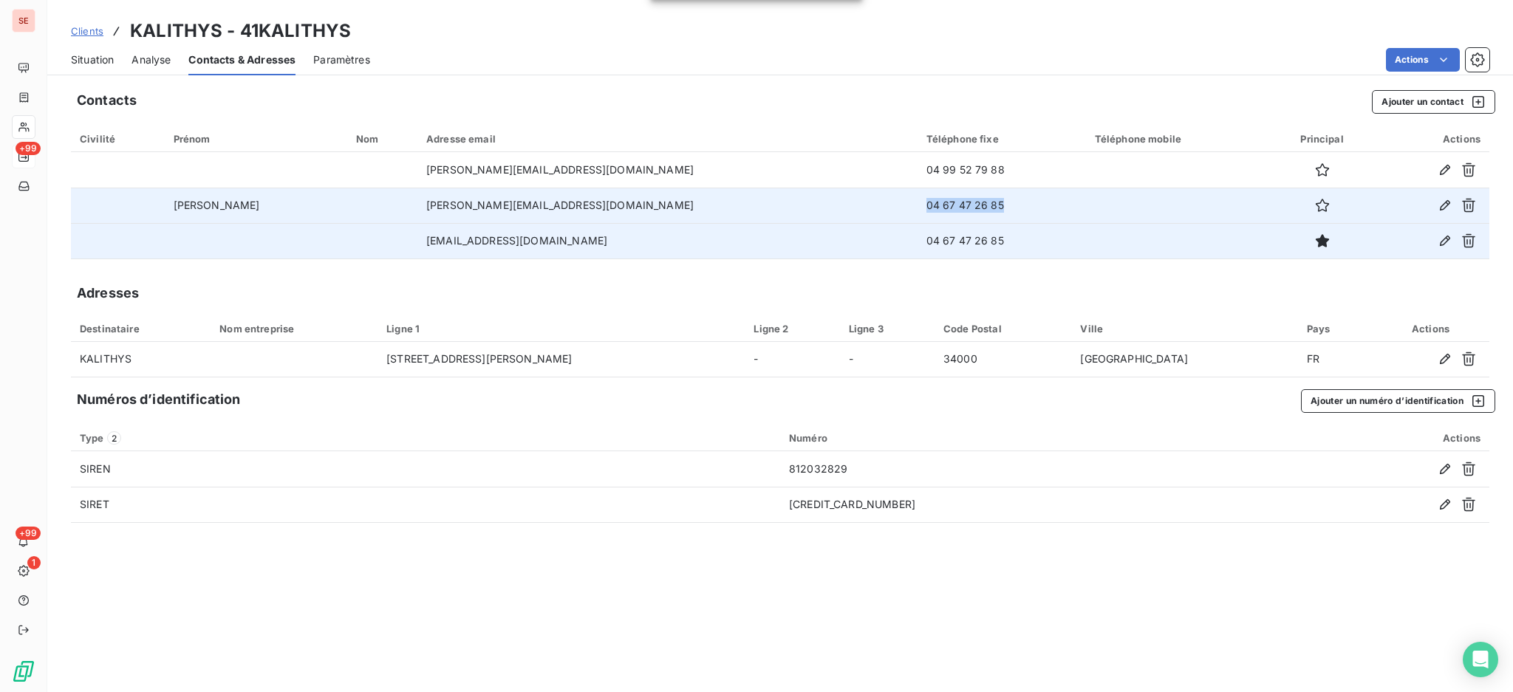
drag, startPoint x: 944, startPoint y: 205, endPoint x: 844, endPoint y: 191, distance: 100.7
click at [918, 191] on td "04 67 47 26 85" at bounding box center [1002, 205] width 168 height 35
copy td "04 67 47 26 85"
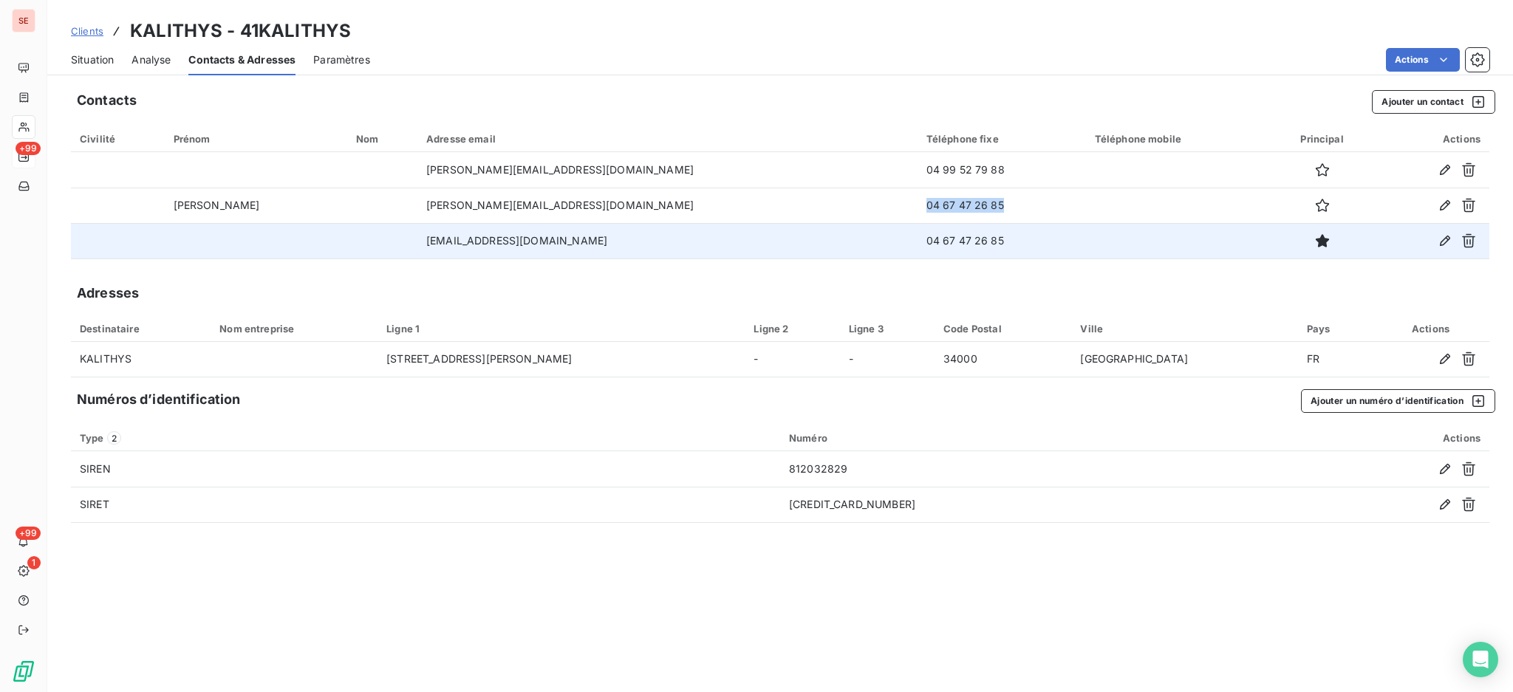
click at [103, 57] on span "Situation" at bounding box center [92, 59] width 43 height 15
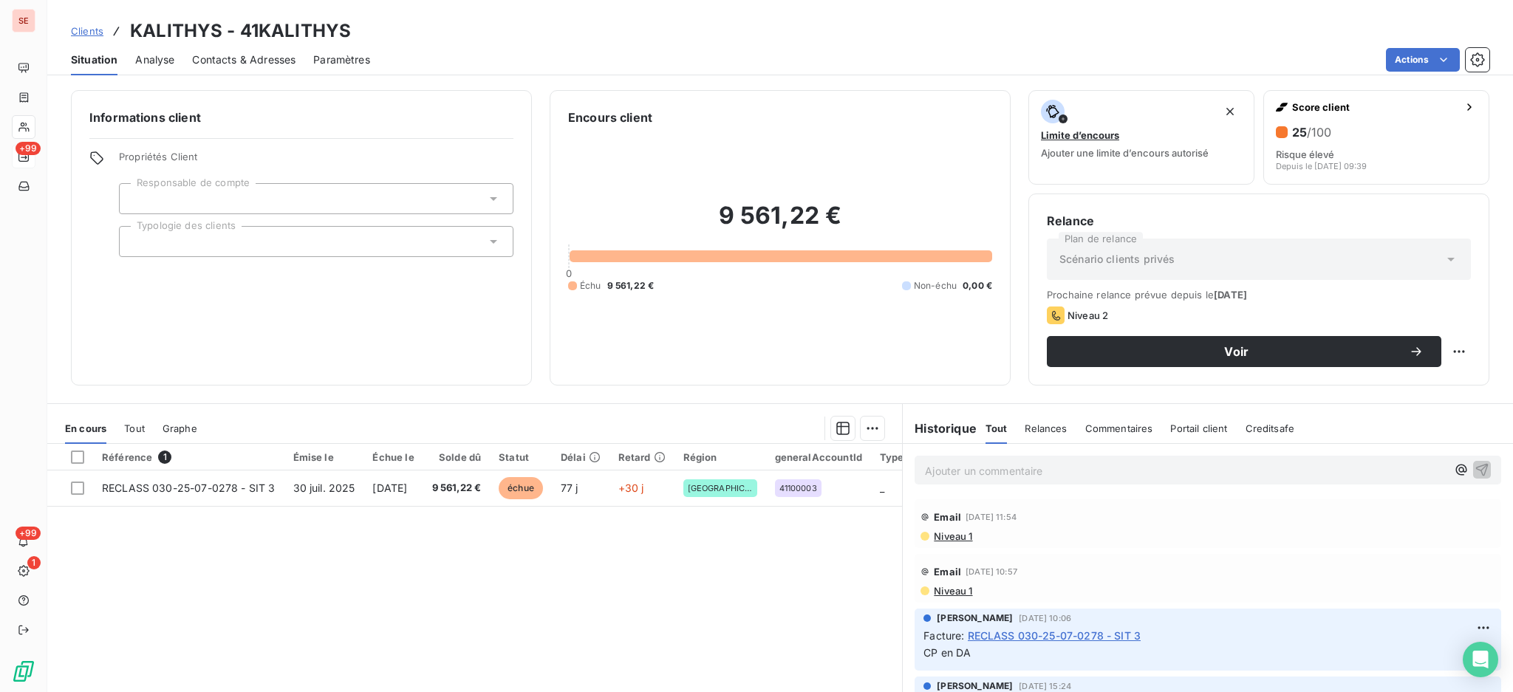
click at [254, 57] on span "Contacts & Adresses" at bounding box center [243, 59] width 103 height 15
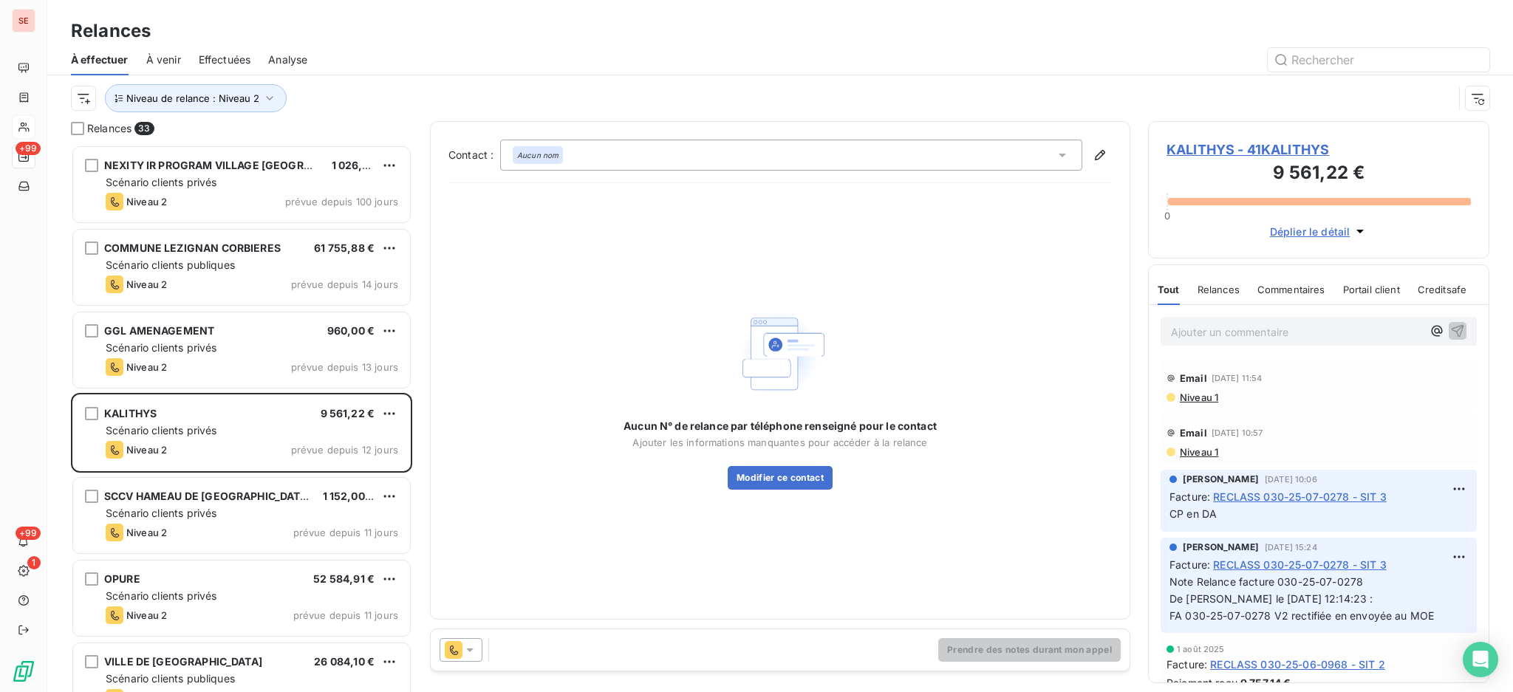
scroll to position [533, 326]
click at [1061, 155] on icon at bounding box center [1062, 156] width 7 height 4
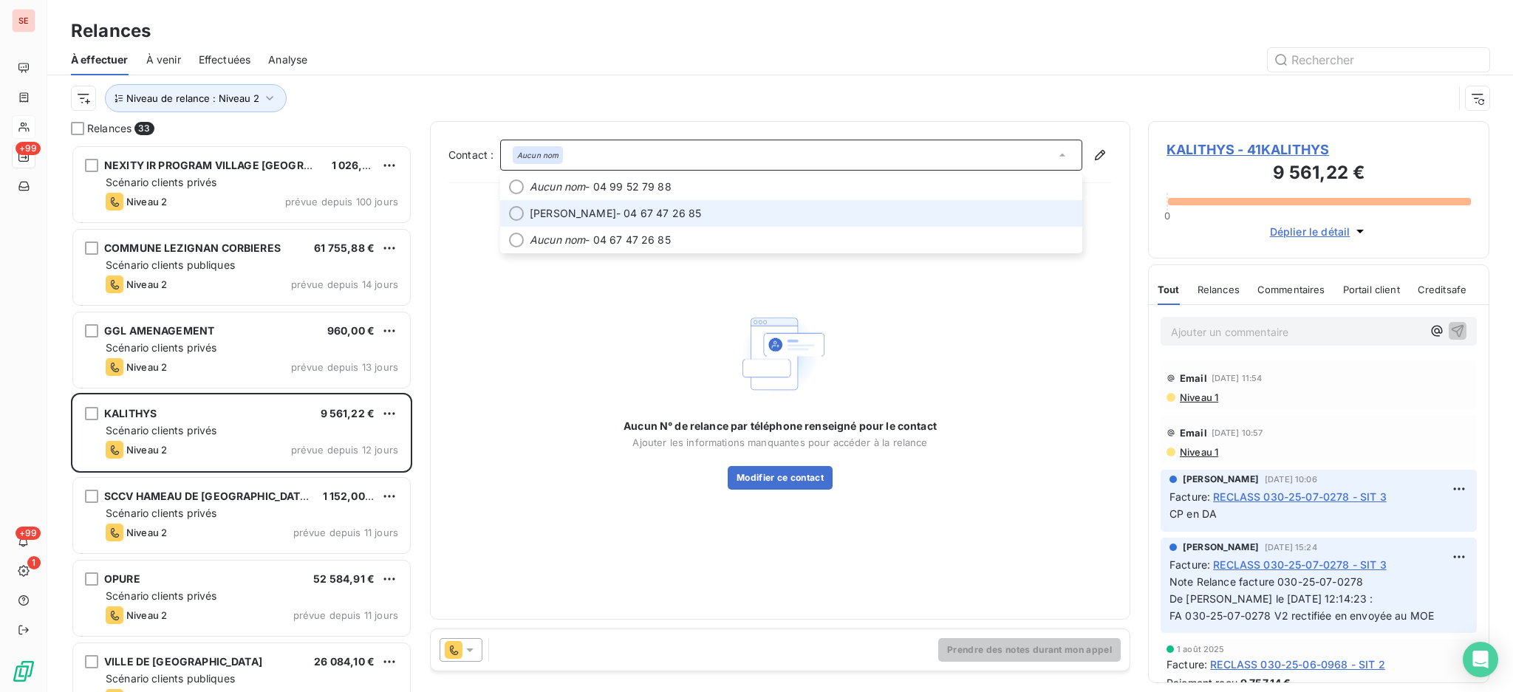
click at [849, 209] on span "[PERSON_NAME] - 04 67 47 26 85" at bounding box center [802, 213] width 544 height 15
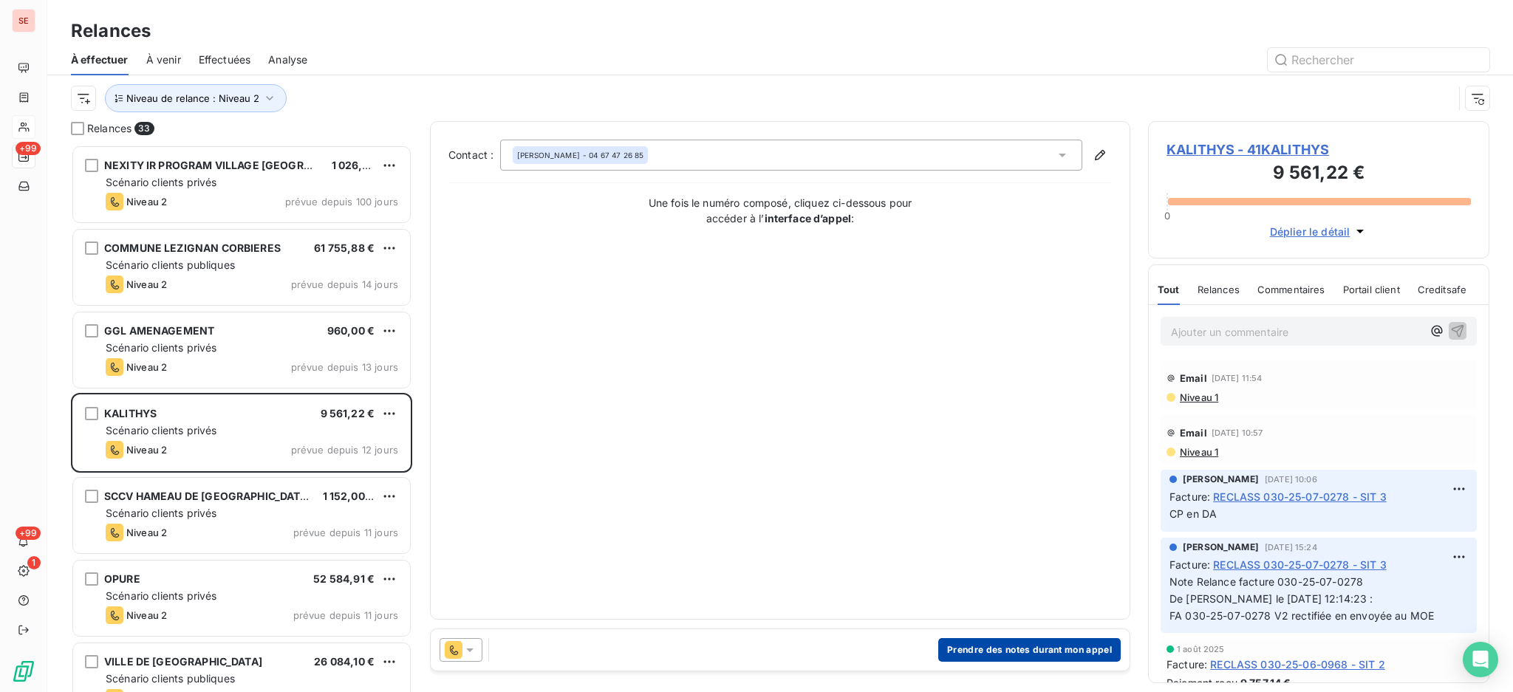
click at [1053, 645] on button "Prendre des notes durant mon appel" at bounding box center [1029, 650] width 183 height 24
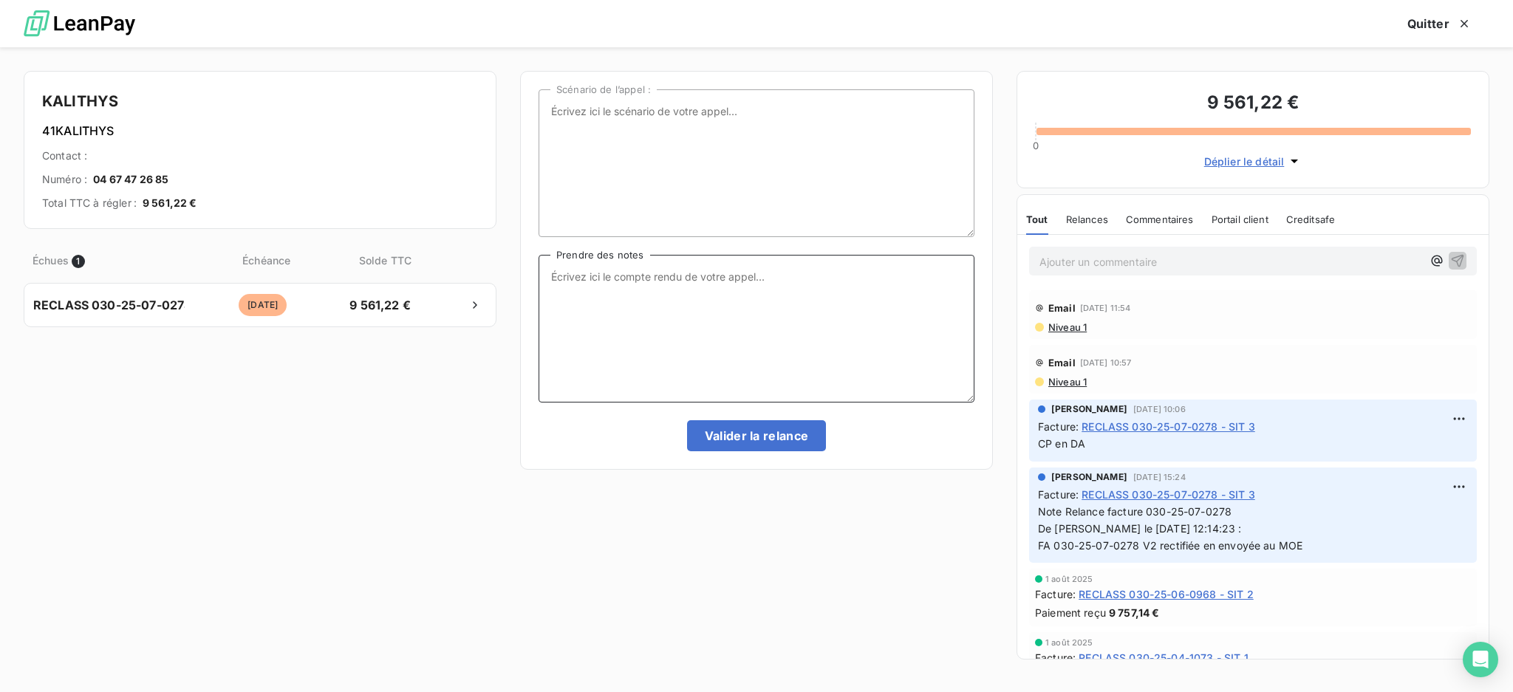
click at [616, 282] on textarea "Prendre des notes" at bounding box center [757, 329] width 436 height 148
click at [669, 290] on textarea "Appel [PERSON_NAME] [PHONE_NUMBER]" at bounding box center [757, 329] width 436 height 148
click at [613, 273] on textarea "Appel [PERSON_NAME] [PHONE_NUMBER]" at bounding box center [757, 329] width 436 height 148
click at [680, 296] on textarea "Appel [PERSON_NAME] [PHONE_NUMBER]" at bounding box center [757, 329] width 436 height 148
click at [638, 273] on textarea "Appel [PERSON_NAME] [PHONE_NUMBER]" at bounding box center [757, 329] width 436 height 148
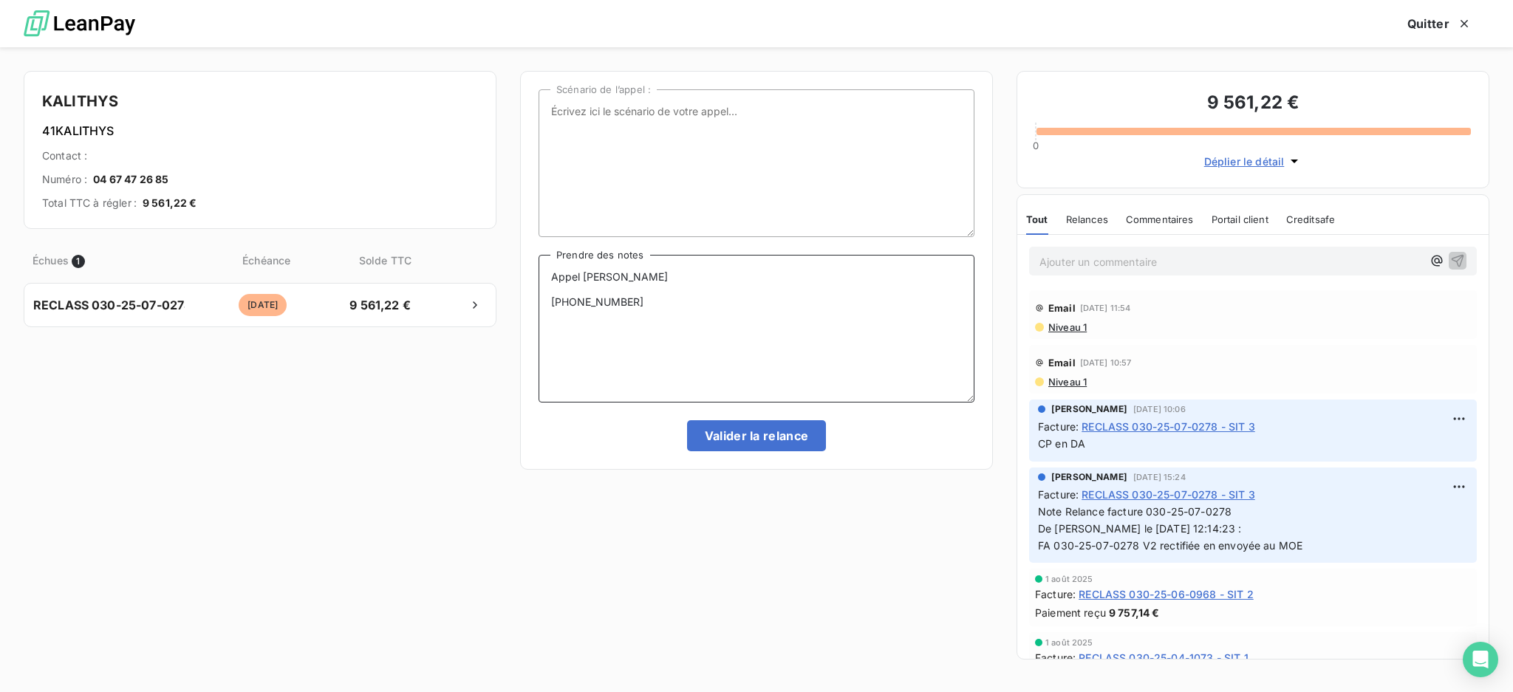
type textarea "Appel [PERSON_NAME] [PHONE_NUMBER]"
click at [639, 312] on textarea "Appel [PERSON_NAME] [PHONE_NUMBER]" at bounding box center [757, 329] width 436 height 148
drag, startPoint x: 676, startPoint y: 308, endPoint x: 518, endPoint y: 267, distance: 163.5
click at [518, 267] on div "KALITHYS 41KALITHYS Contact : Numéro : [PHONE_NUMBER] Total TTC à régler : 9 56…" at bounding box center [756, 369] width 1513 height 645
click at [1416, 16] on button "Quitter" at bounding box center [1440, 23] width 100 height 31
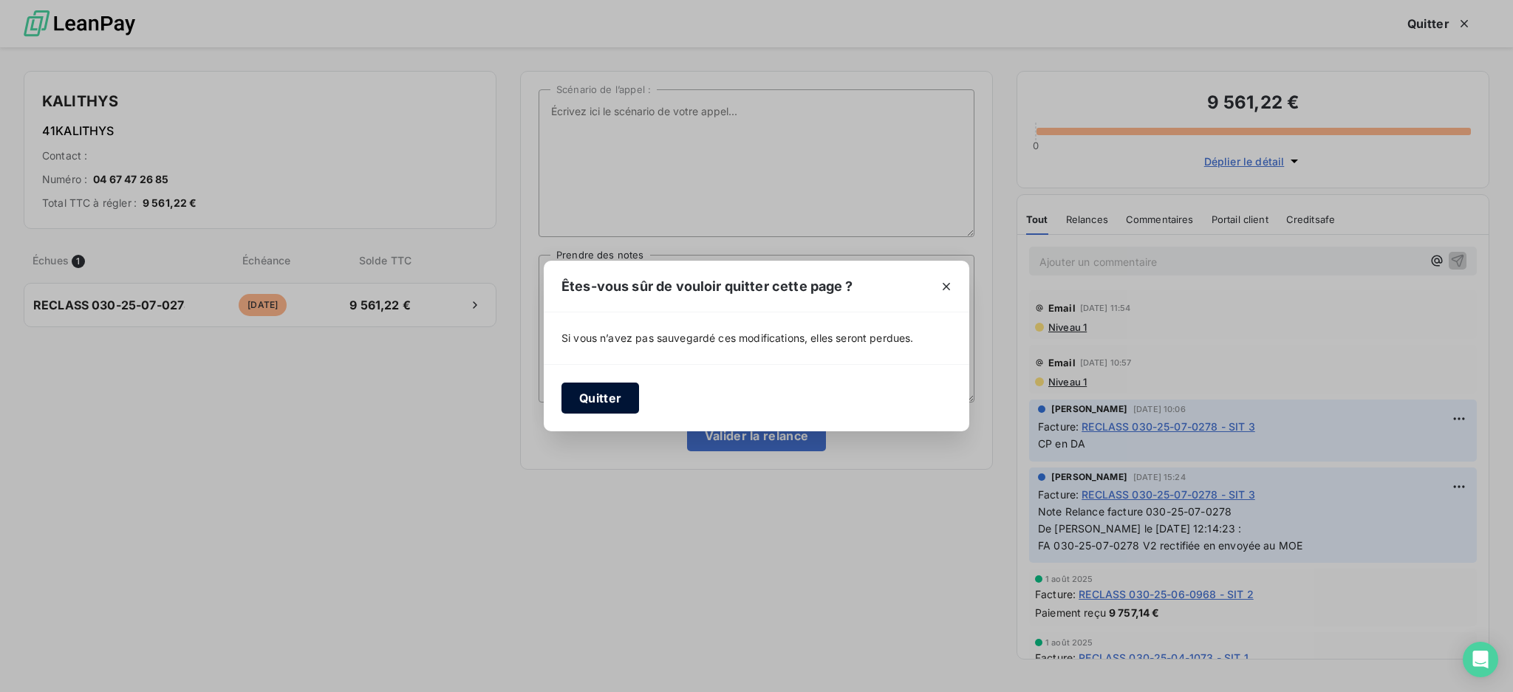
click at [617, 394] on button "Quitter" at bounding box center [601, 398] width 78 height 31
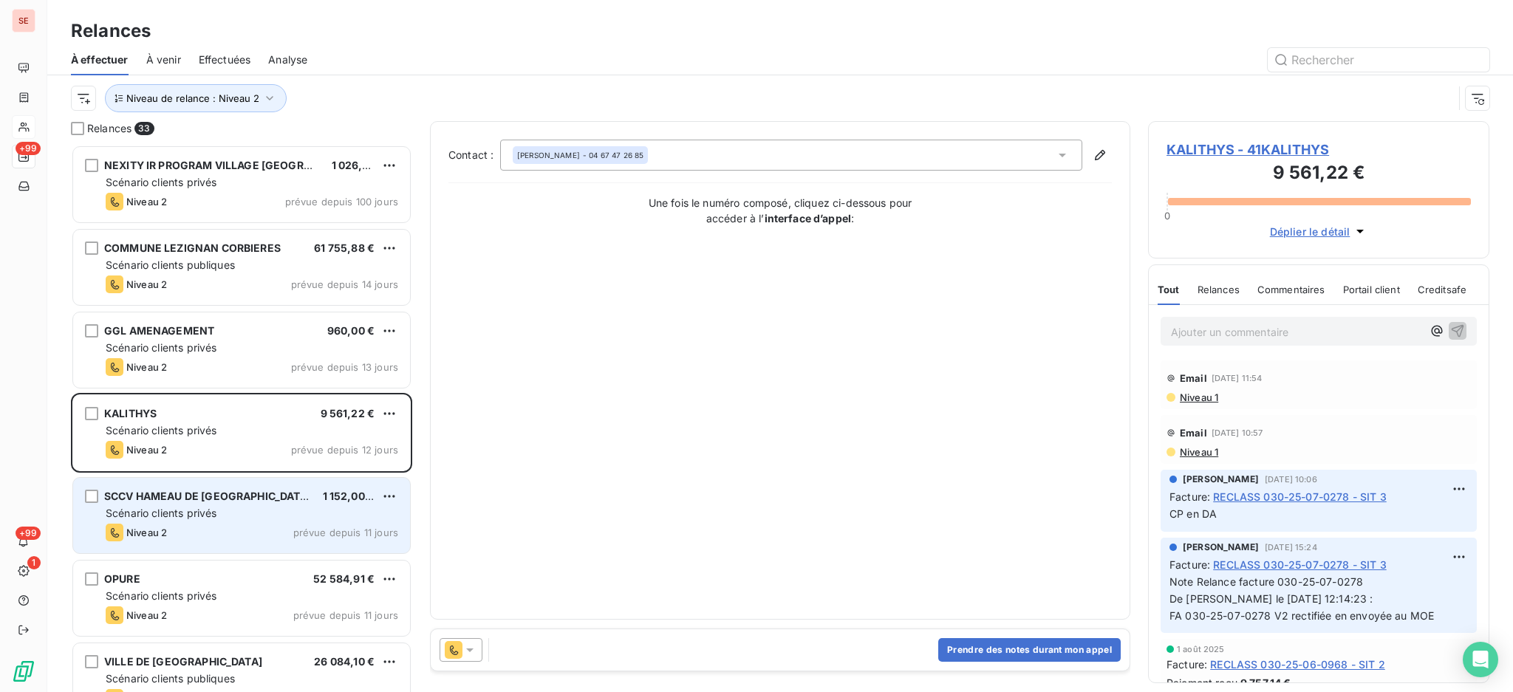
click at [273, 501] on div "SCCV HAMEAU DE [GEOGRAPHIC_DATA] 1 152,00 €" at bounding box center [252, 496] width 293 height 13
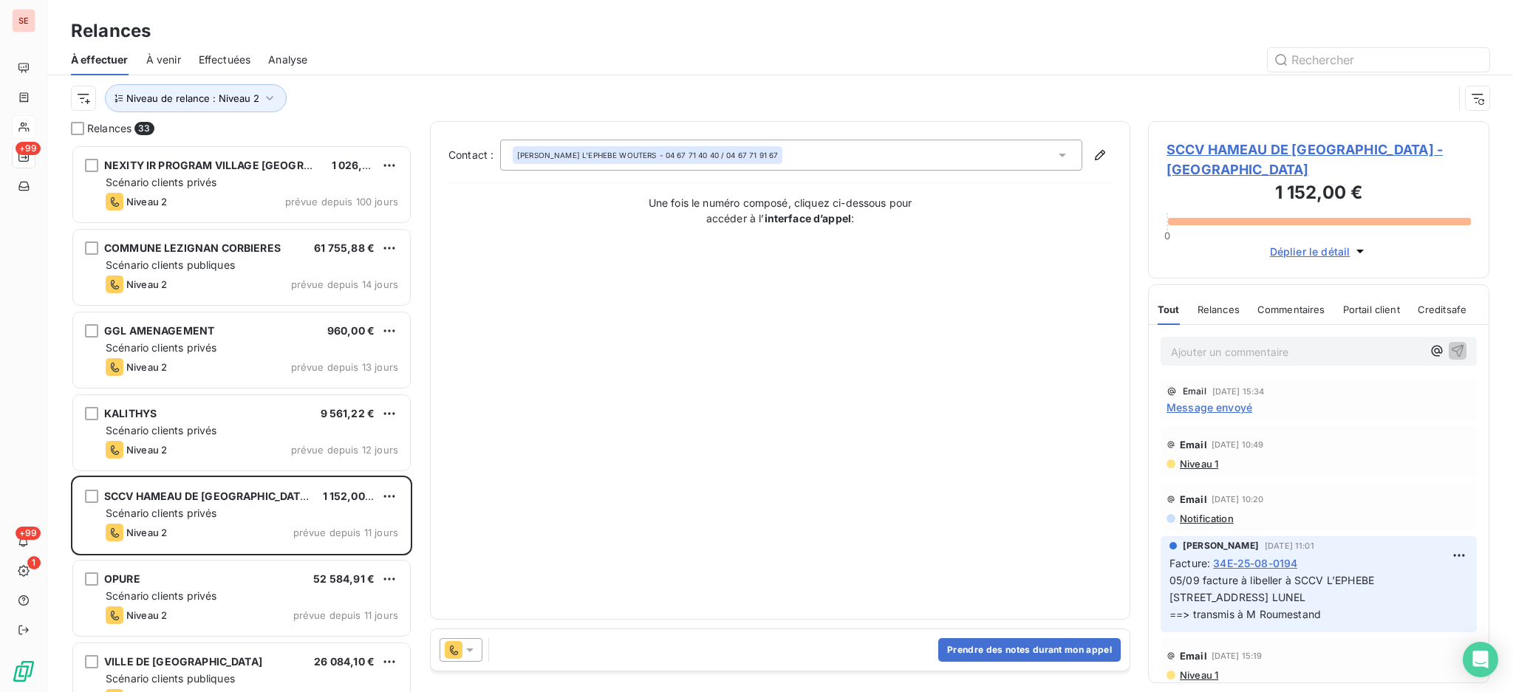
click at [1279, 154] on span "SCCV HAMEAU DE [GEOGRAPHIC_DATA] - [GEOGRAPHIC_DATA]" at bounding box center [1319, 160] width 304 height 40
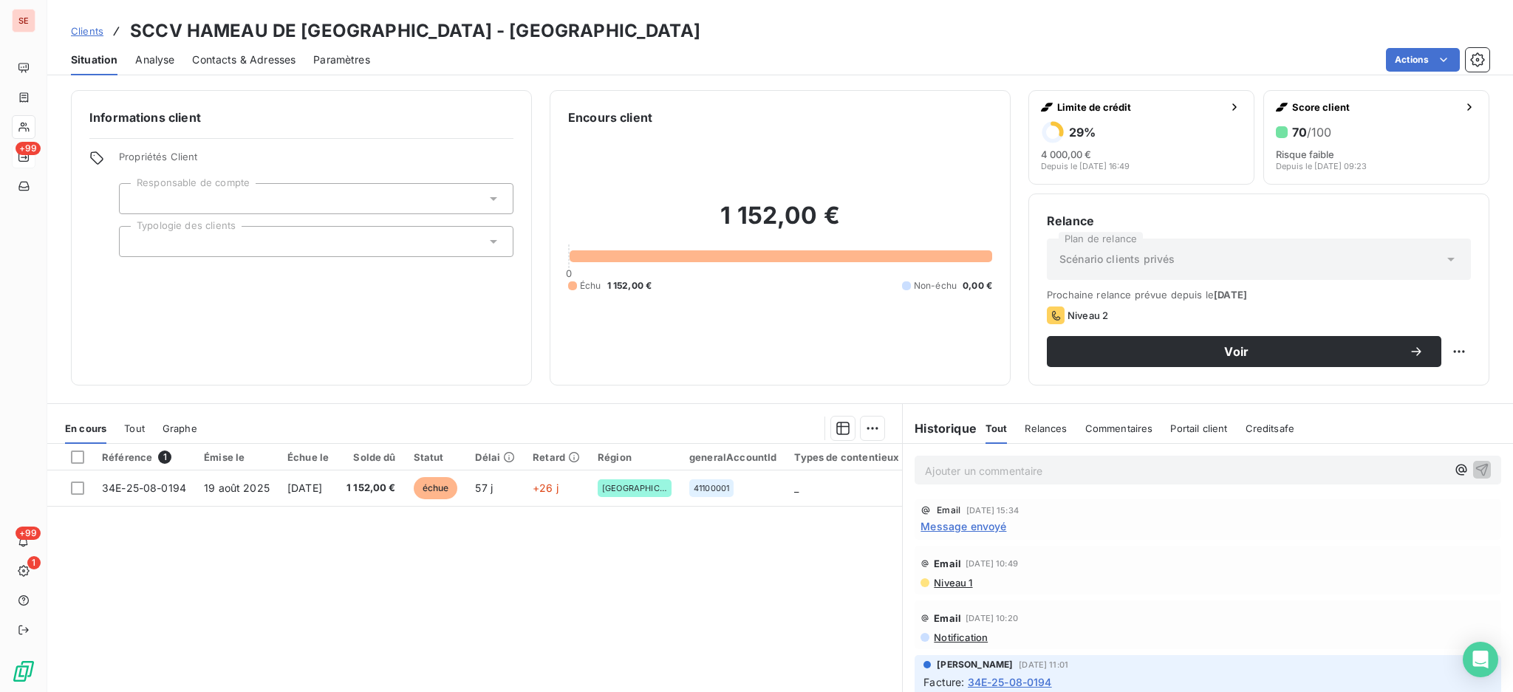
click at [972, 524] on span "Message envoyé" at bounding box center [964, 527] width 86 height 16
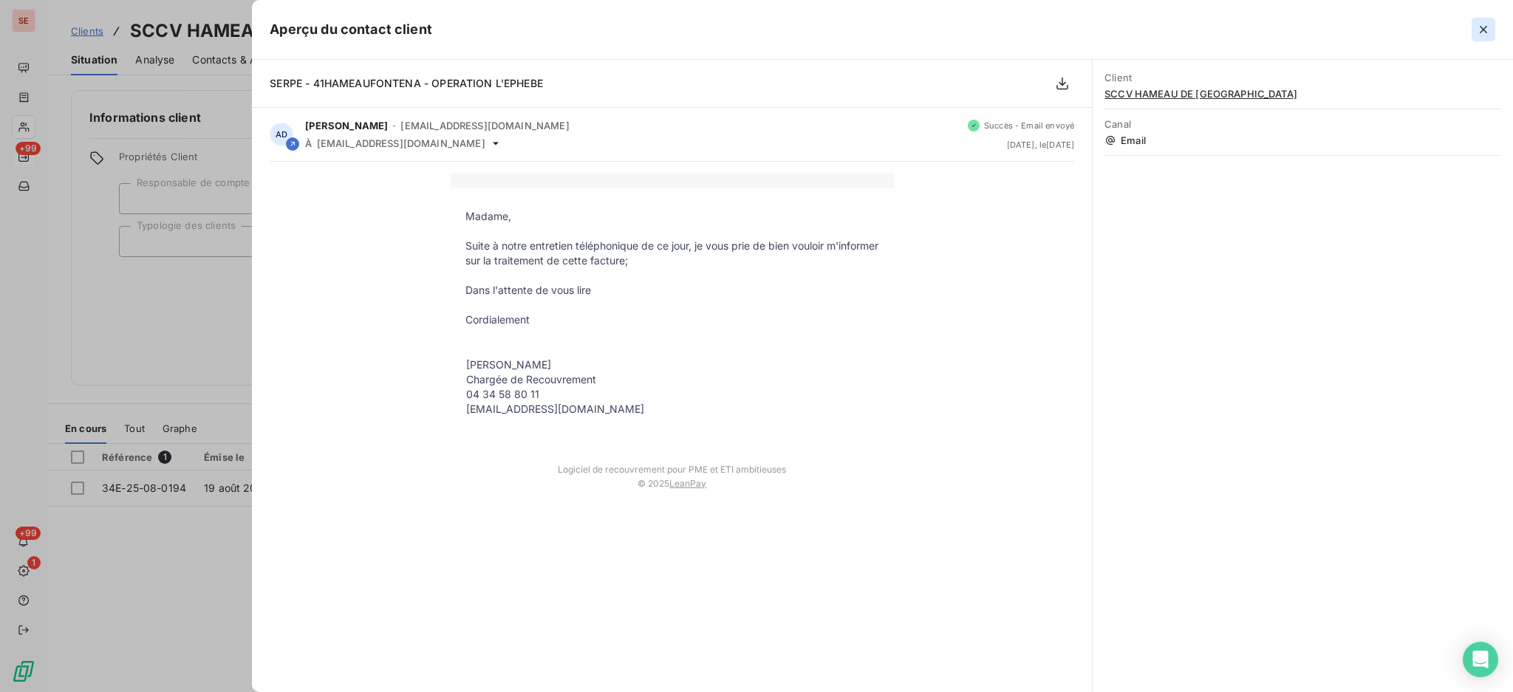
click at [1481, 23] on icon "button" at bounding box center [1483, 29] width 15 height 15
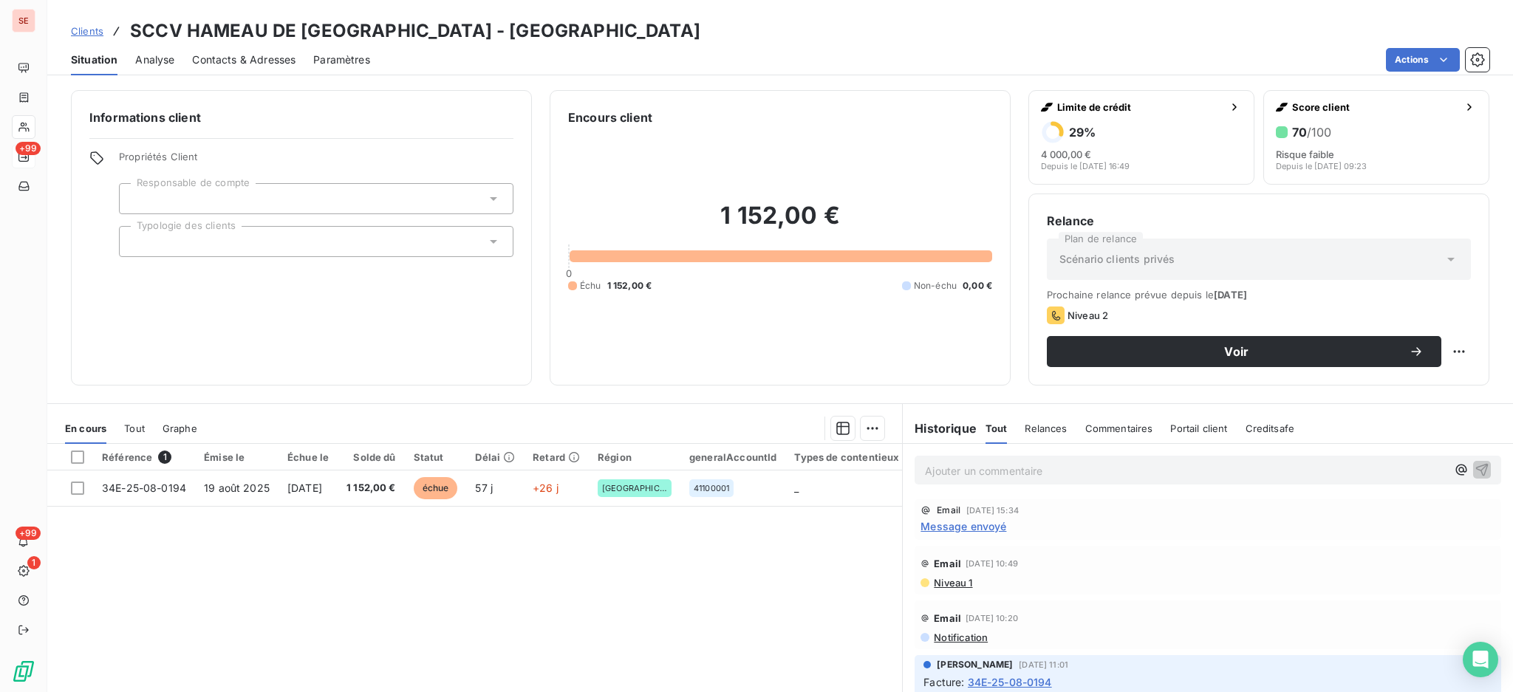
click at [248, 57] on span "Contacts & Adresses" at bounding box center [243, 59] width 103 height 15
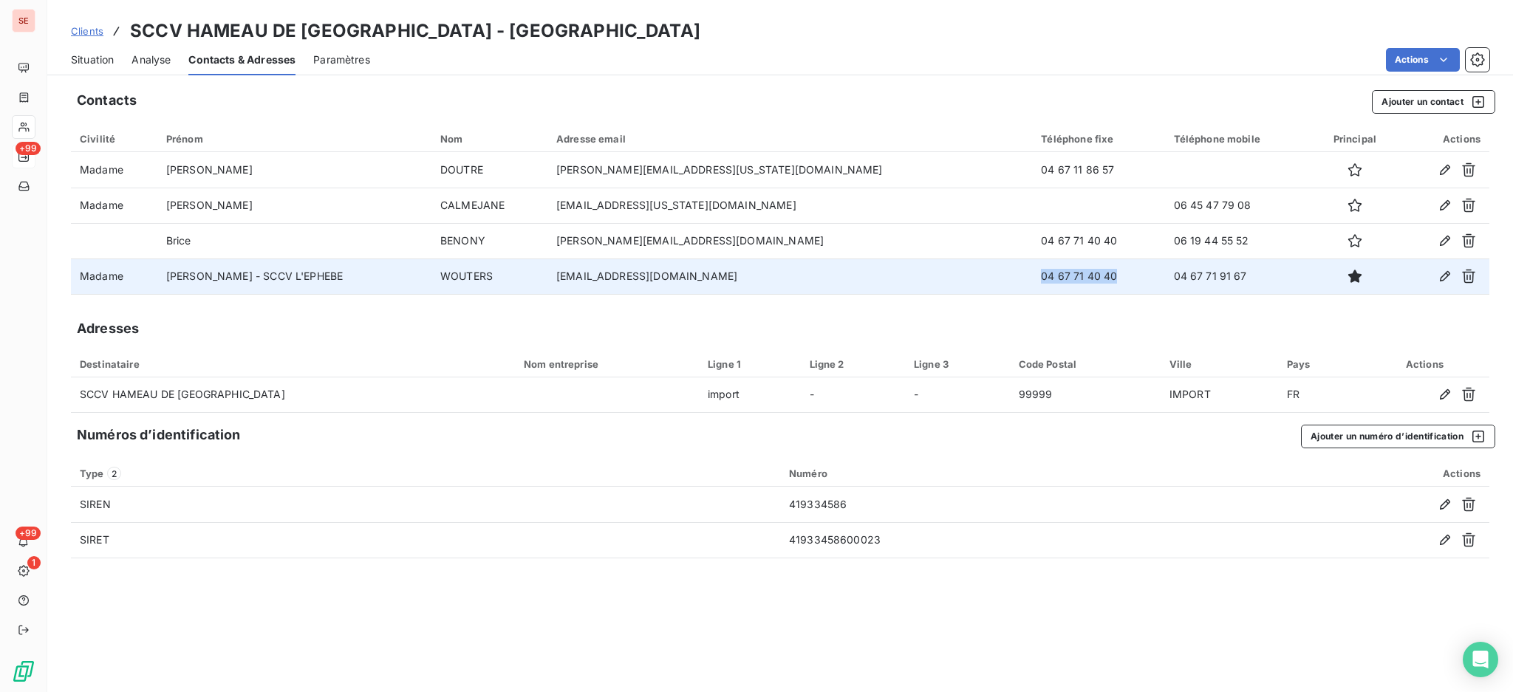
drag, startPoint x: 949, startPoint y: 282, endPoint x: 905, endPoint y: 279, distance: 43.7
click at [1032, 279] on td "04 67 71 40 40" at bounding box center [1098, 276] width 132 height 35
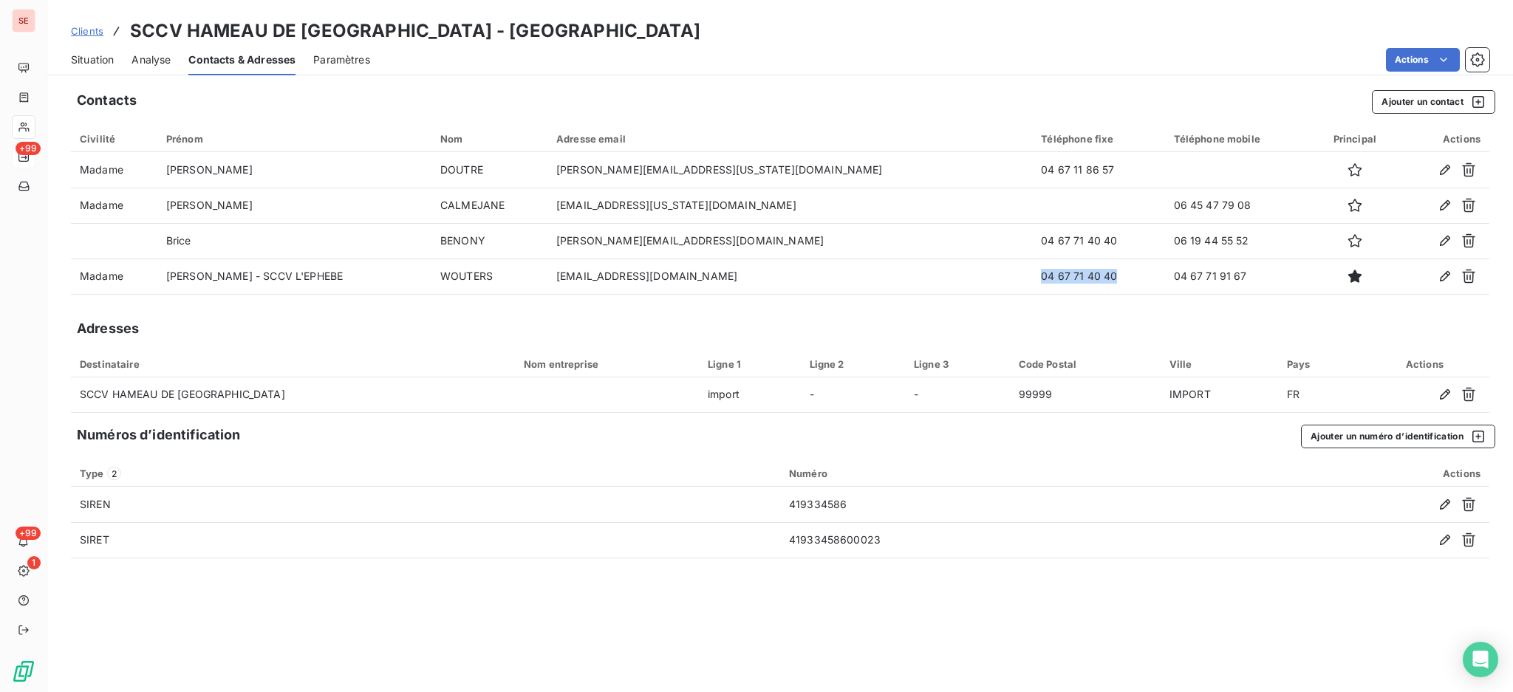
copy td "04 67 71 40 40"
click at [86, 60] on span "Situation" at bounding box center [92, 59] width 43 height 15
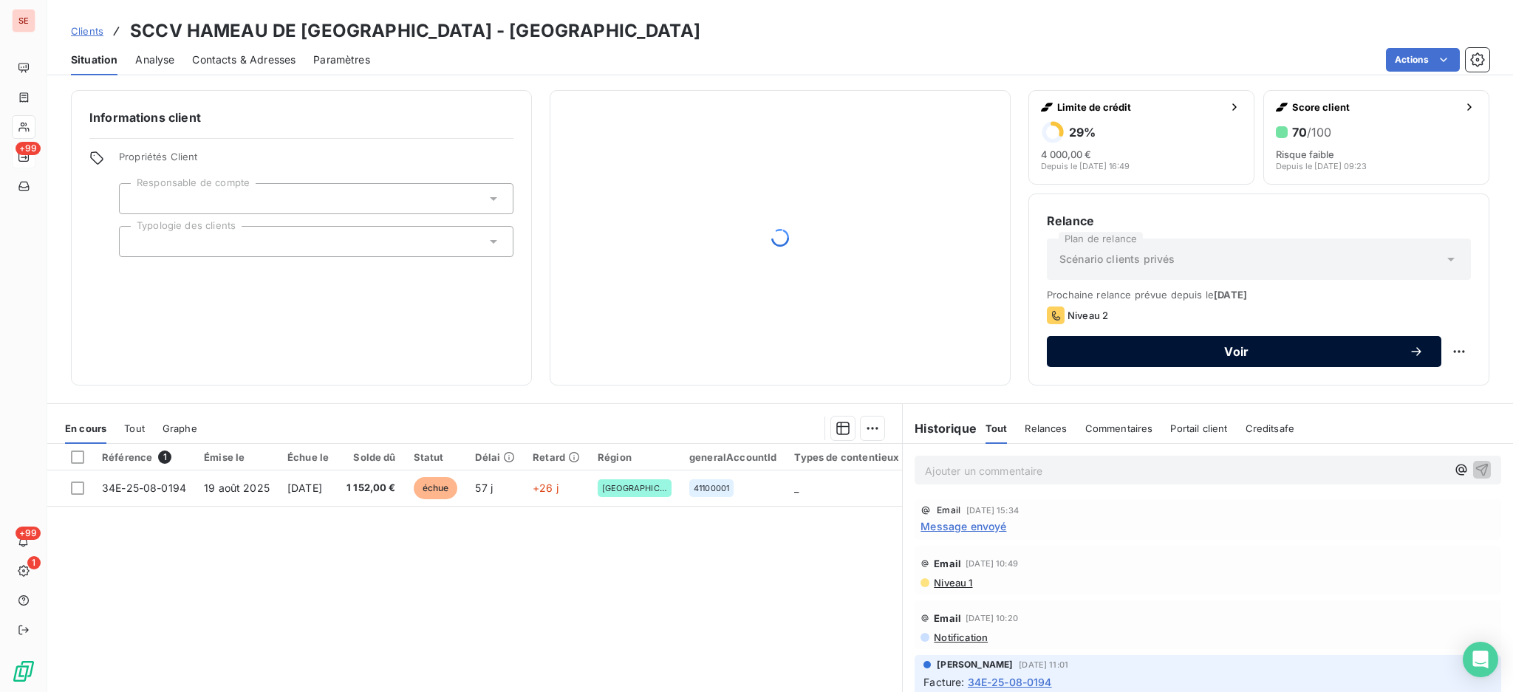
click at [1136, 350] on span "Voir" at bounding box center [1237, 352] width 344 height 12
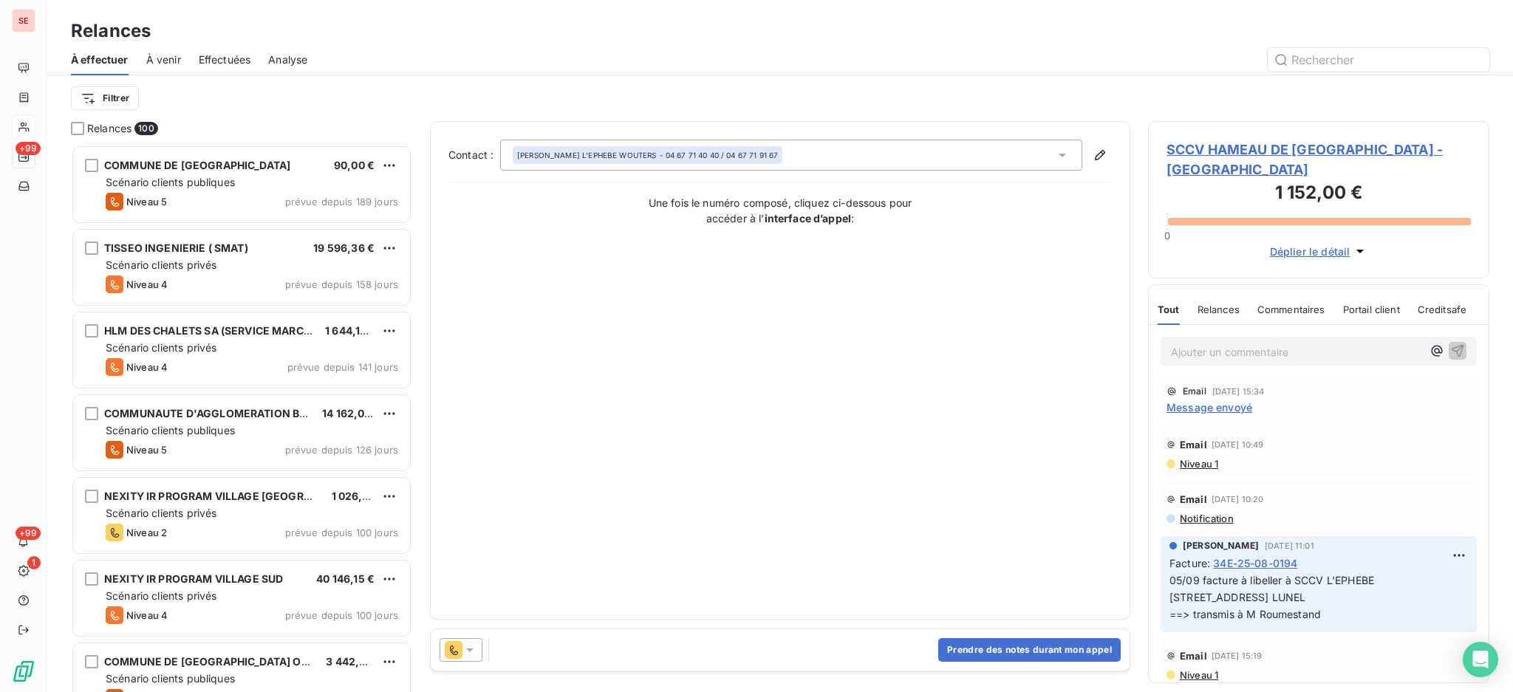
scroll to position [534, 326]
click at [1072, 157] on div "[PERSON_NAME] - SCCV L'EPHEBE WOUTERS - 04 67 71 40 40 / 04 67 71 91 67" at bounding box center [791, 155] width 582 height 31
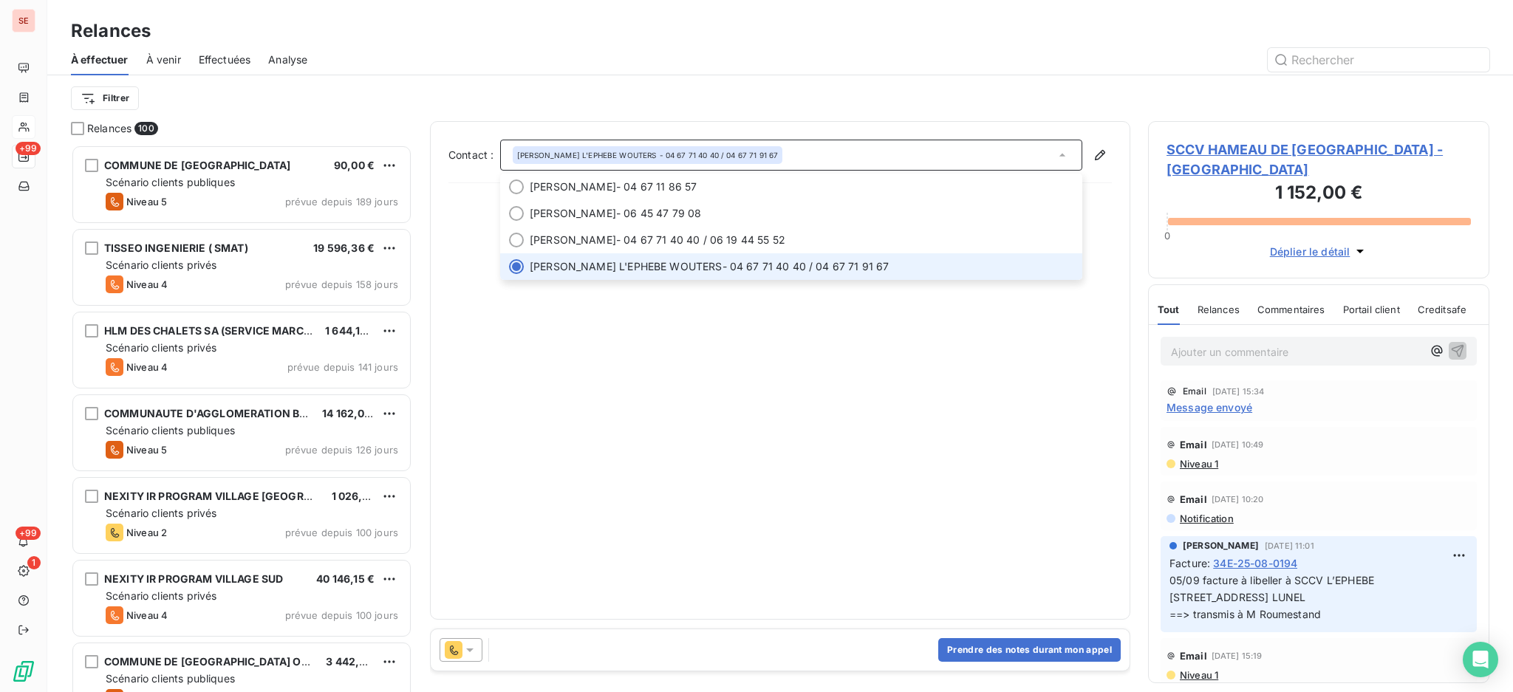
click at [1072, 157] on div "[PERSON_NAME] - SCCV L'EPHEBE WOUTERS - 04 67 71 40 40 / 04 67 71 91 67" at bounding box center [791, 155] width 582 height 31
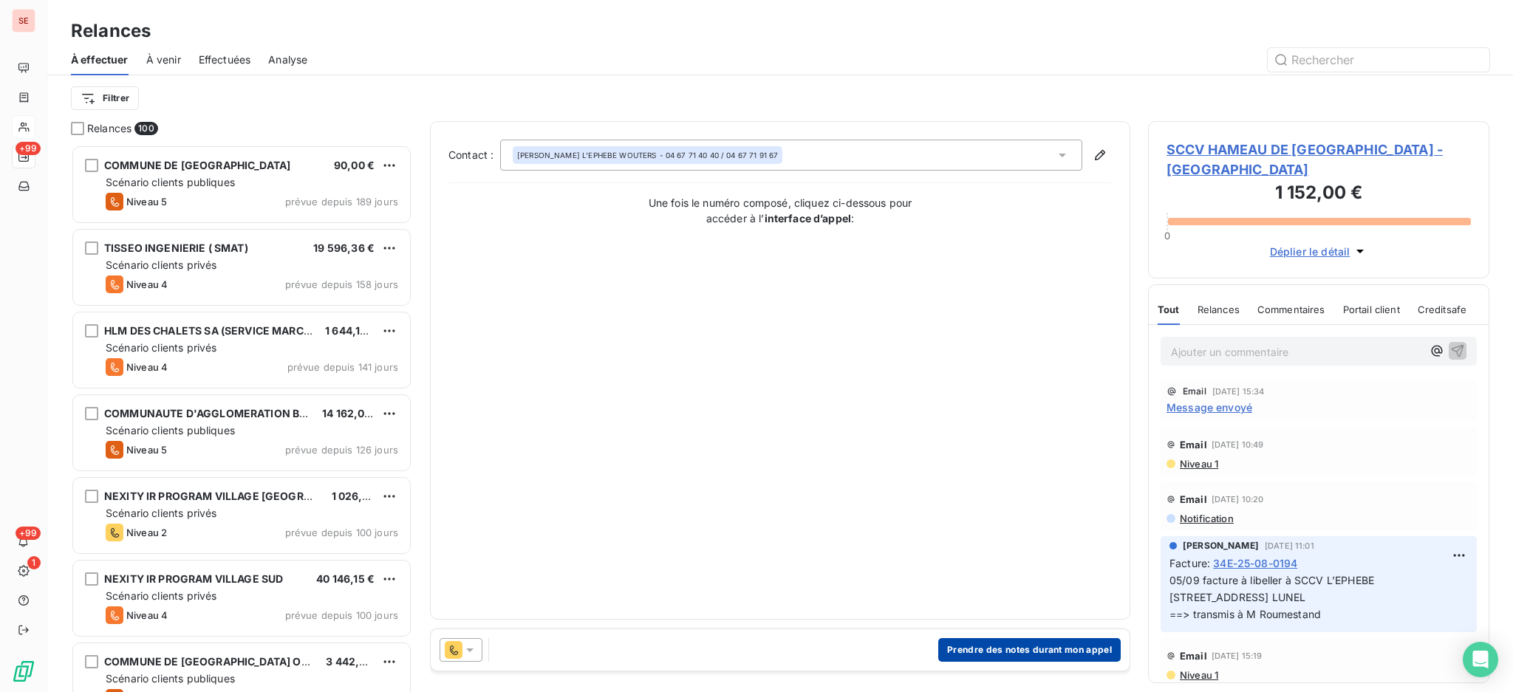
click at [1042, 642] on button "Prendre des notes durant mon appel" at bounding box center [1029, 650] width 183 height 24
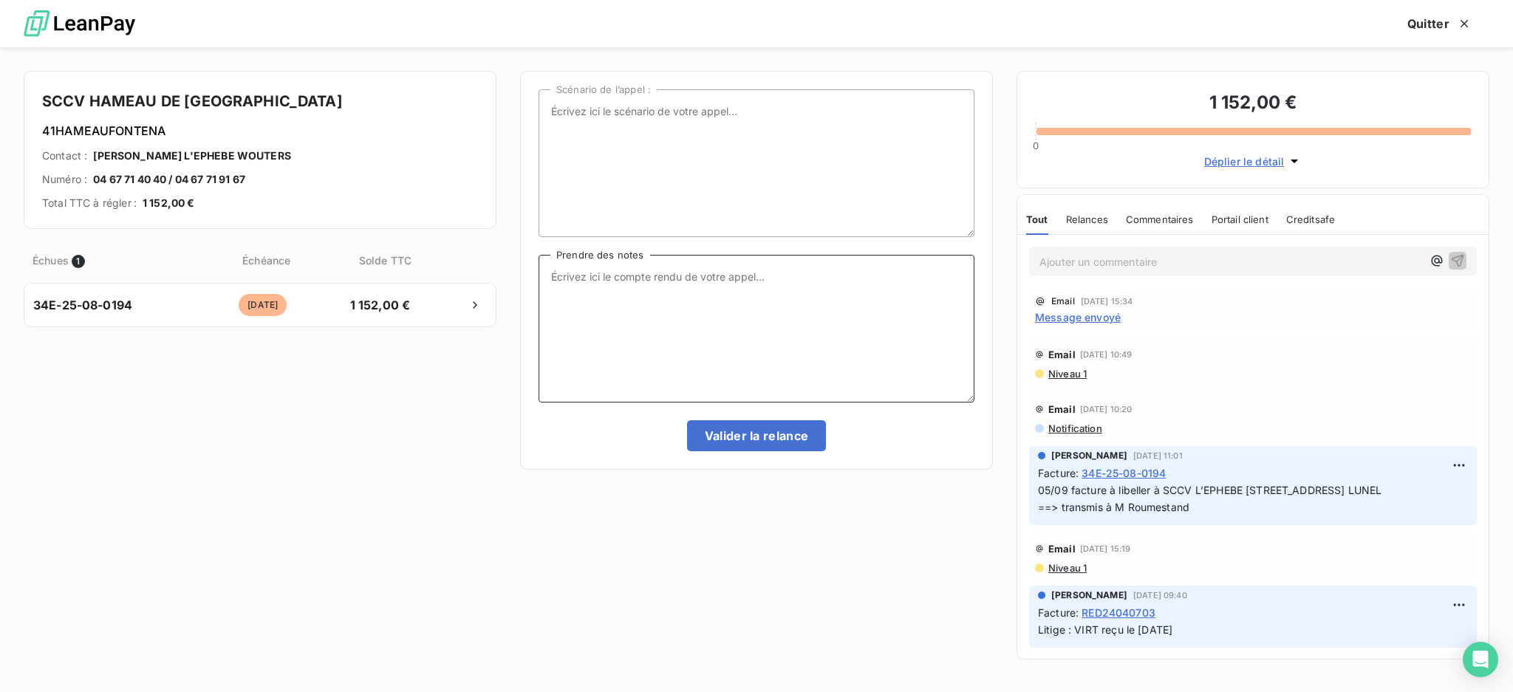
click at [694, 284] on textarea "Prendre des notes" at bounding box center [757, 329] width 436 height 148
click at [1074, 375] on span "Niveau 1" at bounding box center [1067, 374] width 40 height 12
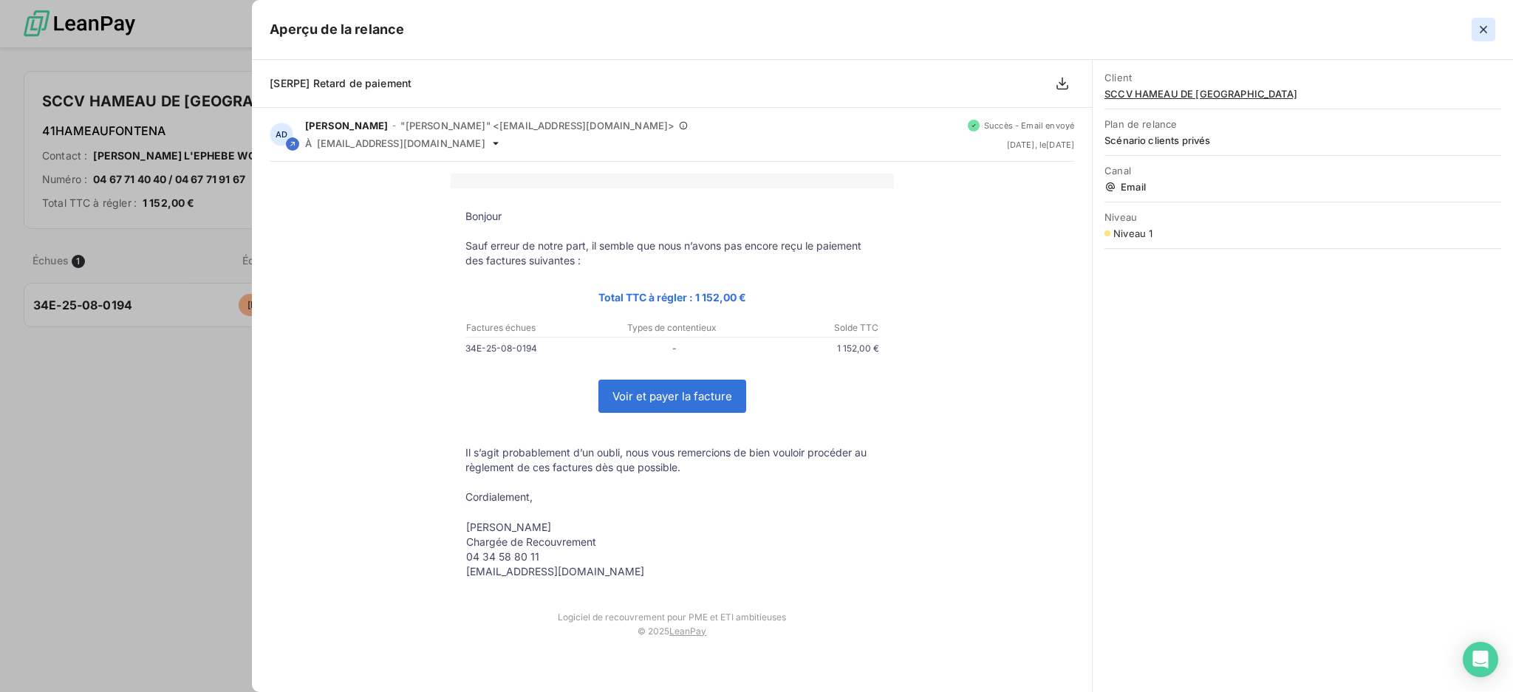
click at [1485, 34] on icon "button" at bounding box center [1483, 29] width 15 height 15
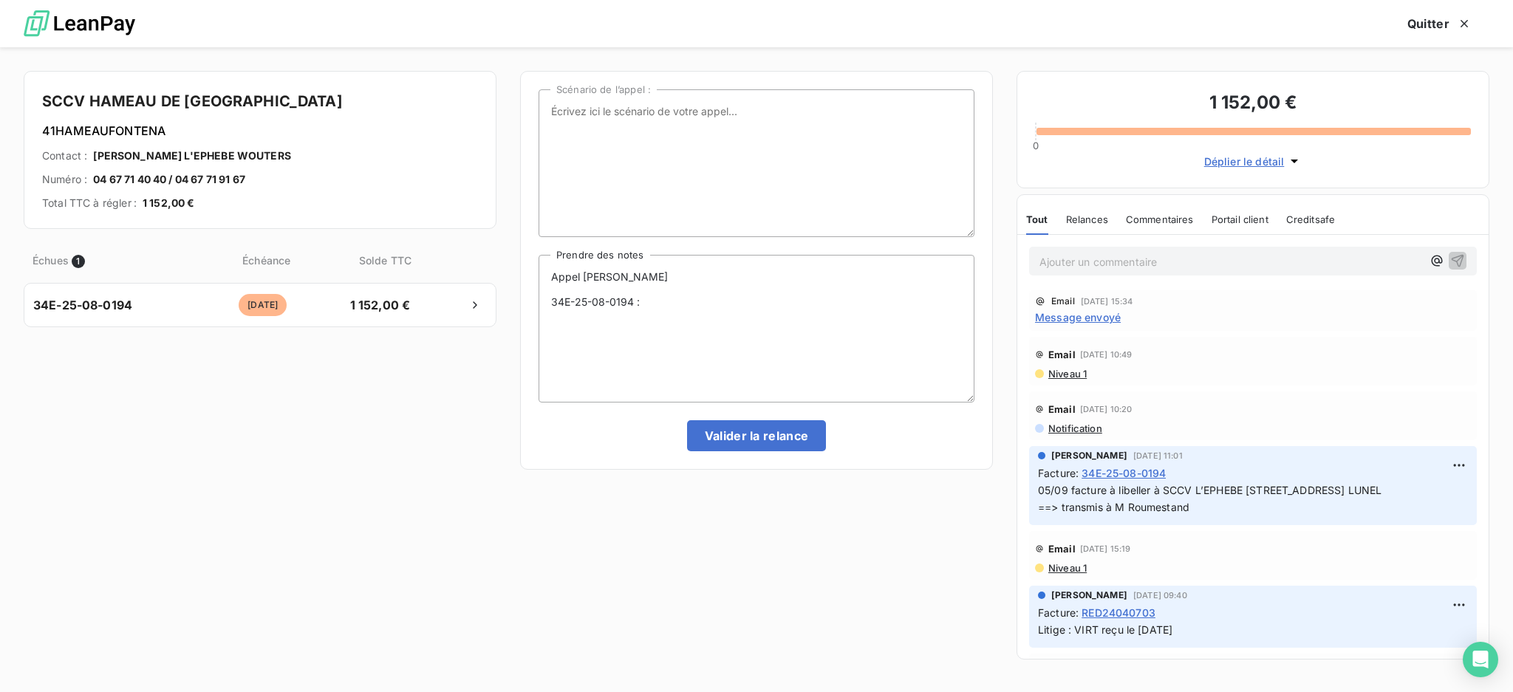
click at [1094, 319] on span "Message envoyé" at bounding box center [1078, 318] width 86 height 16
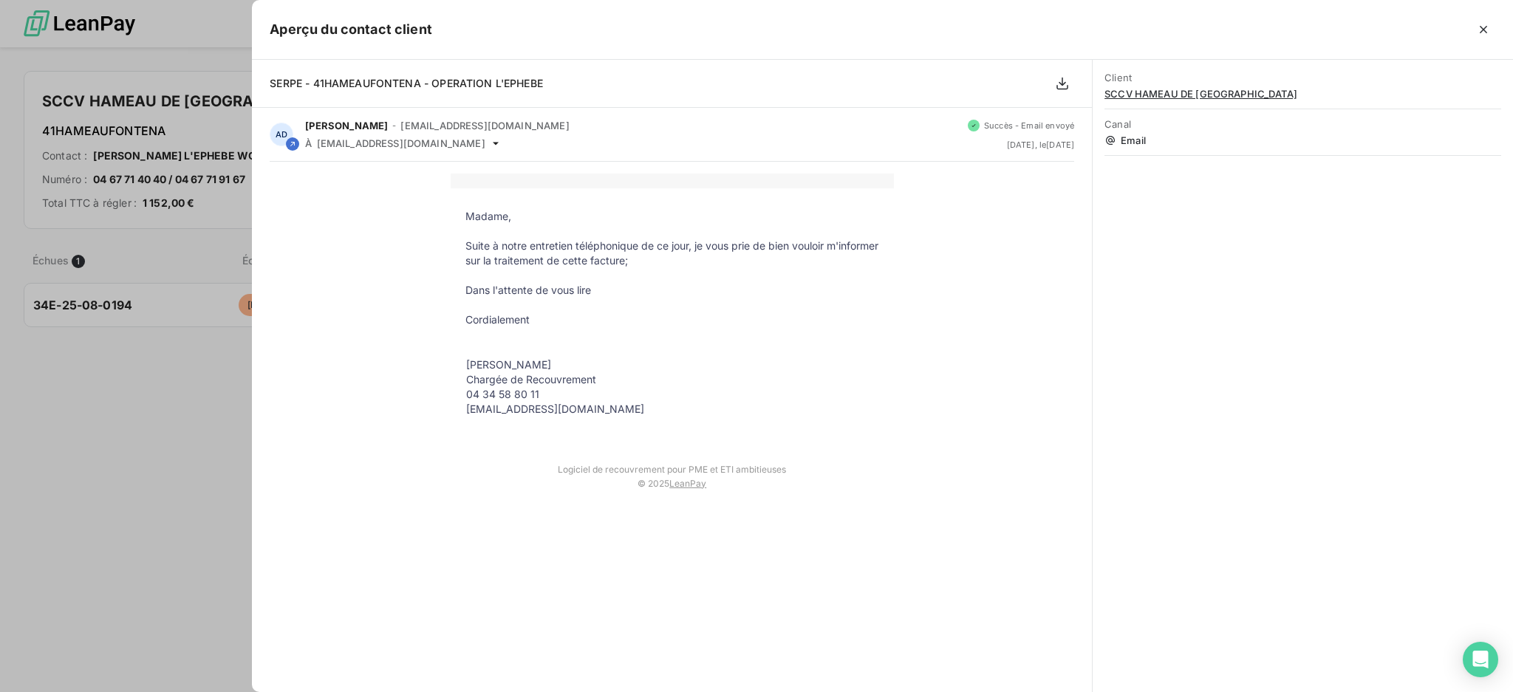
click at [1479, 30] on icon "button" at bounding box center [1483, 29] width 15 height 15
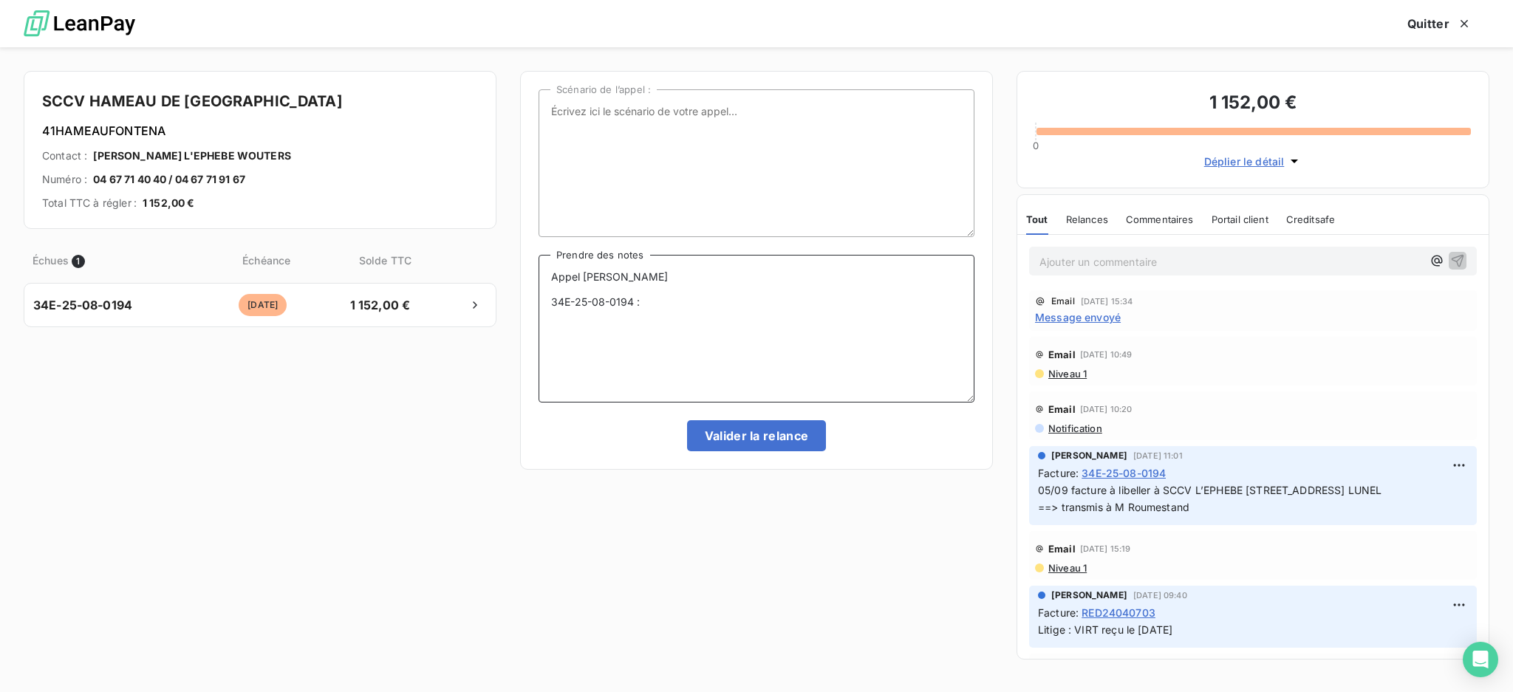
click at [670, 299] on textarea "Appel [PERSON_NAME] 34E-25-08-0194 :" at bounding box center [757, 329] width 436 height 148
type textarea "Appel [PERSON_NAME] 34E-25-08-0194"
drag, startPoint x: 655, startPoint y: 293, endPoint x: 564, endPoint y: 280, distance: 91.9
click at [564, 280] on textarea "Appel [PERSON_NAME] 34E-25-08-0194" at bounding box center [757, 329] width 436 height 148
click at [564, 279] on textarea "Appel [PERSON_NAME] 34E-25-08-0194" at bounding box center [757, 329] width 436 height 148
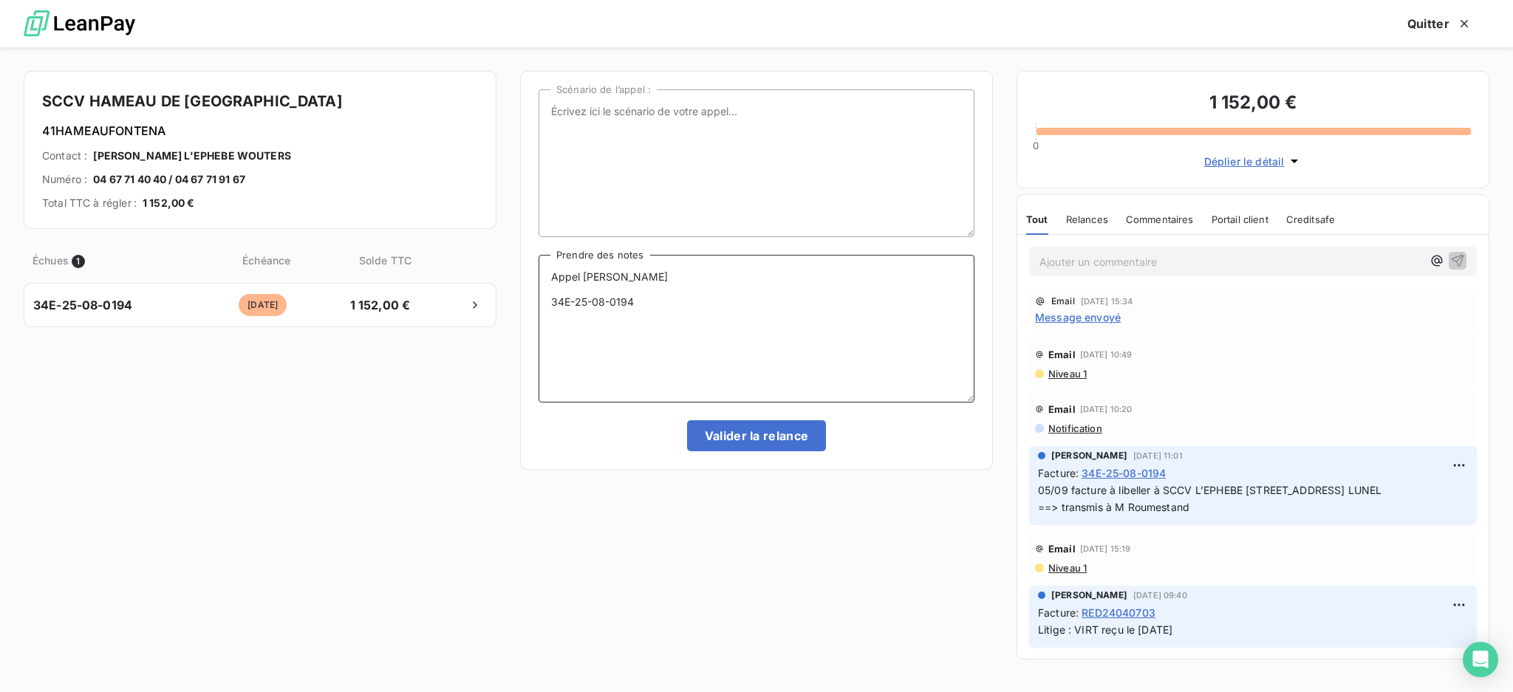
drag, startPoint x: 644, startPoint y: 304, endPoint x: 521, endPoint y: 275, distance: 126.9
click at [521, 275] on div "Scénario de l’appel : [PERSON_NAME] 34E-25-08-0194 Prendre des notes Valider la…" at bounding box center [756, 270] width 473 height 399
click at [1419, 18] on button "Quitter" at bounding box center [1440, 23] width 100 height 31
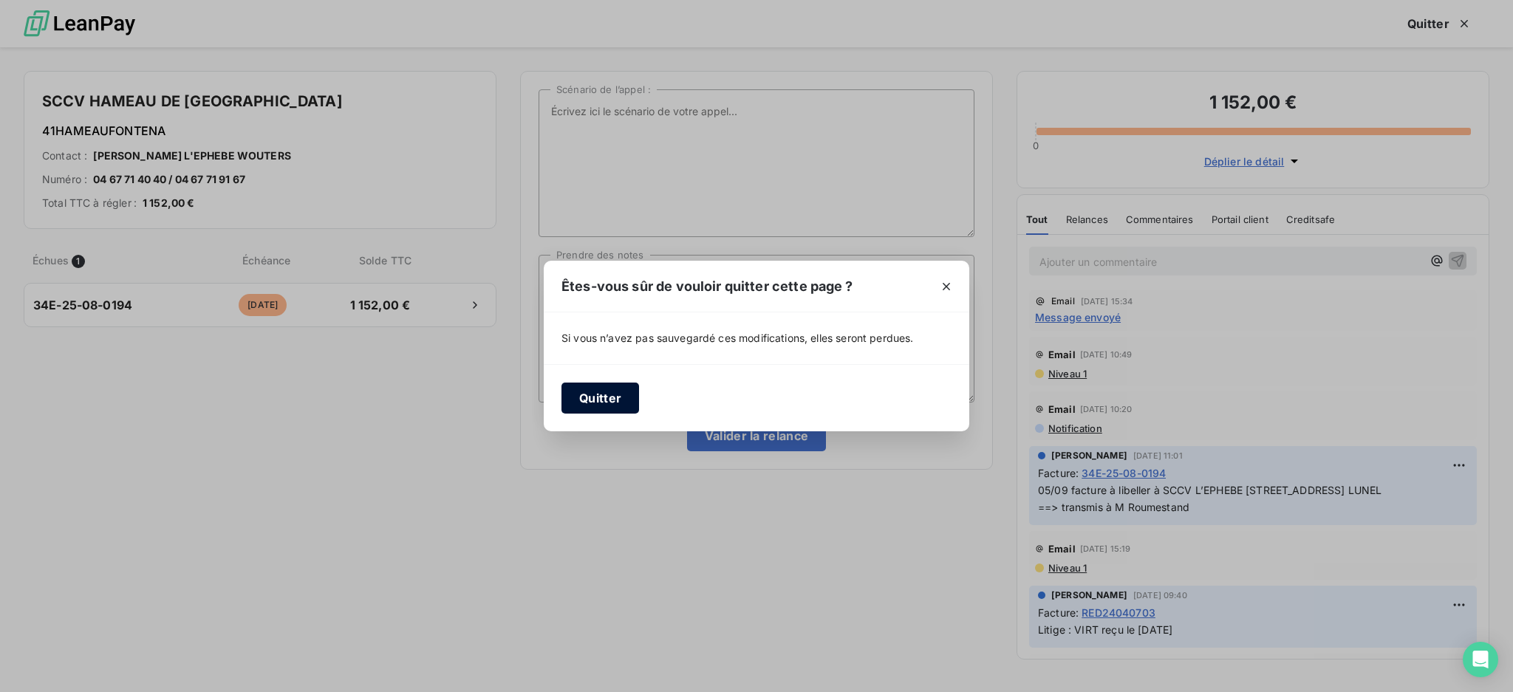
click at [583, 396] on button "Quitter" at bounding box center [601, 398] width 78 height 31
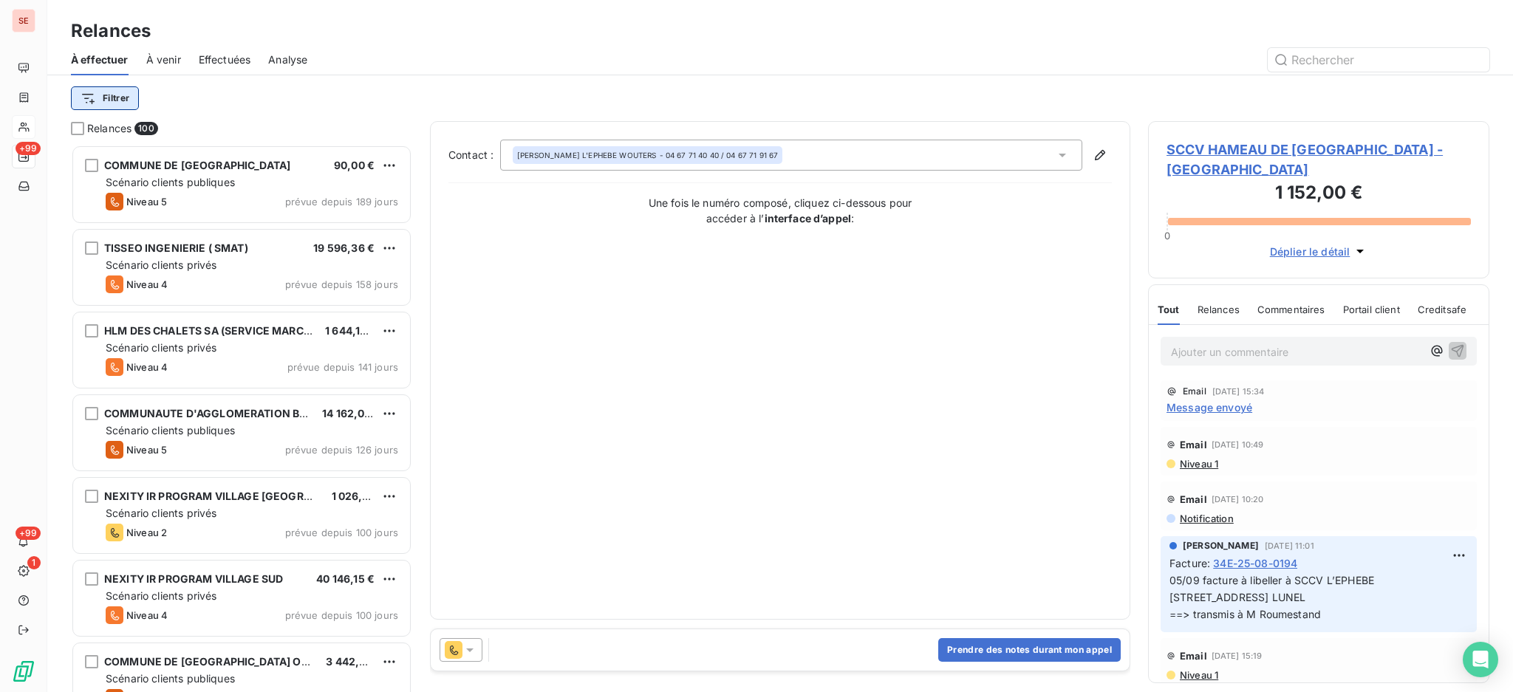
click at [121, 94] on html "SE +99 +99 1 Relances À effectuer À venir Effectuées Analyse Filtrer Relances 1…" at bounding box center [756, 346] width 1513 height 692
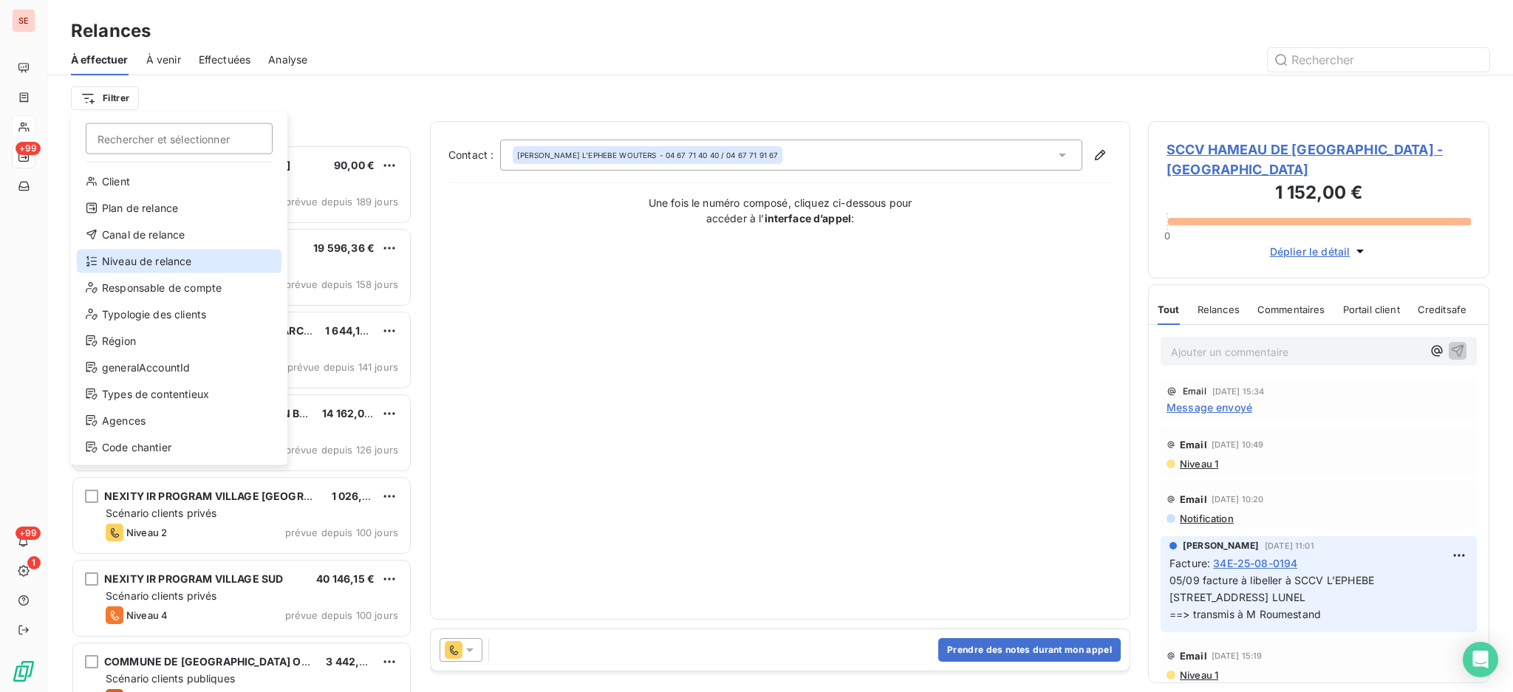
click at [173, 253] on div "Niveau de relance" at bounding box center [179, 262] width 205 height 24
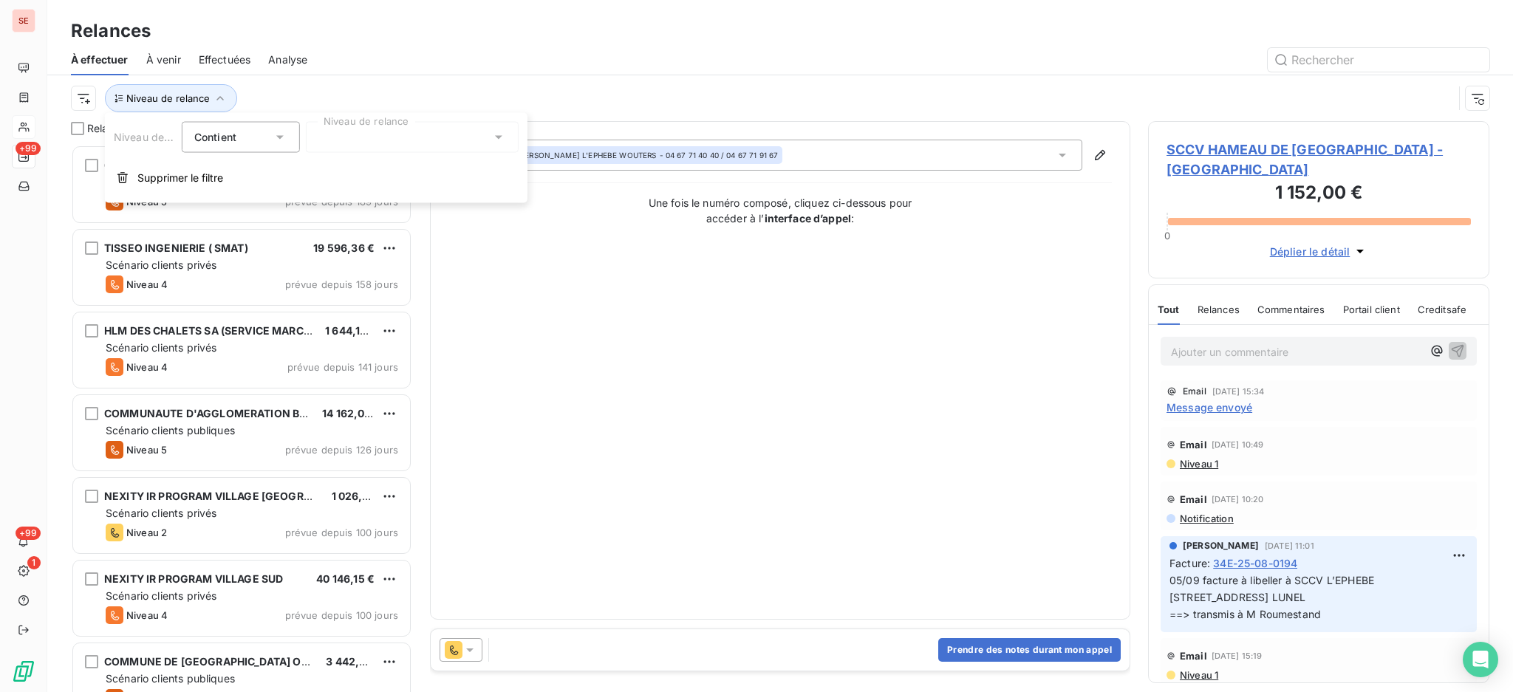
scroll to position [16, 16]
click at [1221, 146] on span "SCCV HAMEAU DE [GEOGRAPHIC_DATA] - [GEOGRAPHIC_DATA]" at bounding box center [1319, 160] width 304 height 40
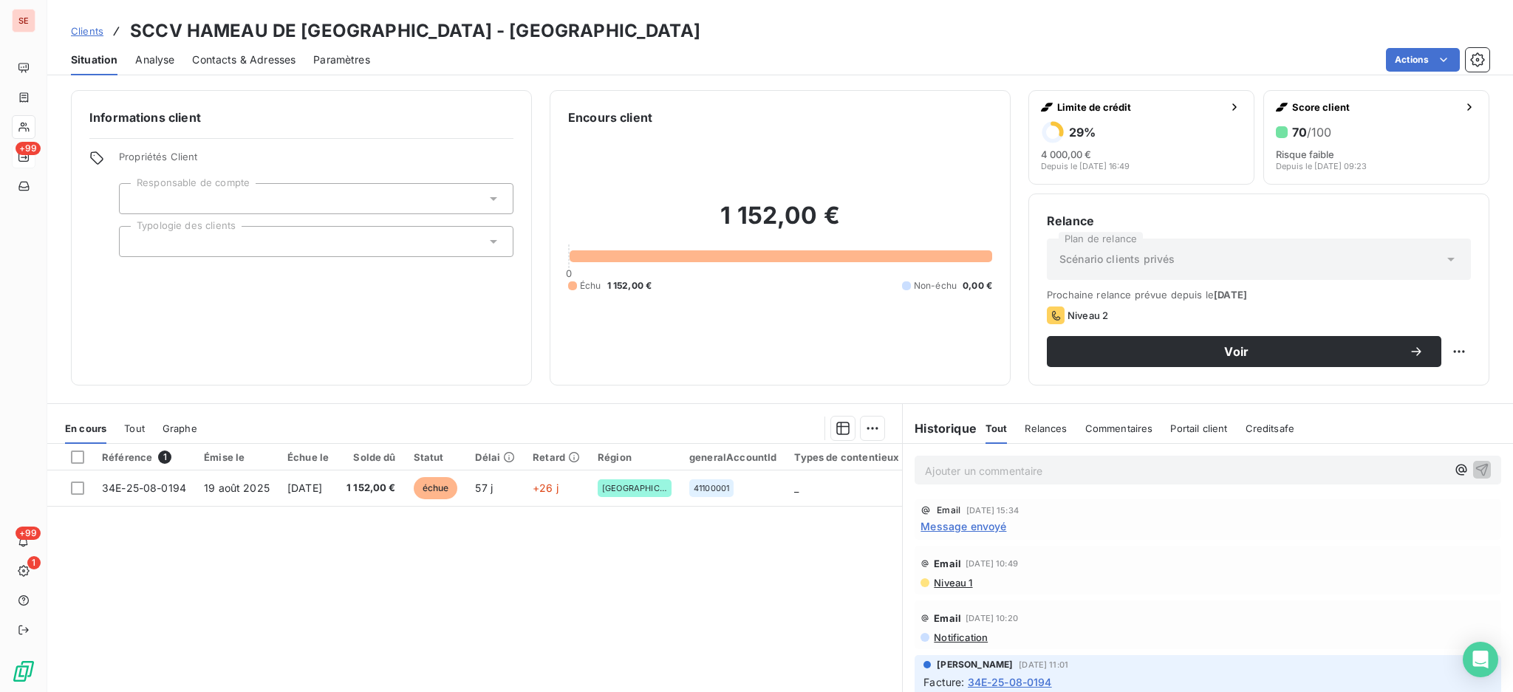
click at [967, 524] on span "Message envoyé" at bounding box center [964, 527] width 86 height 16
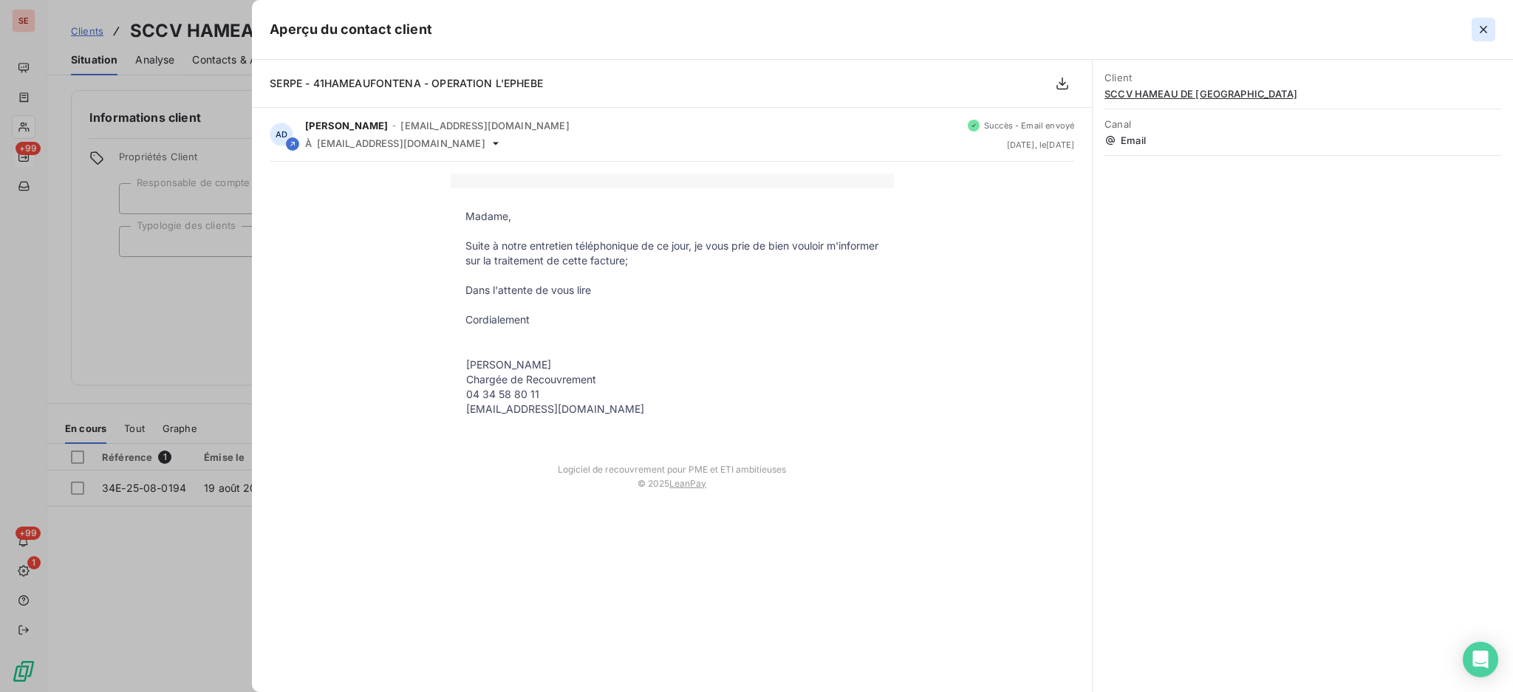
click at [1481, 23] on icon "button" at bounding box center [1483, 29] width 15 height 15
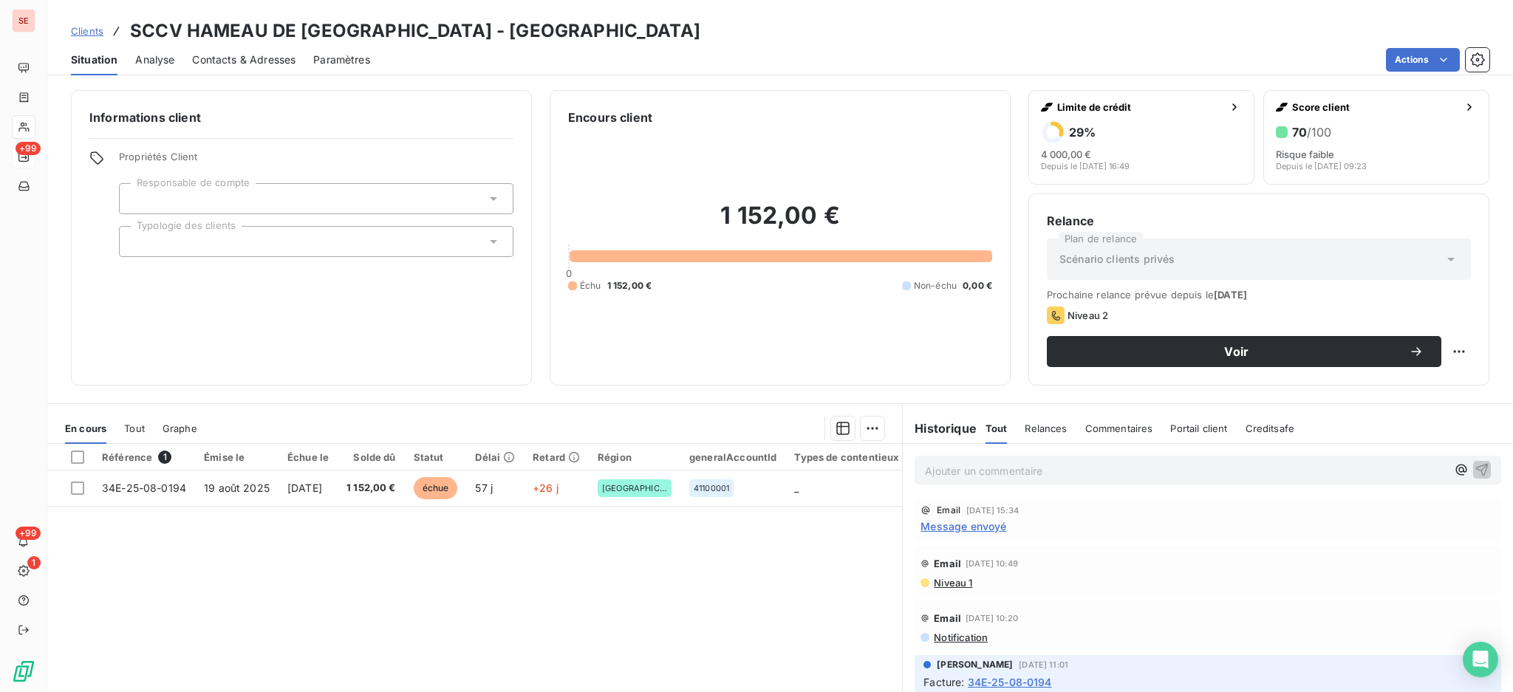
click at [244, 59] on span "Contacts & Adresses" at bounding box center [243, 59] width 103 height 15
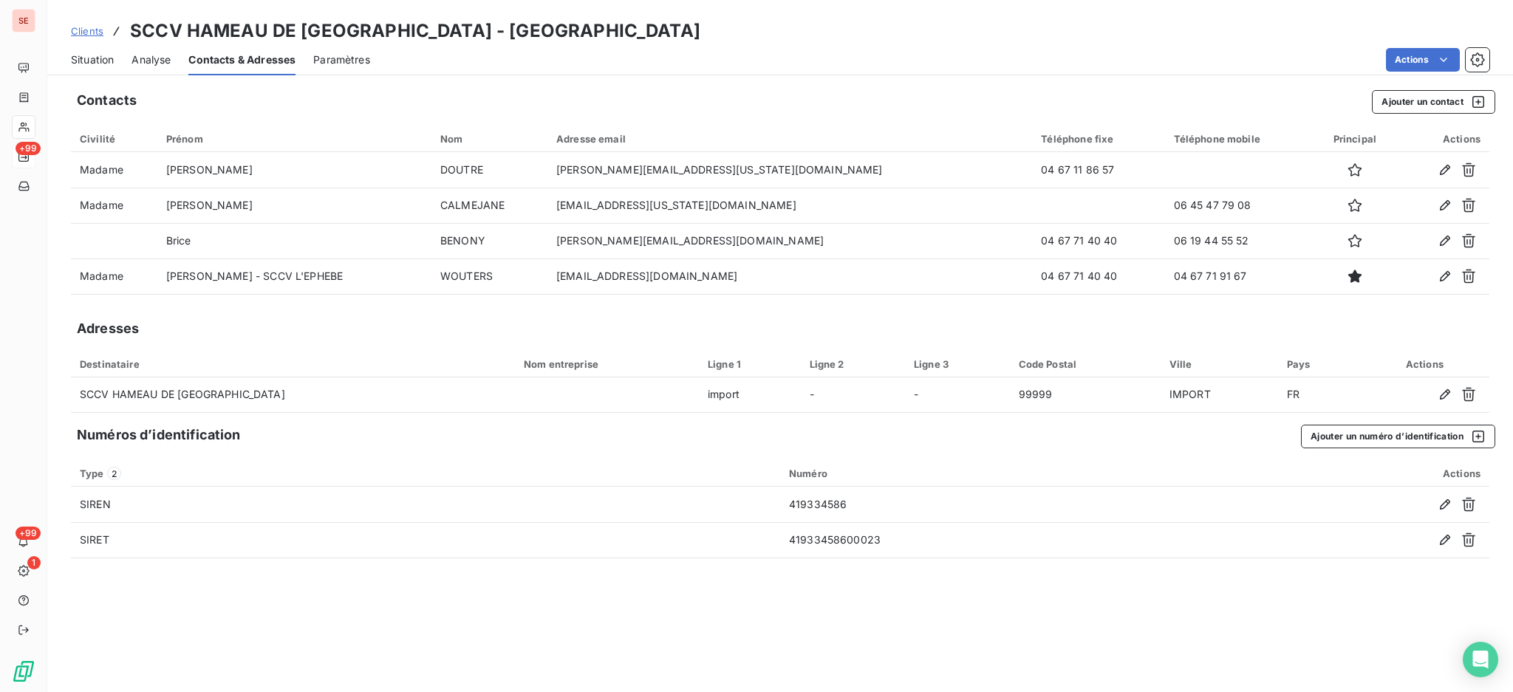
click at [84, 55] on span "Situation" at bounding box center [92, 59] width 43 height 15
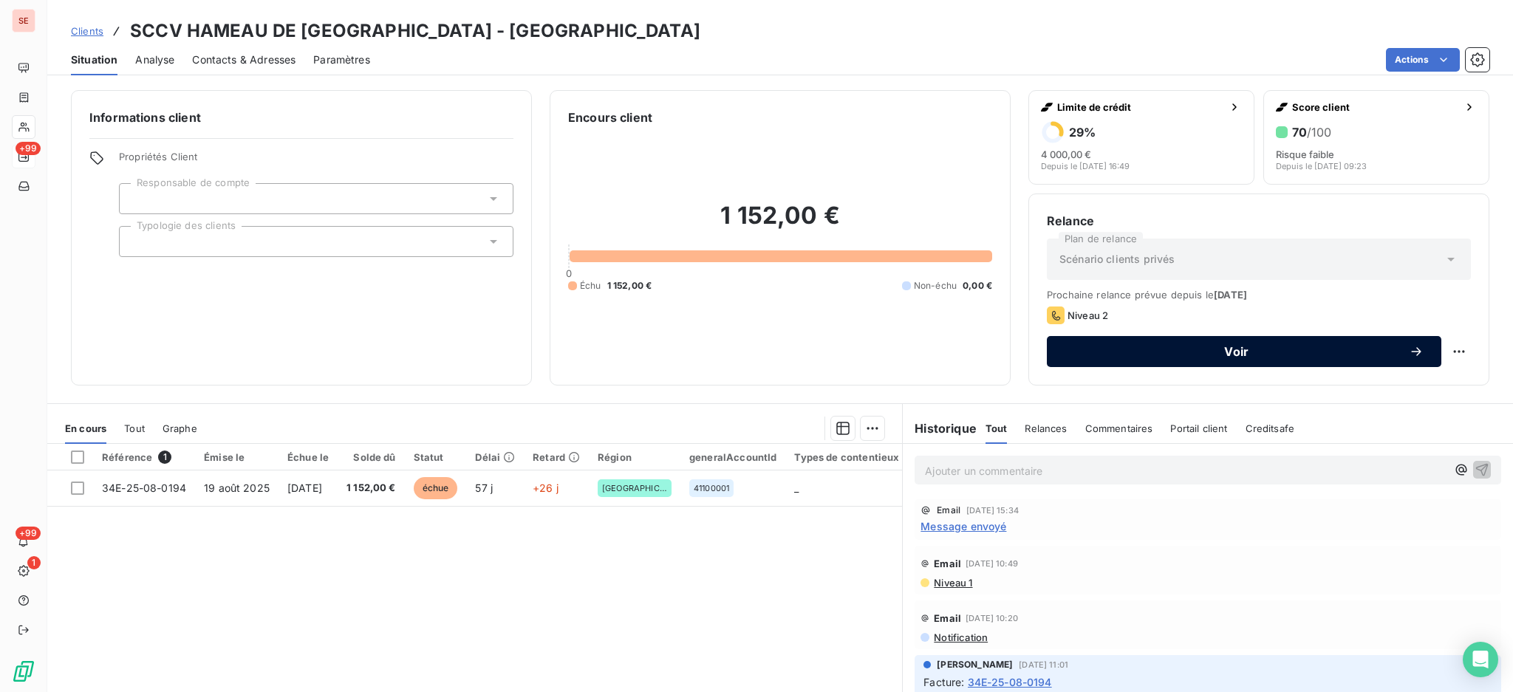
click at [1132, 348] on span "Voir" at bounding box center [1237, 352] width 344 height 12
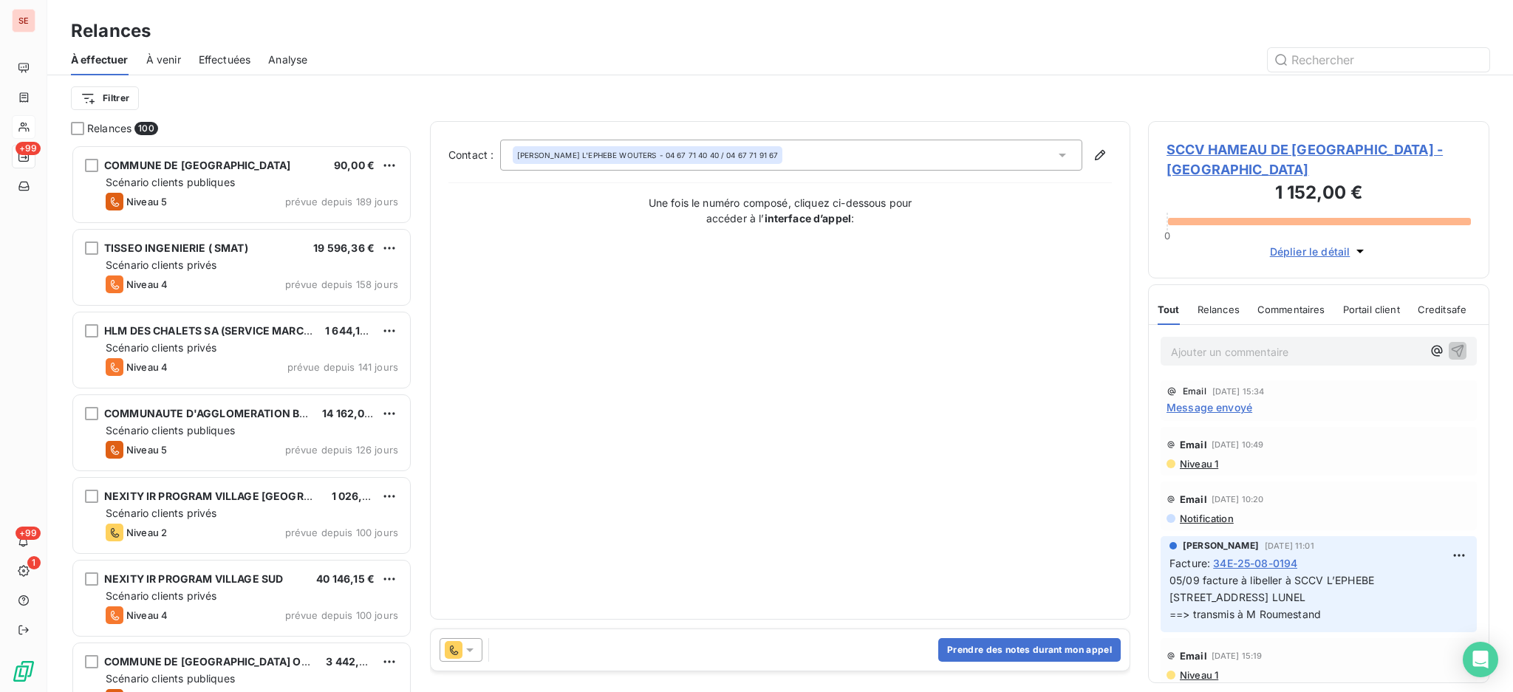
scroll to position [534, 326]
click at [1066, 151] on icon at bounding box center [1062, 155] width 15 height 15
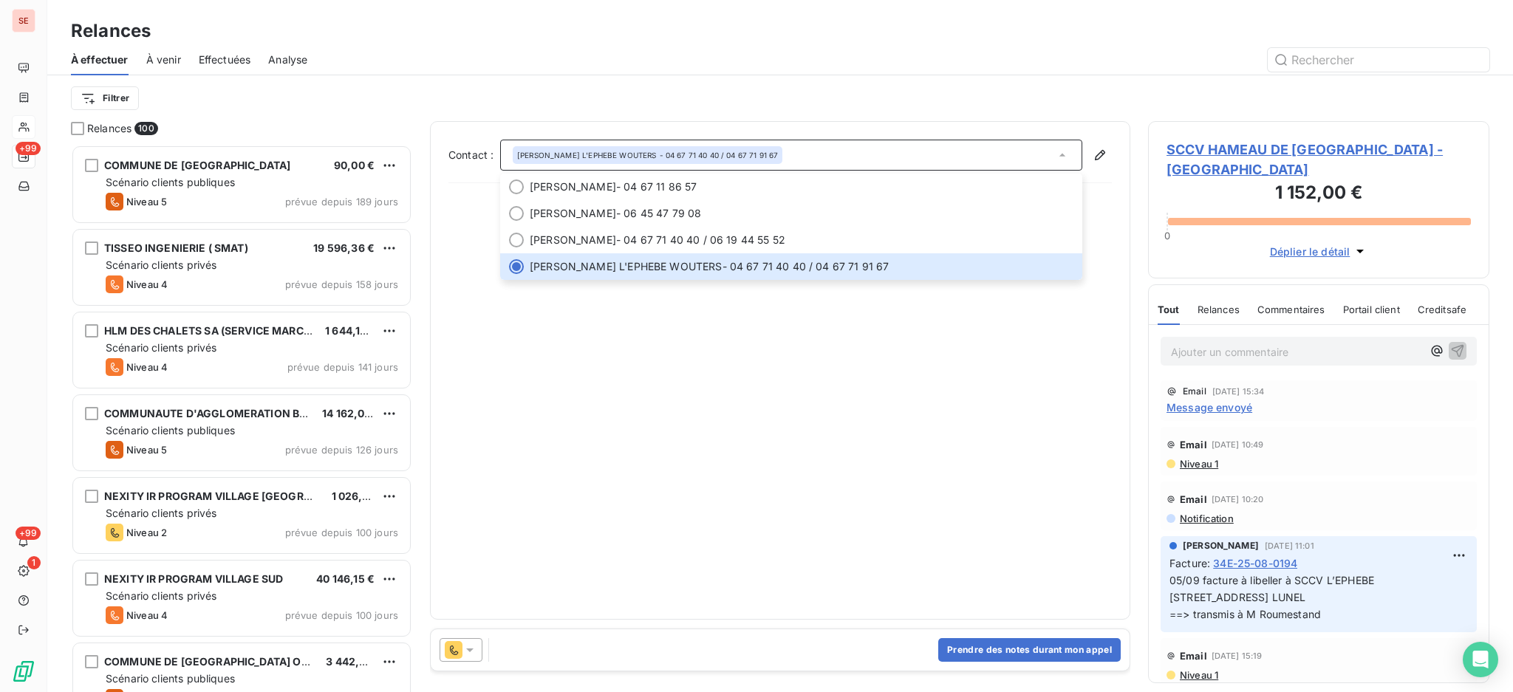
click at [1275, 149] on span "SCCV HAMEAU DE [GEOGRAPHIC_DATA] - [GEOGRAPHIC_DATA]" at bounding box center [1319, 160] width 304 height 40
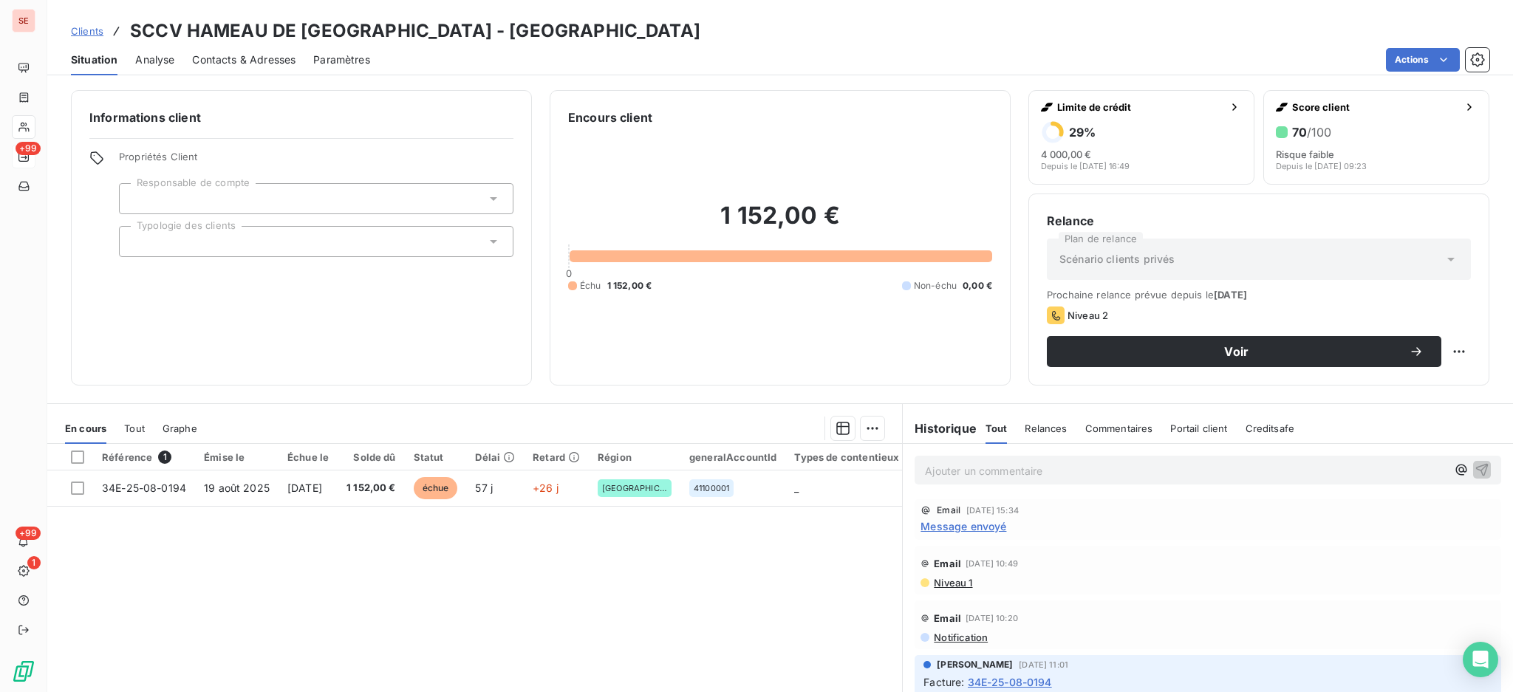
click at [994, 525] on span "Message envoyé" at bounding box center [964, 527] width 86 height 16
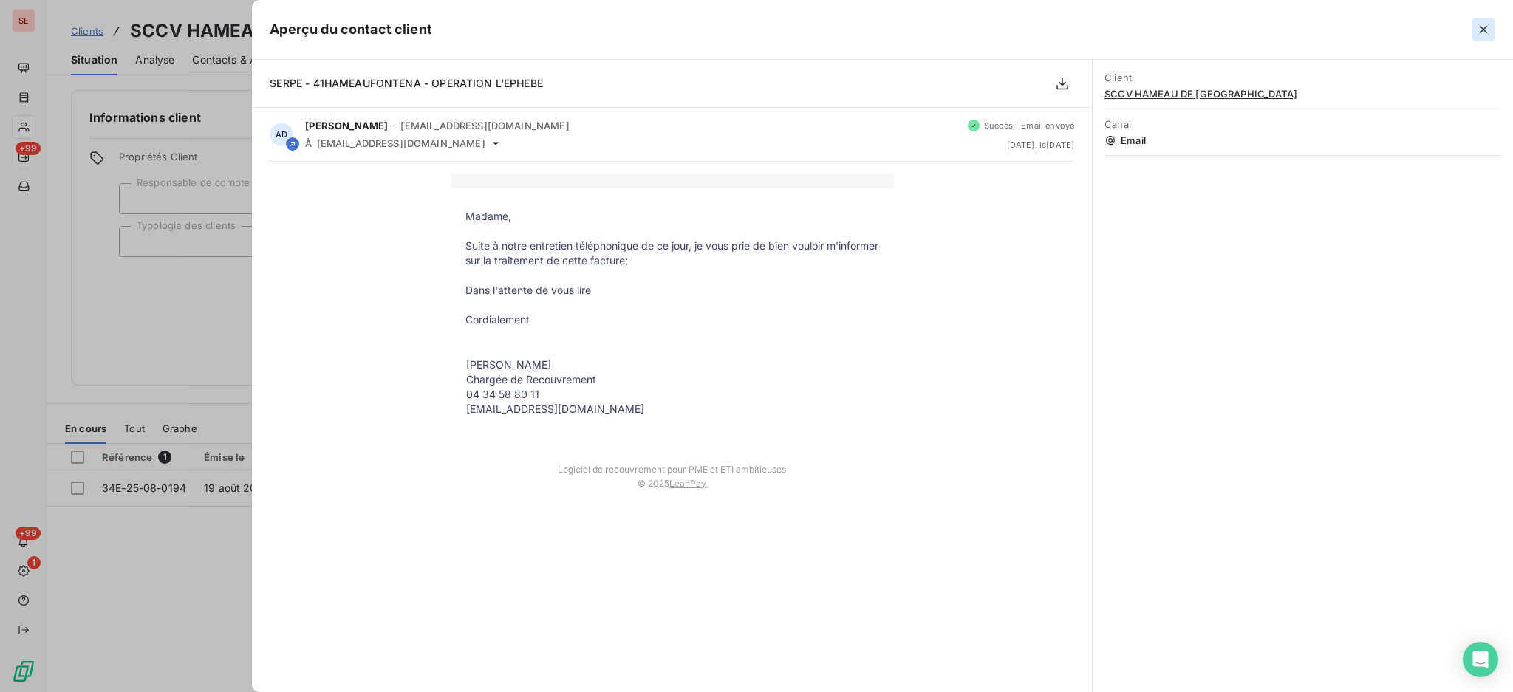
click at [1475, 28] on button "button" at bounding box center [1484, 30] width 24 height 24
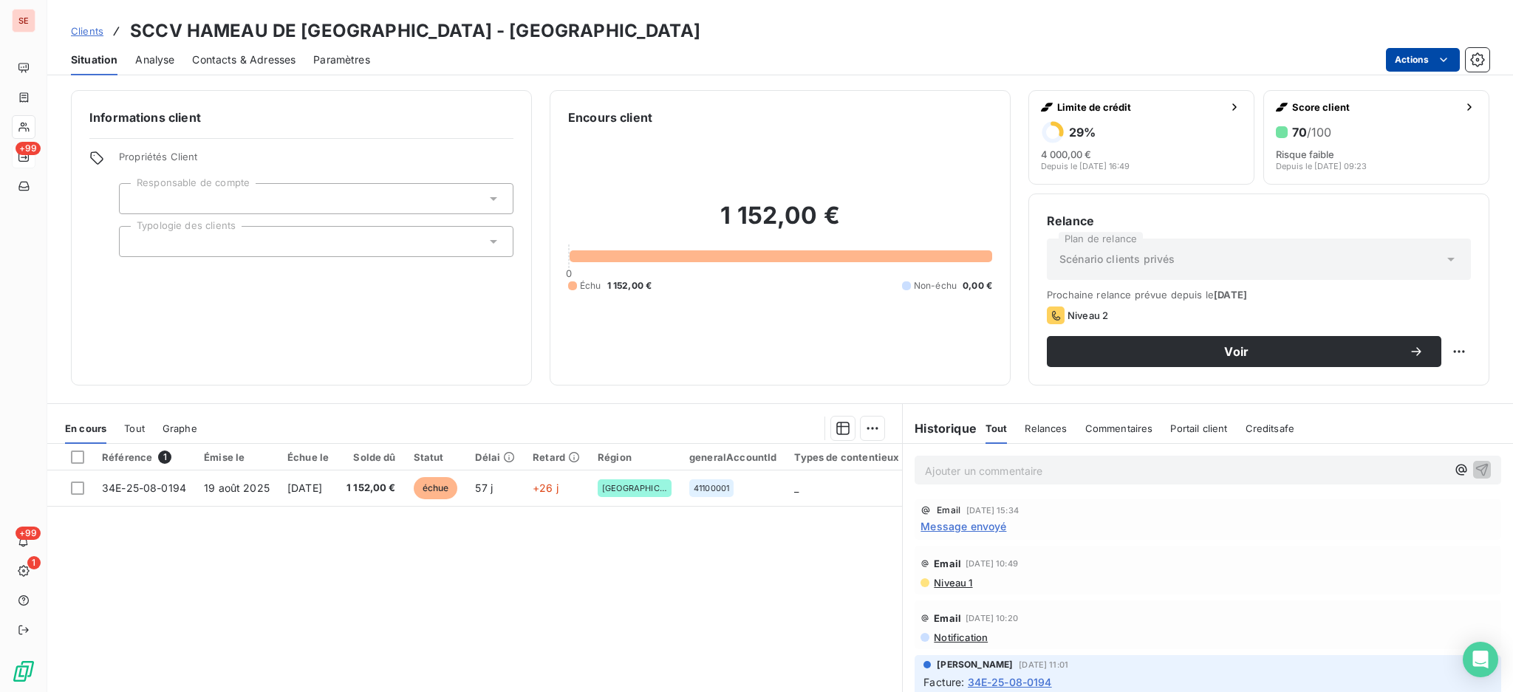
click at [1424, 57] on html "SE +99 +99 1 Clients SCCV HAMEAU DE [GEOGRAPHIC_DATA] - 41HAMEAUFONTENA Situati…" at bounding box center [756, 346] width 1513 height 692
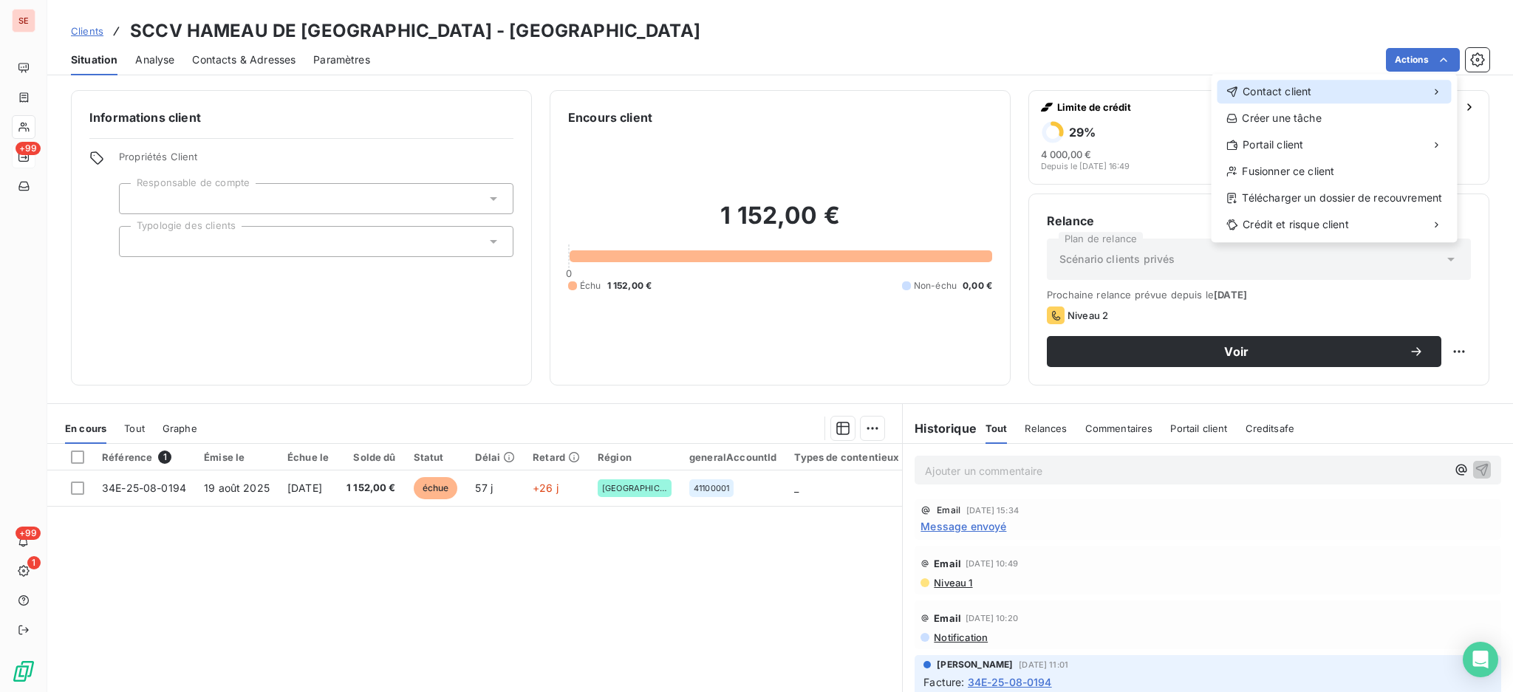
click at [1261, 92] on span "Contact client" at bounding box center [1277, 91] width 69 height 15
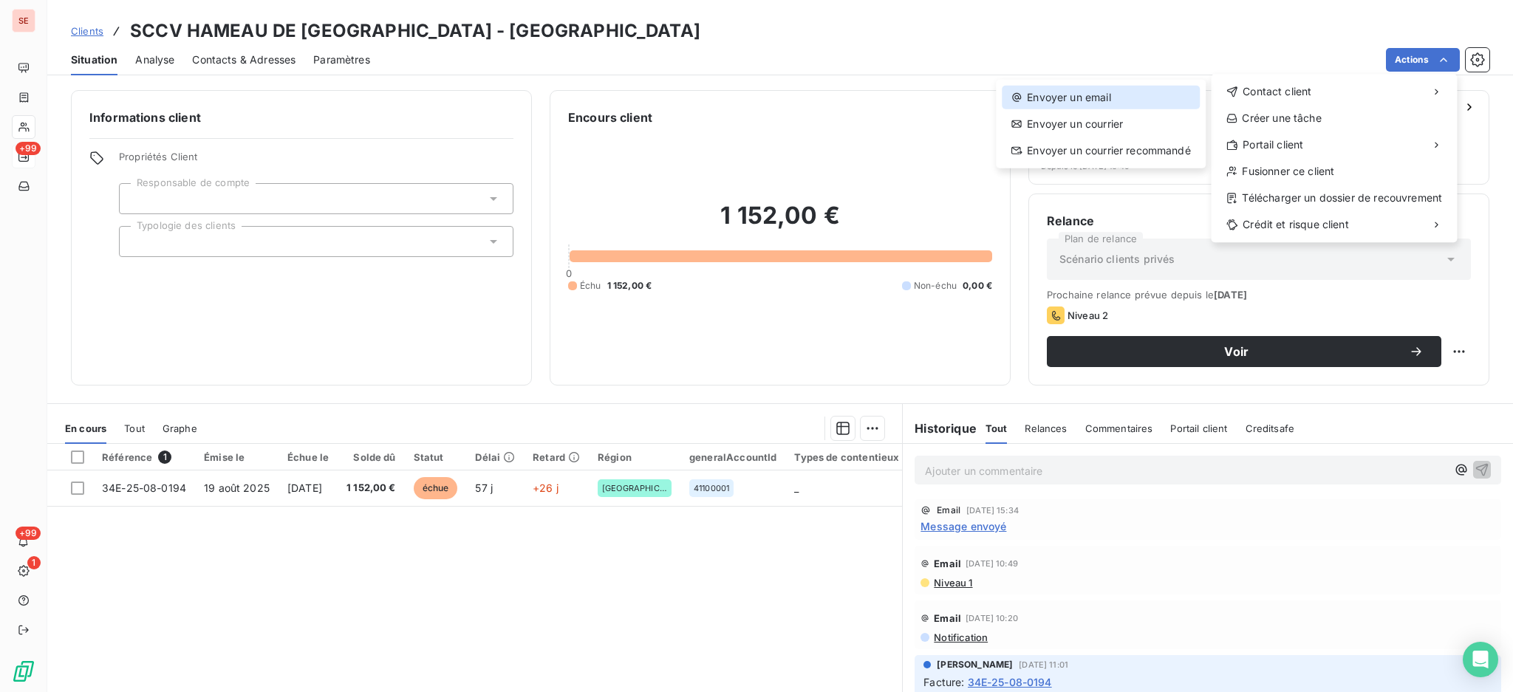
click at [1038, 91] on div "Envoyer un email" at bounding box center [1101, 98] width 198 height 24
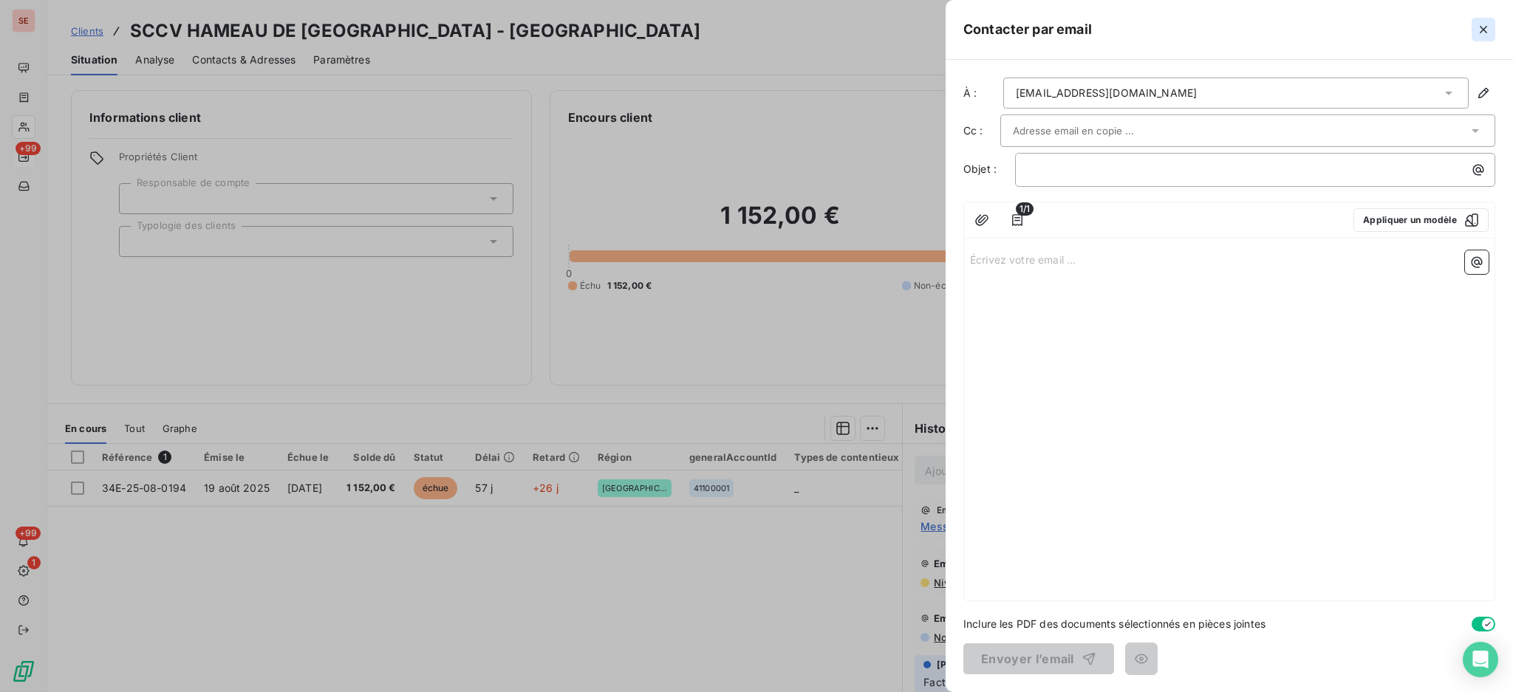
click at [1481, 22] on icon "button" at bounding box center [1483, 29] width 15 height 15
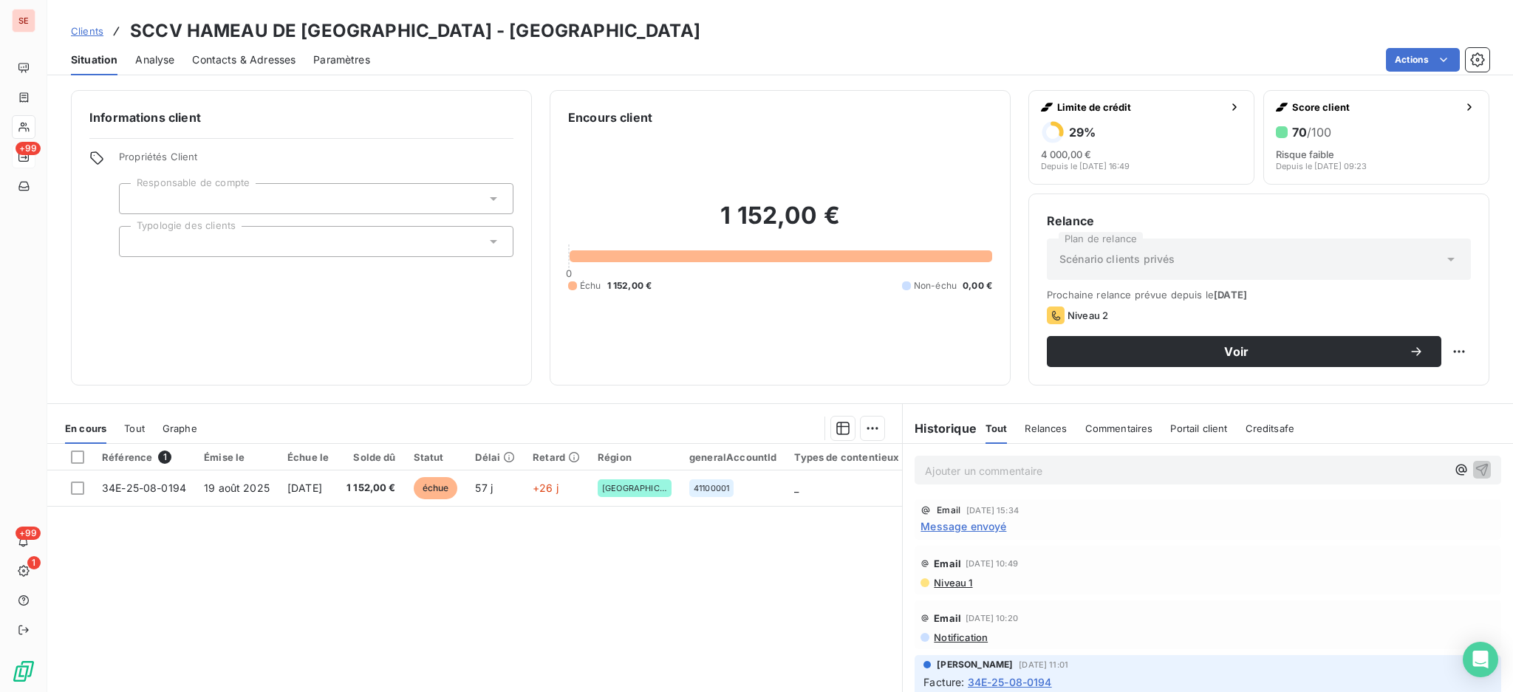
click at [243, 55] on span "Contacts & Adresses" at bounding box center [243, 59] width 103 height 15
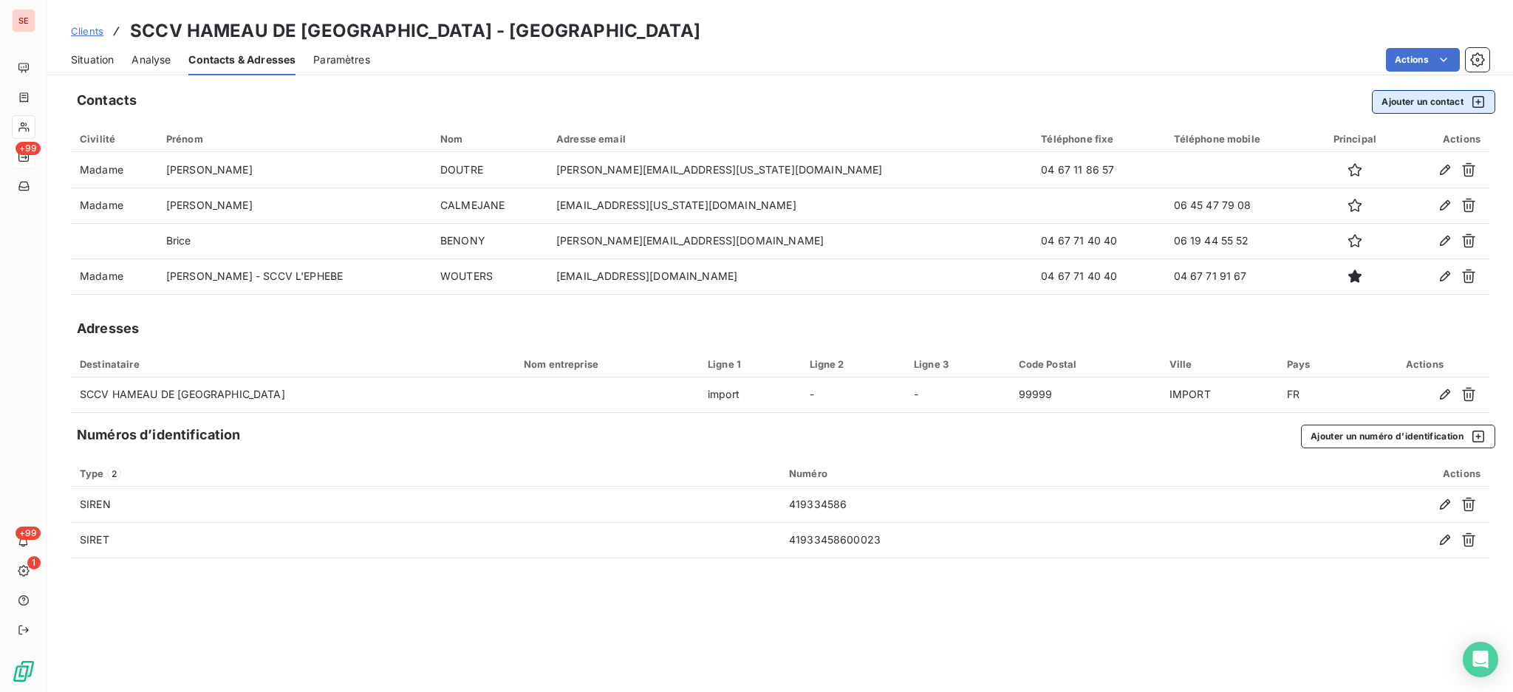
click at [1425, 96] on button "Ajouter un contact" at bounding box center [1433, 102] width 123 height 24
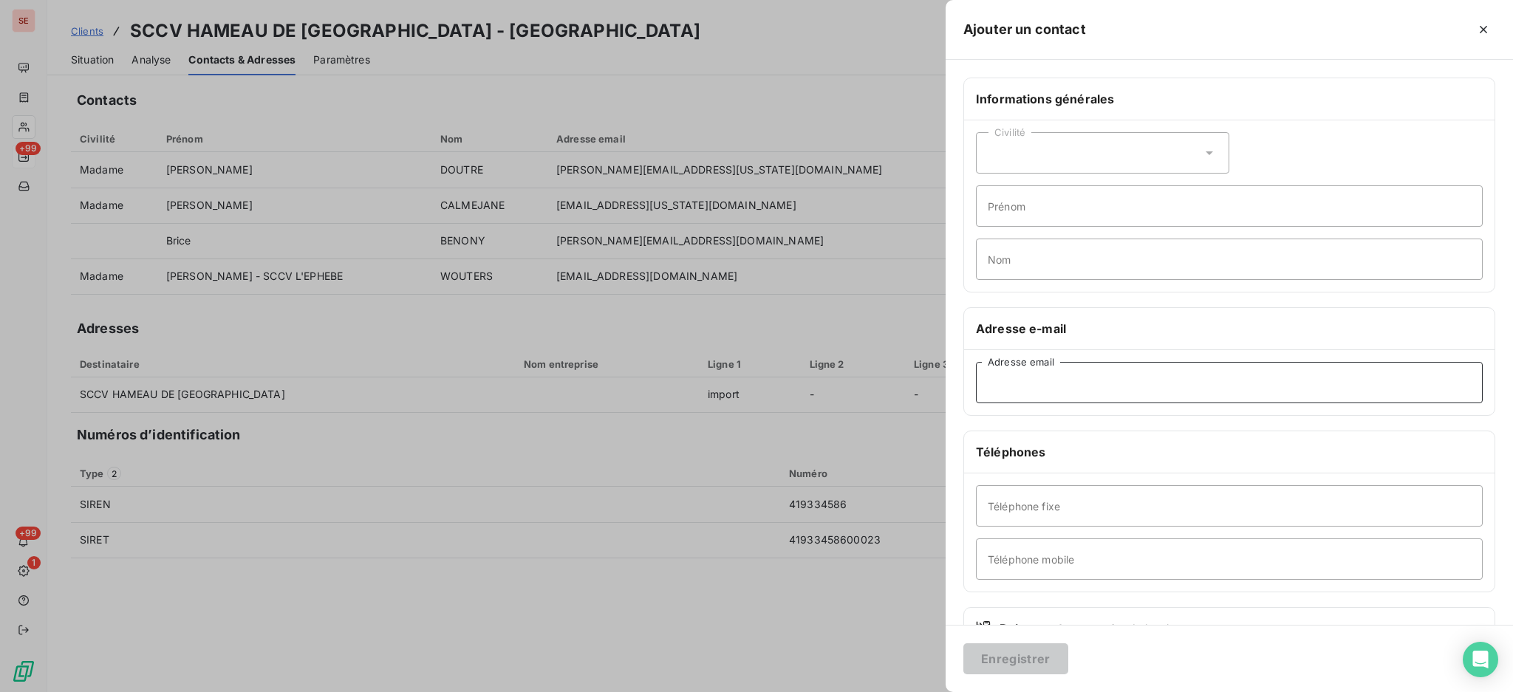
click at [1069, 396] on input "Adresse email" at bounding box center [1229, 382] width 507 height 41
type input "[EMAIL_ADDRESS][DOMAIN_NAME]"
click at [1046, 214] on input "Prénom" at bounding box center [1229, 205] width 507 height 41
type input "Mireille"
click at [1094, 502] on input "Téléphone fixe" at bounding box center [1229, 506] width 507 height 41
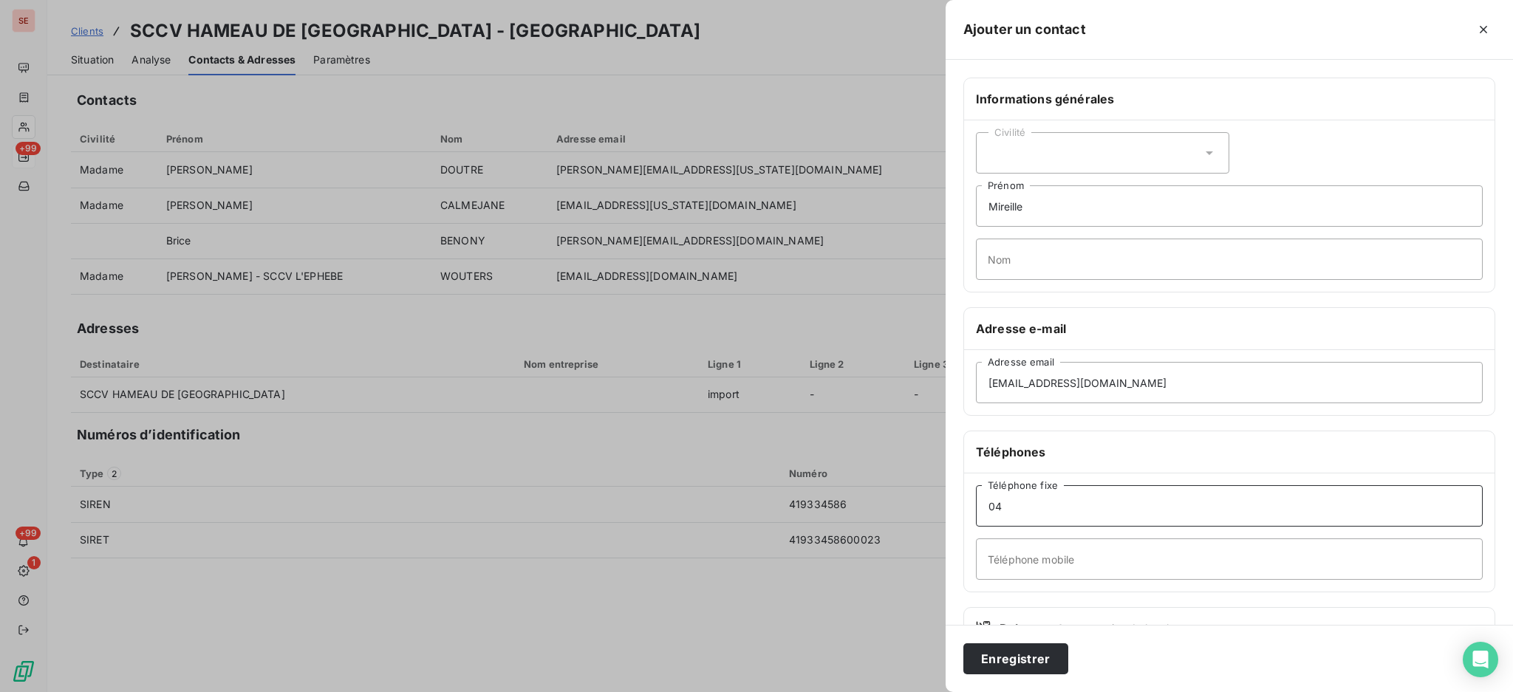
type input "0"
paste input "04 67 71 40 40"
type input "04 67 71 40 40"
click at [1011, 667] on button "Enregistrer" at bounding box center [1016, 659] width 105 height 31
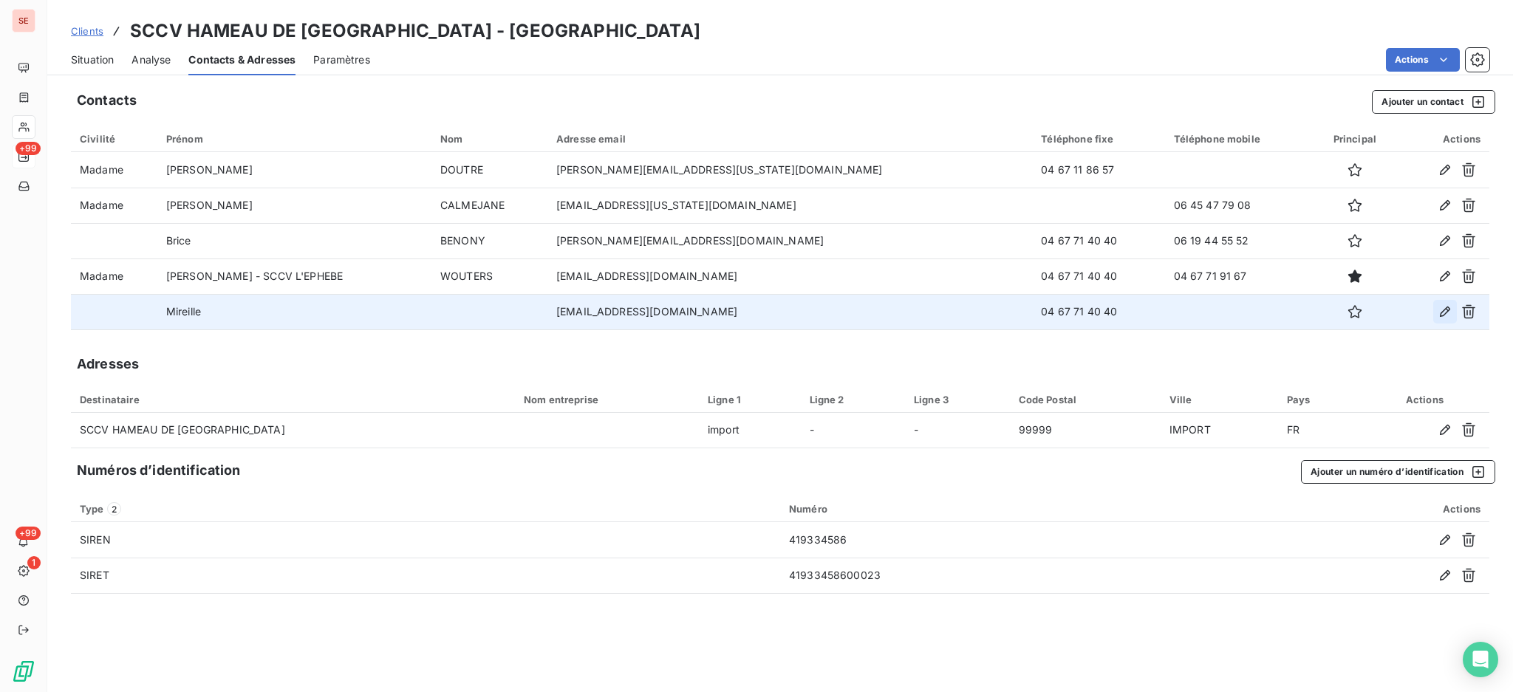
click at [1444, 310] on icon "button" at bounding box center [1445, 312] width 10 height 10
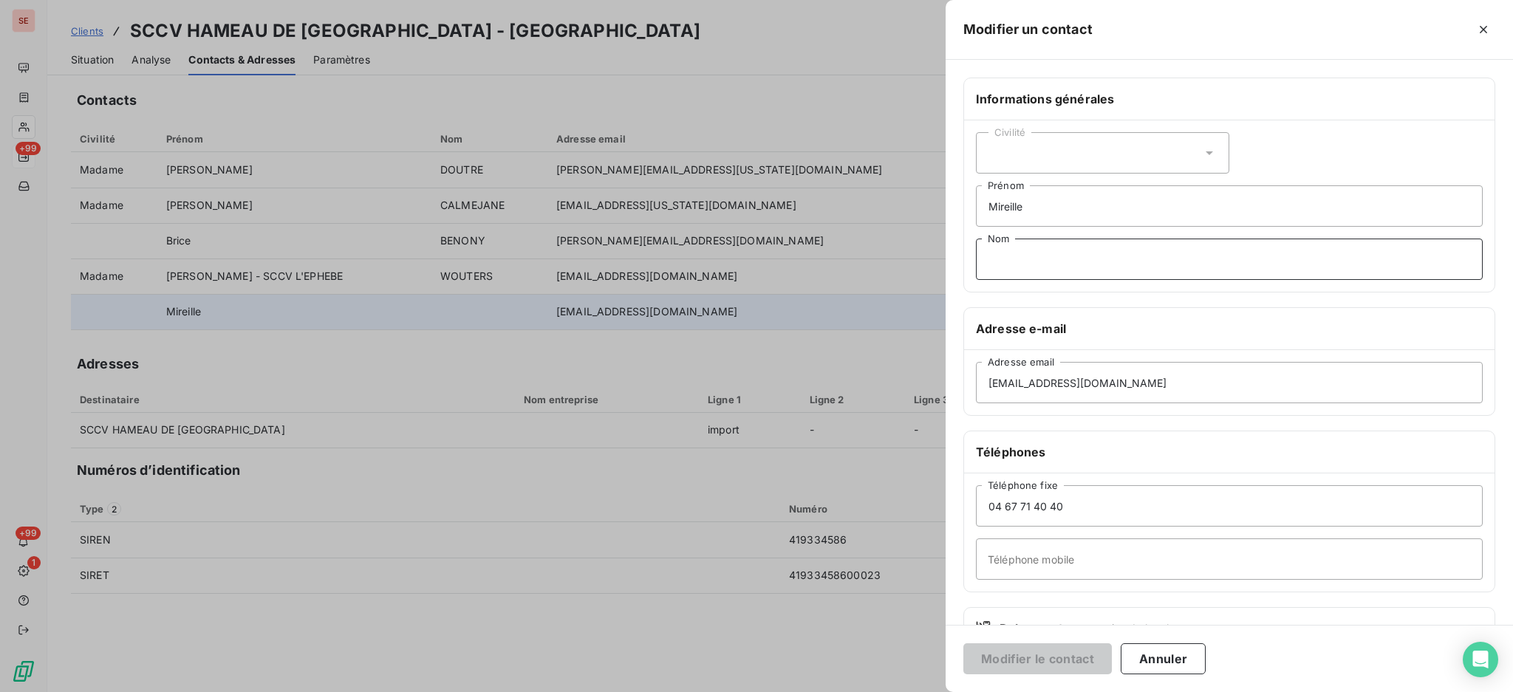
click at [1015, 257] on input "Nom" at bounding box center [1229, 259] width 507 height 41
type input "ACCUEIL"
click at [964, 644] on button "Modifier le contact" at bounding box center [1038, 659] width 149 height 31
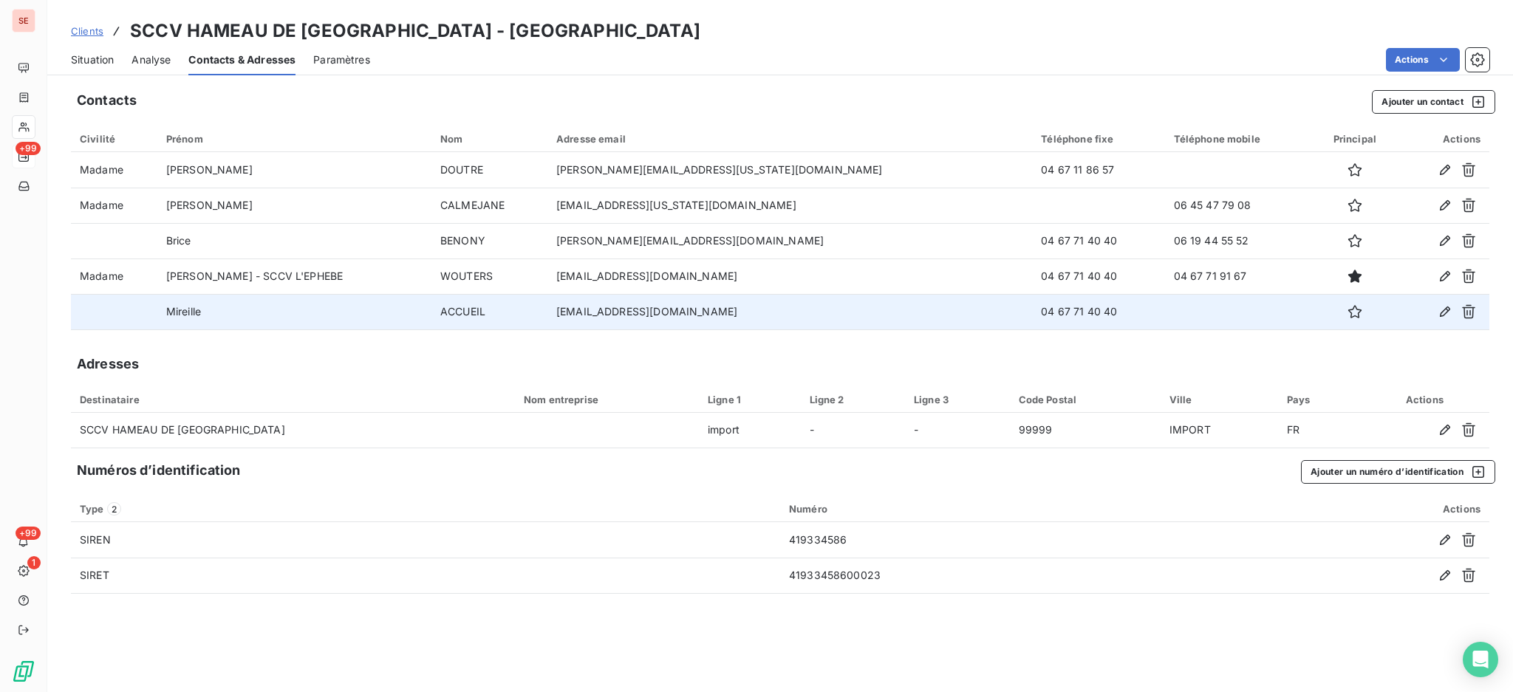
click at [88, 61] on span "Situation" at bounding box center [92, 59] width 43 height 15
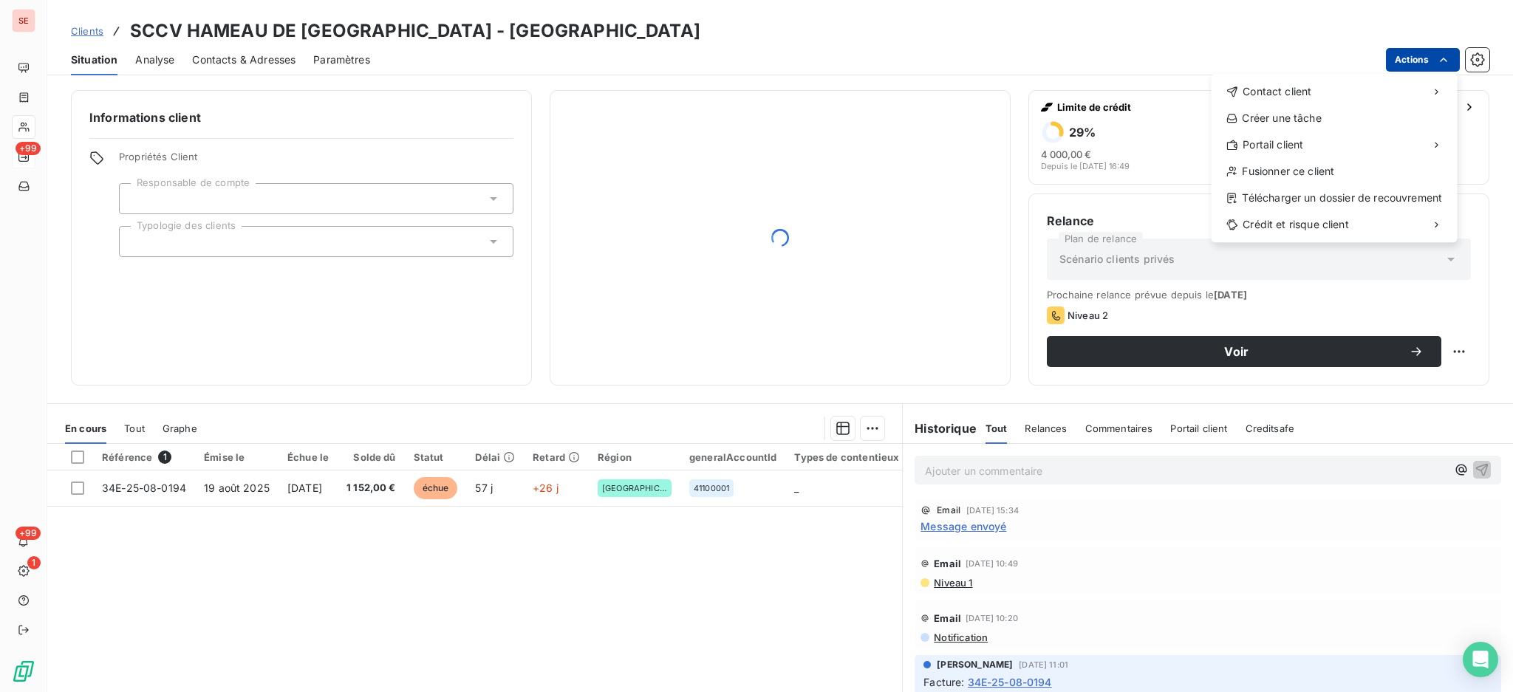
click at [1413, 61] on html "SE +99 +99 1 Clients SCCV HAMEAU DE [GEOGRAPHIC_DATA] - 41HAMEAUFONTENA Situati…" at bounding box center [756, 346] width 1513 height 692
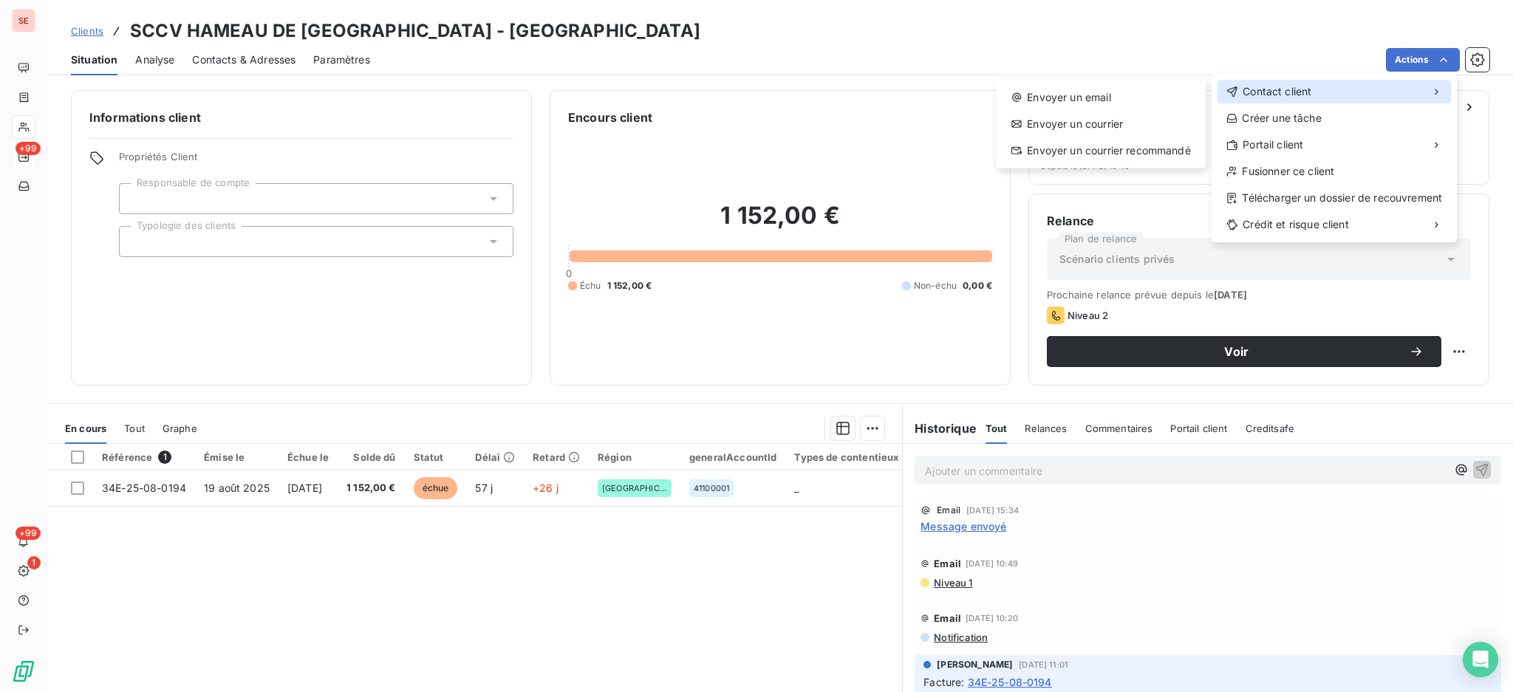
click at [1323, 93] on div "Contact client" at bounding box center [1334, 92] width 234 height 24
click at [1128, 98] on div "Envoyer un email" at bounding box center [1101, 98] width 198 height 24
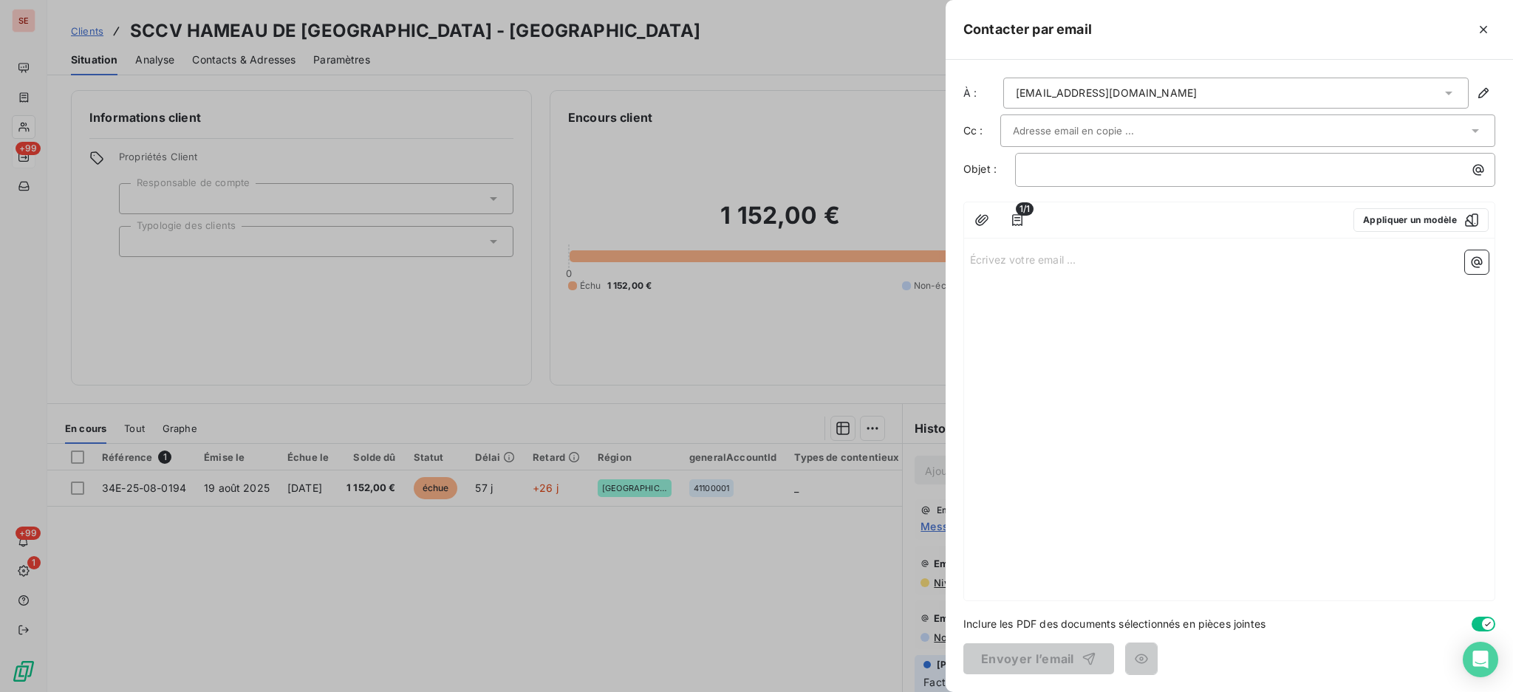
click at [534, 172] on div at bounding box center [756, 346] width 1513 height 692
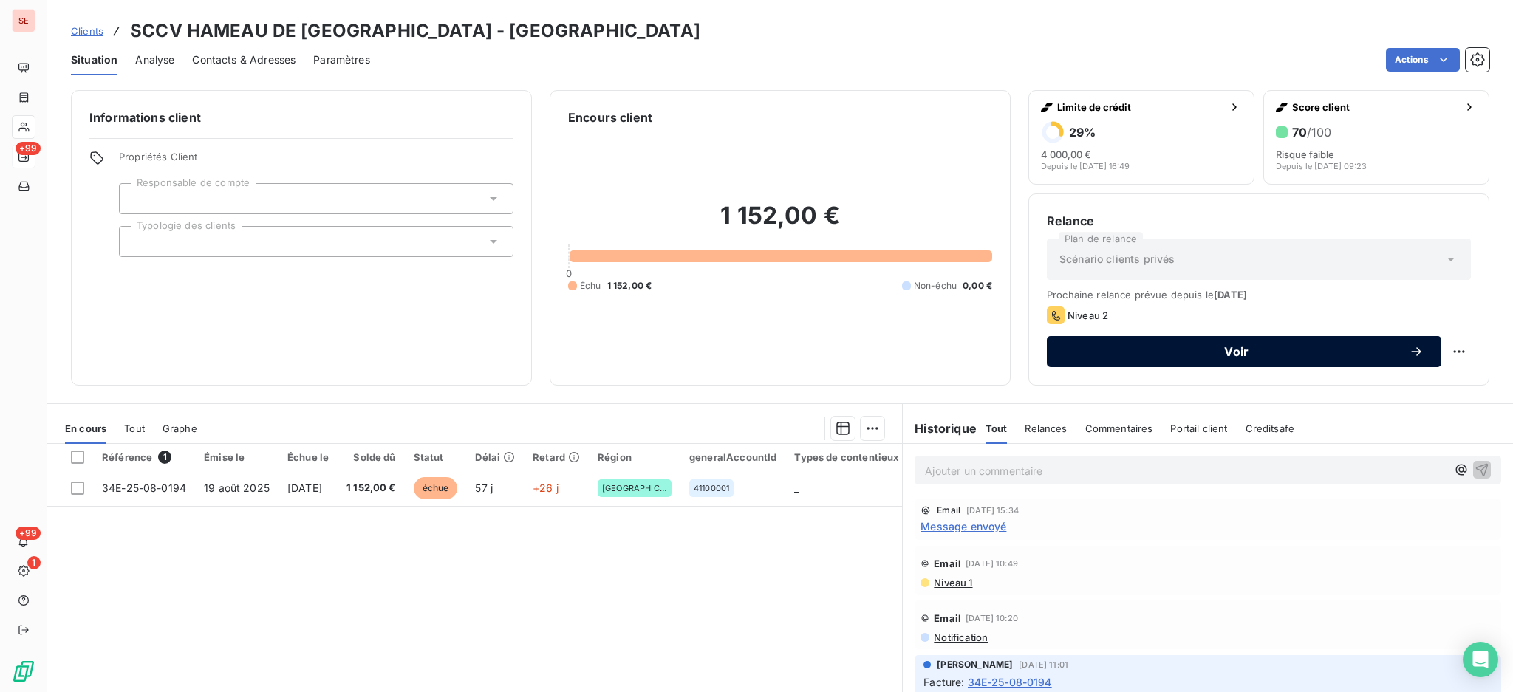
click at [1209, 352] on span "Voir" at bounding box center [1237, 352] width 344 height 12
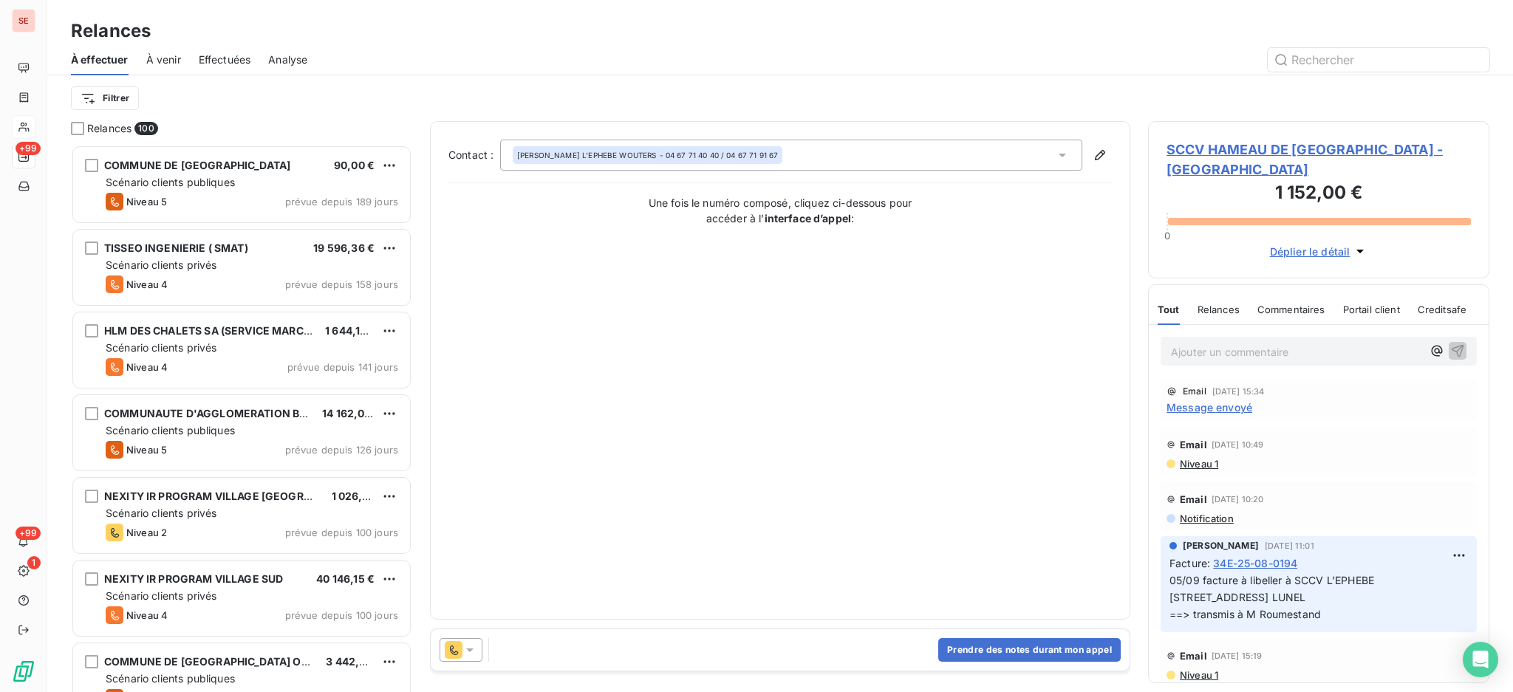
scroll to position [534, 326]
click at [1060, 149] on icon at bounding box center [1062, 155] width 15 height 15
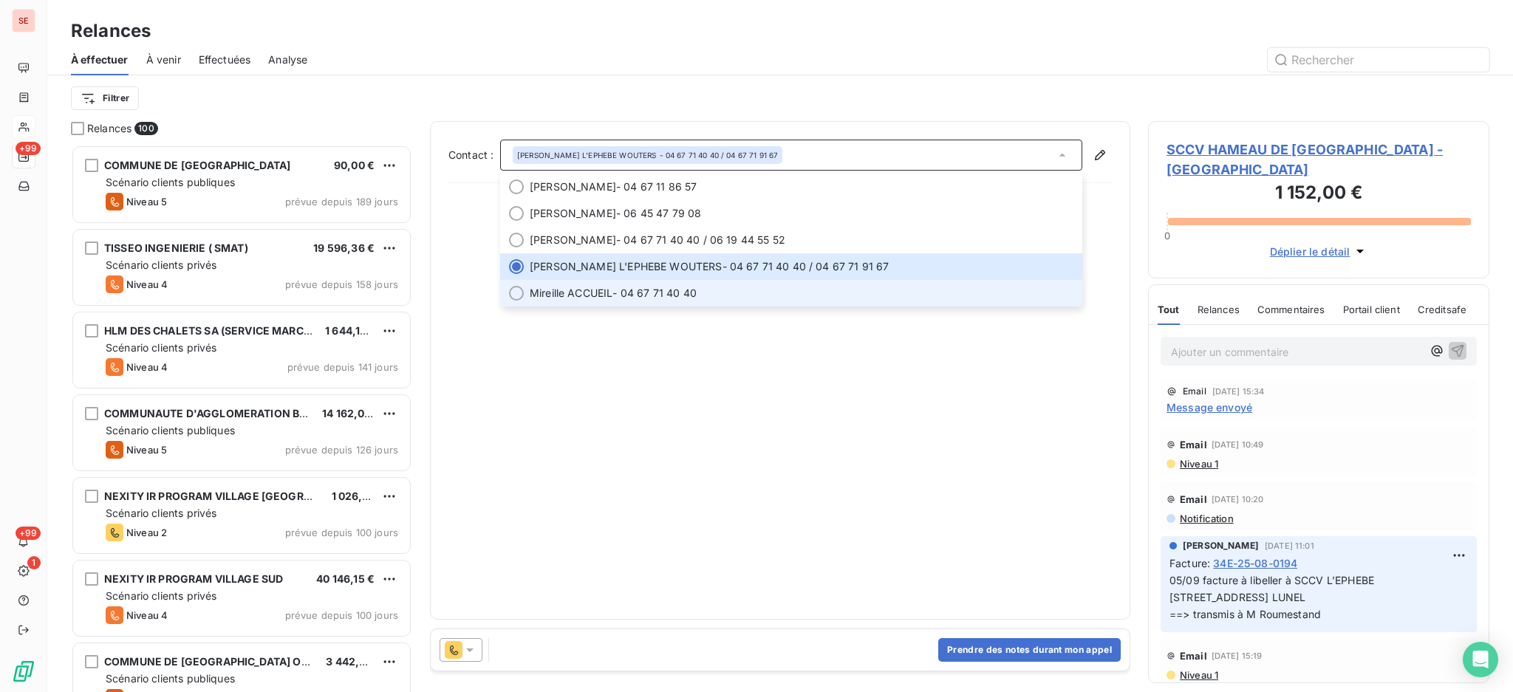
click at [856, 288] on span "[PERSON_NAME] ACCUEIL - 04 67 71 40 40" at bounding box center [802, 293] width 544 height 15
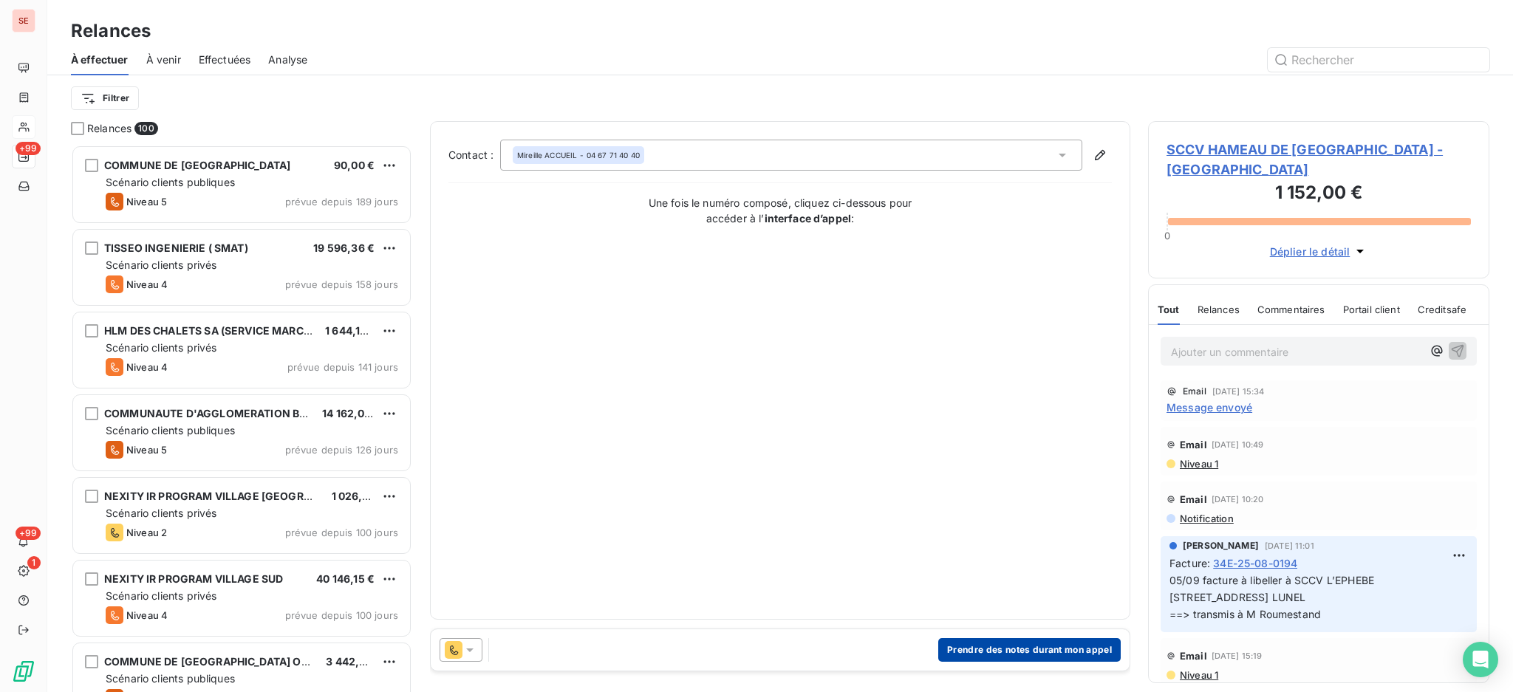
click at [987, 639] on button "Prendre des notes durant mon appel" at bounding box center [1029, 650] width 183 height 24
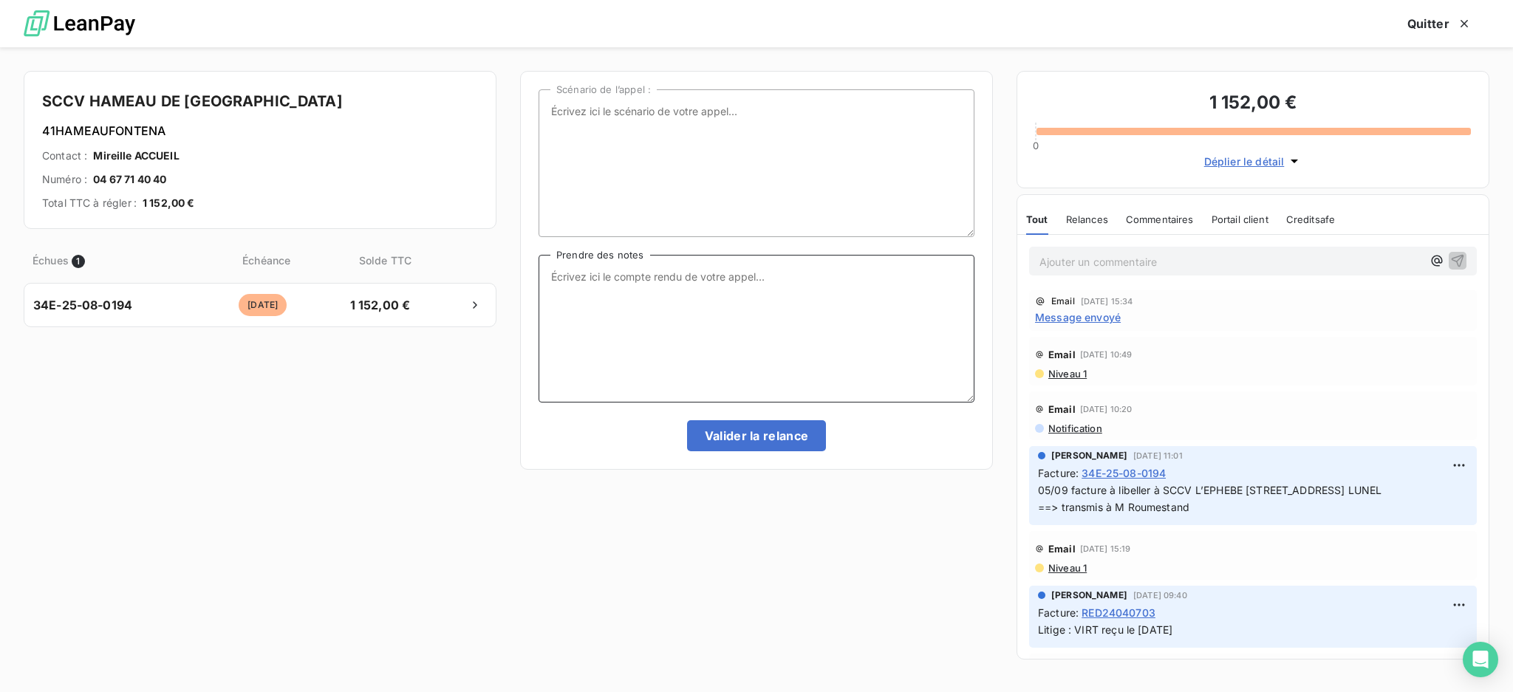
click at [672, 304] on textarea "Prendre des notes" at bounding box center [757, 329] width 436 height 148
click at [667, 272] on textarea "Appel Mireille Accueil [PERSON_NAME] n'est pas disponible" at bounding box center [757, 329] width 436 height 148
click at [777, 292] on textarea "Appel [PERSON_NAME] : [PERSON_NAME] n'est pas disponible" at bounding box center [757, 329] width 436 height 148
click at [786, 290] on textarea "Appel [PERSON_NAME] : [PERSON_NAME] n'est pas disponible refaire un mail à [PER…" at bounding box center [757, 329] width 436 height 148
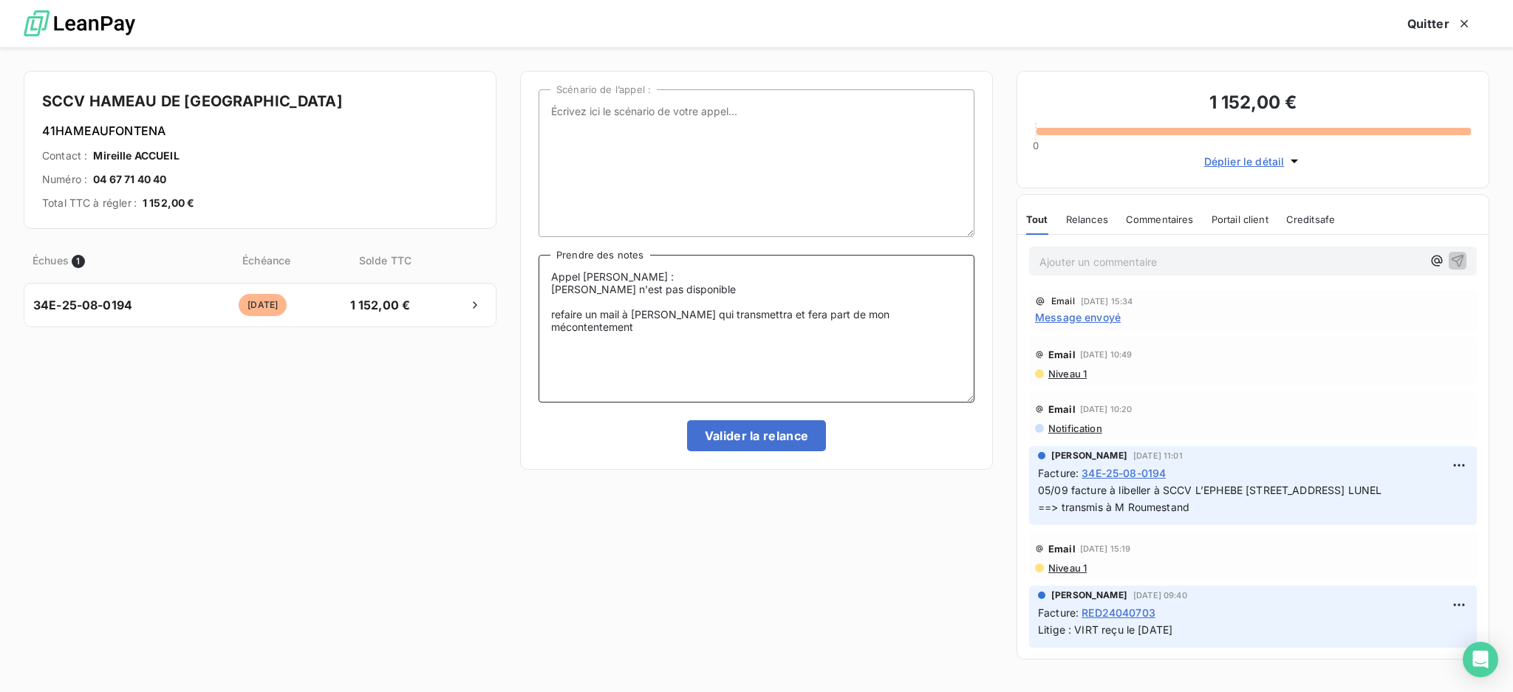
click at [710, 272] on textarea "Appel [PERSON_NAME] : [PERSON_NAME] n'est pas disponible refaire un mail à [PER…" at bounding box center [757, 329] width 436 height 148
drag, startPoint x: 934, startPoint y: 325, endPoint x: 807, endPoint y: 321, distance: 127.2
click at [807, 321] on textarea "Appel Mireille Accueil [PERSON_NAME] n'est pas disponible refaire un mail à [PE…" at bounding box center [757, 329] width 436 height 148
type textarea "Appel Mireille Accueil [PERSON_NAME] n'est pas disponible refaire un mail à [PE…"
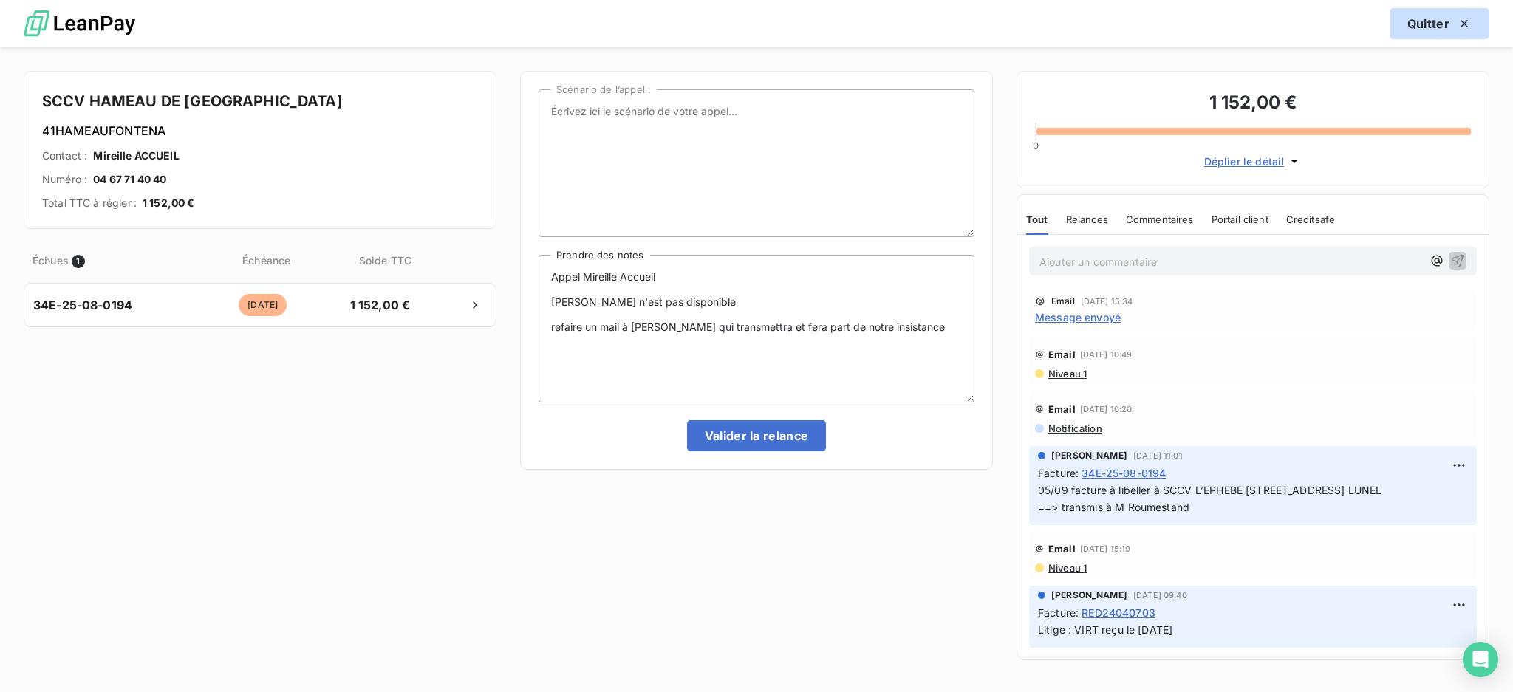
click at [1434, 28] on button "Quitter" at bounding box center [1440, 23] width 100 height 31
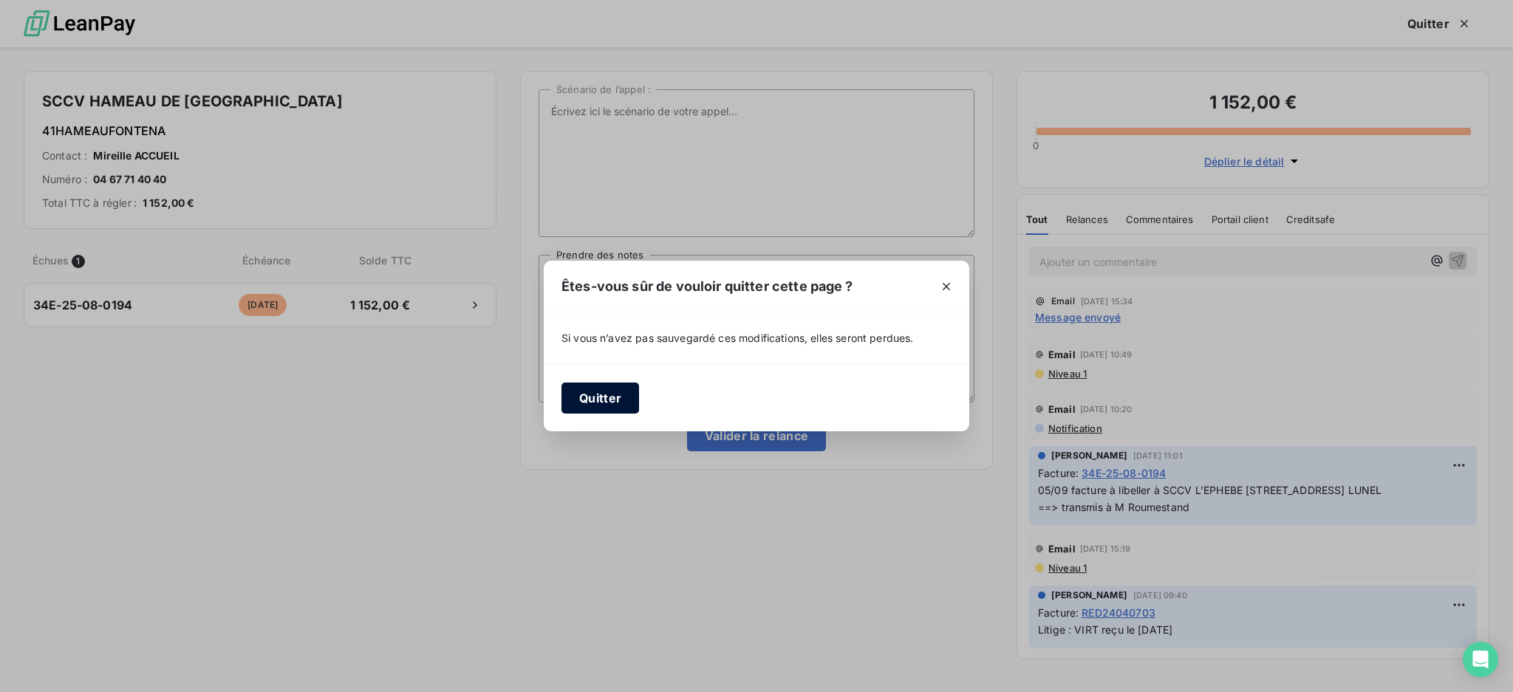
click at [604, 398] on button "Quitter" at bounding box center [601, 398] width 78 height 31
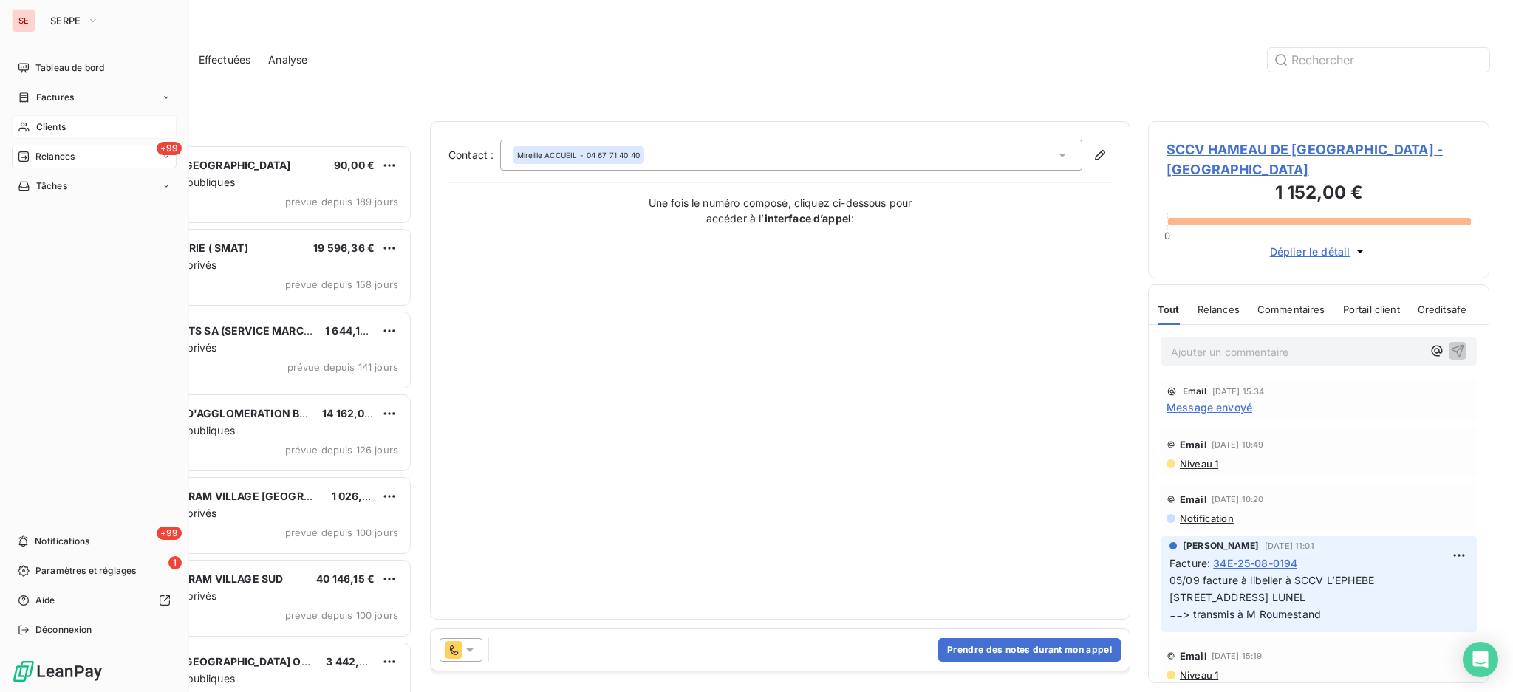
click at [41, 128] on span "Clients" at bounding box center [51, 126] width 30 height 13
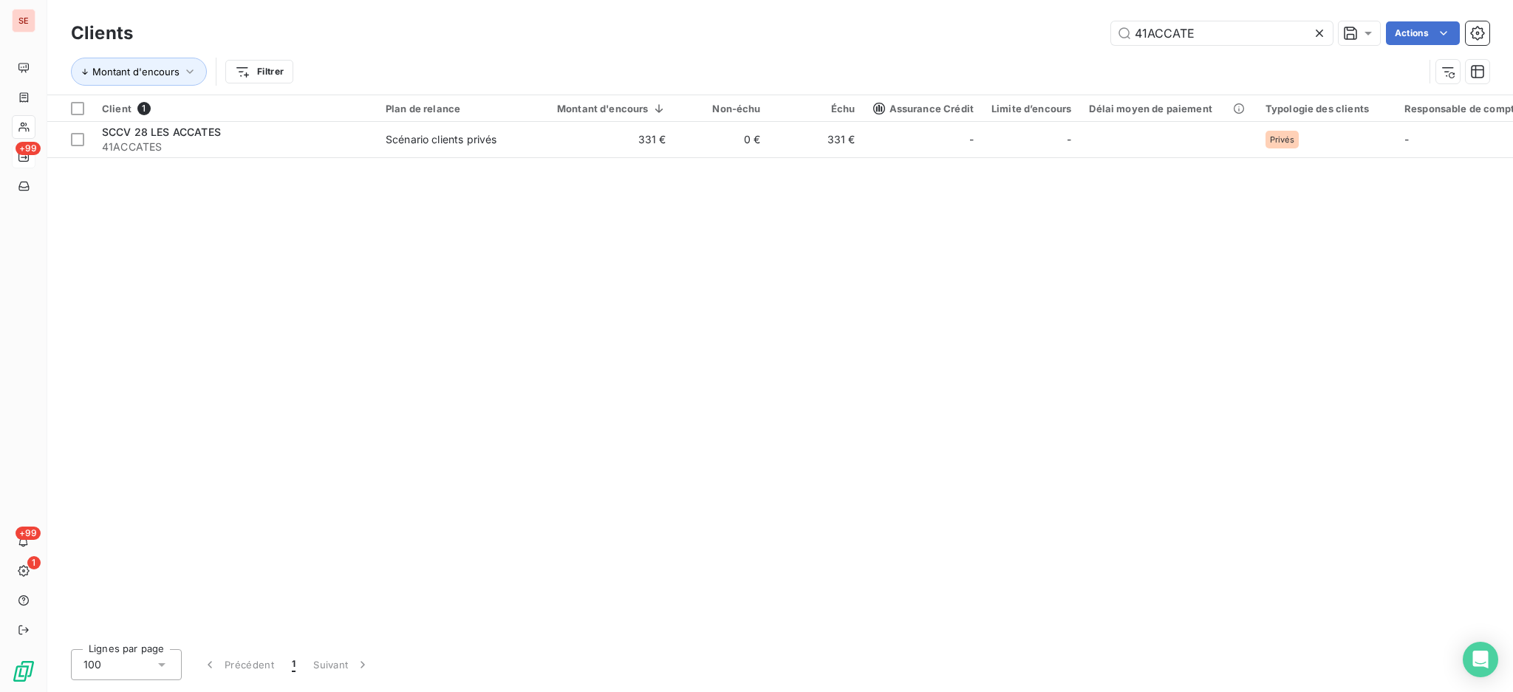
drag, startPoint x: 1223, startPoint y: 34, endPoint x: 1070, endPoint y: 33, distance: 153.0
click at [1095, 35] on div "41ACCATE Actions" at bounding box center [820, 33] width 1339 height 24
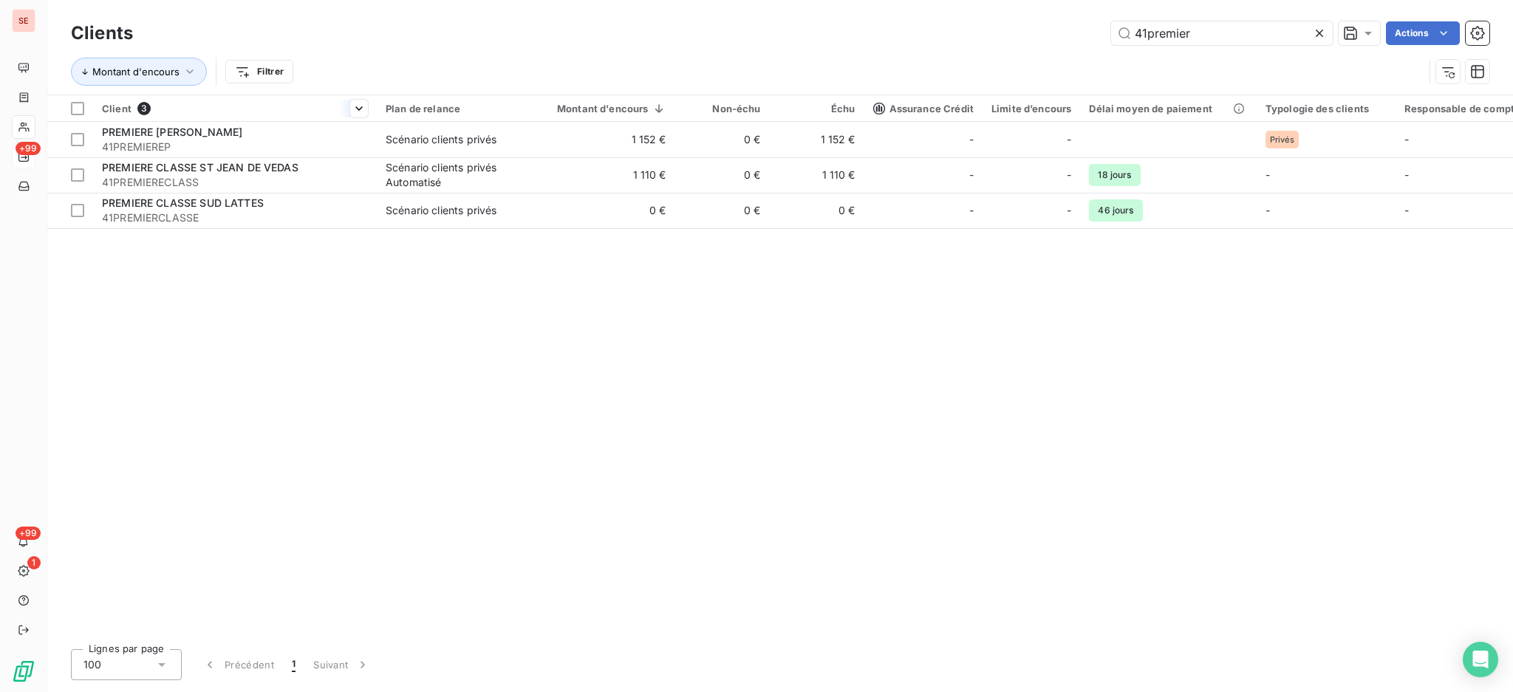
type input "41premier"
click at [355, 120] on th "Client 3" at bounding box center [235, 108] width 284 height 27
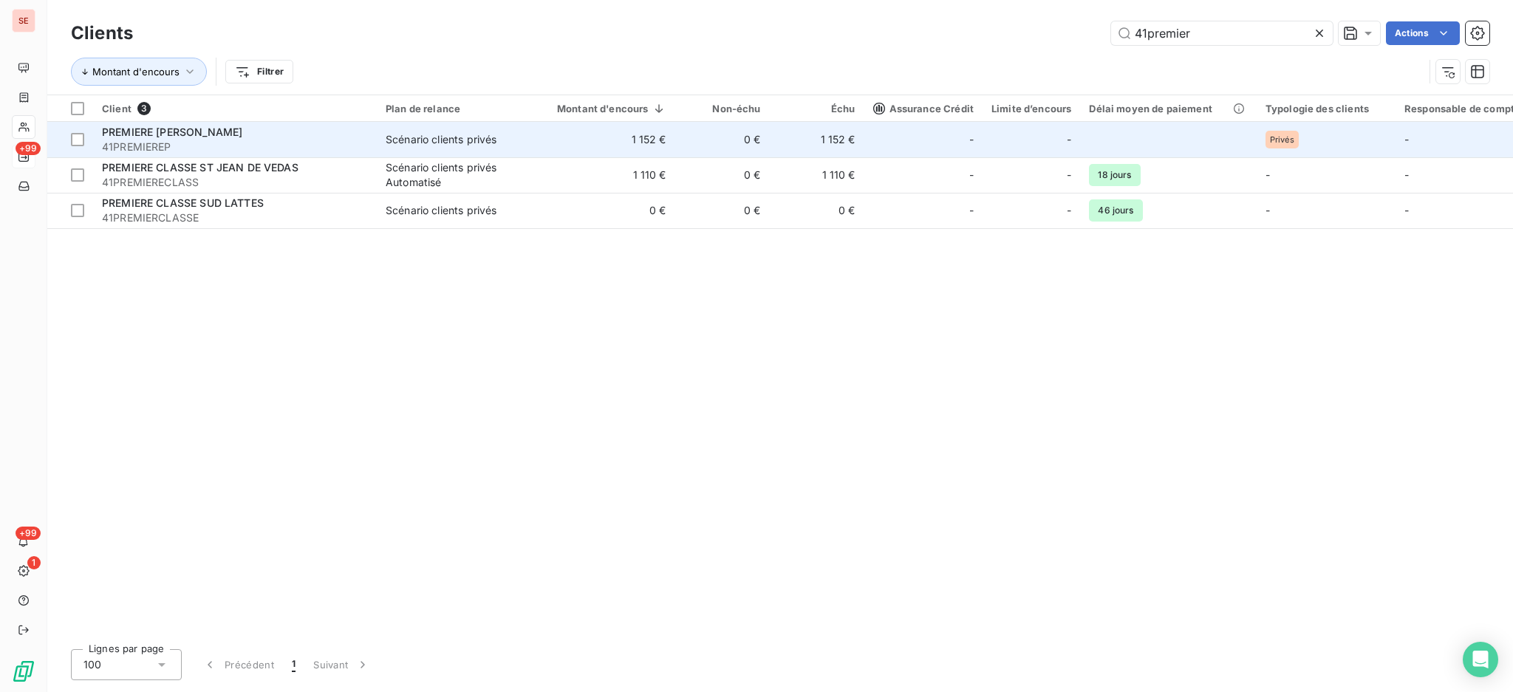
click at [349, 140] on span "41PREMIEREP" at bounding box center [235, 147] width 266 height 15
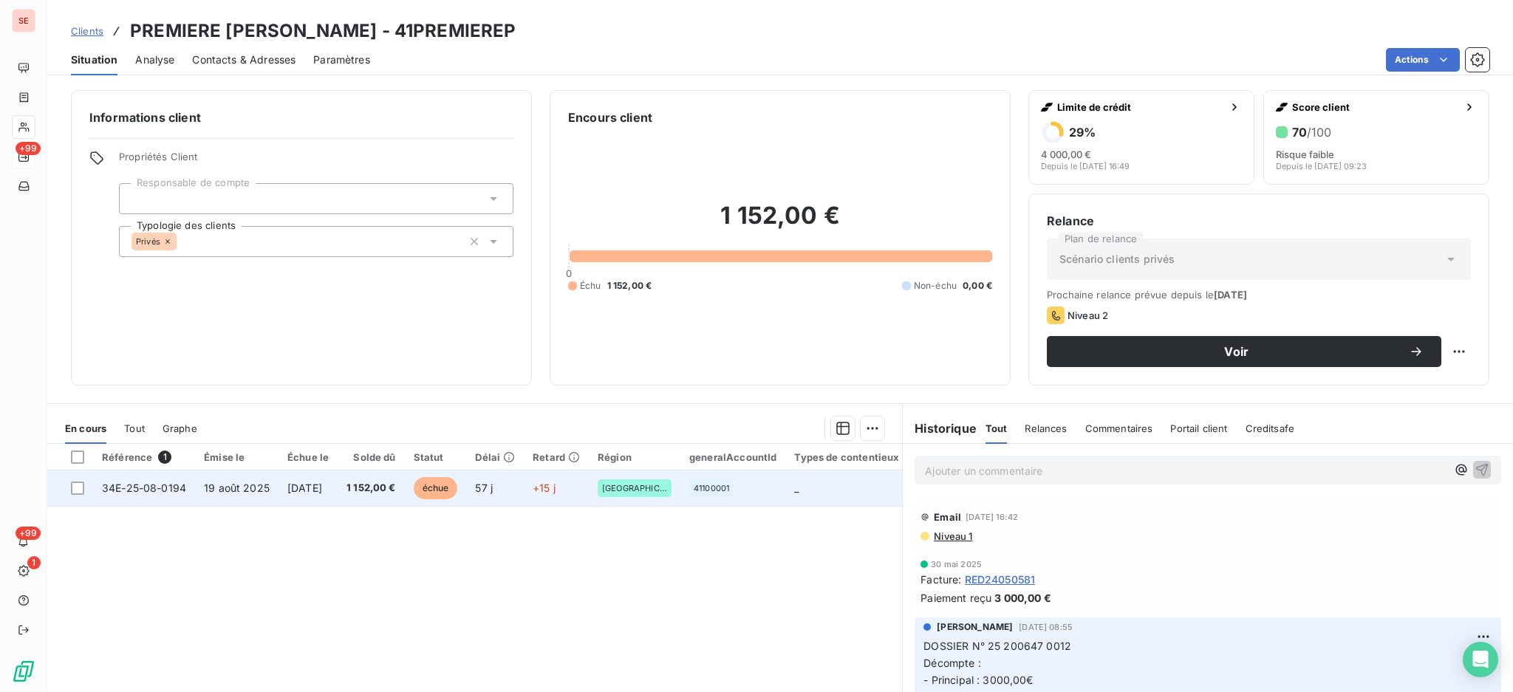
click at [372, 483] on span "1 152,00 €" at bounding box center [372, 488] width 50 height 15
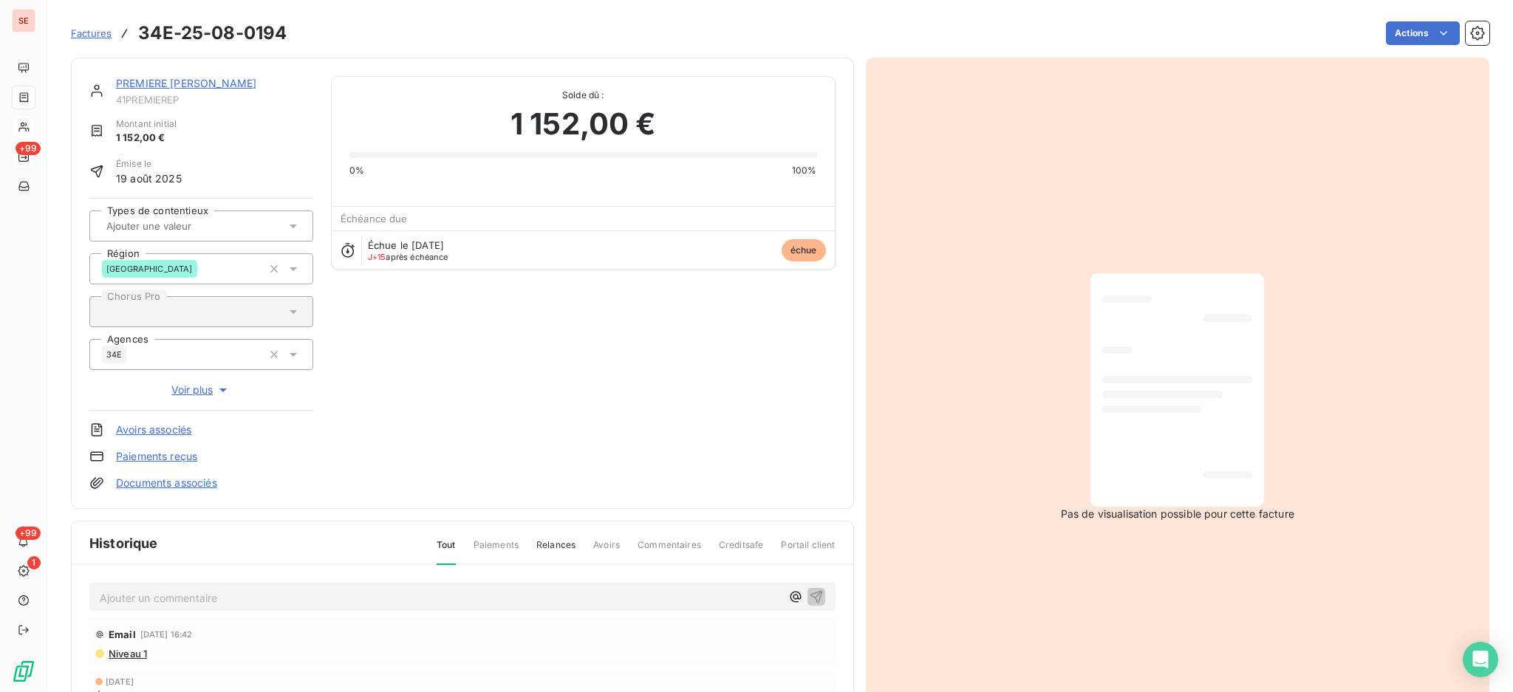
click at [155, 84] on link "PREMIERE [PERSON_NAME]" at bounding box center [186, 83] width 140 height 13
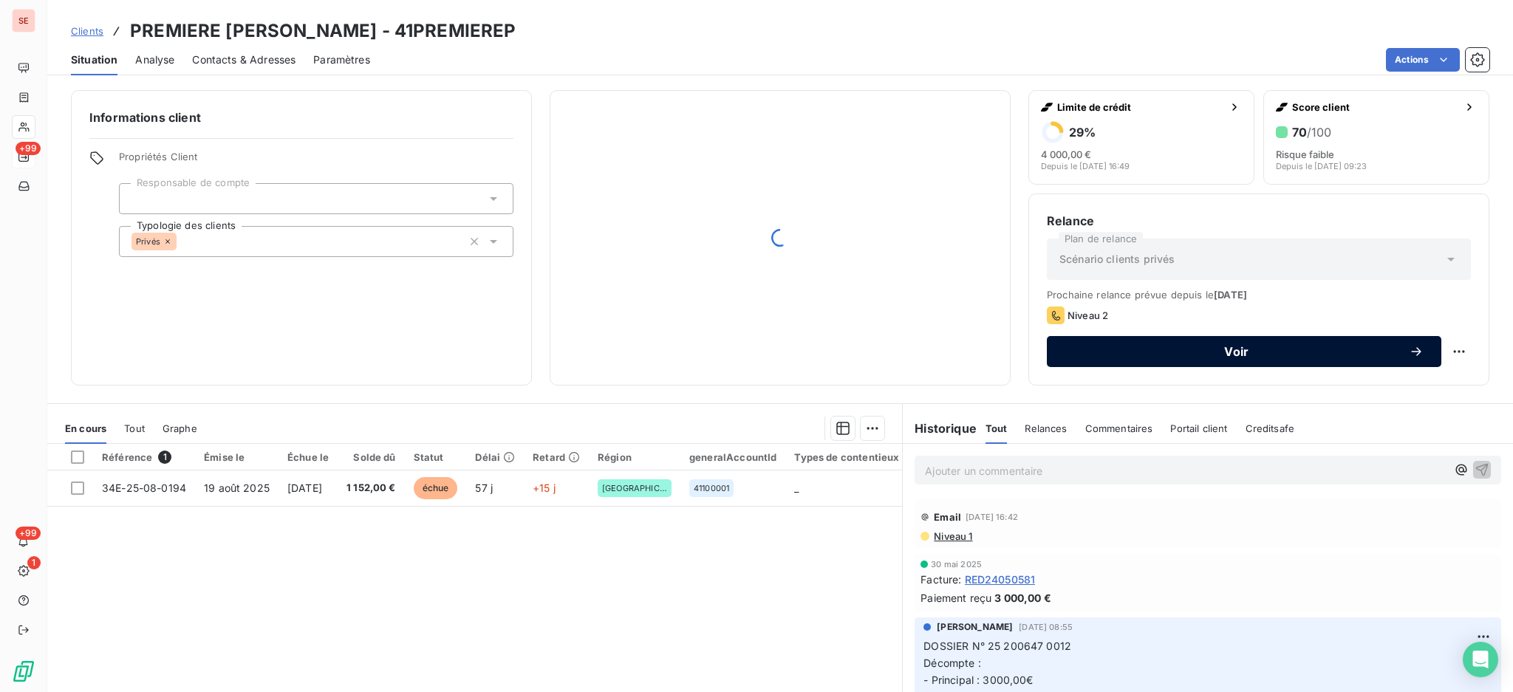
click at [1196, 347] on span "Voir" at bounding box center [1237, 352] width 344 height 12
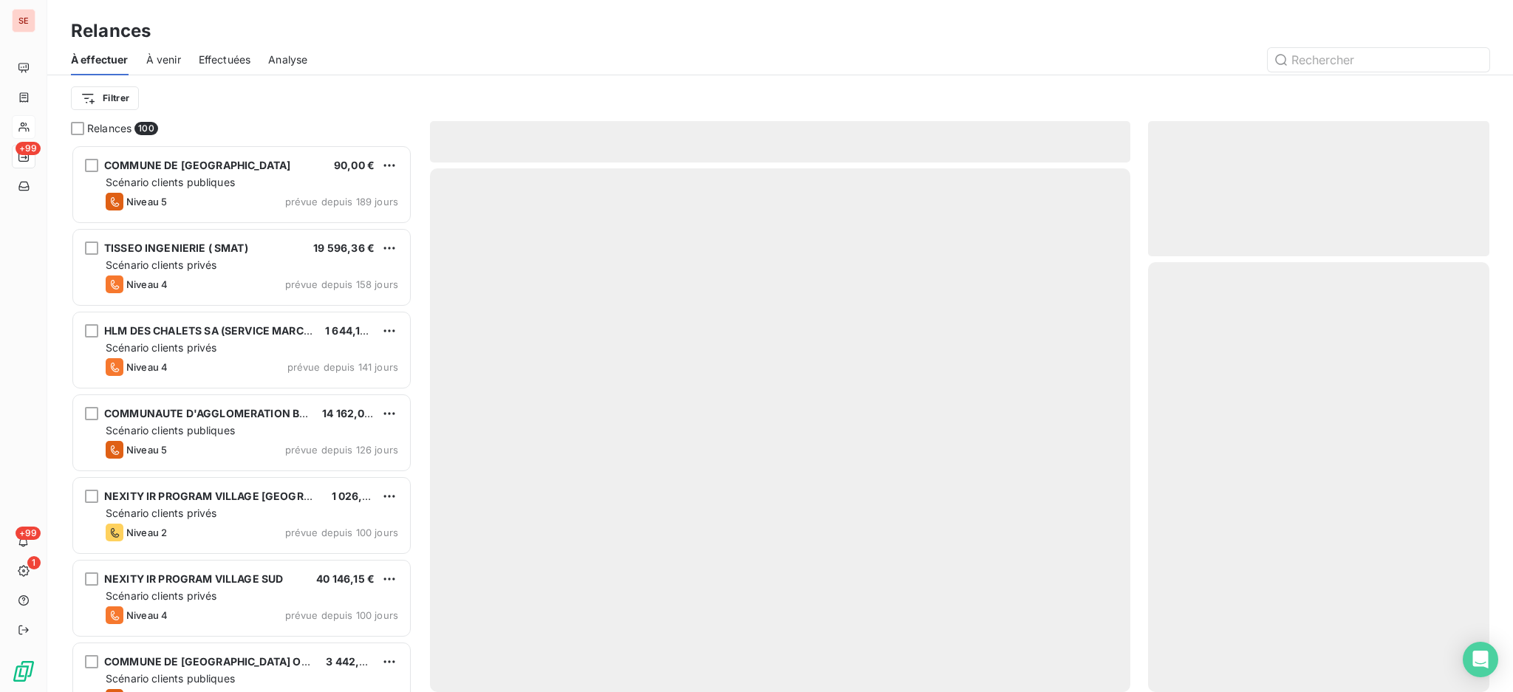
scroll to position [534, 326]
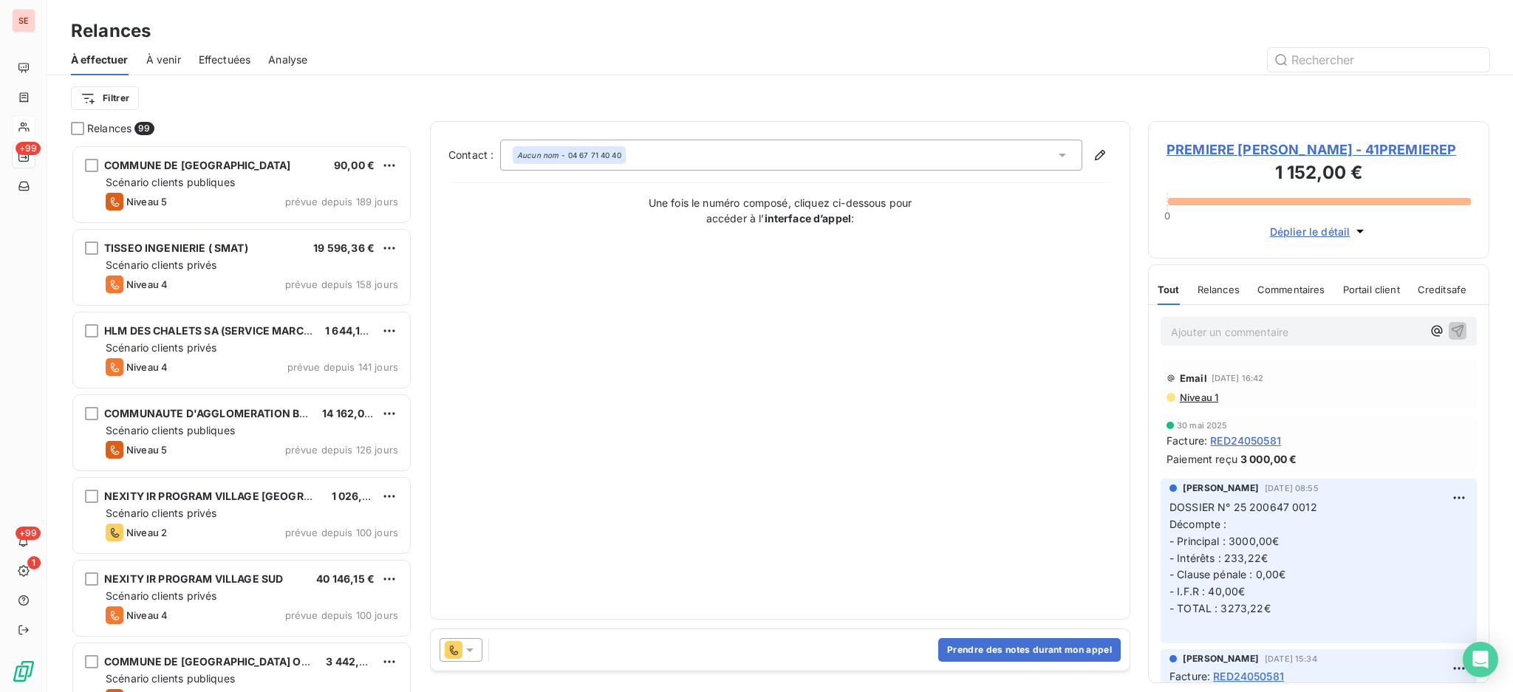
click at [1066, 155] on icon at bounding box center [1062, 155] width 15 height 15
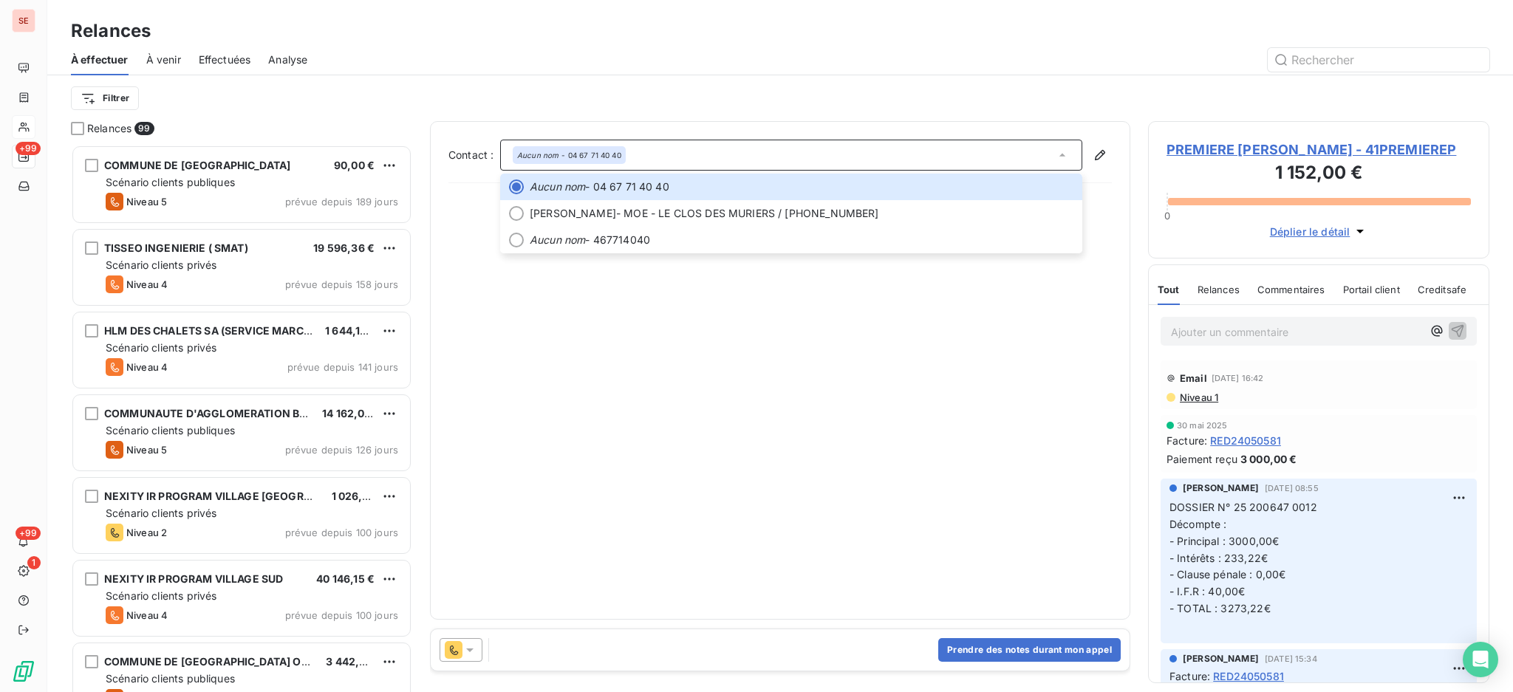
click at [806, 400] on div "Contact : Aucun nom - 04 67 71 40 40 Aucun nom - 04 67 71 40 40 [PERSON_NAME] -…" at bounding box center [781, 371] width 664 height 462
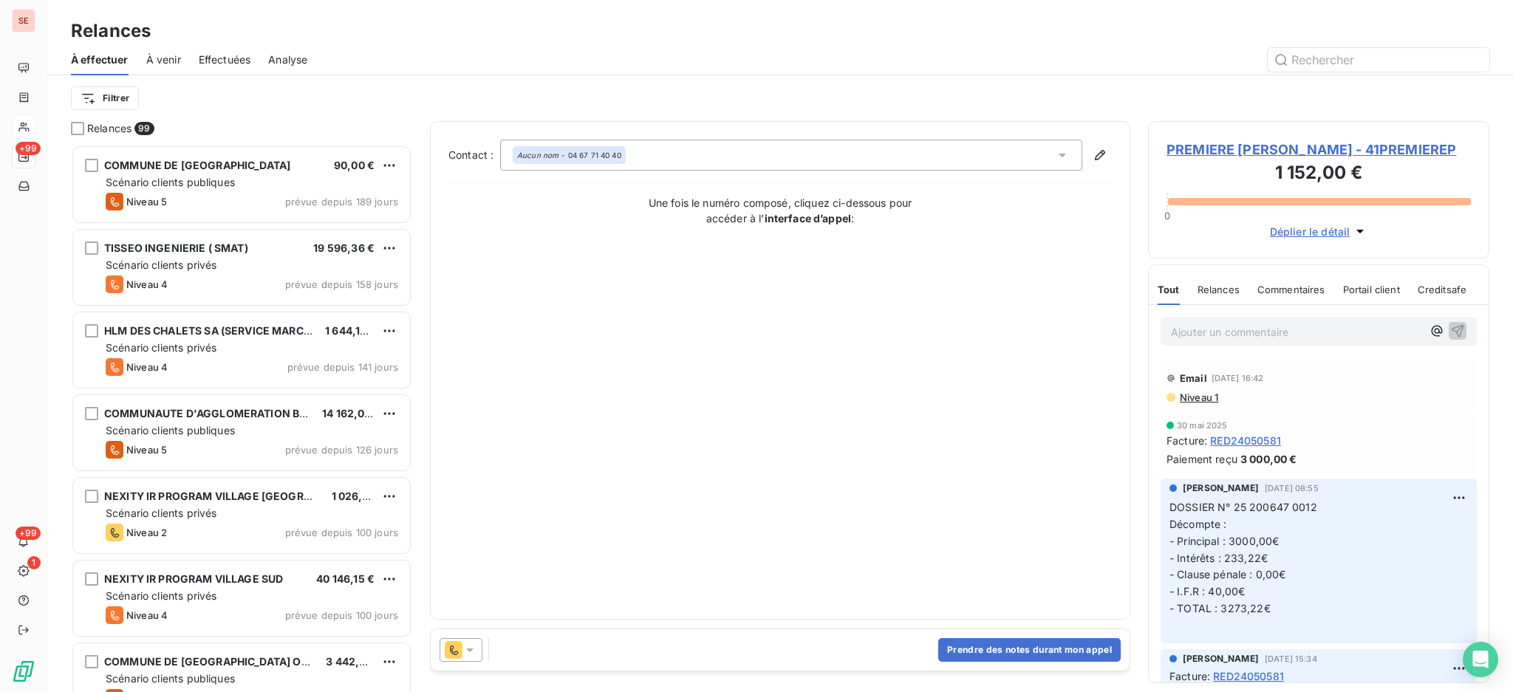
click at [1303, 149] on span "PREMIERE [PERSON_NAME] - 41PREMIEREP" at bounding box center [1319, 150] width 304 height 20
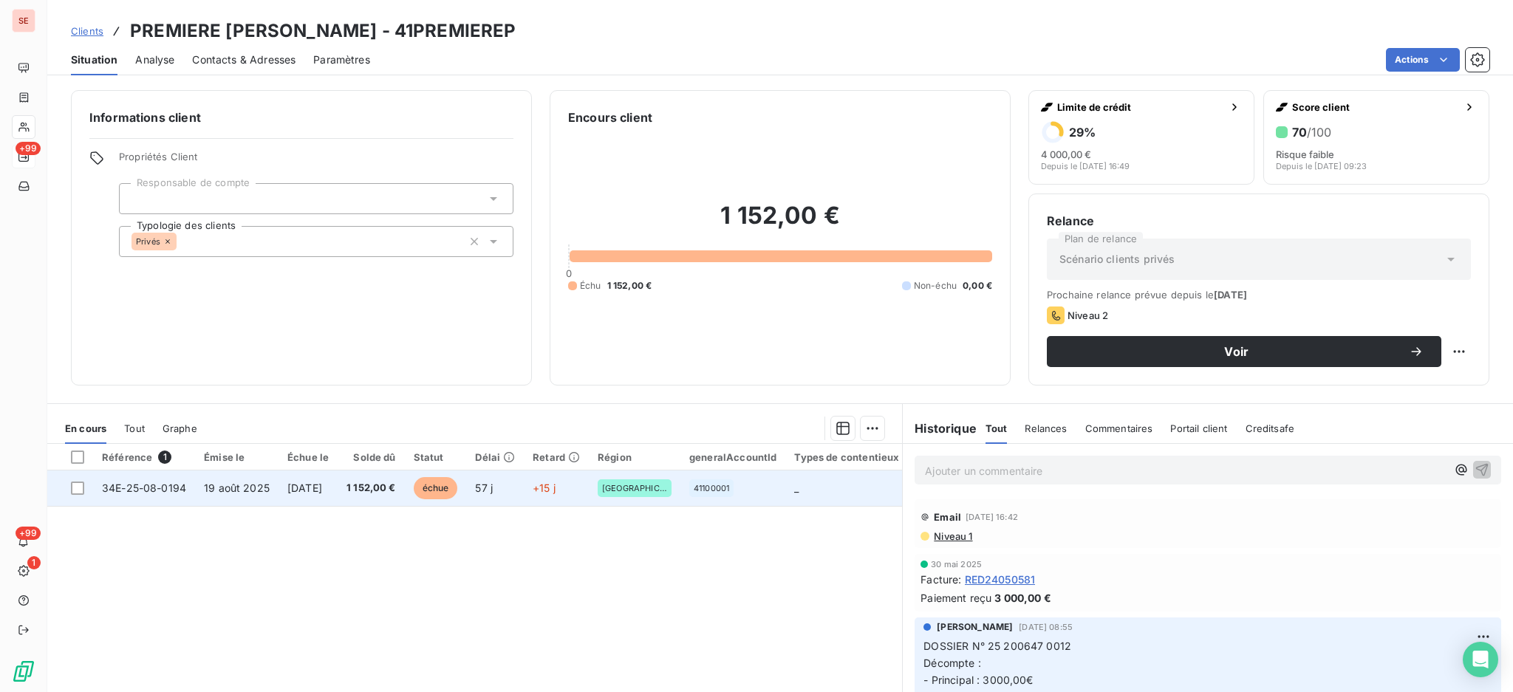
click at [338, 480] on td "[DATE]" at bounding box center [308, 488] width 59 height 35
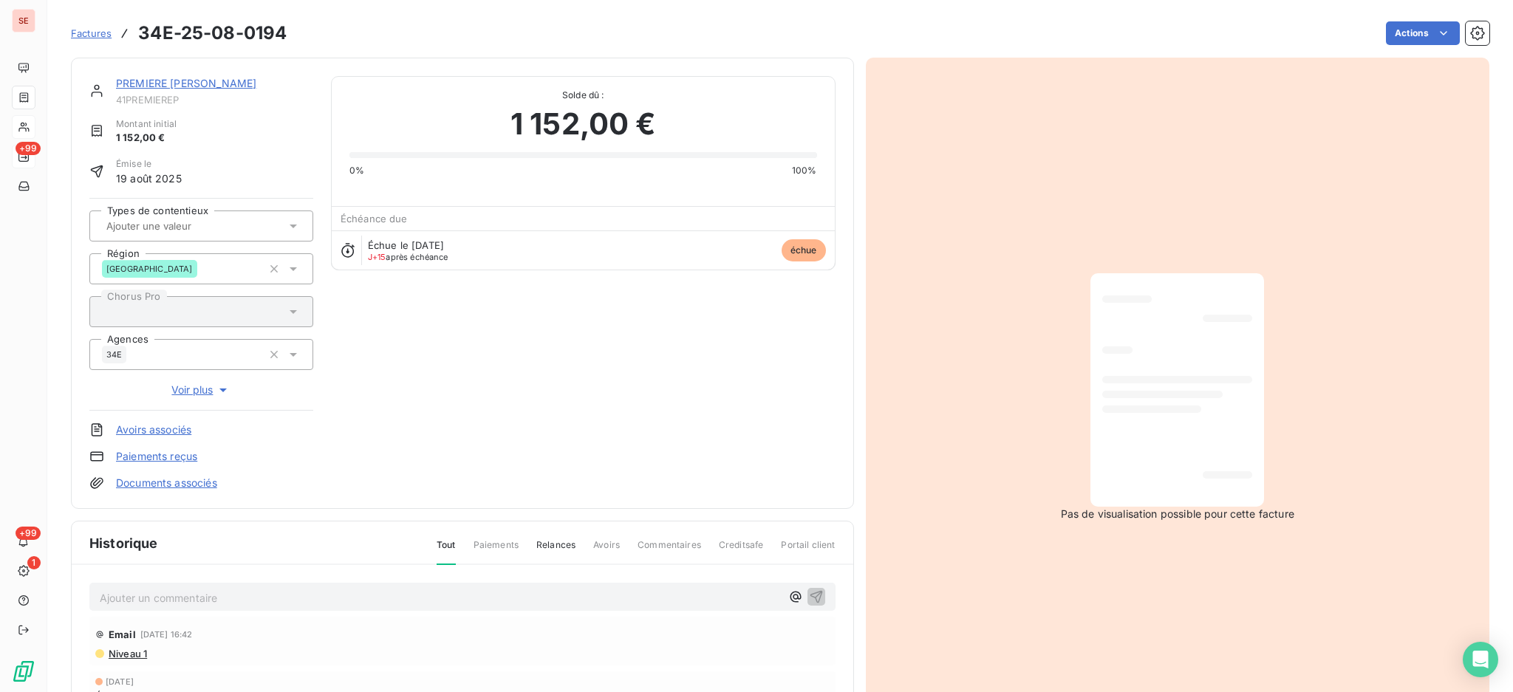
click at [168, 80] on link "PREMIERE [PERSON_NAME]" at bounding box center [186, 83] width 140 height 13
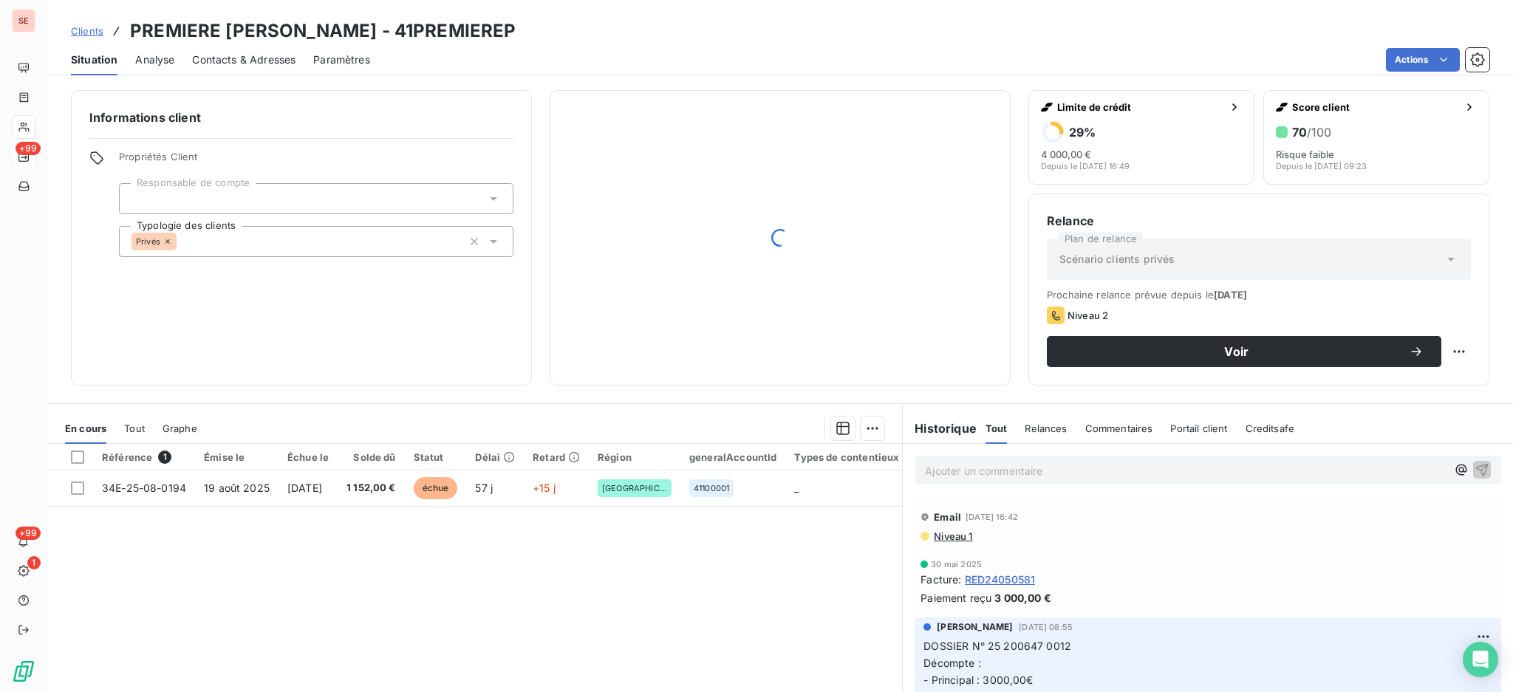
click at [262, 59] on span "Contacts & Adresses" at bounding box center [243, 59] width 103 height 15
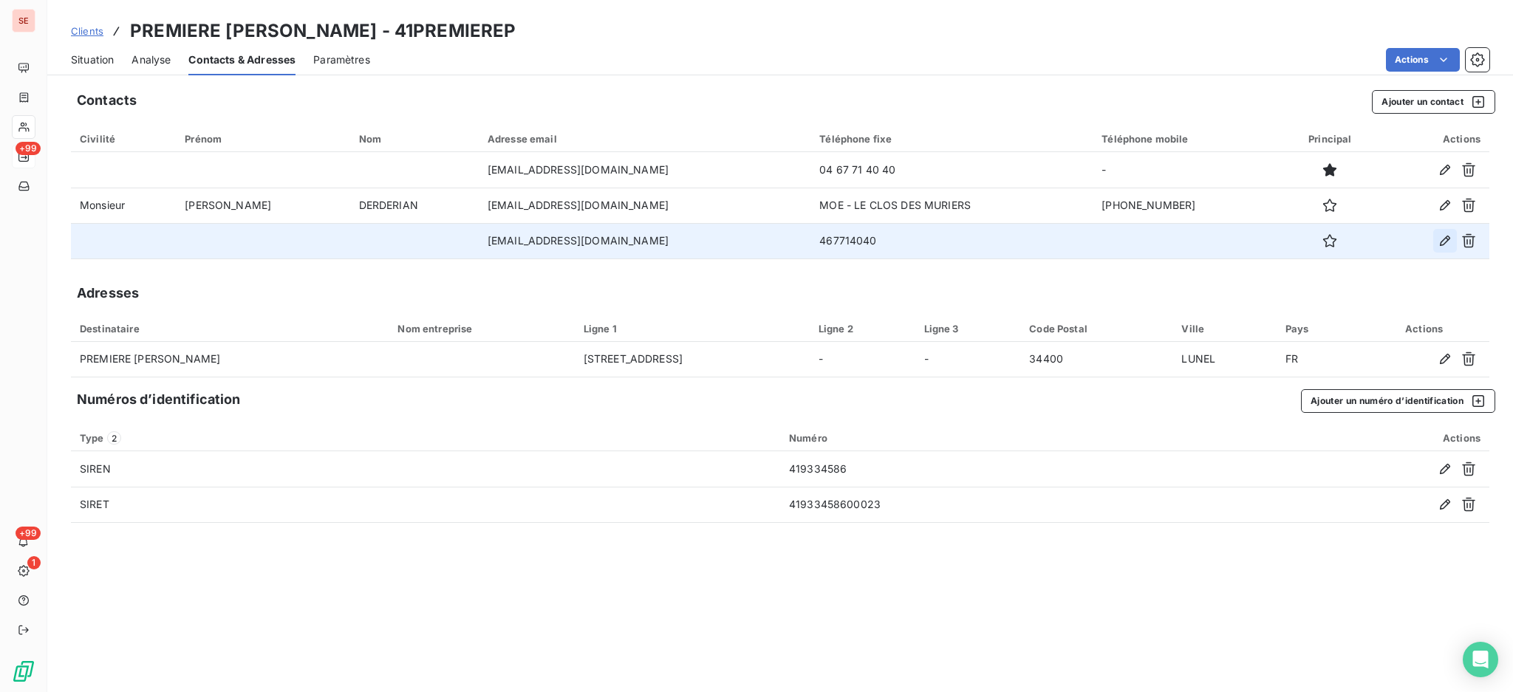
click at [1440, 238] on icon "button" at bounding box center [1445, 241] width 15 height 15
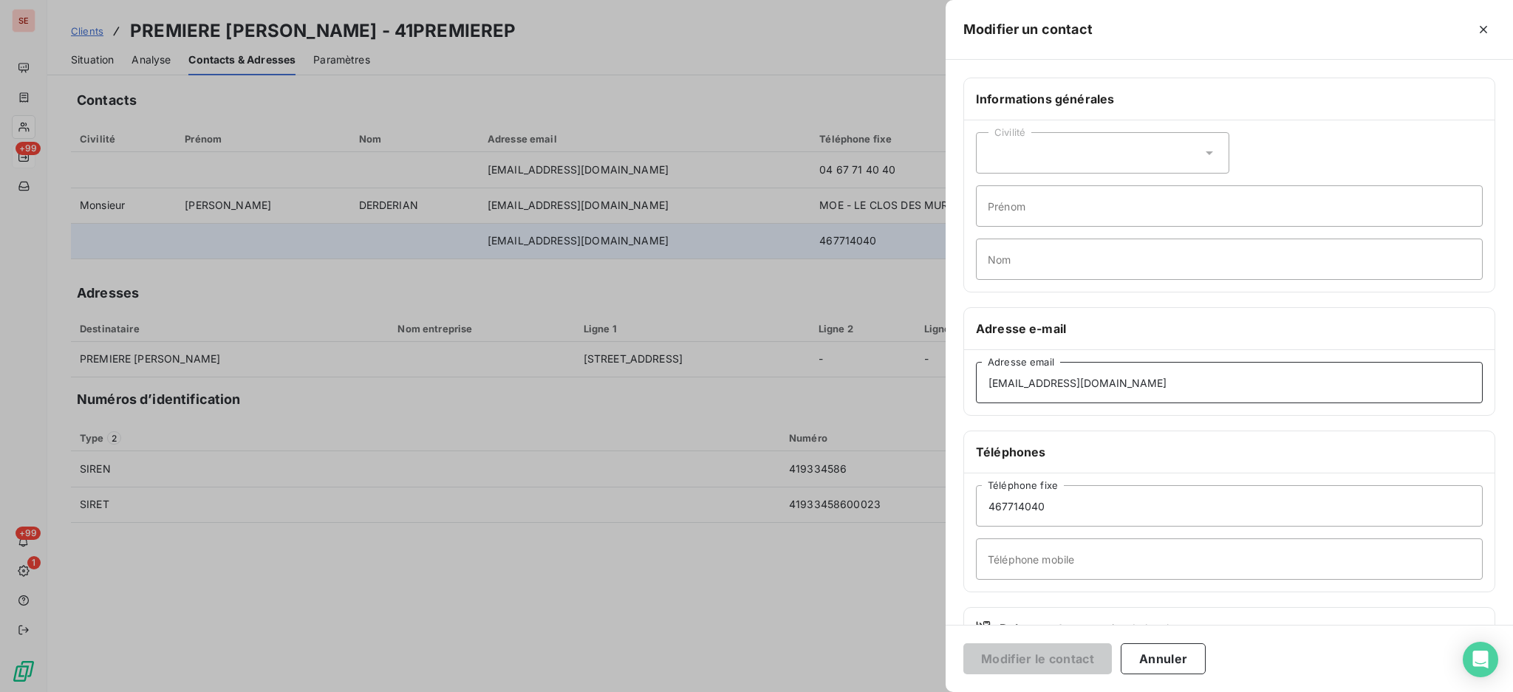
drag, startPoint x: 1041, startPoint y: 386, endPoint x: 946, endPoint y: 373, distance: 96.2
click at [946, 373] on div "Informations générales Civilité Prénom Nom Adresse e-mail [EMAIL_ADDRESS][DOMAI…" at bounding box center [1230, 406] width 568 height 656
type input "[EMAIL_ADDRESS][DOMAIN_NAME]"
click at [1022, 205] on input "Prénom" at bounding box center [1229, 205] width 507 height 41
type input "Mireille"
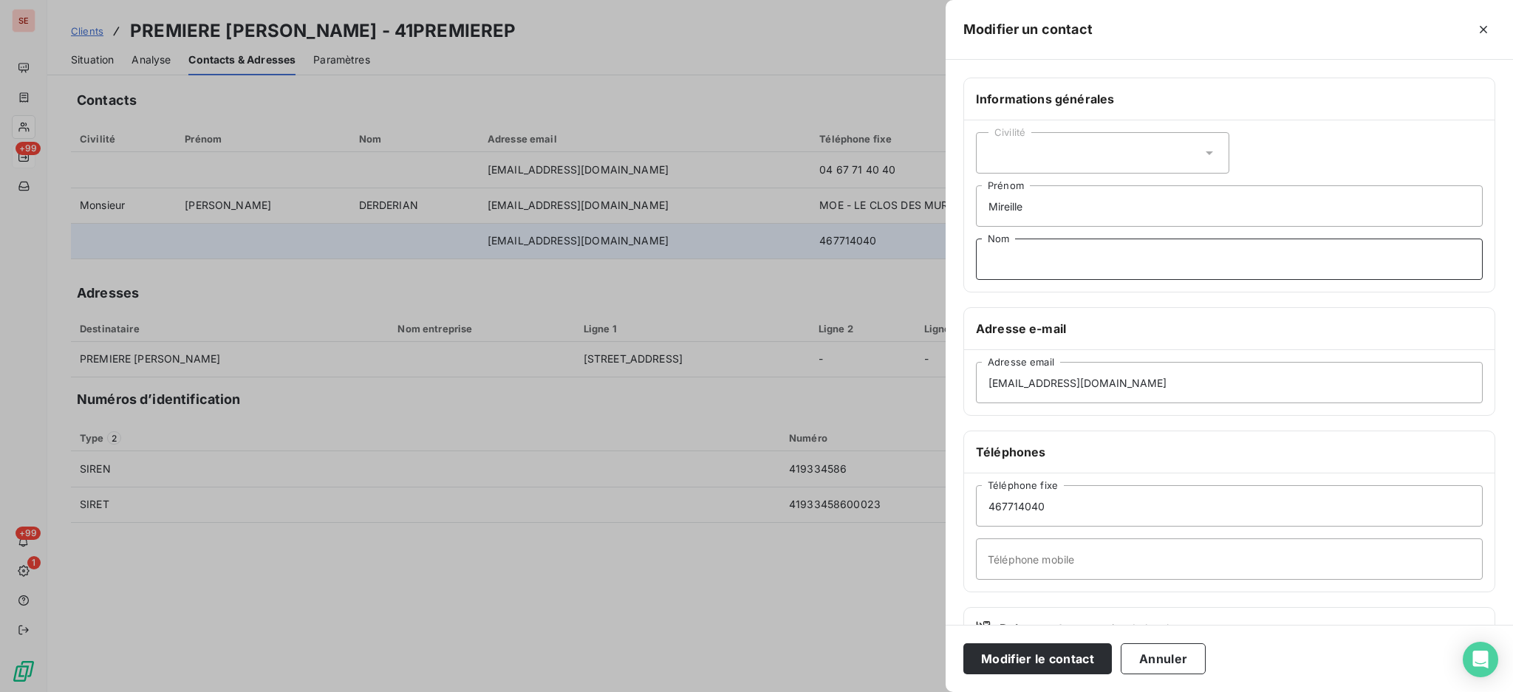
click at [1037, 253] on input "Nom" at bounding box center [1229, 259] width 507 height 41
type input "ACCUEIL"
click at [988, 506] on input "467714040" at bounding box center [1229, 506] width 507 height 41
click at [987, 512] on input "467714040" at bounding box center [1229, 506] width 507 height 41
type input "04 67 71 40 40"
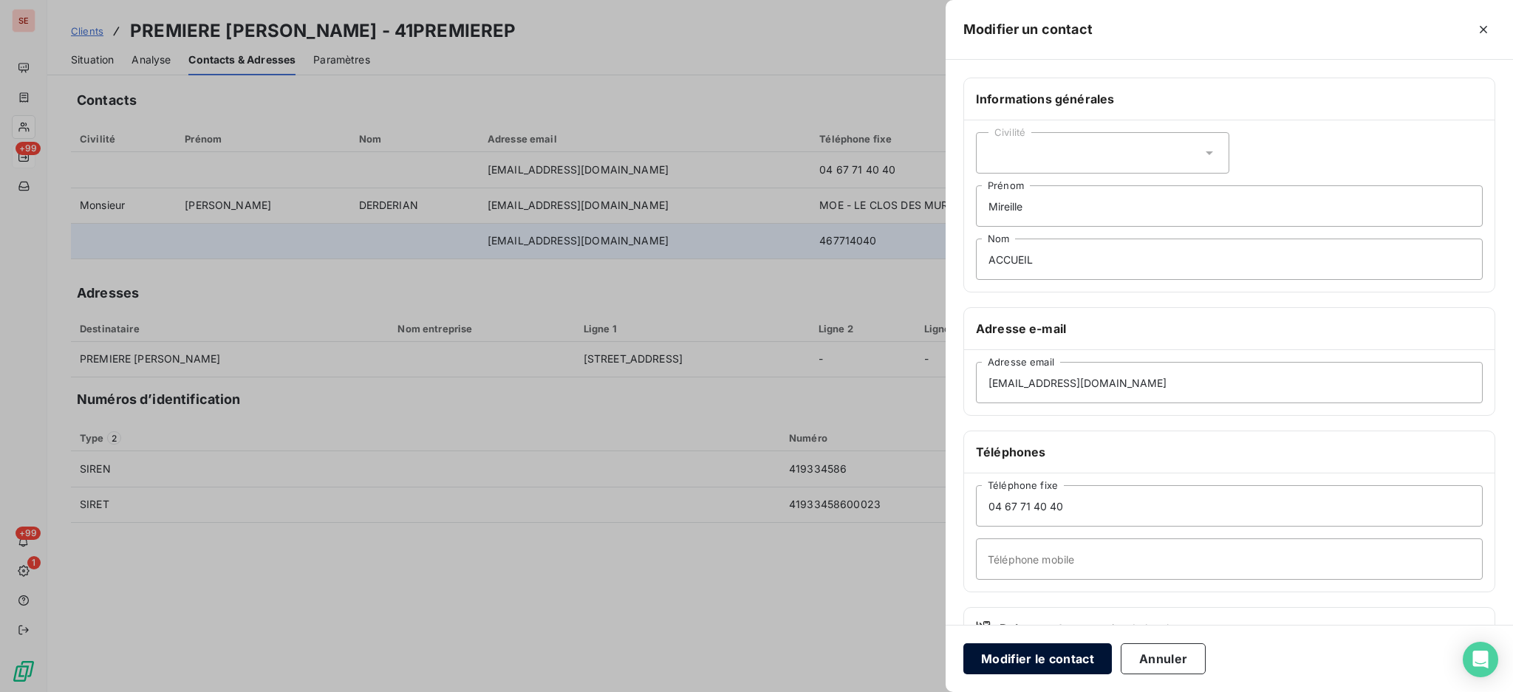
click at [1088, 661] on button "Modifier le contact" at bounding box center [1038, 659] width 149 height 31
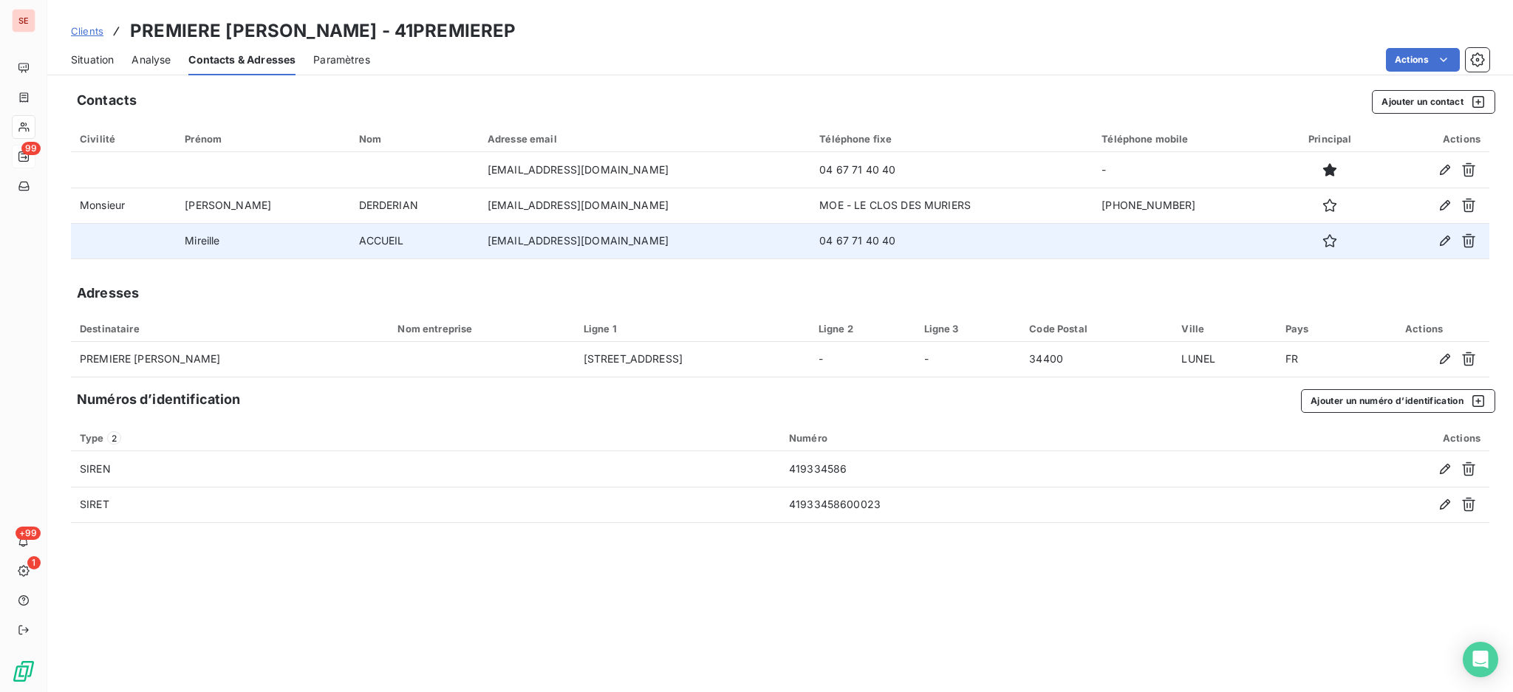
click at [1431, 234] on div at bounding box center [1435, 241] width 91 height 24
click at [1443, 244] on icon "button" at bounding box center [1445, 241] width 15 height 15
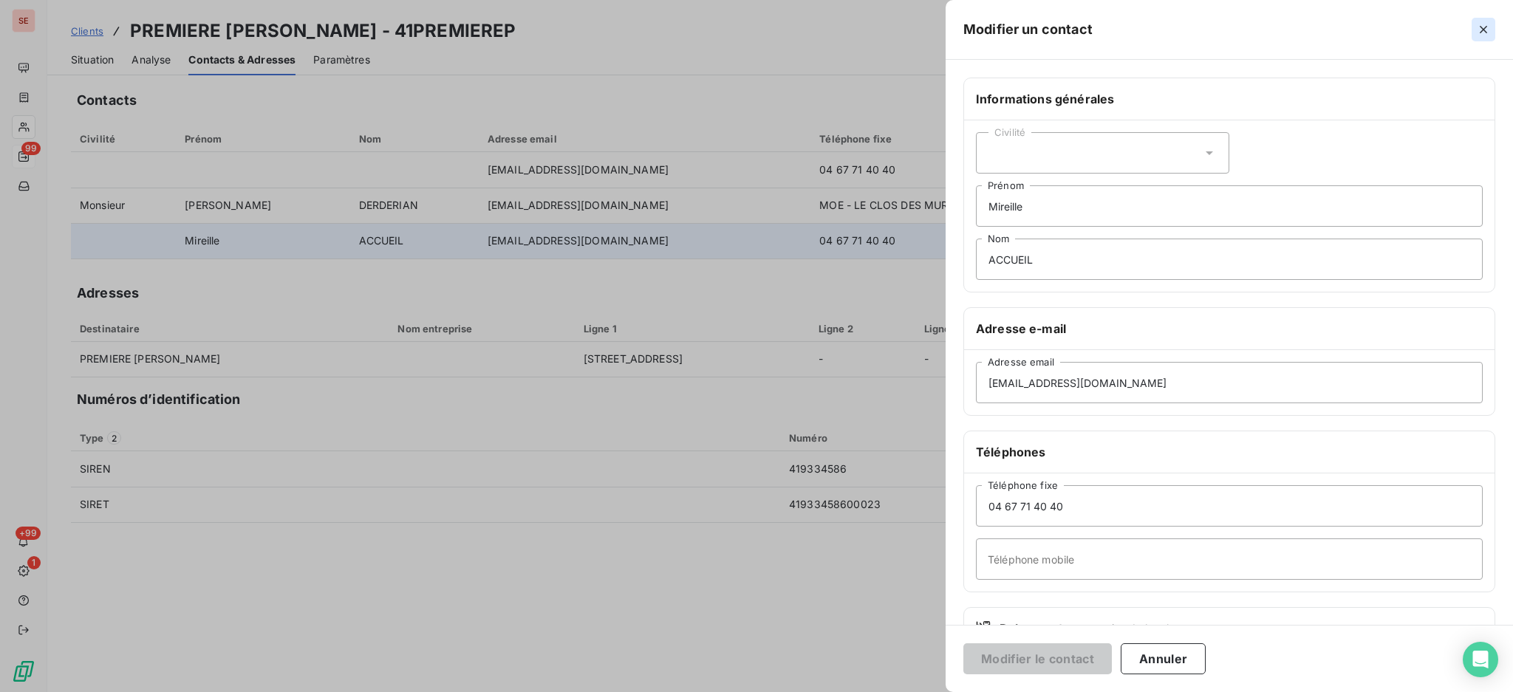
click at [1479, 27] on icon "button" at bounding box center [1483, 29] width 15 height 15
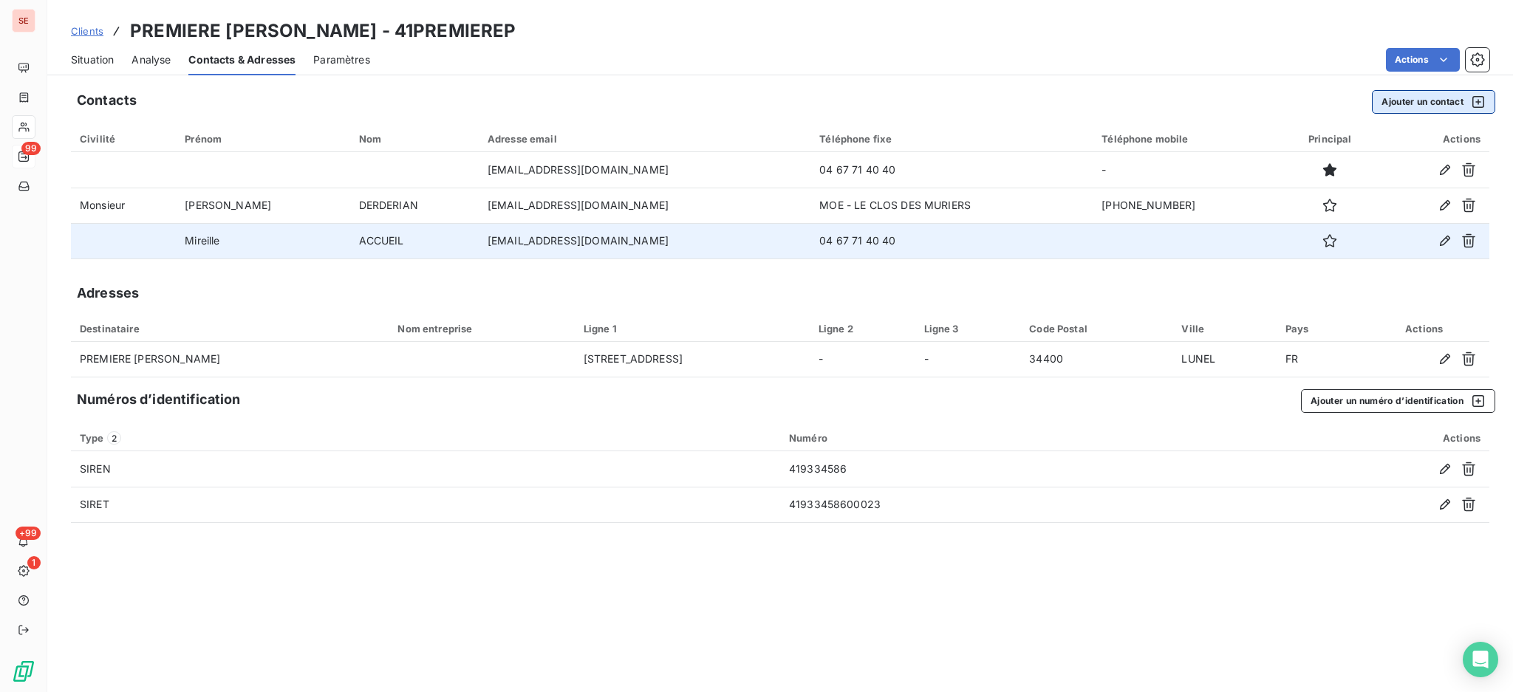
click at [1423, 103] on button "Ajouter un contact" at bounding box center [1433, 102] width 123 height 24
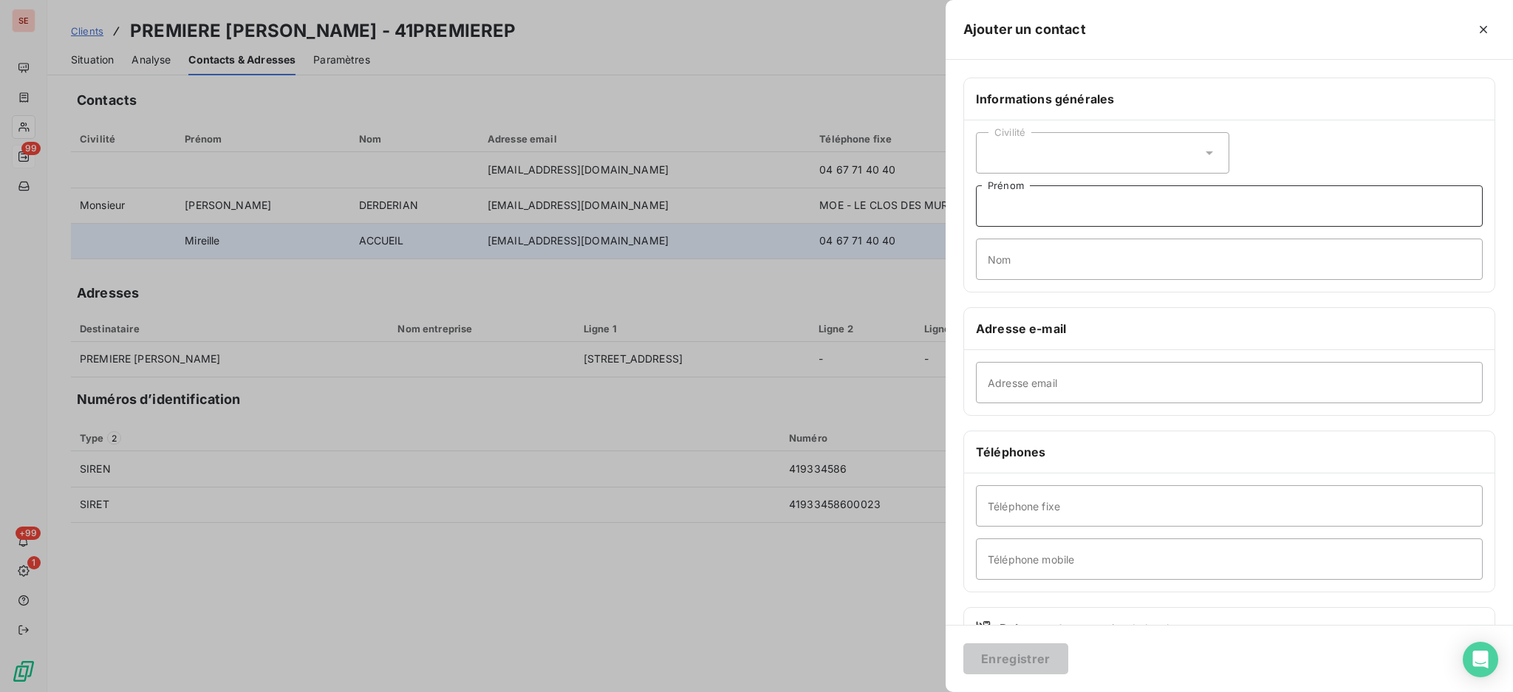
click at [1066, 213] on input "Prénom" at bounding box center [1229, 205] width 507 height 41
type input "v"
paste input "[PERSON_NAME] - SCCV L'EPHEBE"
type input "[PERSON_NAME] - SCCV L'EPHEBE"
drag, startPoint x: 1009, startPoint y: 262, endPoint x: 987, endPoint y: 226, distance: 42.2
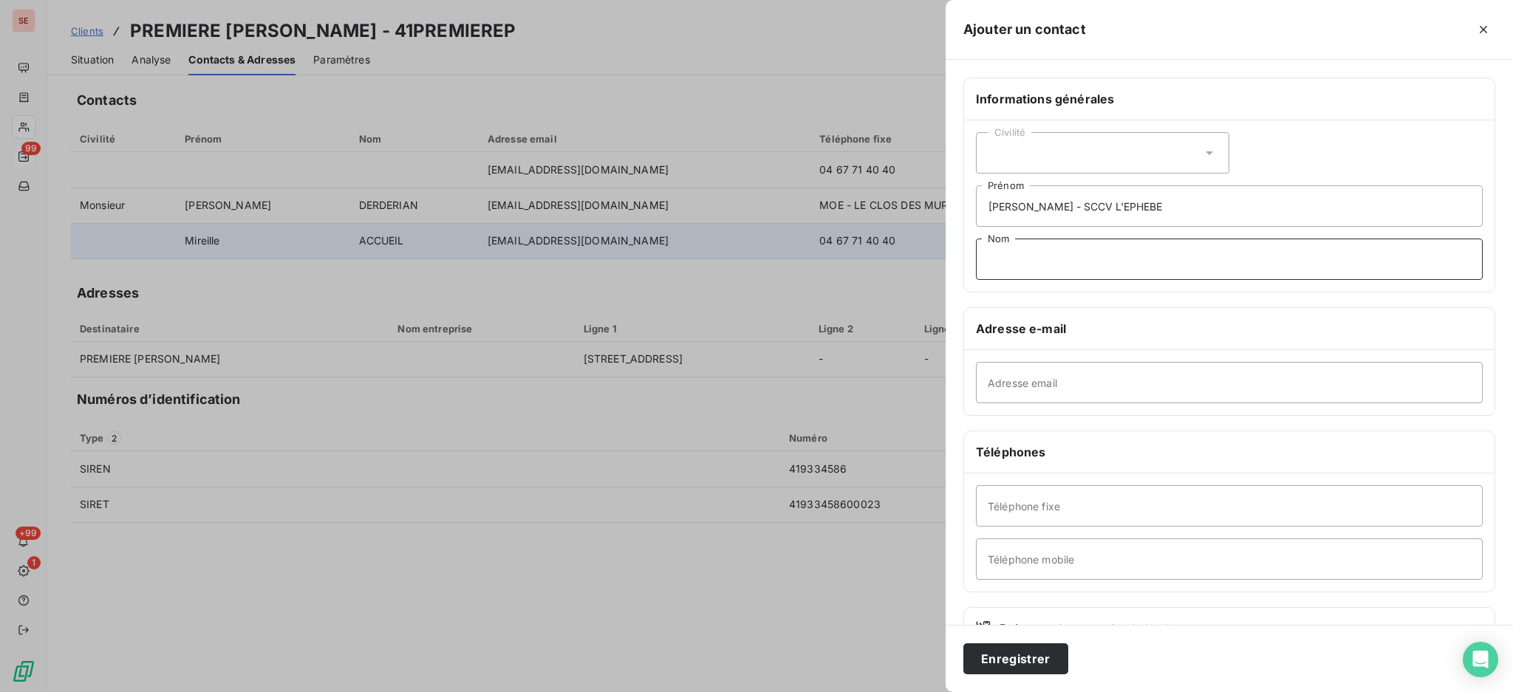
click at [1009, 262] on input "Nom" at bounding box center [1229, 259] width 507 height 41
paste input "WOUTERS"
type input "WOUTERS"
click at [1045, 389] on input "Adresse email" at bounding box center [1229, 382] width 507 height 41
paste input "[EMAIL_ADDRESS][DOMAIN_NAME]"
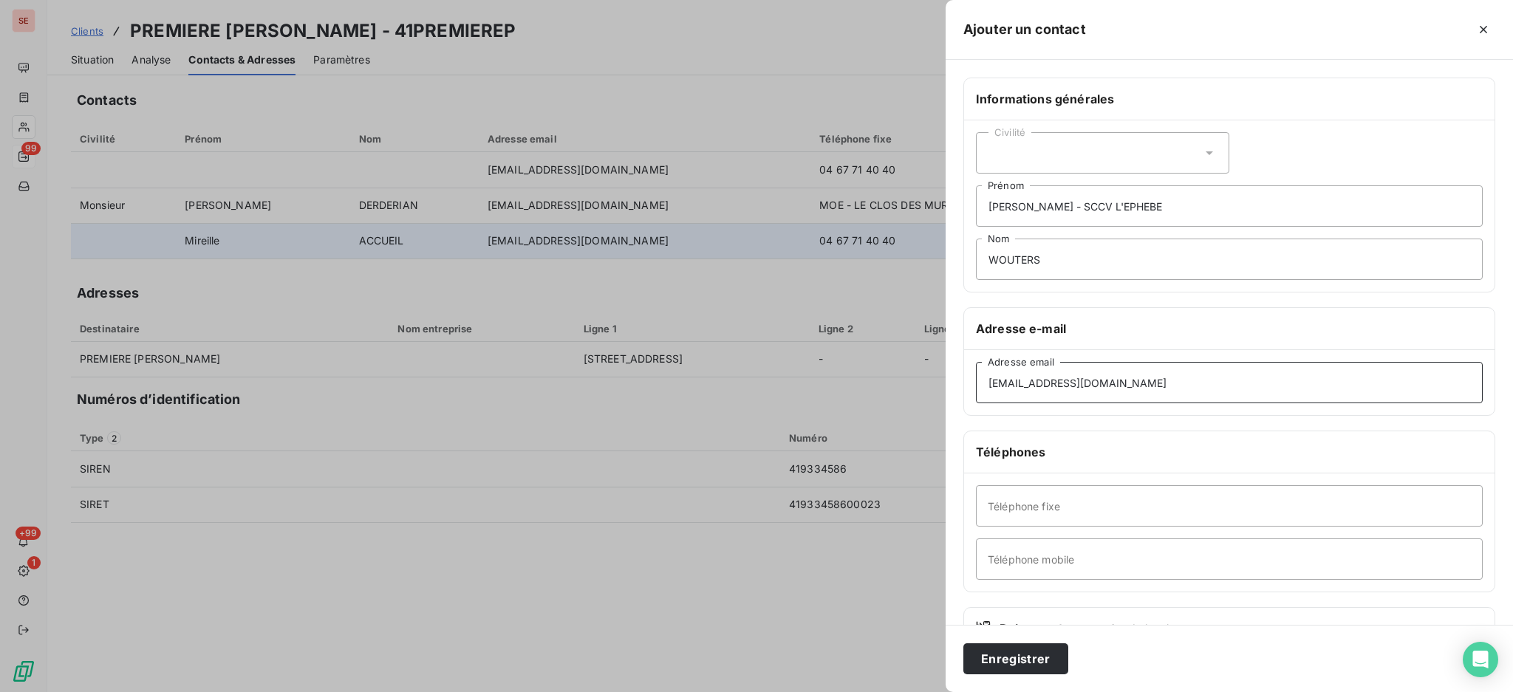
type input "[EMAIL_ADDRESS][DOMAIN_NAME]"
click at [1167, 517] on input "Téléphone fixe" at bounding box center [1229, 506] width 507 height 41
paste input "04 67 71 40 40"
type input "04 67 71 40 40"
click at [1074, 553] on input "Téléphone mobile" at bounding box center [1229, 559] width 507 height 41
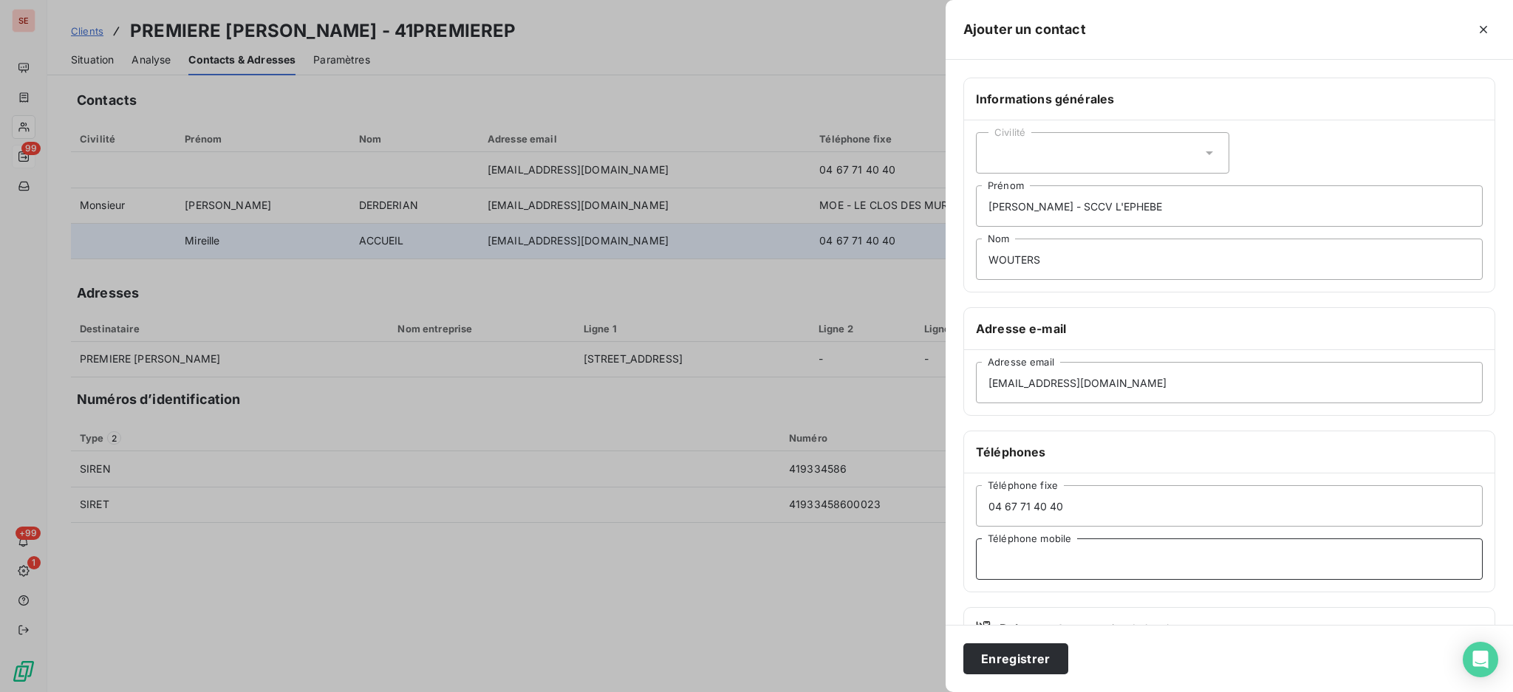
paste input "04 67 71 91 67"
type input "04 67 71 91 67"
click at [1202, 154] on icon at bounding box center [1209, 153] width 15 height 15
click at [1144, 189] on li "Madame" at bounding box center [1102, 190] width 253 height 27
click at [1046, 652] on button "Enregistrer" at bounding box center [1016, 659] width 105 height 31
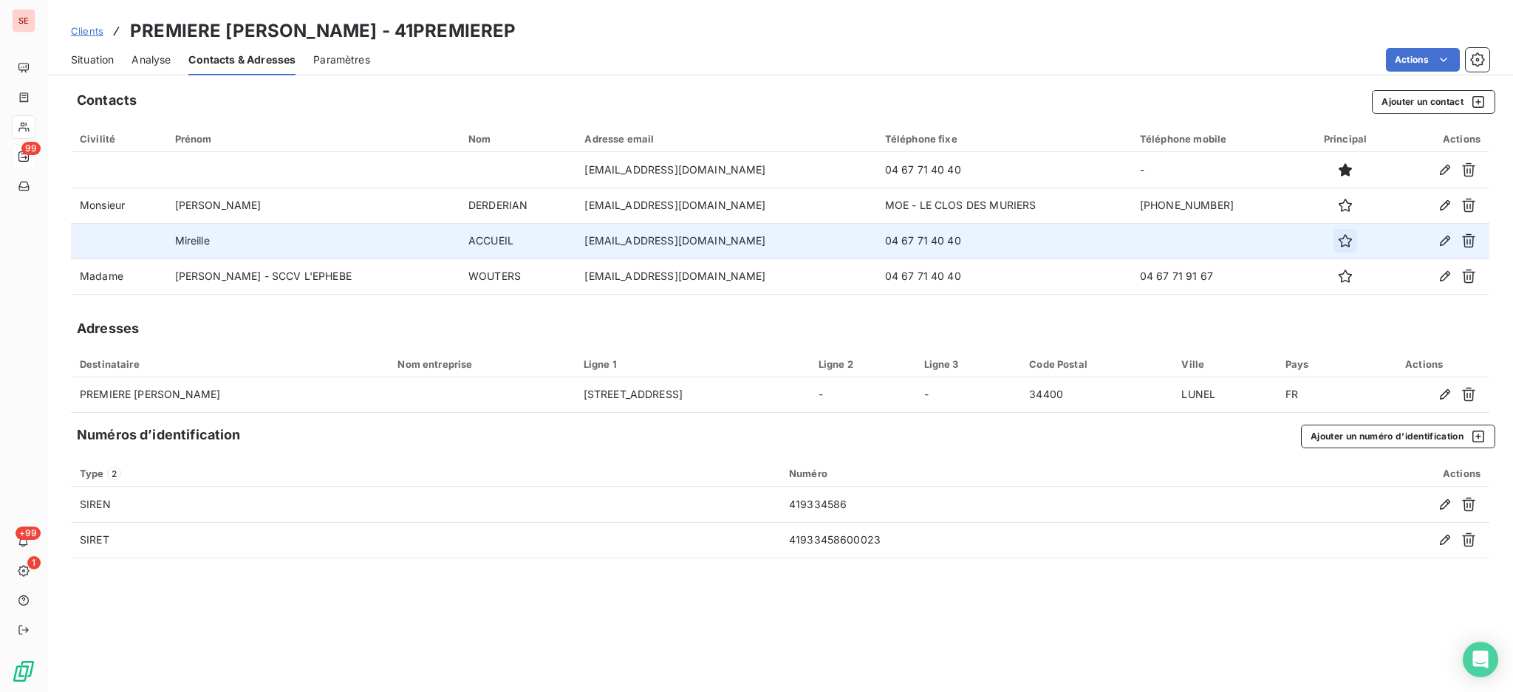
click at [1338, 241] on icon "button" at bounding box center [1345, 241] width 15 height 15
click at [86, 58] on span "Situation" at bounding box center [92, 59] width 43 height 15
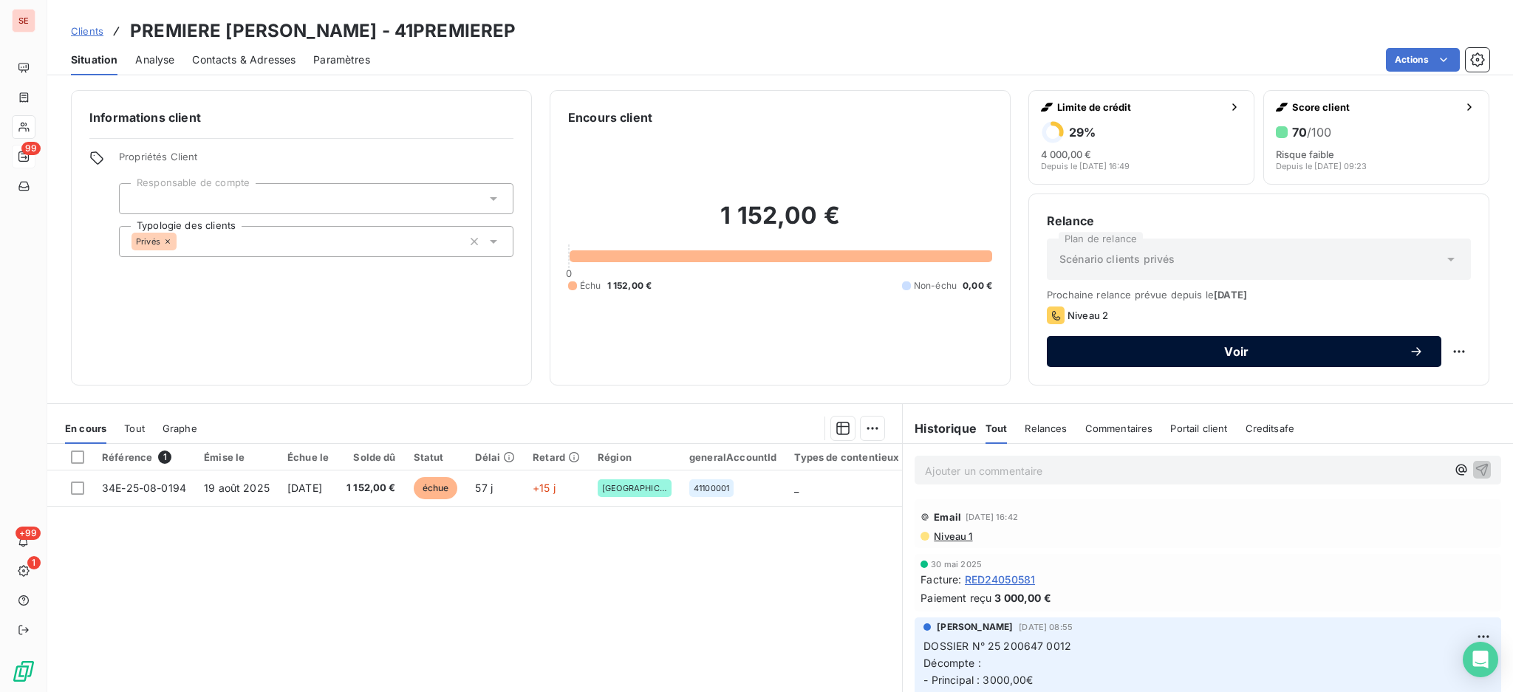
click at [1076, 350] on span "Voir" at bounding box center [1237, 352] width 344 height 12
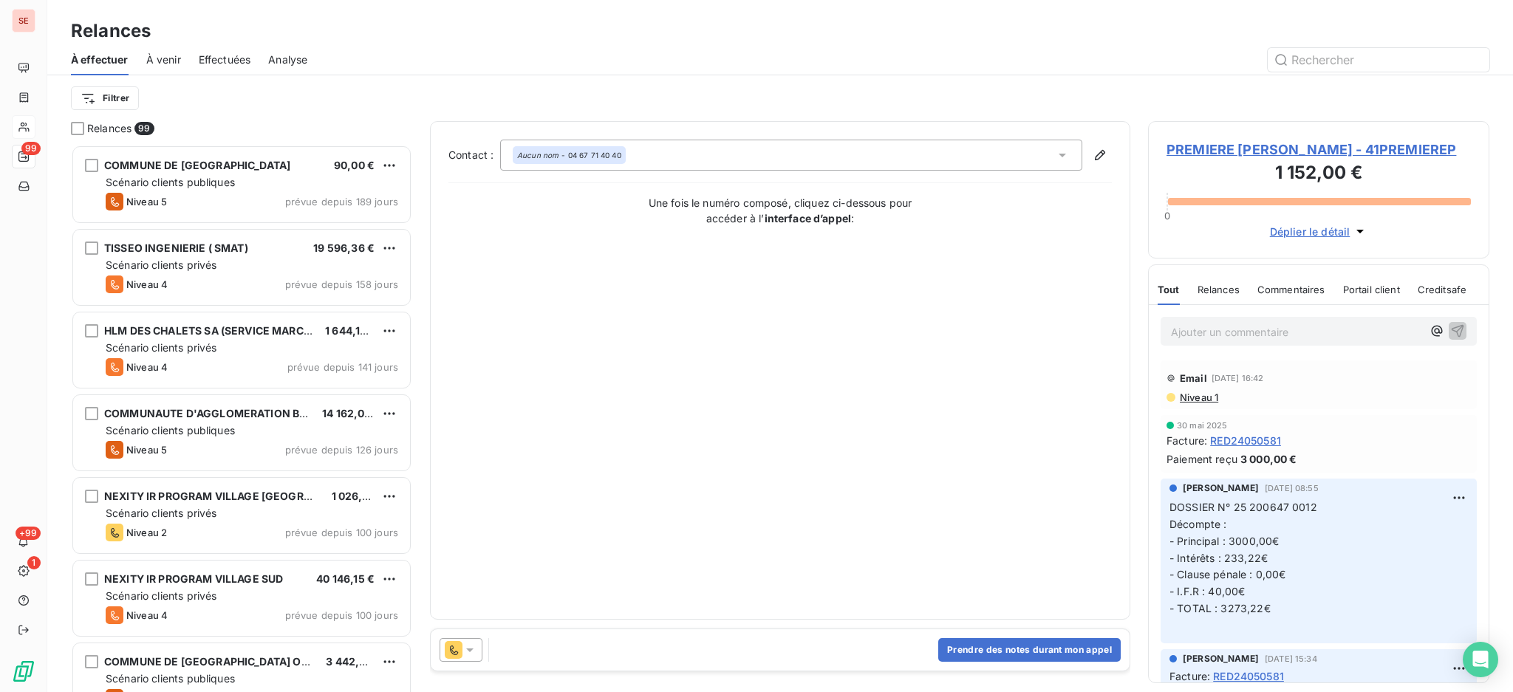
scroll to position [534, 326]
click at [1062, 157] on icon at bounding box center [1062, 155] width 15 height 15
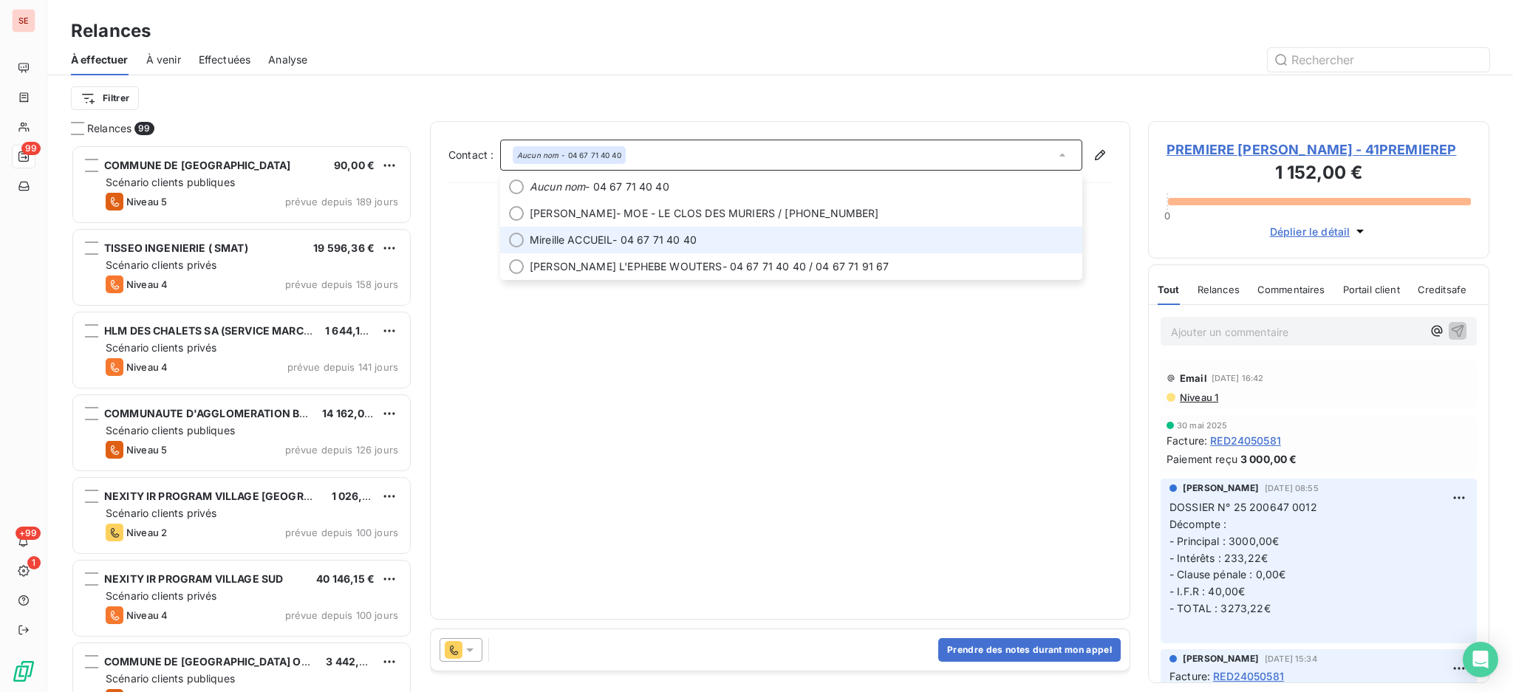
click at [900, 244] on span "[PERSON_NAME] ACCUEIL - 04 67 71 40 40" at bounding box center [802, 240] width 544 height 15
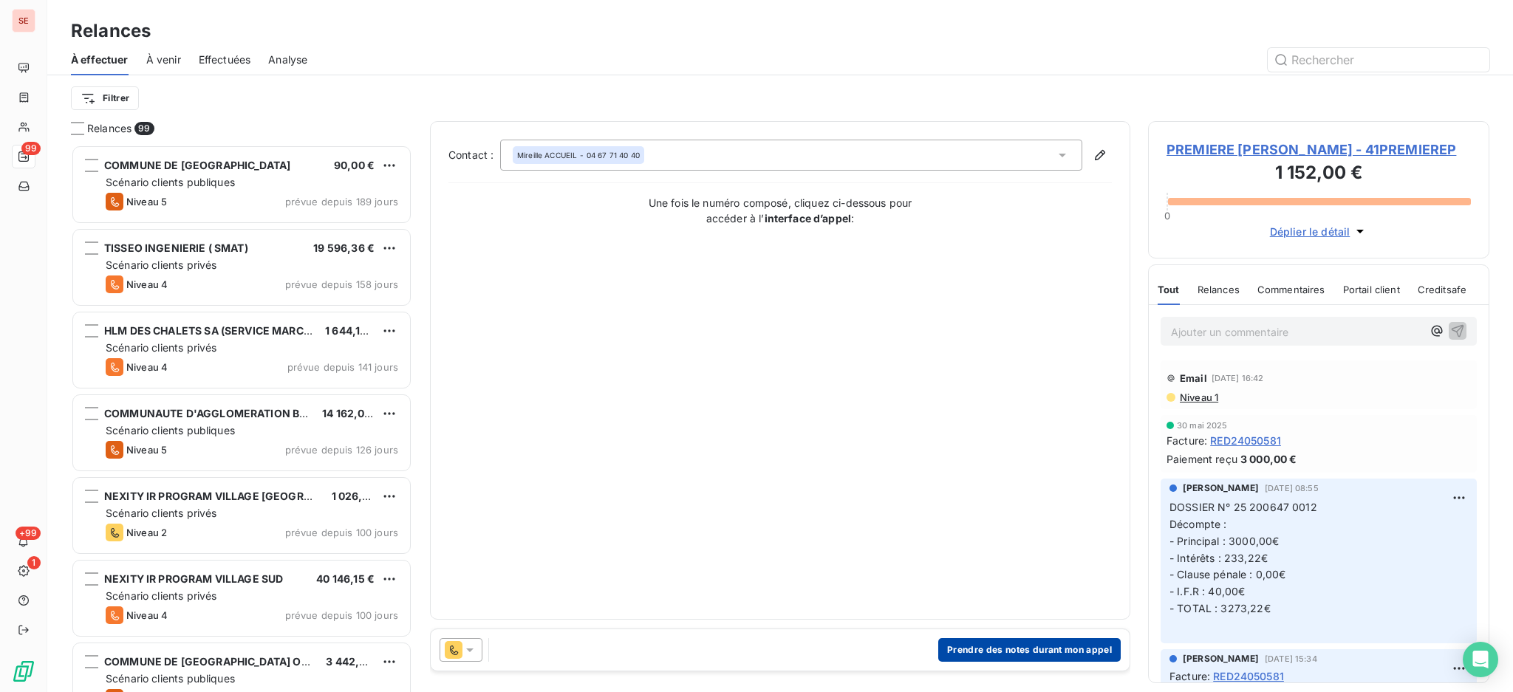
click at [1033, 647] on button "Prendre des notes durant mon appel" at bounding box center [1029, 650] width 183 height 24
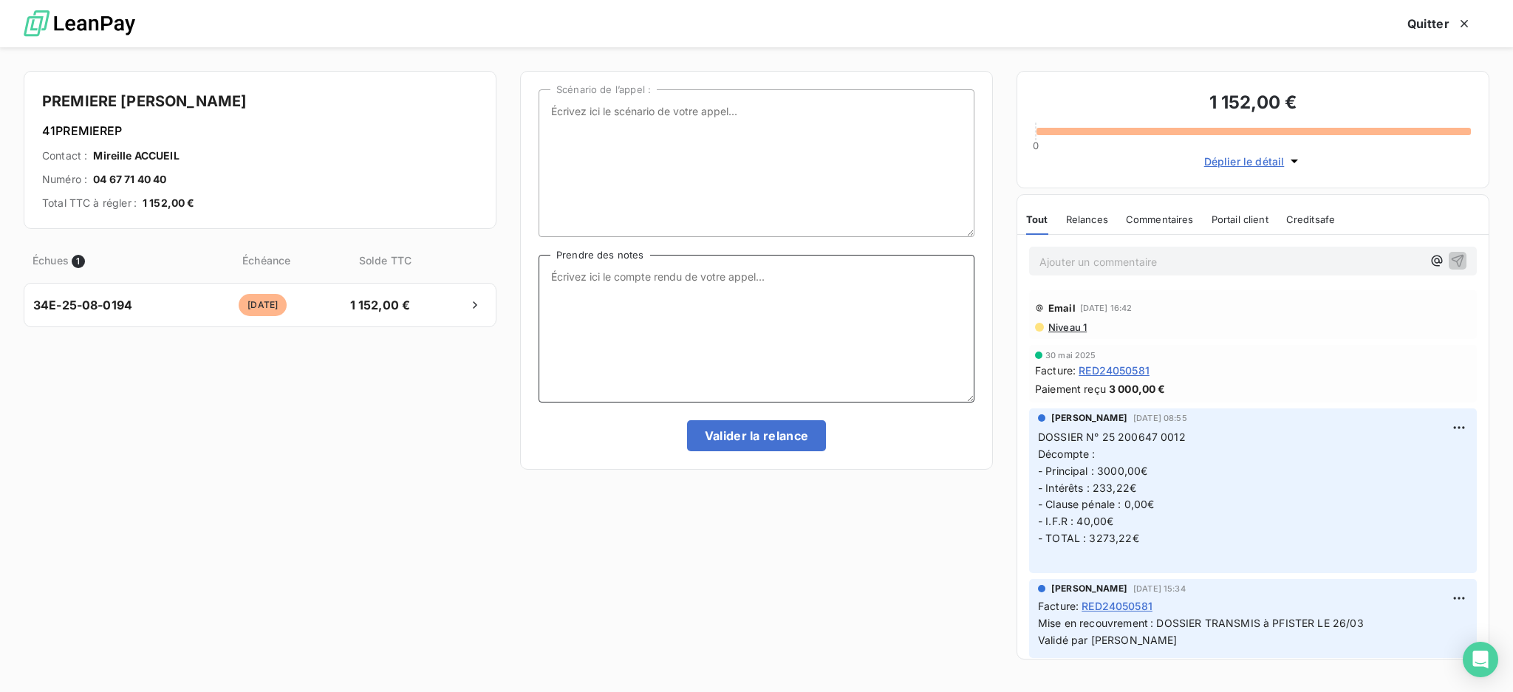
click at [613, 280] on textarea "Prendre des notes" at bounding box center [757, 329] width 436 height 148
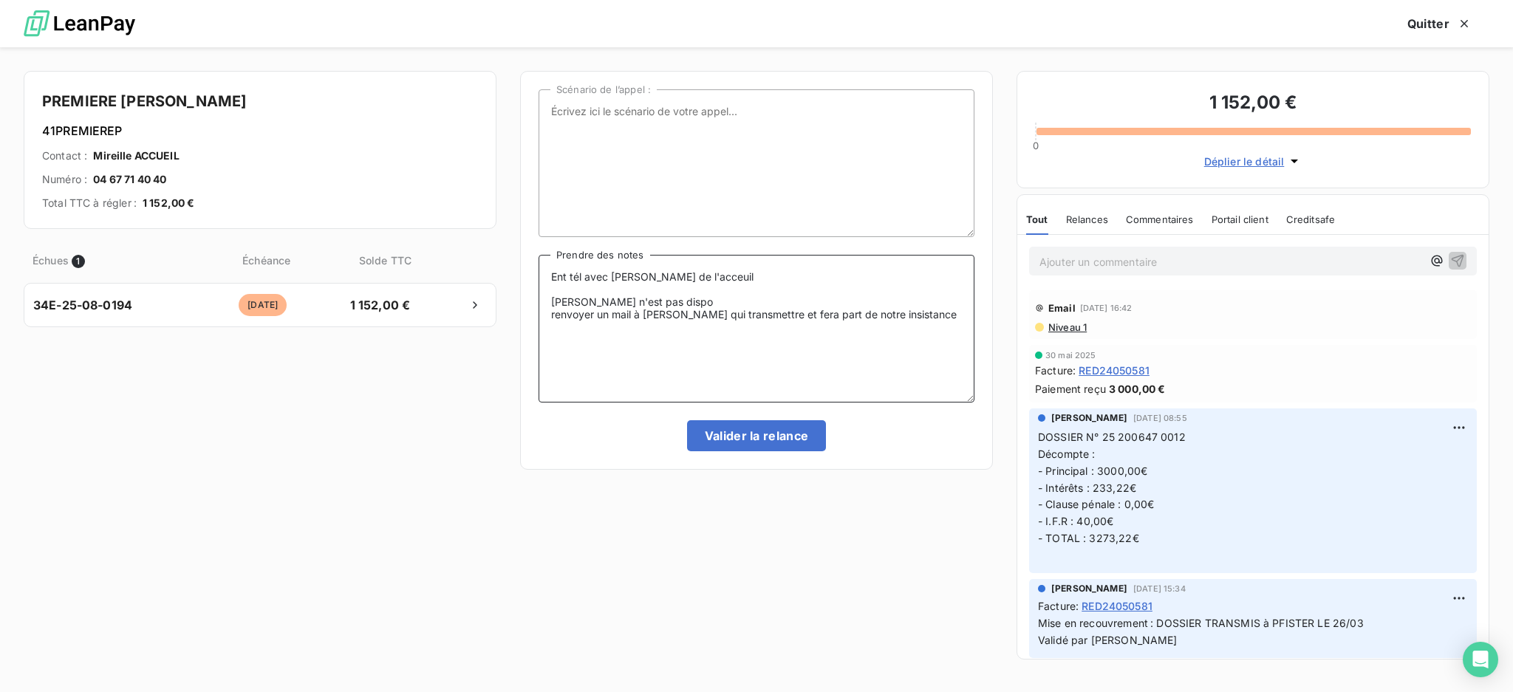
click at [571, 290] on textarea "Ent tél avec Mireille de l'acceuil Isabelle Wouters n'est pas dispo renvoyer un…" at bounding box center [757, 329] width 436 height 148
click at [670, 289] on textarea "Ent tél avec Mireille de l'acceuil 34E-25-08-0194 - L'EHEPEBE Isabelle Wouters …" at bounding box center [757, 329] width 436 height 148
click at [754, 296] on textarea "Ent tél avec Mireille de l'acceuil 34E-25-08-0194 - L'EPHEBE Isabelle Wouters n…" at bounding box center [757, 329] width 436 height 148
click at [755, 287] on textarea "Ent tél avec Mireille de l'acceuil 34E-25-08-0194 - L'EPHEBE Isabelle Wouters n…" at bounding box center [757, 329] width 436 height 148
type textarea "Ent tél avec Mireille de l'acceuil 34E-25-08-0194 - L'EPHEBE - AGDE Isabelle Wo…"
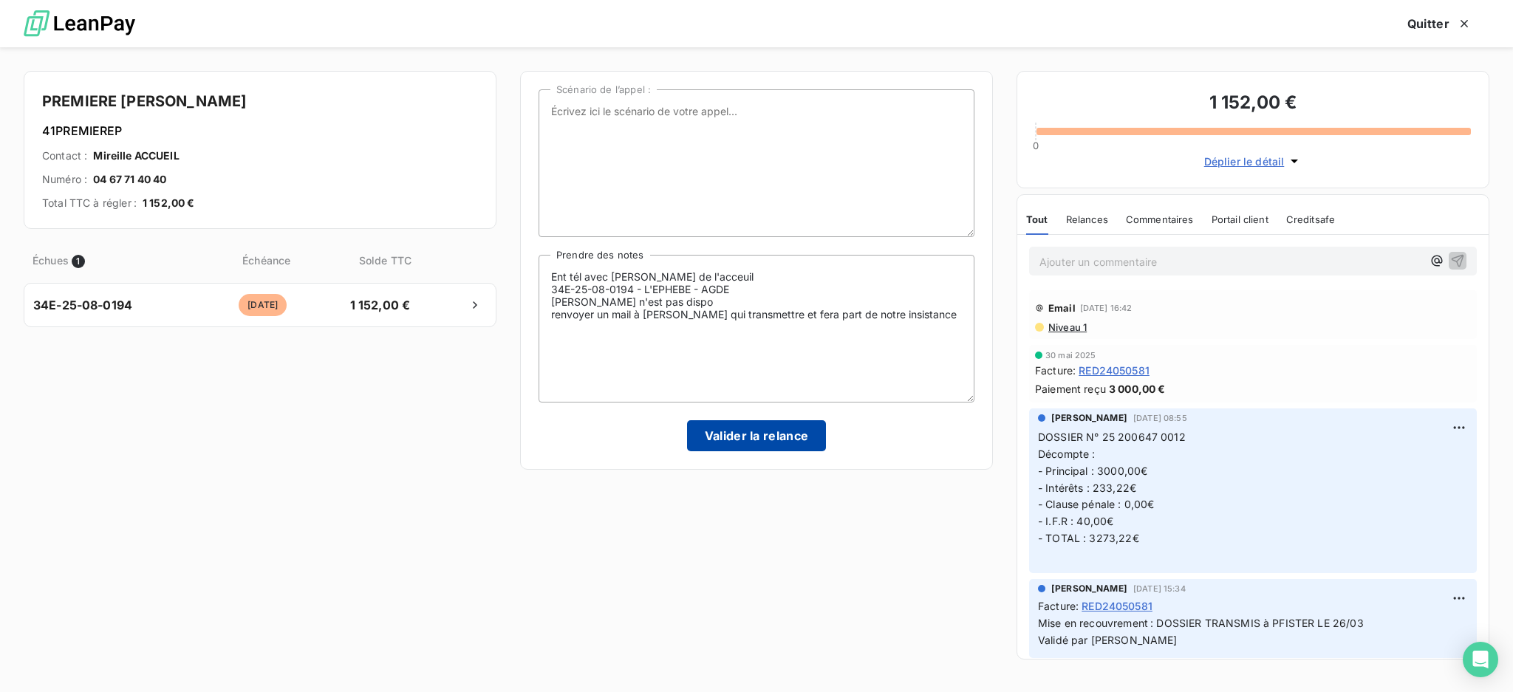
click at [778, 427] on button "Valider la relance" at bounding box center [757, 435] width 140 height 31
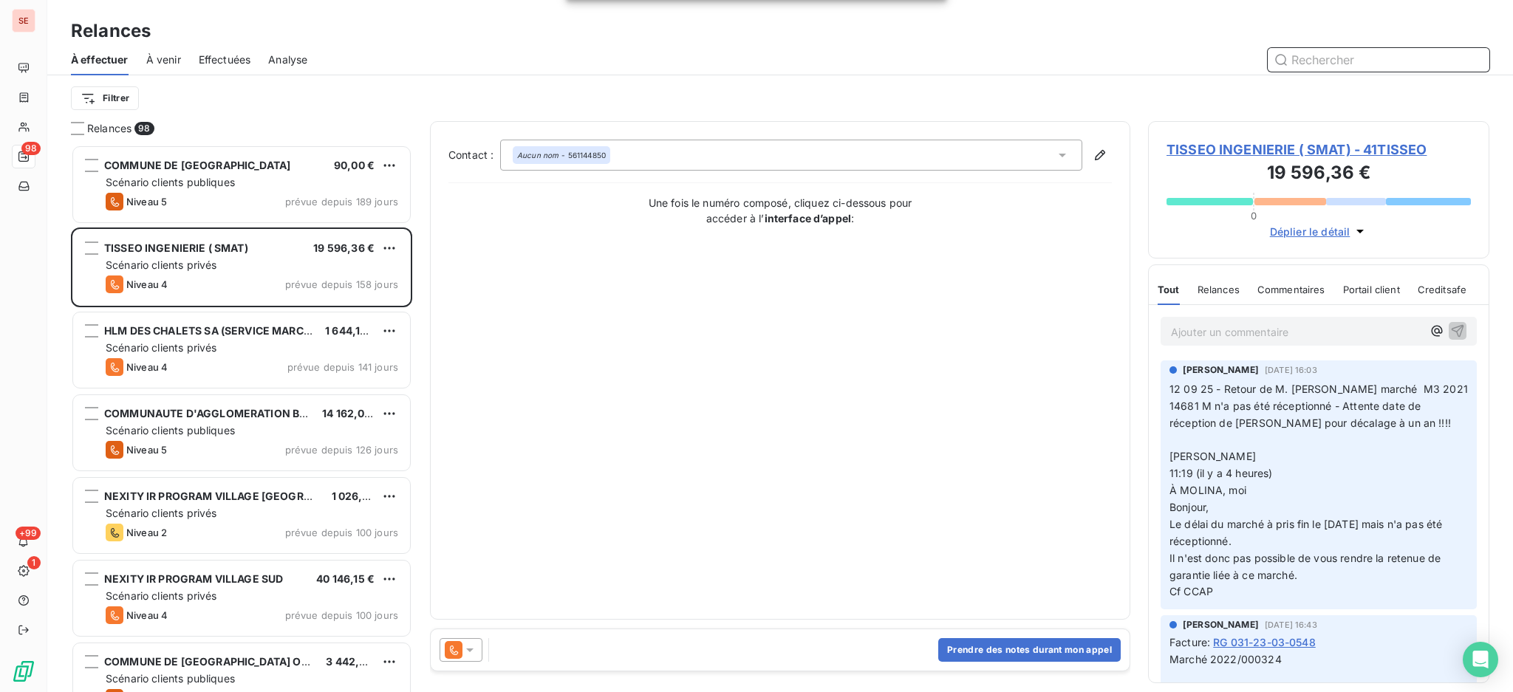
click at [240, 61] on span "Effectuées" at bounding box center [225, 59] width 52 height 15
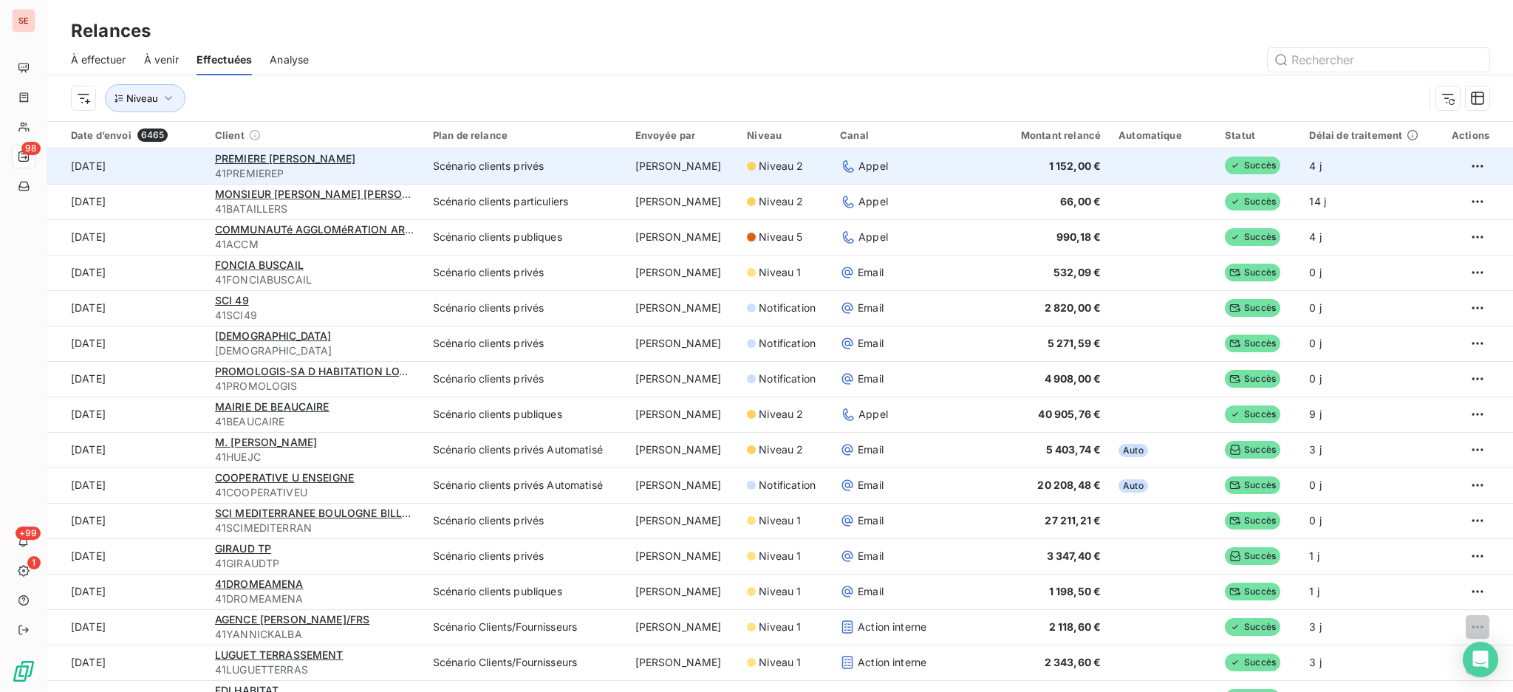
click at [268, 151] on div "PREMIERE [PERSON_NAME]" at bounding box center [315, 158] width 200 height 15
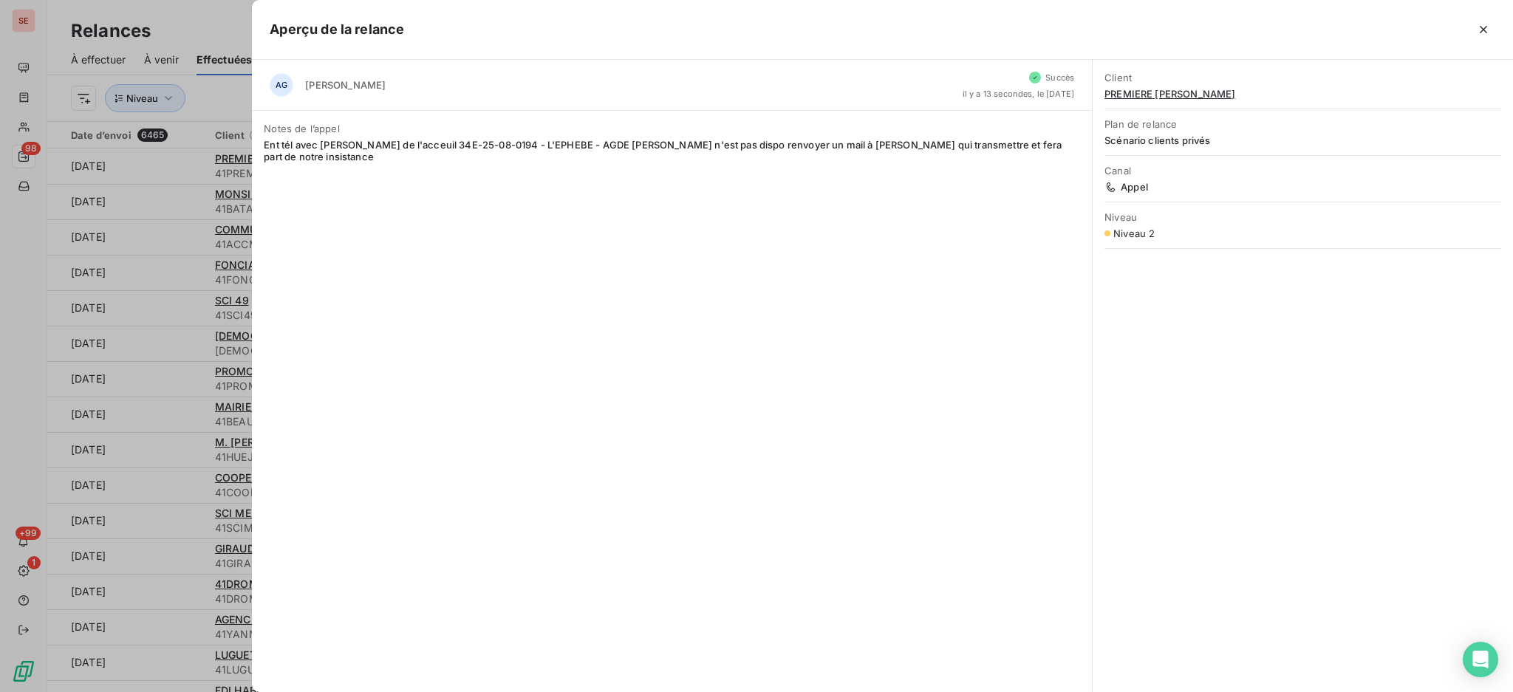
click at [1471, 22] on div at bounding box center [949, 30] width 1091 height 24
click at [1486, 31] on icon "button" at bounding box center [1483, 29] width 15 height 15
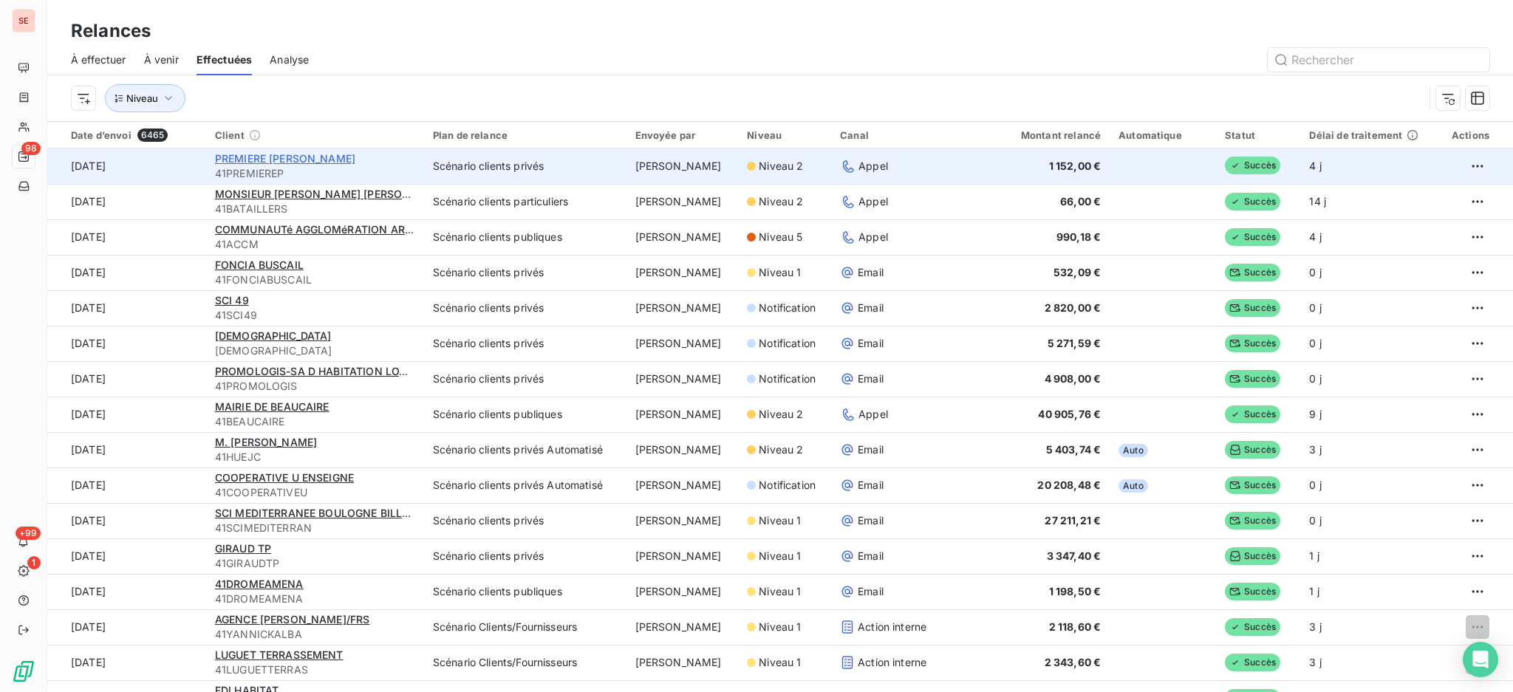
click at [261, 161] on span "PREMIERE [PERSON_NAME]" at bounding box center [285, 158] width 140 height 13
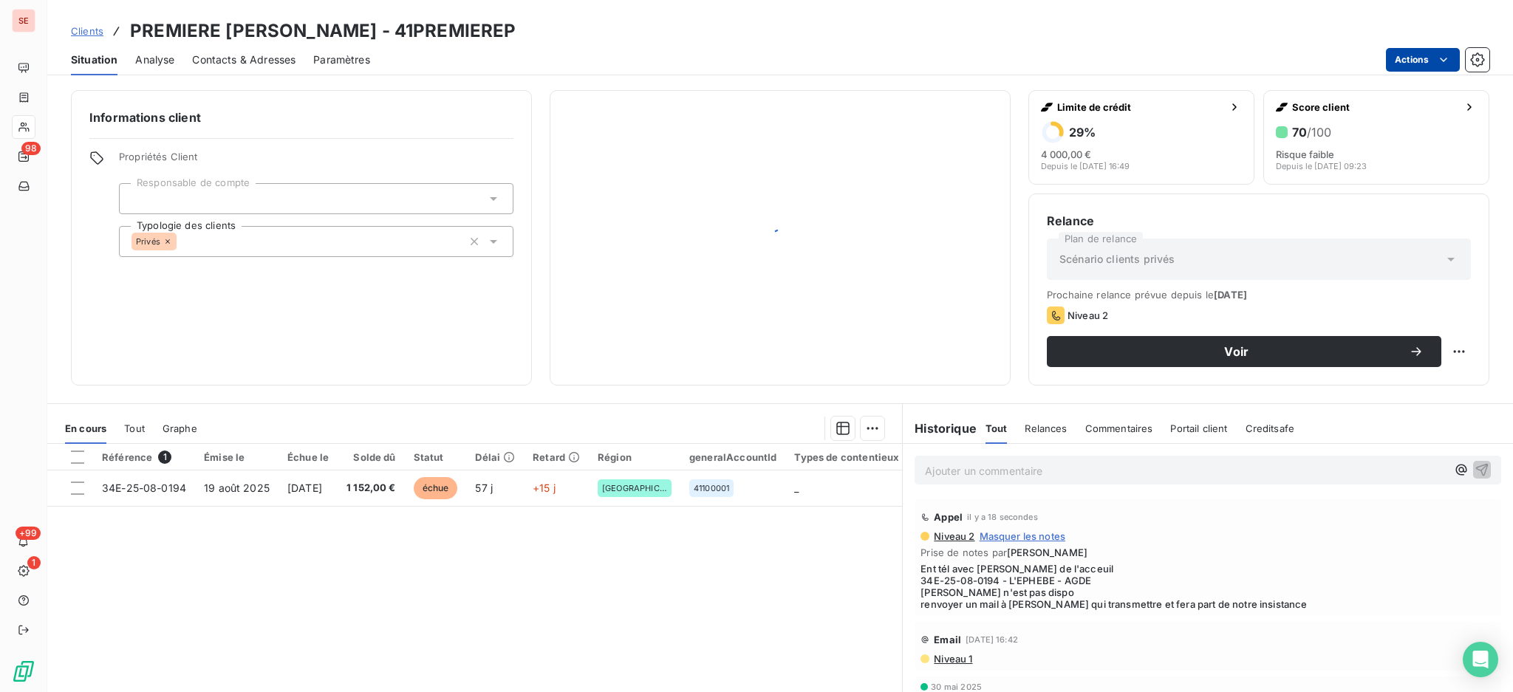
click at [1417, 55] on html "SE 98 +99 1 Clients PREMIERE PIERRE - 41PREMIEREP Situation Analyse Contacts & …" at bounding box center [756, 346] width 1513 height 692
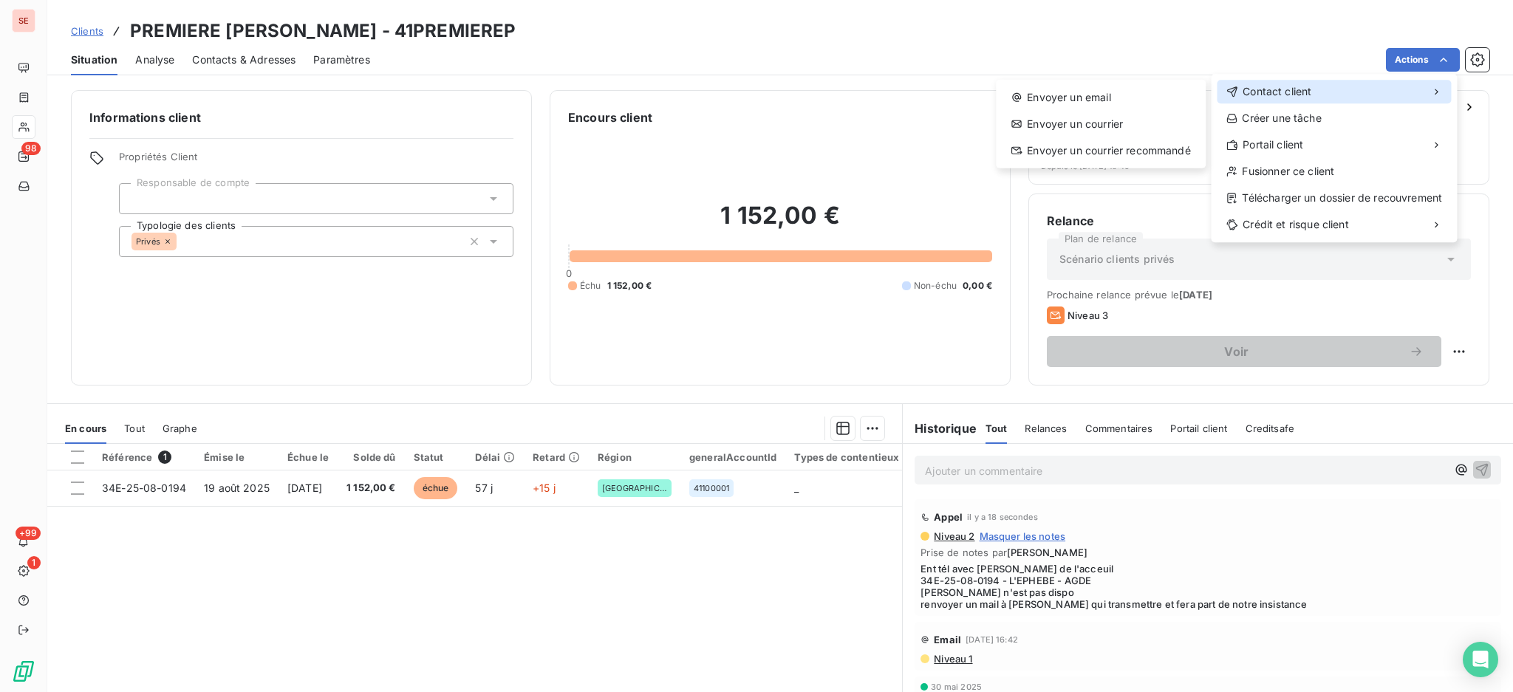
click at [1309, 95] on span "Contact client" at bounding box center [1277, 91] width 69 height 15
click at [1125, 101] on div "Envoyer un email" at bounding box center [1101, 98] width 198 height 24
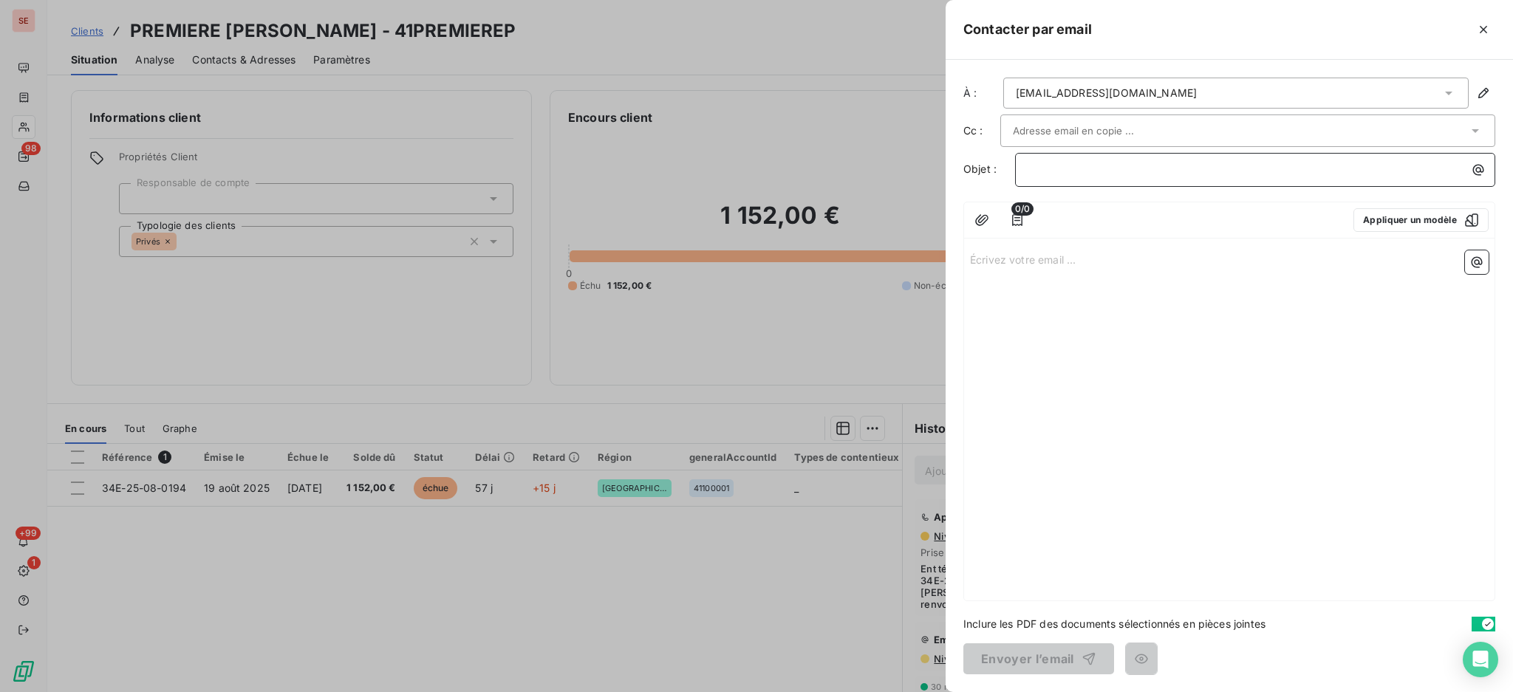
click at [1459, 170] on p "﻿" at bounding box center [1259, 169] width 463 height 17
click at [1475, 171] on icon "button" at bounding box center [1478, 170] width 15 height 15
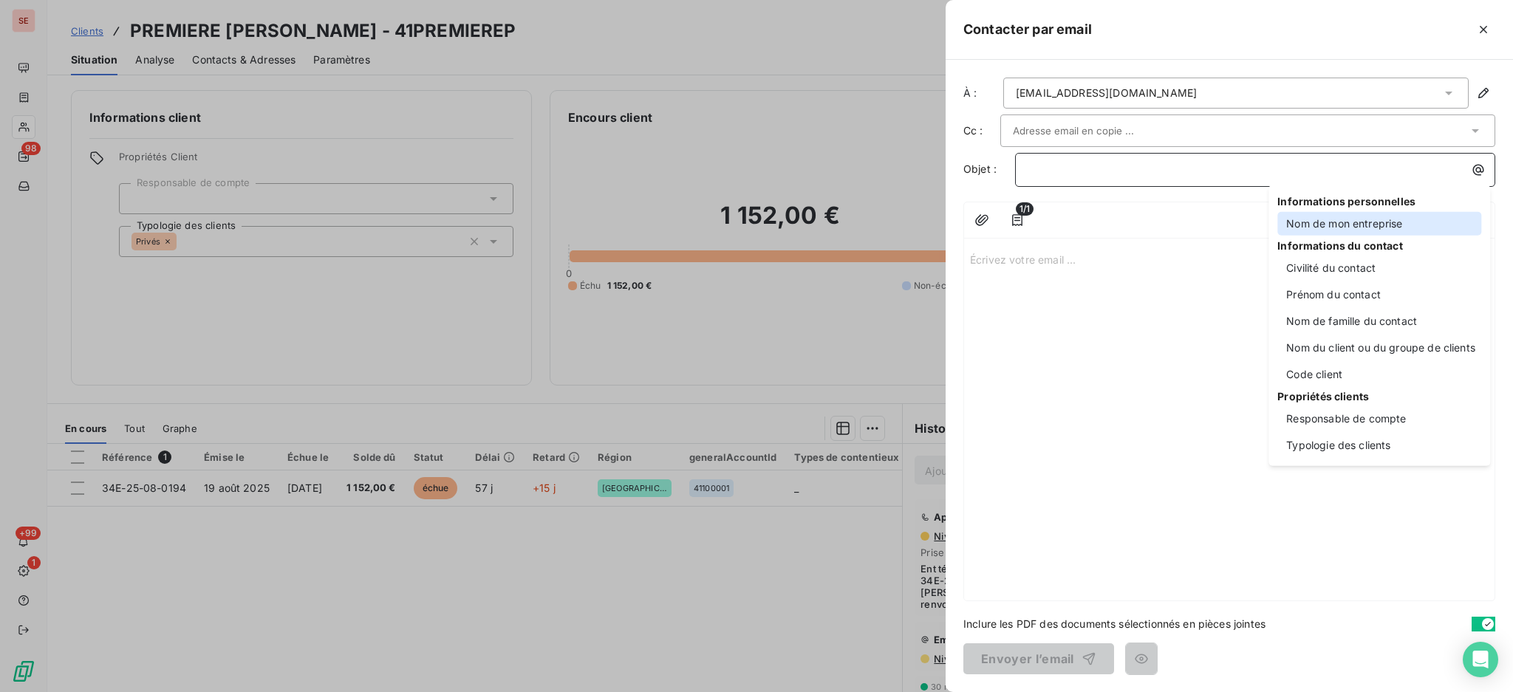
click at [1318, 226] on div "Nom de mon entreprise" at bounding box center [1380, 224] width 204 height 24
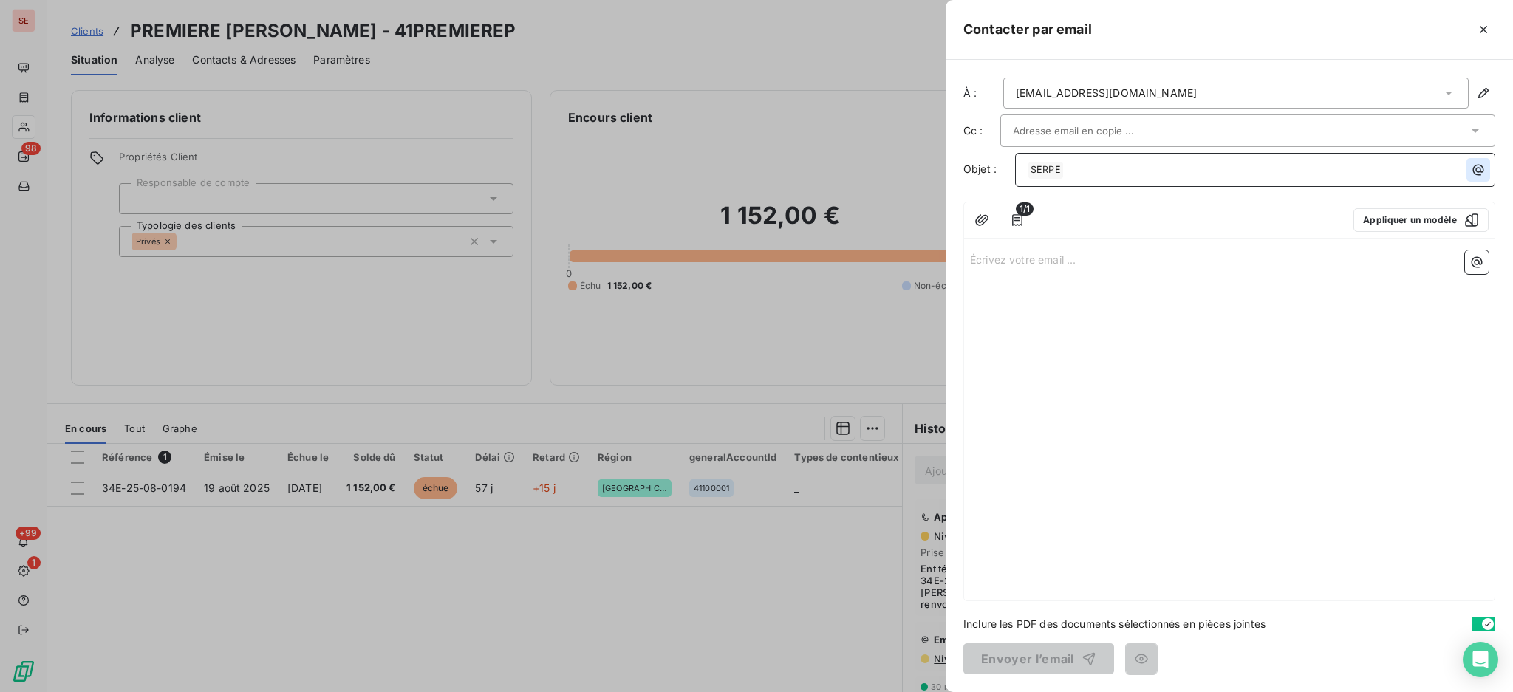
click at [1478, 166] on icon "button" at bounding box center [1478, 170] width 15 height 15
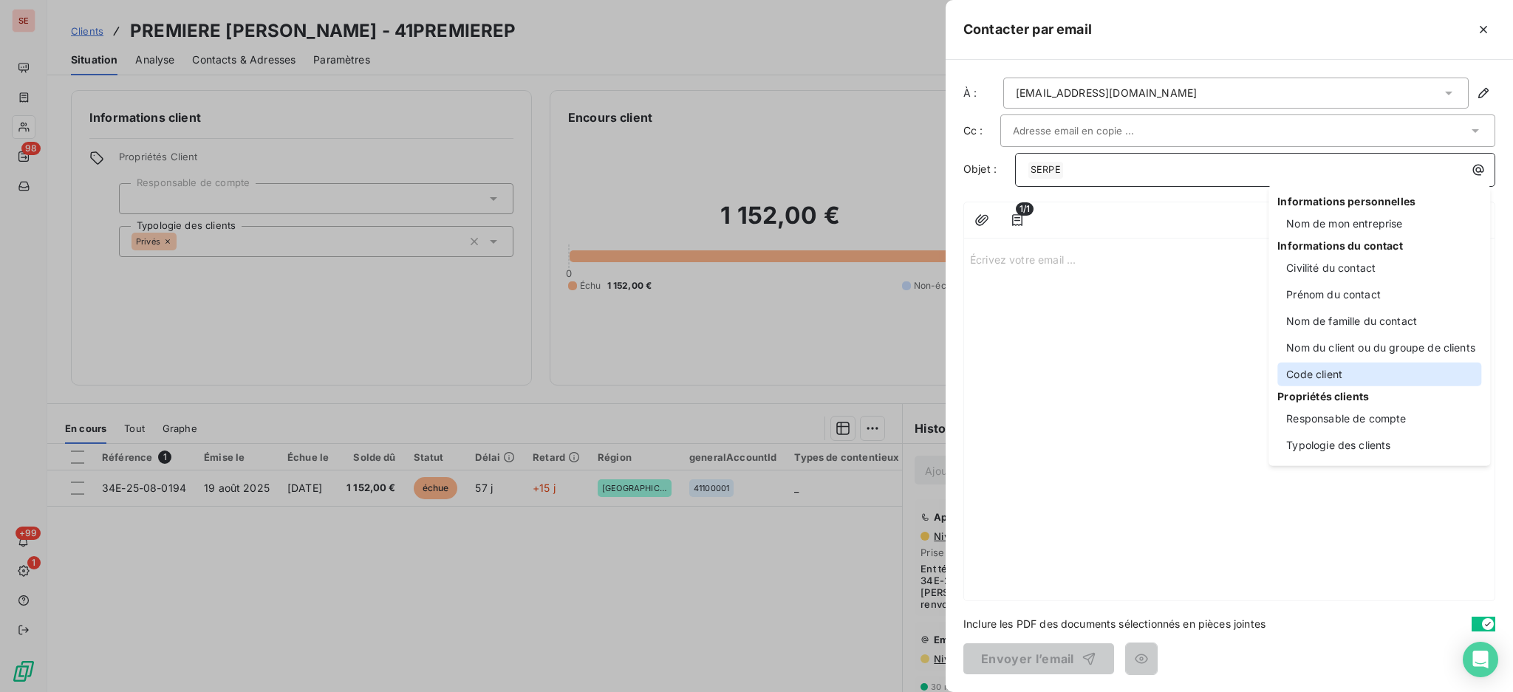
click at [1325, 373] on div "Code client" at bounding box center [1380, 375] width 204 height 24
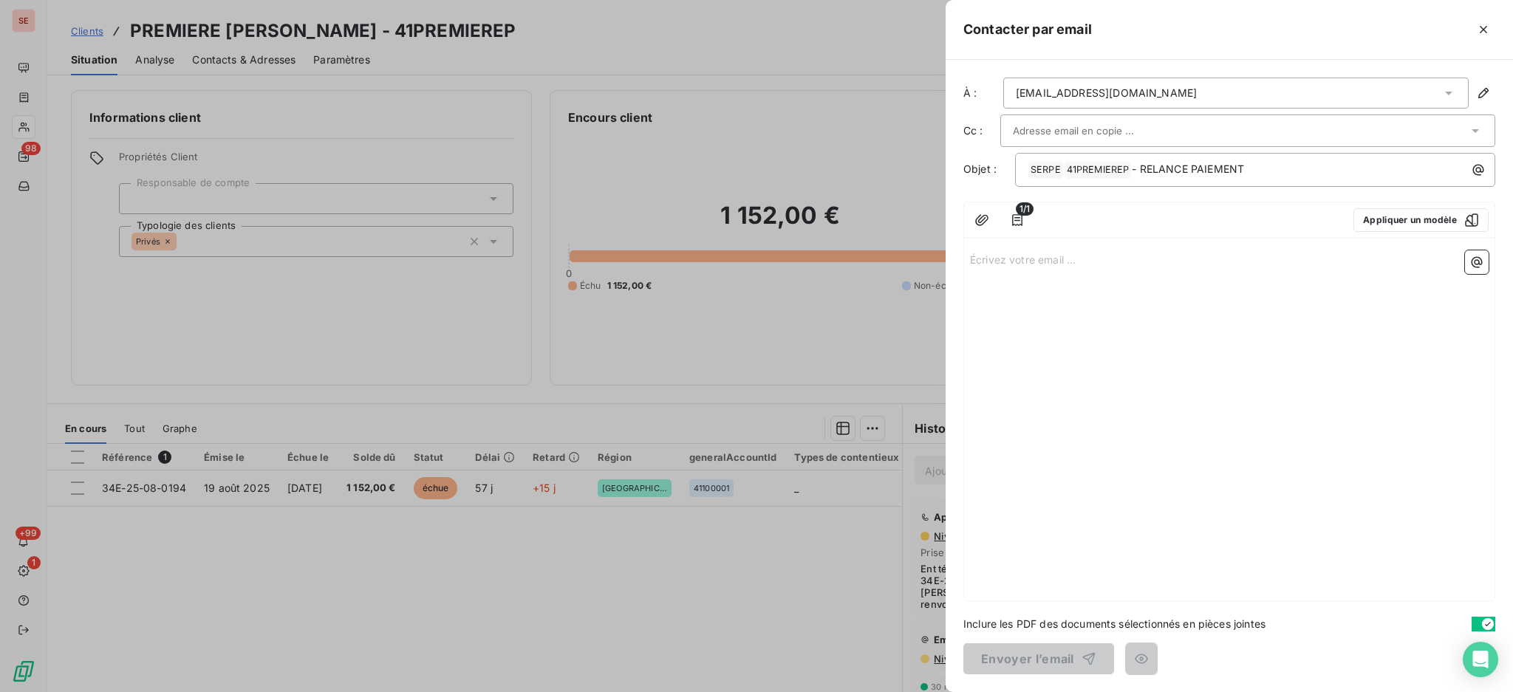
click at [1006, 257] on p "Écrivez votre email ... ﻿" at bounding box center [1229, 259] width 519 height 17
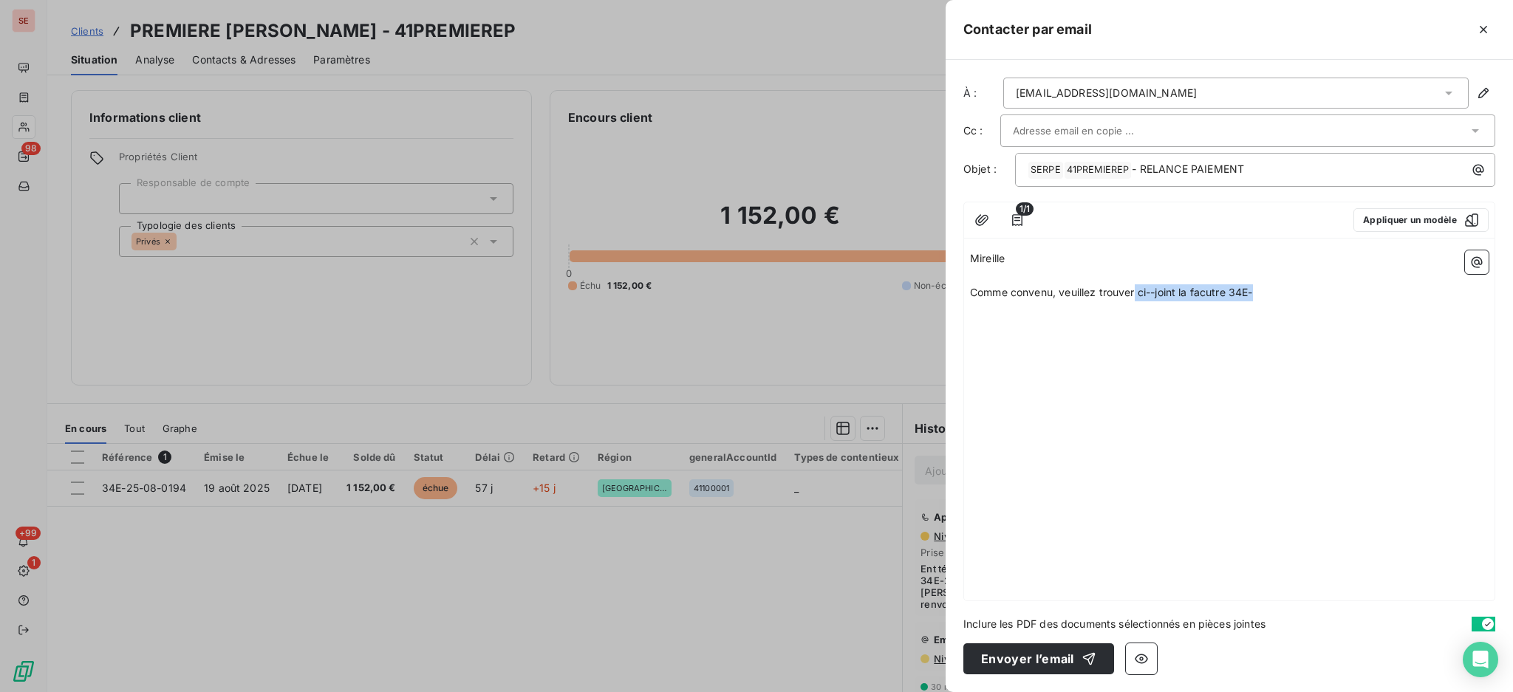
drag, startPoint x: 1239, startPoint y: 290, endPoint x: 1137, endPoint y: 296, distance: 102.9
click at [1137, 296] on p "Comme convenu, veuillez trouver ci--joint la facutre 34E-" at bounding box center [1229, 293] width 519 height 17
click at [1480, 259] on icon "button" at bounding box center [1477, 262] width 15 height 15
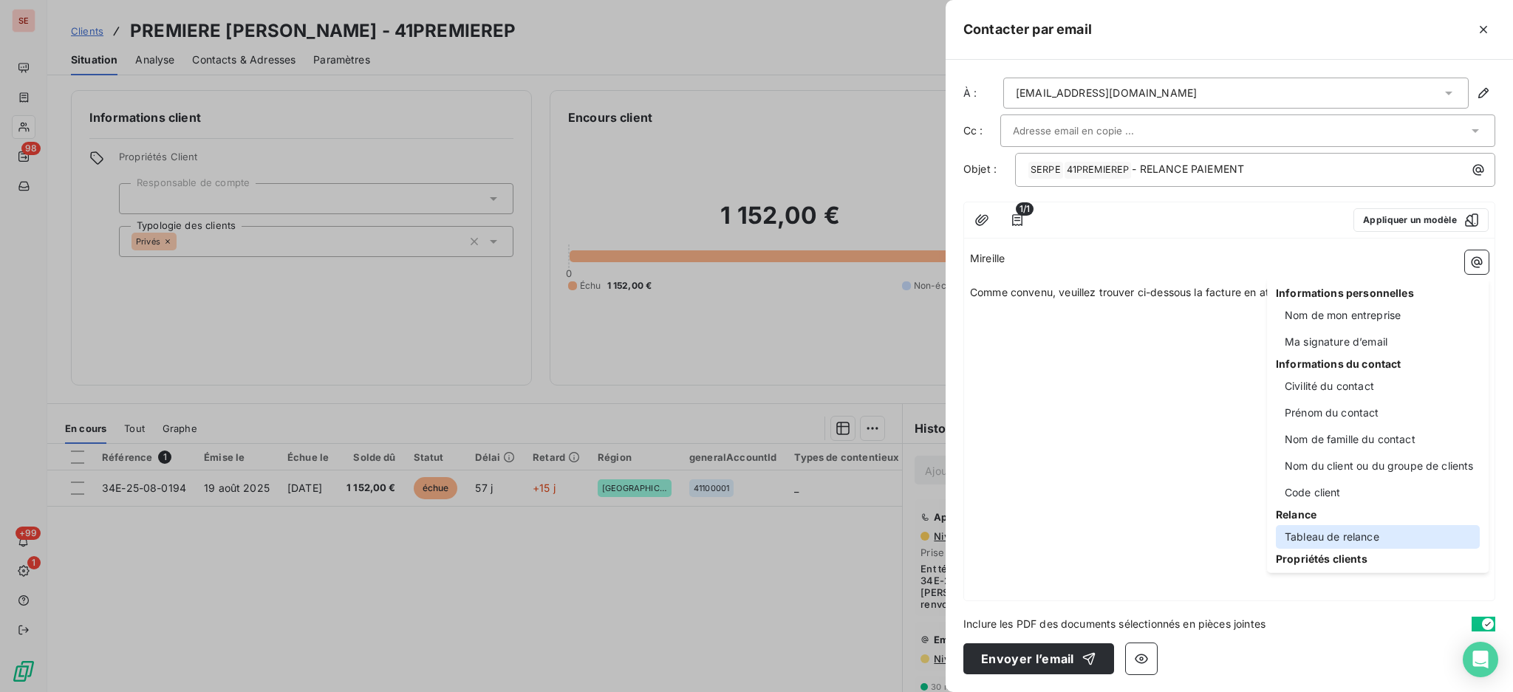
click at [1330, 537] on div "Tableau de relance" at bounding box center [1378, 537] width 204 height 24
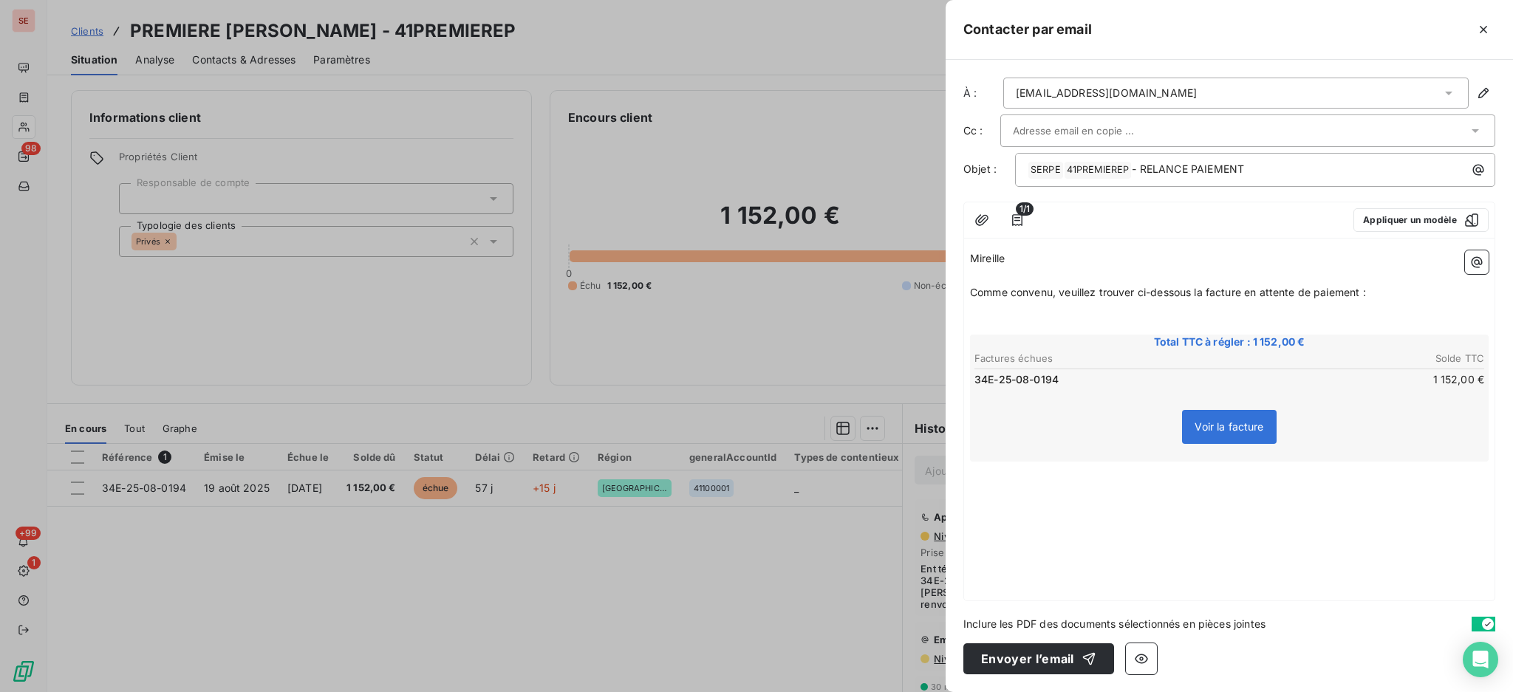
click at [1061, 503] on div "Mireille ﻿ Comme convenu, veuillez trouver ci-dessous la facture en attente de …" at bounding box center [1229, 423] width 531 height 356
click at [984, 467] on p "﻿" at bounding box center [1229, 470] width 519 height 17
drag, startPoint x: 1280, startPoint y: 483, endPoint x: 1137, endPoint y: 478, distance: 142.7
click at [1137, 479] on p "Je vous remercie de transmettre à la personne chargée de" at bounding box center [1229, 487] width 519 height 17
drag, startPoint x: 1358, startPoint y: 485, endPoint x: 1137, endPoint y: 491, distance: 221.8
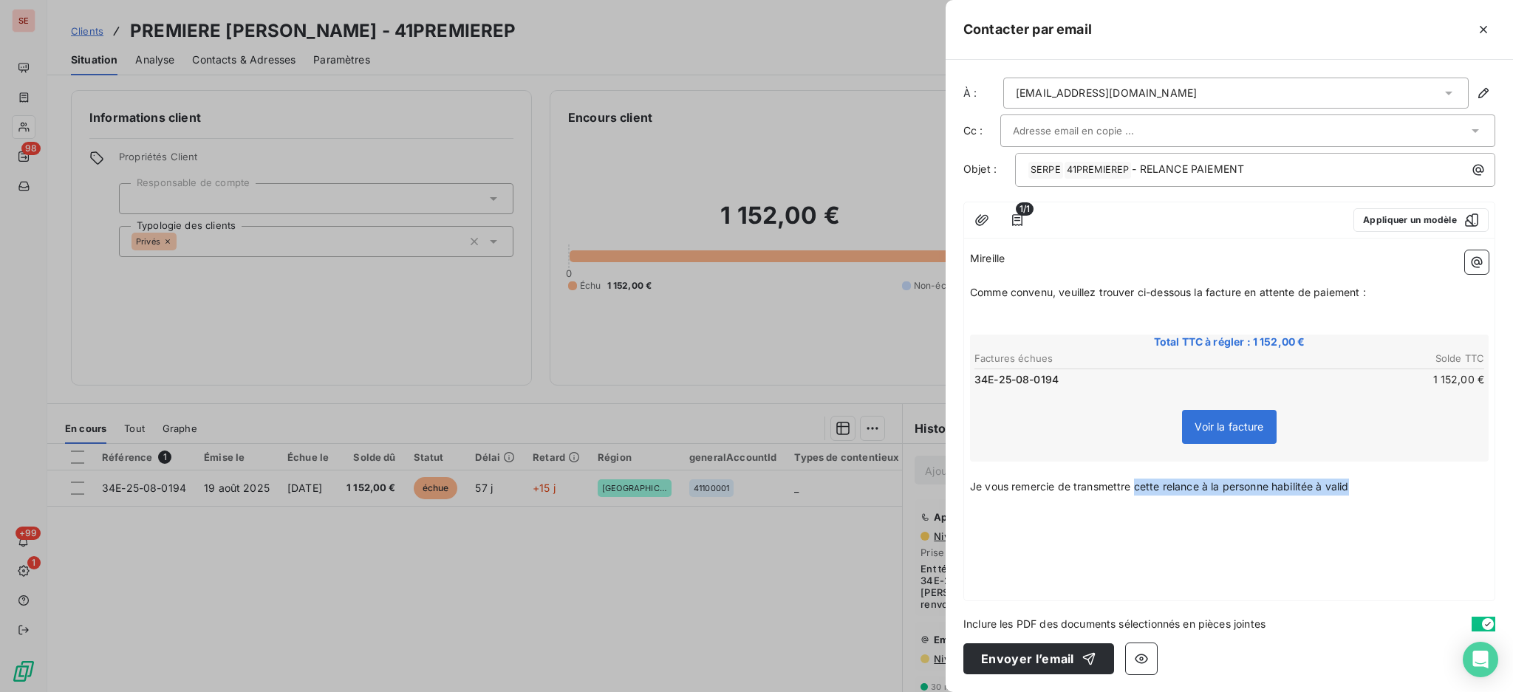
click at [1137, 491] on p "Je vous remercie de transmettre cette relance à la personne habilitée à valid" at bounding box center [1229, 487] width 519 height 17
click at [984, 217] on icon "button" at bounding box center [982, 220] width 15 height 15
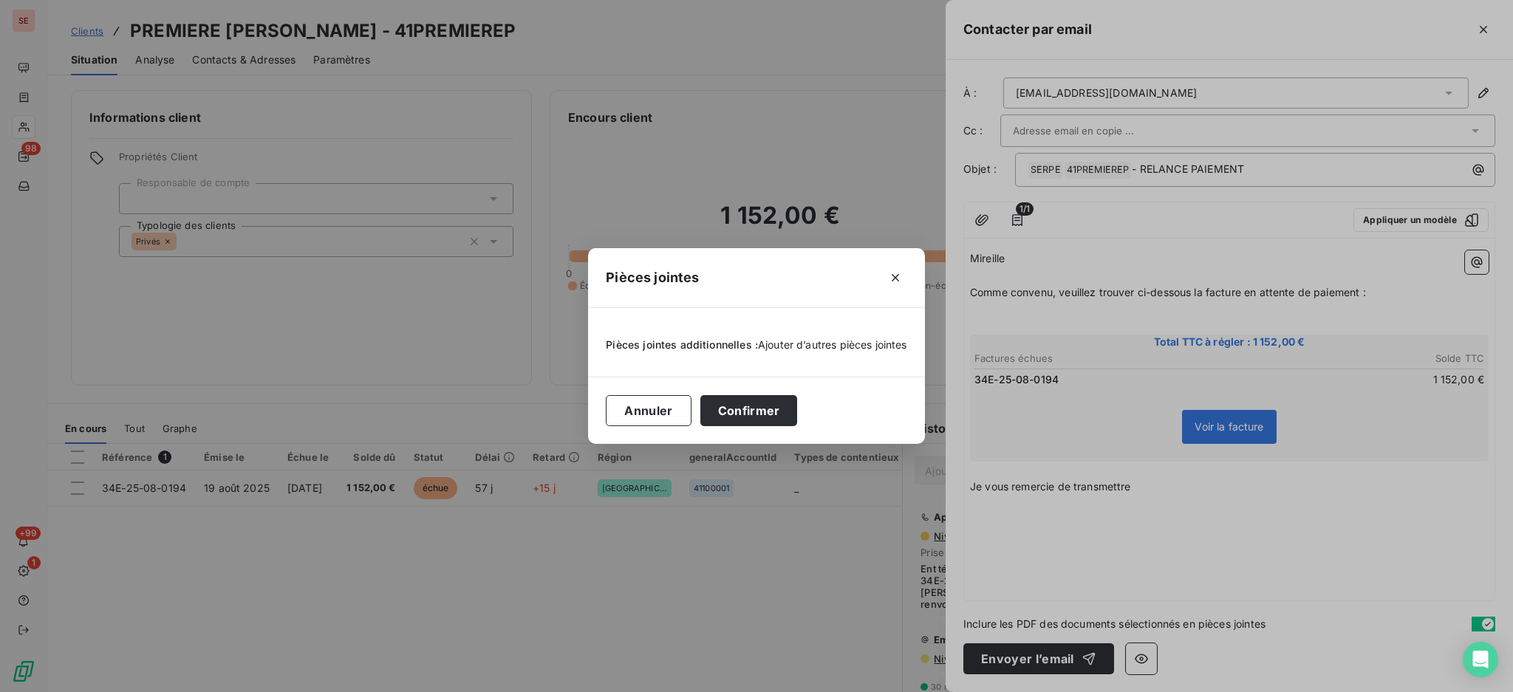
click at [794, 344] on span "Ajouter d’autres pièces jointes" at bounding box center [832, 344] width 149 height 13
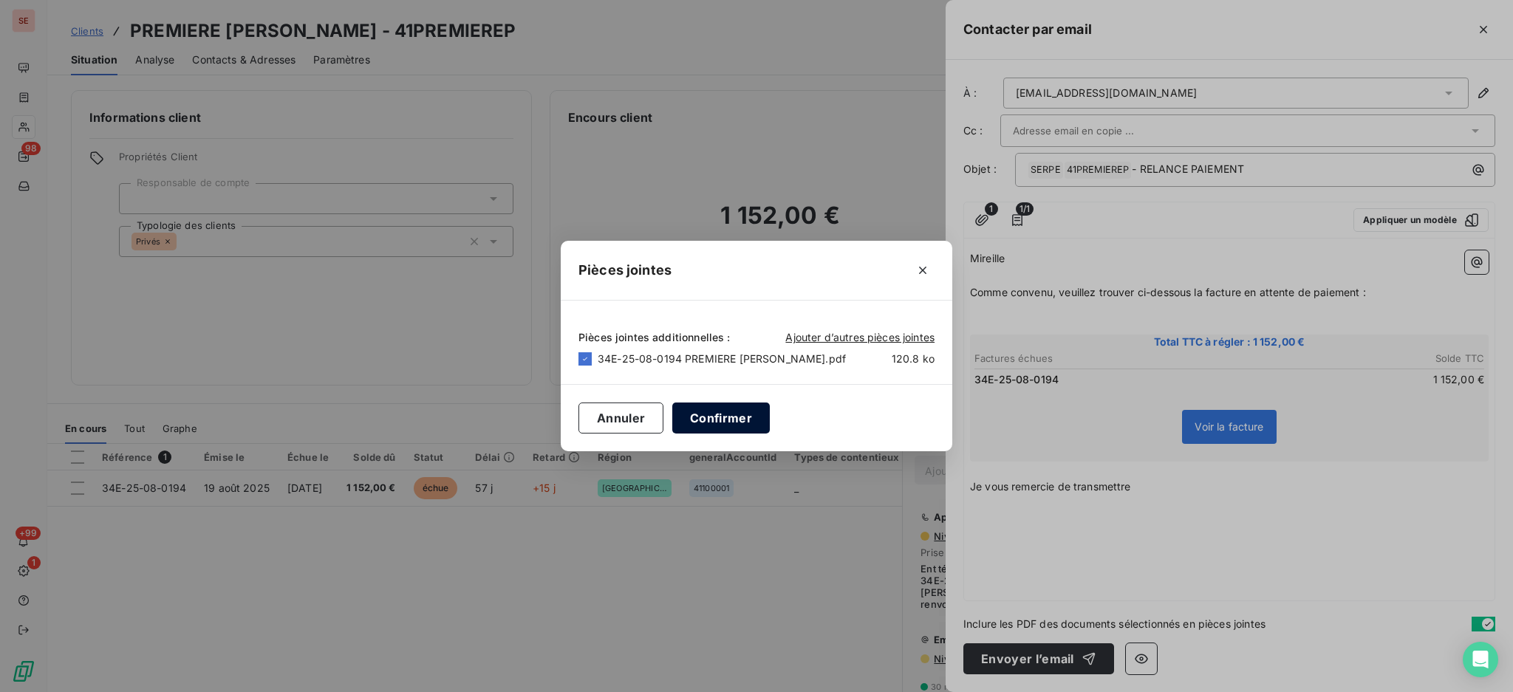
click at [760, 420] on button "Confirmer" at bounding box center [721, 418] width 98 height 31
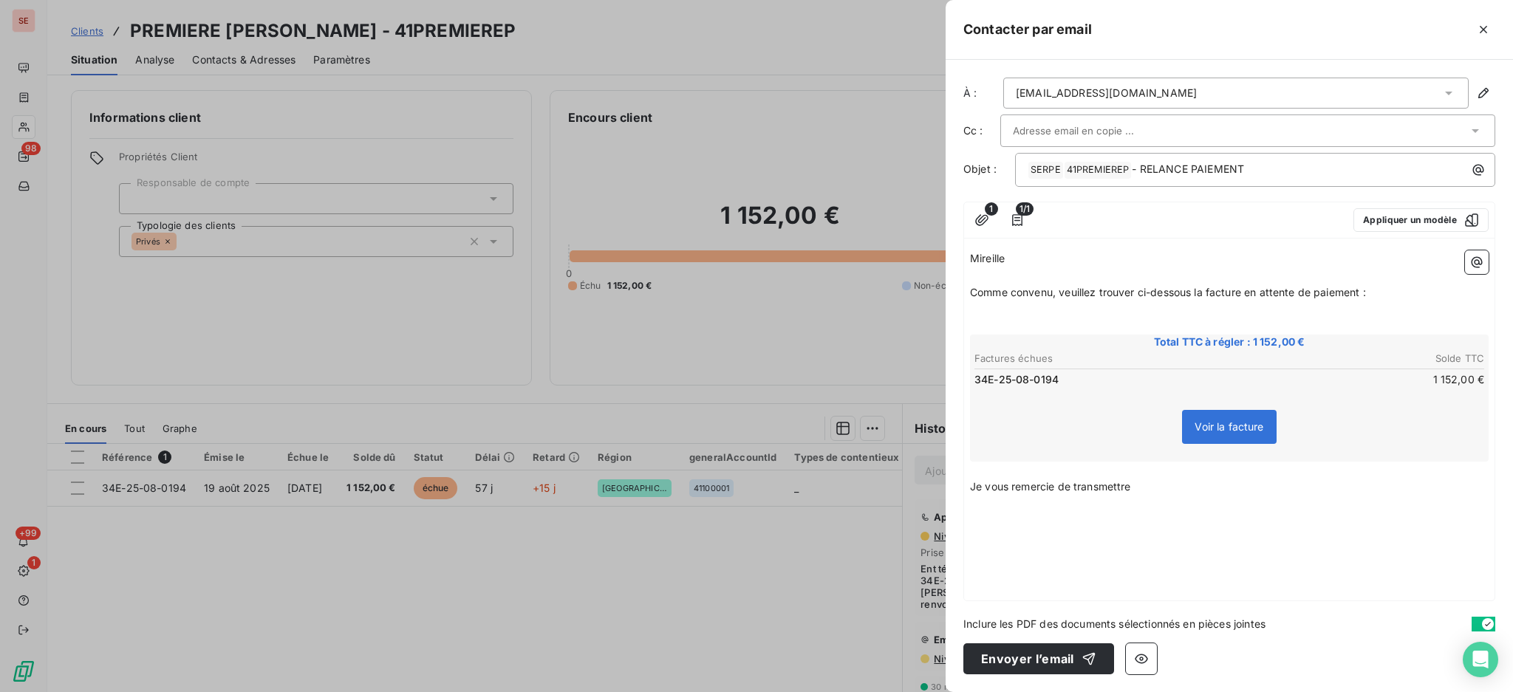
drag, startPoint x: 1179, startPoint y: 490, endPoint x: 966, endPoint y: 480, distance: 213.1
click at [966, 480] on div "Mireille ﻿ Comme convenu, veuillez trouver ci-dessous la facture en attente de …" at bounding box center [1229, 423] width 531 height 356
click at [1476, 269] on button "button" at bounding box center [1477, 263] width 24 height 24
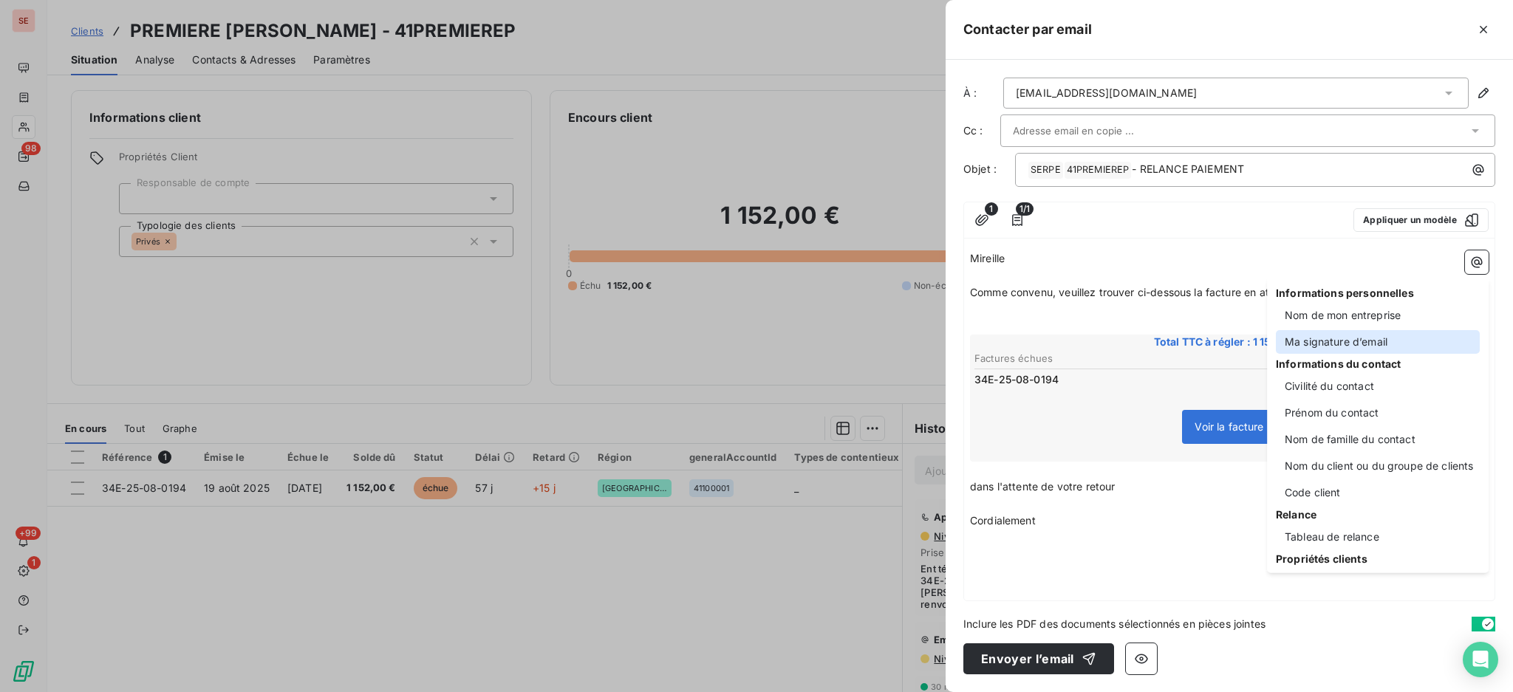
click at [1329, 338] on div "Ma signature d’email" at bounding box center [1378, 342] width 204 height 24
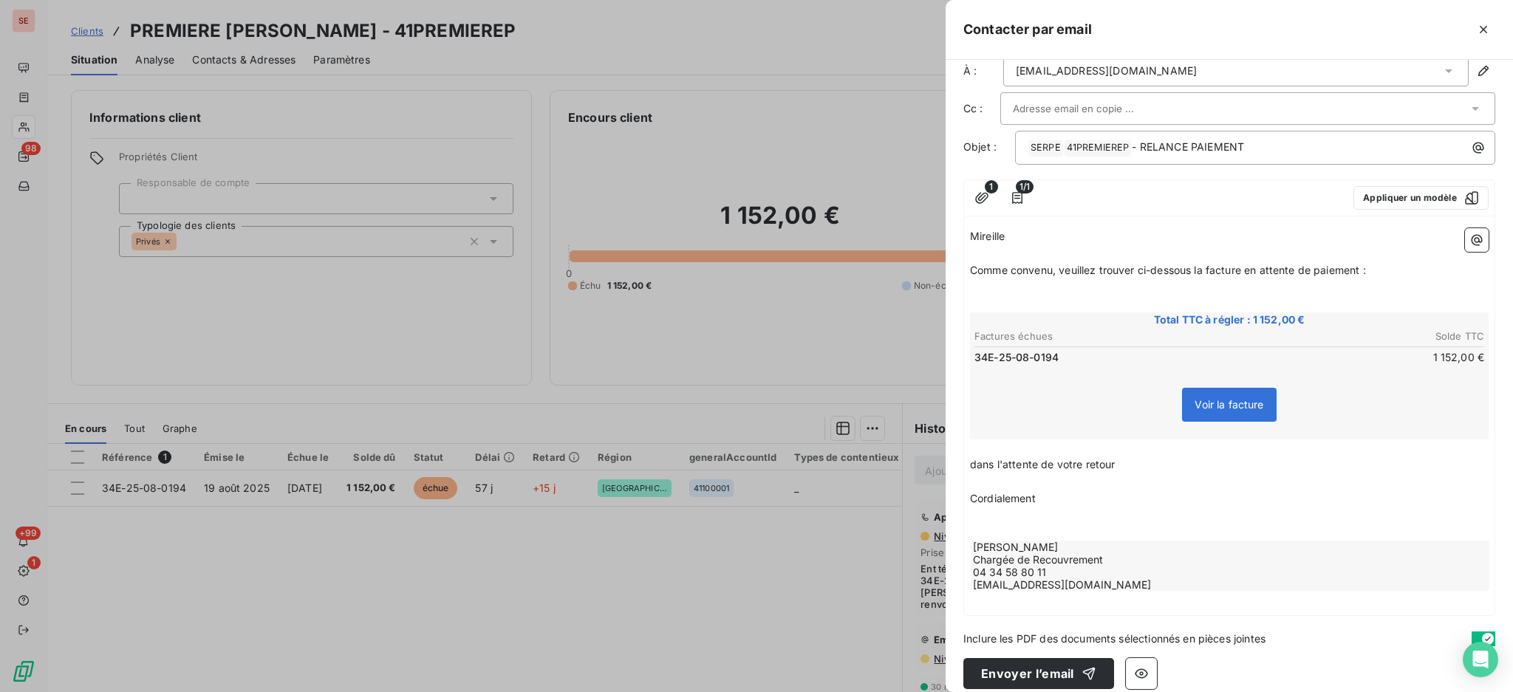
scroll to position [34, 0]
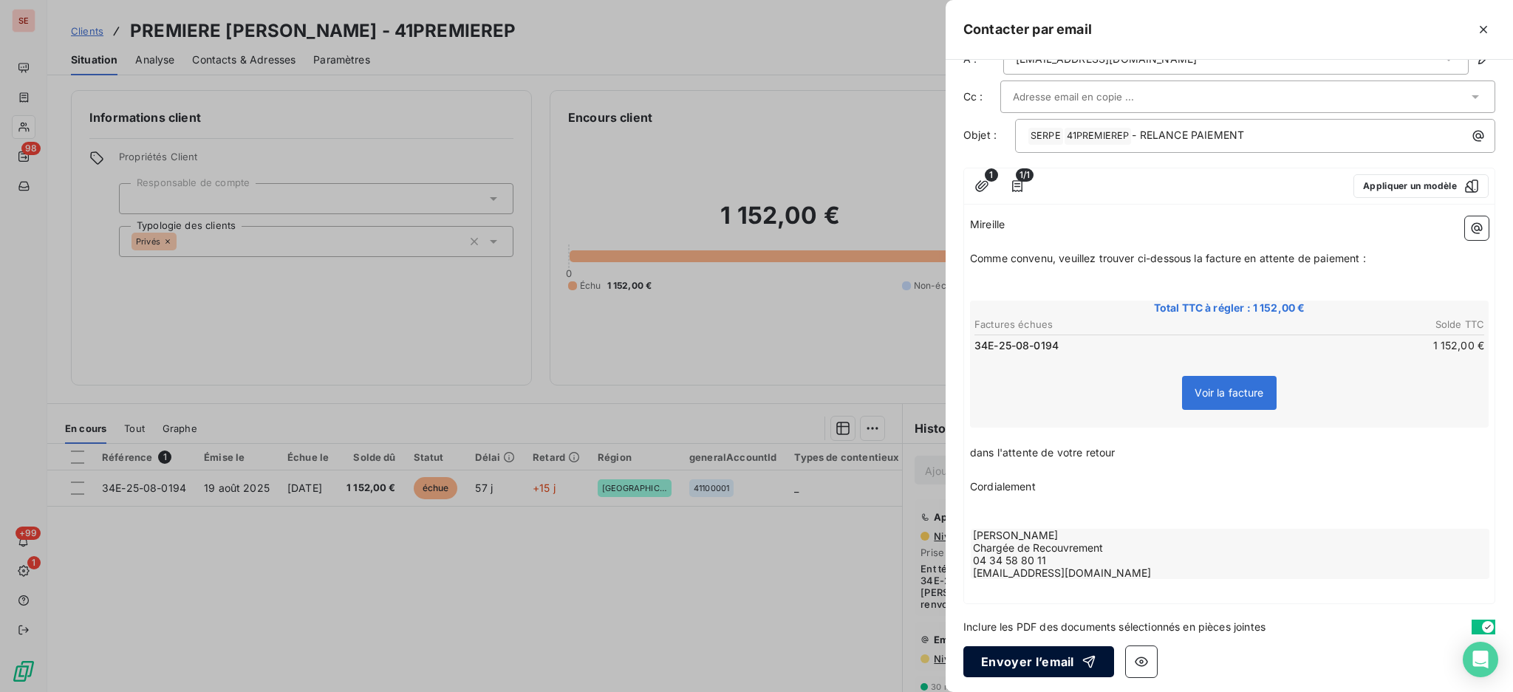
click at [1049, 652] on button "Envoyer l’email" at bounding box center [1039, 662] width 151 height 31
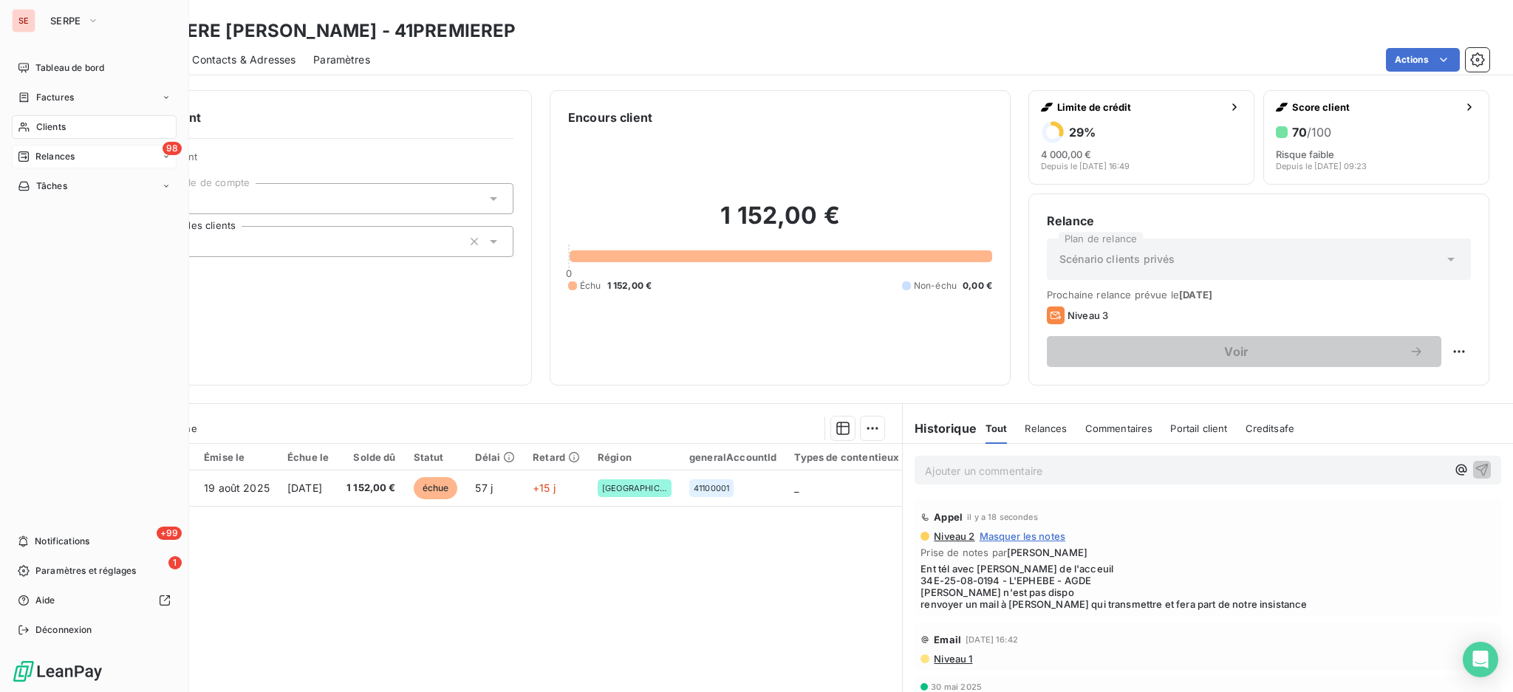
click at [55, 151] on span "Relances" at bounding box center [54, 156] width 39 height 13
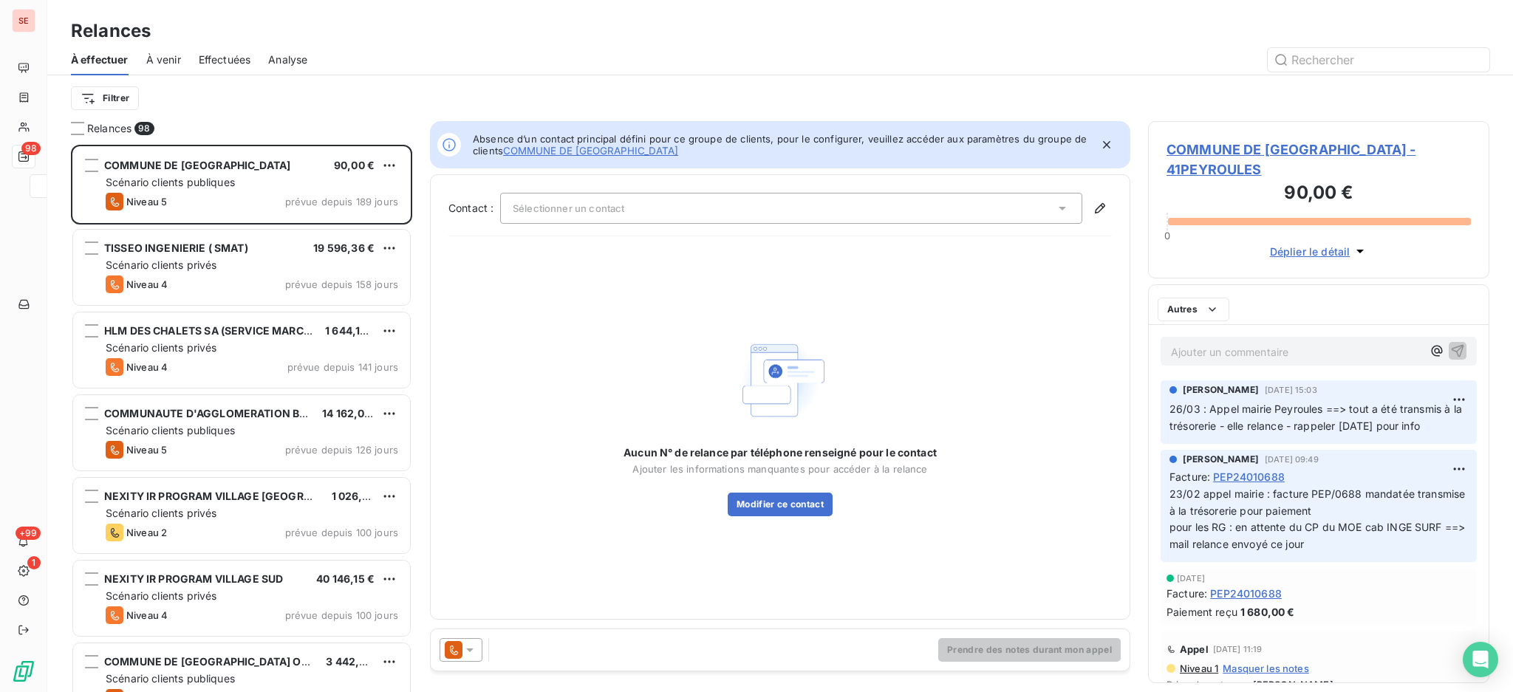
scroll to position [534, 326]
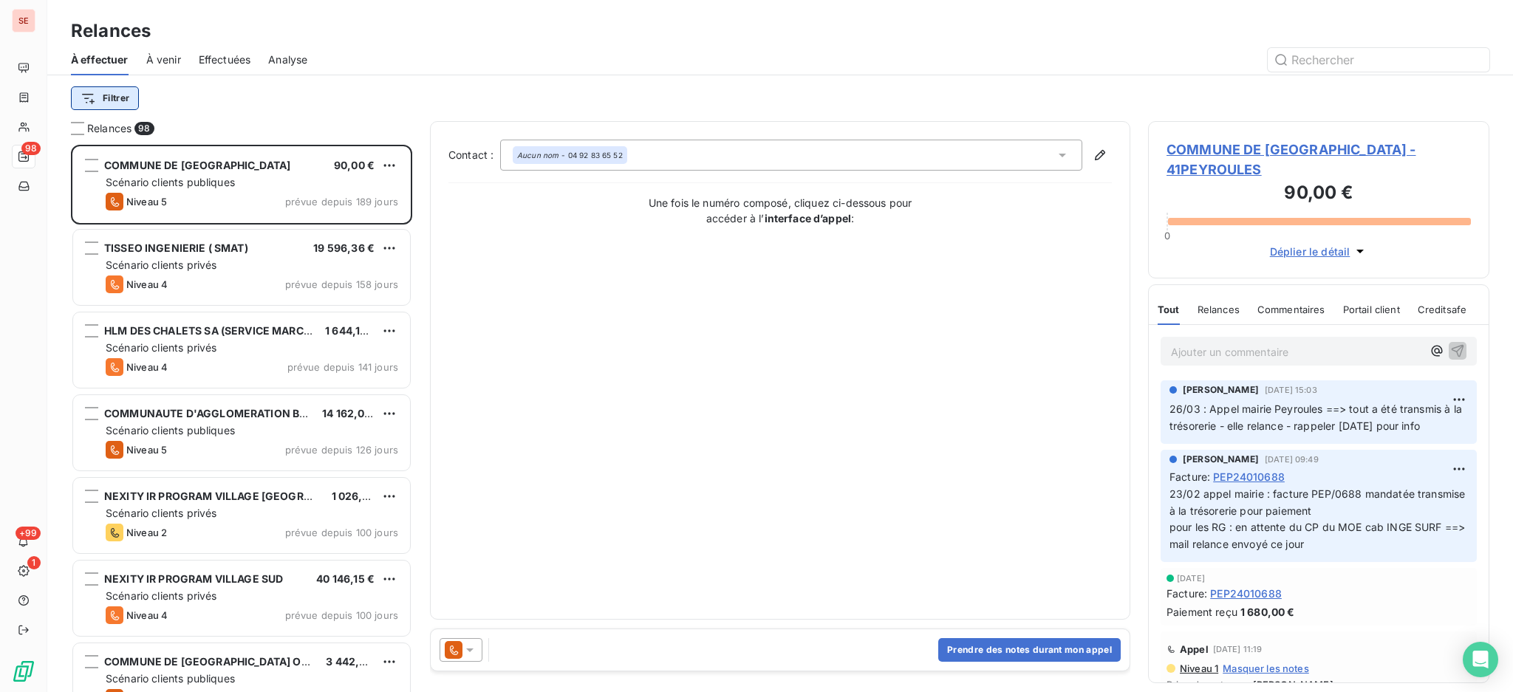
click at [112, 94] on html "SE 98 +99 1 Relances À effectuer À venir Effectuées Analyse Filtrer Relances 98…" at bounding box center [756, 346] width 1513 height 692
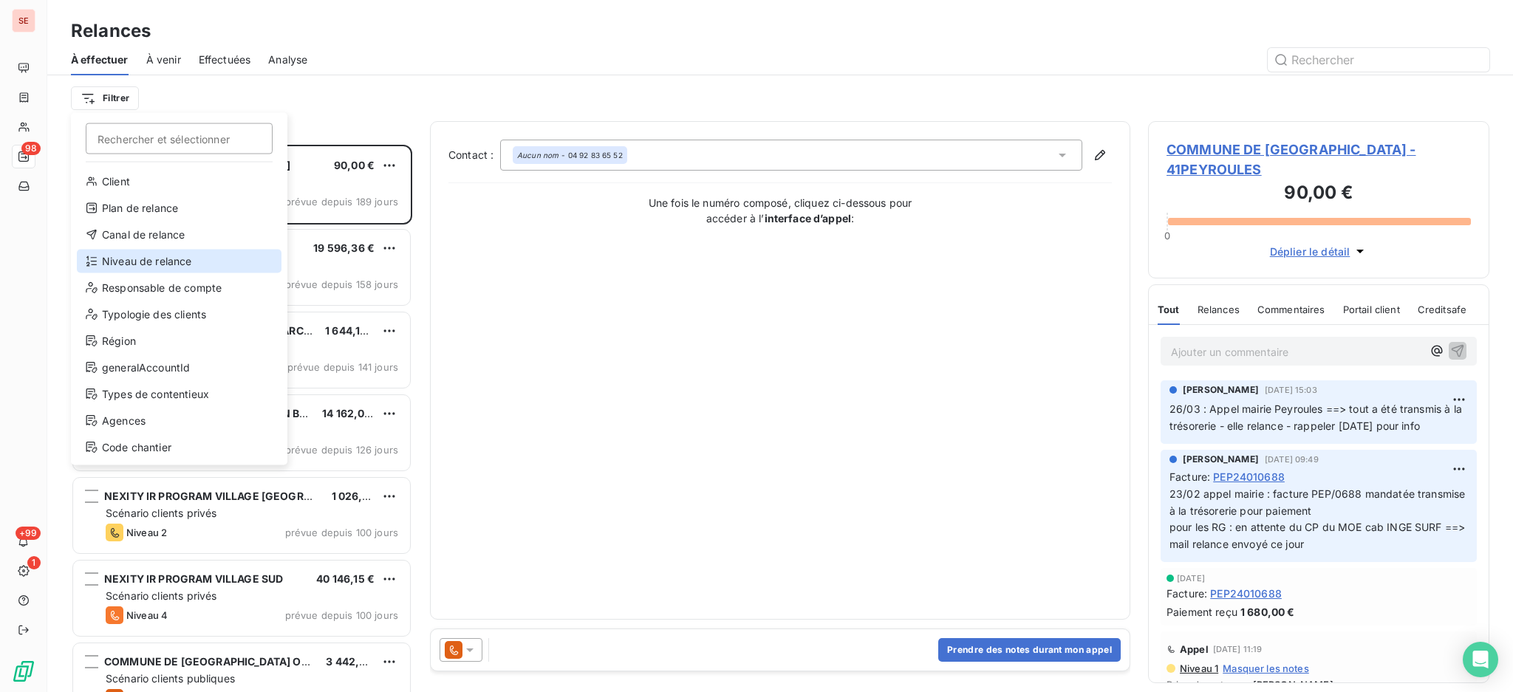
click at [162, 253] on div "Niveau de relance" at bounding box center [179, 262] width 205 height 24
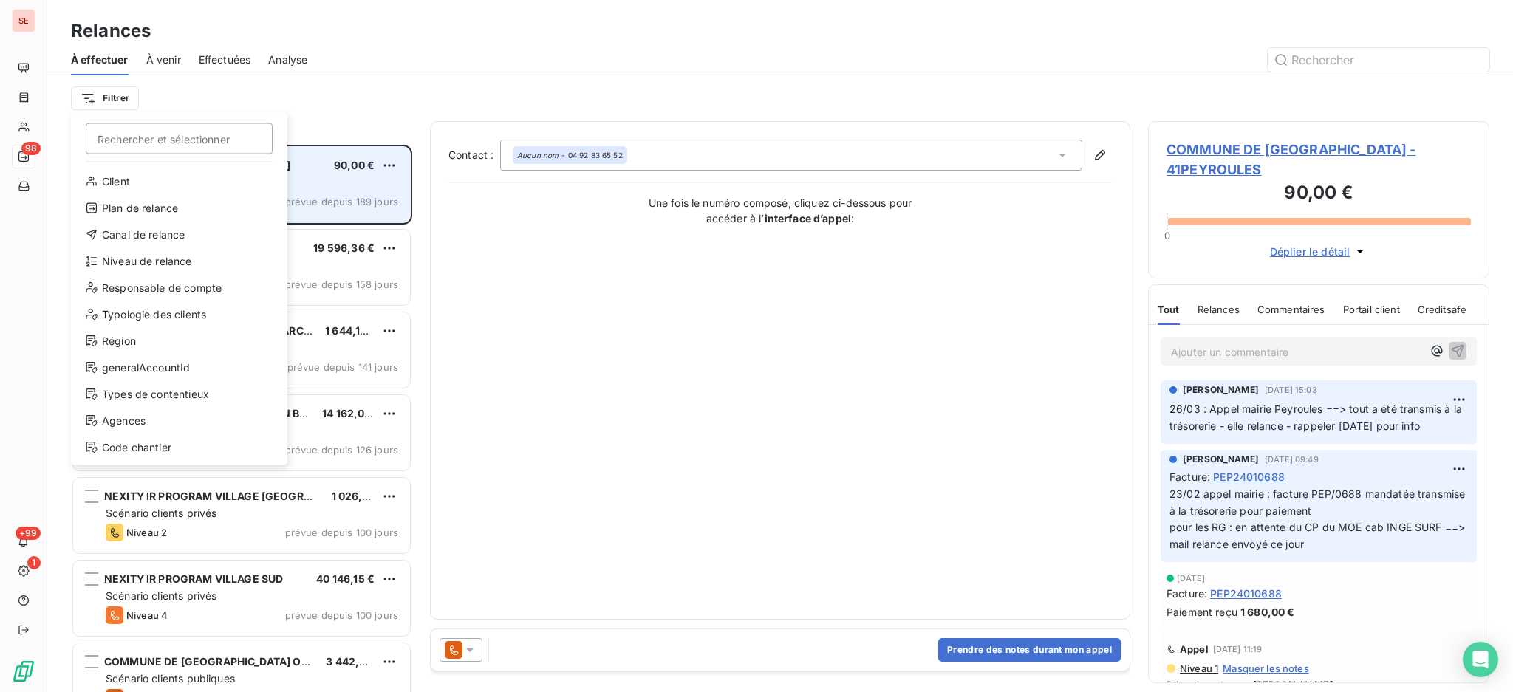
scroll to position [16, 16]
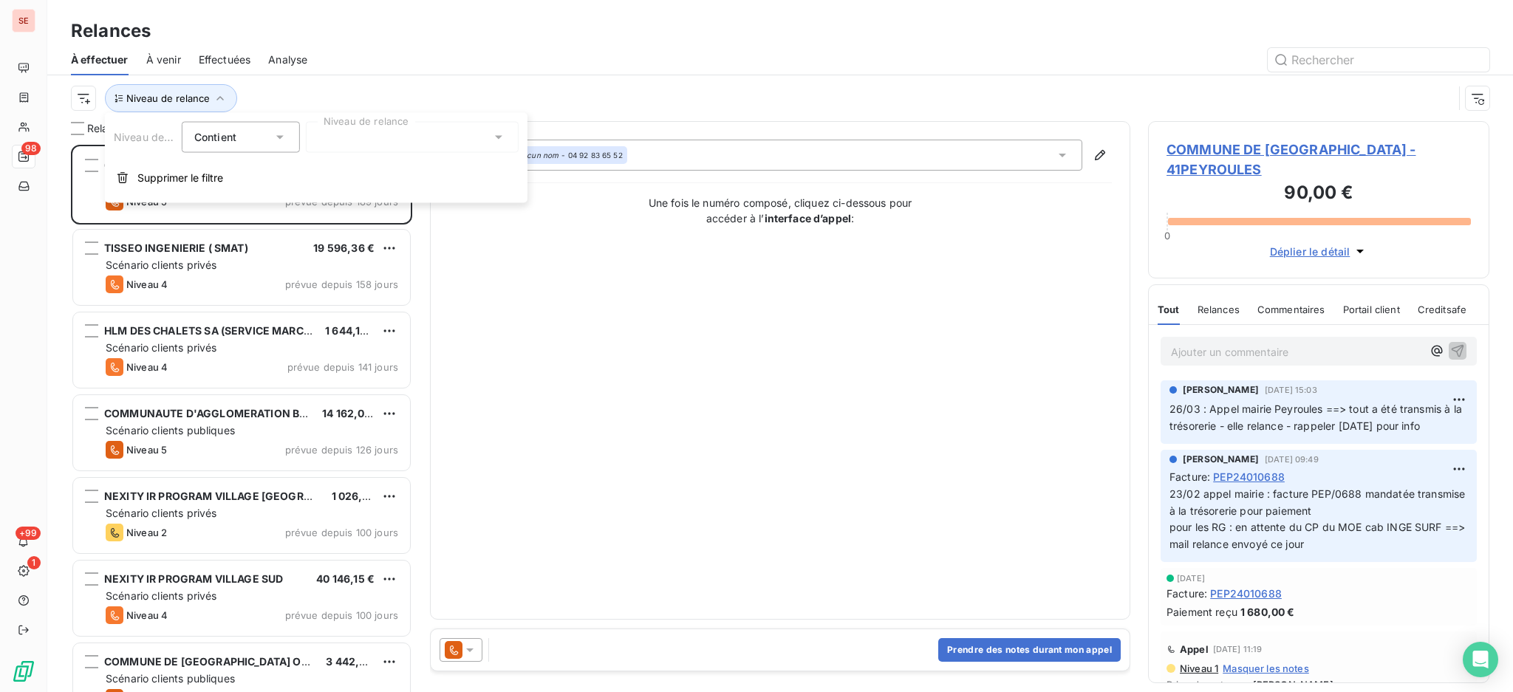
click at [494, 137] on icon at bounding box center [498, 137] width 15 height 15
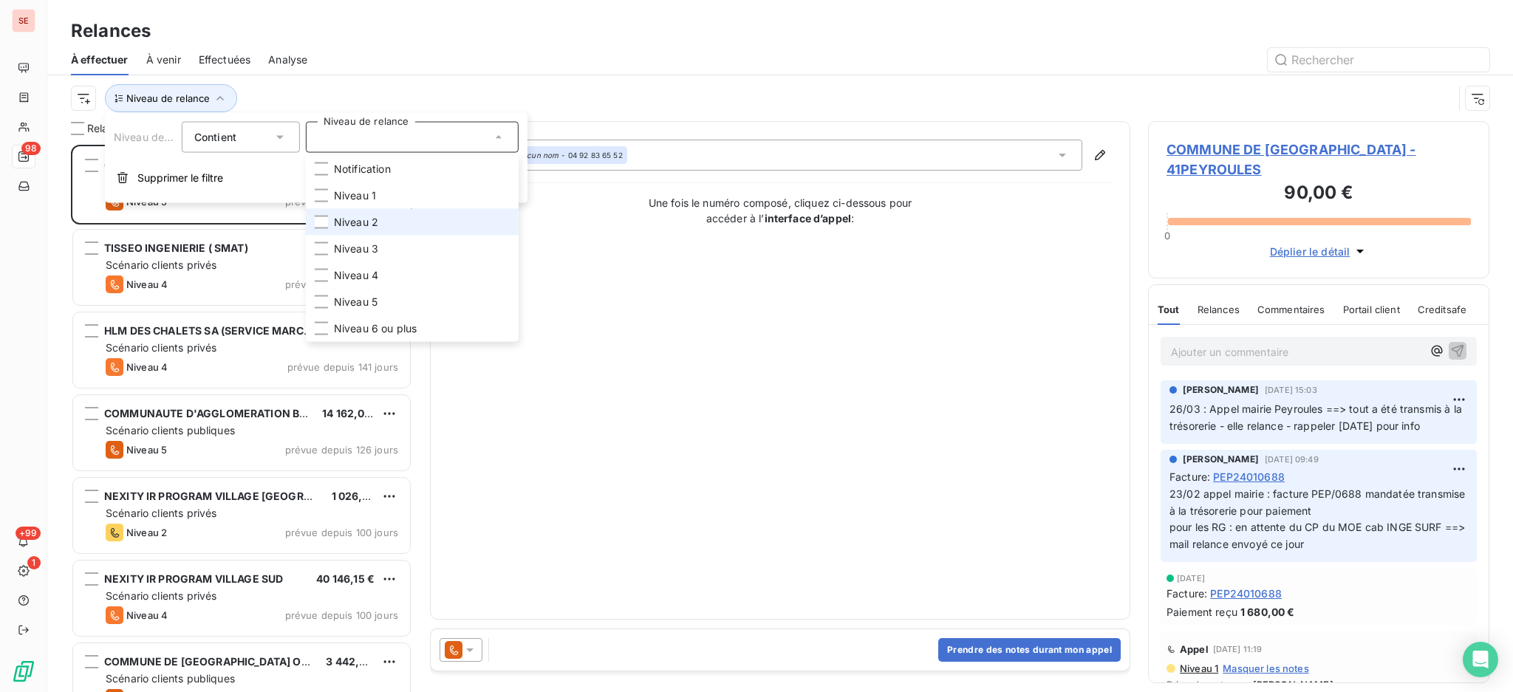
click at [384, 223] on li "Niveau 2" at bounding box center [412, 222] width 213 height 27
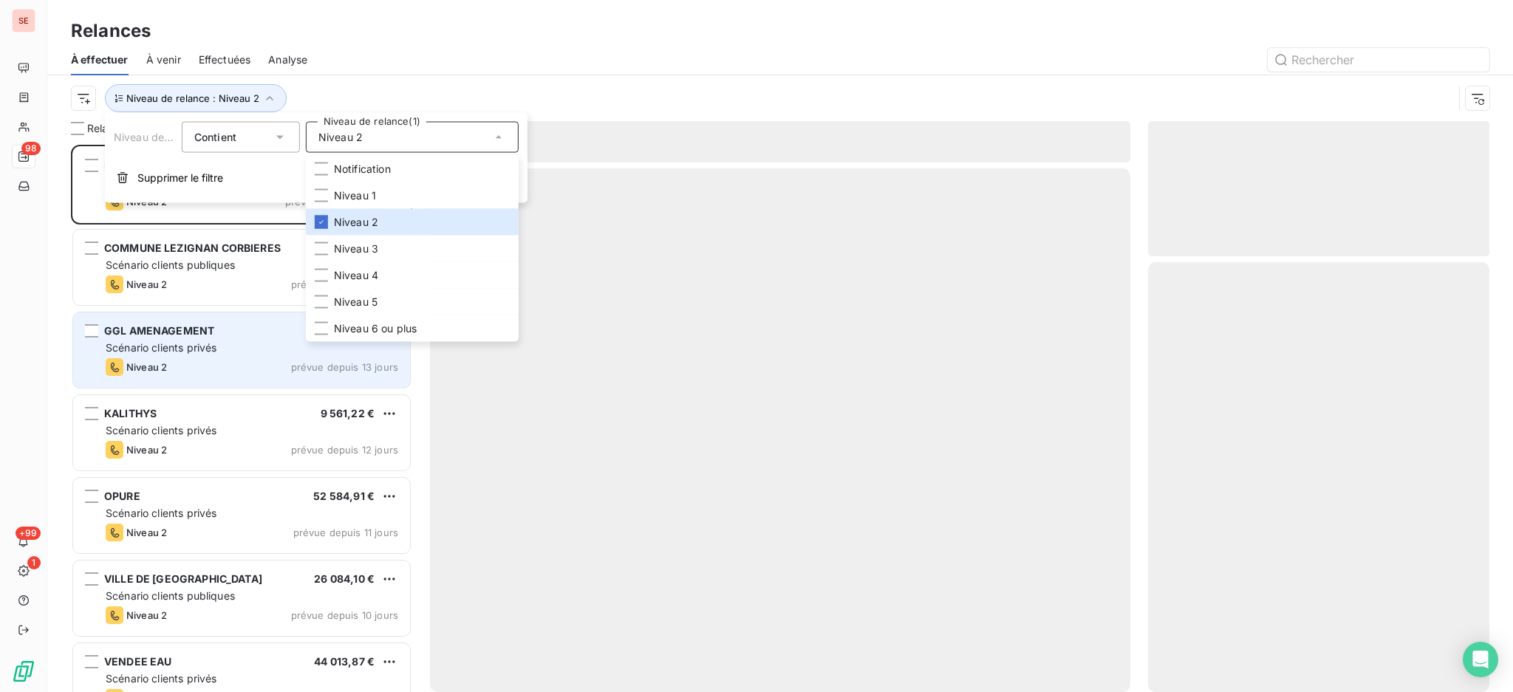
scroll to position [533, 326]
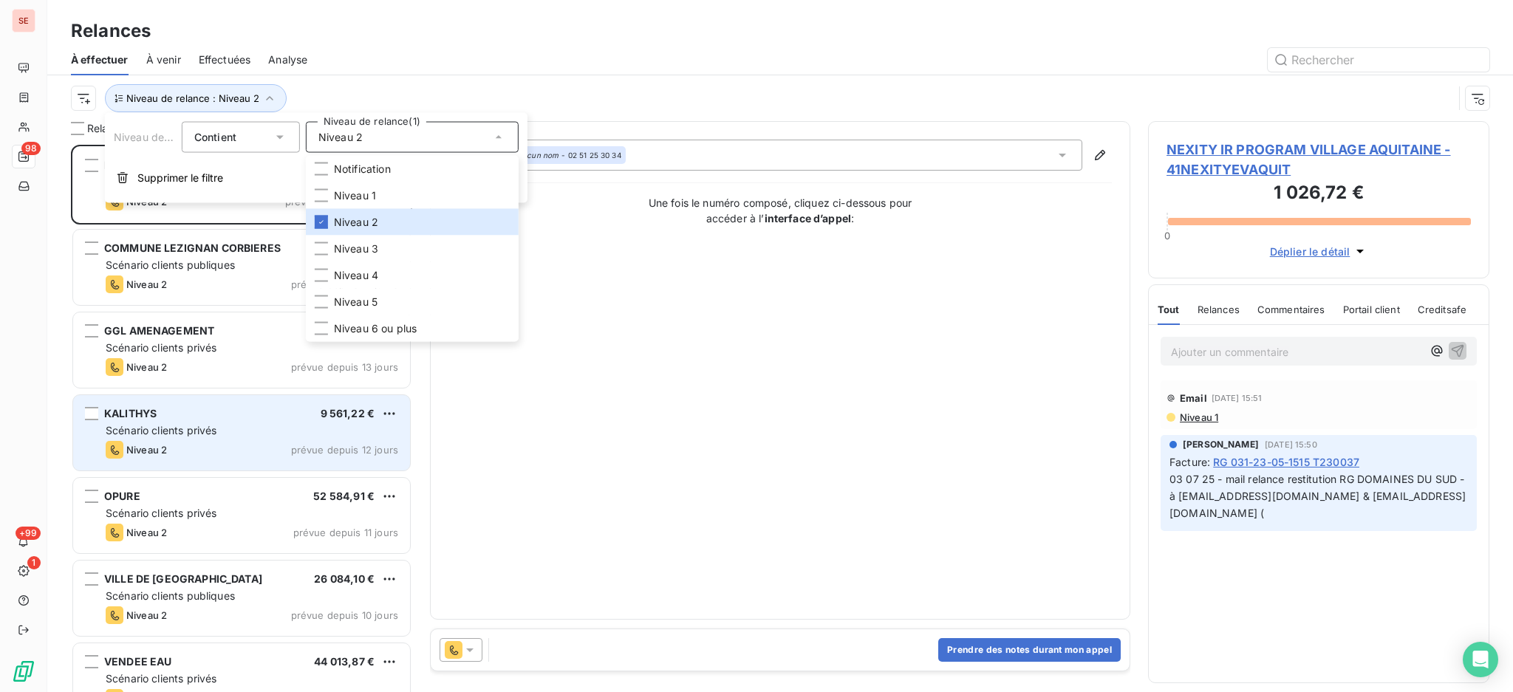
click at [162, 432] on span "Scénario clients privés" at bounding box center [161, 430] width 111 height 13
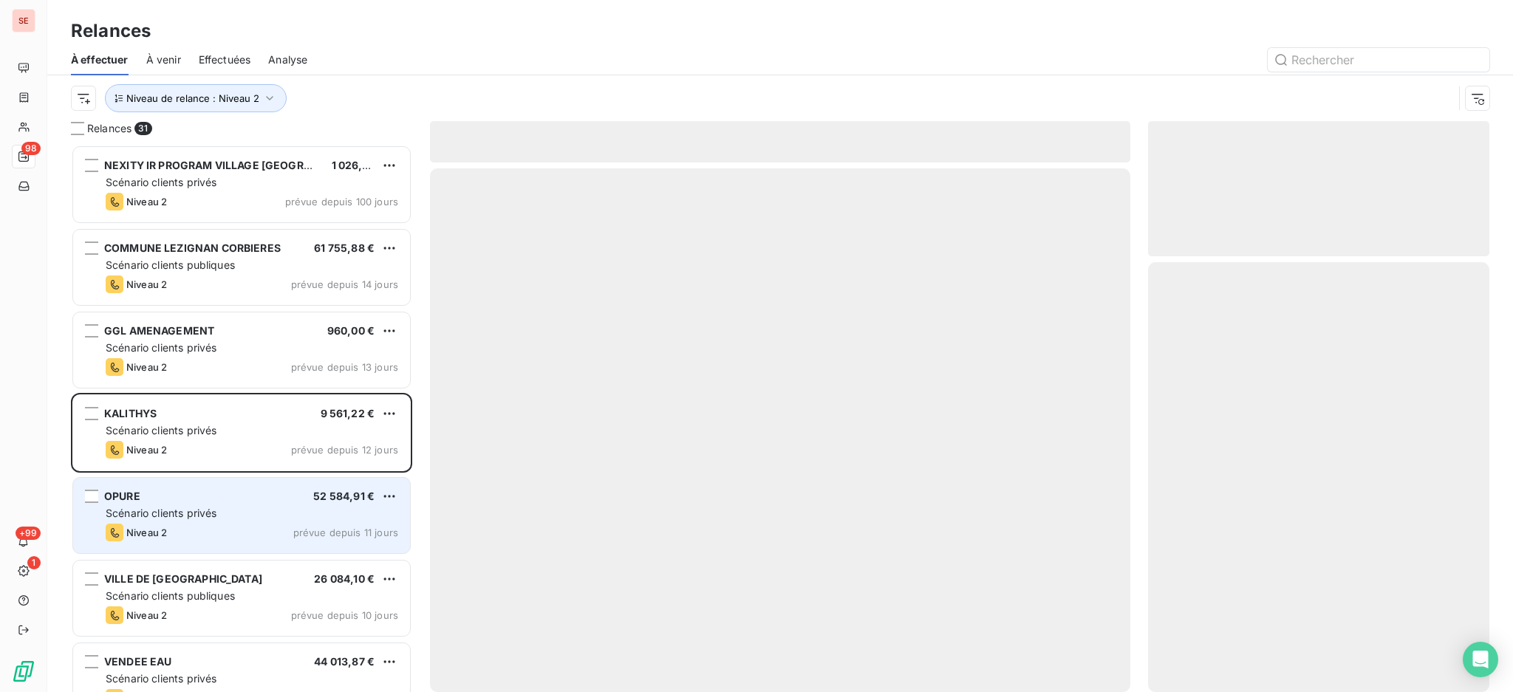
click at [166, 496] on div "OPURE 52 584,91 €" at bounding box center [252, 496] width 293 height 13
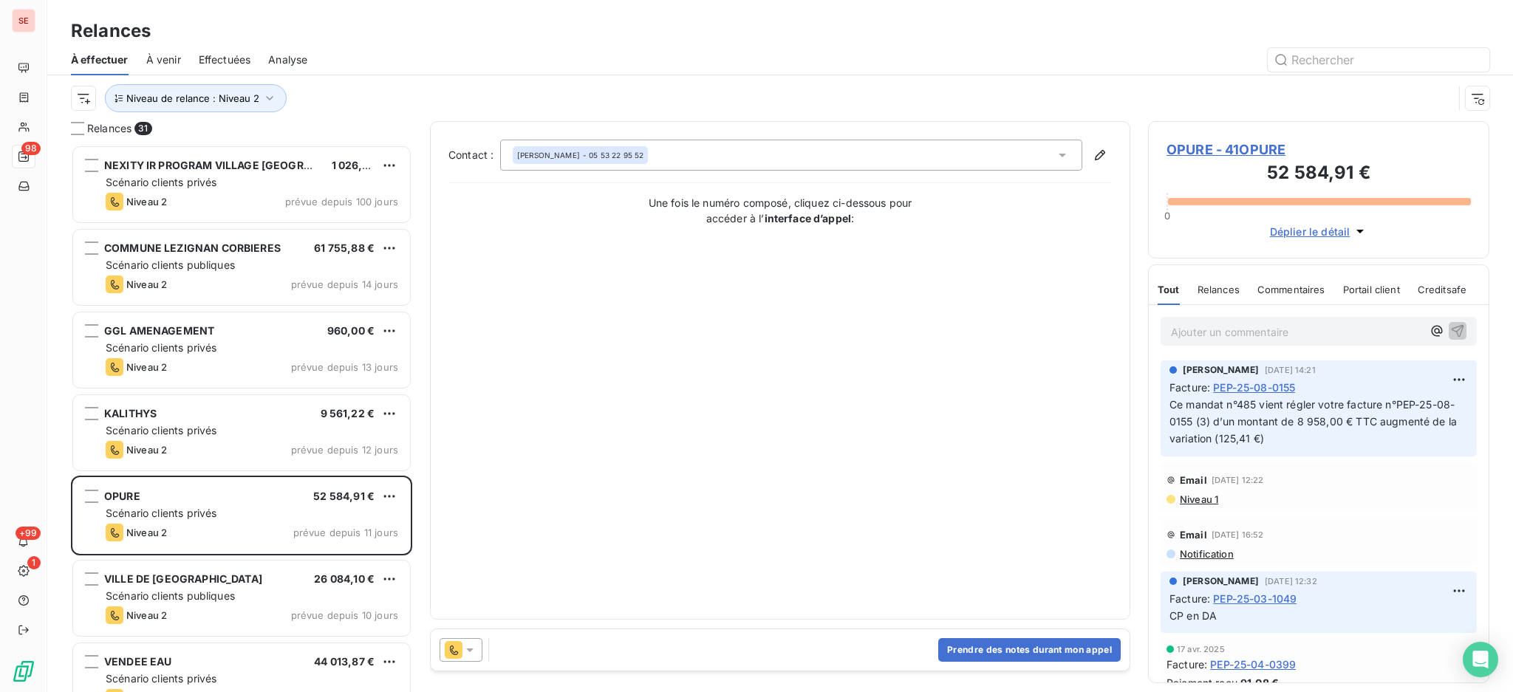
click at [1239, 147] on span "OPURE - 41OPURE" at bounding box center [1319, 150] width 304 height 20
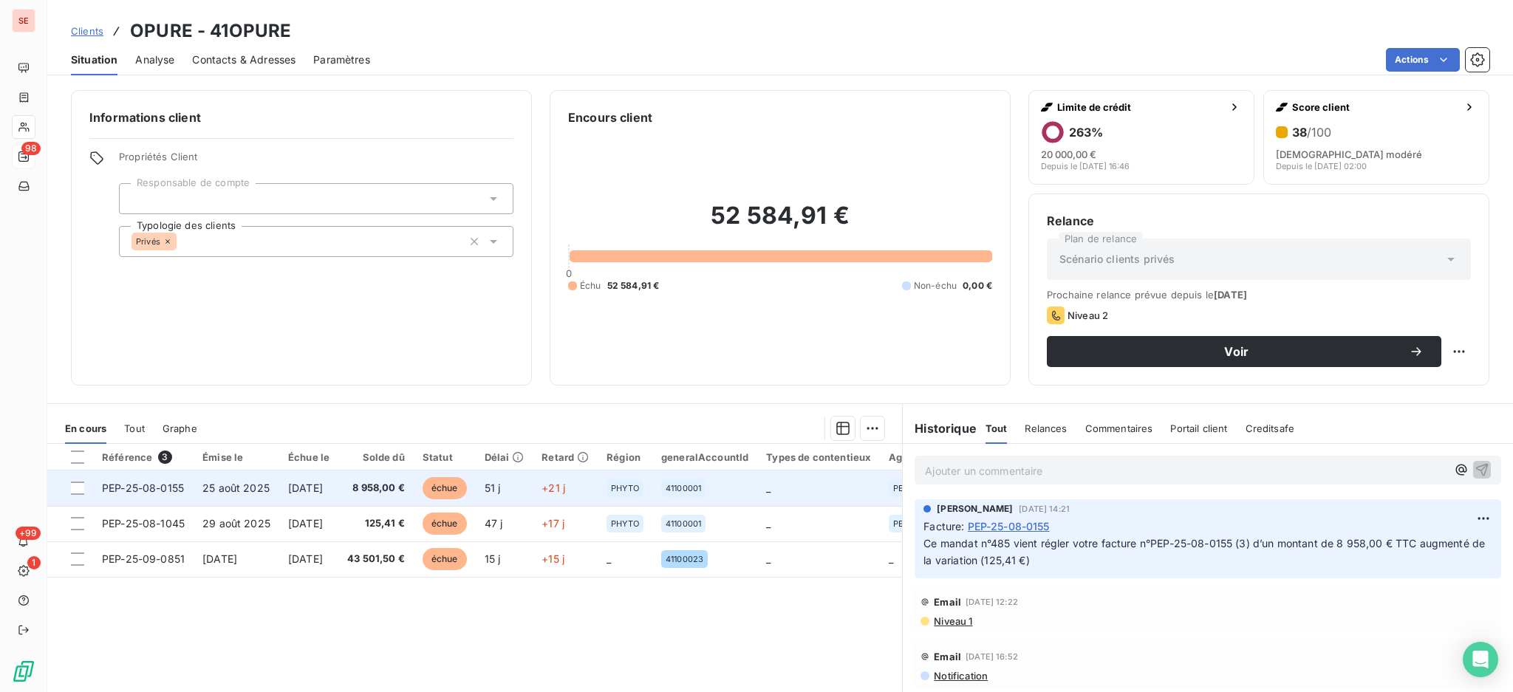
click at [300, 489] on span "[DATE]" at bounding box center [305, 488] width 35 height 13
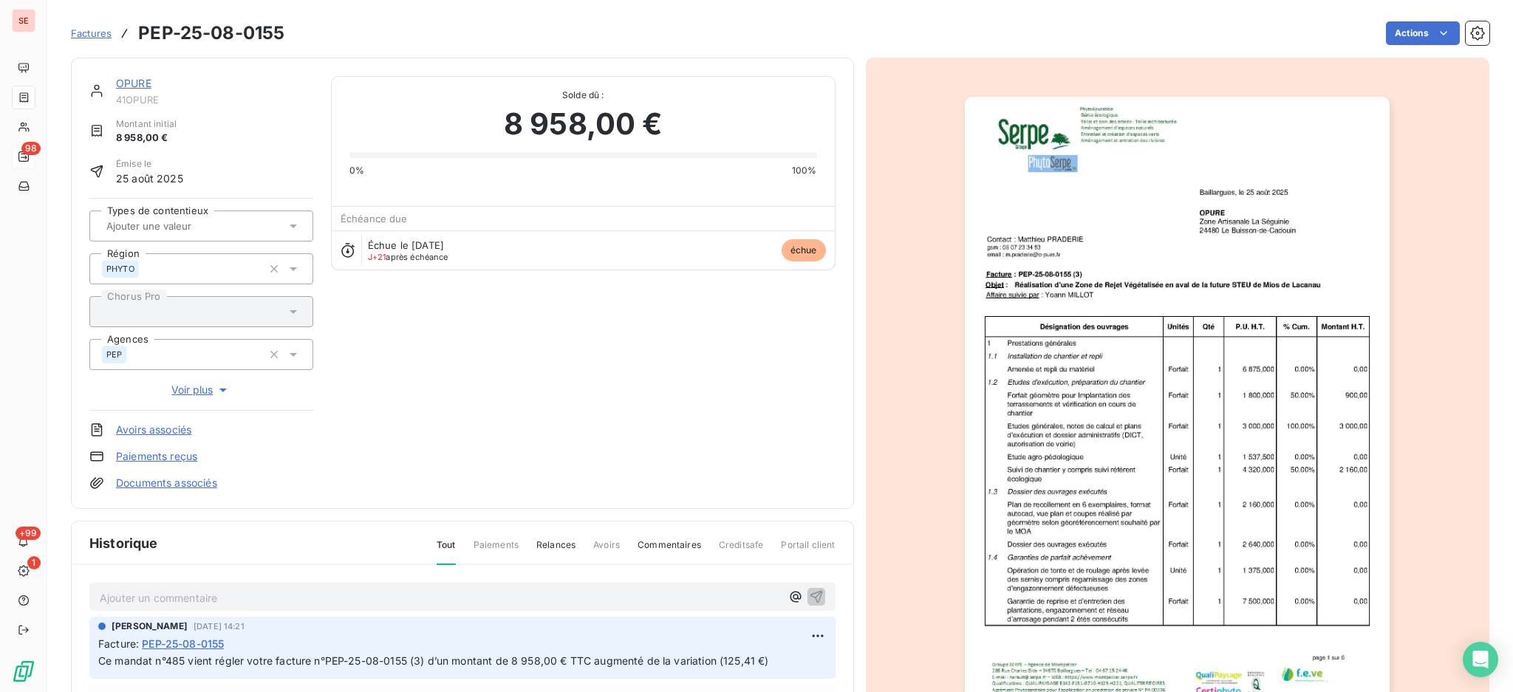
click at [133, 86] on link "OPURE" at bounding box center [133, 83] width 35 height 13
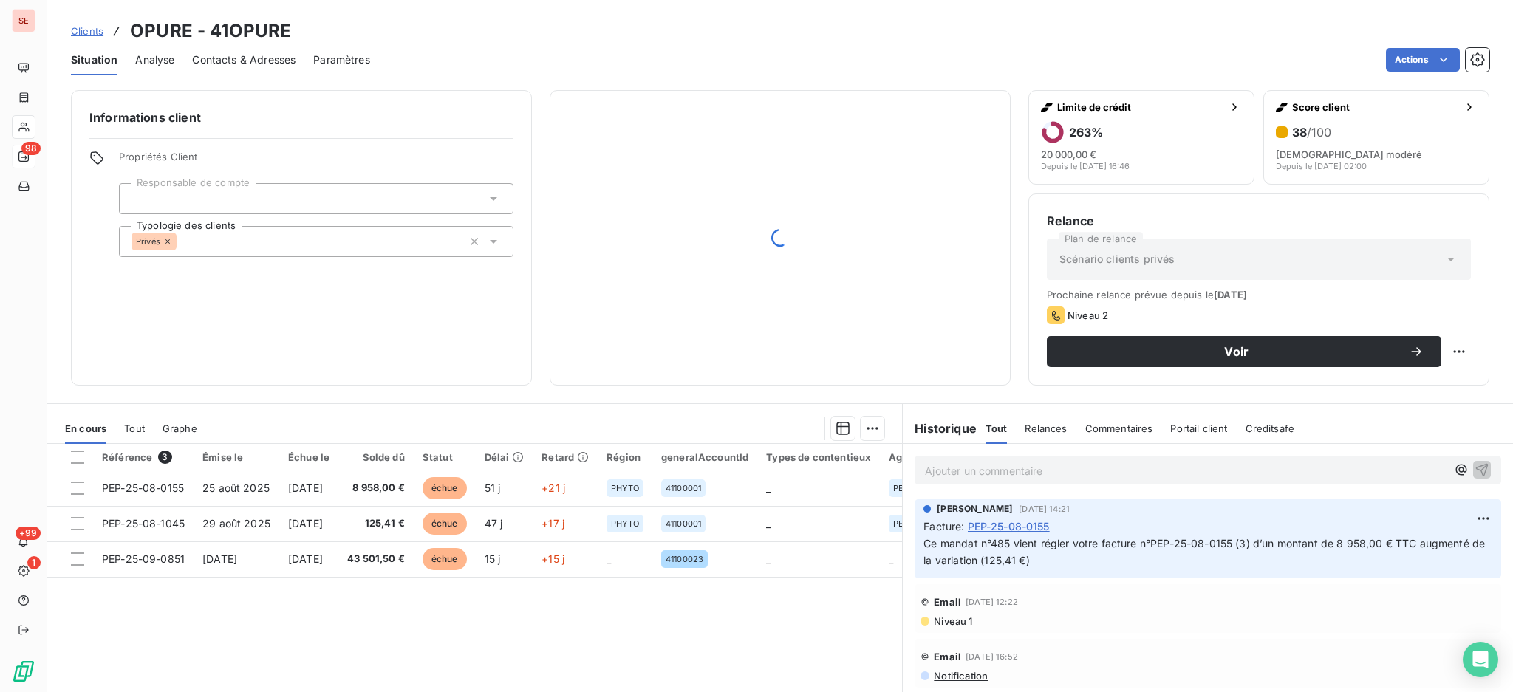
click at [253, 59] on span "Contacts & Adresses" at bounding box center [243, 59] width 103 height 15
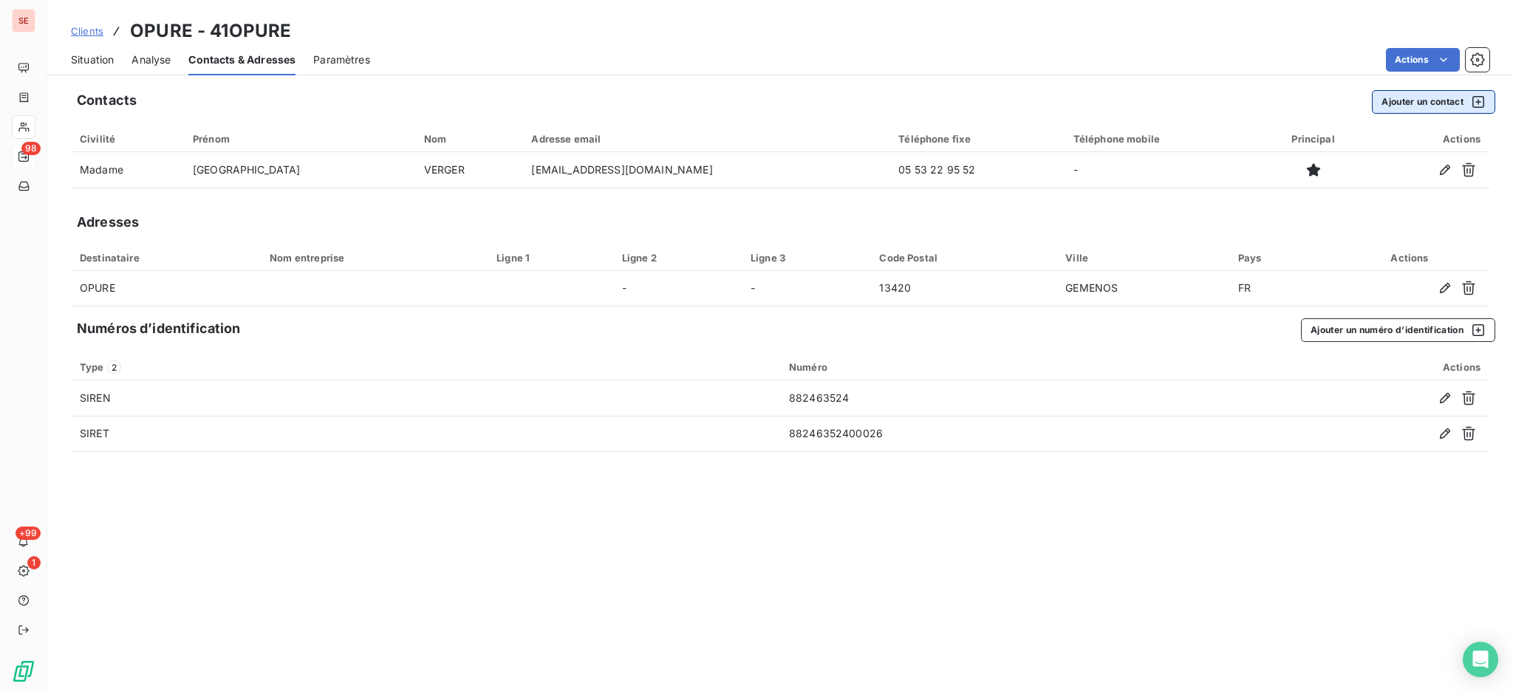
click at [1435, 101] on button "Ajouter un contact" at bounding box center [1433, 102] width 123 height 24
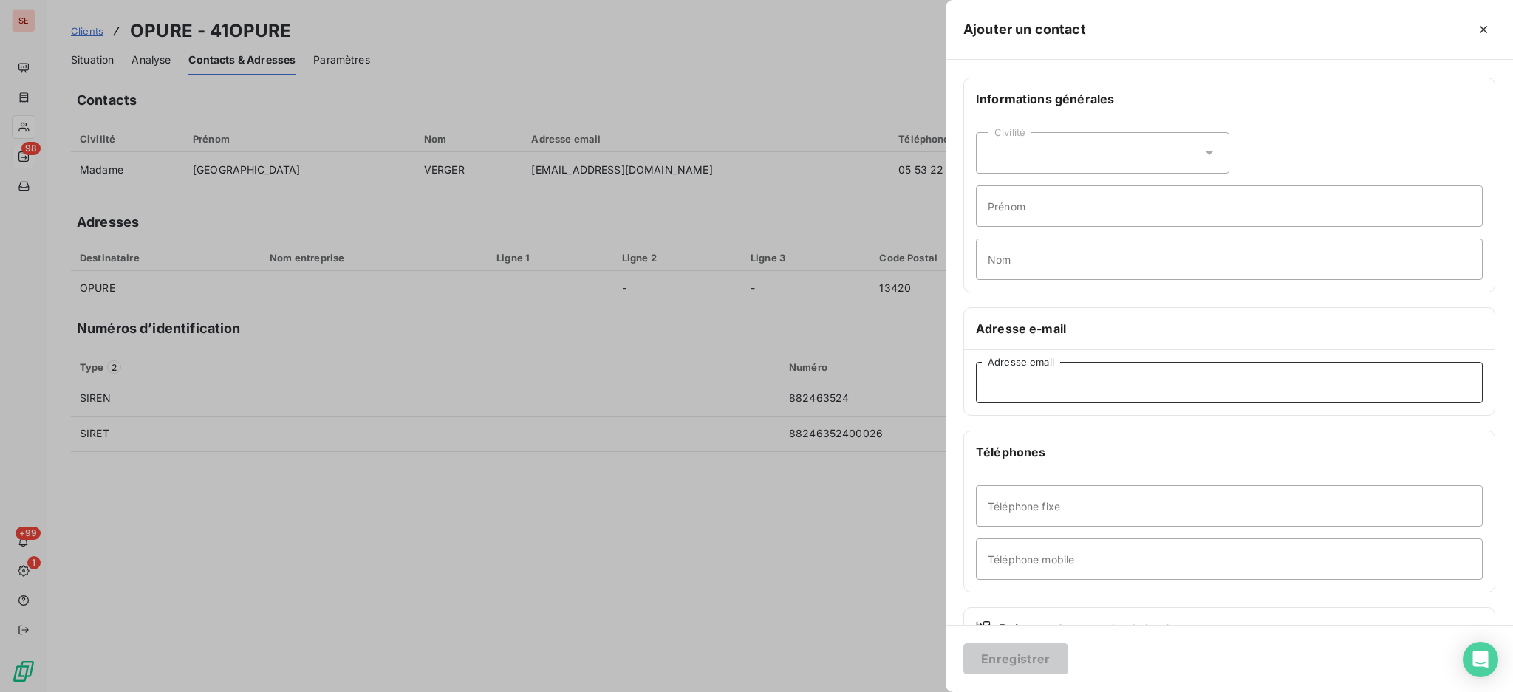
click at [1102, 378] on input "Adresse email" at bounding box center [1229, 382] width 507 height 41
paste input "compta@siba-bassin-arcachon.fr"
type input "compta@siba-bassin-arcachon.fr"
click at [1017, 505] on input "Téléphone fixe" at bounding box center [1229, 506] width 507 height 41
click at [1052, 212] on input "Prénom" at bounding box center [1229, 205] width 507 height 41
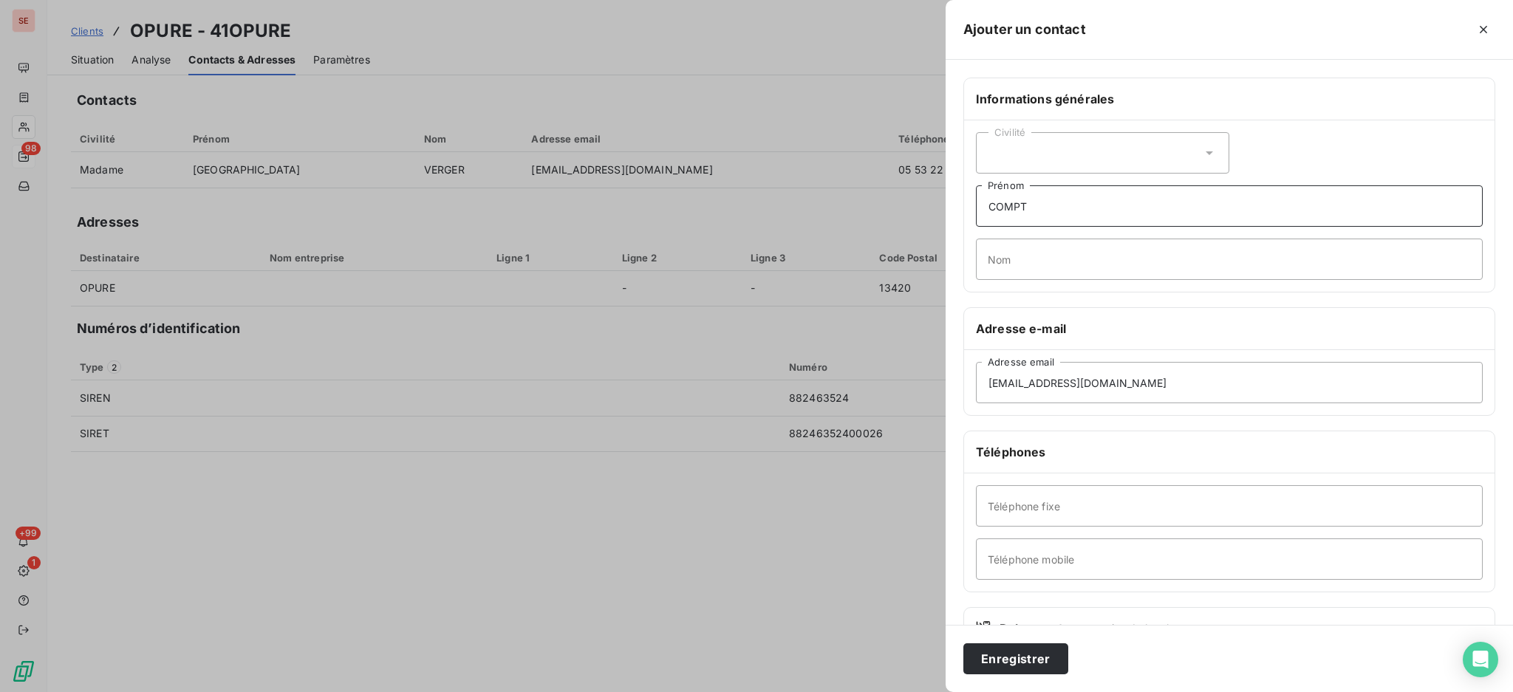
type input "COMPT"
click at [964, 644] on button "Enregistrer" at bounding box center [1016, 659] width 105 height 31
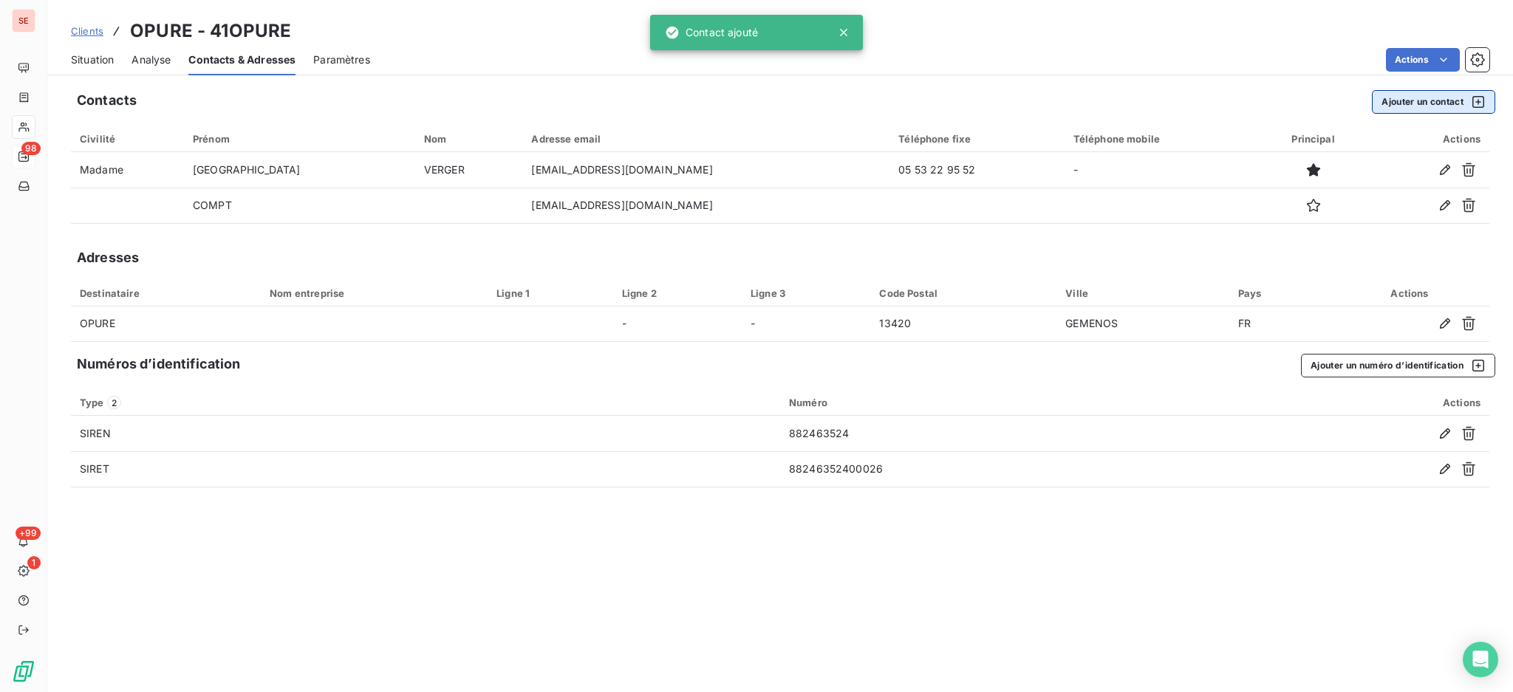
click at [1435, 99] on button "Ajouter un contact" at bounding box center [1433, 102] width 123 height 24
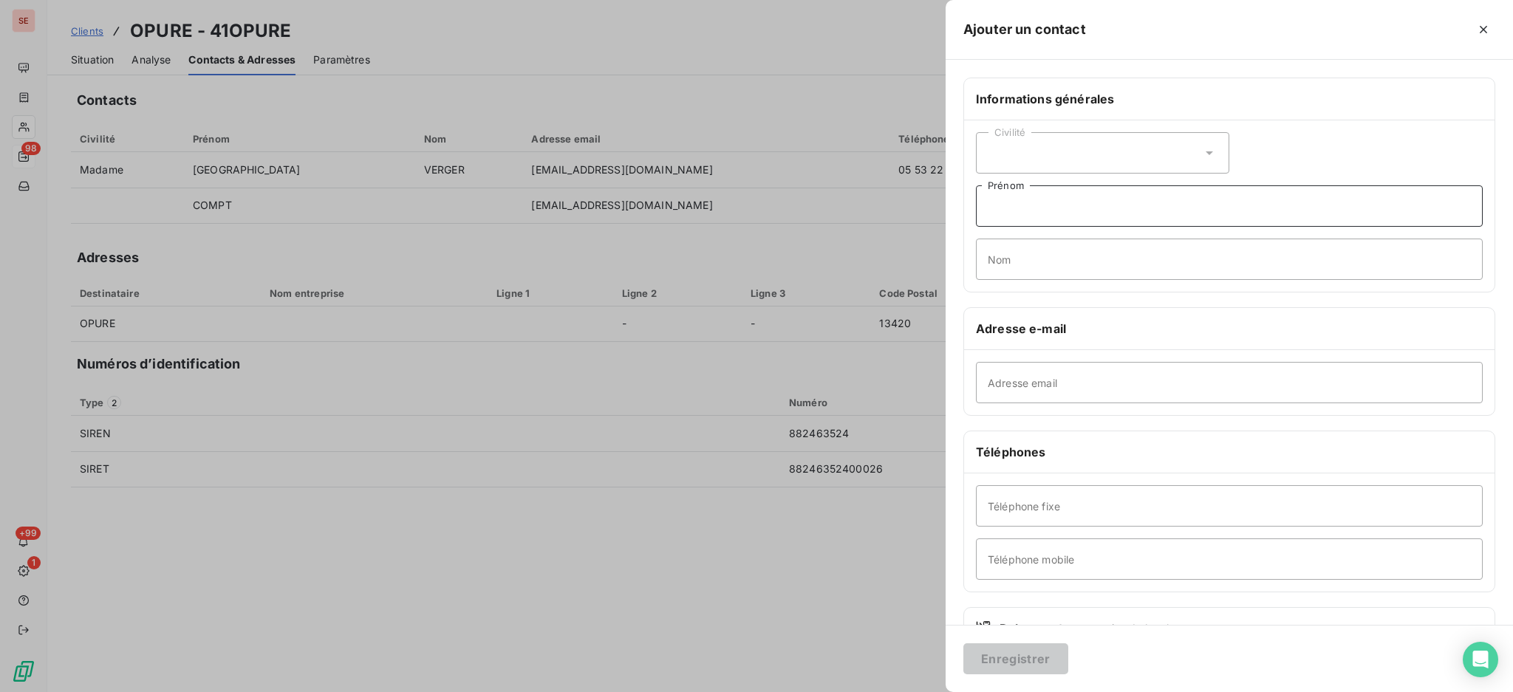
click at [1062, 206] on input "Prénom" at bounding box center [1229, 205] width 507 height 41
type input "Valérie"
click at [1022, 253] on input "SOLEILANT" at bounding box center [1229, 259] width 507 height 41
type input "SOLEILLANT"
click at [1044, 383] on input "Adresse email" at bounding box center [1229, 382] width 507 height 41
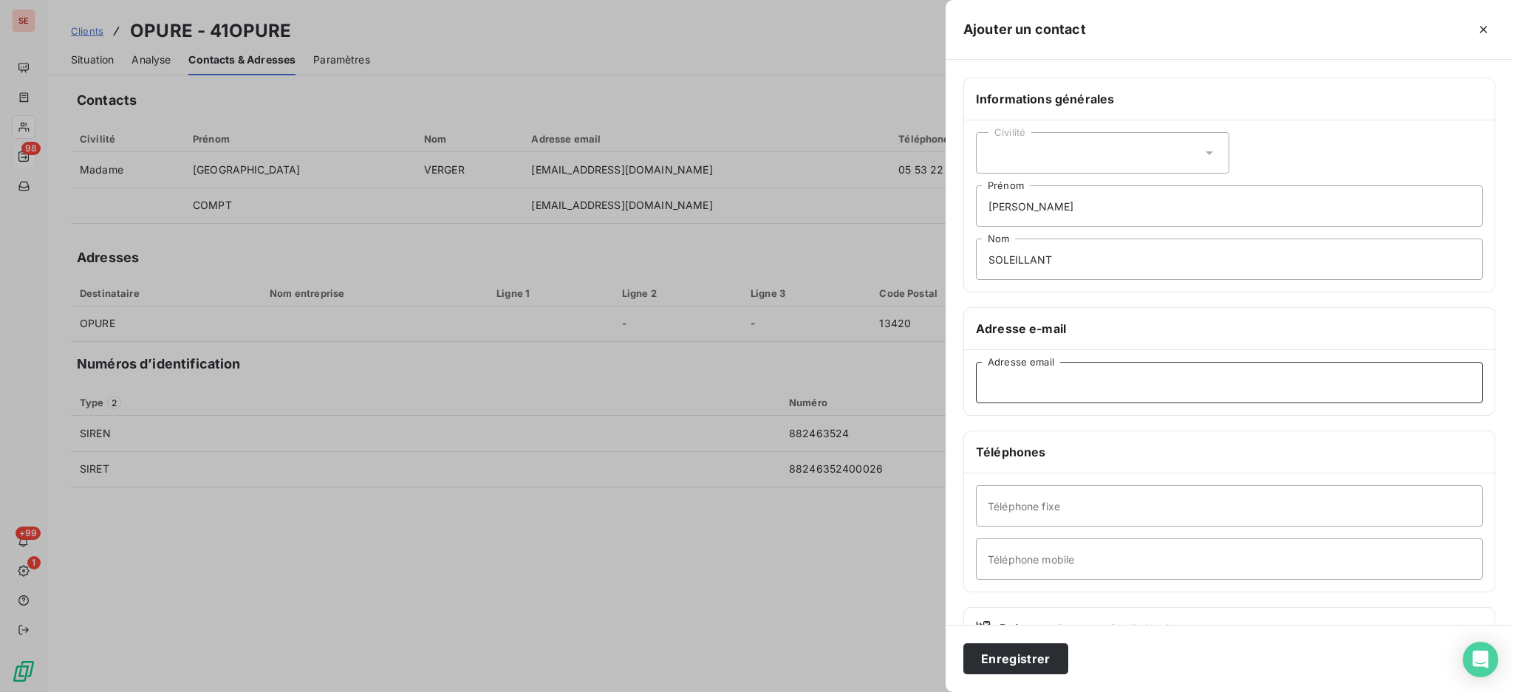
paste input "admin.aeu@siba-bassin-arcachon.fr"
type input "admin.aeu@siba-bassin-arcachon.fr"
click at [1039, 507] on input "Téléphone fixe" at bounding box center [1229, 506] width 507 height 41
paste input "05 57 76 23 23"
type input "05 57 76 23 23"
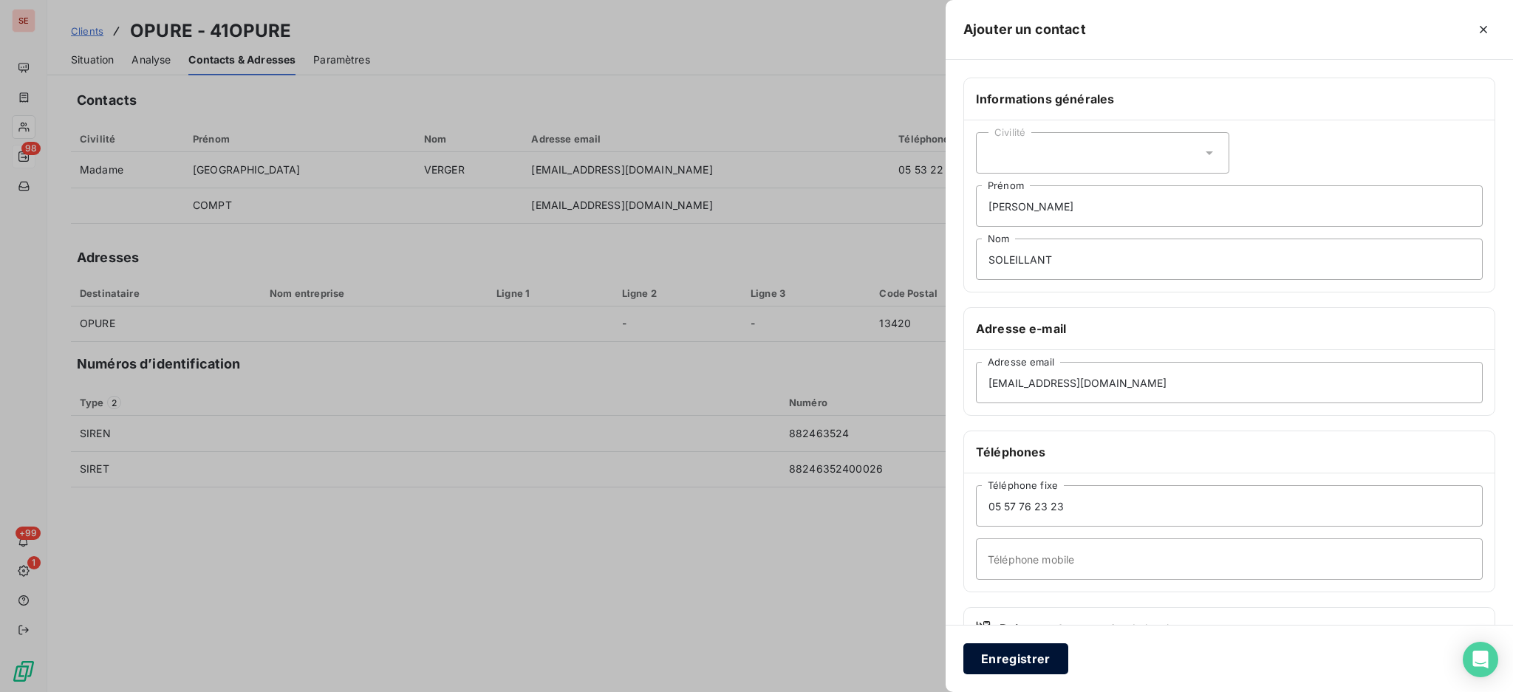
click at [1038, 655] on button "Enregistrer" at bounding box center [1016, 659] width 105 height 31
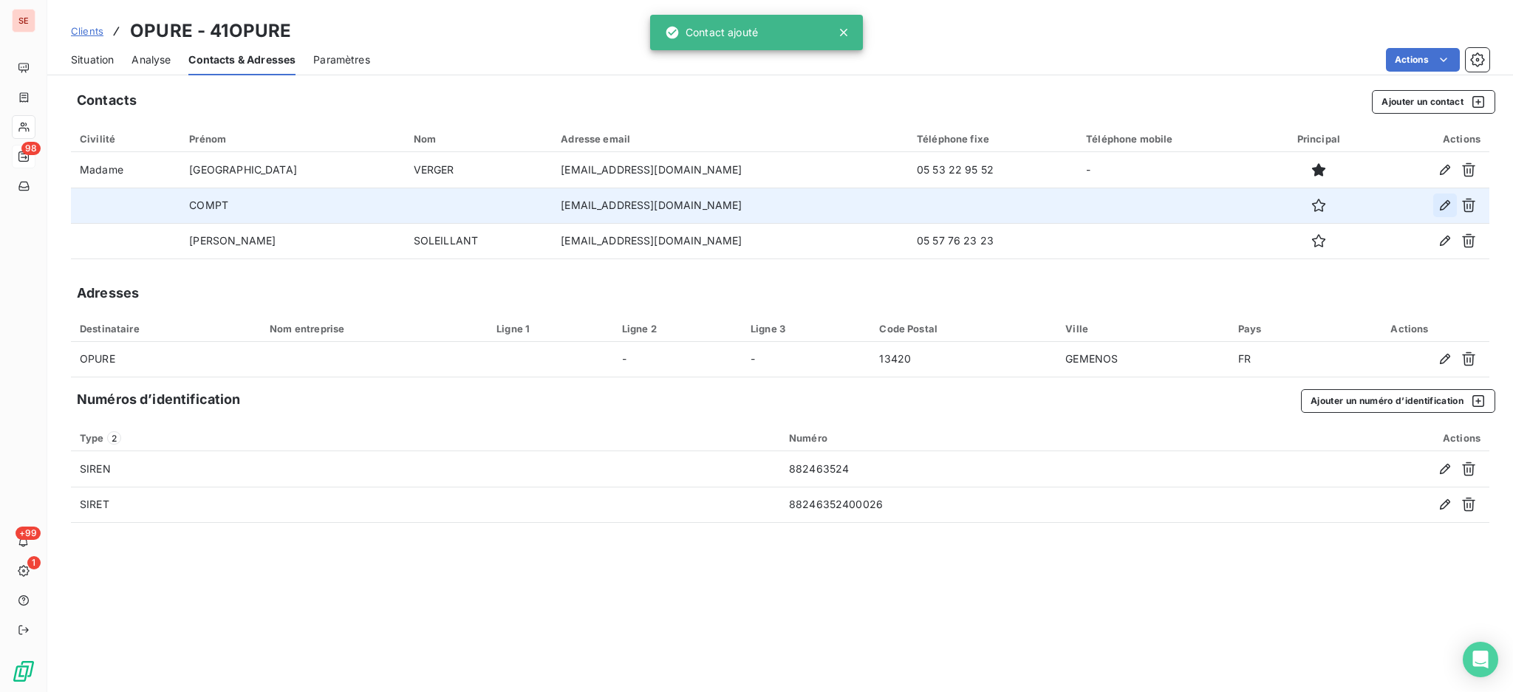
click at [1439, 202] on icon "button" at bounding box center [1445, 205] width 15 height 15
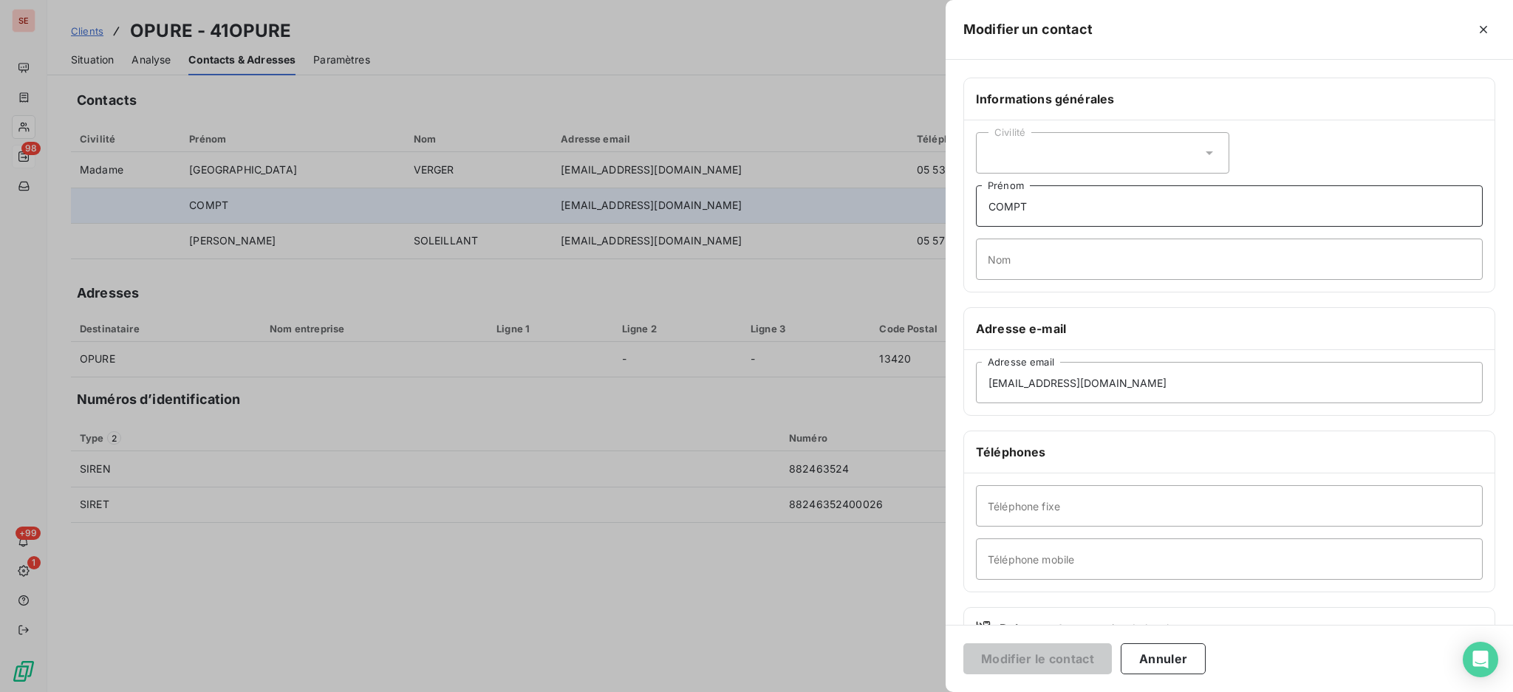
click at [1049, 209] on input "COMPT" at bounding box center [1229, 205] width 507 height 41
type input "COMPTA"
click at [1066, 661] on button "Modifier le contact" at bounding box center [1038, 659] width 149 height 31
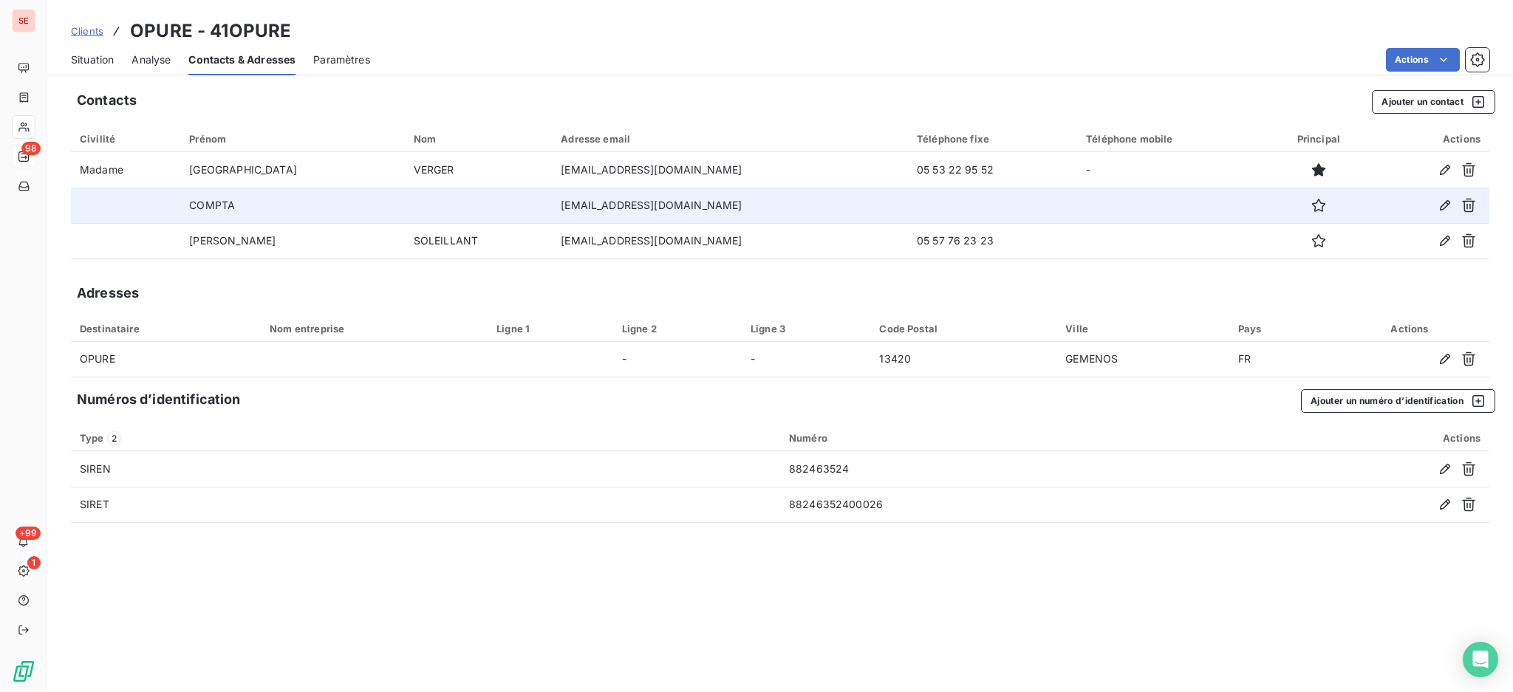
click at [79, 57] on span "Situation" at bounding box center [92, 59] width 43 height 15
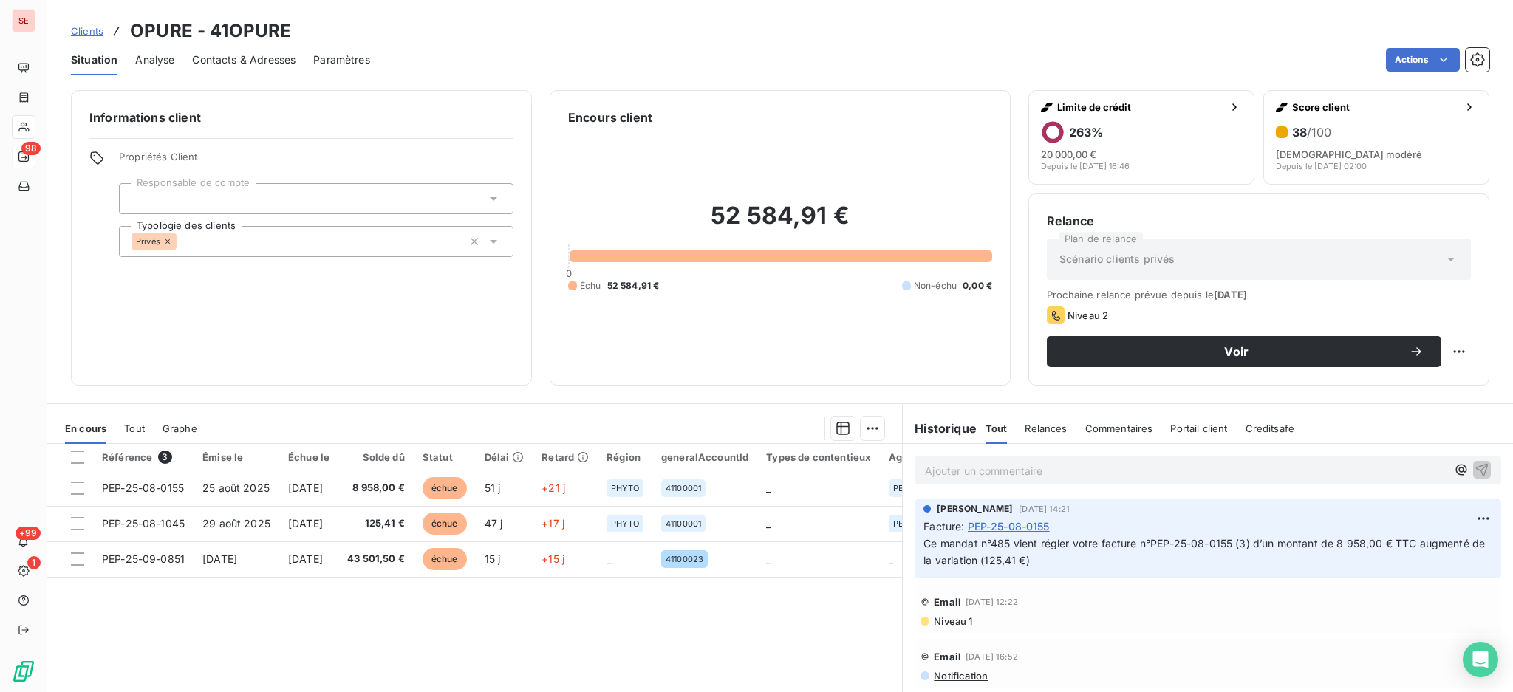
click at [239, 61] on span "Contacts & Adresses" at bounding box center [243, 59] width 103 height 15
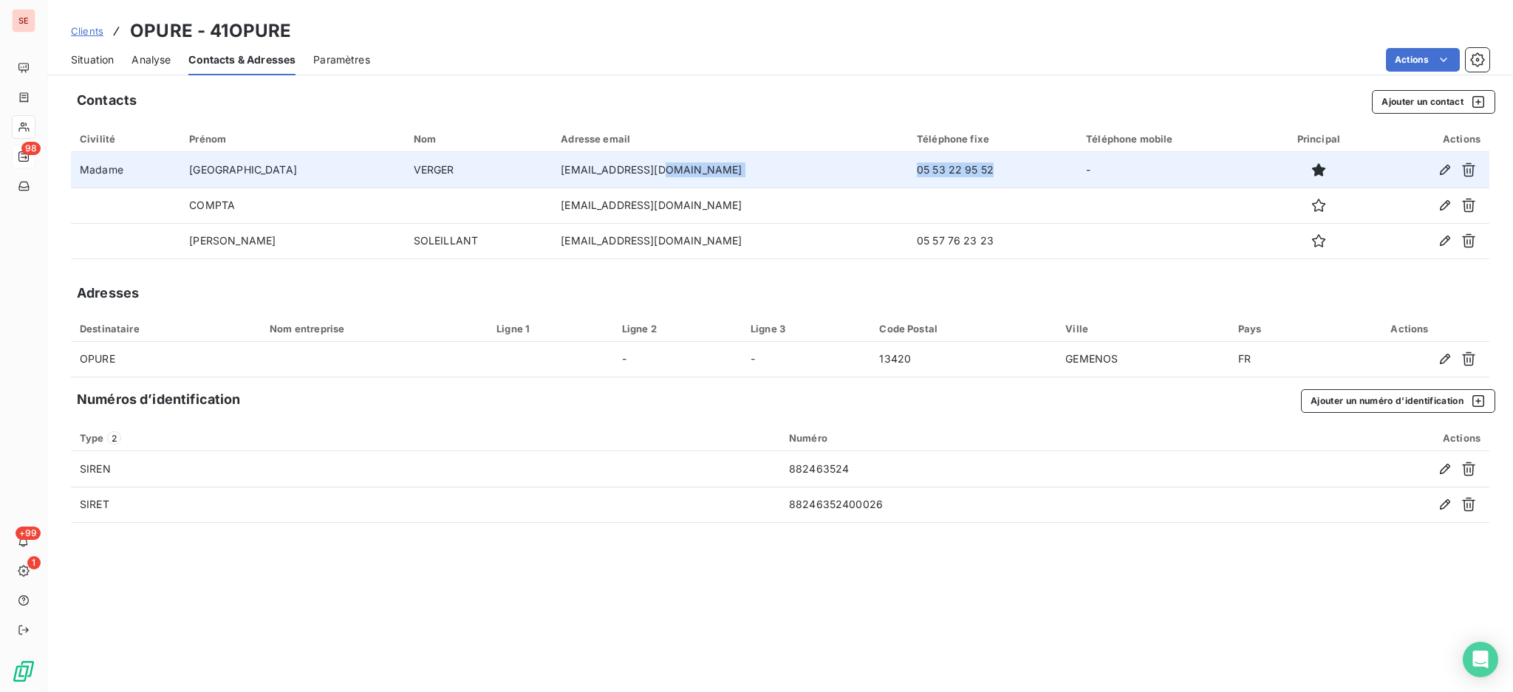
drag, startPoint x: 970, startPoint y: 172, endPoint x: 858, endPoint y: 166, distance: 111.8
click at [858, 166] on tr "Madame Florence VERGER contact@o-pure.fr 05 53 22 95 52 -" at bounding box center [780, 169] width 1419 height 35
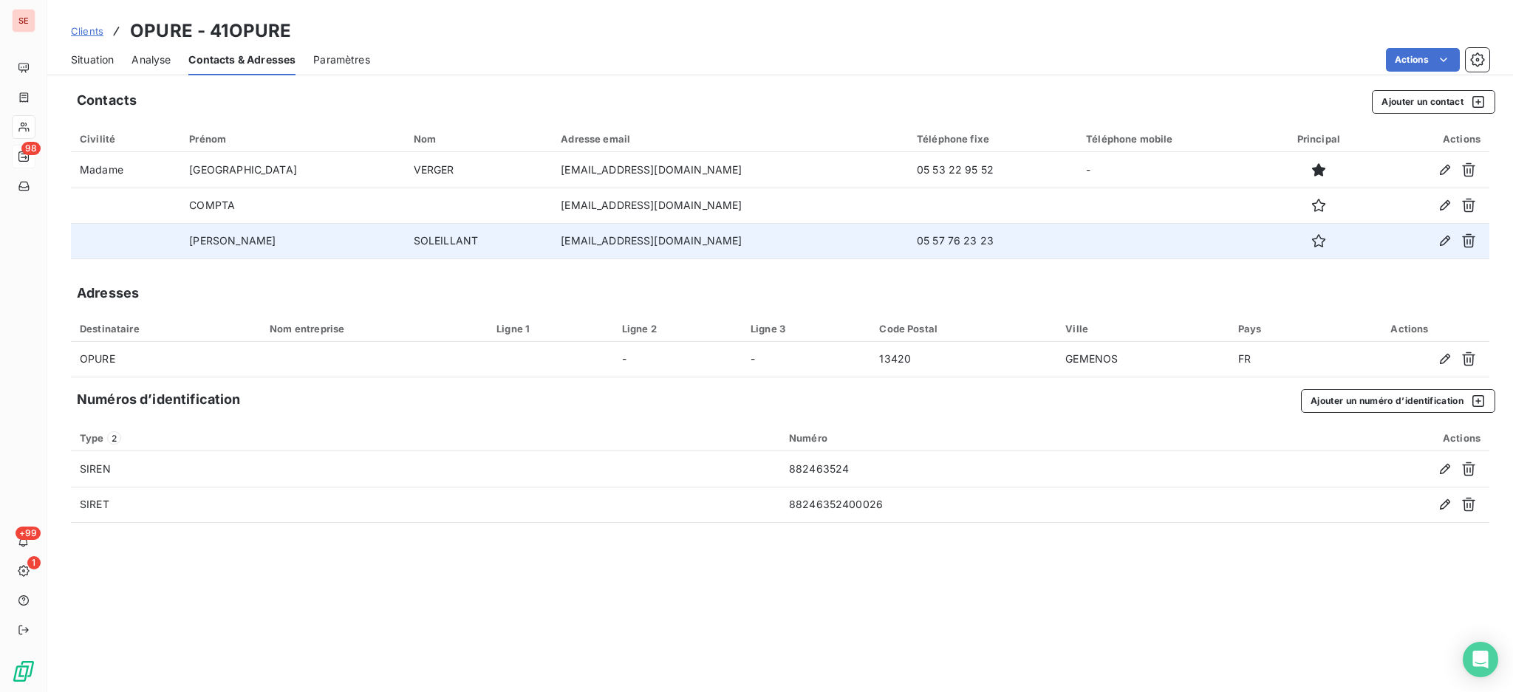
click at [953, 244] on td "05 57 76 23 23" at bounding box center [992, 240] width 169 height 35
drag, startPoint x: 959, startPoint y: 236, endPoint x: 871, endPoint y: 233, distance: 88.7
click at [908, 233] on td "05 57 76 23 23" at bounding box center [992, 240] width 169 height 35
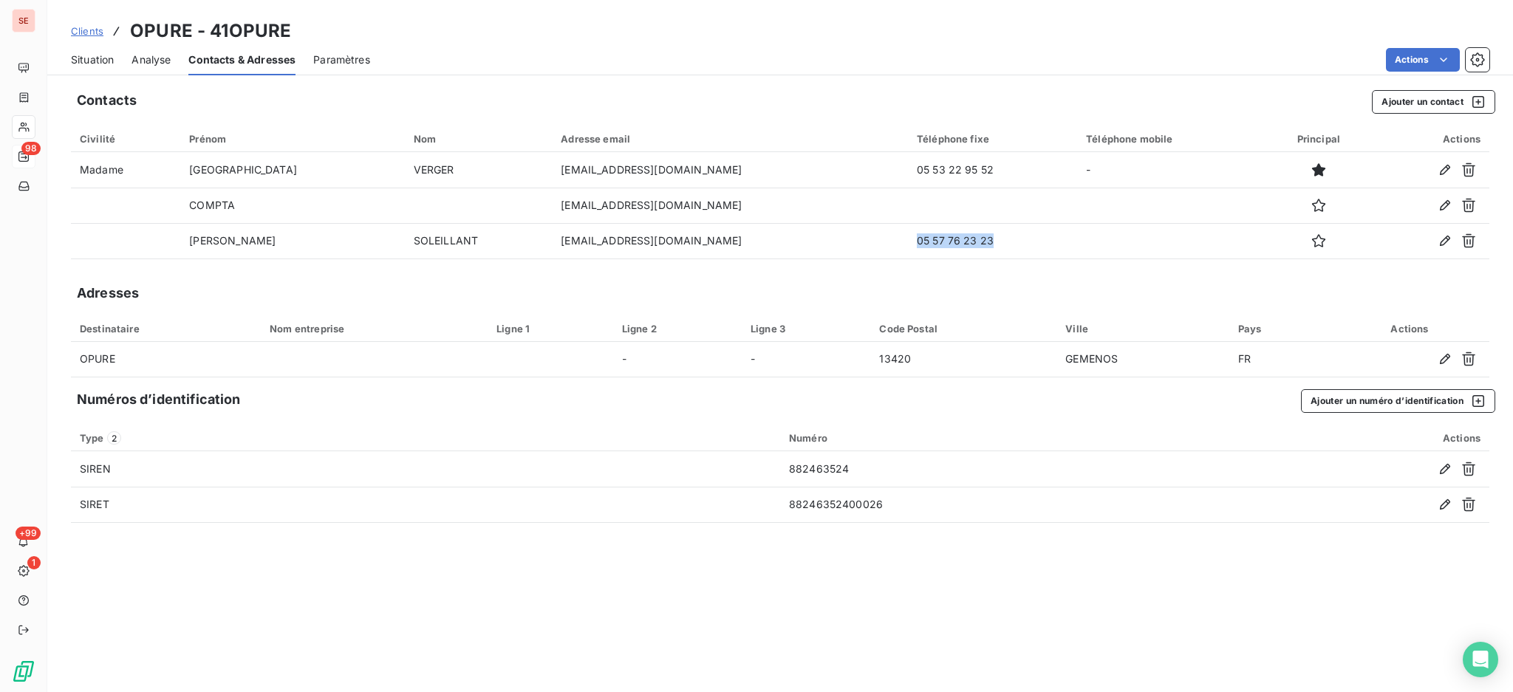
copy td "05 57 76 23 23"
click at [106, 55] on span "Situation" at bounding box center [92, 59] width 43 height 15
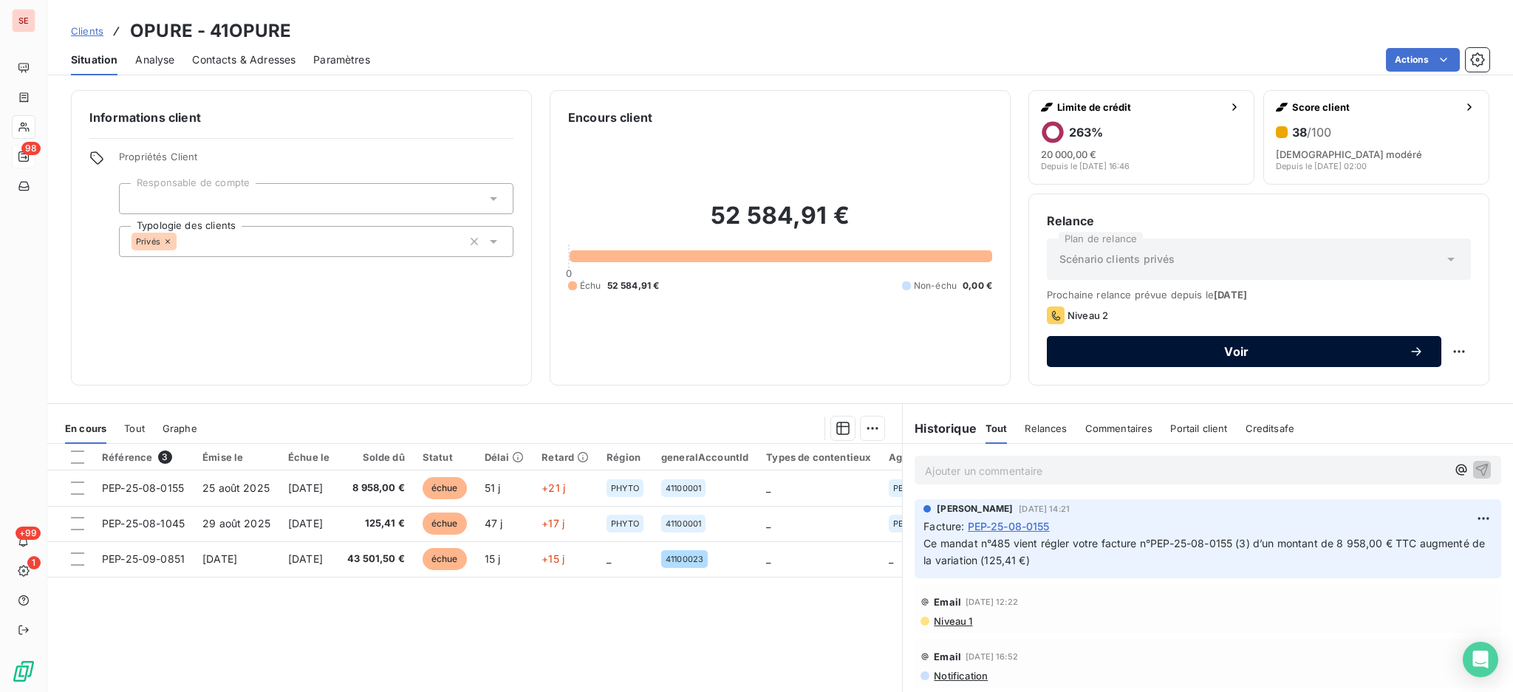
click at [1155, 350] on span "Voir" at bounding box center [1237, 352] width 344 height 12
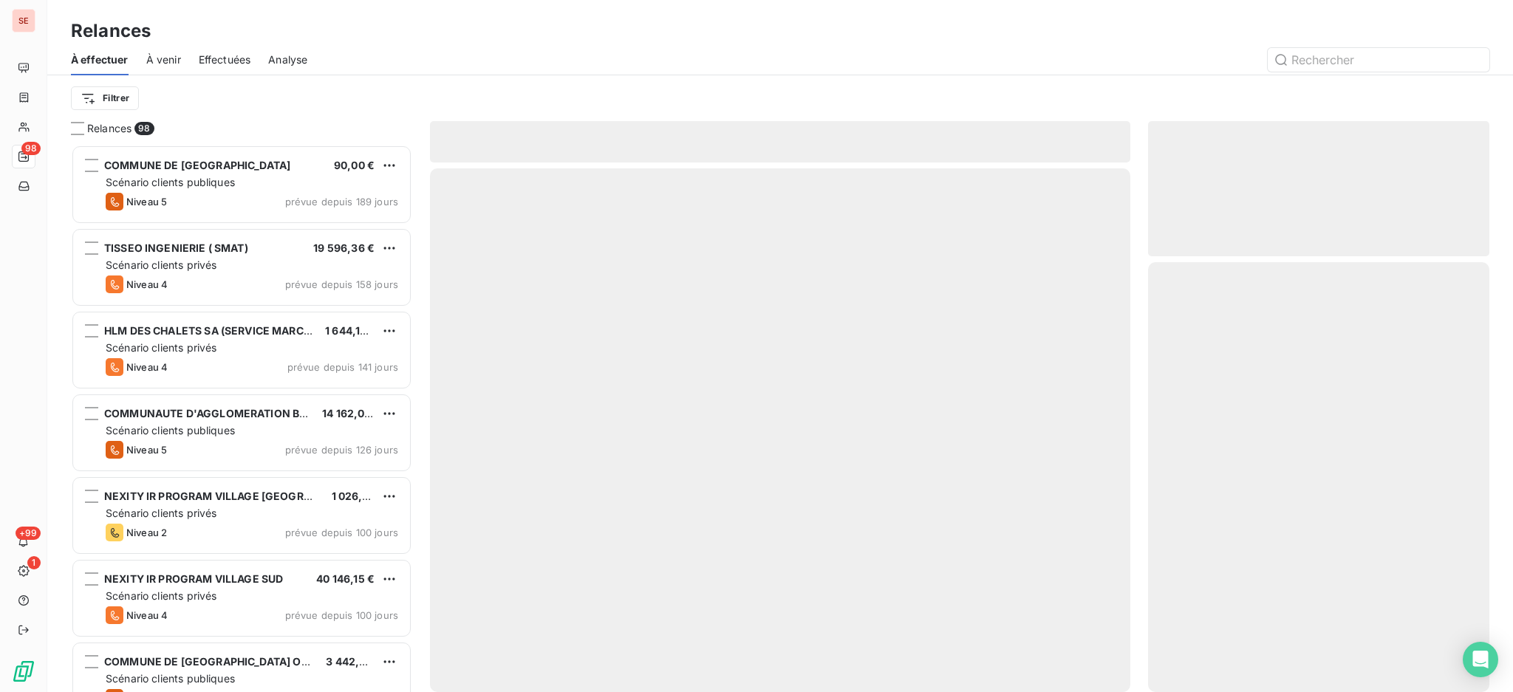
scroll to position [534, 326]
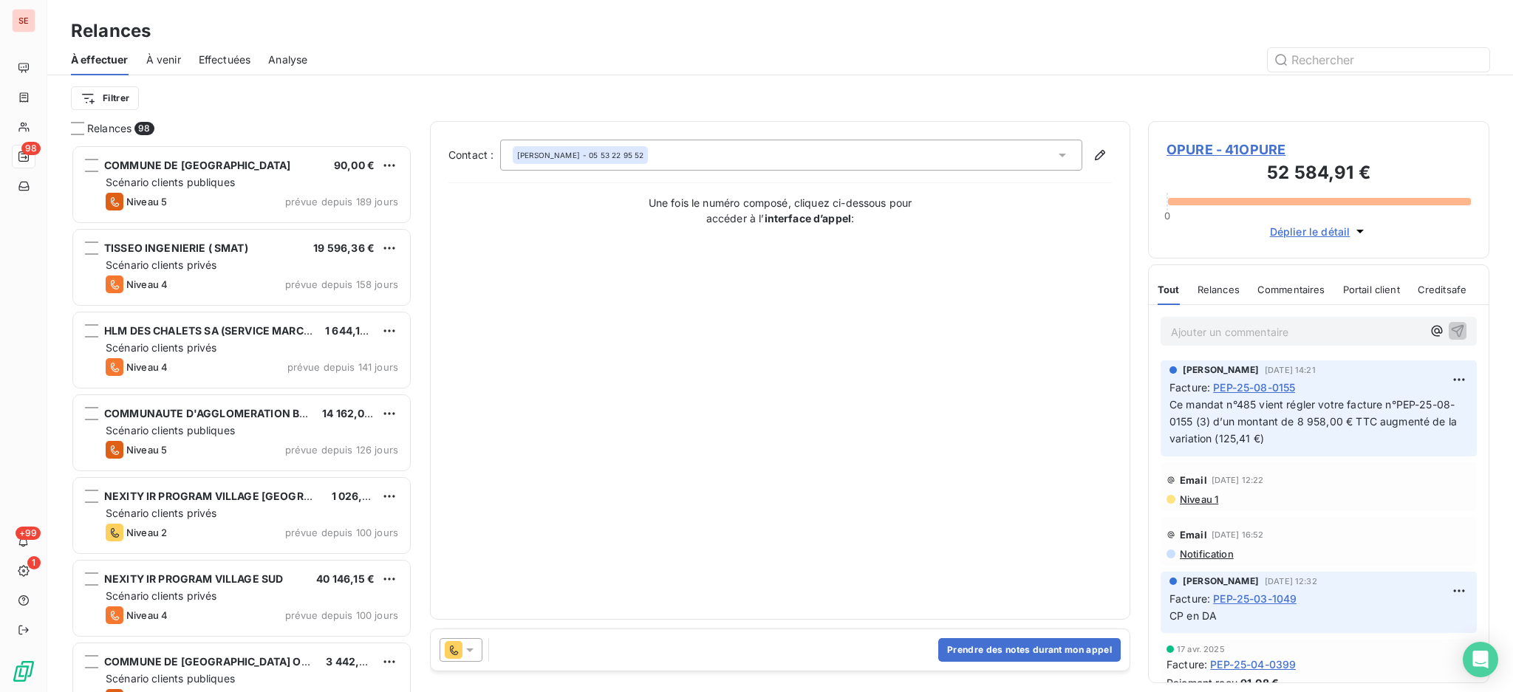
click at [1061, 155] on icon at bounding box center [1062, 156] width 7 height 4
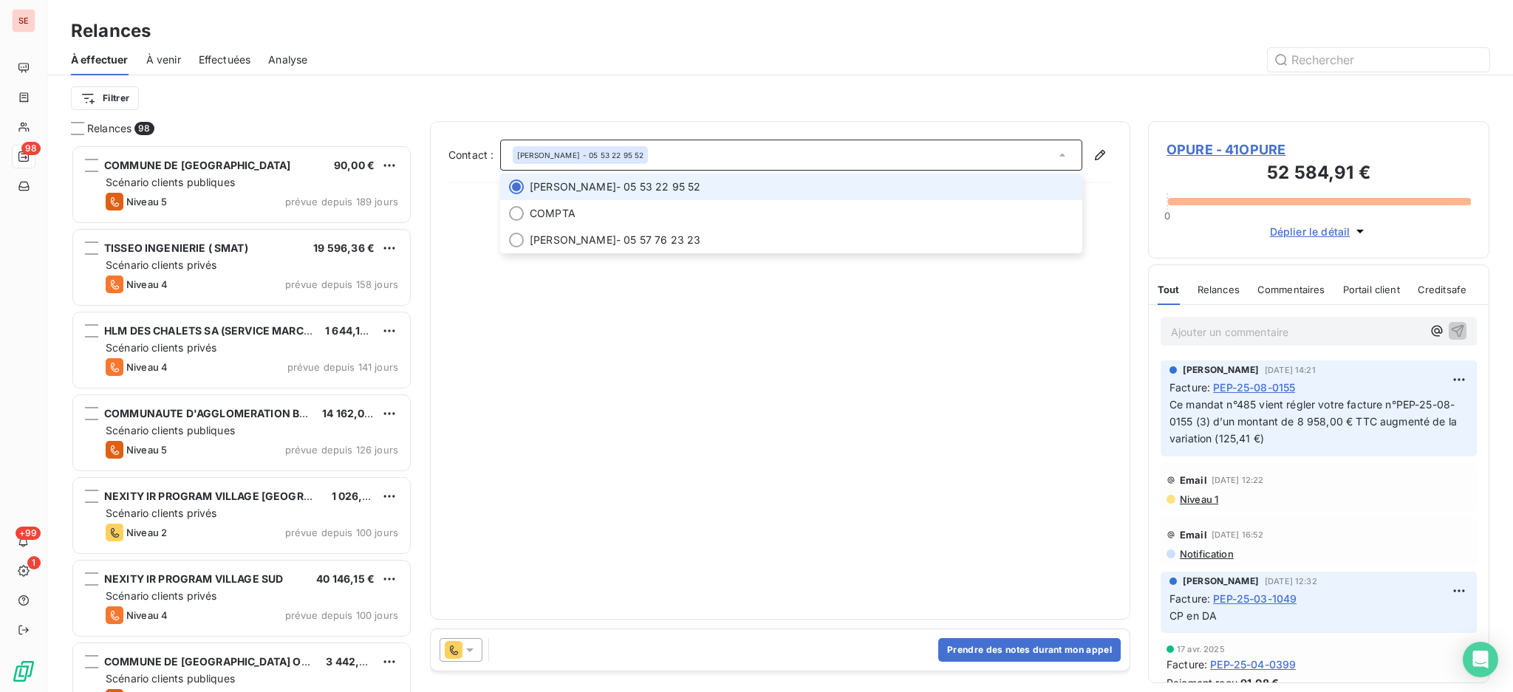
click at [1061, 155] on icon at bounding box center [1063, 155] width 6 height 3
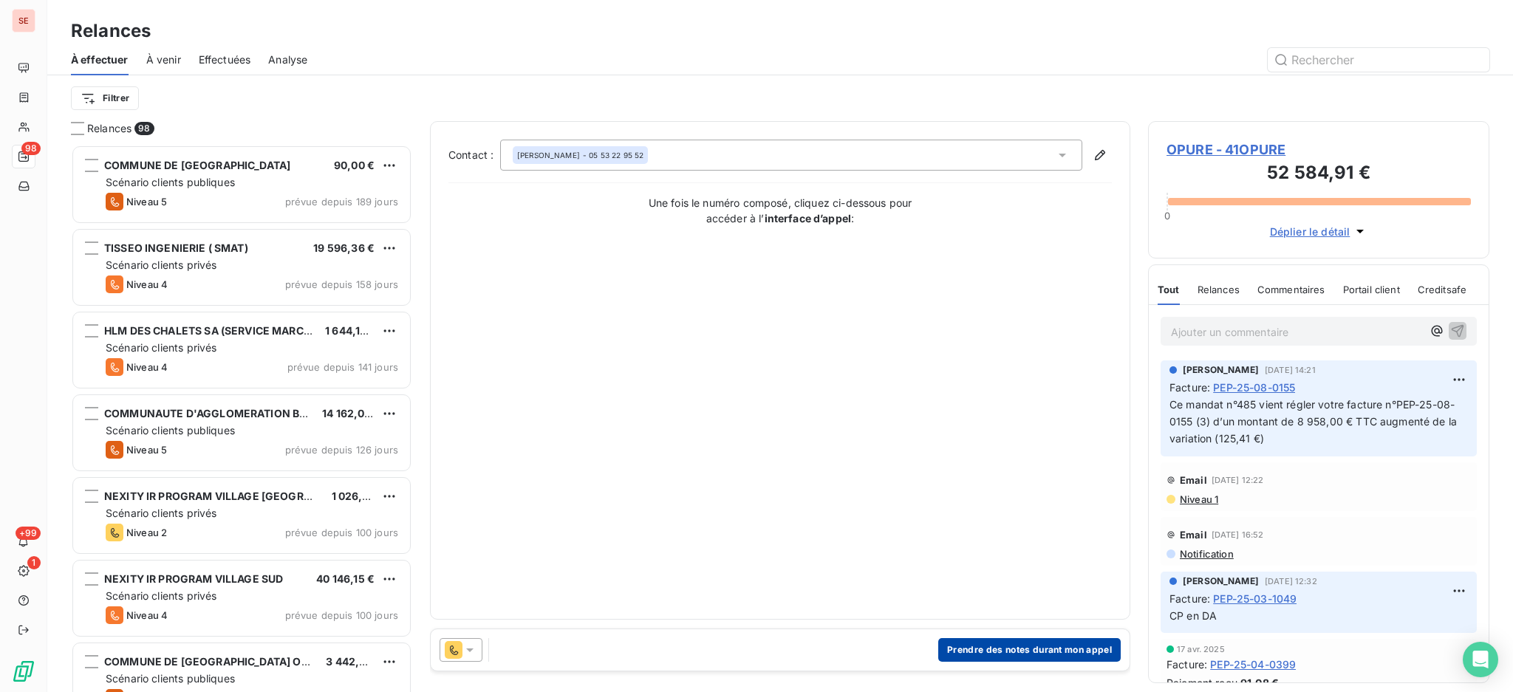
click at [1035, 646] on button "Prendre des notes durant mon appel" at bounding box center [1029, 650] width 183 height 24
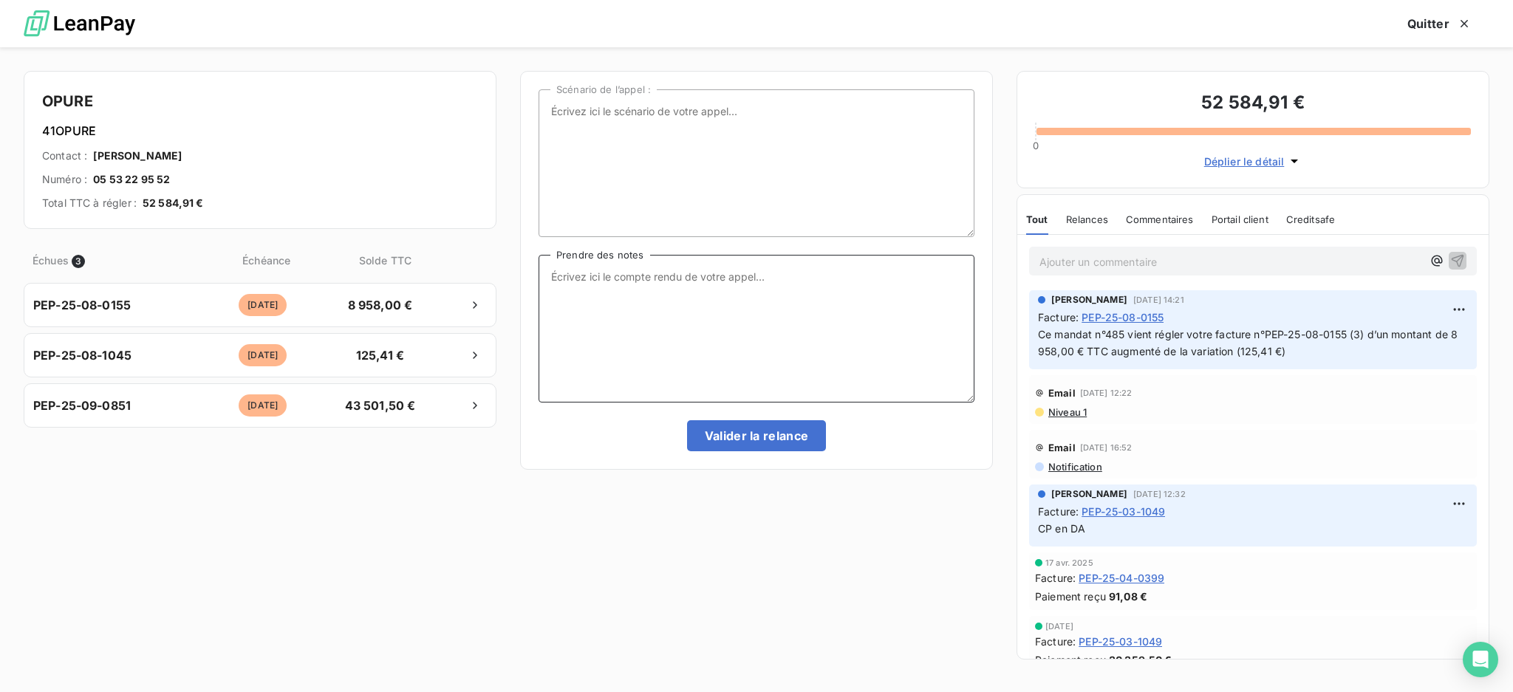
click at [581, 270] on textarea "Prendre des notes" at bounding box center [757, 329] width 436 height 148
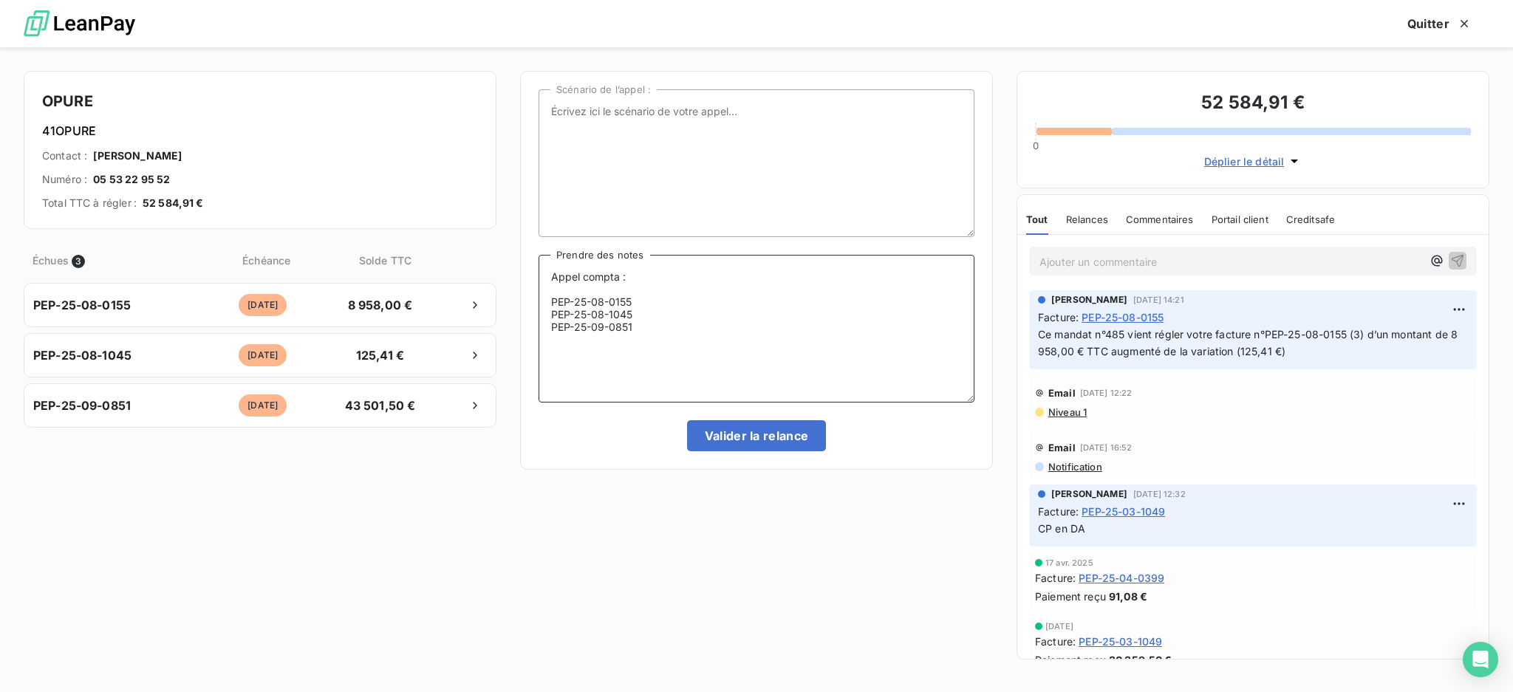
drag, startPoint x: 655, startPoint y: 328, endPoint x: 548, endPoint y: 327, distance: 106.4
click at [548, 327] on textarea "Appel compta : PEP-25-08-0155 PEP-25-08-1045 PEP-25-09-0851" at bounding box center [757, 329] width 436 height 148
click at [681, 300] on textarea "Appel compta : PEP-25-08-0155 PEP-25-08-1045" at bounding box center [757, 329] width 436 height 148
click at [684, 304] on textarea "Appel compta : PEP-25-08-0155 PEP-25-08-1045" at bounding box center [757, 329] width 436 height 148
click at [671, 314] on textarea "Appel compta : PEP-25-08-0155 - SIT 5 PEP-25-08-1045" at bounding box center [757, 329] width 436 height 148
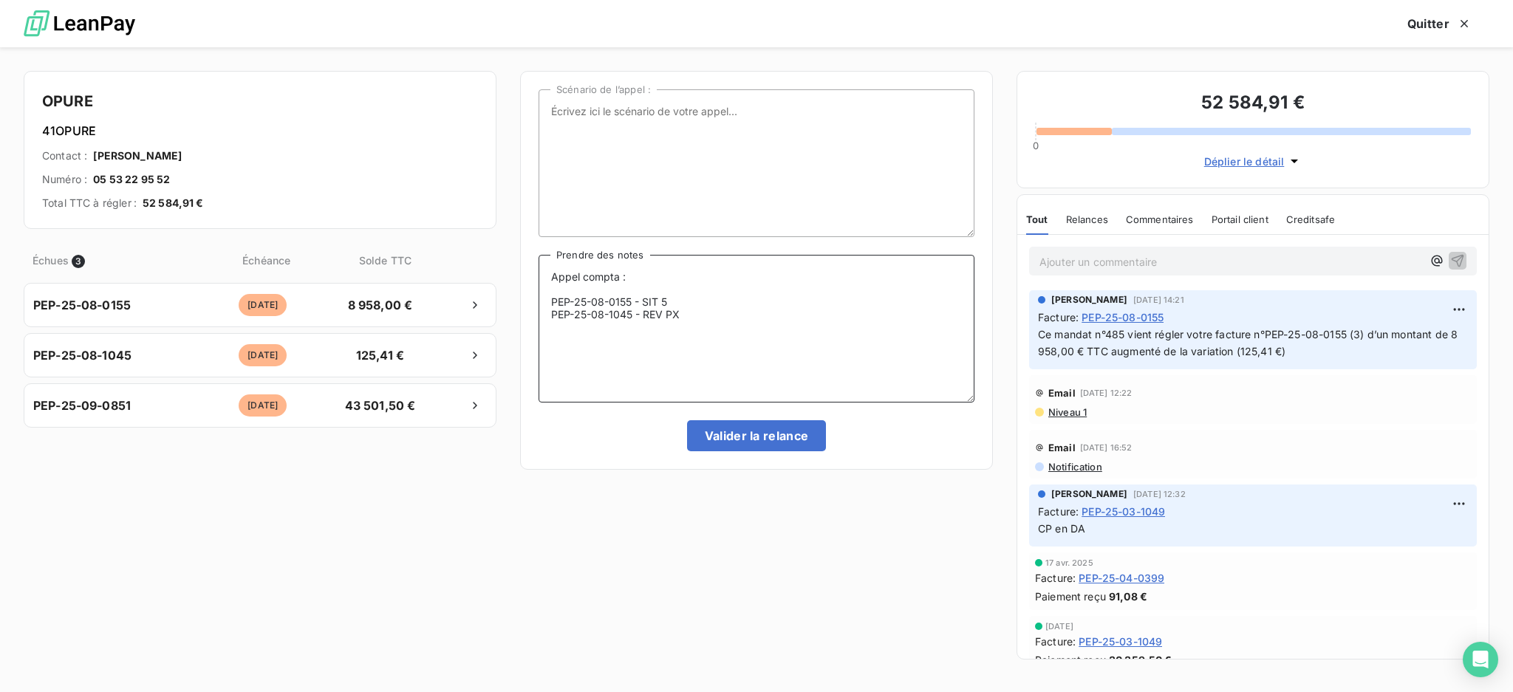
click at [671, 314] on textarea "Appel compta : PEP-25-08-0155 - SIT 5 PEP-25-08-1045 - REV PX" at bounding box center [757, 329] width 436 height 148
click at [629, 284] on textarea "Appel compta : PEP-25-08-0155 - SIT 5 PEP-25-08-1045 - REV PRX" at bounding box center [757, 329] width 436 height 148
click at [629, 284] on textarea "Appel compta : ZONE VEGETALISEE LAACANA PEP-25-08-0155 - SIT 5 PEP-25-08-1045 -…" at bounding box center [757, 329] width 436 height 148
click at [721, 288] on textarea "Appel compta : ZONE VEGETALISEE LAACANA PEP-25-08-0155 - SIT 5 PEP-25-08-1045 -…" at bounding box center [757, 329] width 436 height 148
click at [689, 275] on textarea "Appel compta : ZONE VEGETALISEE LACANAU DE MIOS PEP-25-08-0155 - SIT 5 PEP-25-0…" at bounding box center [757, 329] width 436 height 148
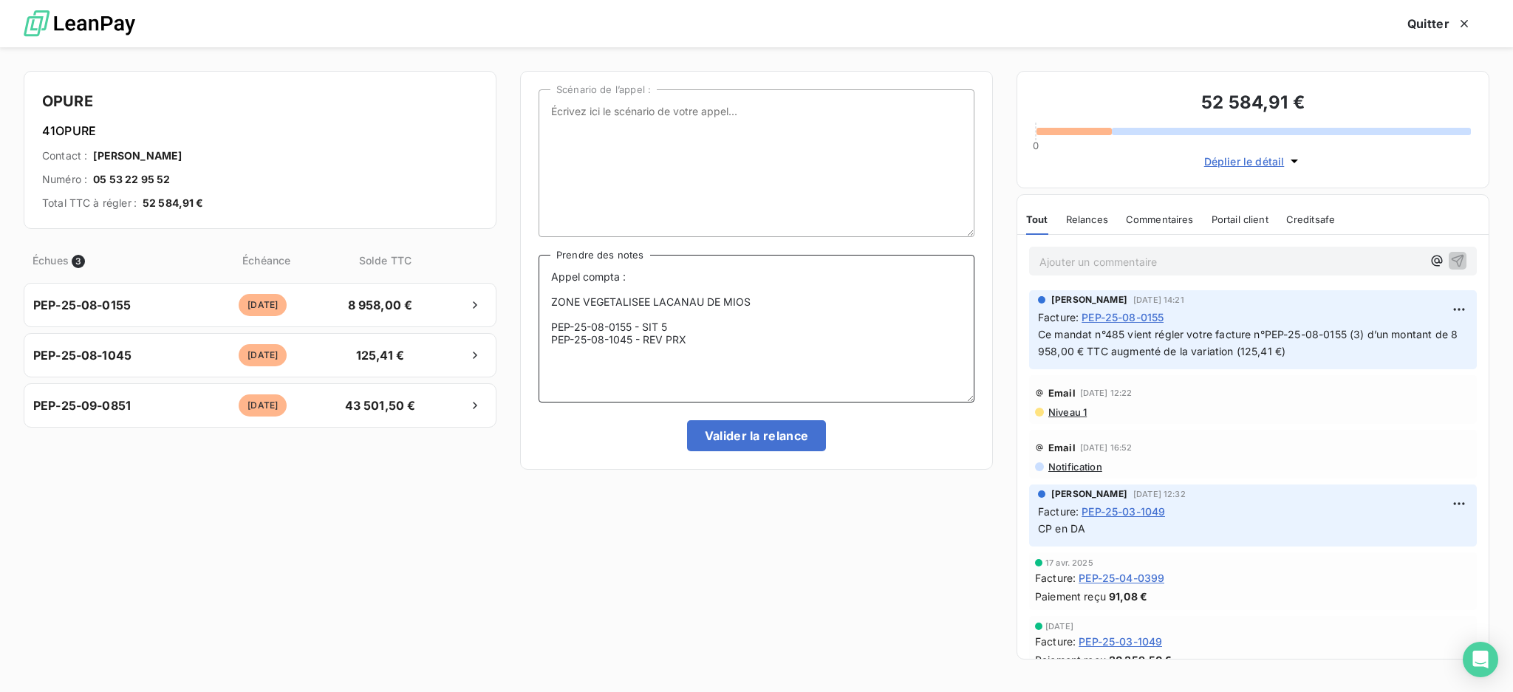
click at [711, 341] on textarea "Appel compta : ZONE VEGETALISEE LACANAU DE MIOS PEP-25-08-0155 - SIT 5 PEP-25-0…" at bounding box center [757, 329] width 436 height 148
click at [721, 329] on textarea "Appel compta : ZONE VEGETALISEE LACANAU DE MIOS PEP-25-08-0155 - SIT 5 PEP-25-0…" at bounding box center [757, 329] width 436 height 148
click at [714, 335] on textarea "Appel compta : ZONE VEGETALISEE LACANAU DE MIOS PEP-25-08-0155 - SIT 5 PEP-25-0…" at bounding box center [757, 329] width 436 height 148
click at [683, 331] on textarea "Appel compta : ZONE VEGETALISEE LACANAU DE MIOS PEP-25-08-0155 - SIT 5 PEP-25-0…" at bounding box center [757, 329] width 436 height 148
click at [716, 335] on textarea "Appel compta : ZONE VEGETALISEE LACANAU DE MIOS PEP-25-08-0155 - SIT 5 PEP-25-0…" at bounding box center [757, 329] width 436 height 148
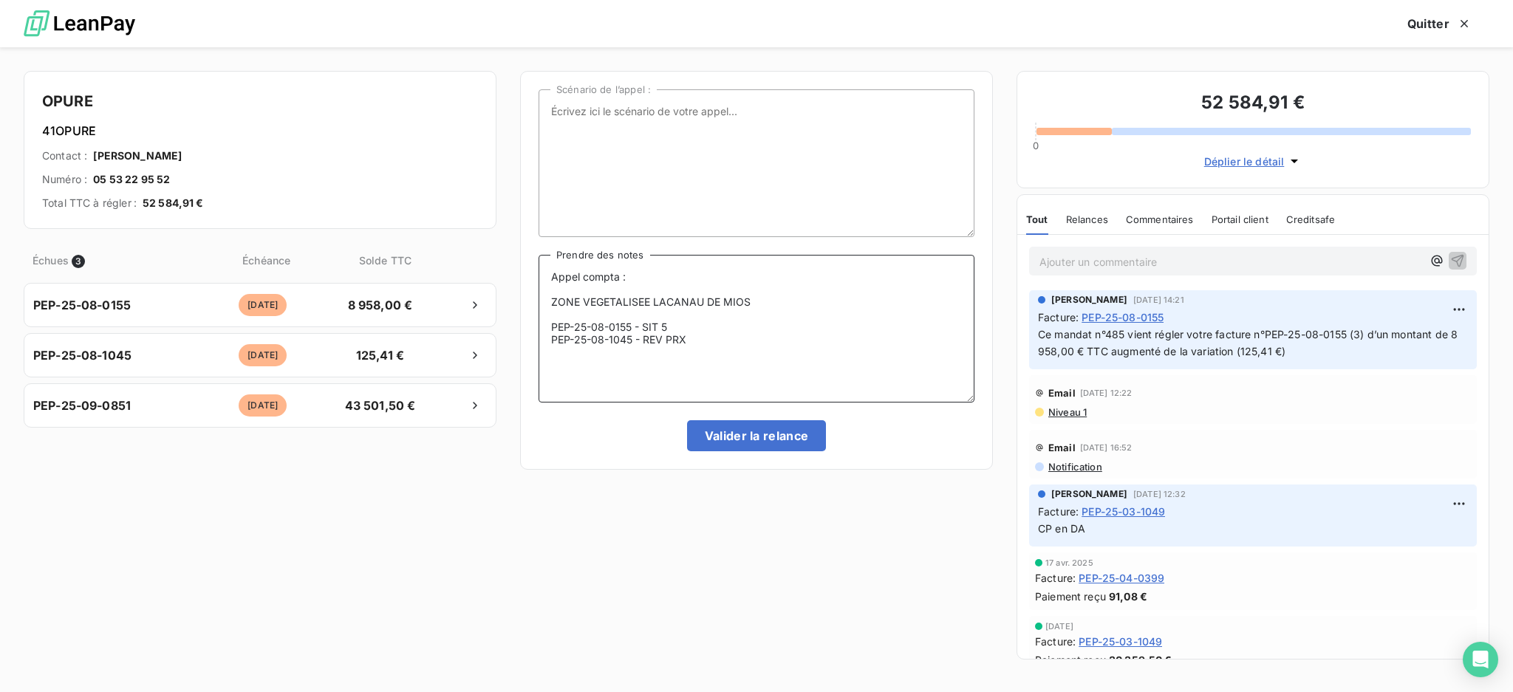
type textarea "Appel compta : ZONE VEGETALISEE LACANAU DE MIOS PEP-25-08-0155 - SIT 5 PEP-25-0…"
click at [848, 521] on div "Scénario de l’appel : Appel compta : ZONE VEGETALISEE LACANAU DE MIOS PEP-25-08…" at bounding box center [756, 370] width 473 height 598
click at [1431, 21] on button "Quitter" at bounding box center [1440, 23] width 100 height 31
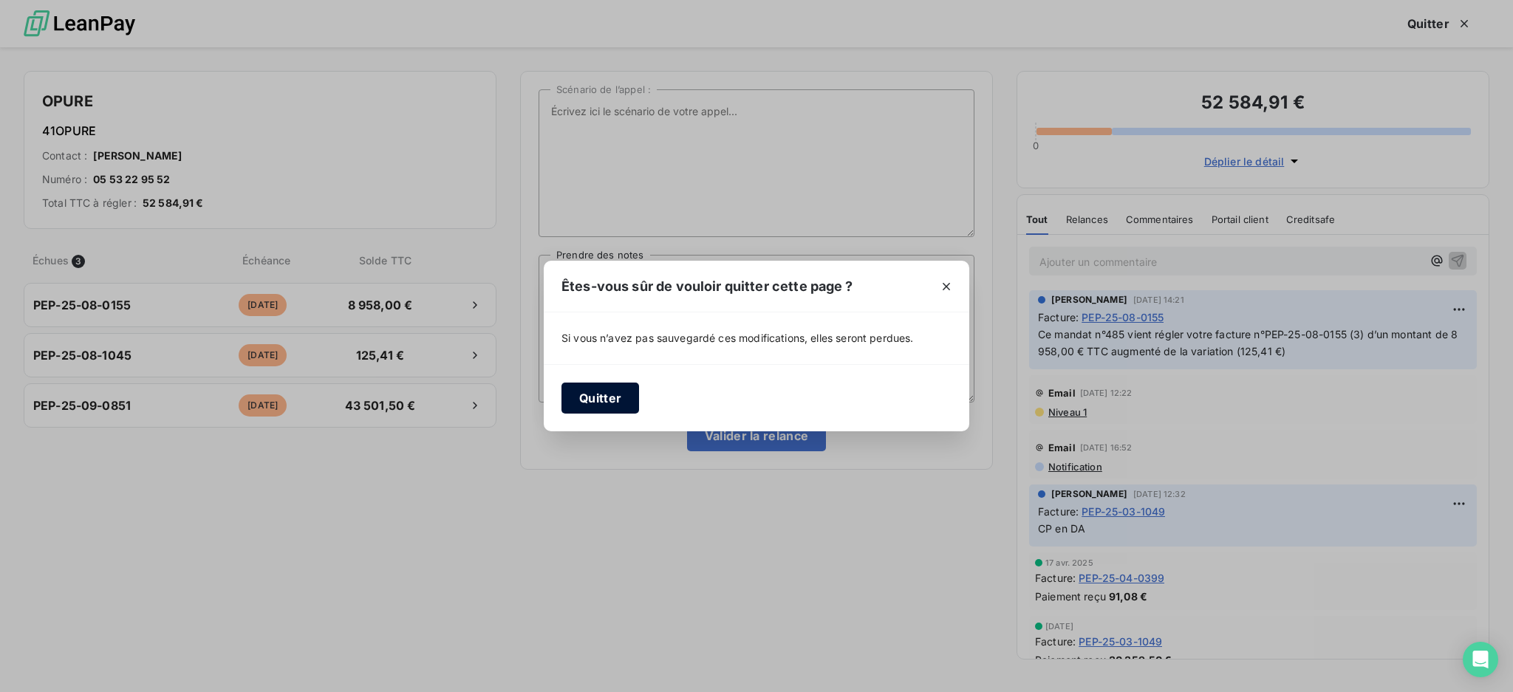
click at [566, 399] on button "Quitter" at bounding box center [601, 398] width 78 height 31
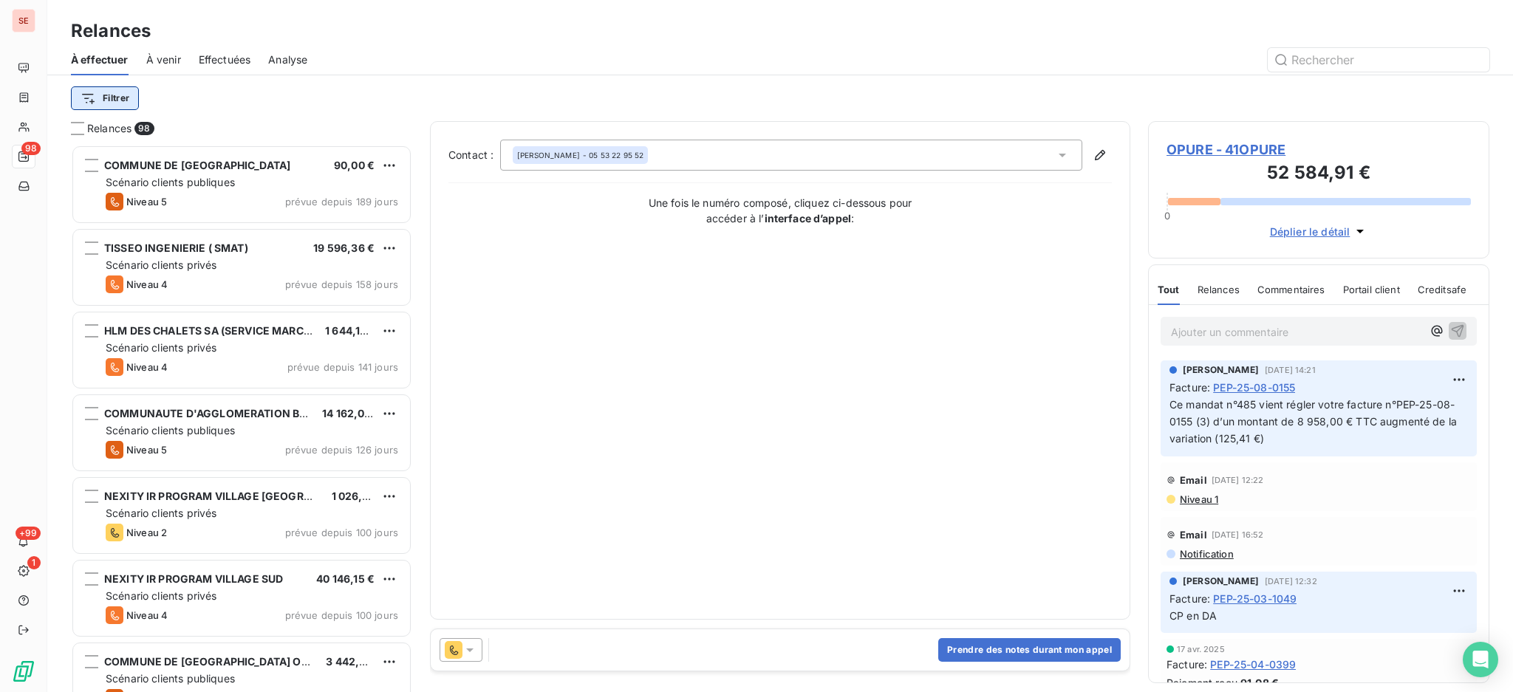
click at [105, 93] on html "SE 98 +99 1 Relances À effectuer À venir Effectuées Analyse Filtrer Relances 98…" at bounding box center [756, 346] width 1513 height 692
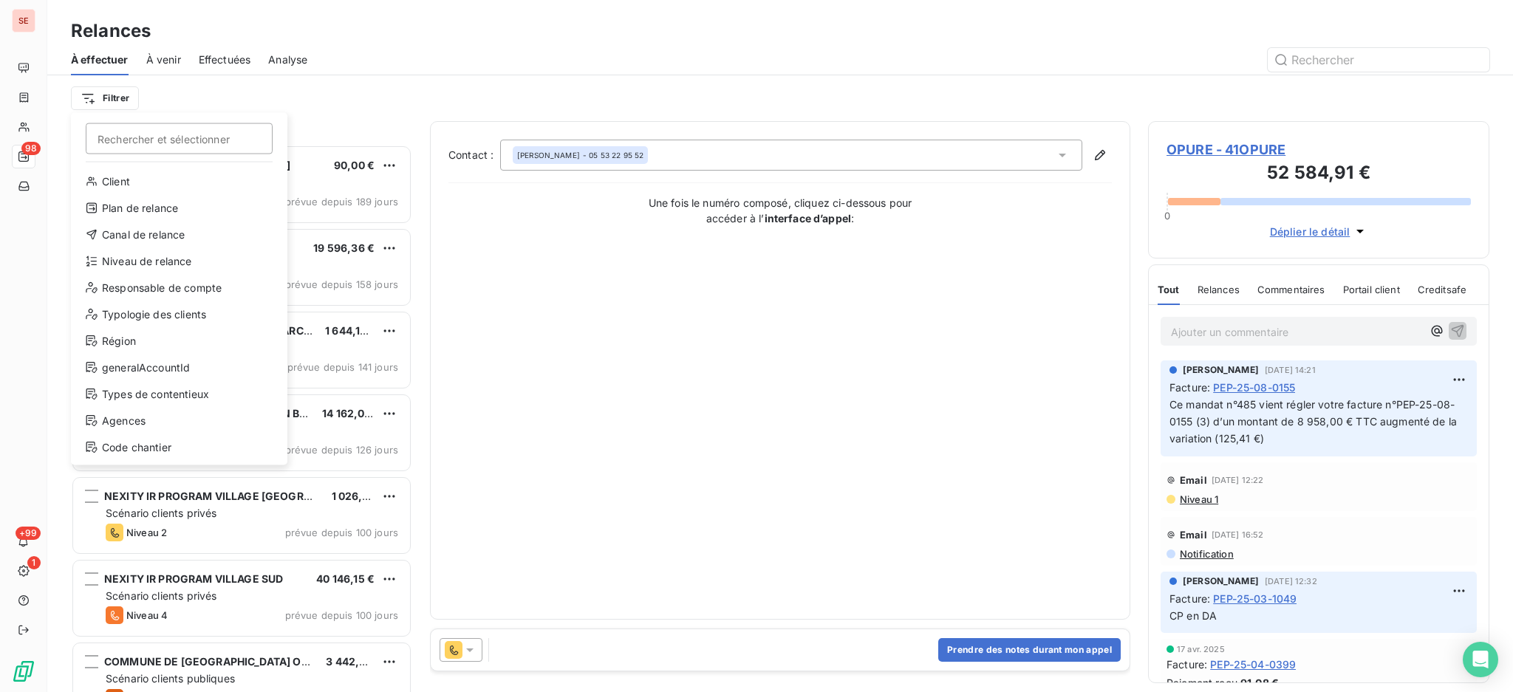
click at [1202, 145] on html "SE 98 +99 1 Relances À effectuer À venir Effectuées Analyse Filtrer Rechercher …" at bounding box center [756, 346] width 1513 height 692
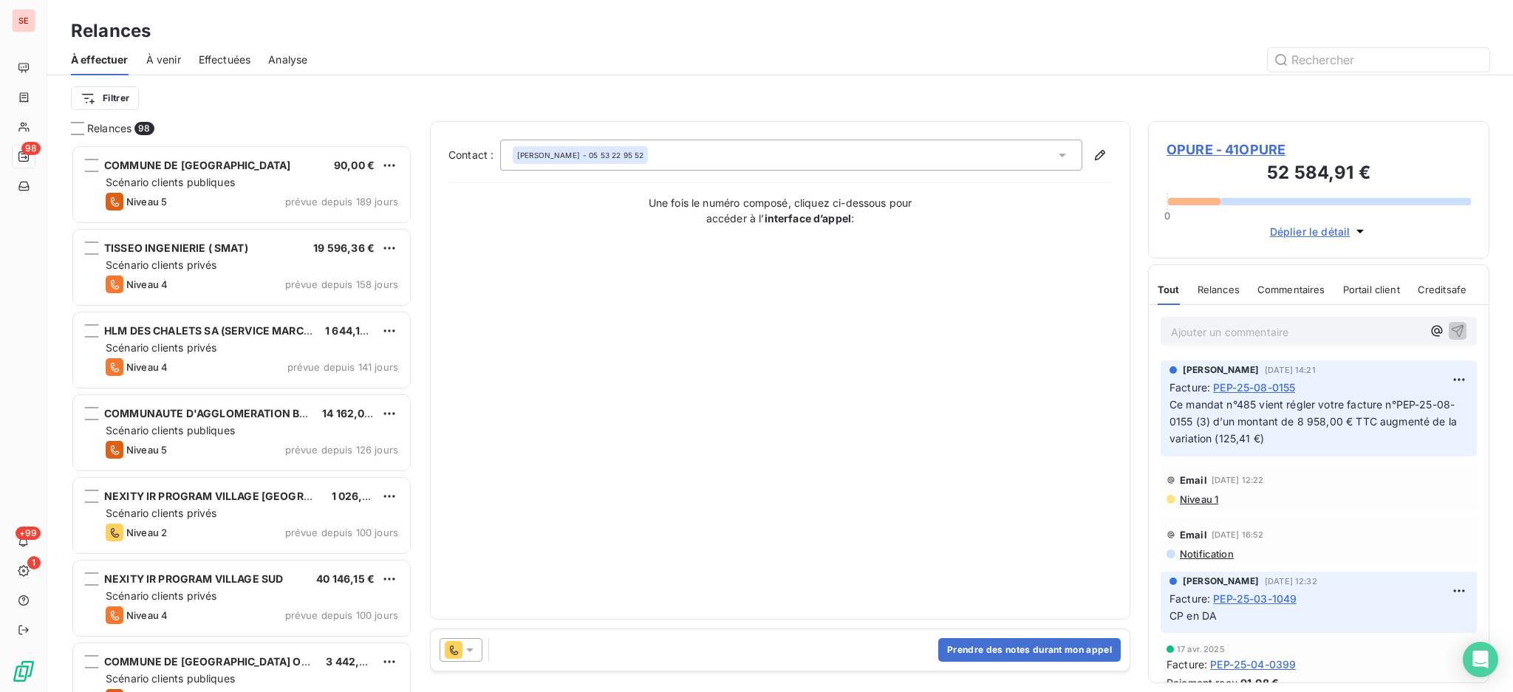
click at [1211, 149] on span "OPURE - 41OPURE" at bounding box center [1319, 150] width 304 height 20
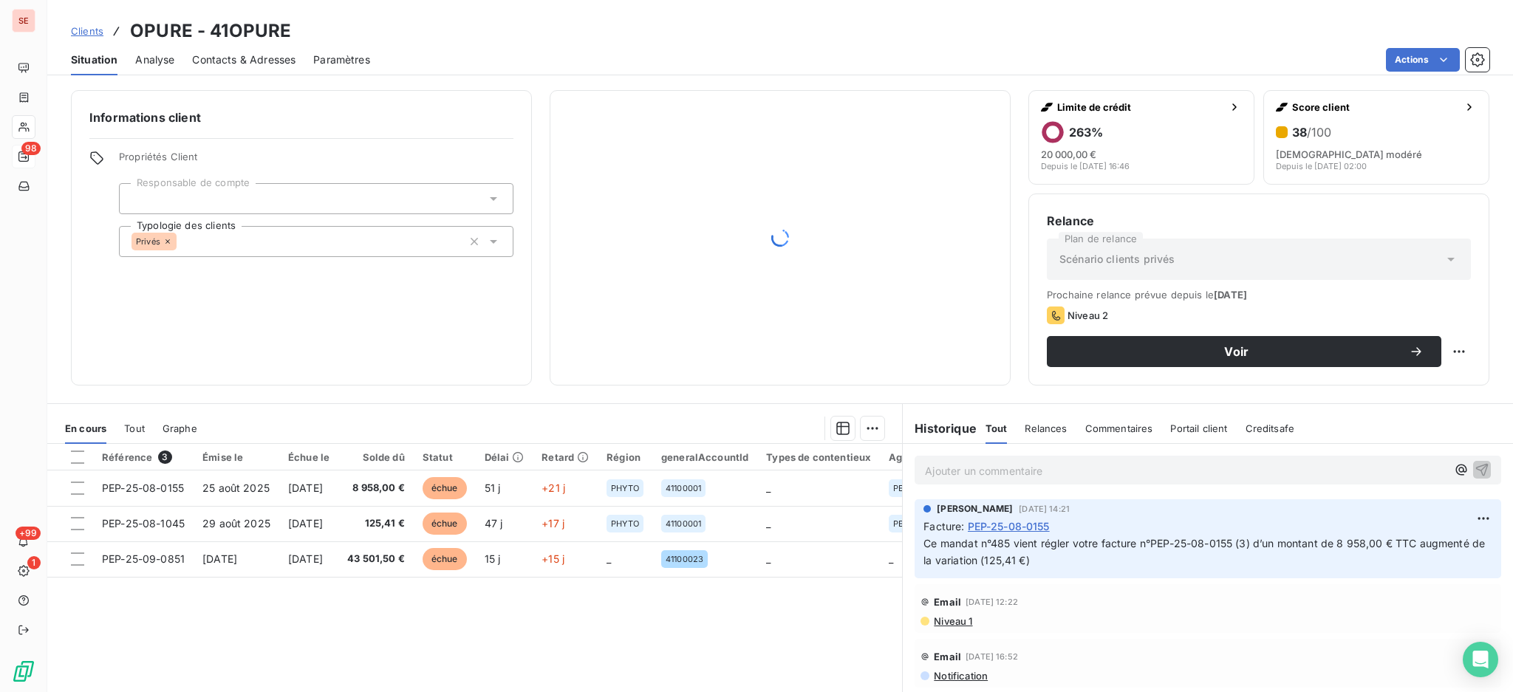
click at [977, 470] on p "Ajouter un commentaire ﻿" at bounding box center [1186, 471] width 522 height 18
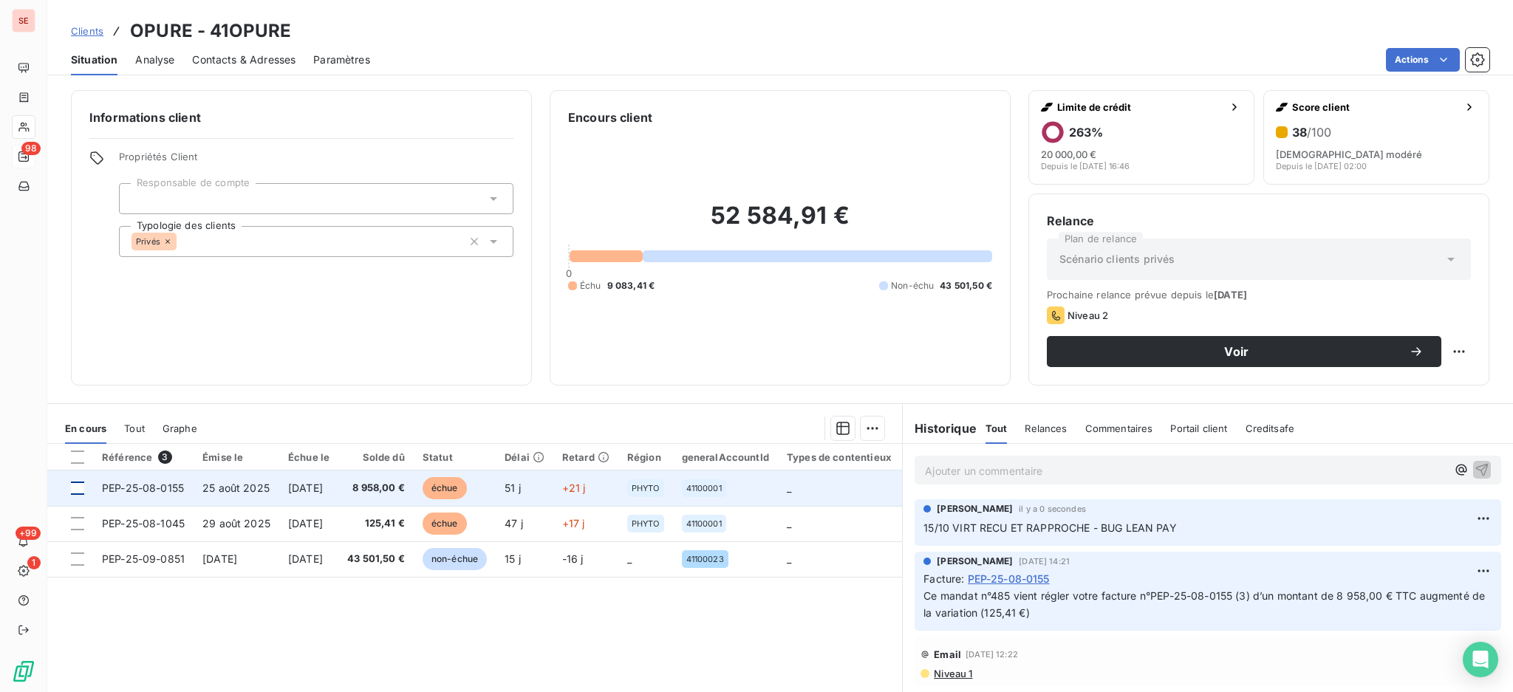
click at [84, 491] on div at bounding box center [77, 488] width 13 height 13
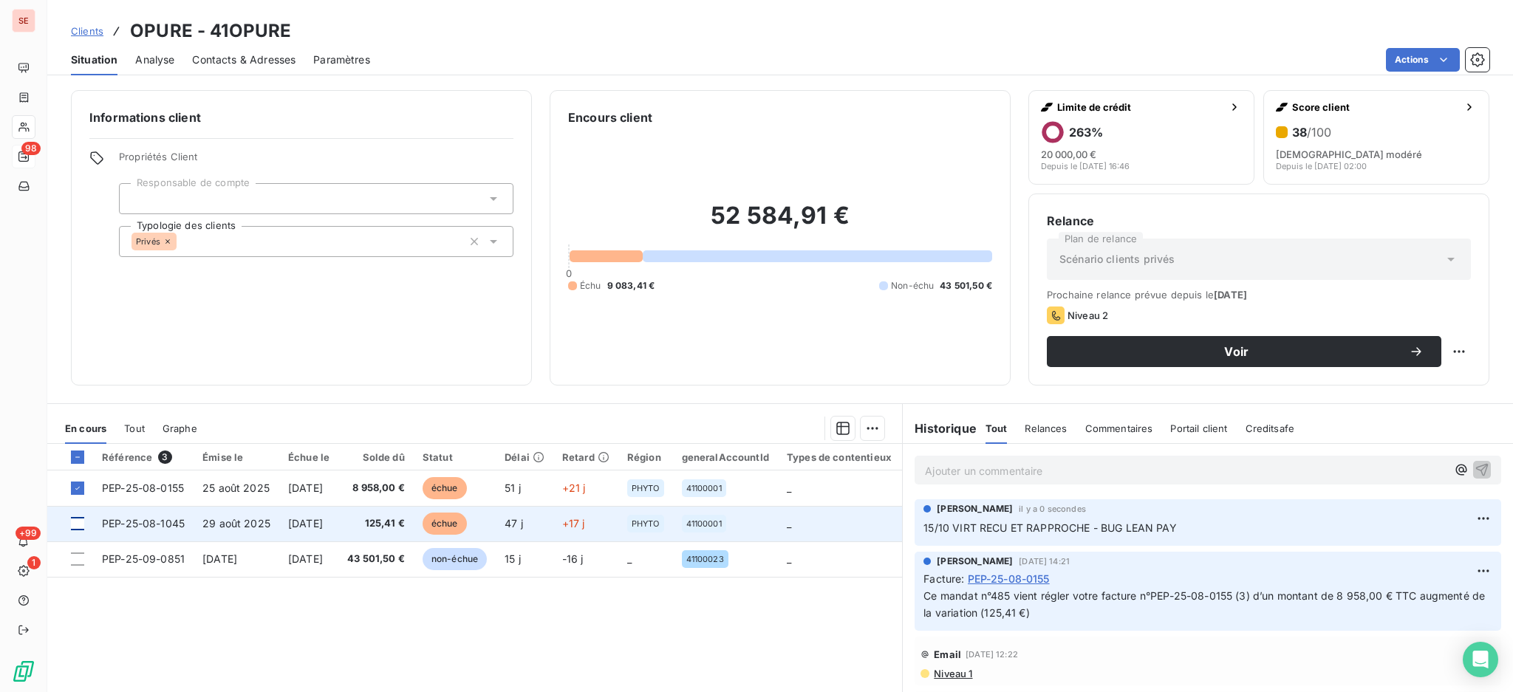
click at [76, 525] on div at bounding box center [77, 523] width 13 height 13
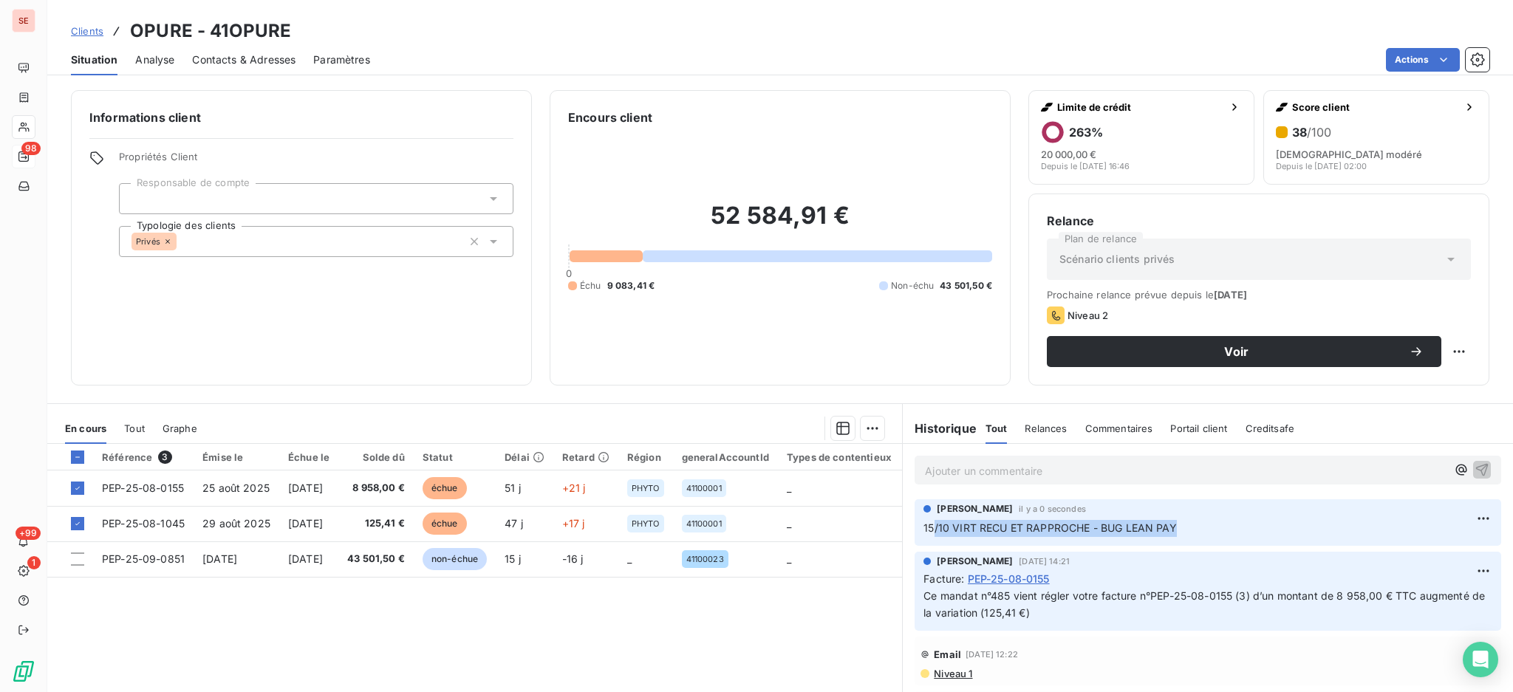
drag, startPoint x: 1199, startPoint y: 520, endPoint x: 923, endPoint y: 519, distance: 275.6
click at [924, 519] on div "15/10 VIRT RECU ET RAPPROCHE - BUG LEAN PAY" at bounding box center [1208, 528] width 569 height 18
click at [1405, 47] on html "SE 98 +99 1 Clients OPURE - 41OPURE Situation Analyse Contacts & Adresses Param…" at bounding box center [756, 346] width 1513 height 692
click at [856, 432] on html "SE 98 +99 1 Clients OPURE - 41OPURE Situation Analyse Contacts & Adresses Param…" at bounding box center [756, 346] width 1513 height 692
click at [867, 431] on html "SE 98 +99 1 Clients OPURE - 41OPURE Situation Analyse Contacts & Adresses Param…" at bounding box center [756, 346] width 1513 height 692
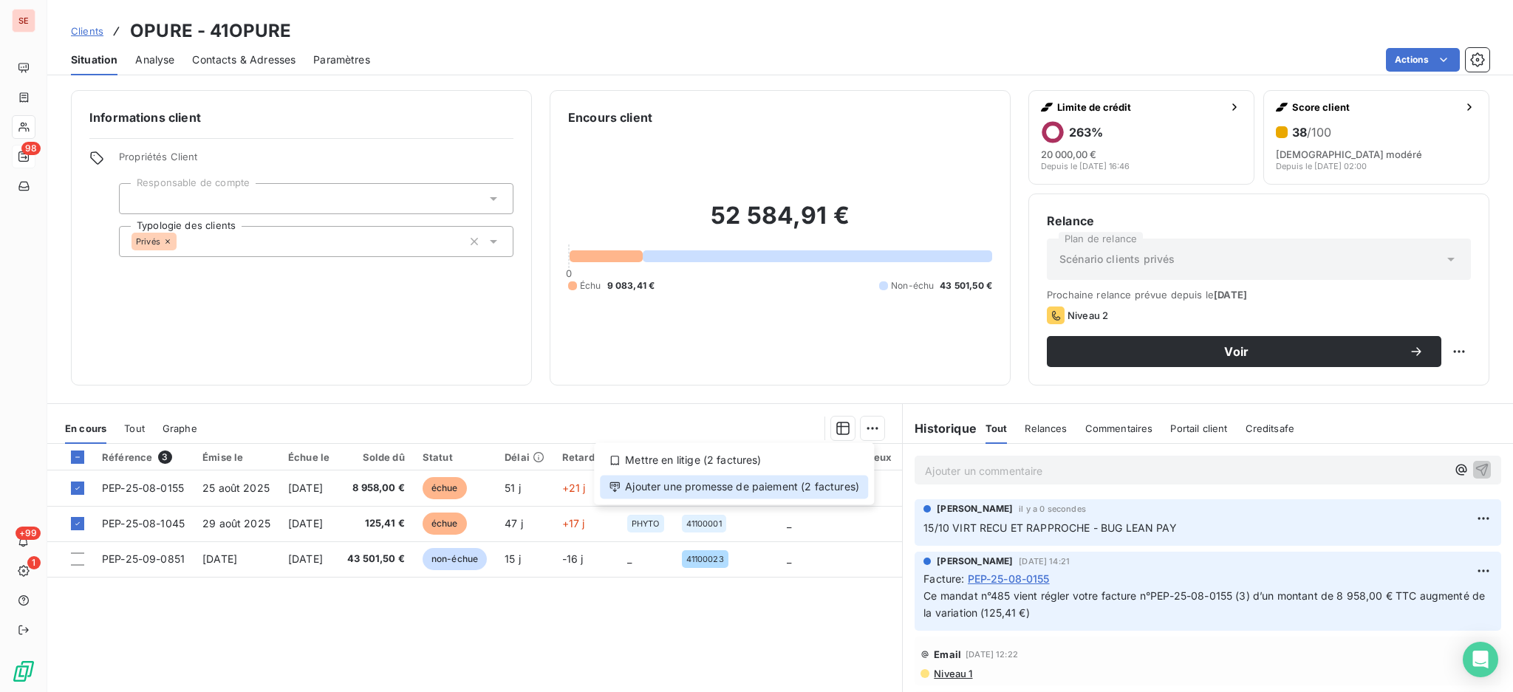
click at [817, 486] on div "Ajouter une promesse de paiement (2 factures)" at bounding box center [734, 487] width 268 height 24
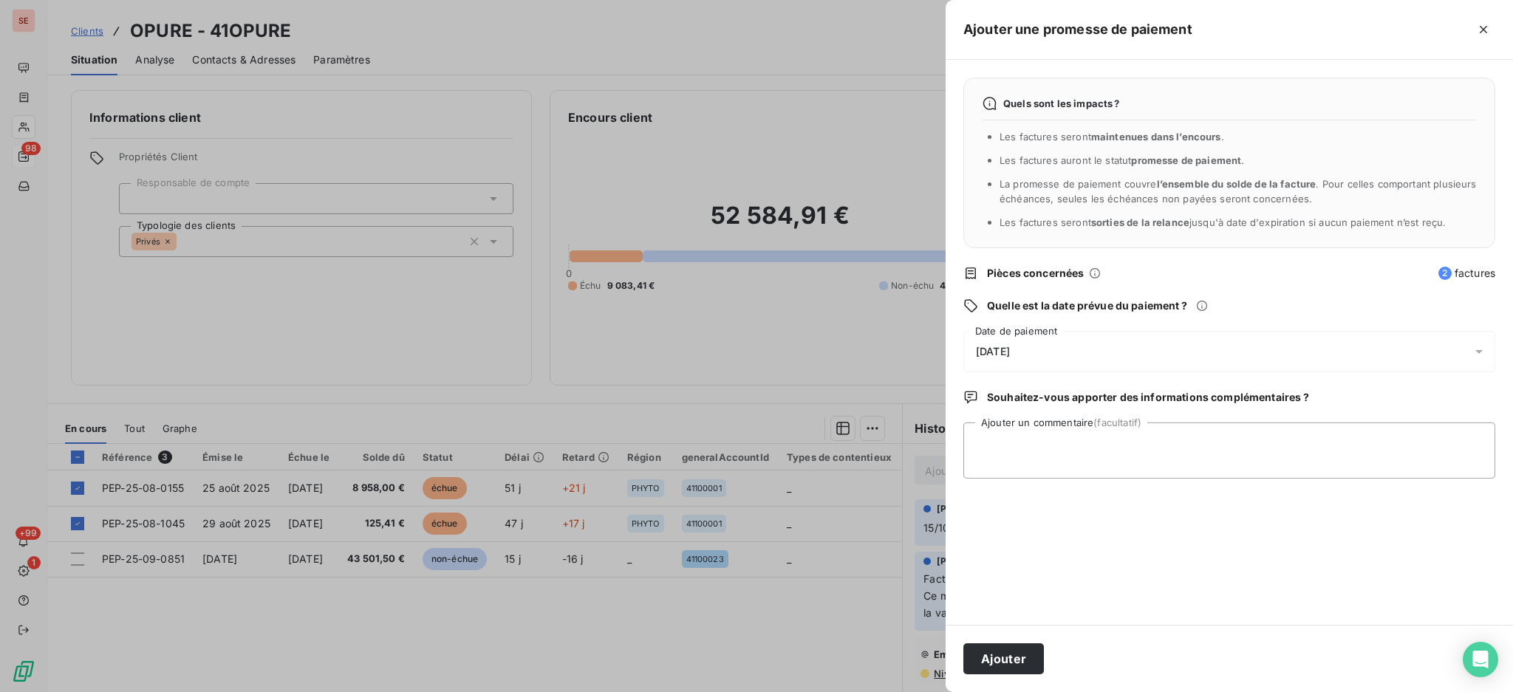
click at [1479, 355] on icon at bounding box center [1479, 351] width 15 height 15
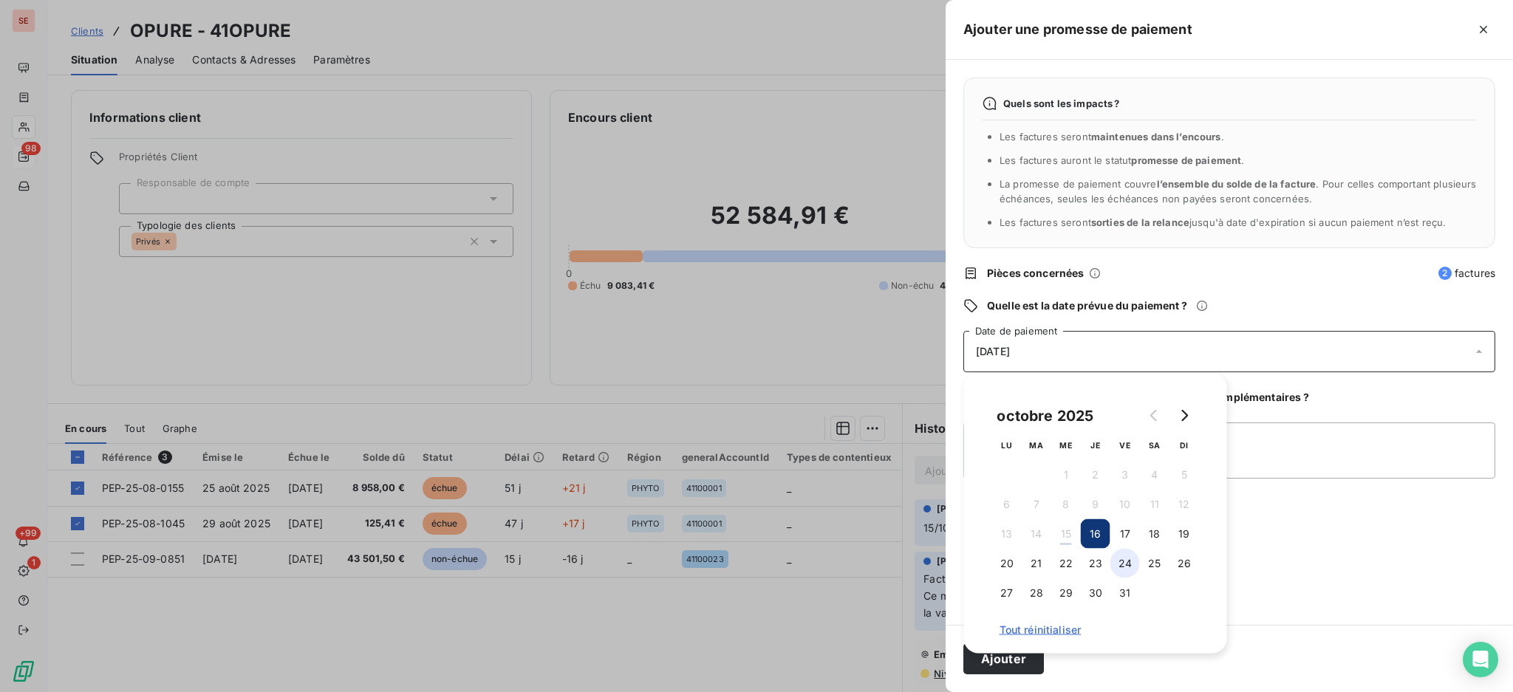
click at [1131, 568] on button "24" at bounding box center [1126, 564] width 30 height 30
click at [1006, 667] on button "Ajouter" at bounding box center [1004, 659] width 81 height 31
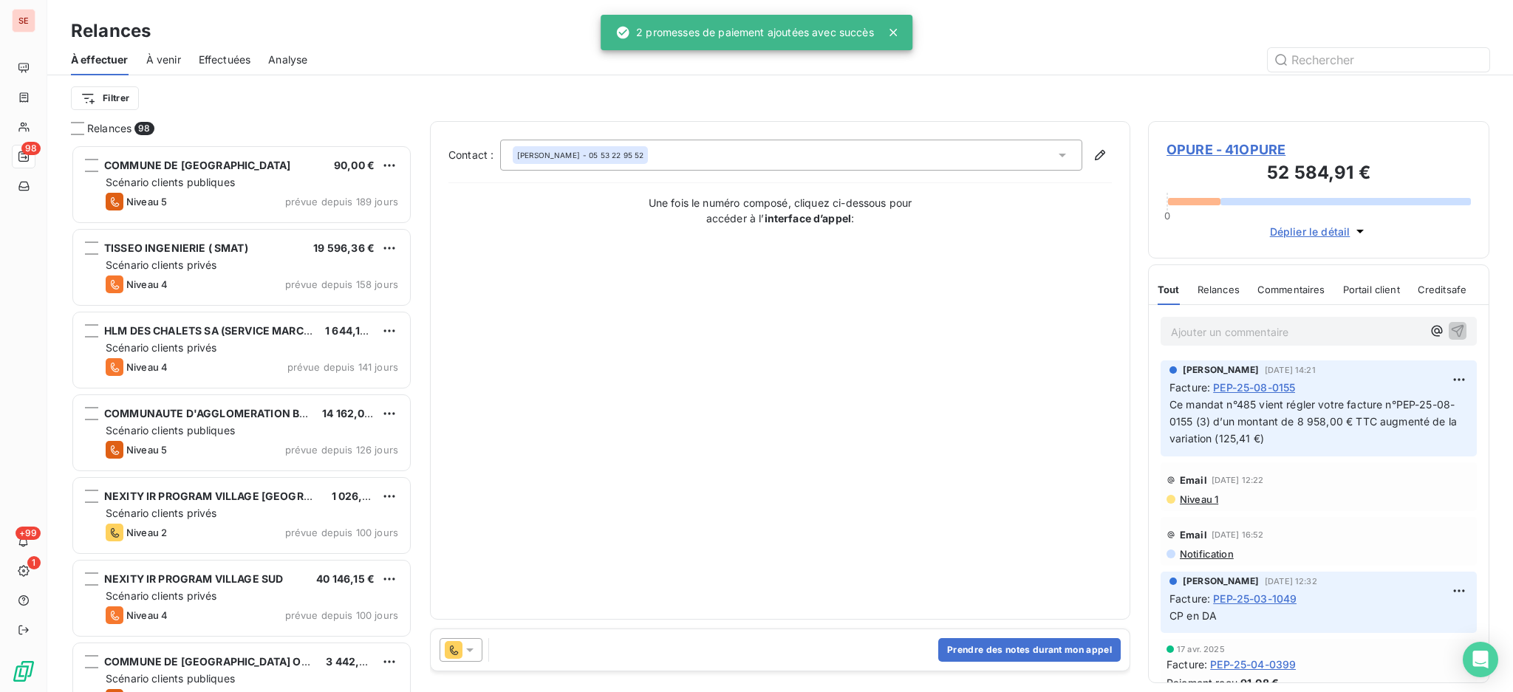
scroll to position [534, 326]
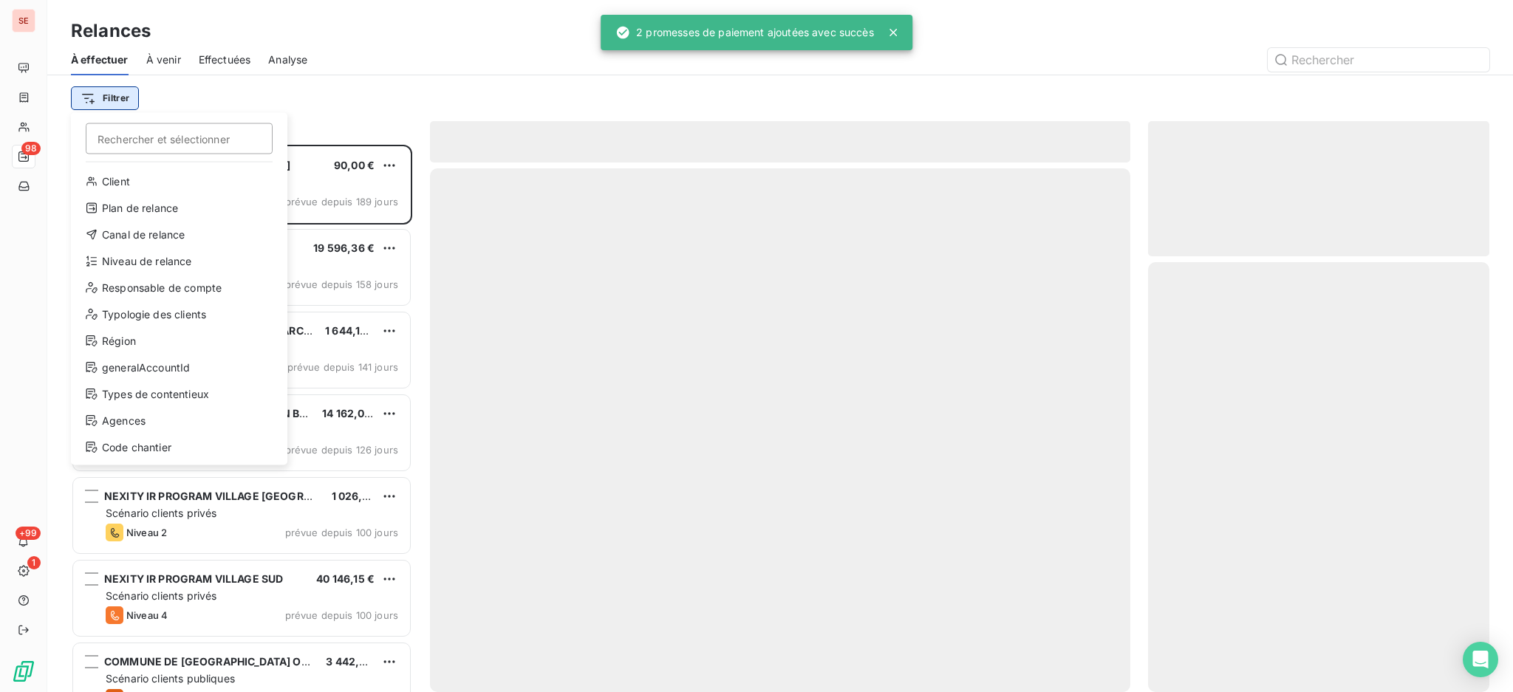
click at [99, 100] on html "SE 98 +99 1 Relances À effectuer À venir Effectuées Analyse Filtrer Rechercher …" at bounding box center [756, 346] width 1513 height 692
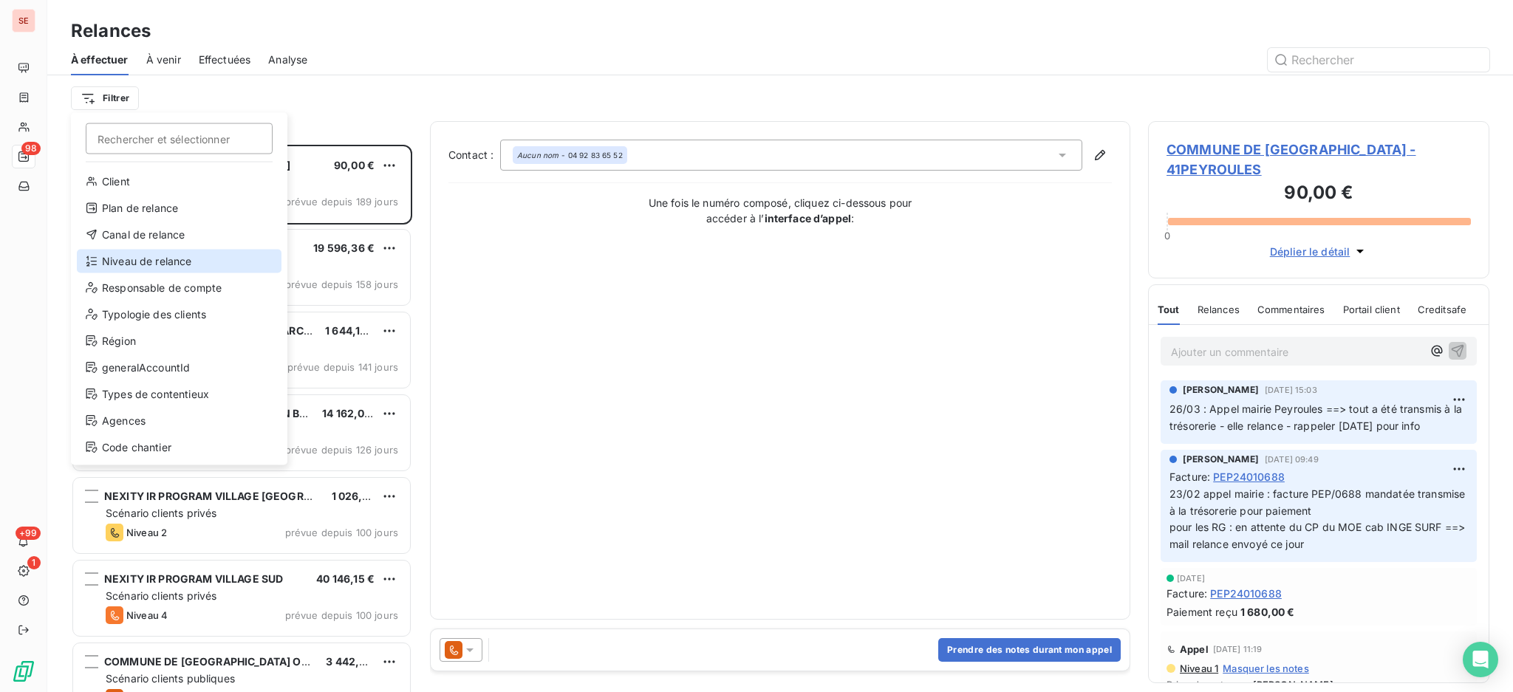
click at [143, 265] on div "Niveau de relance" at bounding box center [179, 262] width 205 height 24
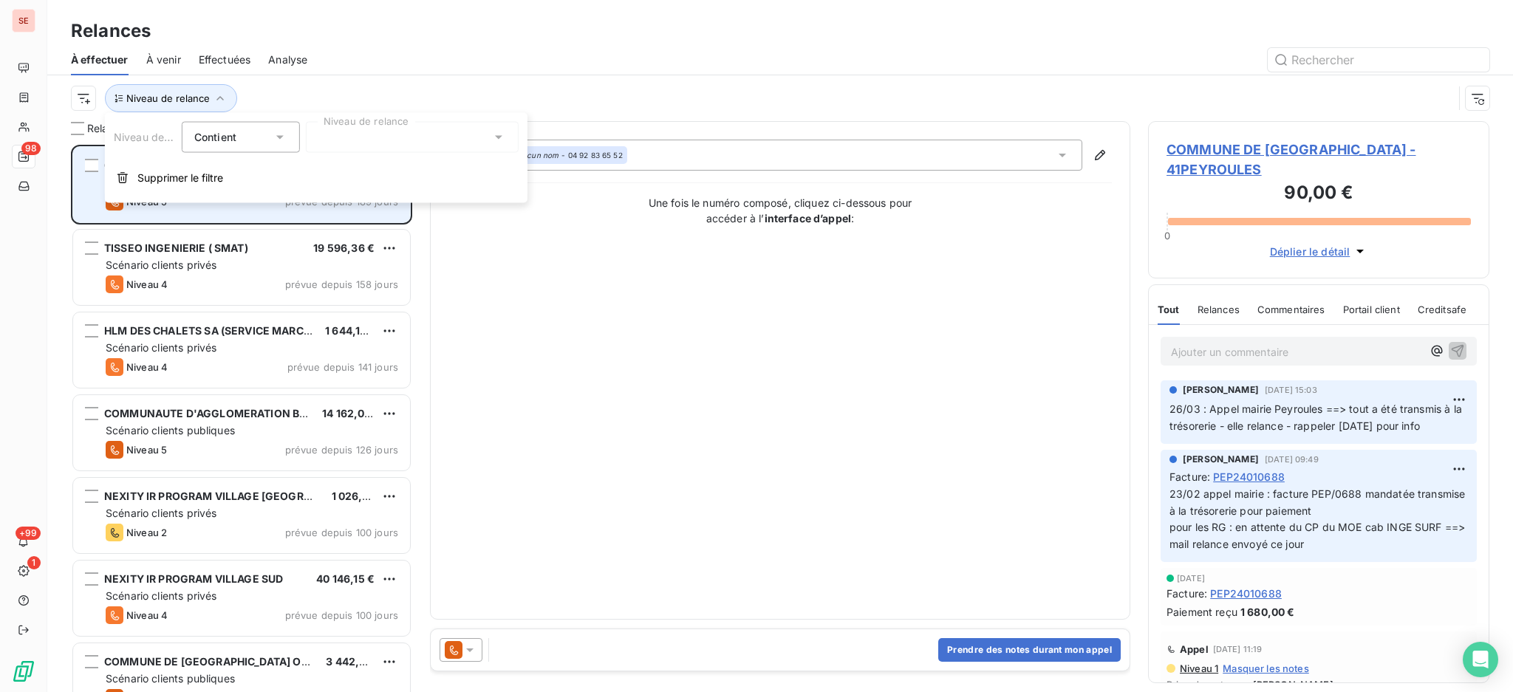
scroll to position [16, 16]
click at [502, 134] on icon at bounding box center [498, 137] width 15 height 15
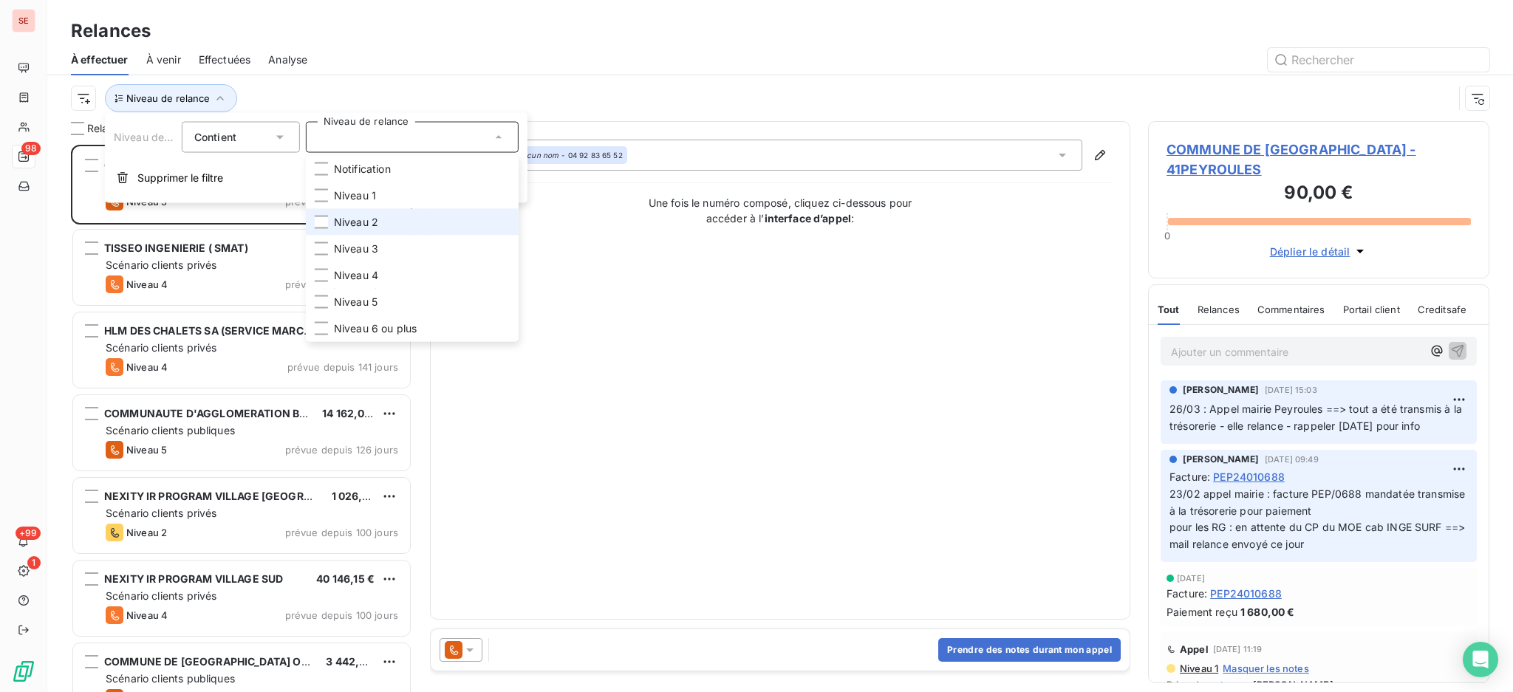
click at [394, 218] on li "Niveau 2" at bounding box center [412, 222] width 213 height 27
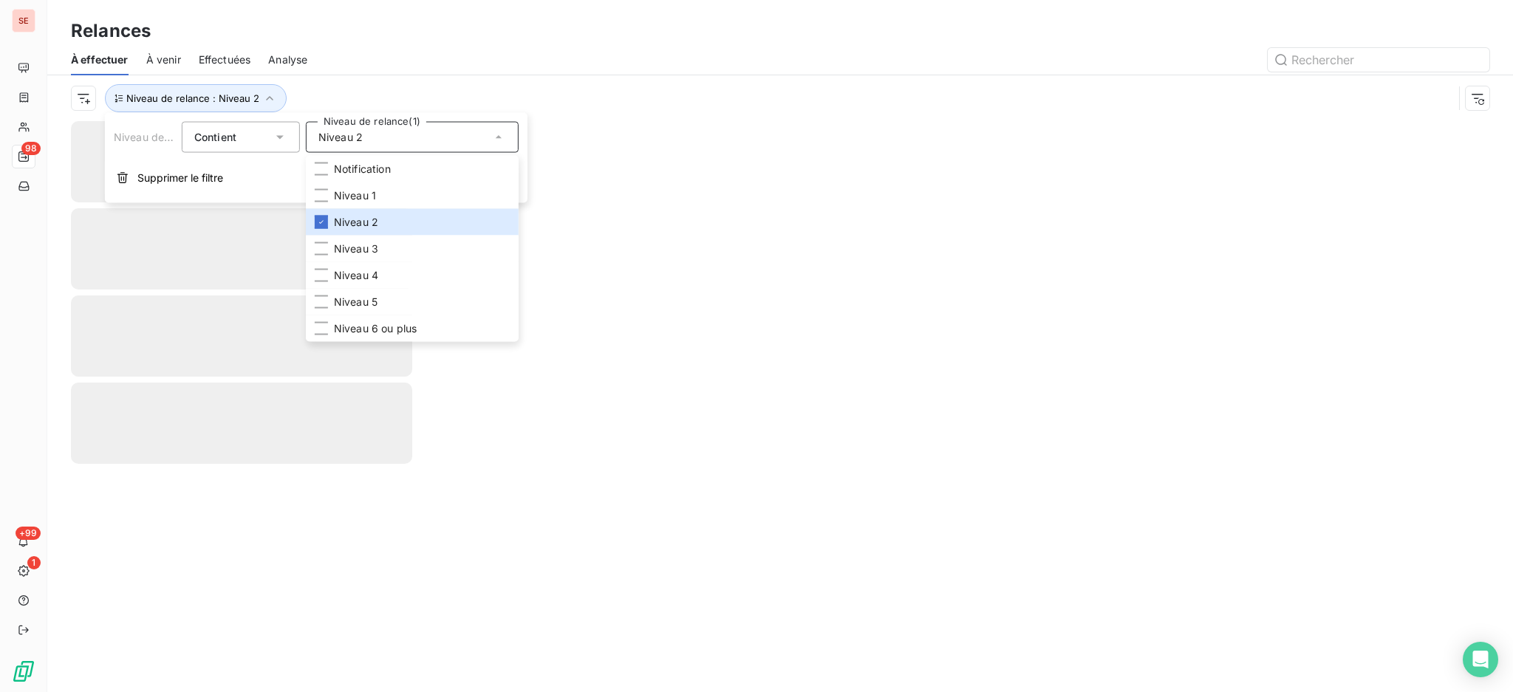
click at [443, 60] on div at bounding box center [907, 60] width 1165 height 24
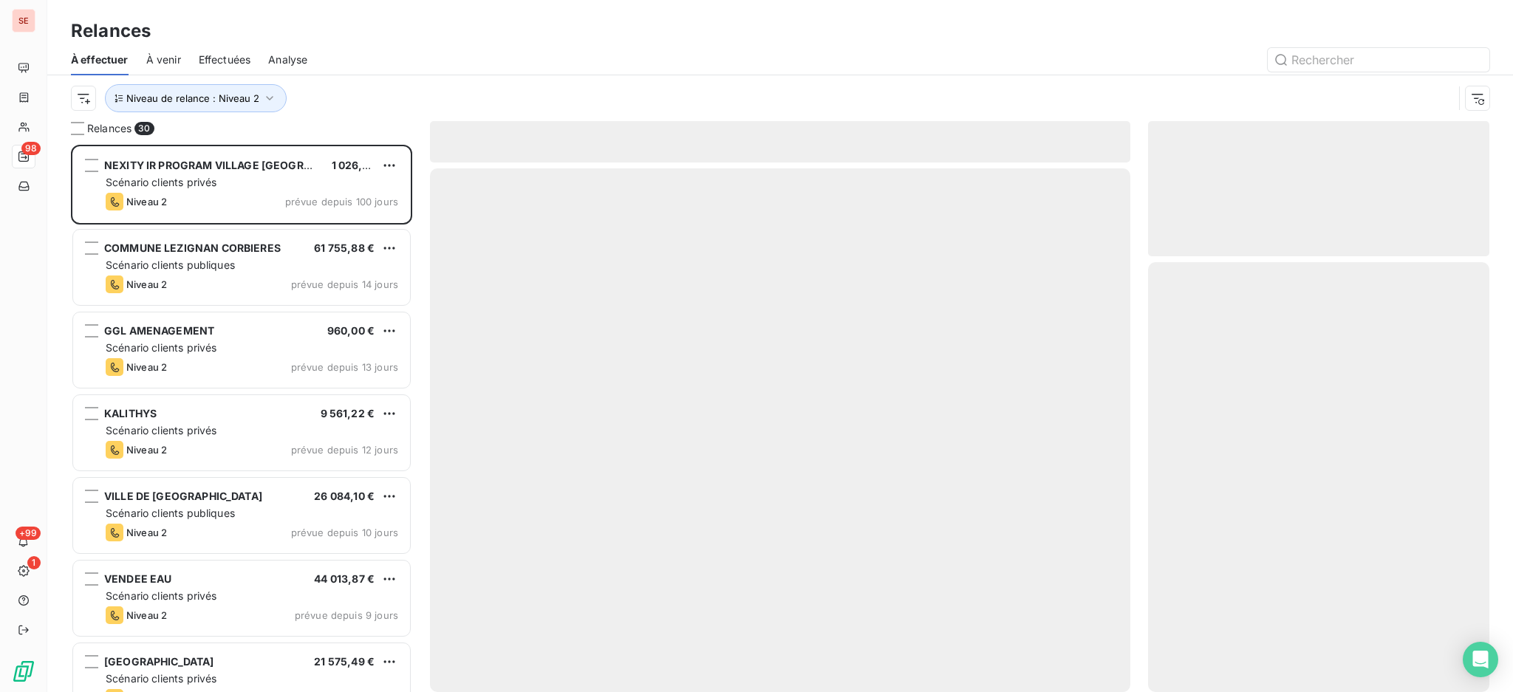
scroll to position [533, 326]
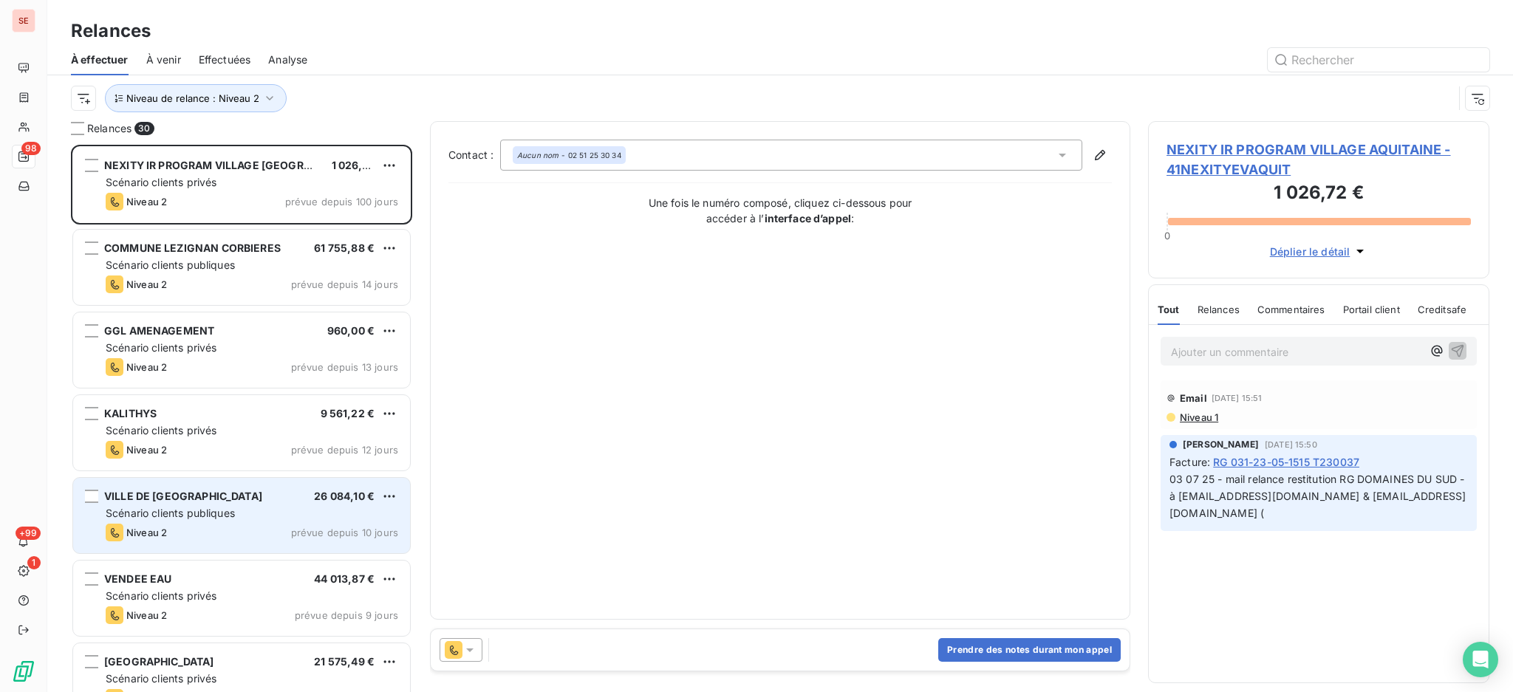
click at [225, 524] on div "Niveau 2 prévue depuis 10 jours" at bounding box center [252, 533] width 293 height 18
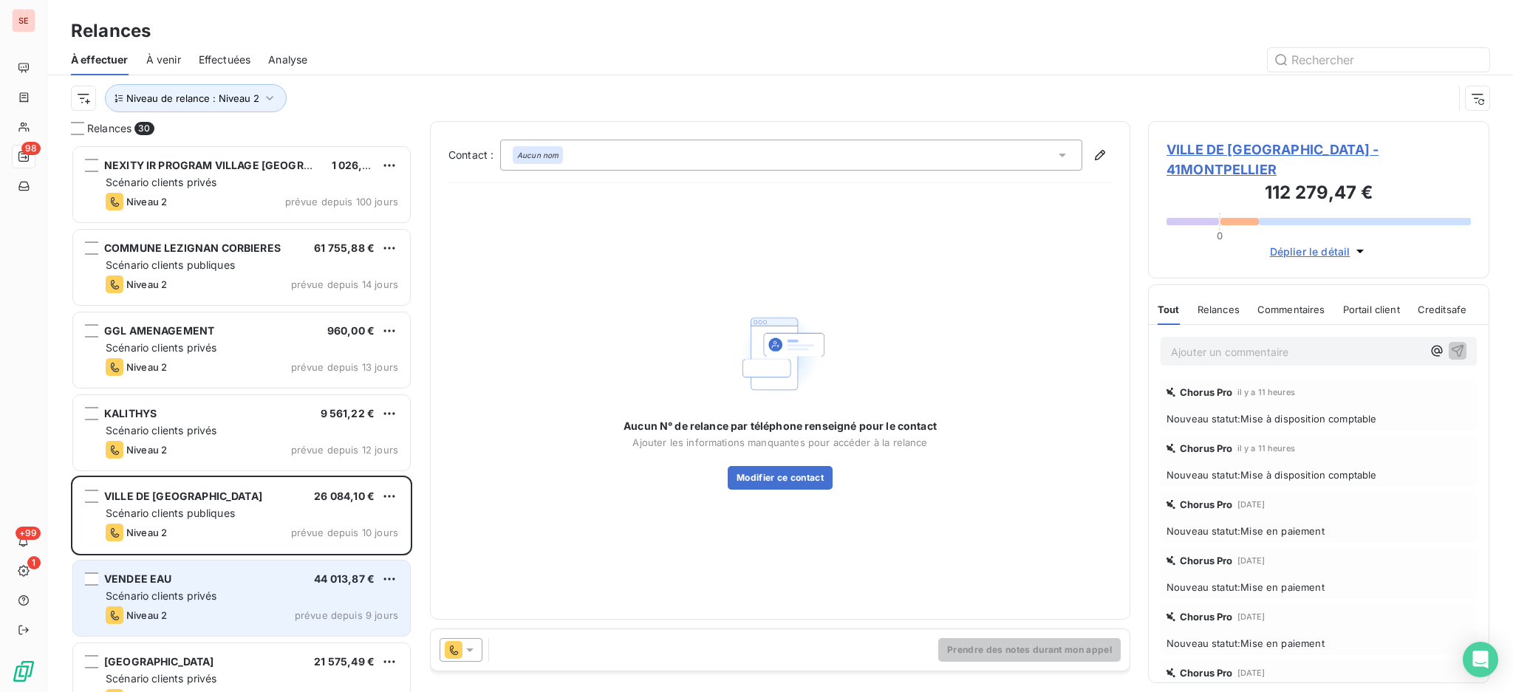
click at [305, 596] on div "Scénario clients privés" at bounding box center [252, 596] width 293 height 15
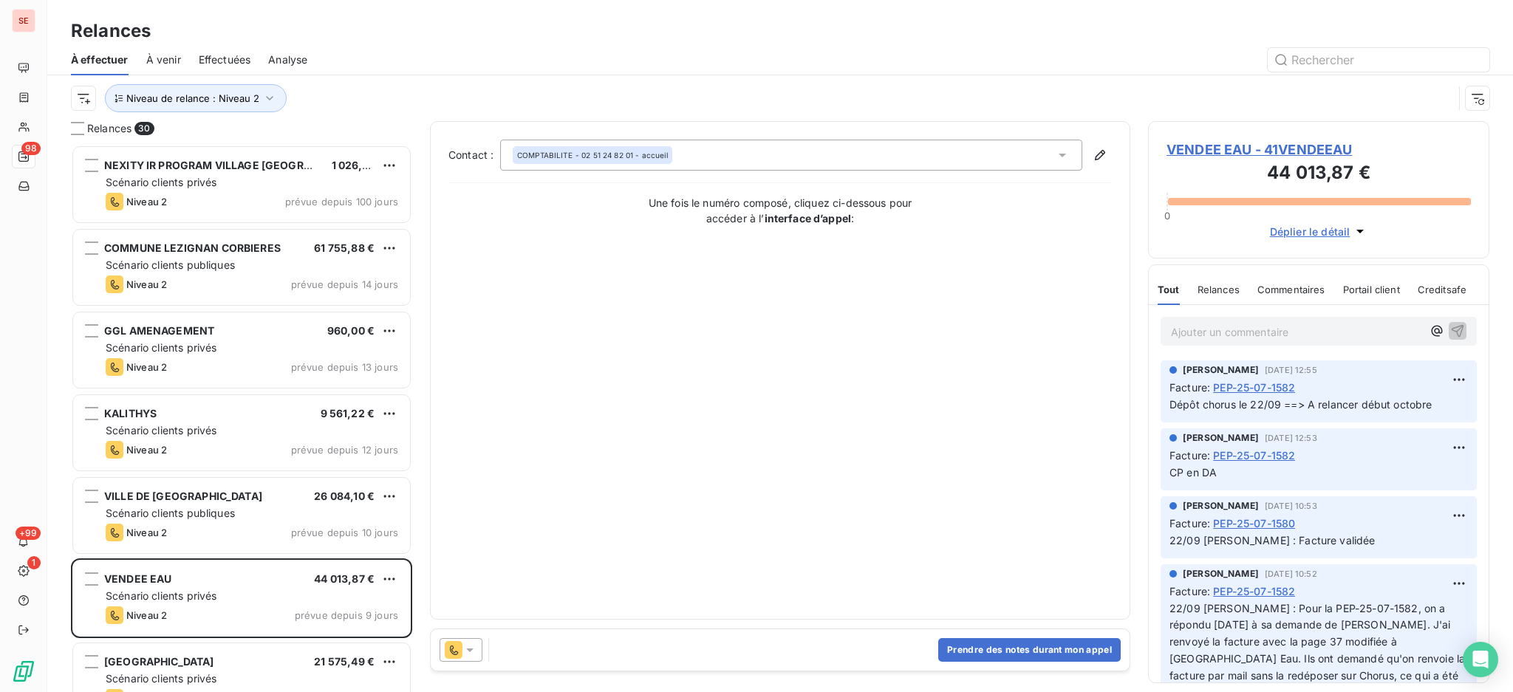
click at [1250, 143] on span "VENDEE EAU - 41VENDEEAU" at bounding box center [1319, 150] width 304 height 20
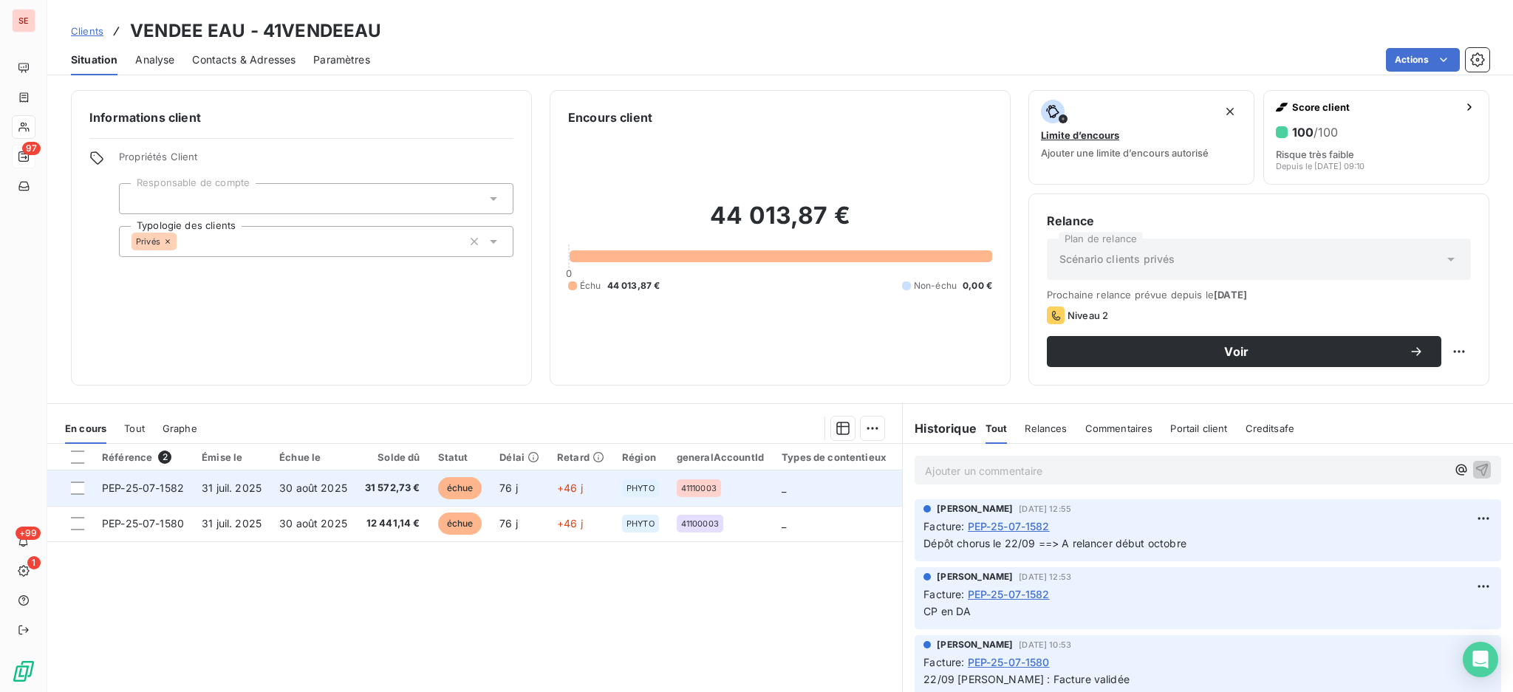
click at [170, 492] on span "PEP-25-07-1582" at bounding box center [143, 488] width 82 height 13
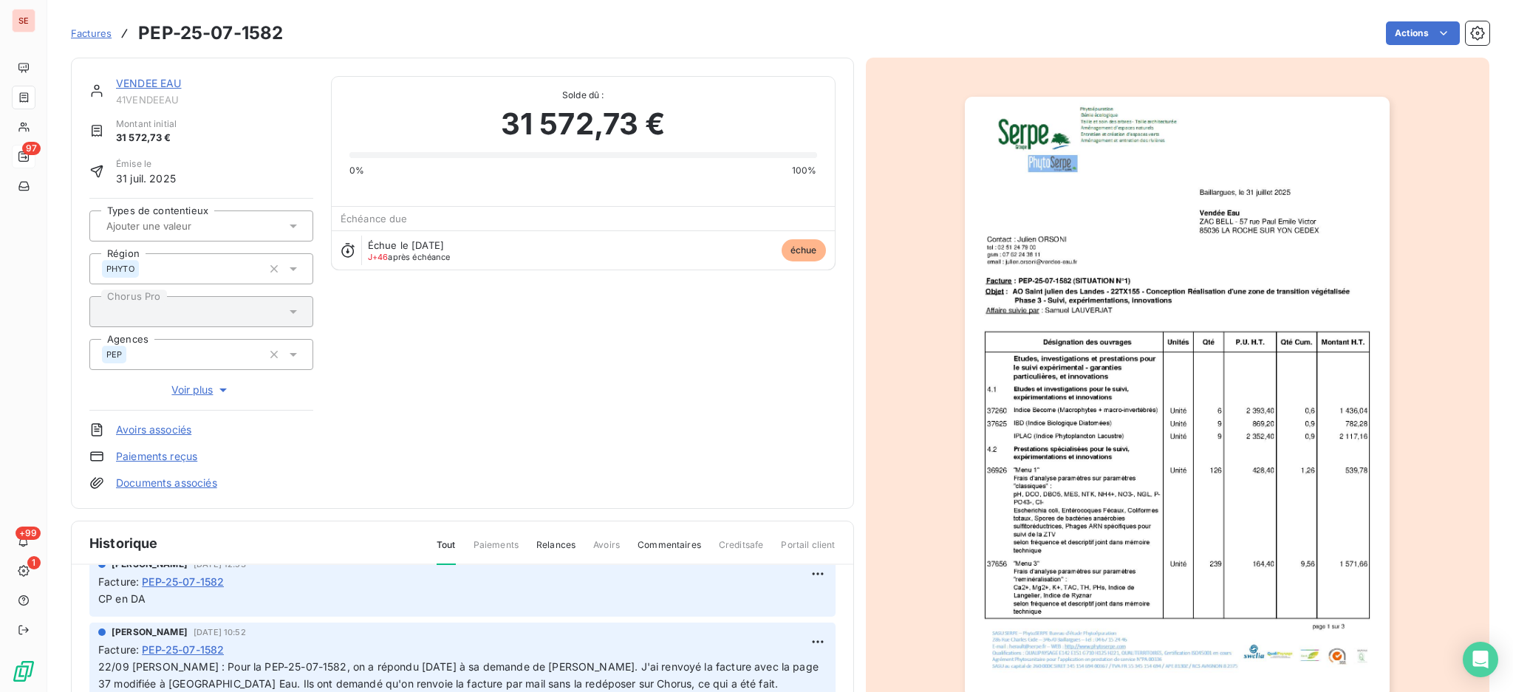
scroll to position [98, 0]
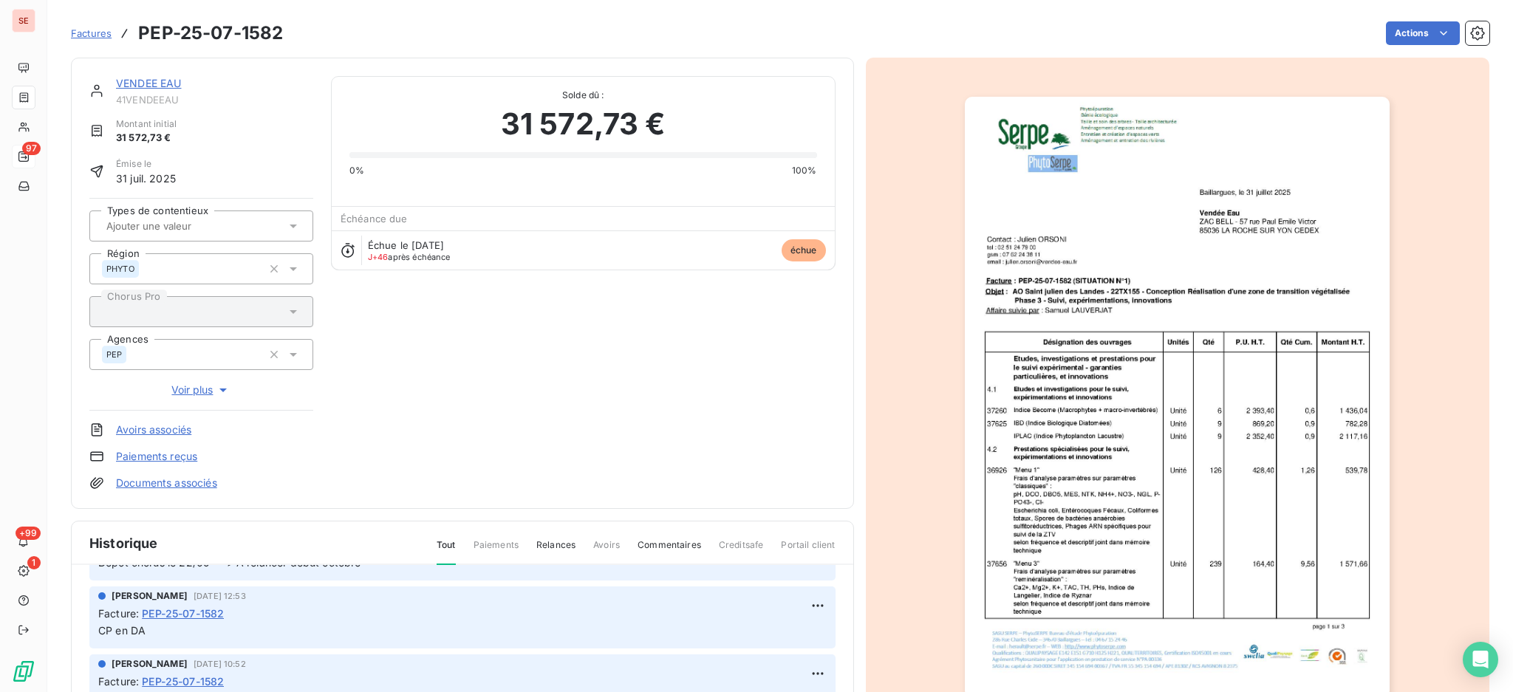
click at [154, 483] on link "Documents associés" at bounding box center [166, 483] width 101 height 15
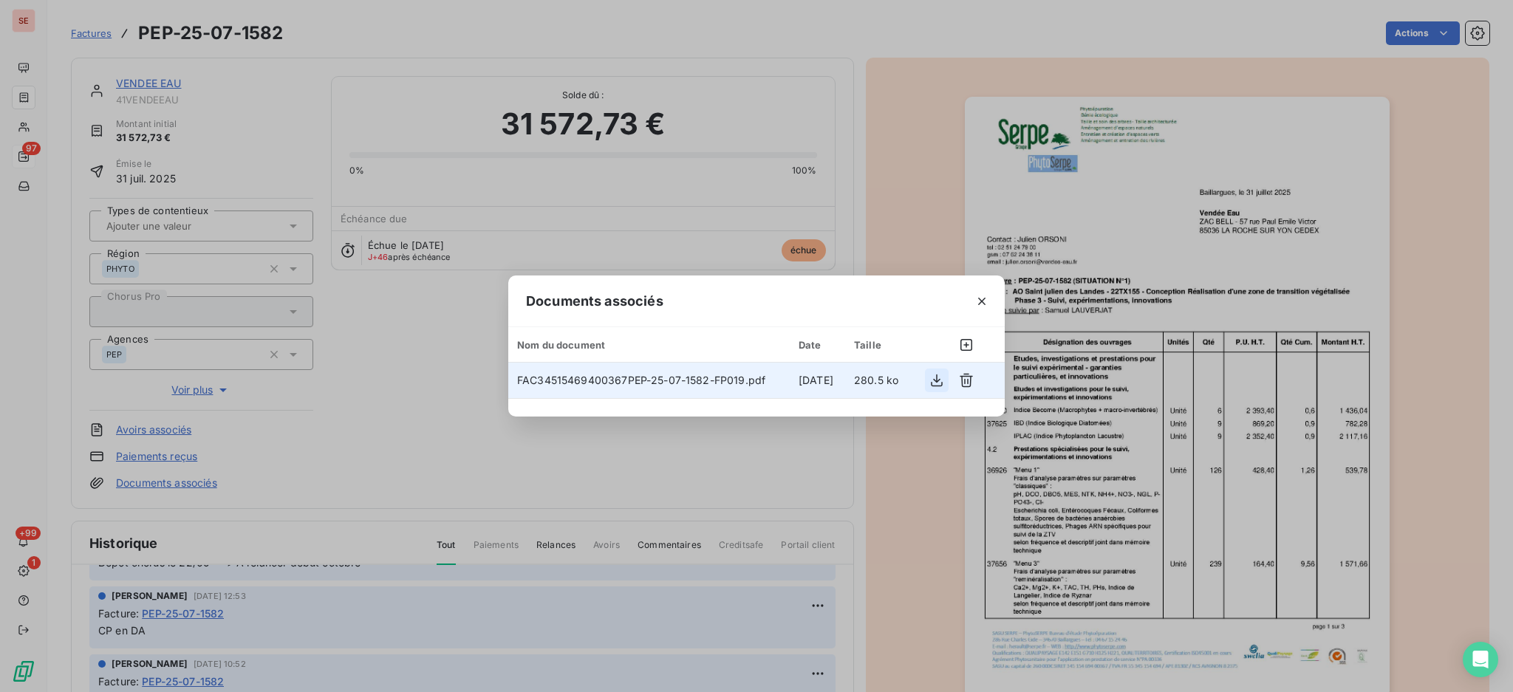
click at [936, 382] on icon "button" at bounding box center [937, 381] width 12 height 13
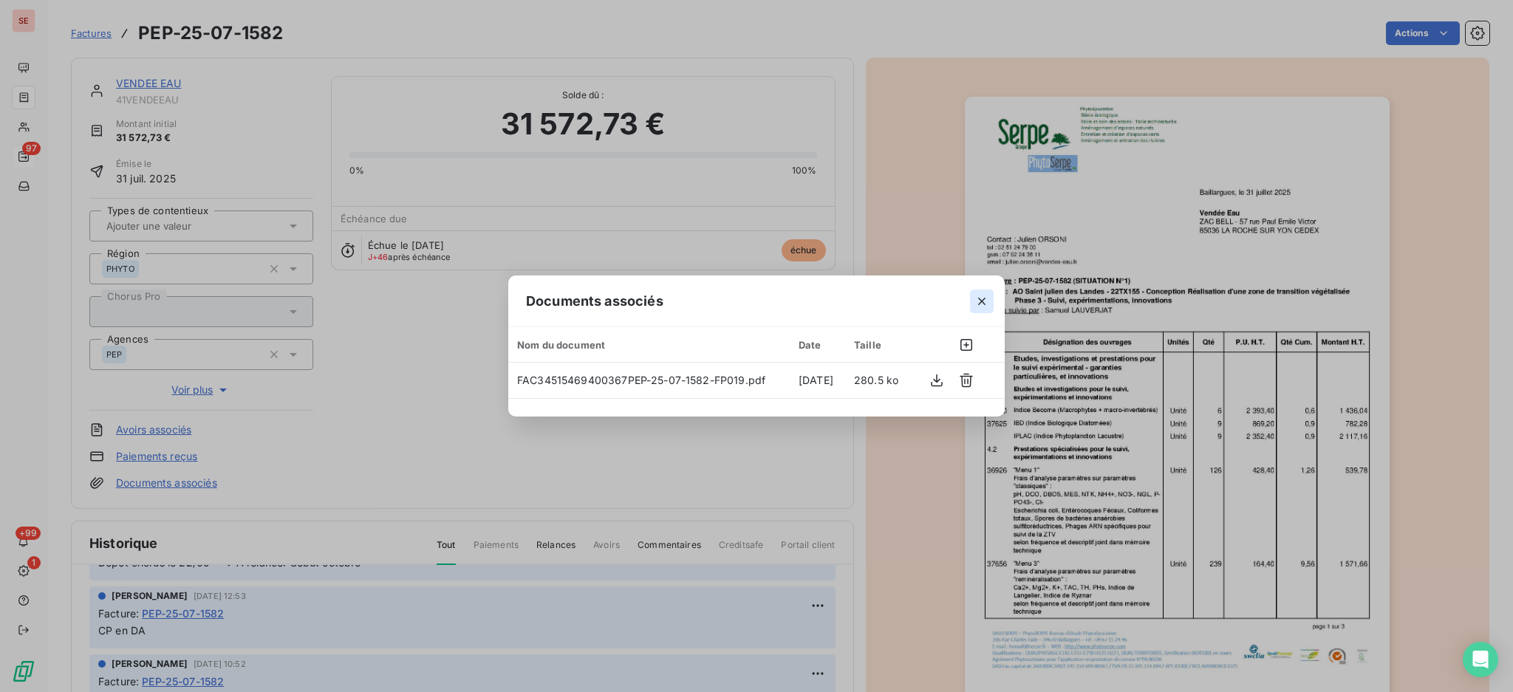
click at [982, 299] on icon "button" at bounding box center [982, 301] width 15 height 15
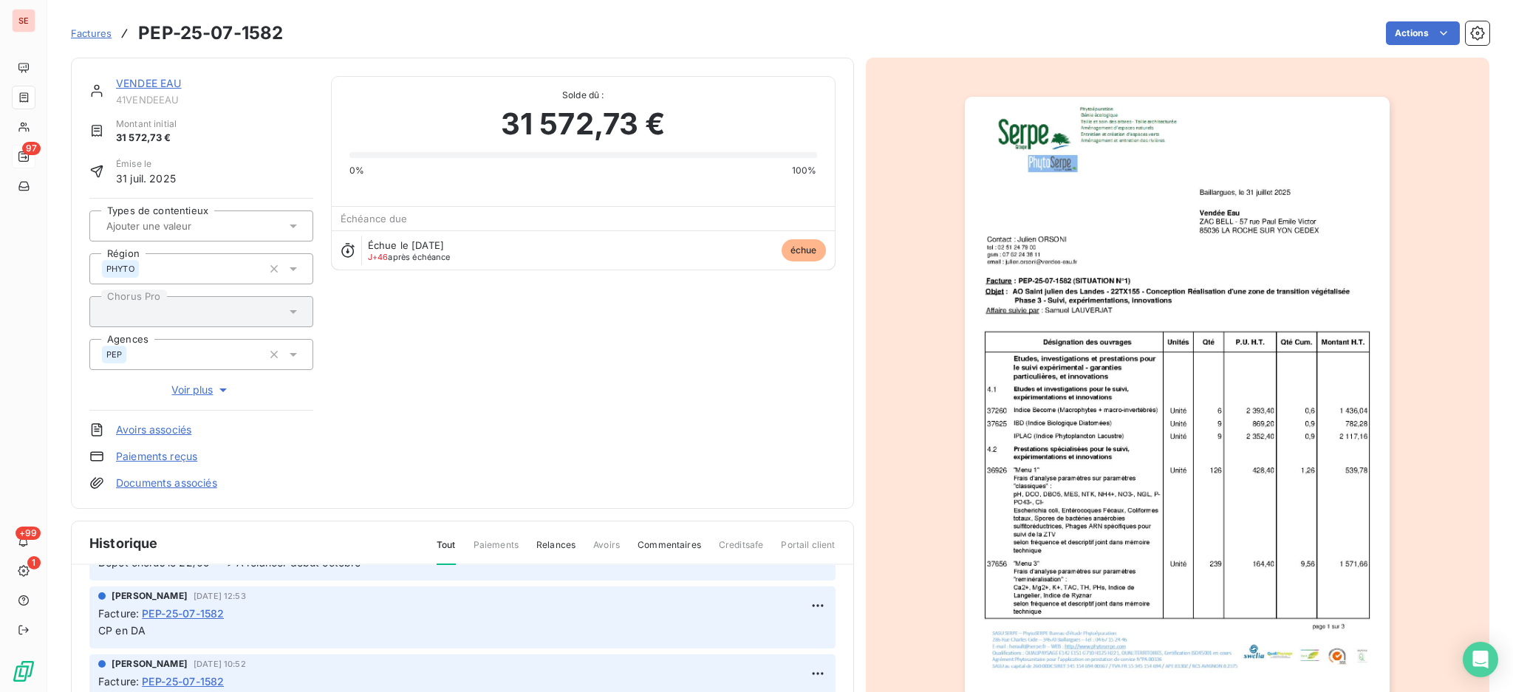
click at [102, 32] on span "Factures" at bounding box center [91, 33] width 41 height 12
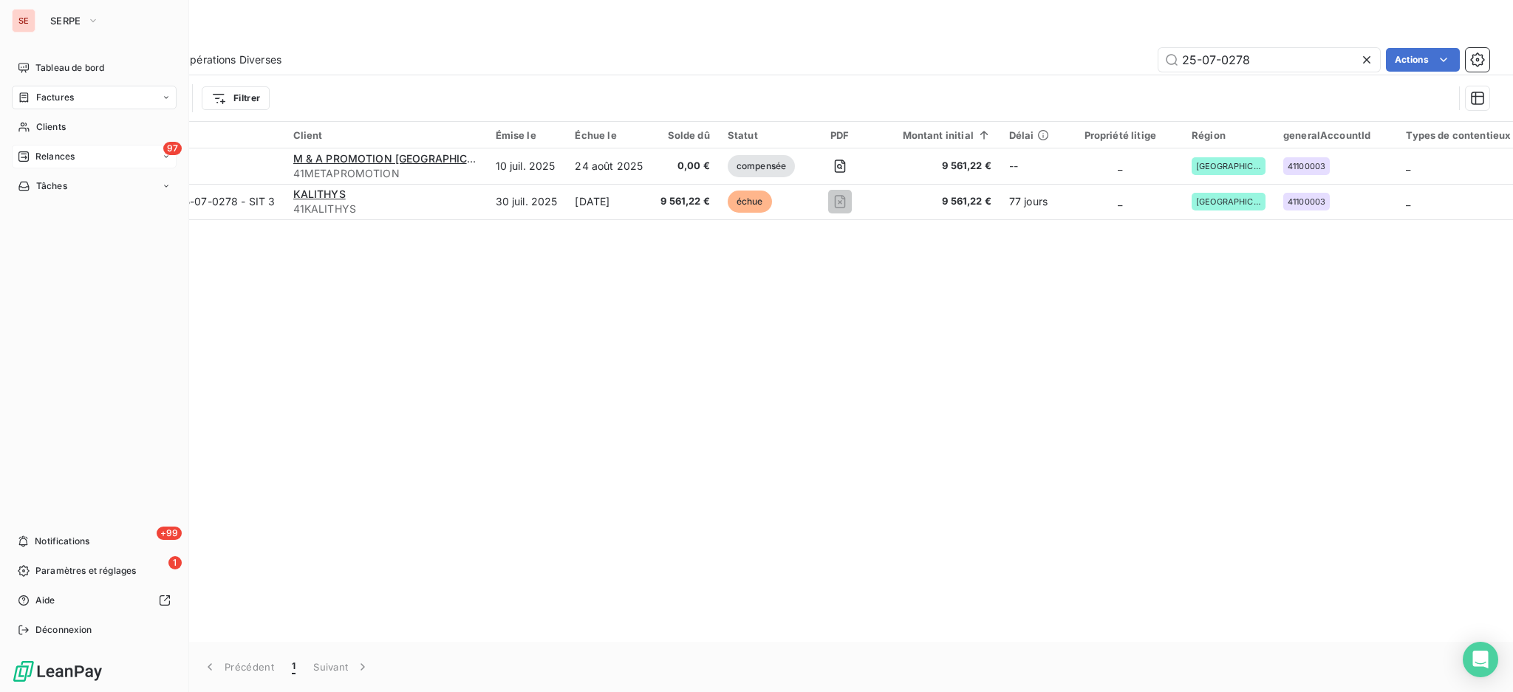
click at [44, 160] on span "Relances" at bounding box center [54, 156] width 39 height 13
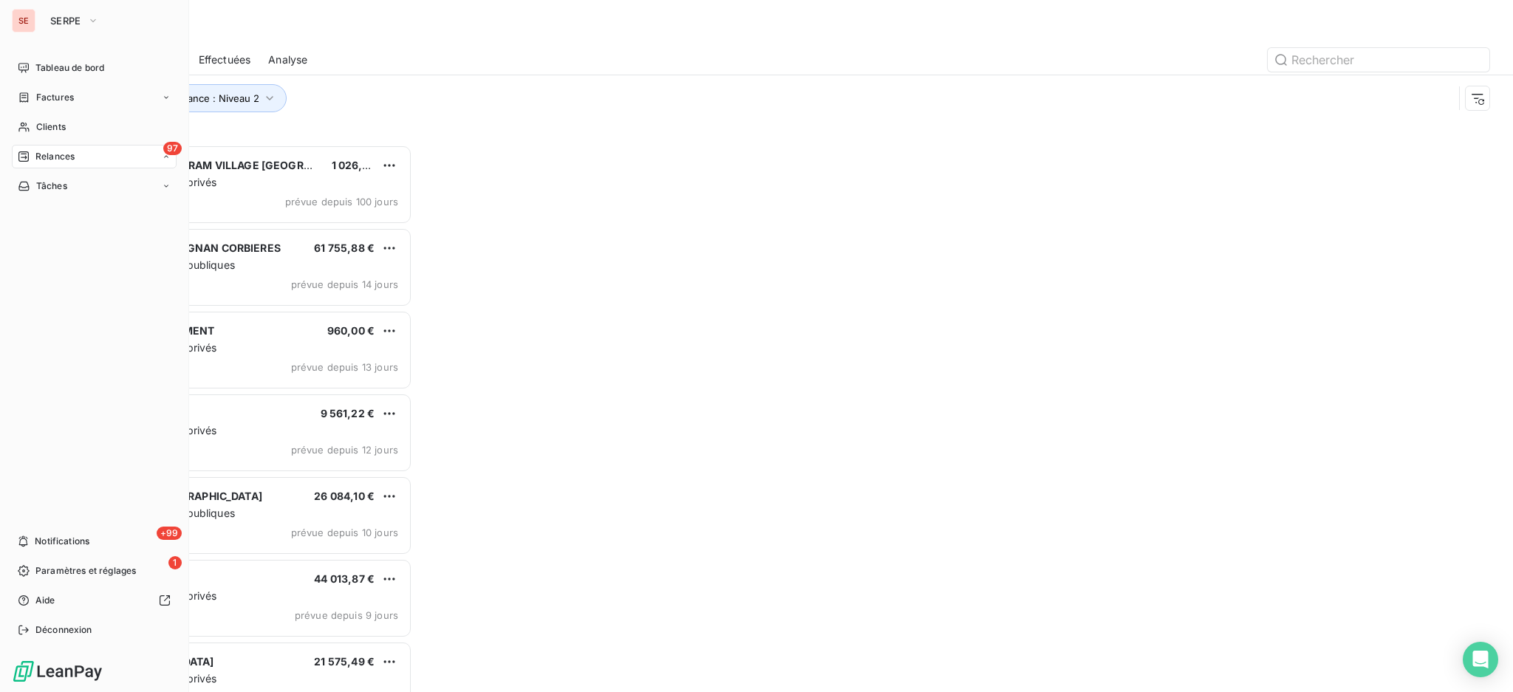
scroll to position [533, 326]
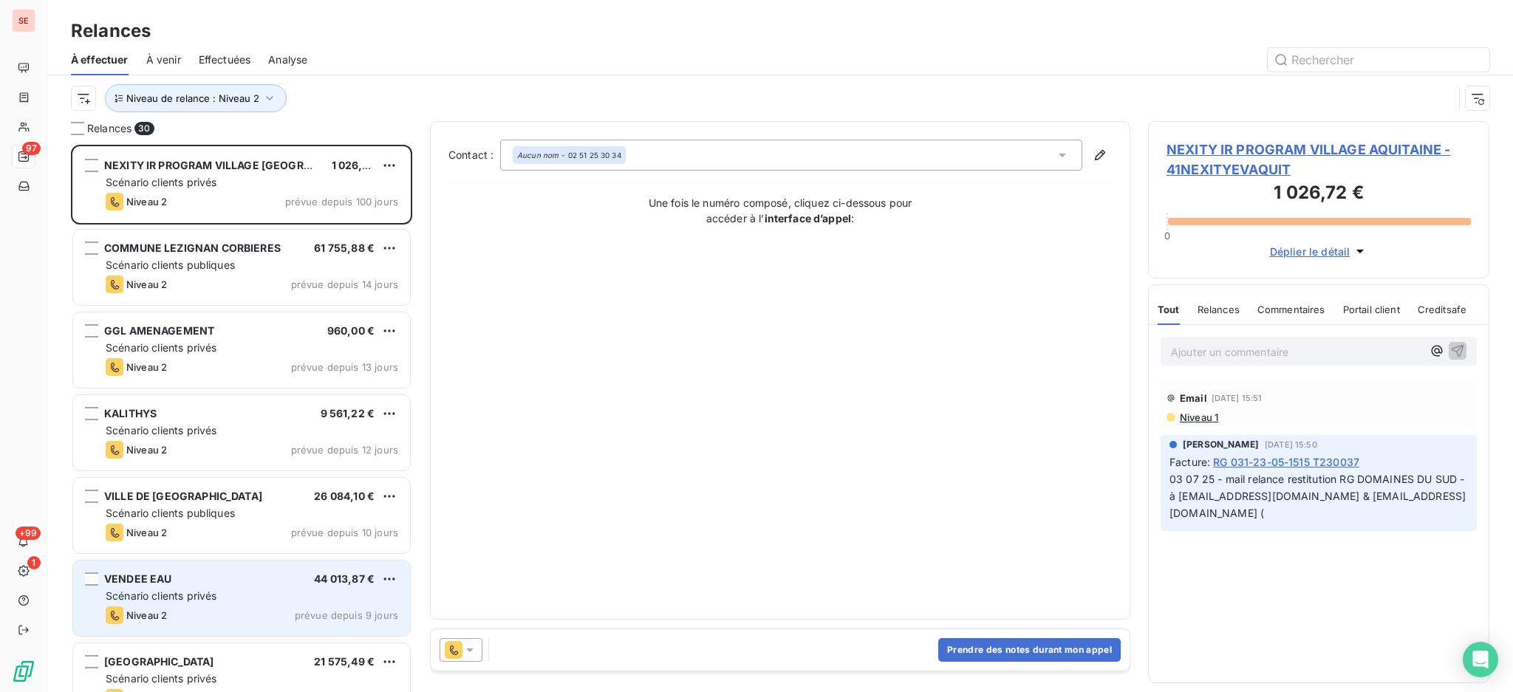
click at [225, 602] on div "Scénario clients privés" at bounding box center [252, 596] width 293 height 15
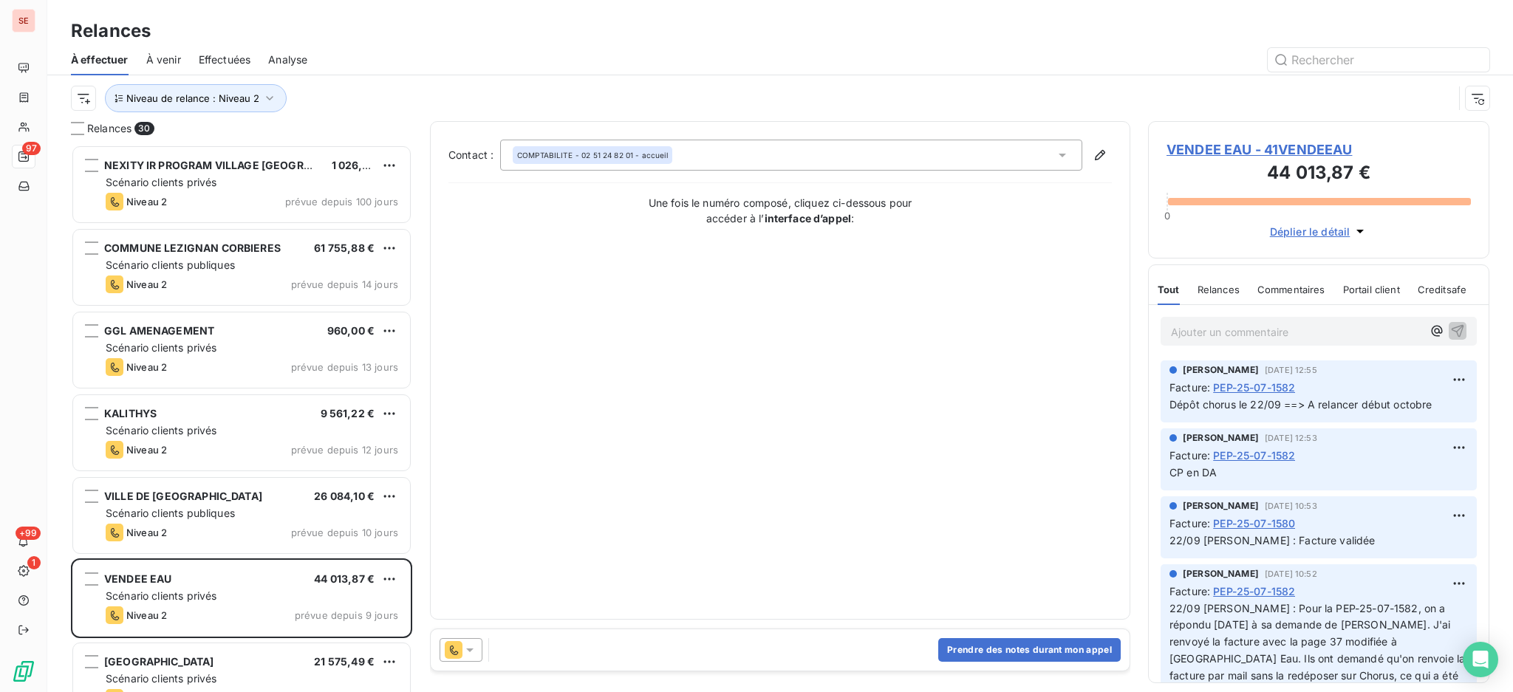
click at [1329, 143] on span "VENDEE EAU - 41VENDEEAU" at bounding box center [1319, 150] width 304 height 20
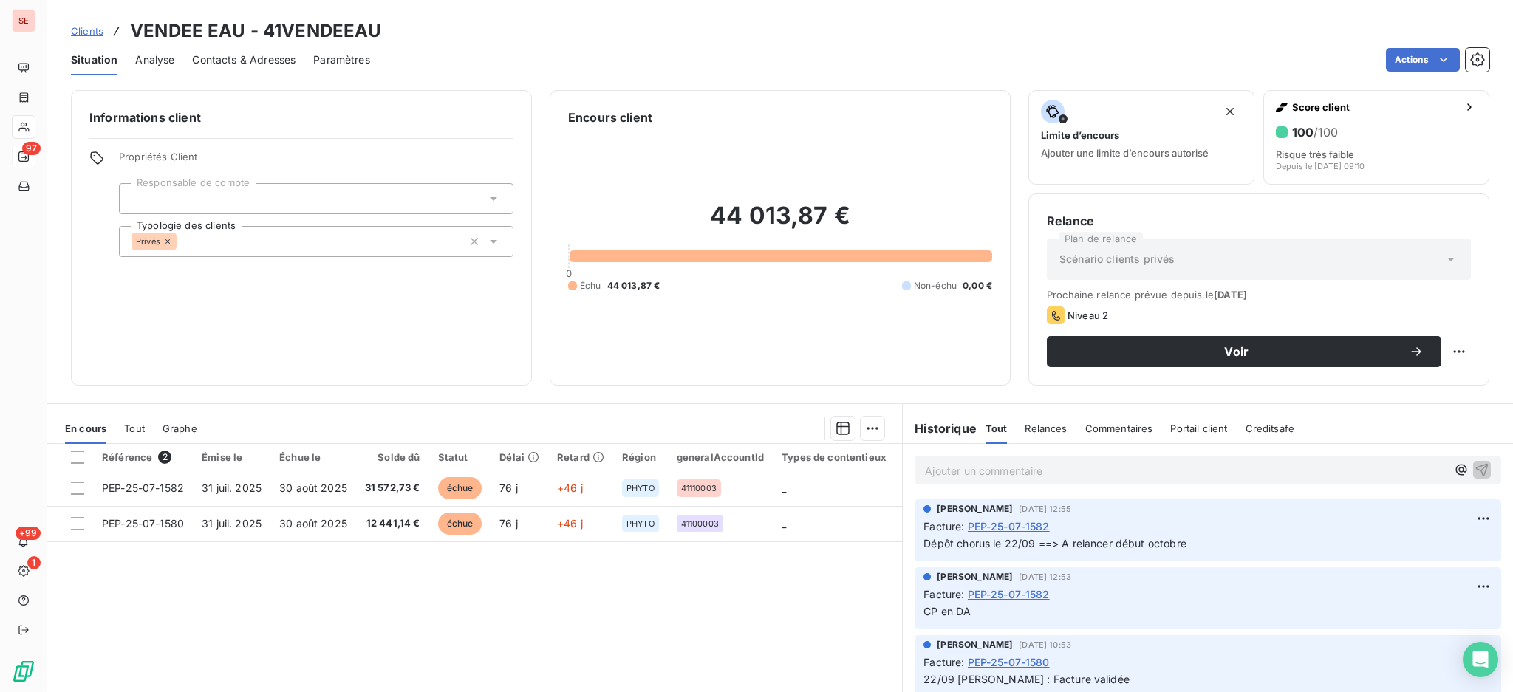
click at [989, 592] on span "PEP-25-07-1582" at bounding box center [1009, 595] width 82 height 16
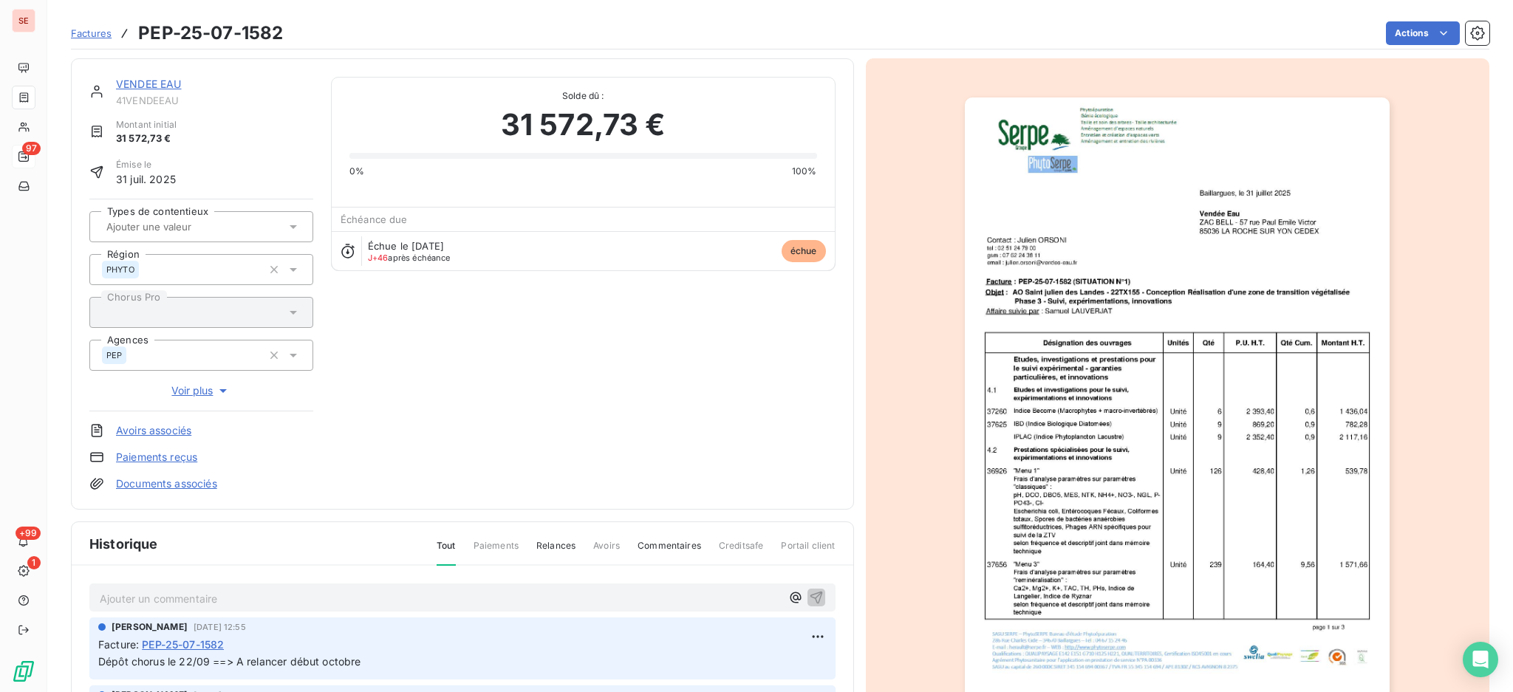
scroll to position [99, 0]
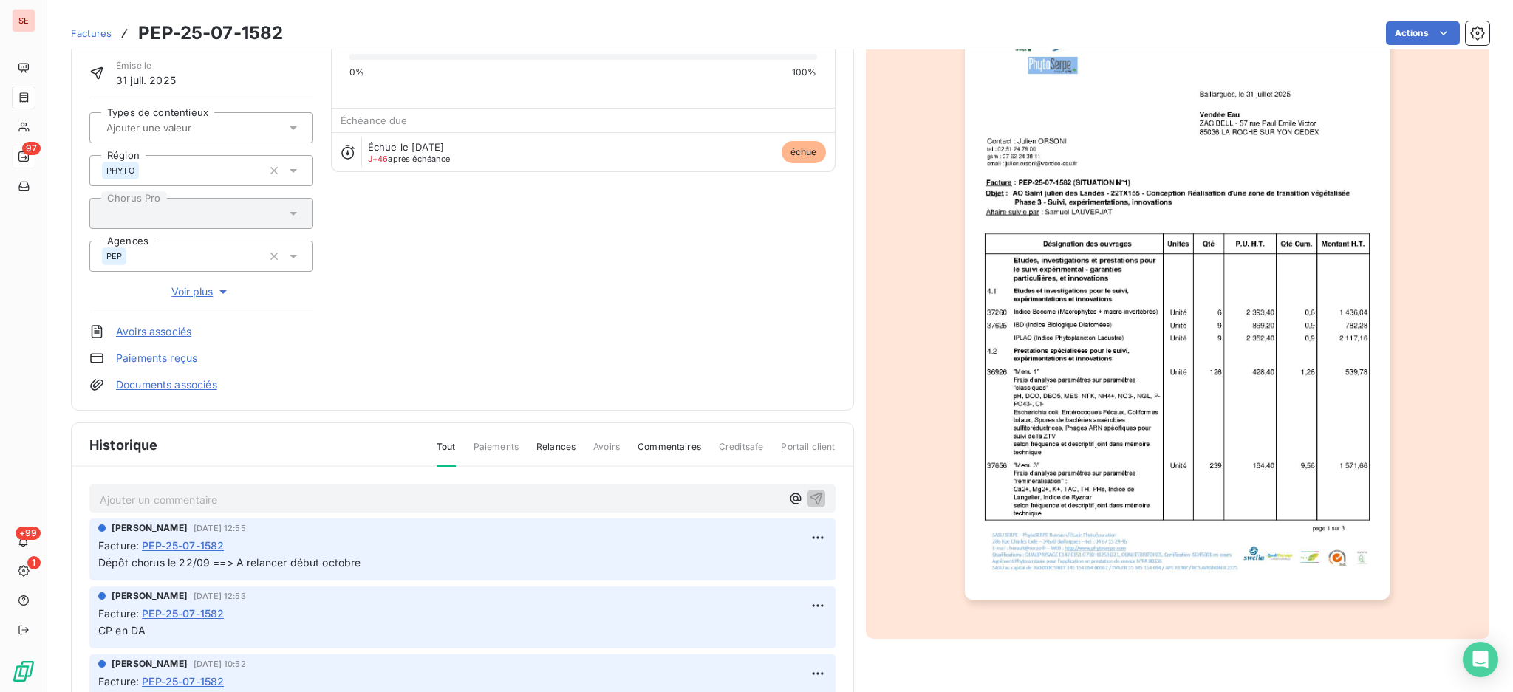
click at [1202, 517] on img "button" at bounding box center [1177, 300] width 425 height 602
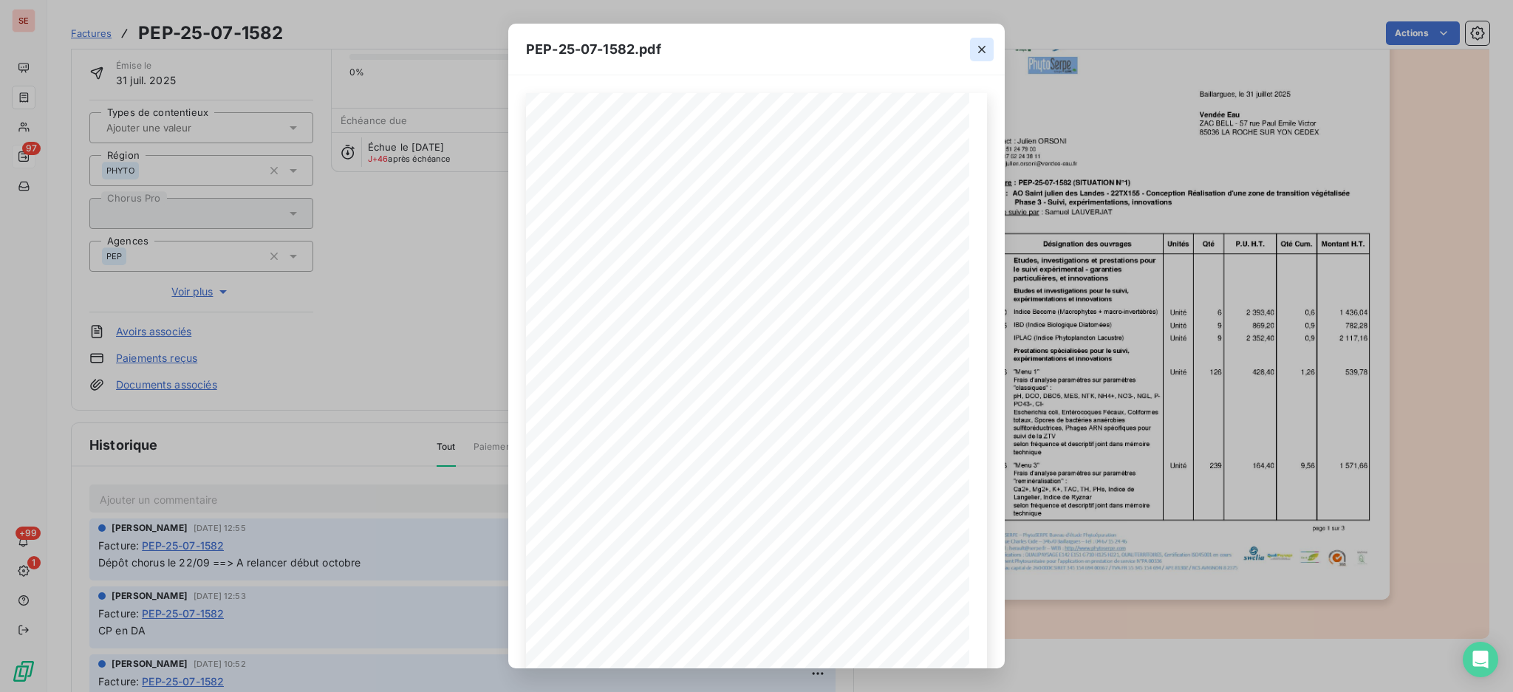
click at [978, 46] on icon "button" at bounding box center [982, 49] width 15 height 15
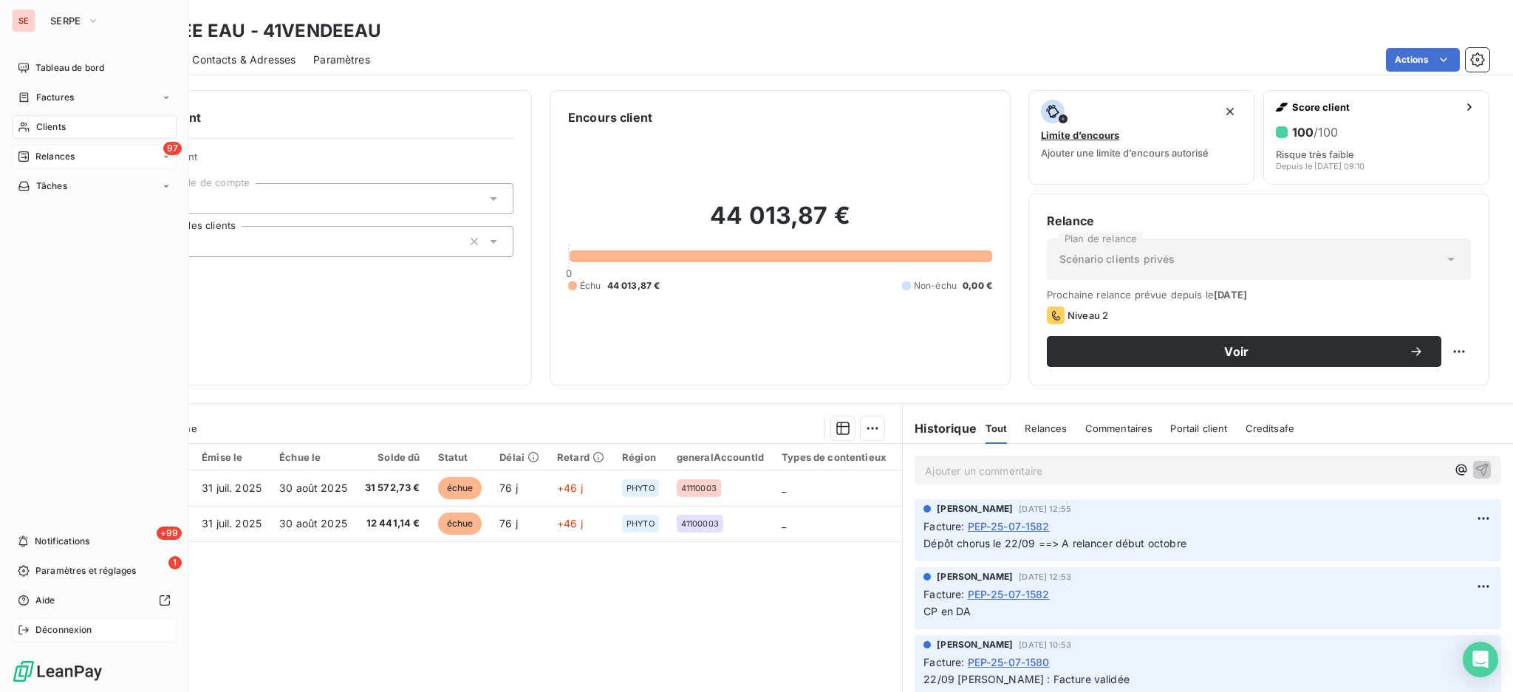
click at [41, 624] on span "Déconnexion" at bounding box center [63, 630] width 57 height 13
